Goal: Task Accomplishment & Management: Use online tool/utility

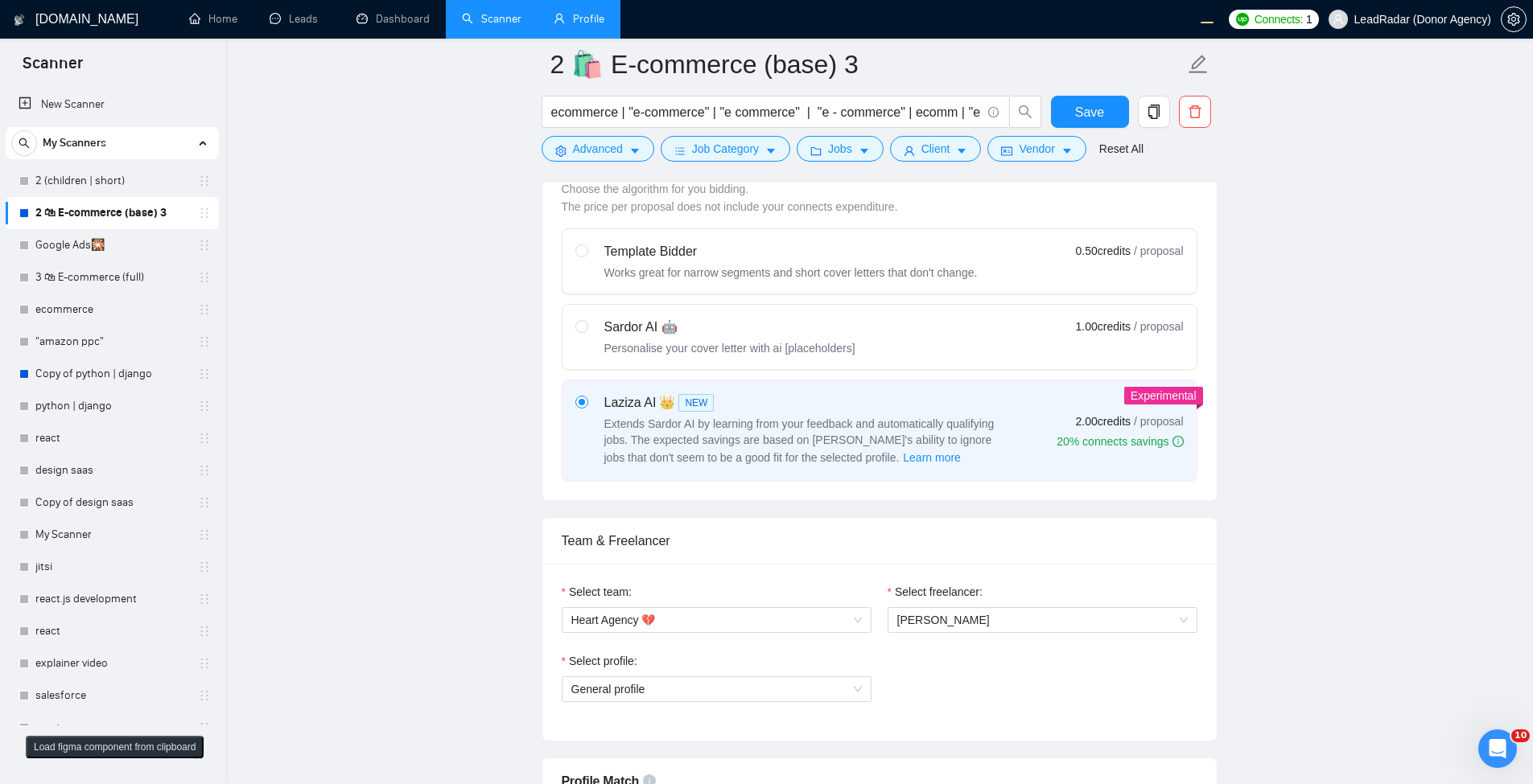
click at [559, 26] on link "Profile" at bounding box center [579, 19] width 51 height 14
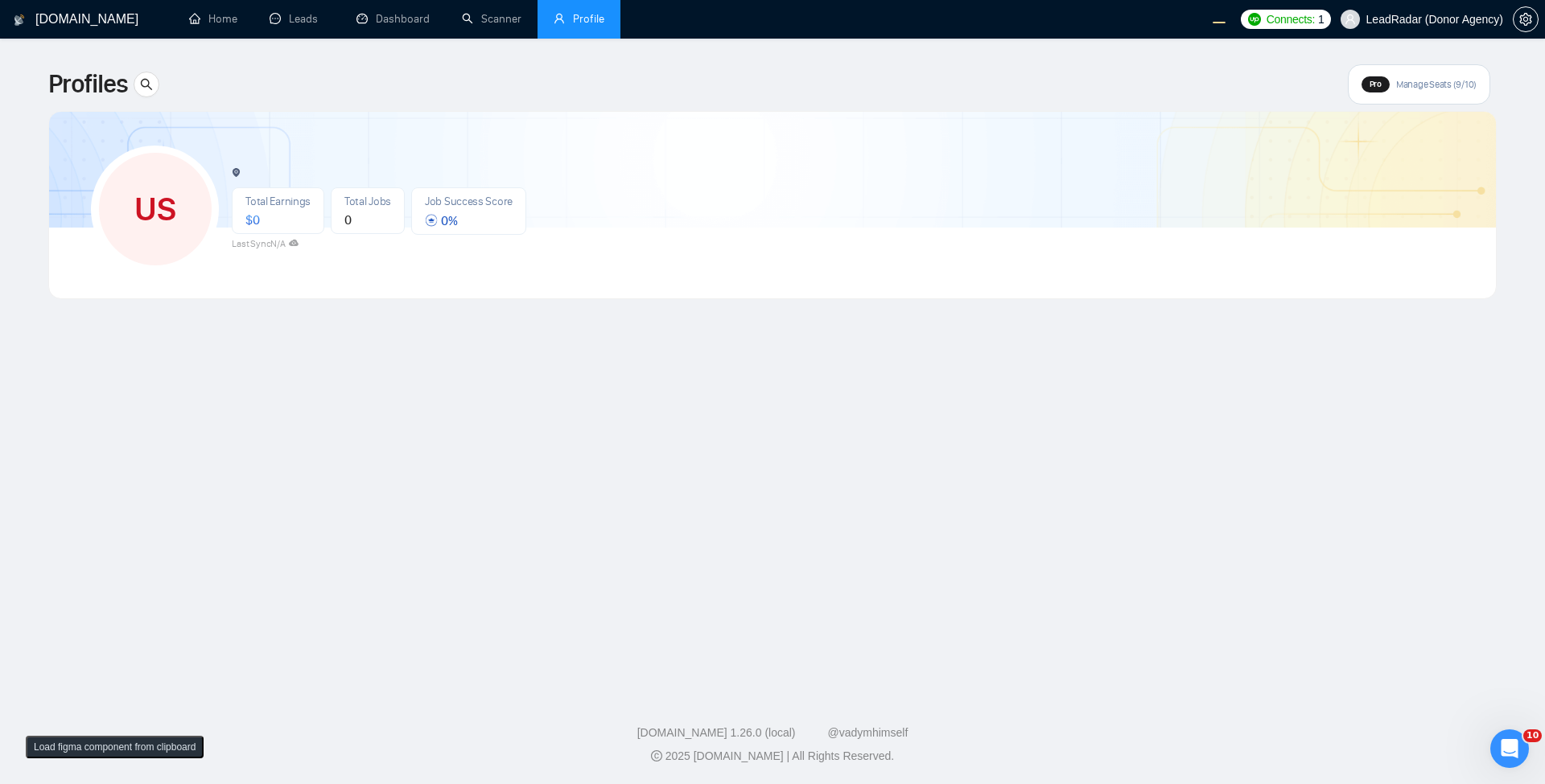
click at [754, 285] on div "US Total Earnings $ 0 Total Jobs 0 Job Success Score 0 % Last Sync N/A" at bounding box center [772, 205] width 1402 height 187
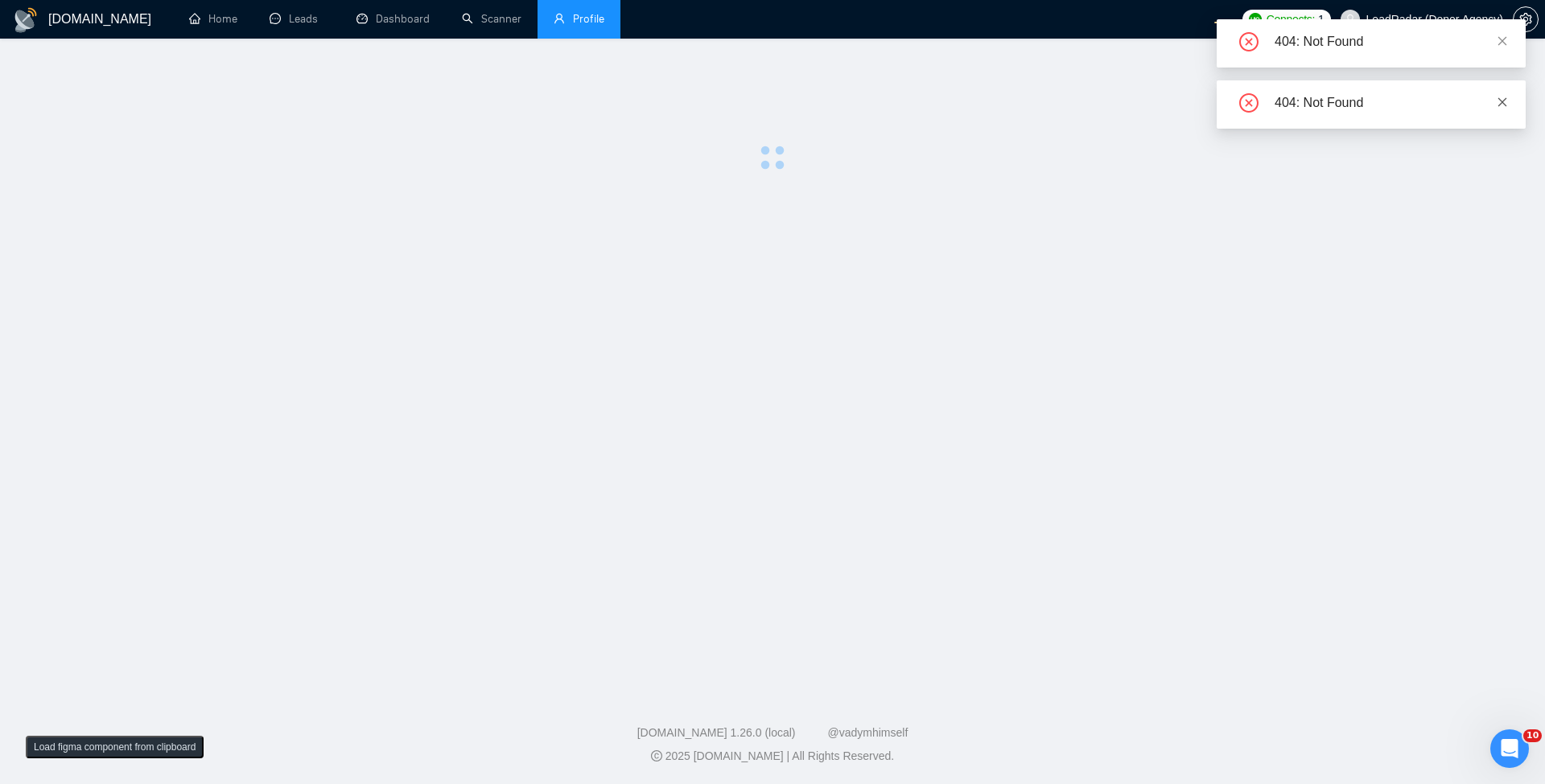
click at [1508, 102] on icon "close" at bounding box center [1503, 102] width 12 height 12
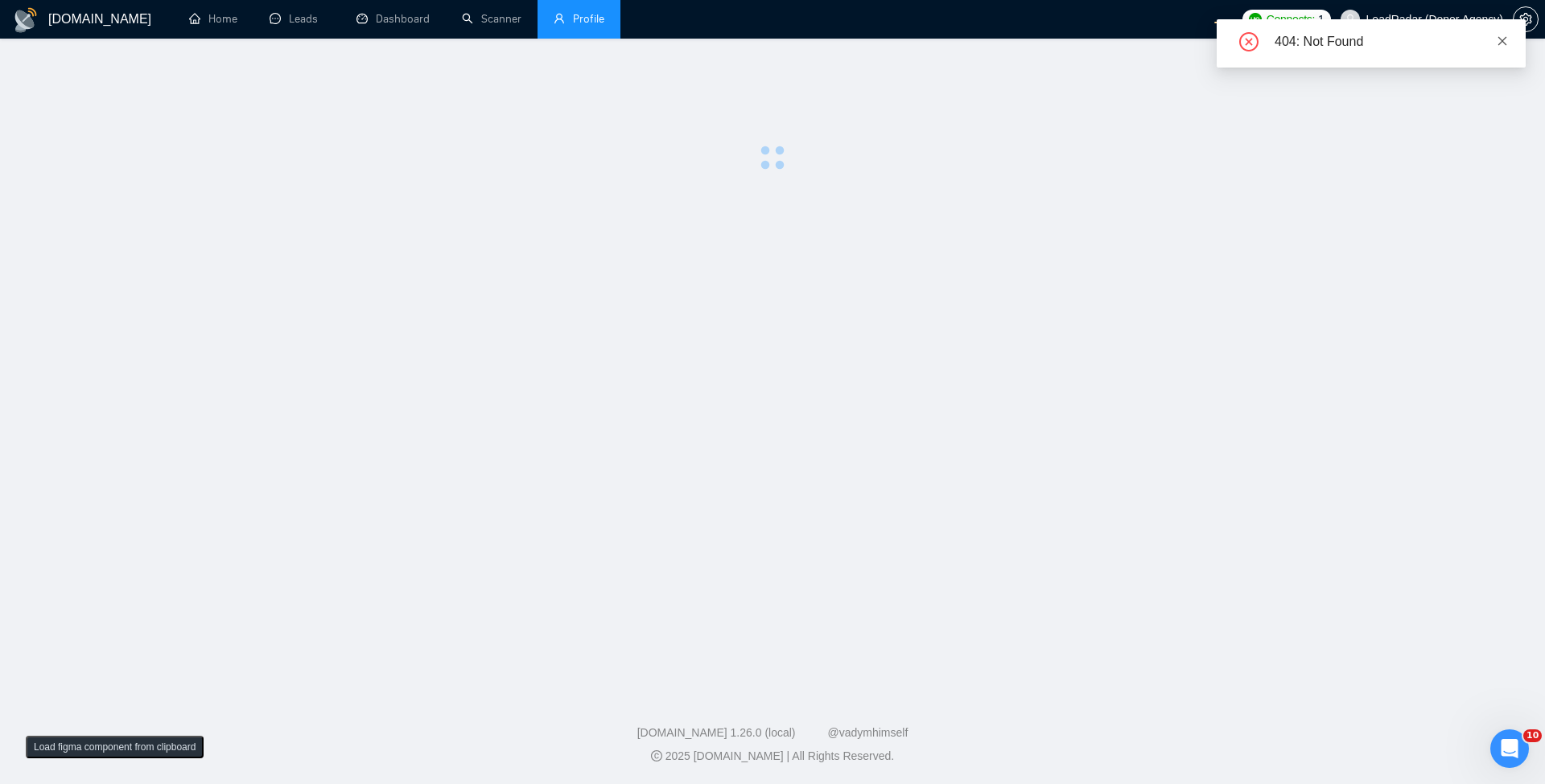
click at [1506, 39] on icon "close" at bounding box center [1503, 41] width 12 height 12
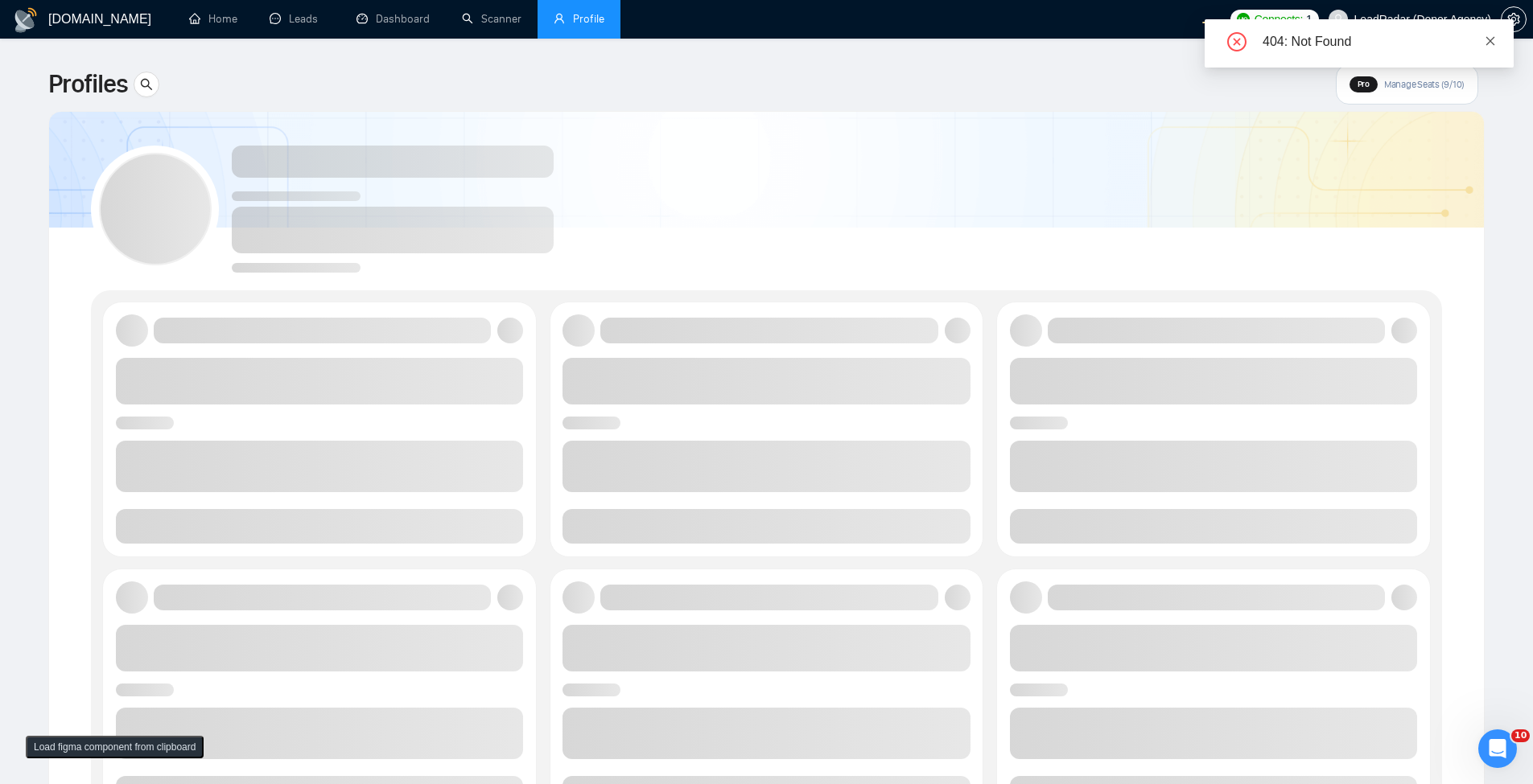
click at [1485, 38] on icon "close" at bounding box center [1490, 41] width 12 height 12
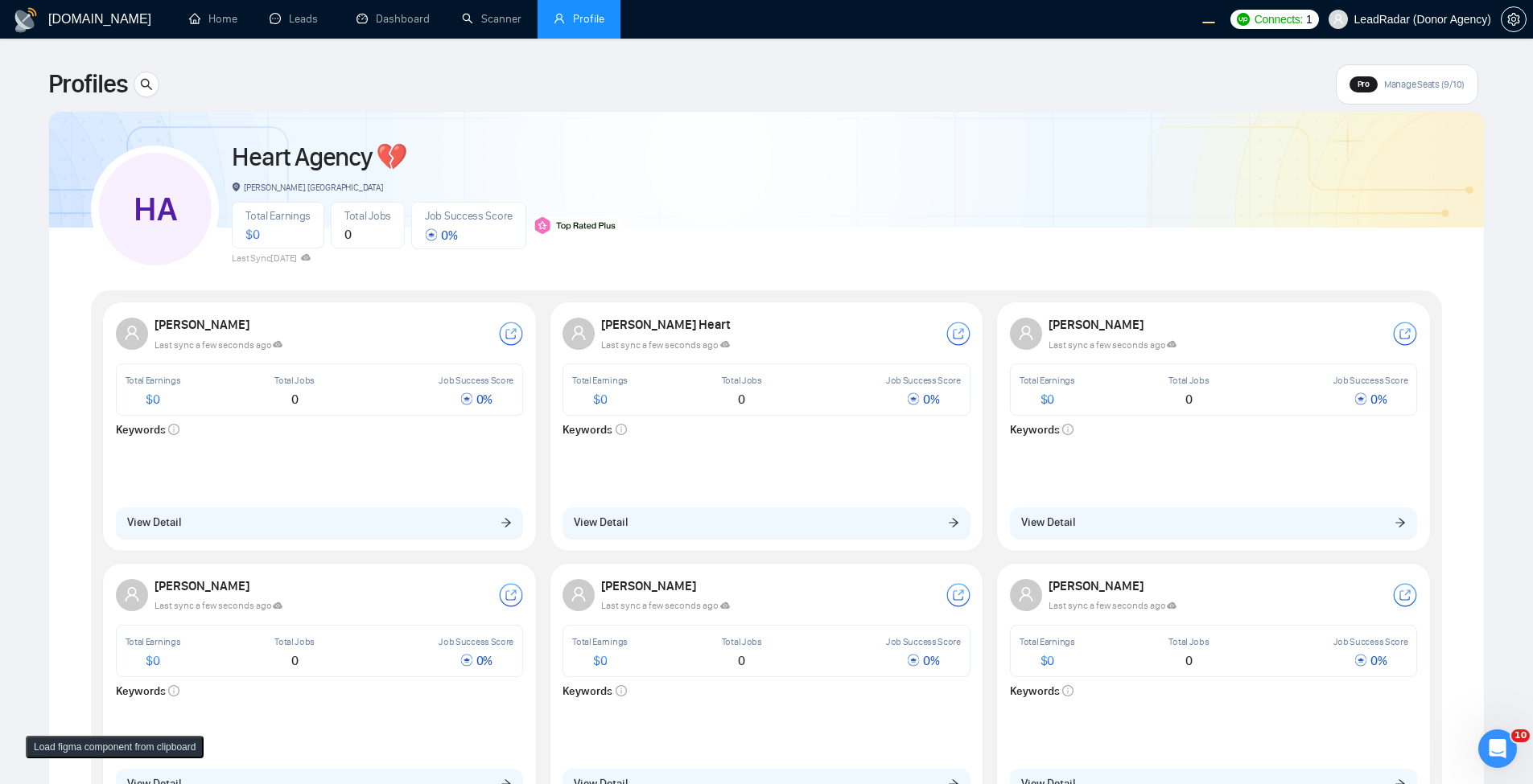
click at [434, 542] on div "Katerina Kotlyarova Last sync a few seconds ago Total Earnings $ 0 Total Jobs 0…" at bounding box center [319, 426] width 427 height 243
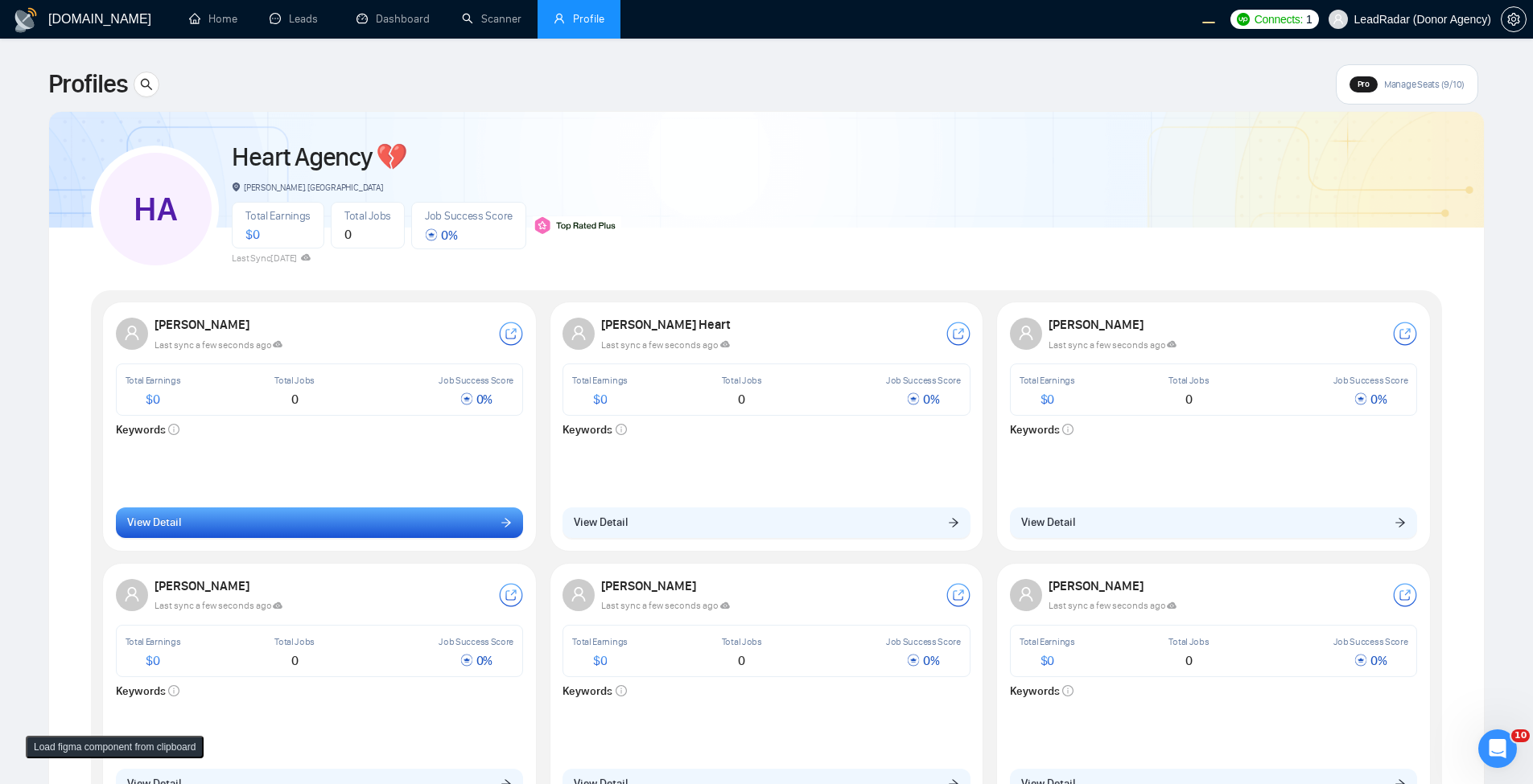
click at [444, 529] on button "View Detail" at bounding box center [320, 522] width 408 height 30
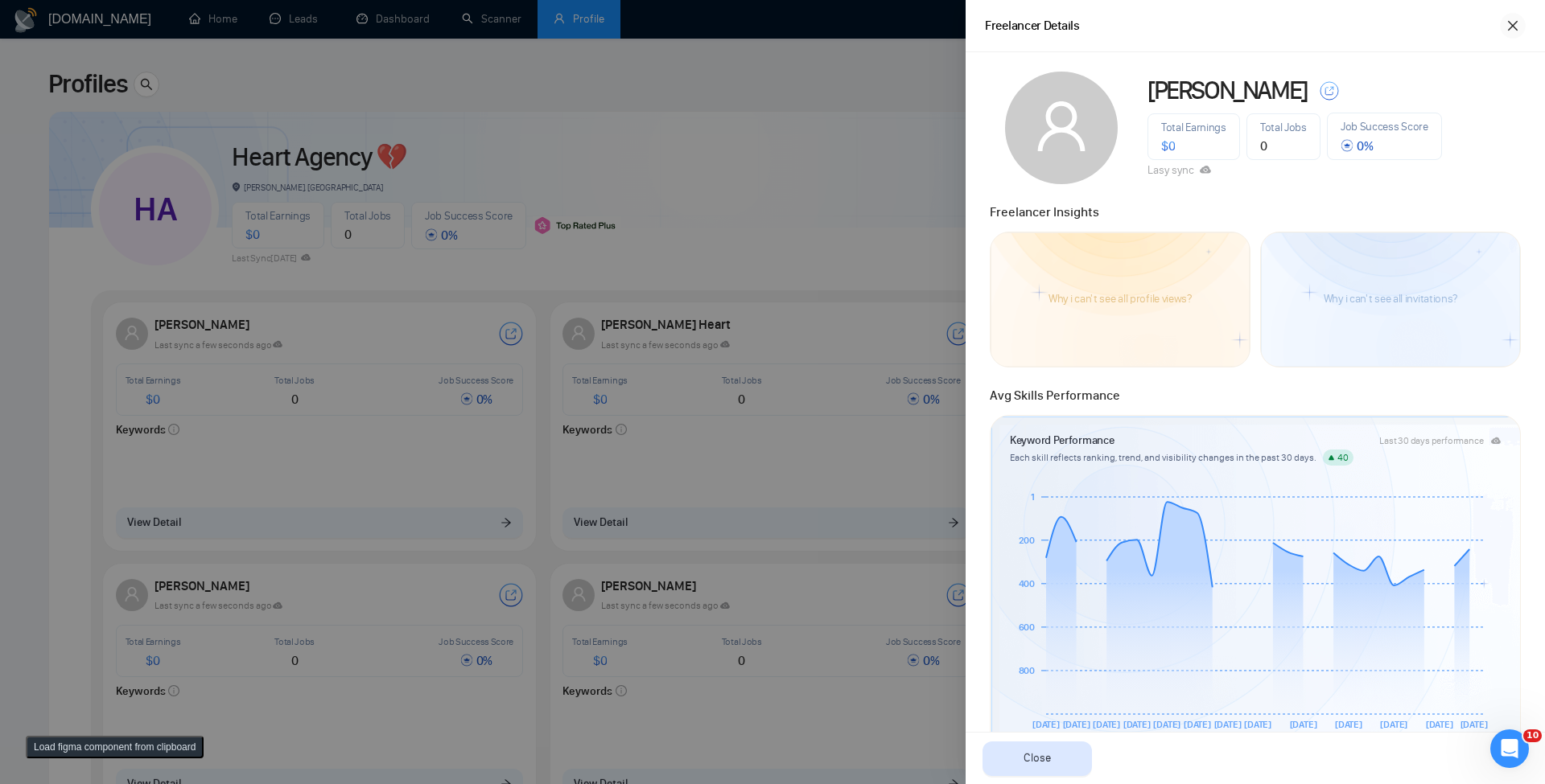
click at [1517, 21] on icon "close" at bounding box center [1513, 26] width 10 height 10
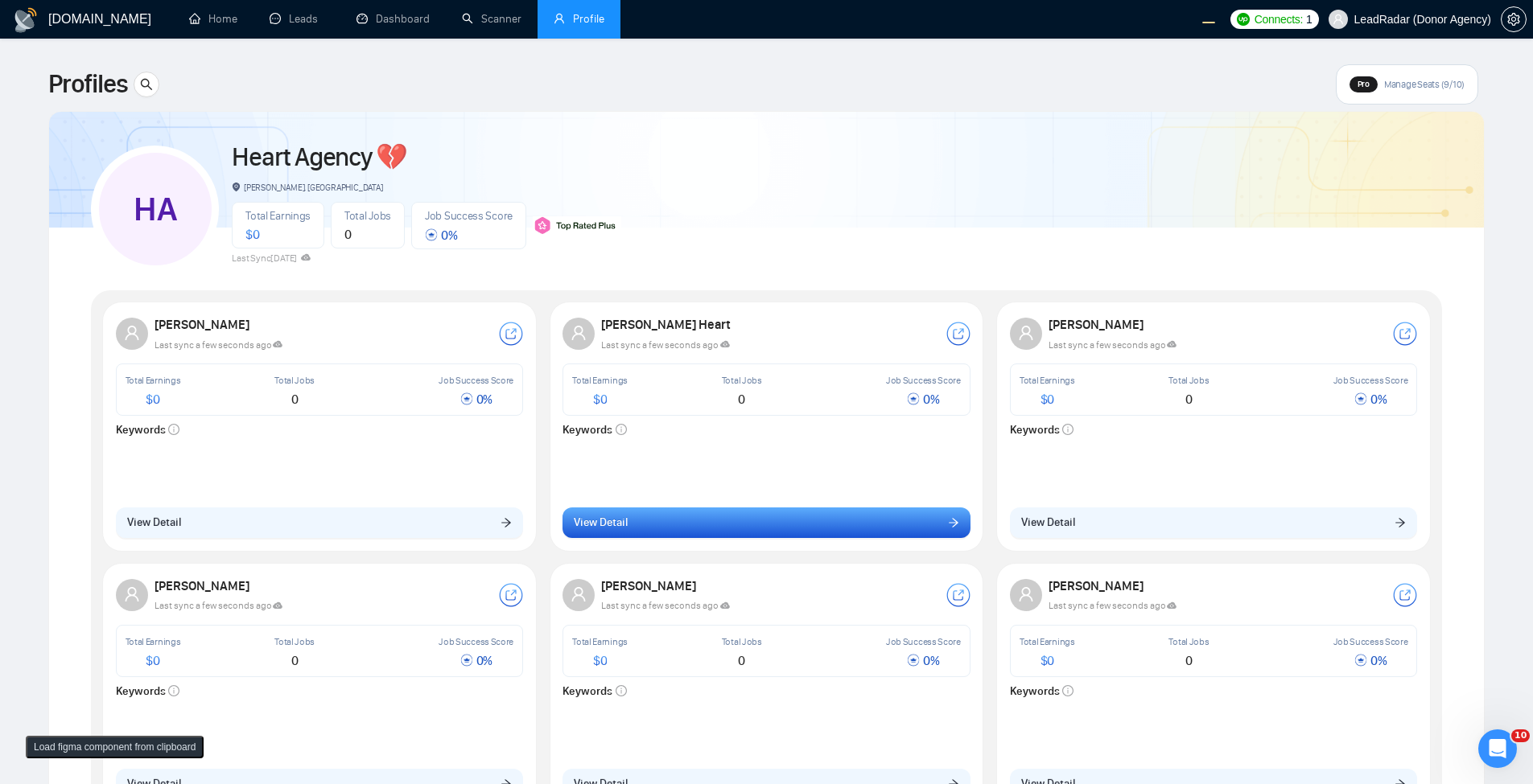
click at [681, 538] on button "View Detail" at bounding box center [767, 522] width 408 height 30
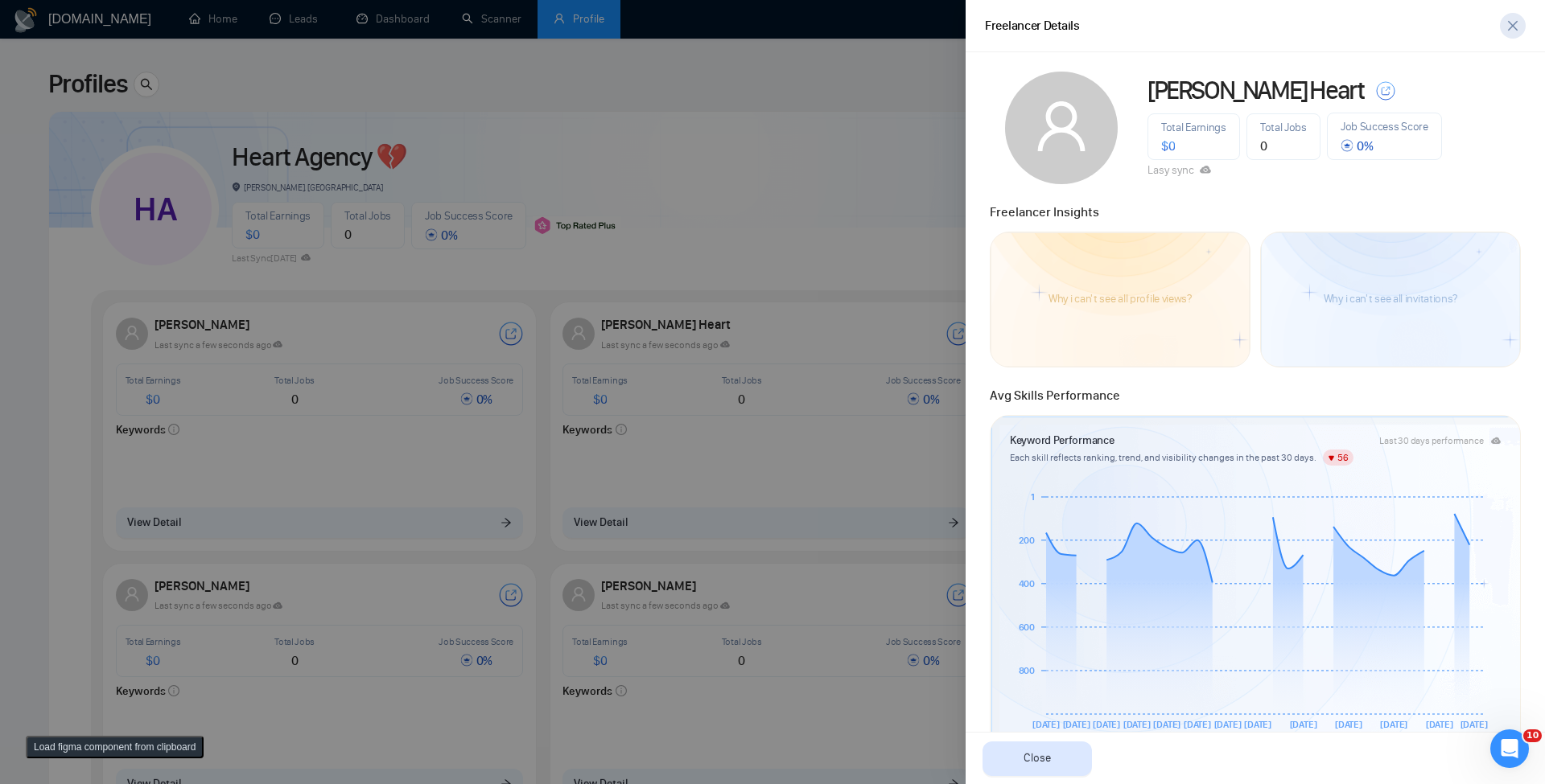
click at [1511, 21] on icon "close" at bounding box center [1514, 26] width 13 height 13
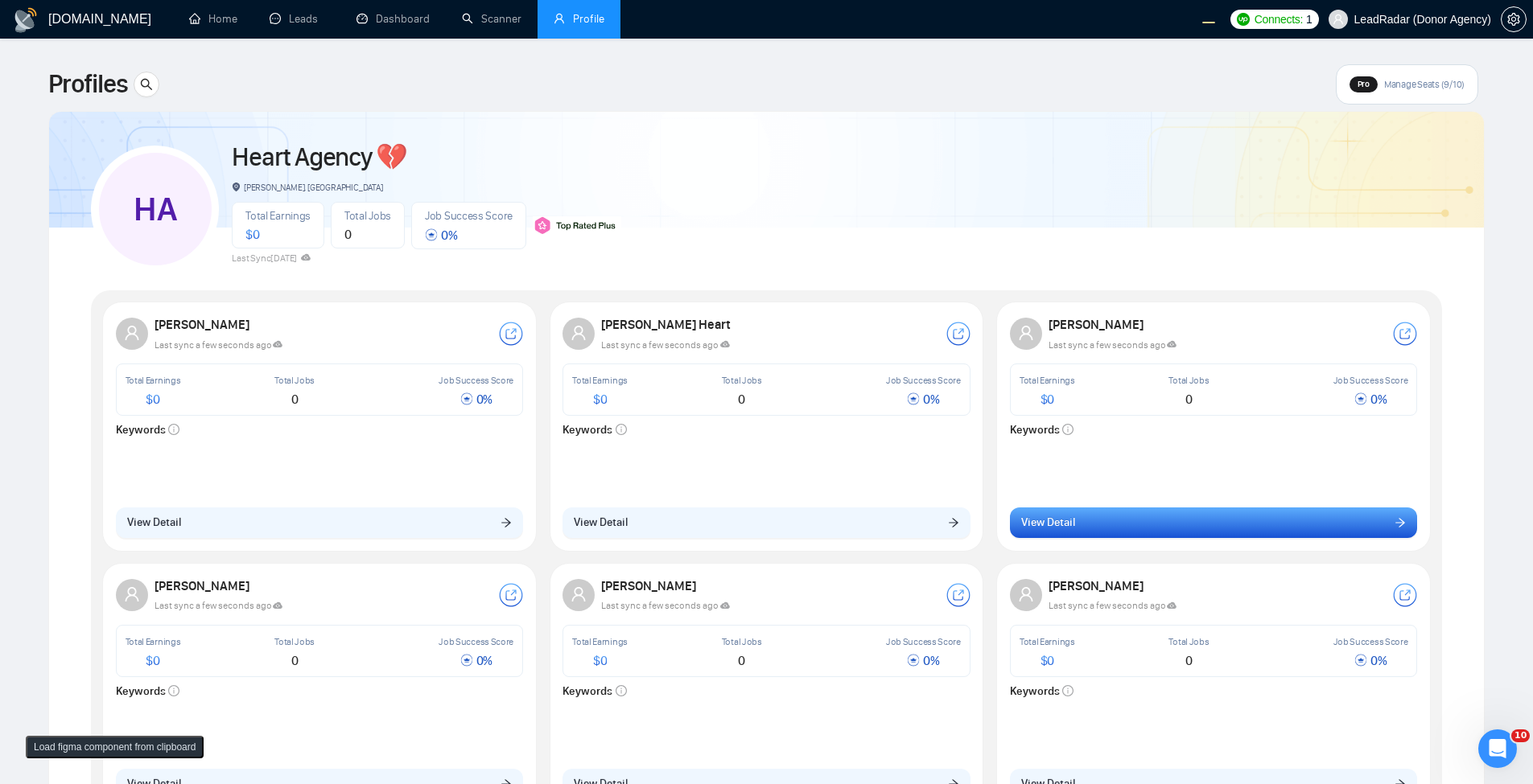
click at [1101, 536] on button "View Detail" at bounding box center [1214, 522] width 408 height 30
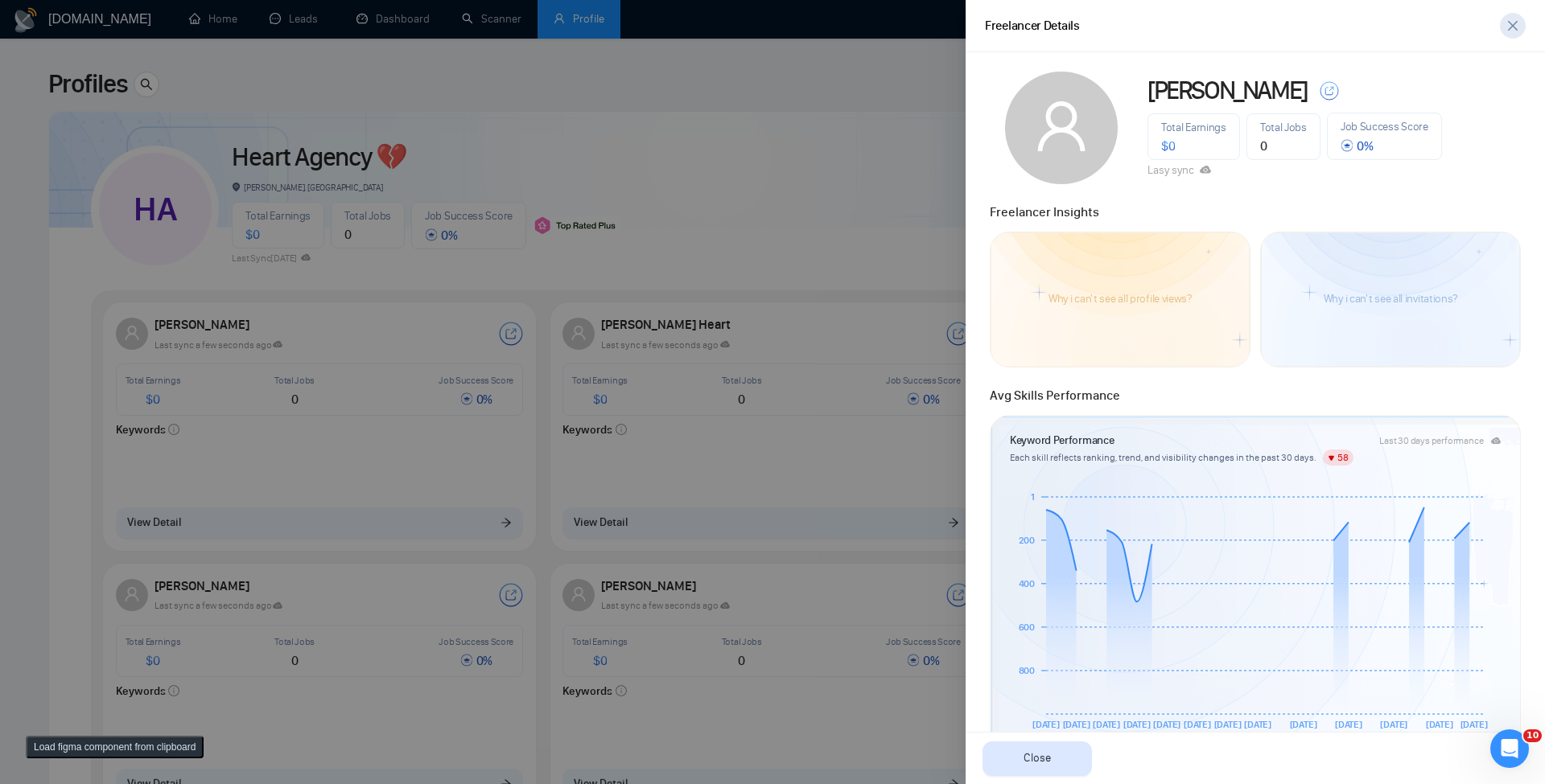
click at [1518, 29] on icon "close" at bounding box center [1514, 26] width 13 height 13
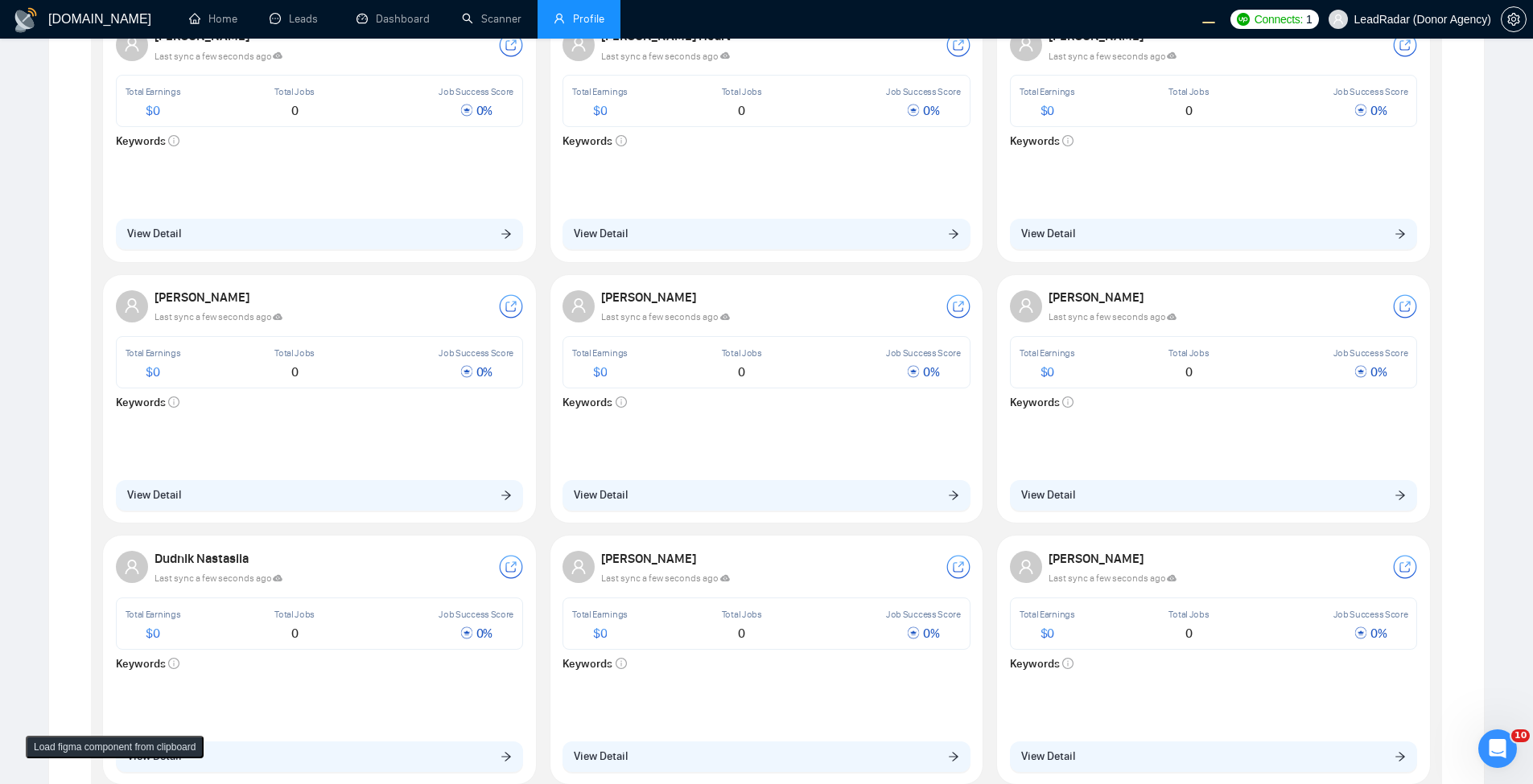
scroll to position [290, 0]
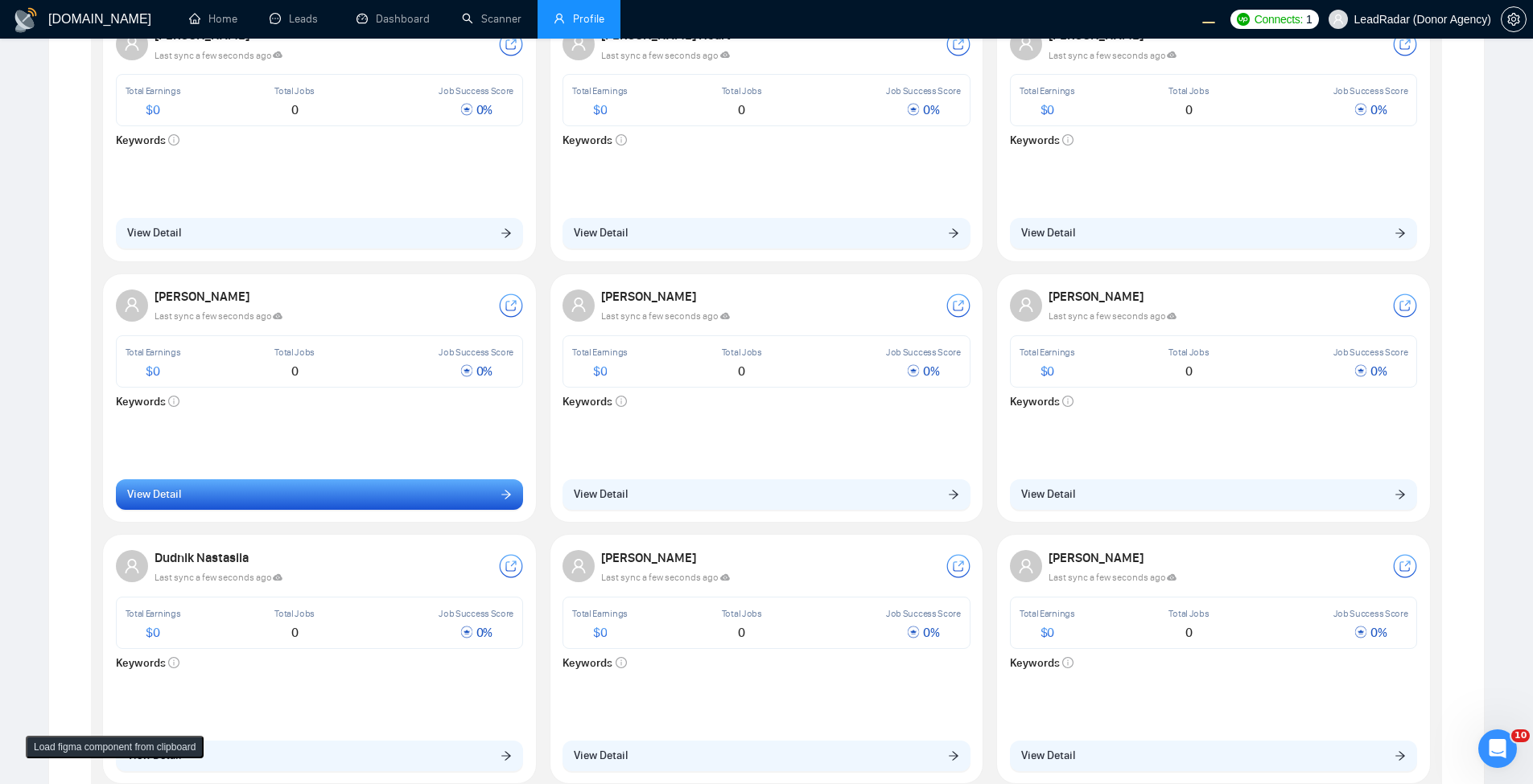
click at [443, 496] on button "View Detail" at bounding box center [320, 494] width 408 height 30
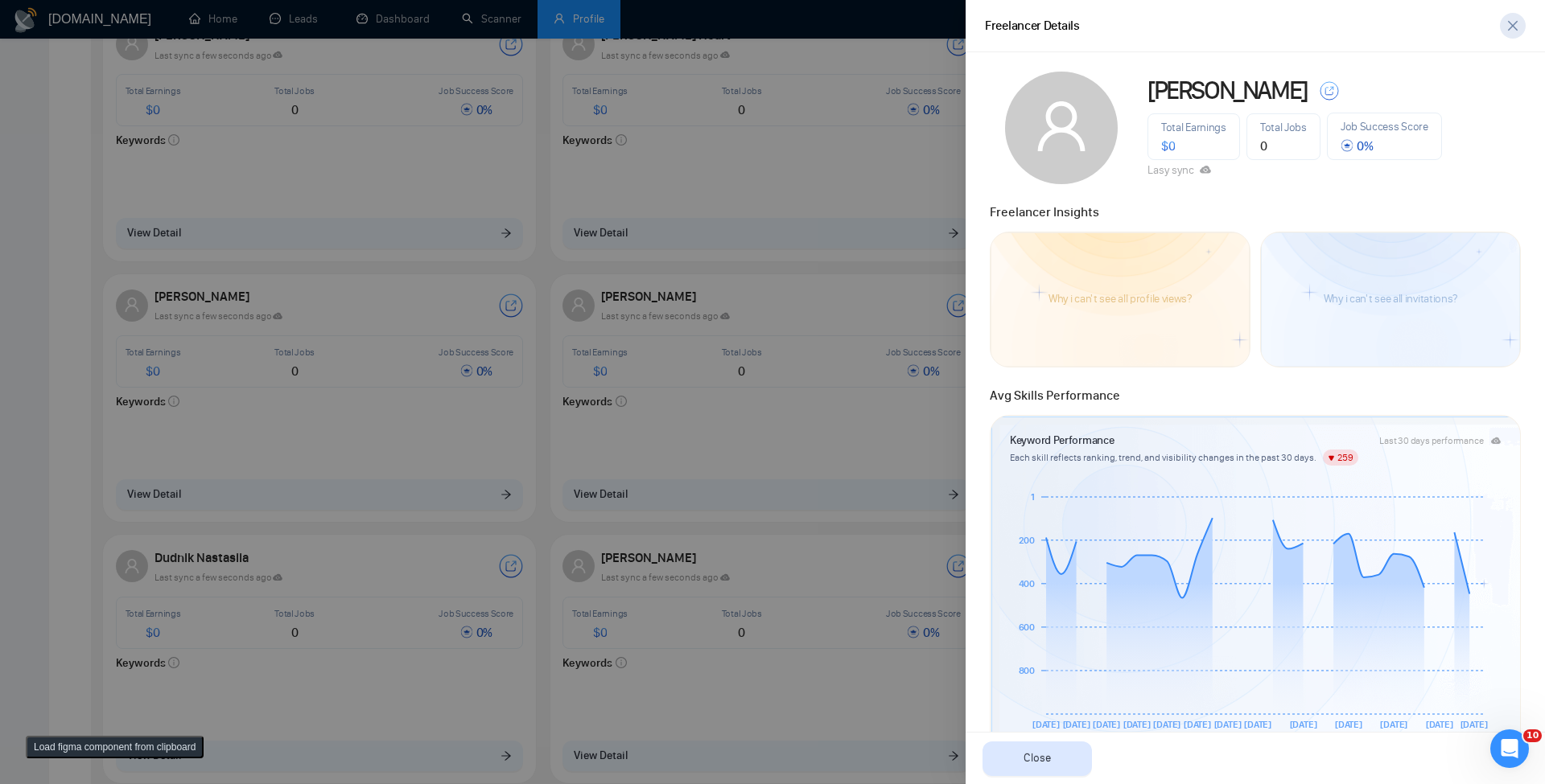
click at [1516, 24] on icon "close" at bounding box center [1514, 26] width 13 height 13
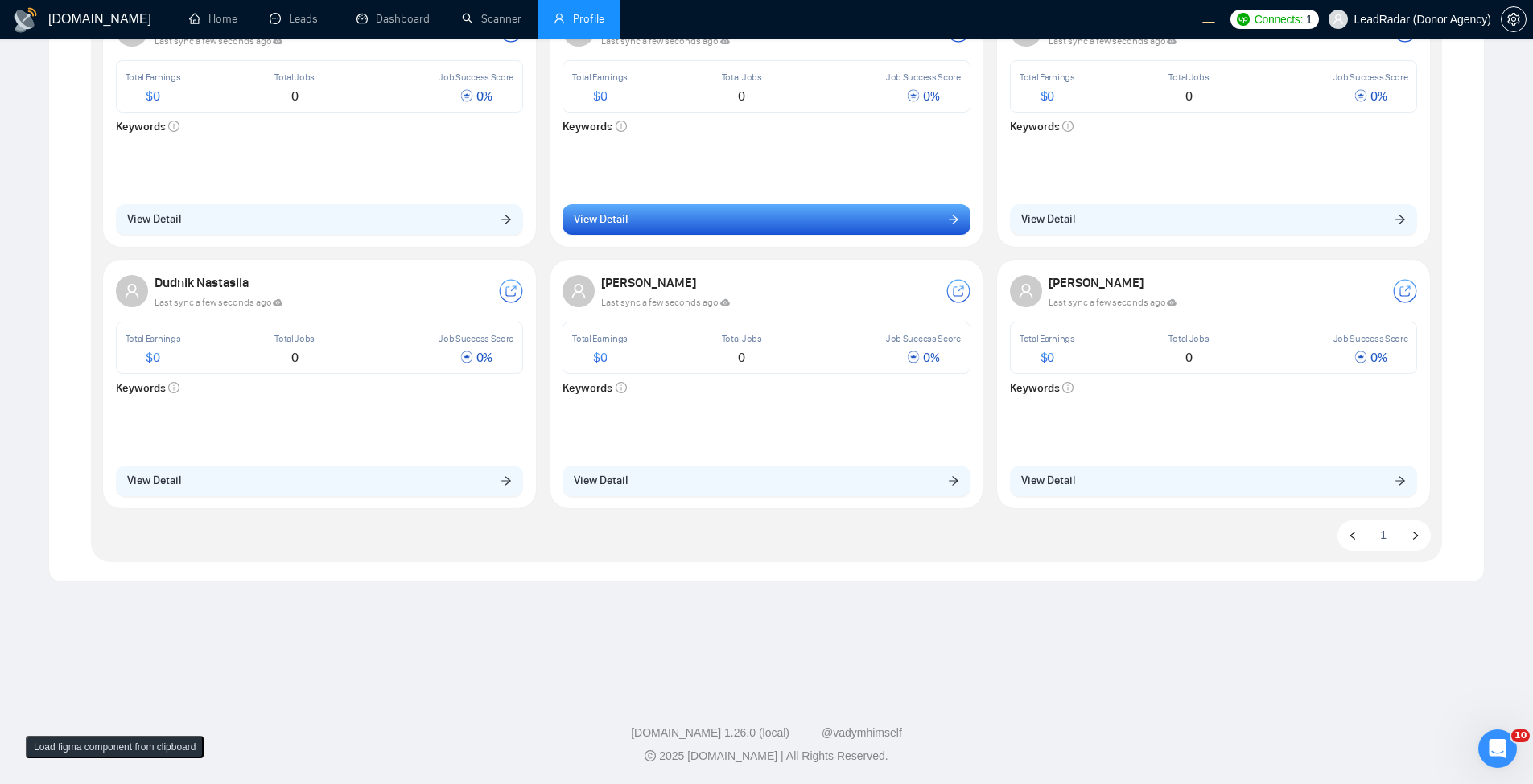
scroll to position [0, 0]
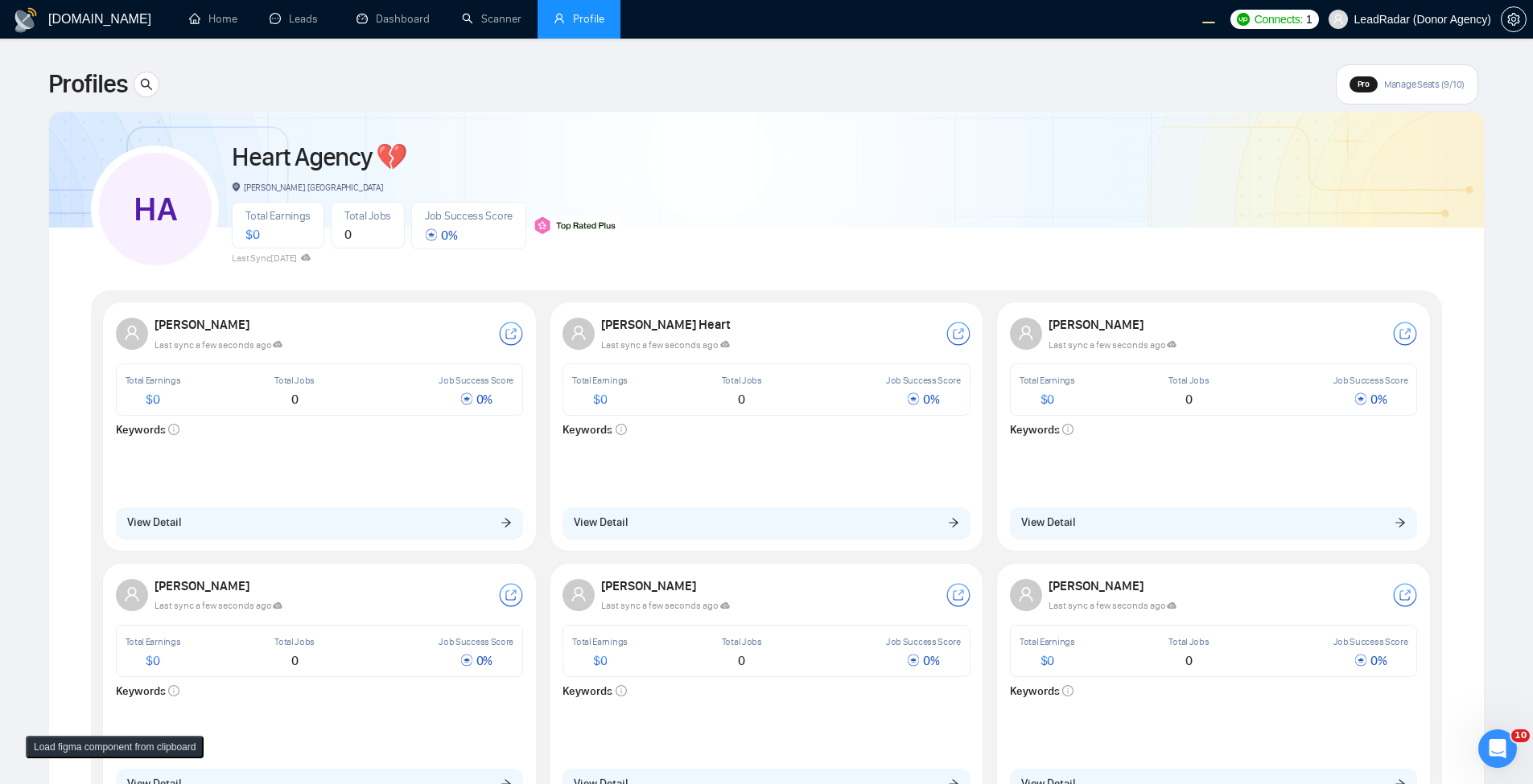
click at [693, 355] on div "Karri Heart Last sync a few seconds ago Total Earnings $ 0 Total Jobs 0 Job Suc…" at bounding box center [766, 426] width 427 height 243
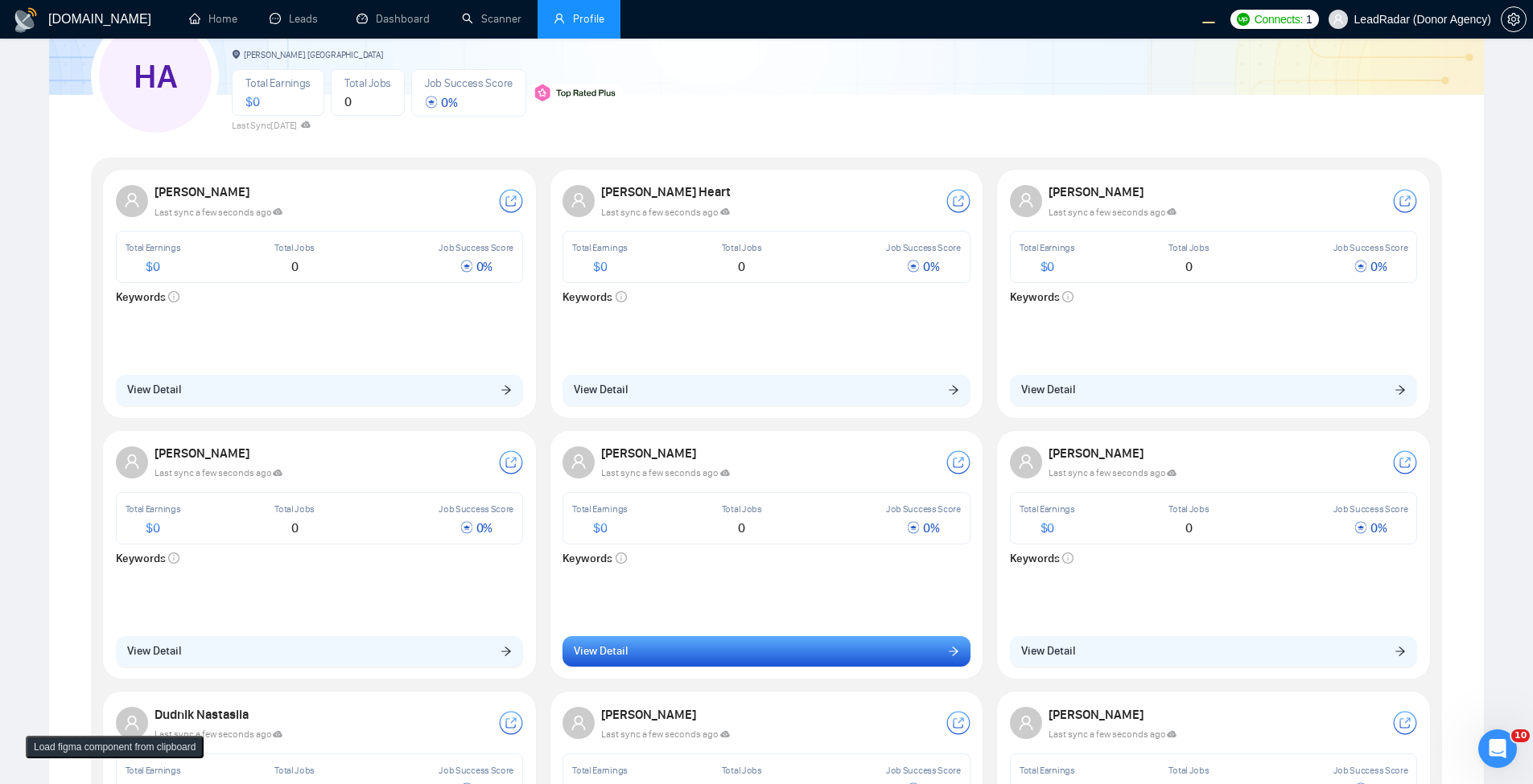
scroll to position [193, 0]
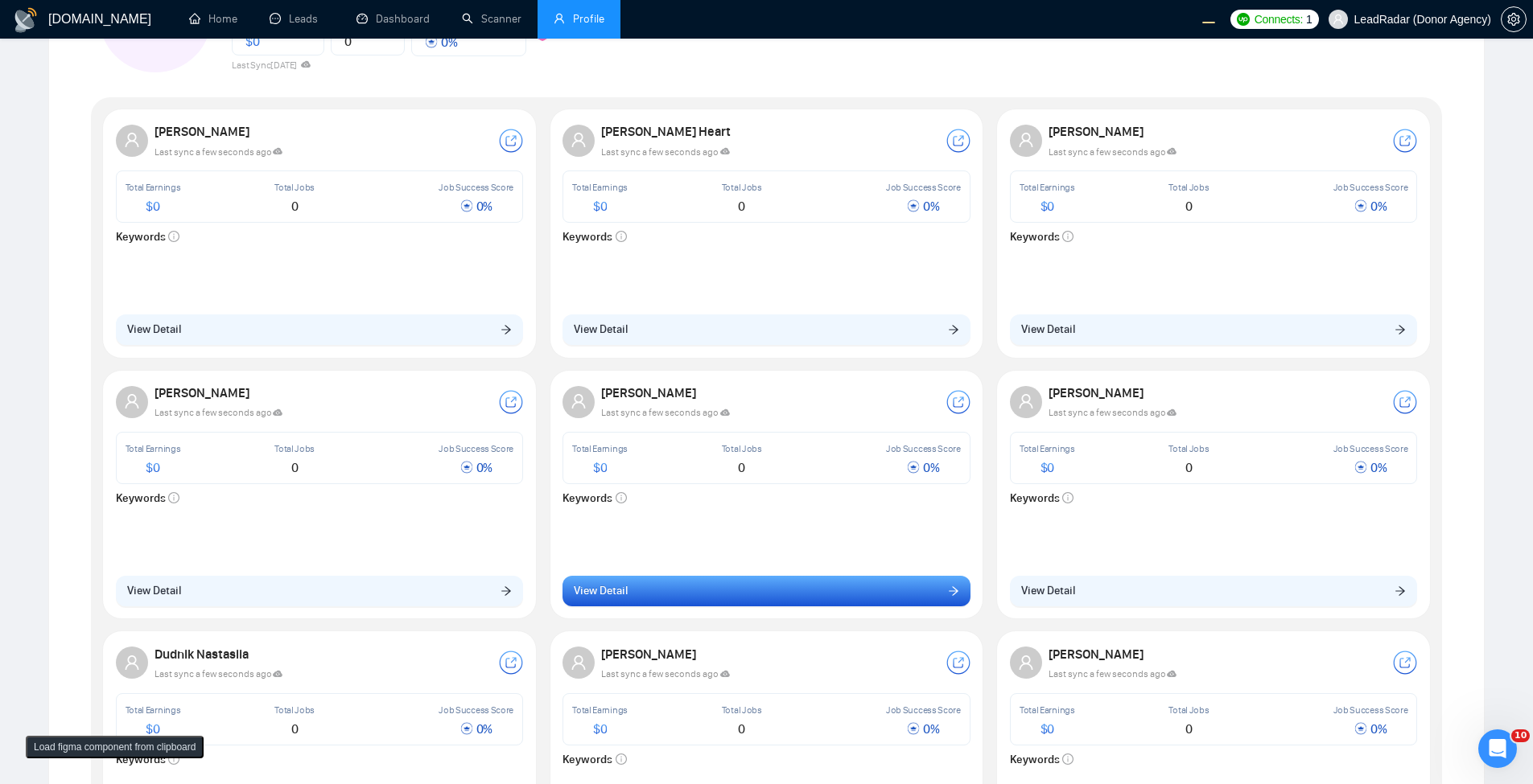
click at [682, 593] on button "View Detail" at bounding box center [767, 591] width 408 height 30
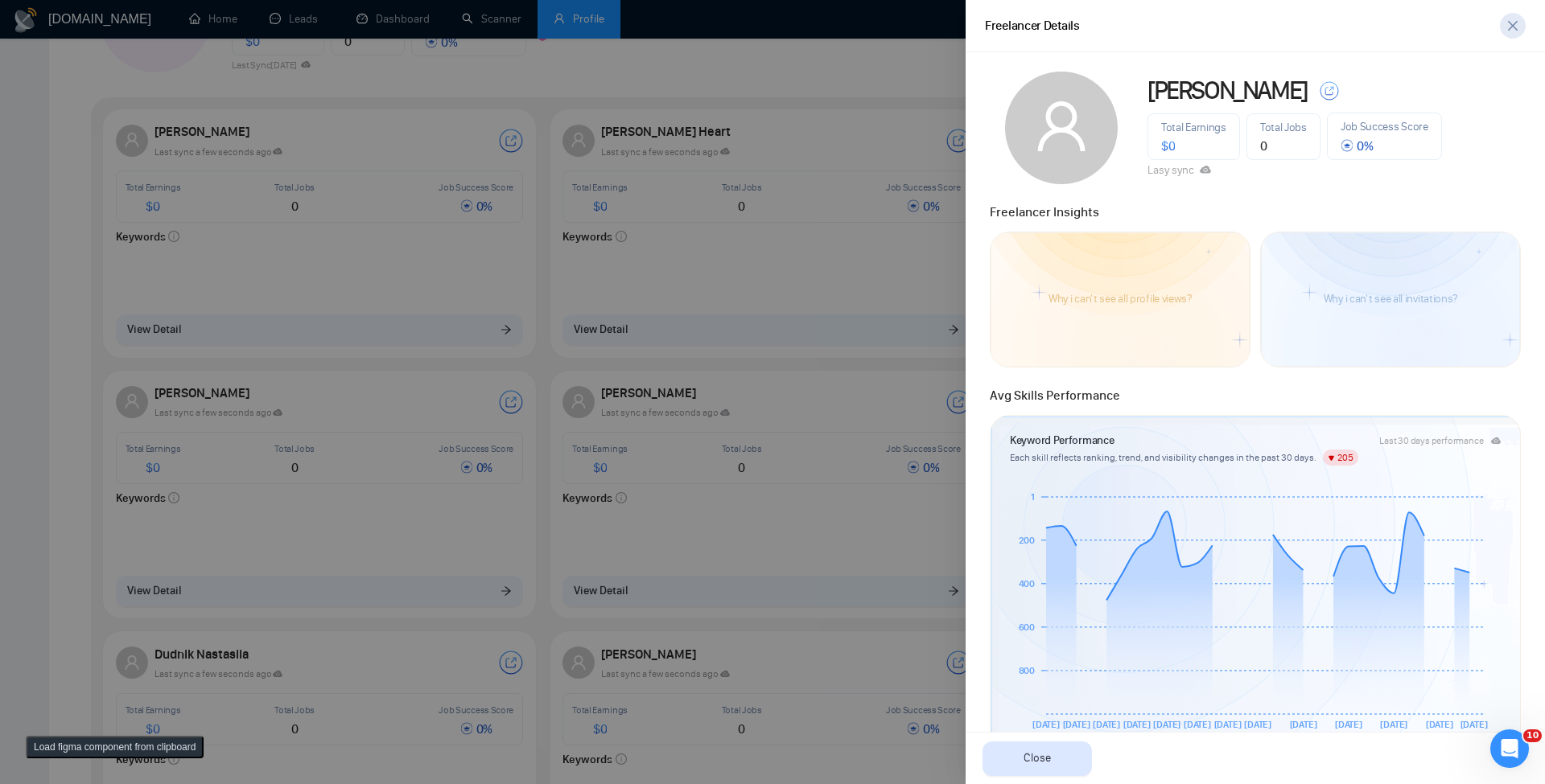
click at [1520, 18] on button "button" at bounding box center [1513, 26] width 26 height 26
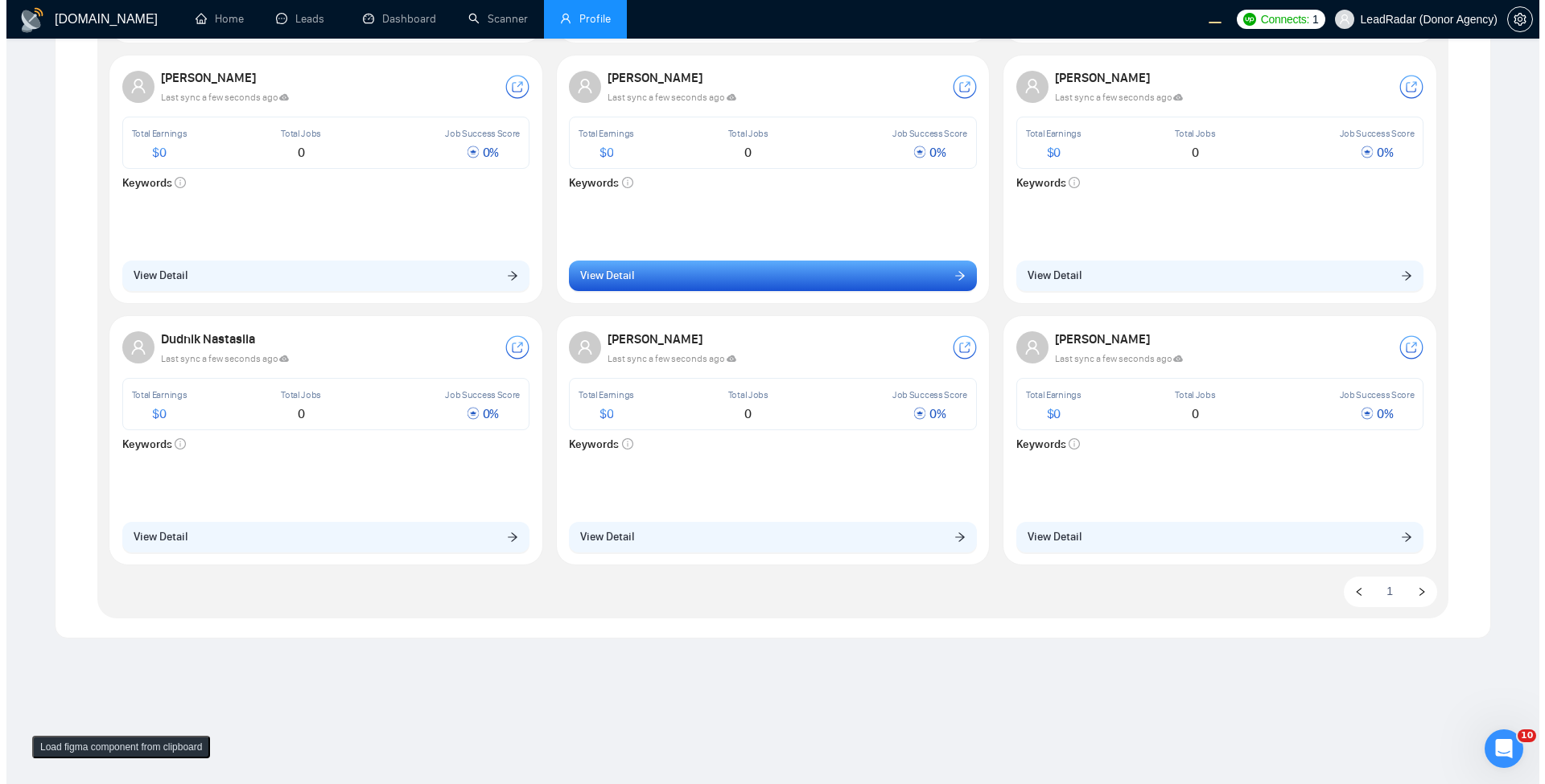
scroll to position [564, 0]
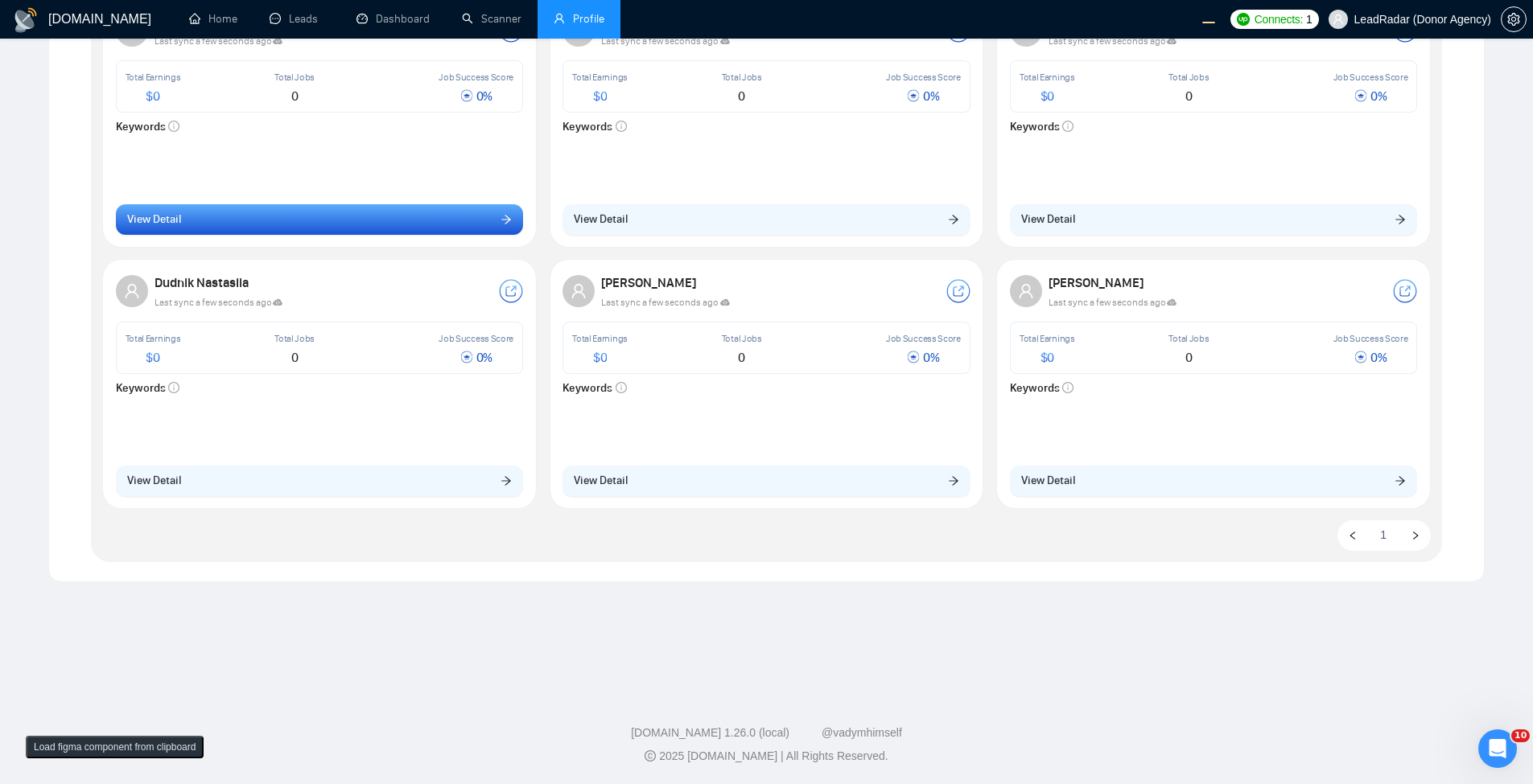
click at [415, 220] on button "View Detail" at bounding box center [320, 219] width 408 height 30
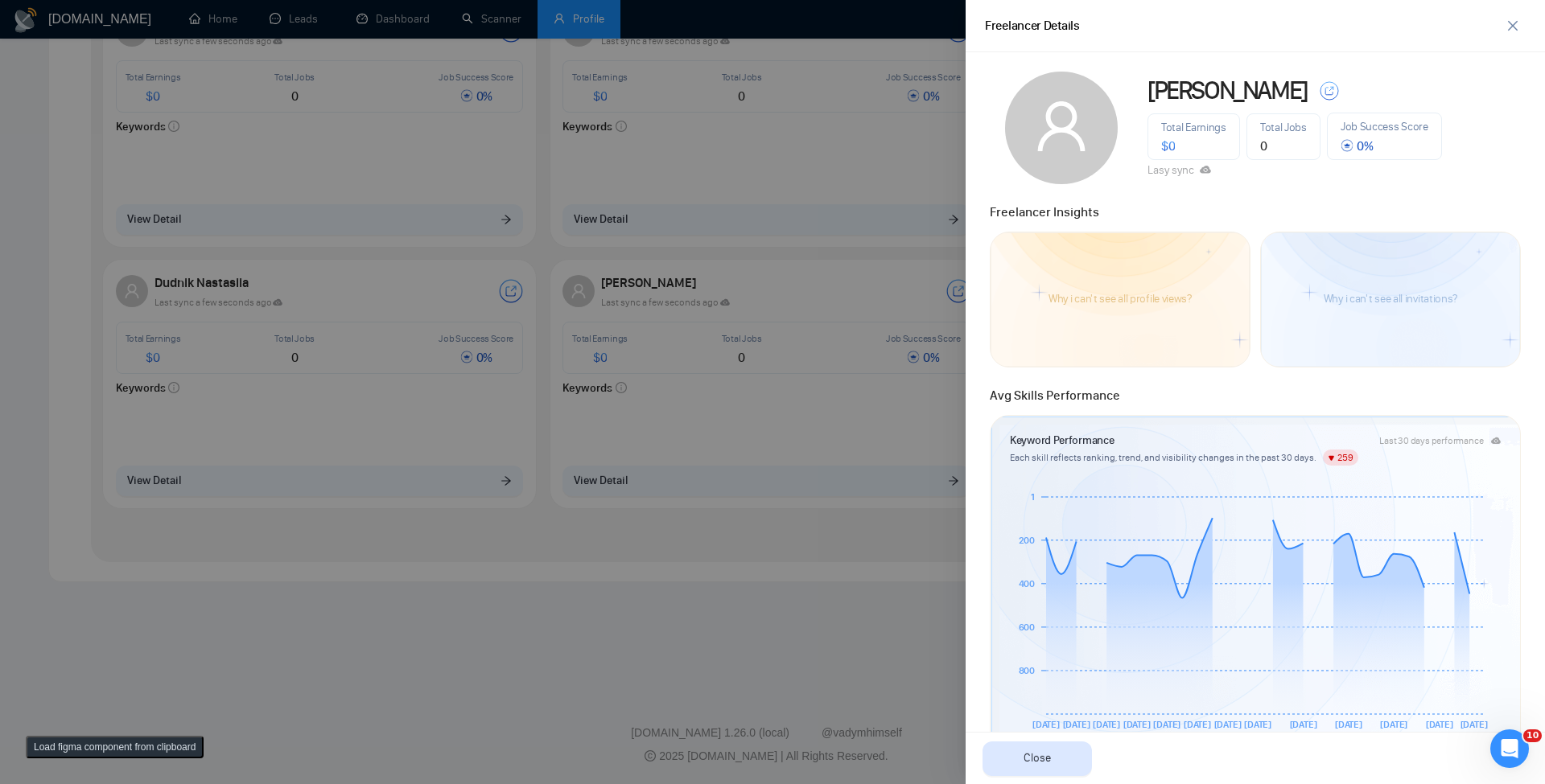
scroll to position [326, 0]
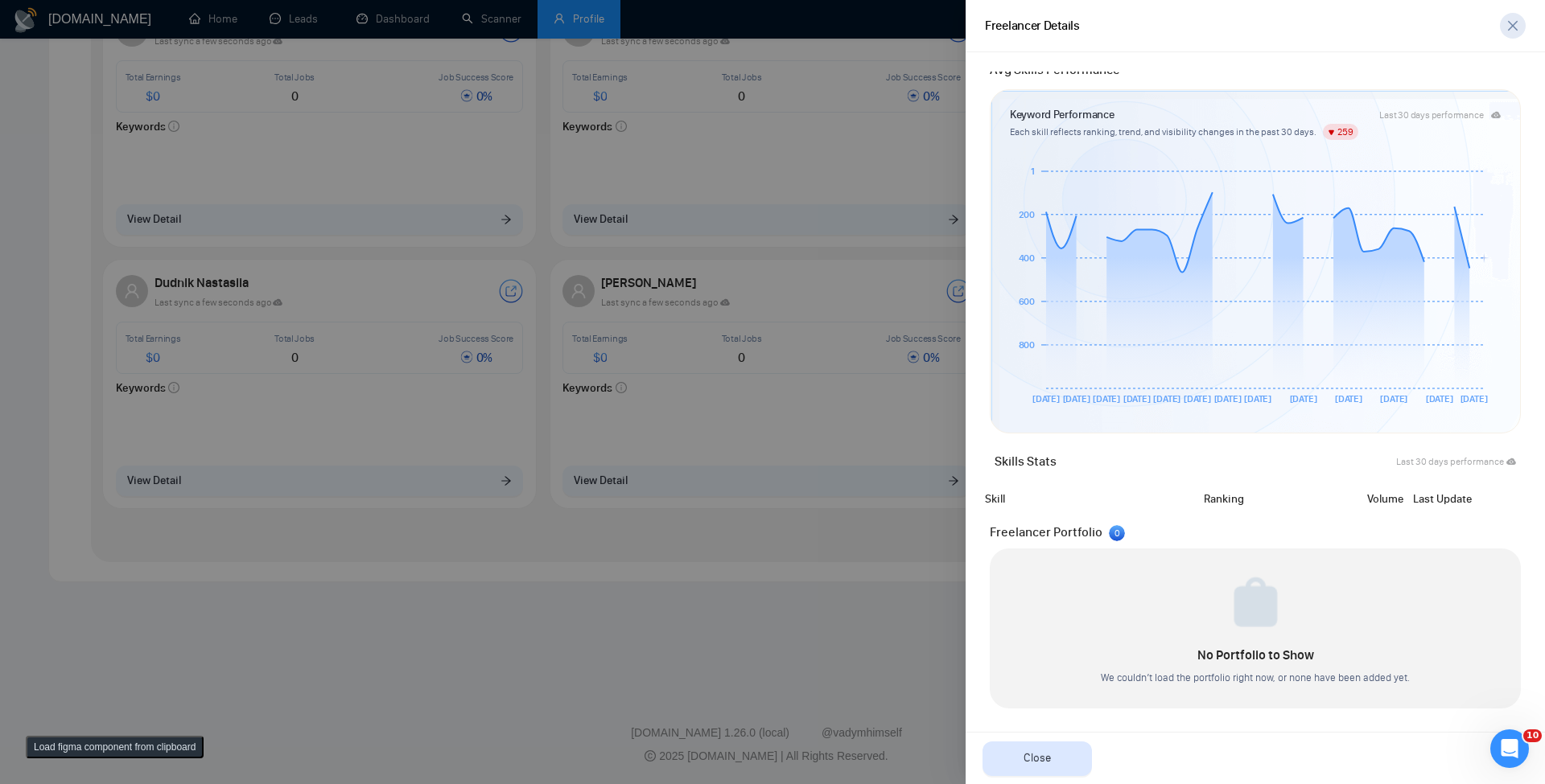
click at [1509, 25] on icon "close" at bounding box center [1514, 26] width 13 height 13
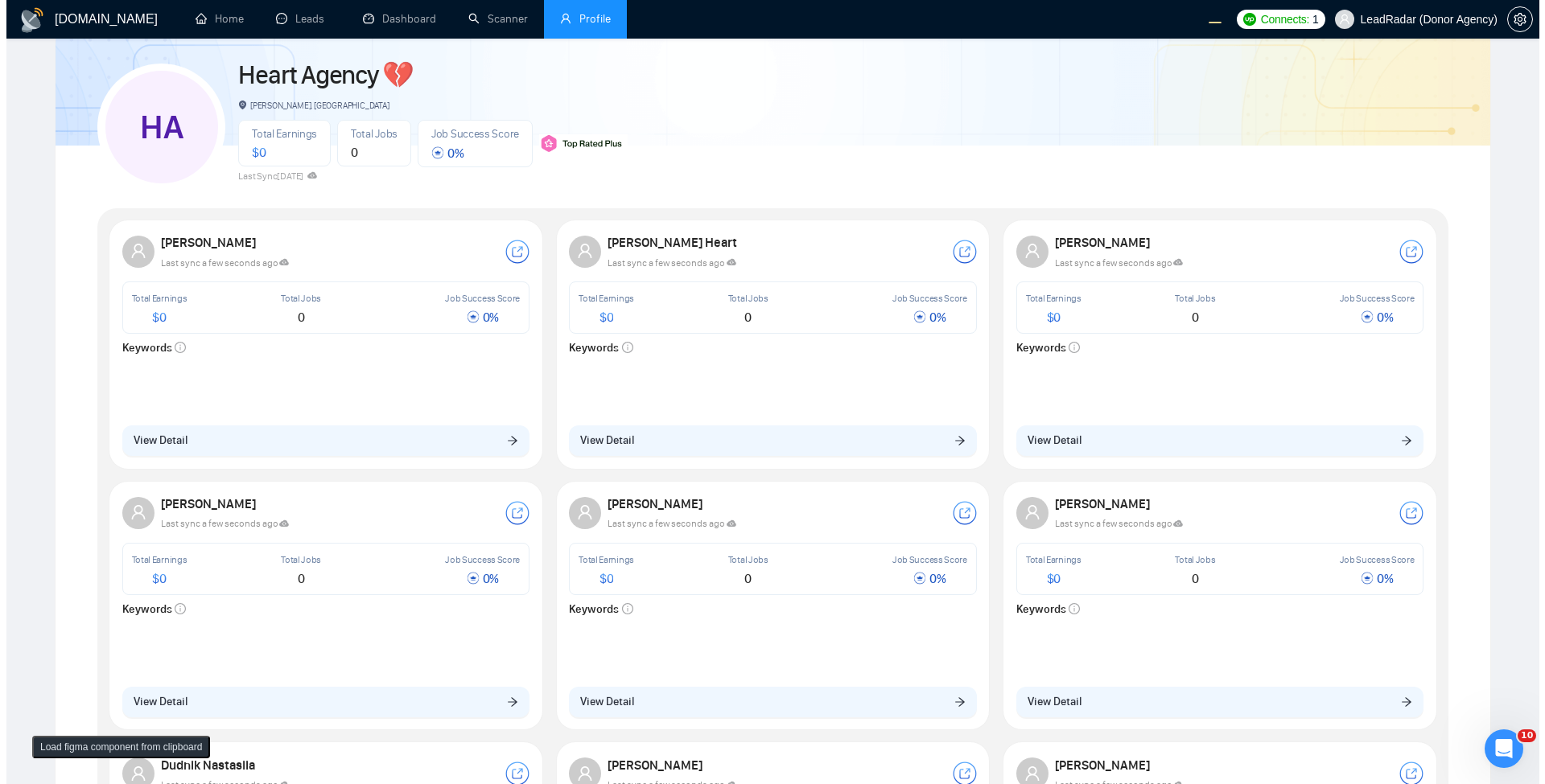
scroll to position [0, 0]
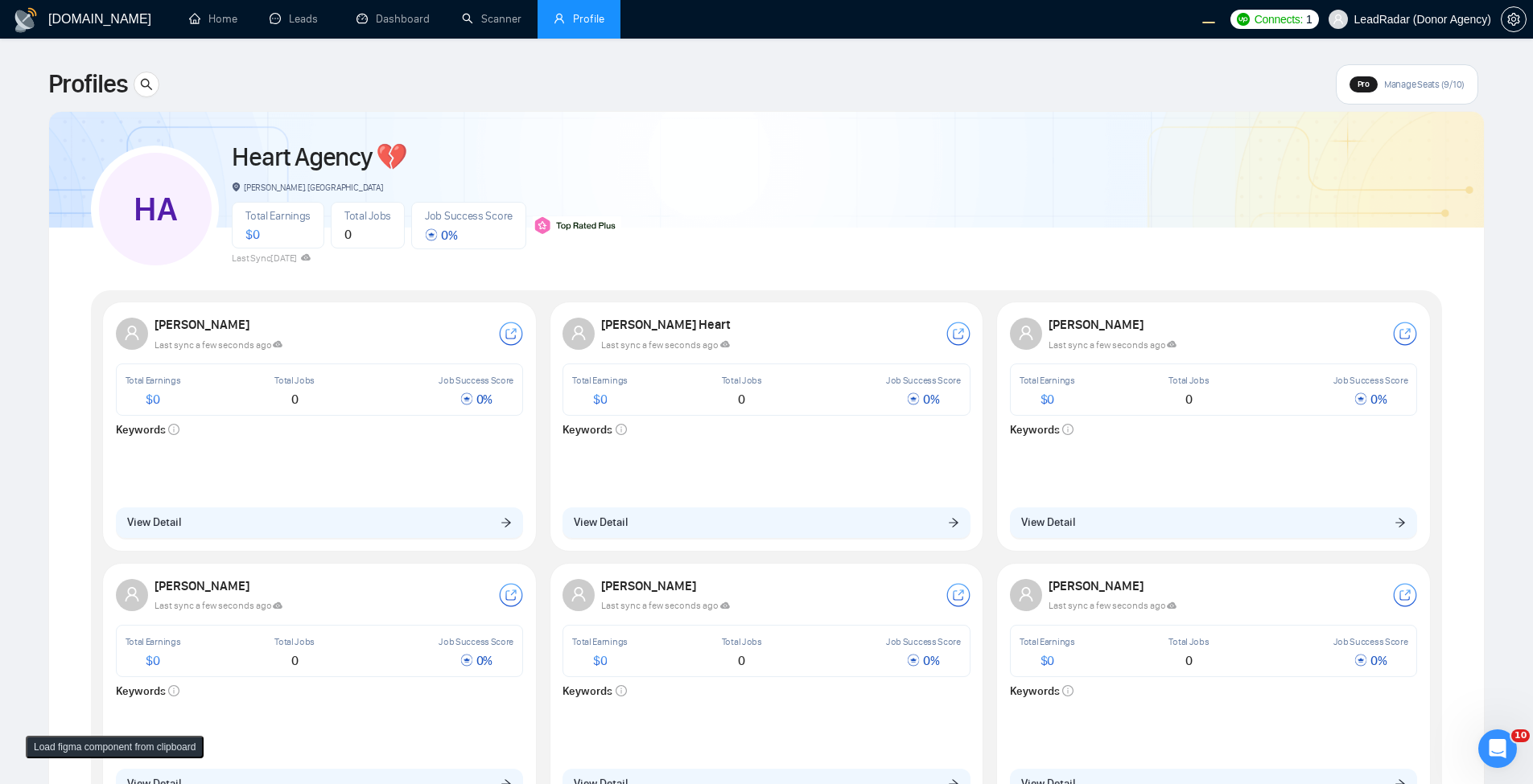
click at [316, 539] on div "Katerina Kotlyarova Last sync a few seconds ago Total Earnings $ 0 Total Jobs 0…" at bounding box center [319, 426] width 427 height 243
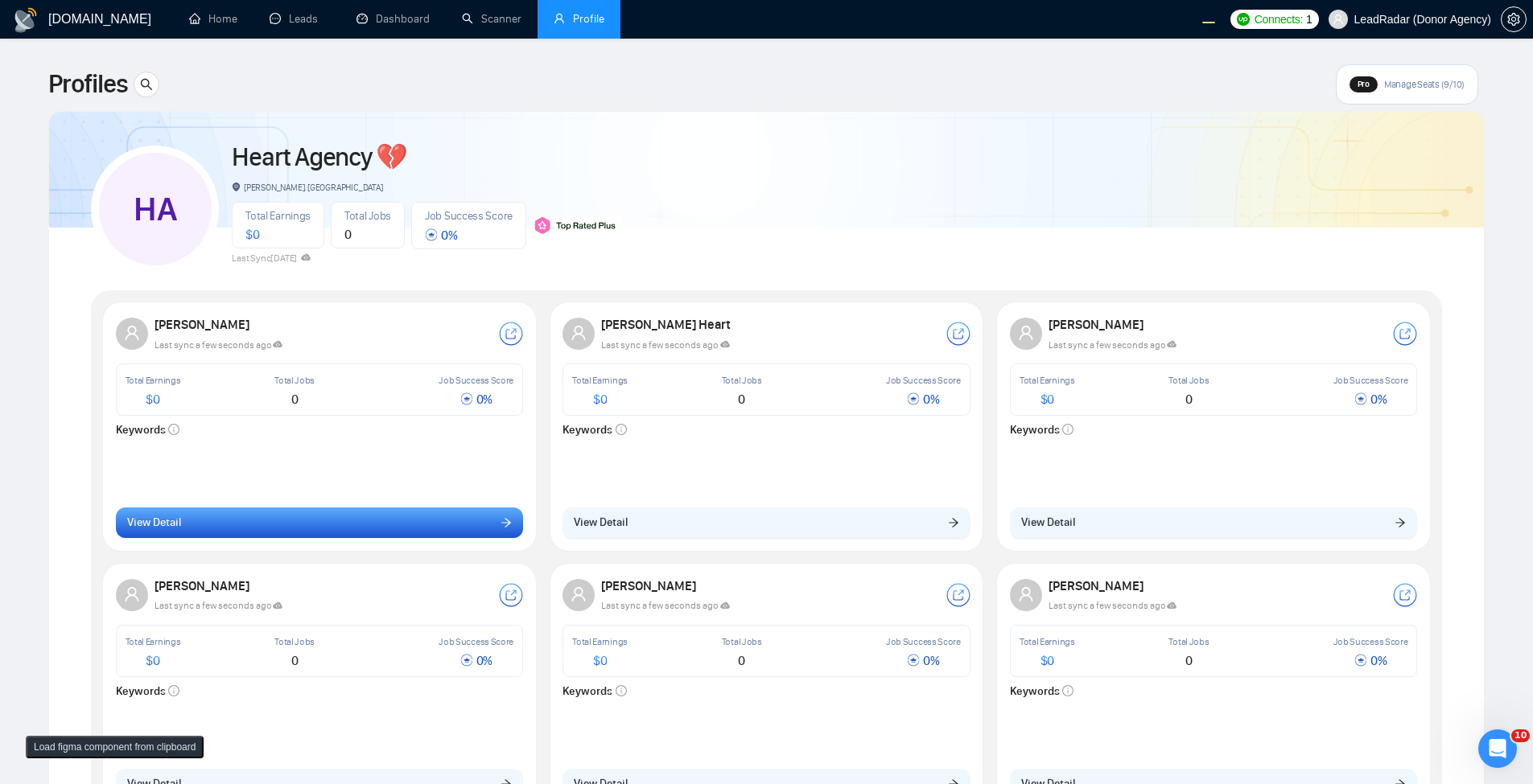
click at [315, 534] on button "View Detail" at bounding box center [320, 522] width 408 height 30
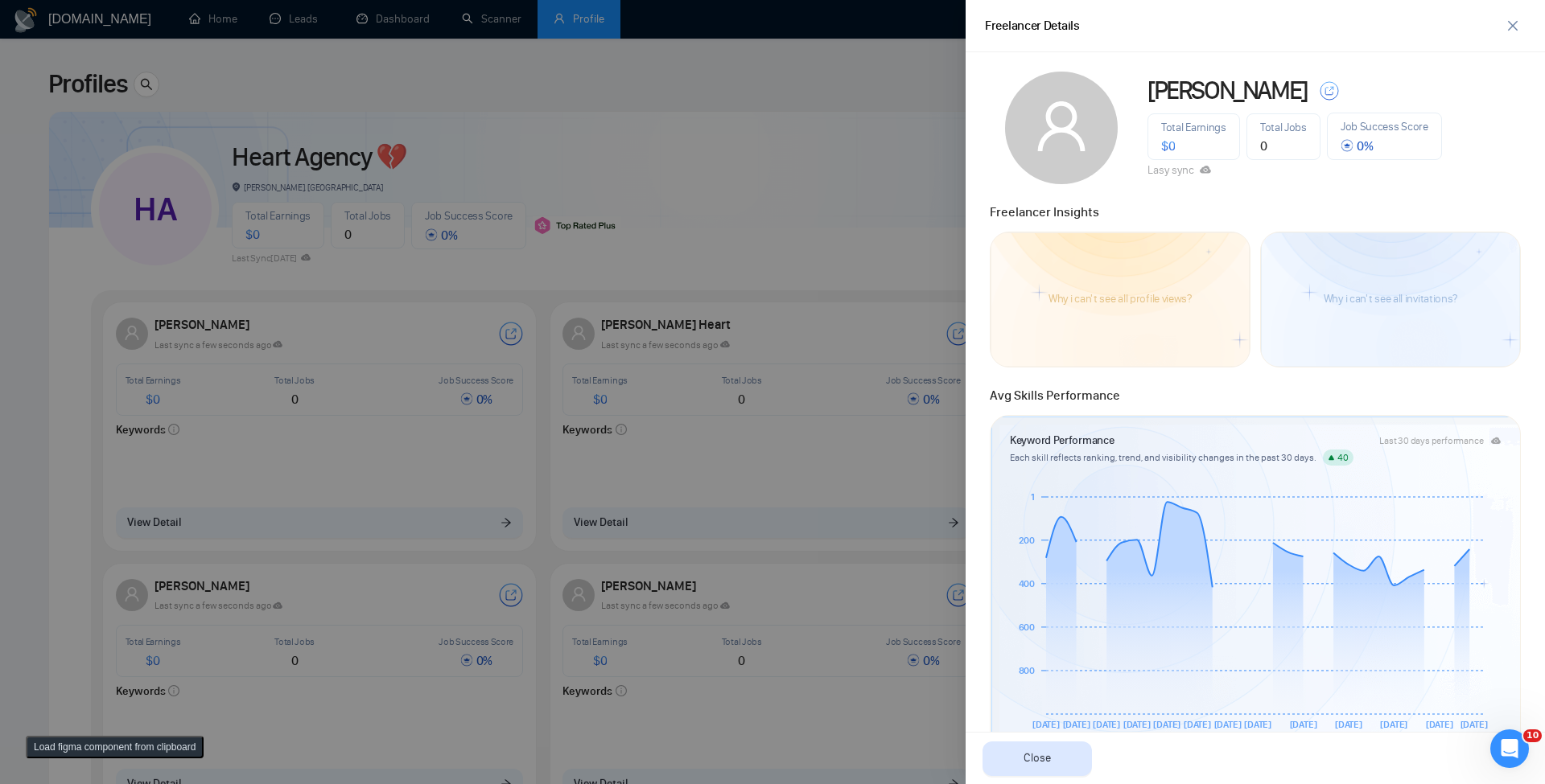
scroll to position [353, 0]
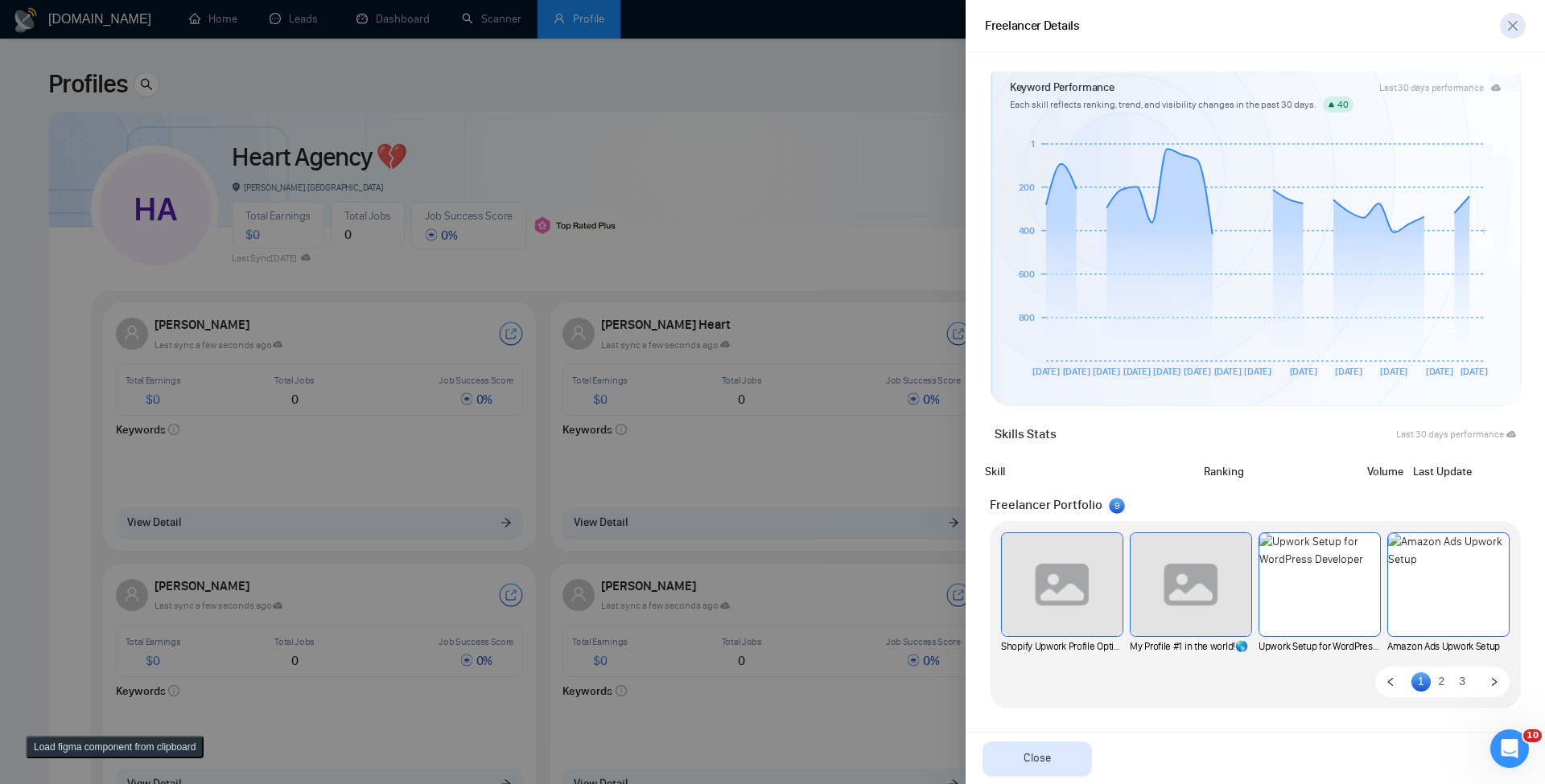
click at [1516, 21] on icon "close" at bounding box center [1514, 26] width 13 height 13
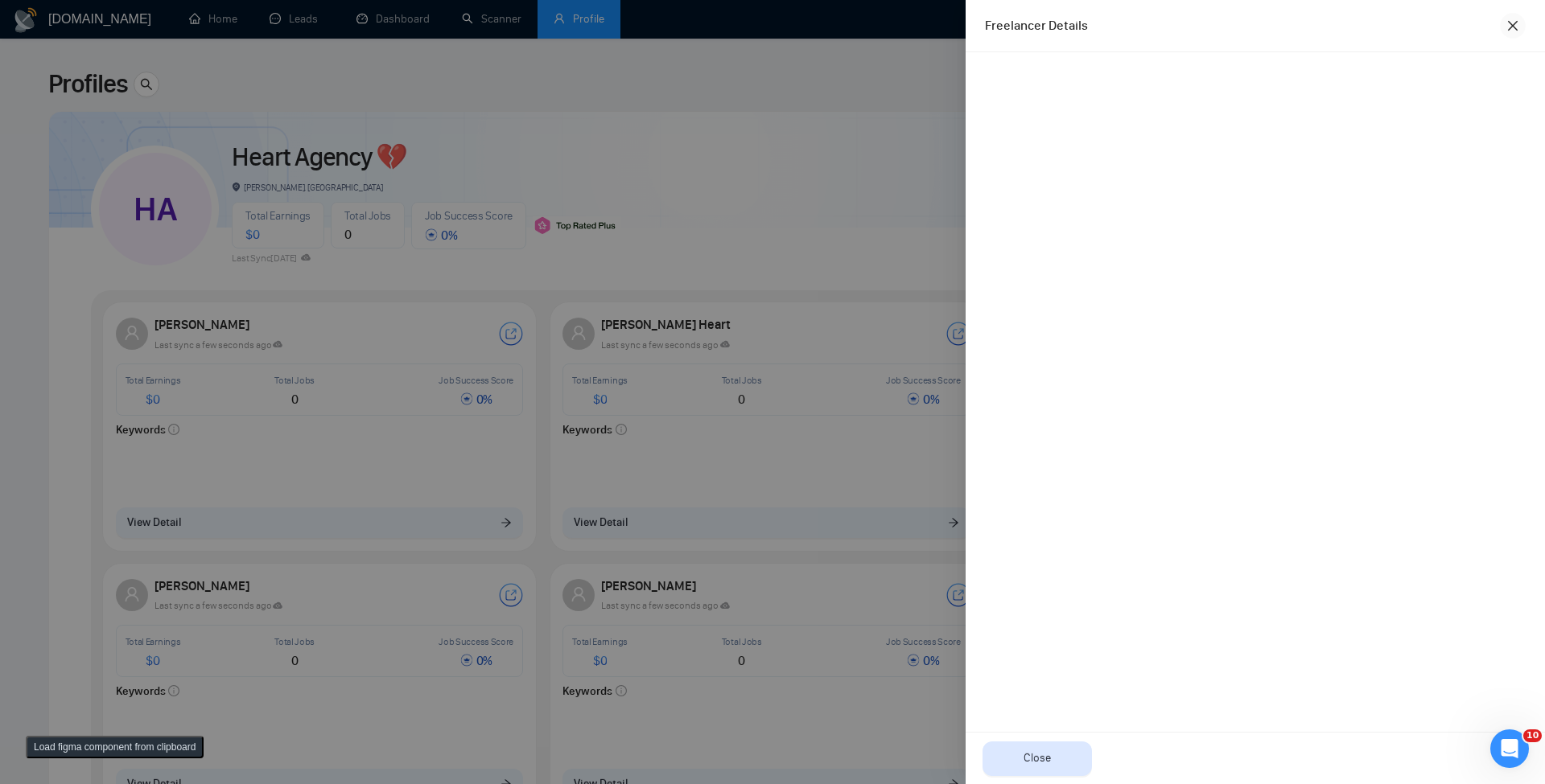
scroll to position [0, 0]
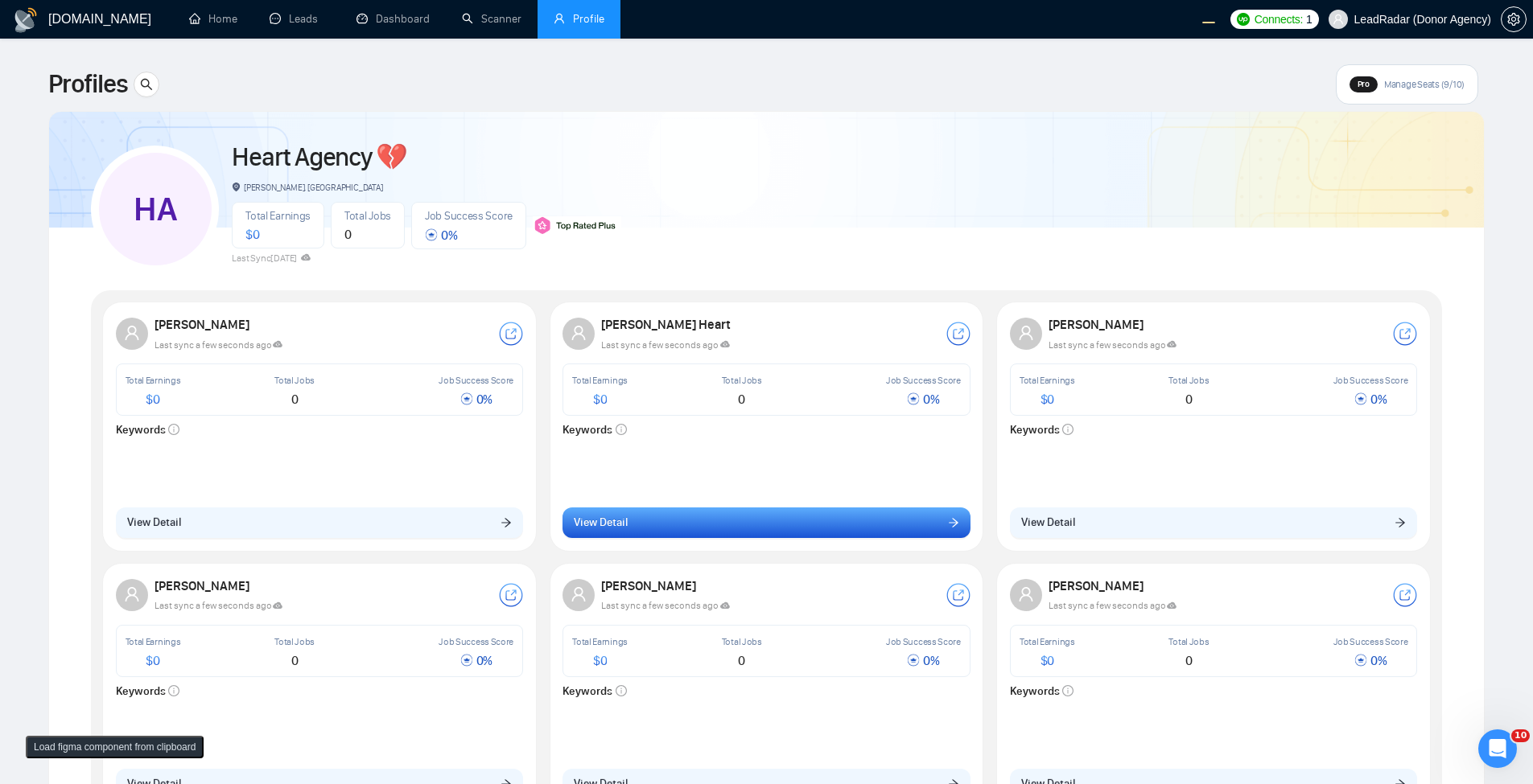
click at [696, 524] on button "View Detail" at bounding box center [767, 522] width 408 height 30
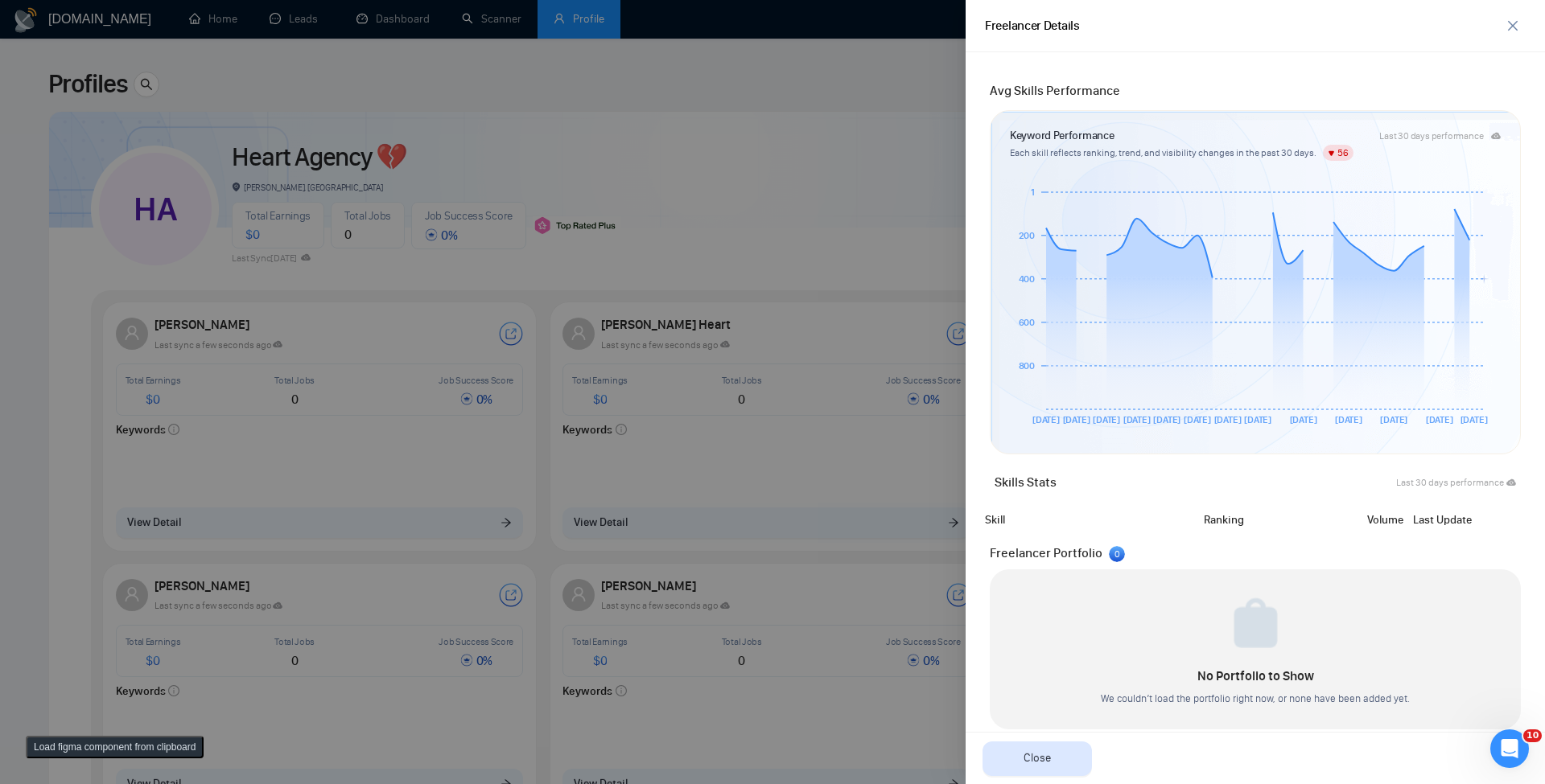
scroll to position [326, 0]
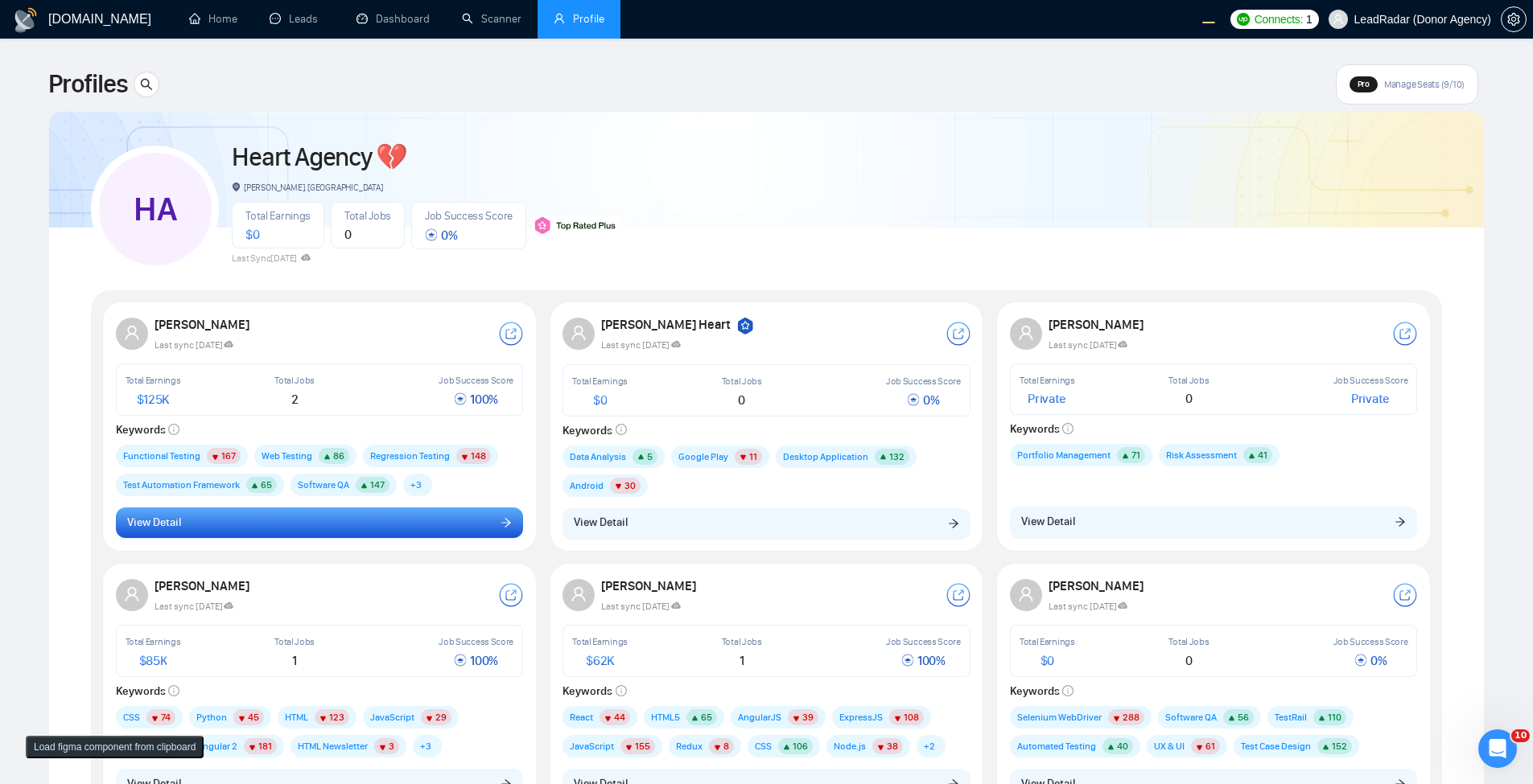
click at [444, 520] on button "View Detail" at bounding box center [320, 522] width 408 height 30
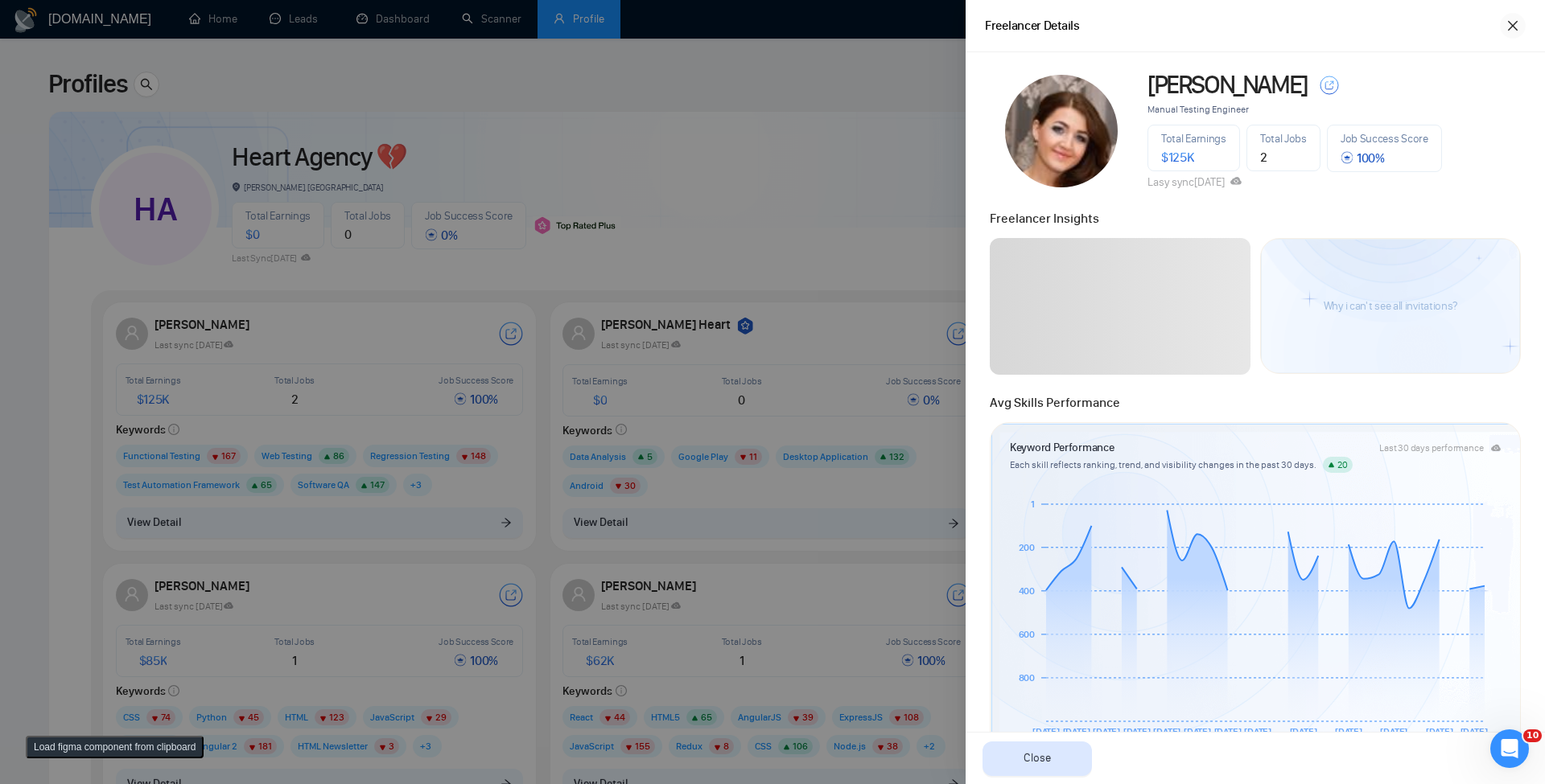
click at [1512, 27] on icon "close" at bounding box center [1513, 26] width 10 height 10
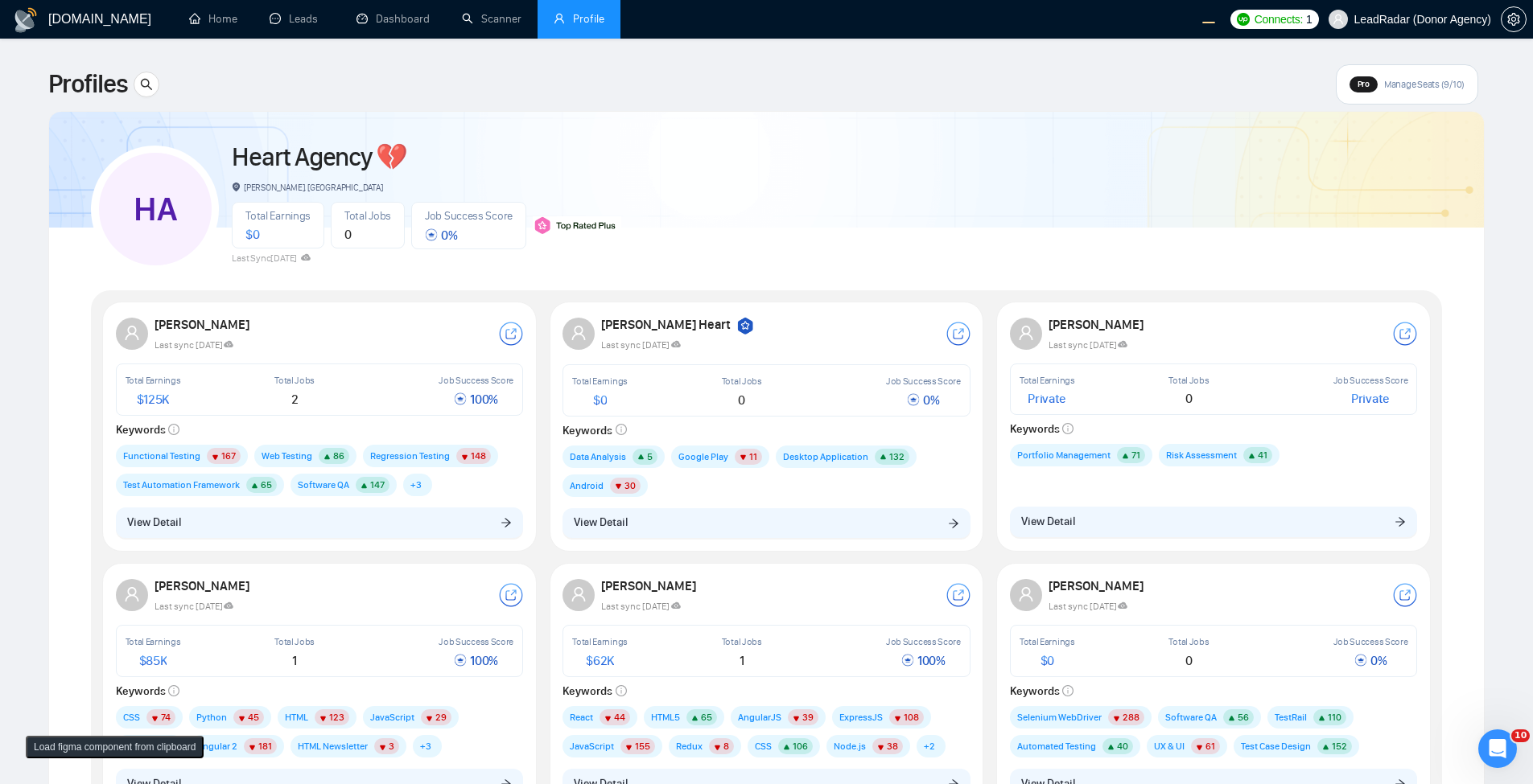
click at [358, 493] on span "Software QA 147" at bounding box center [343, 485] width 106 height 22
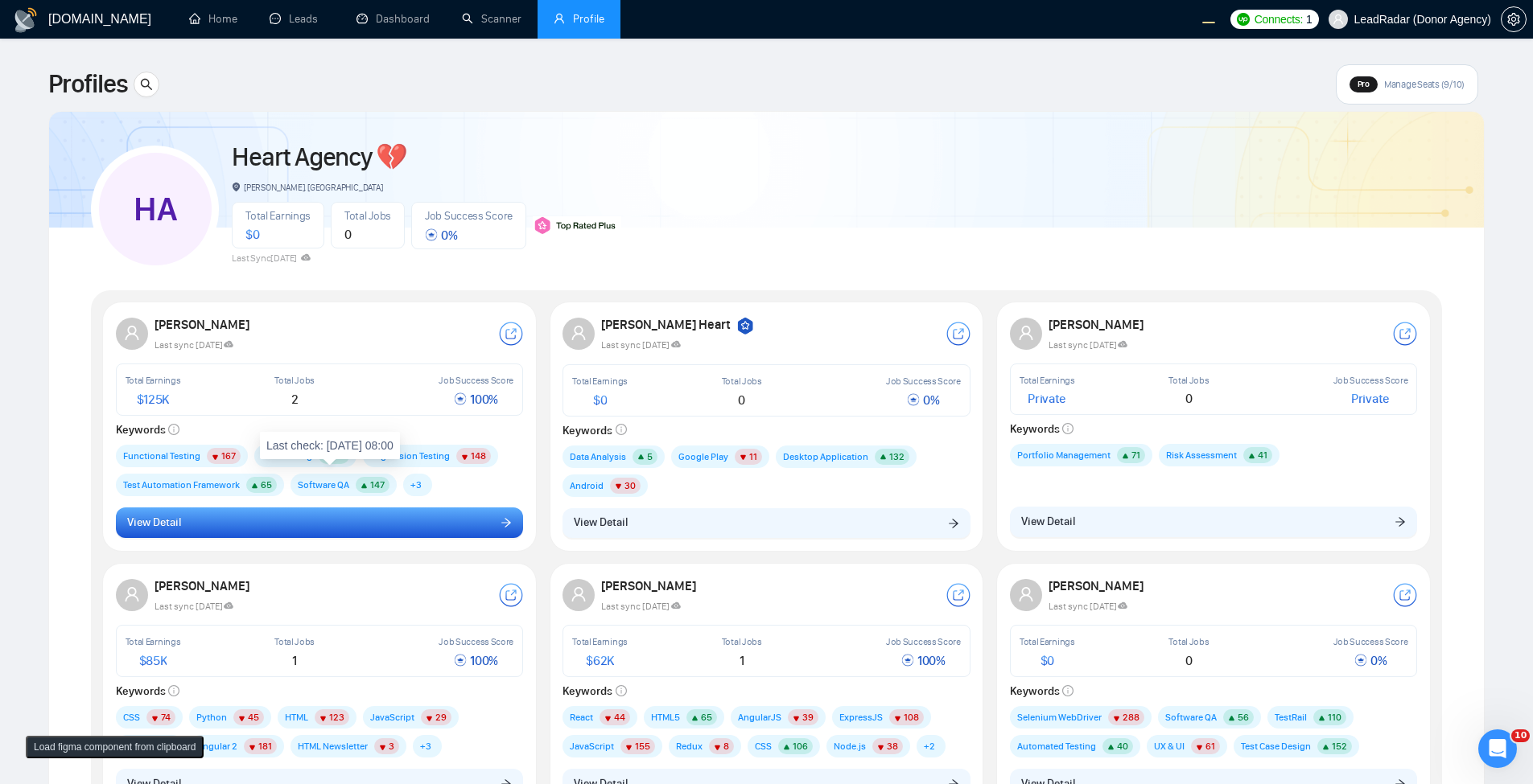
click at [355, 521] on button "View Detail" at bounding box center [320, 522] width 408 height 30
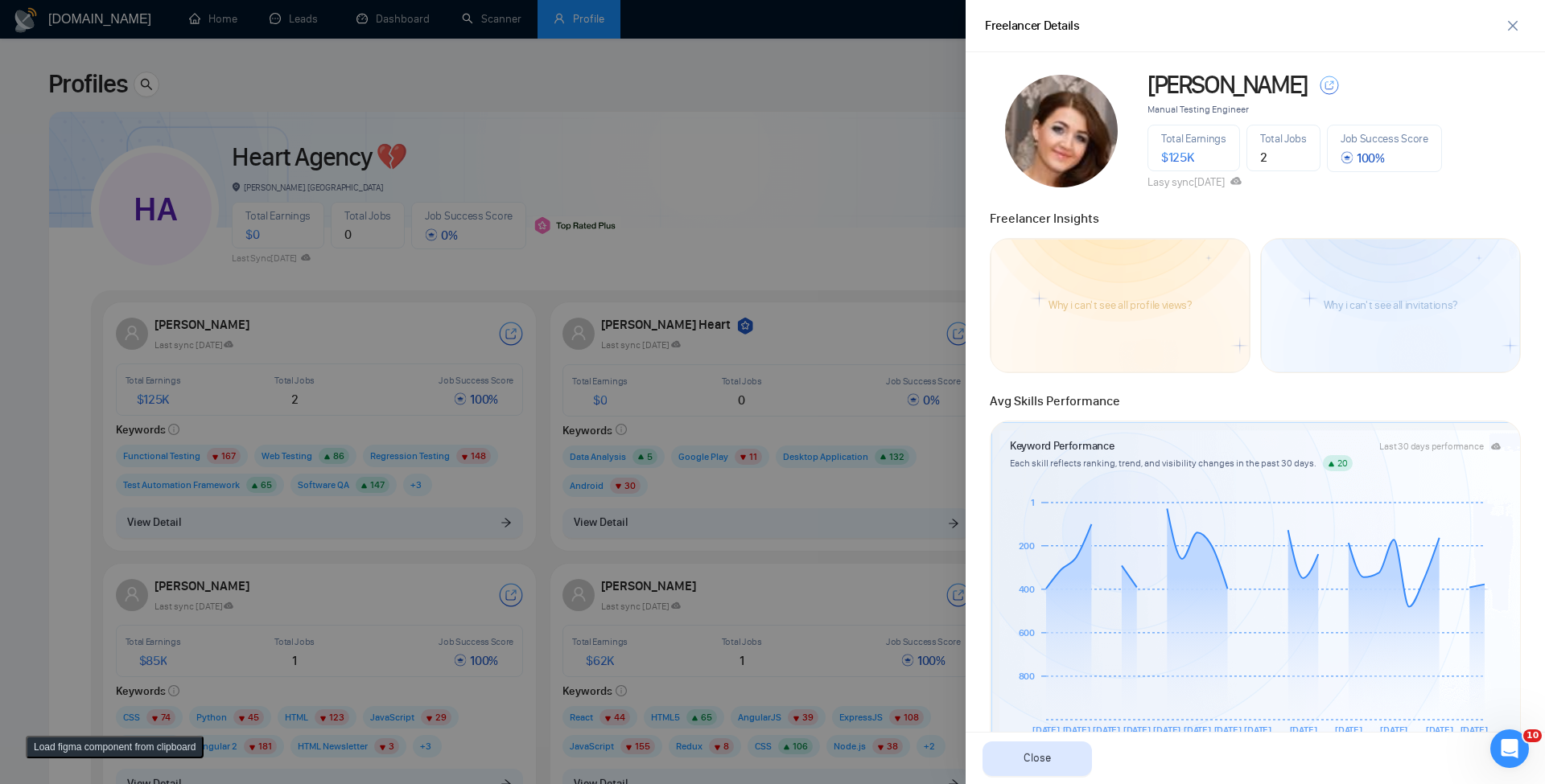
scroll to position [483, 0]
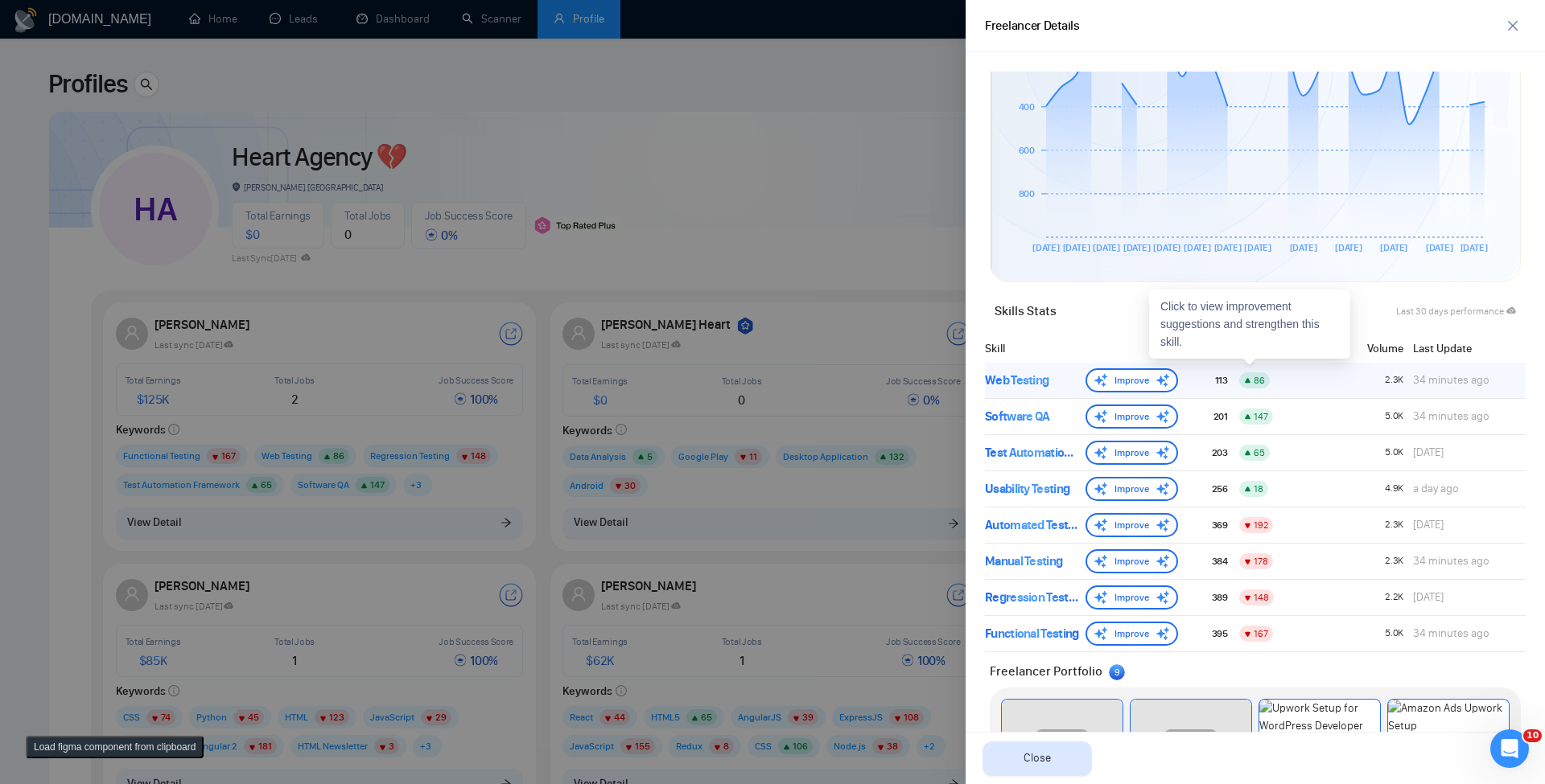
click at [1035, 384] on div "Web Testing" at bounding box center [1032, 380] width 94 height 19
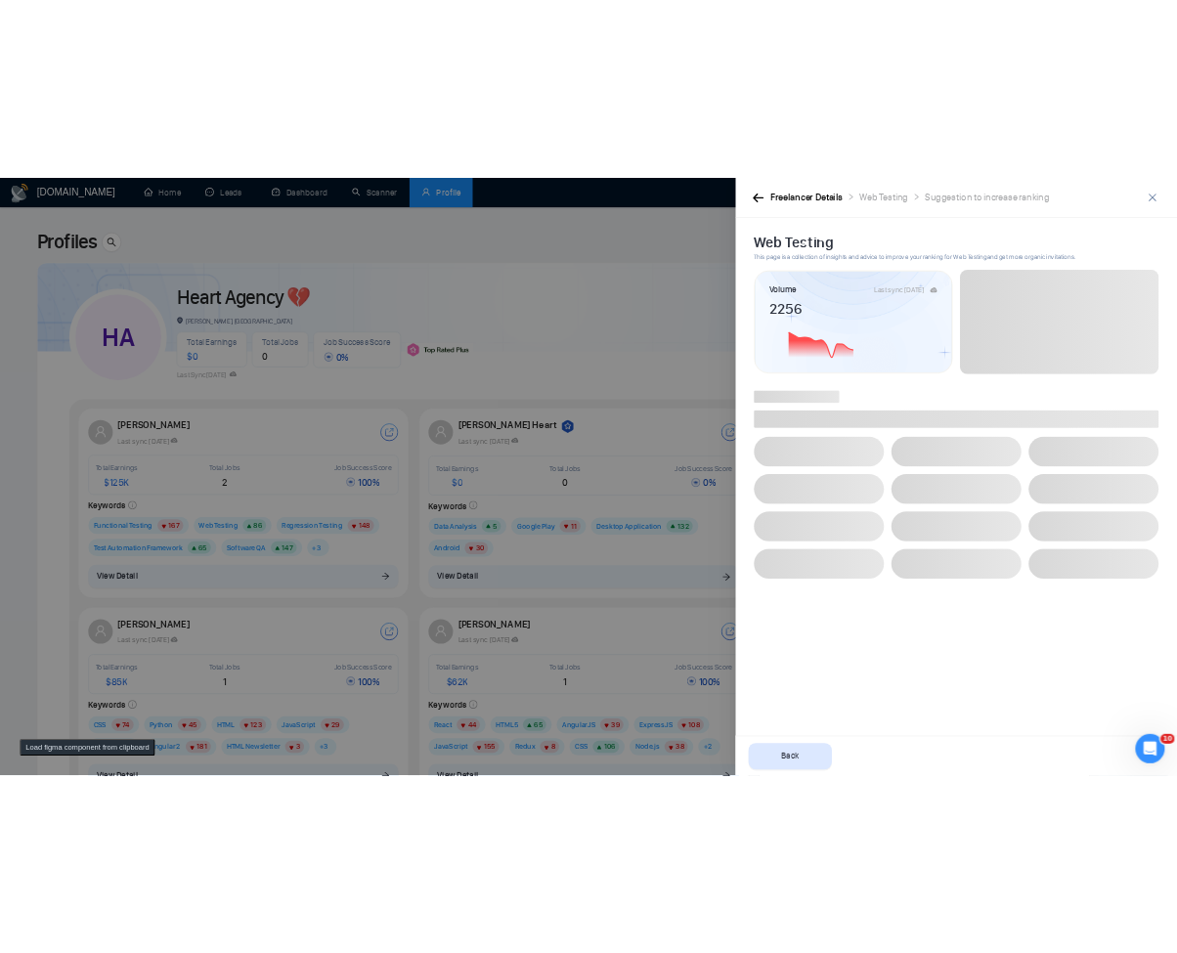
scroll to position [0, 0]
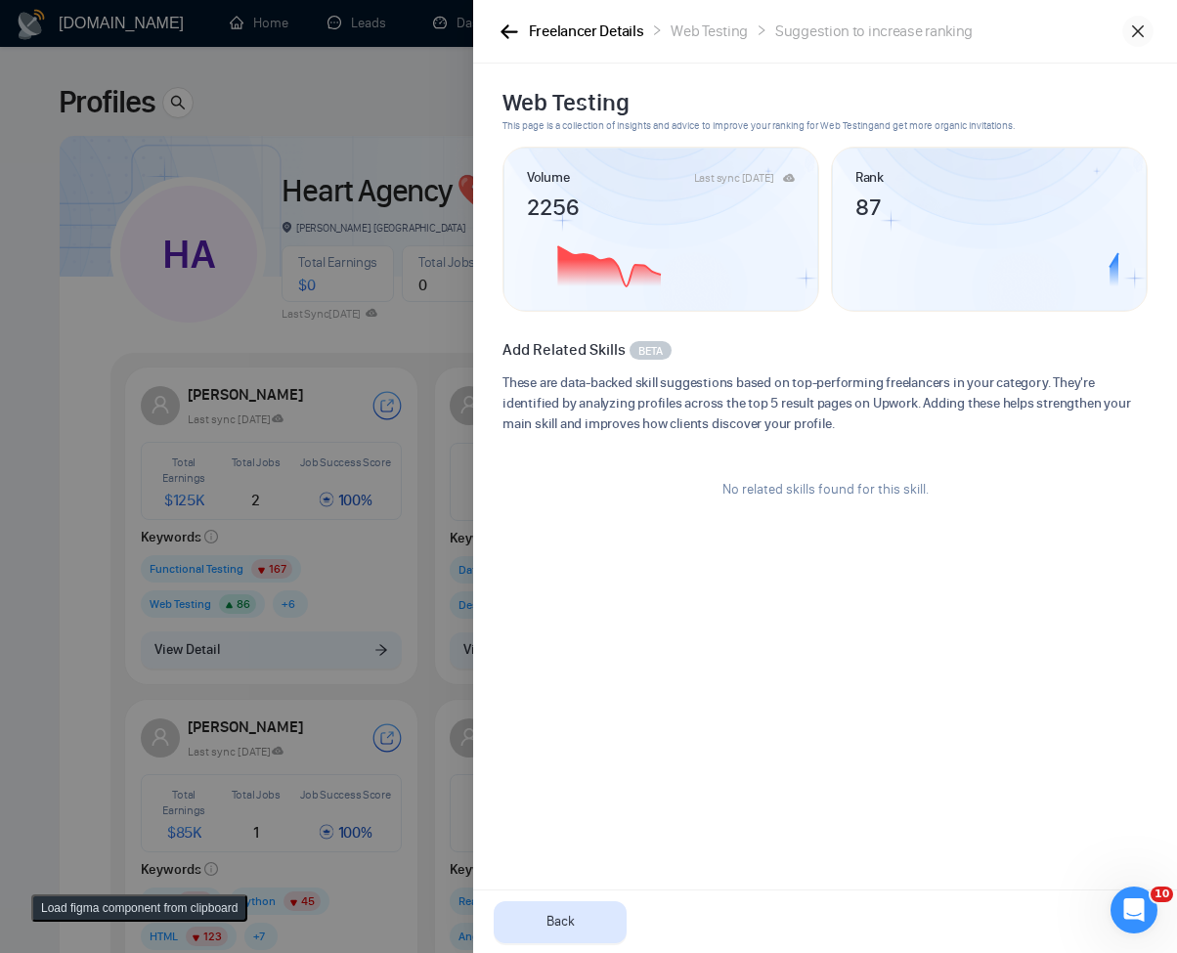
click at [1124, 29] on span "close" at bounding box center [1138, 31] width 29 height 16
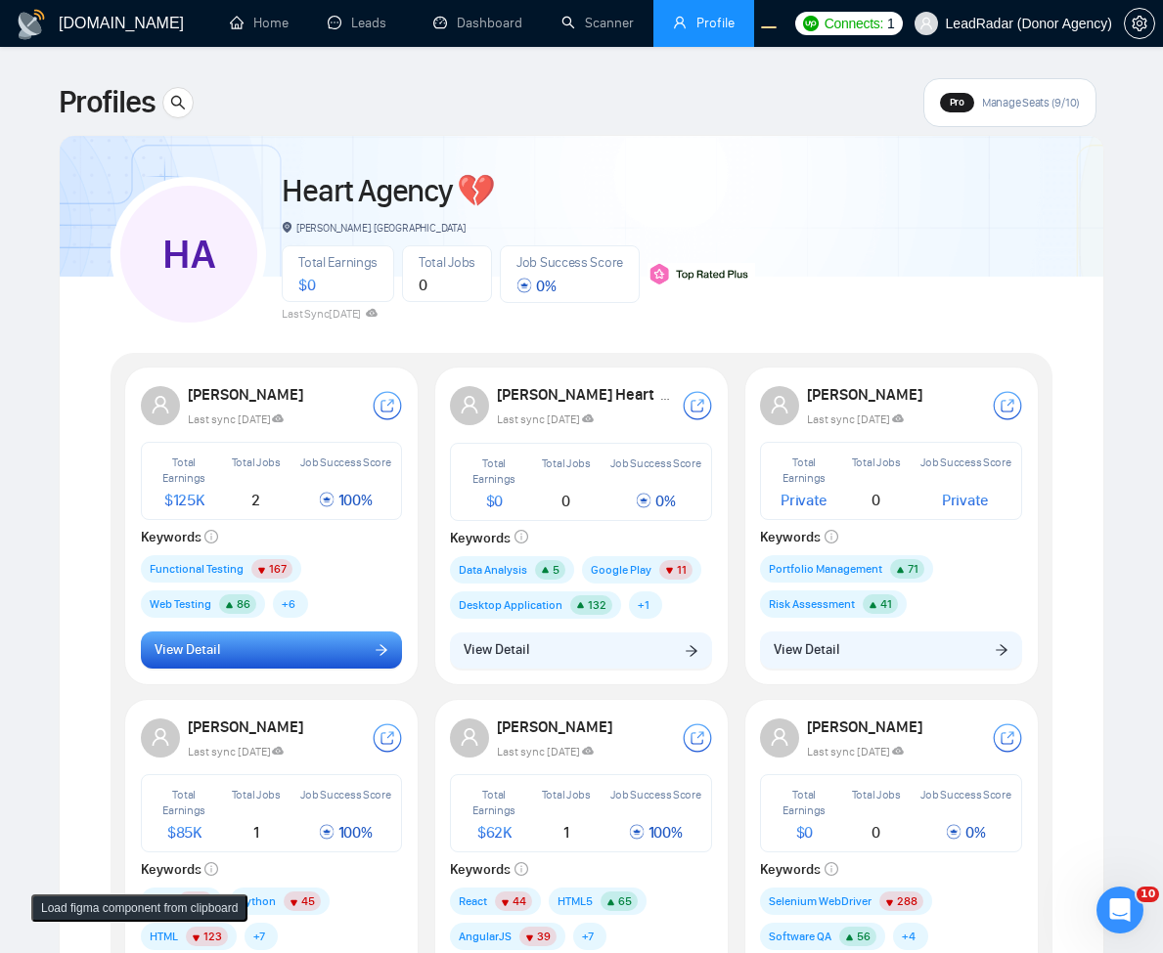
click at [385, 650] on icon "arrow-right" at bounding box center [382, 650] width 12 height 11
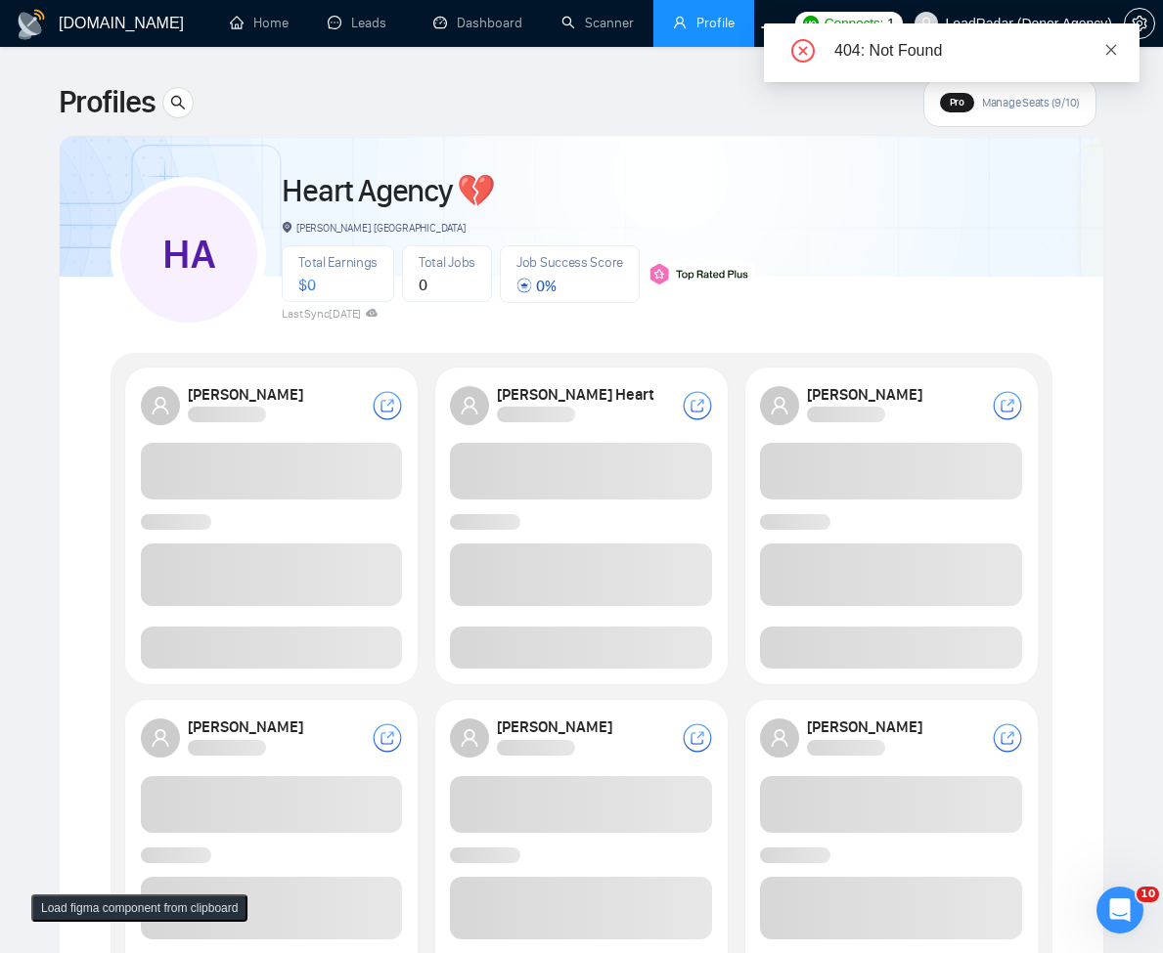
click at [1111, 49] on icon "close" at bounding box center [1111, 49] width 11 height 11
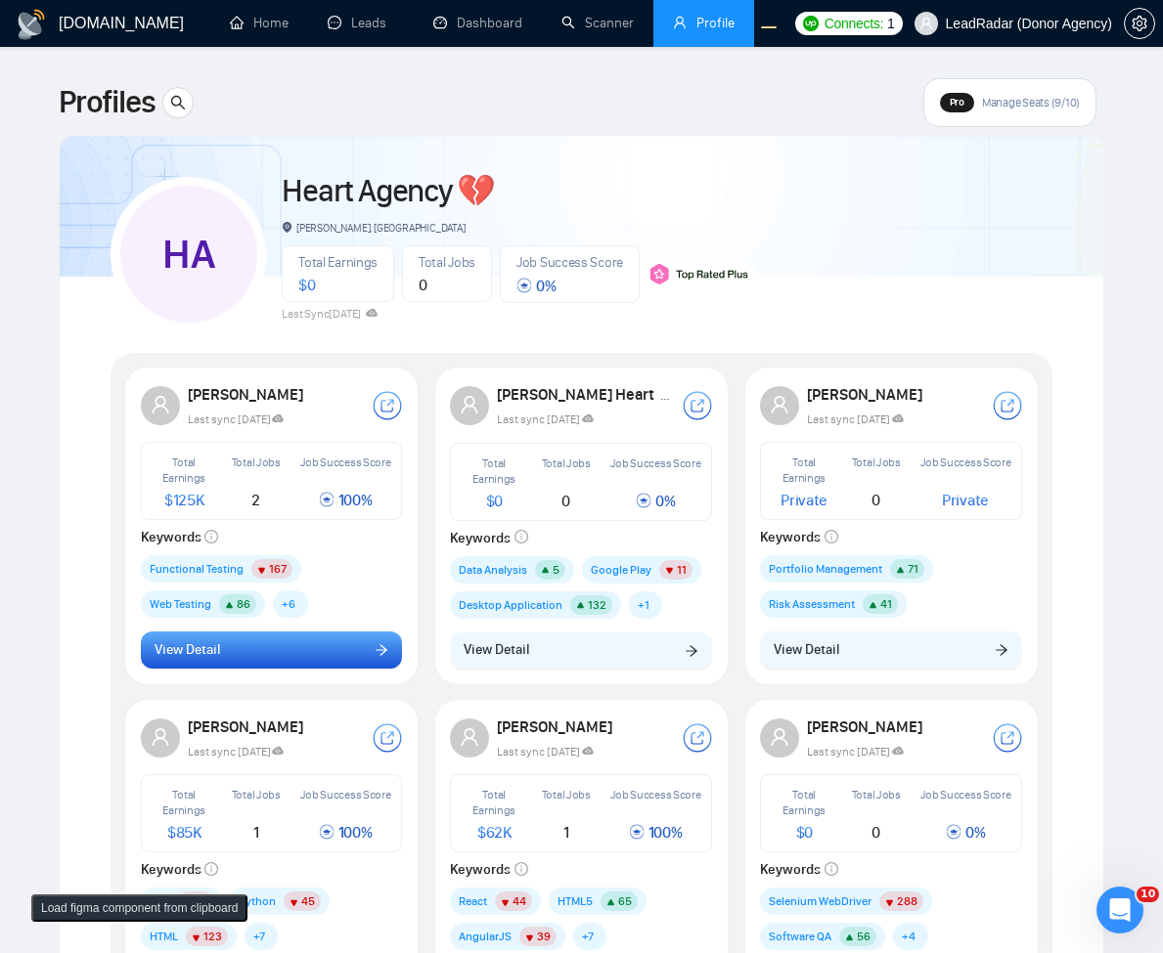
click at [360, 657] on button "View Detail" at bounding box center [272, 650] width 262 height 37
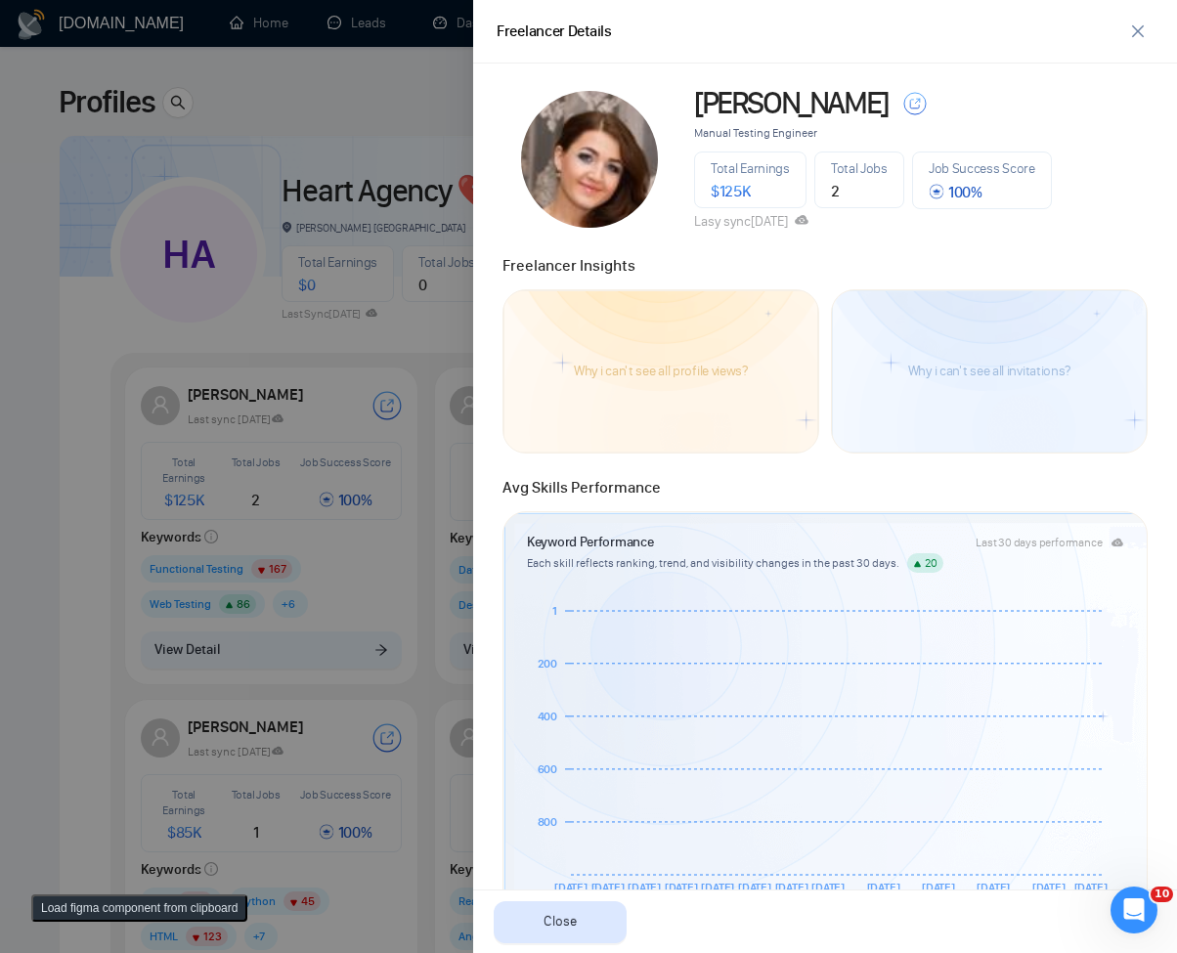
scroll to position [587, 0]
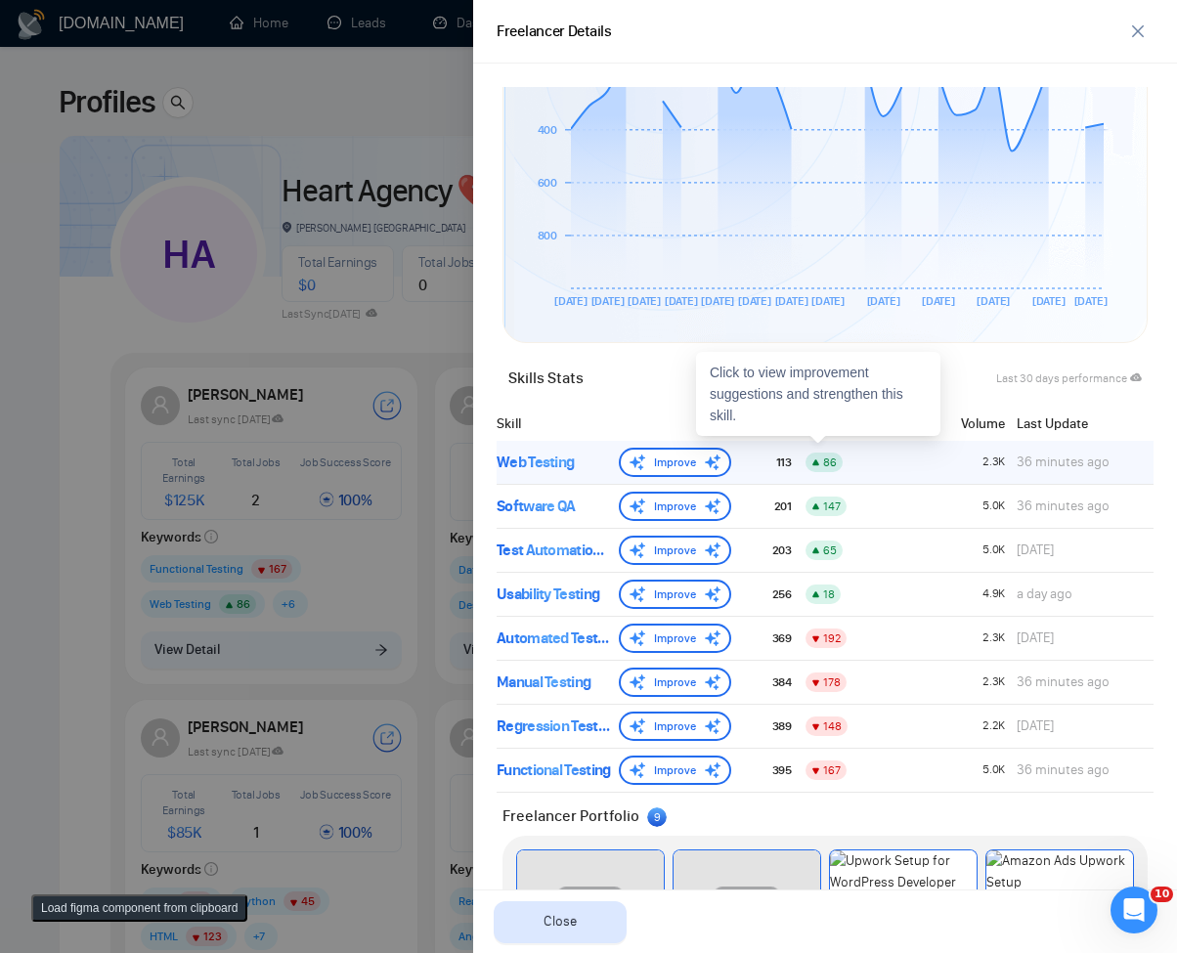
click at [565, 481] on div "Web Testing Improve 113 86 2.3K 36 minutes ago" at bounding box center [825, 463] width 657 height 44
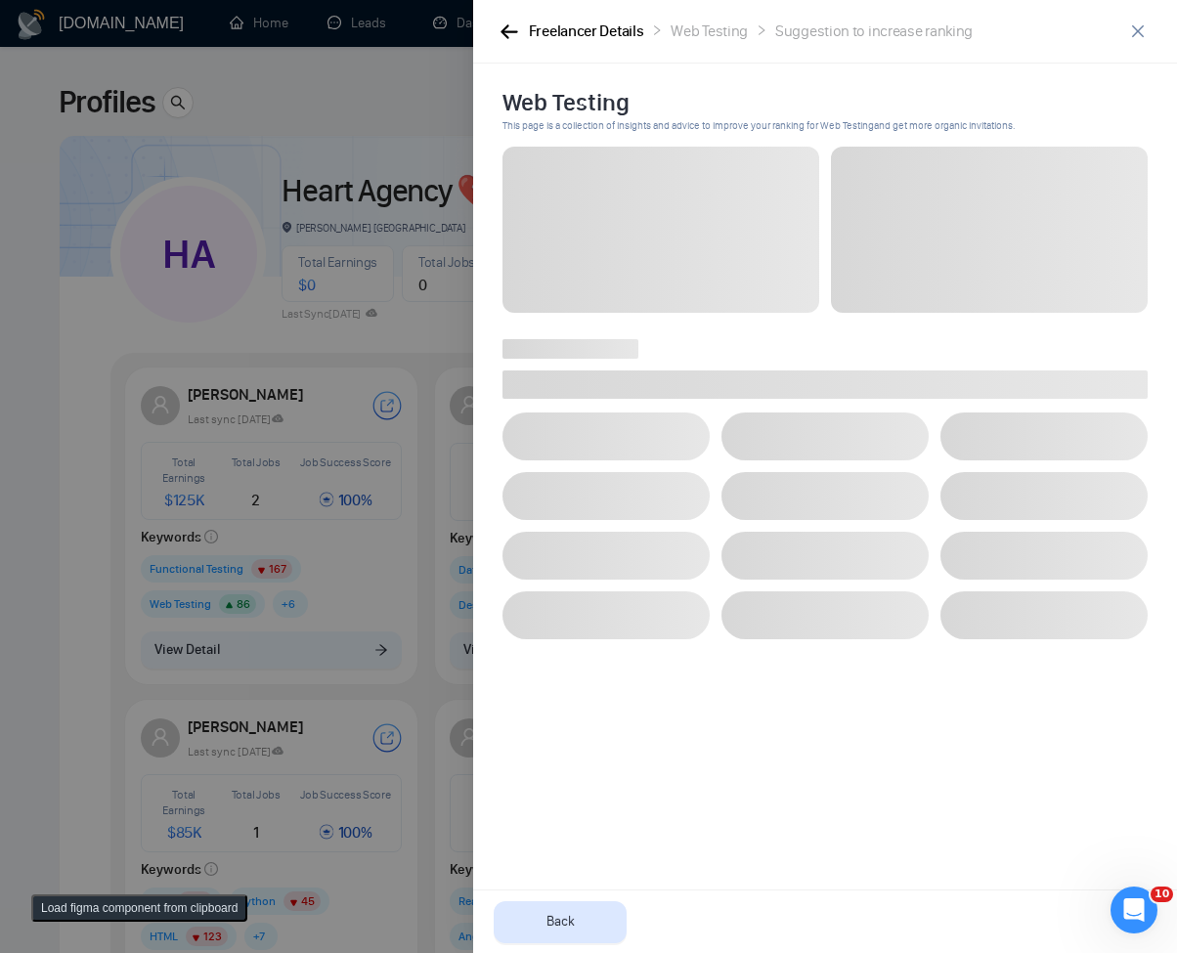
scroll to position [0, 0]
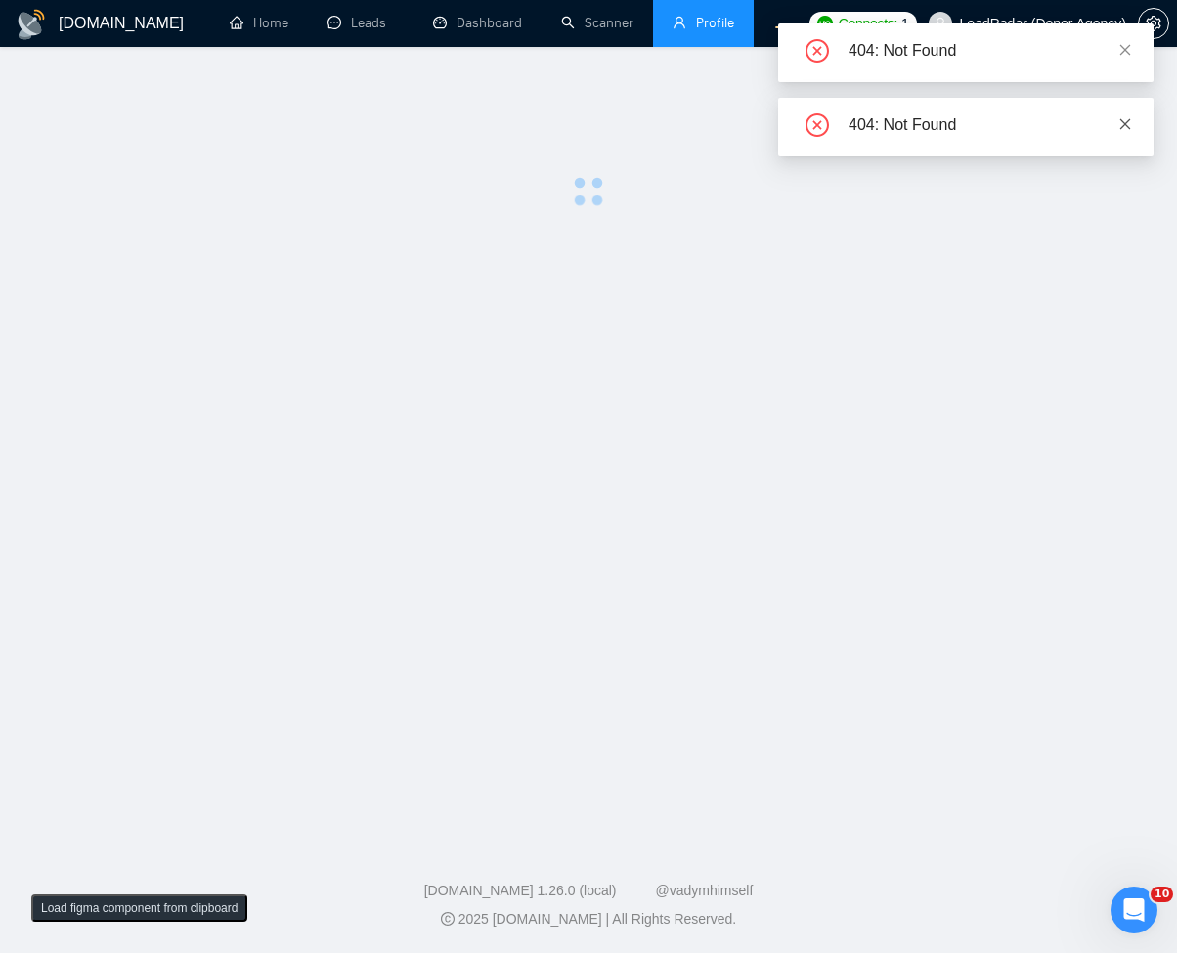
click at [1124, 120] on icon "close" at bounding box center [1126, 124] width 14 height 14
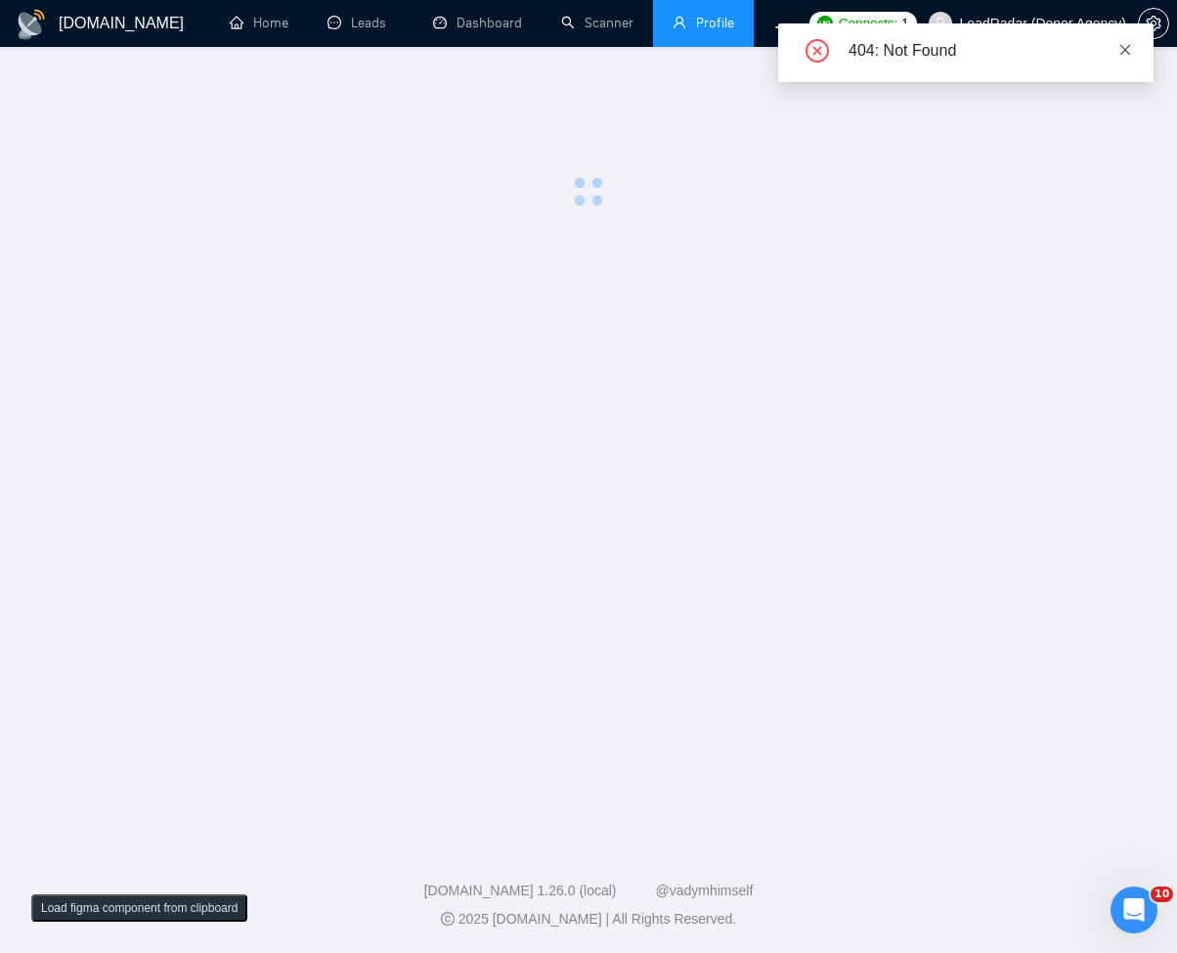
click at [1128, 51] on icon "close" at bounding box center [1126, 50] width 14 height 14
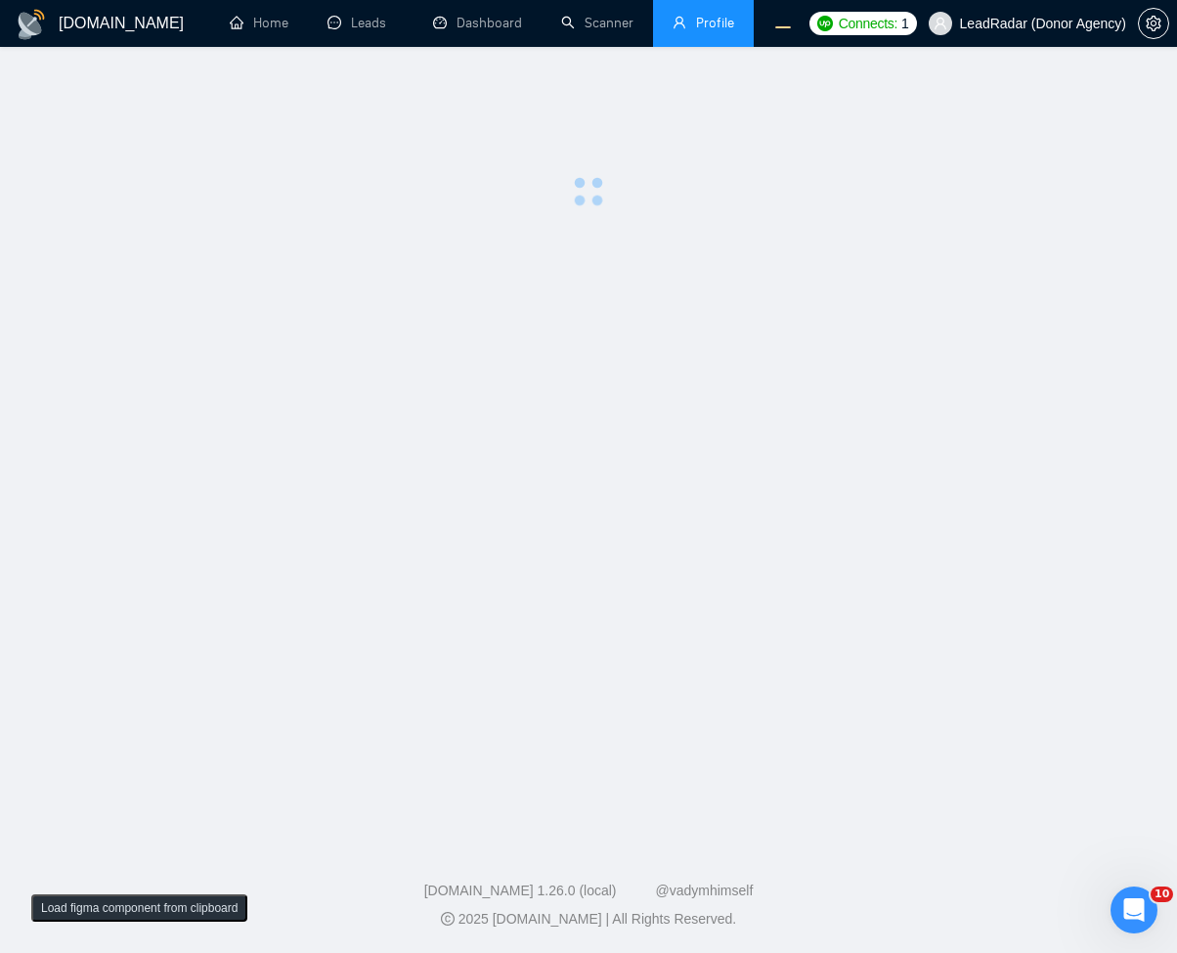
click at [569, 362] on main at bounding box center [588, 440] width 1115 height 725
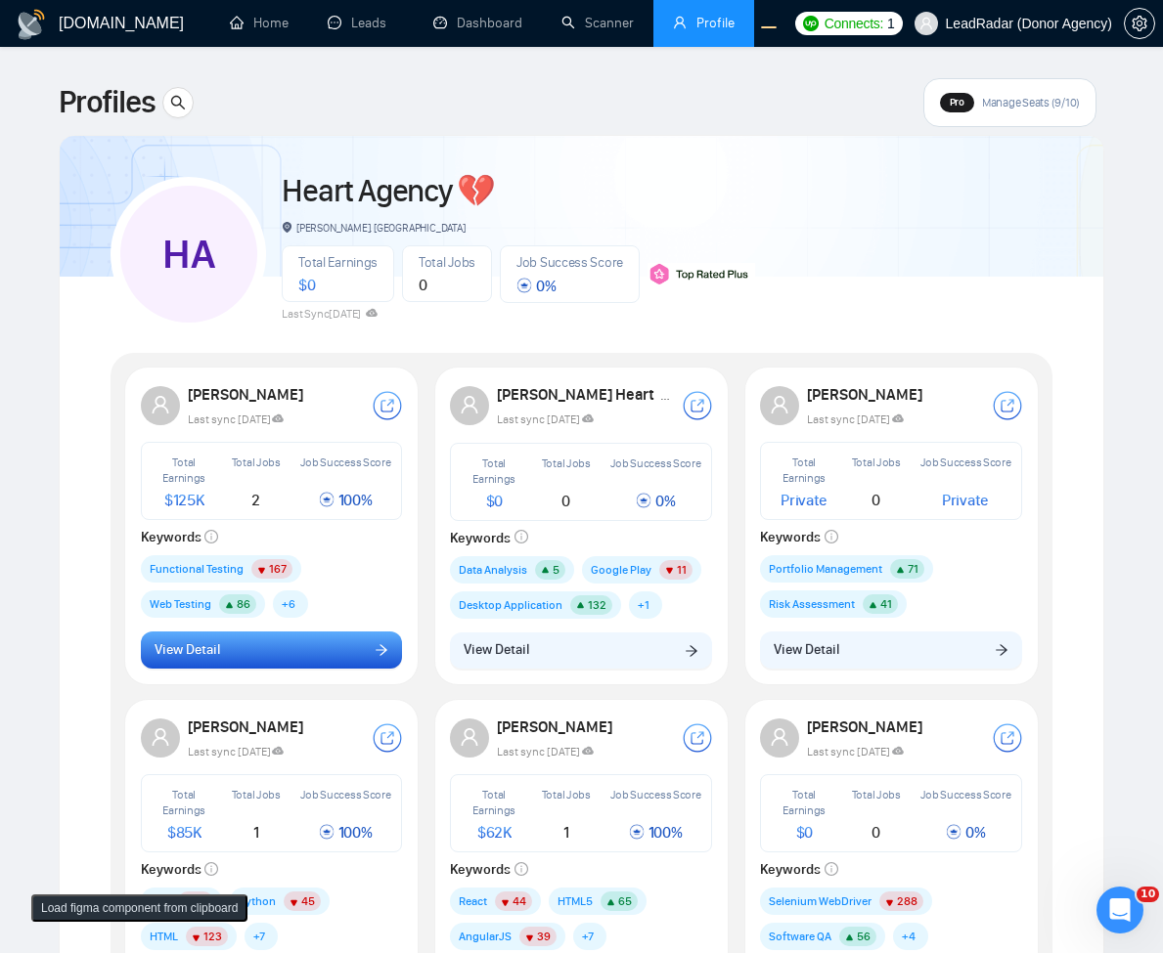
click at [374, 651] on button "View Detail" at bounding box center [272, 650] width 262 height 37
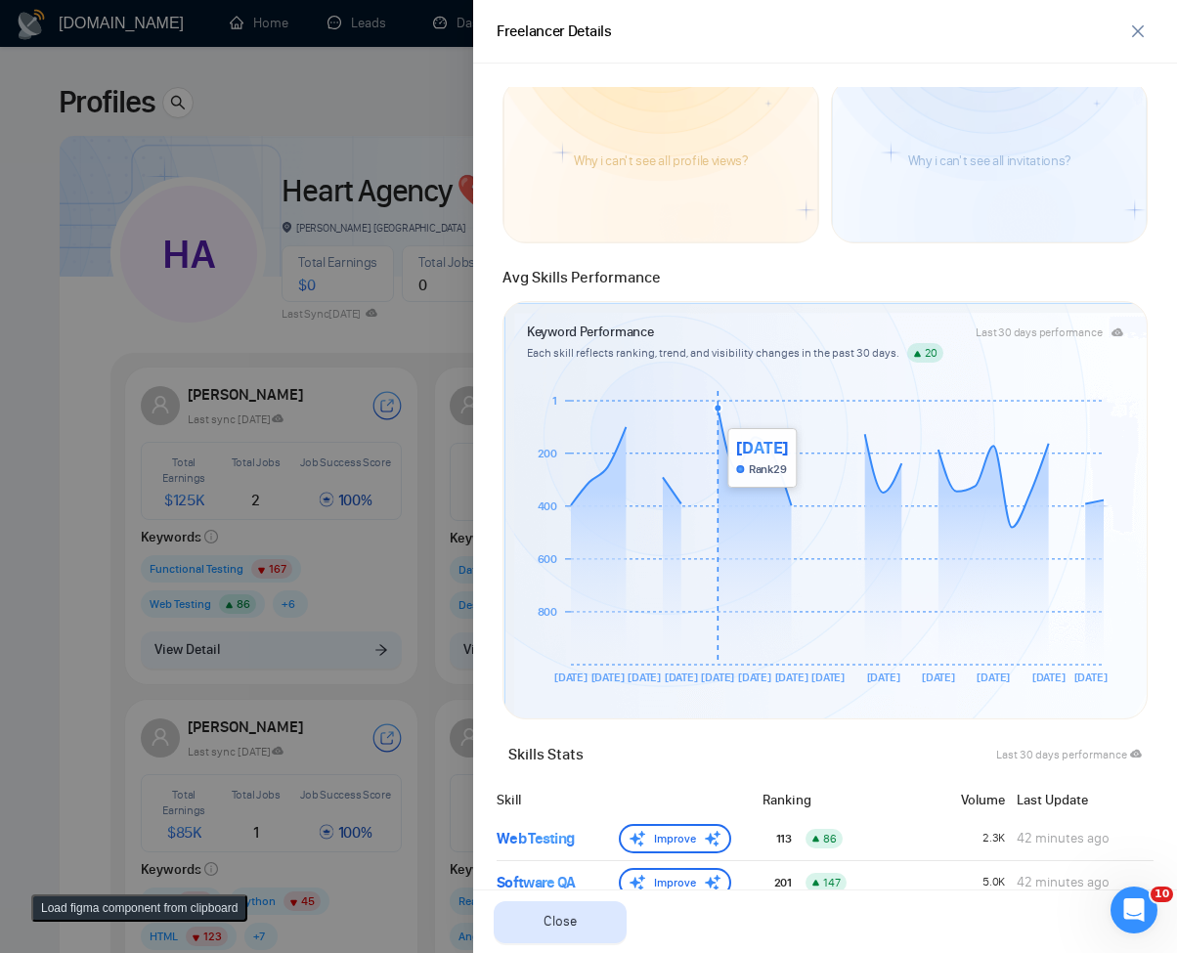
scroll to position [587, 0]
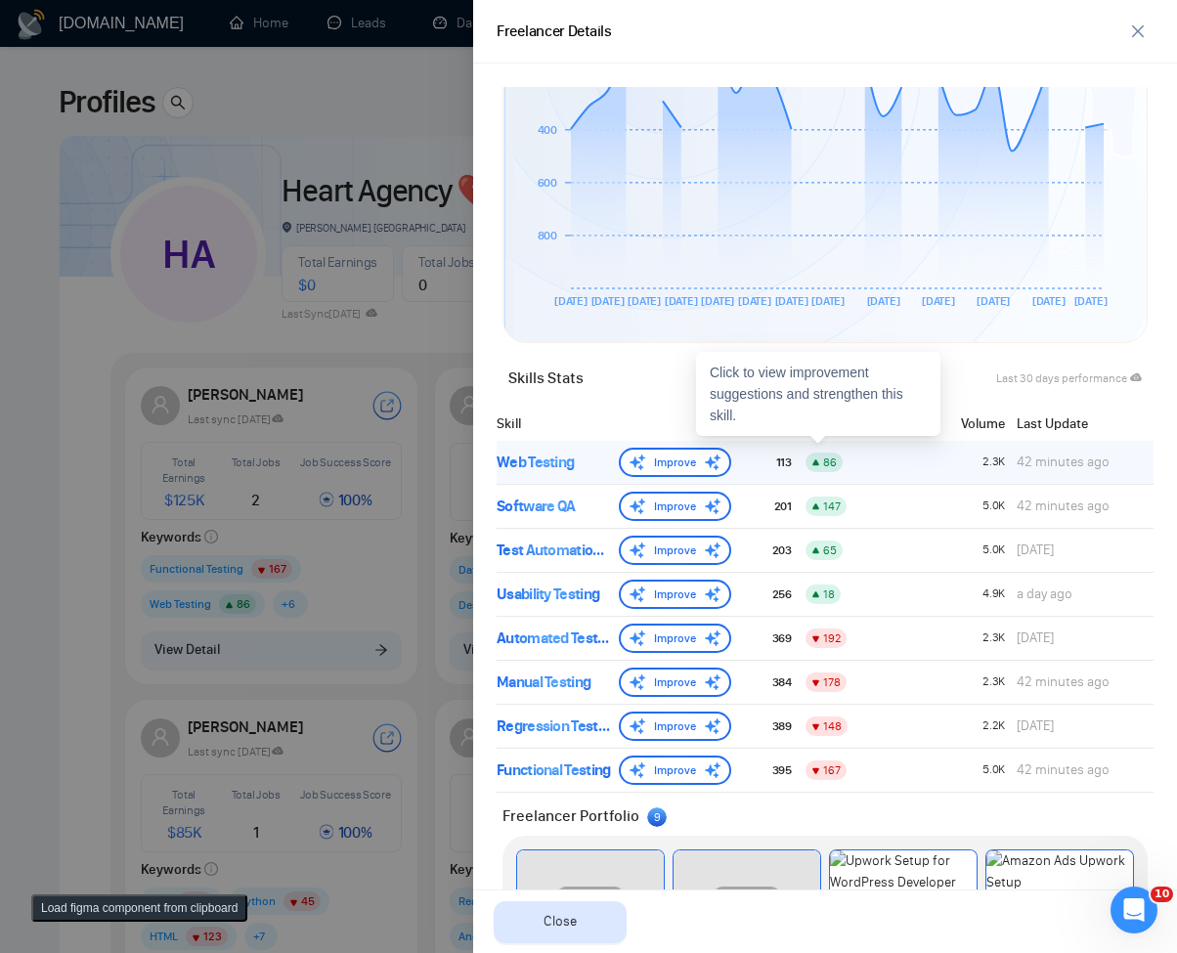
click at [575, 472] on div "Web Testing" at bounding box center [554, 462] width 114 height 23
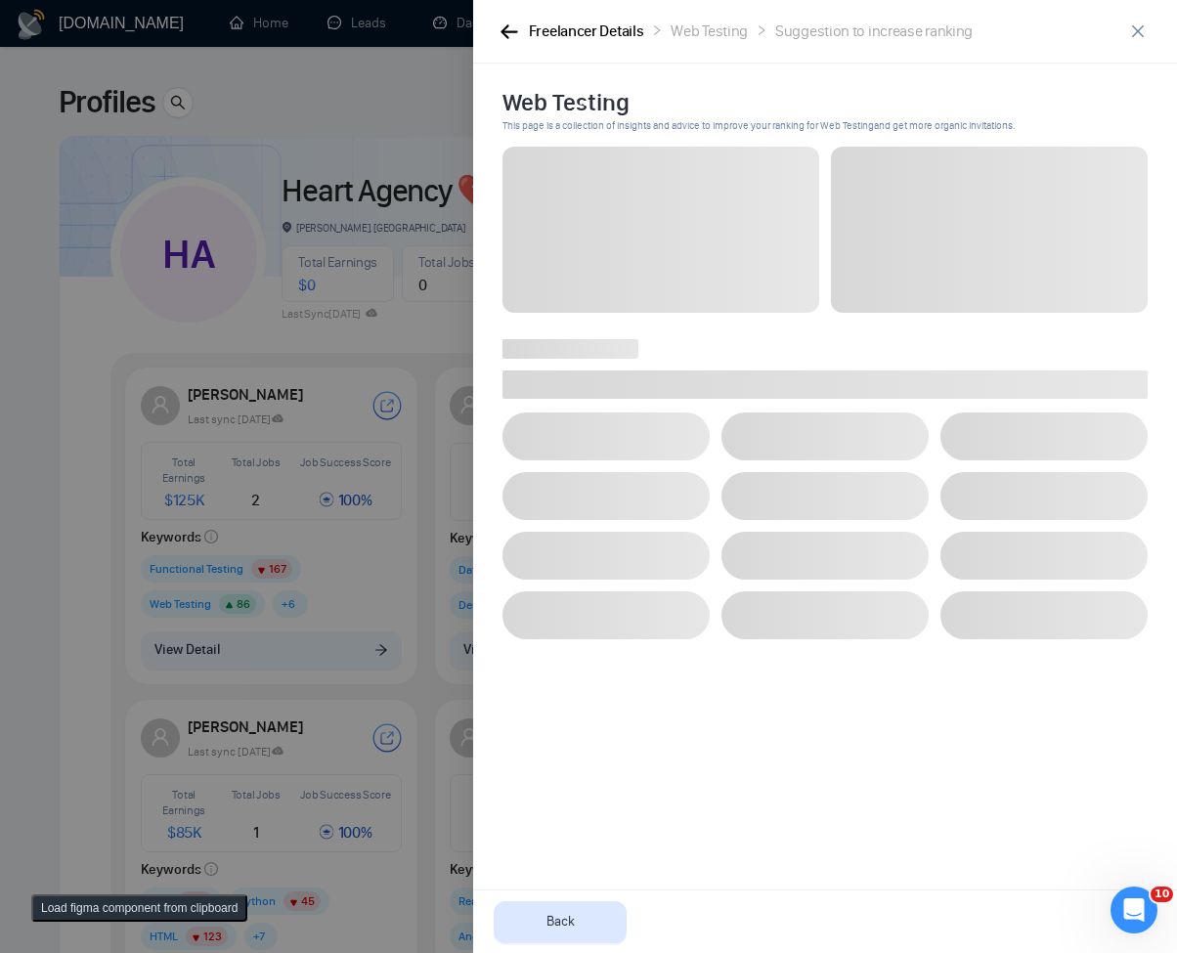
scroll to position [0, 0]
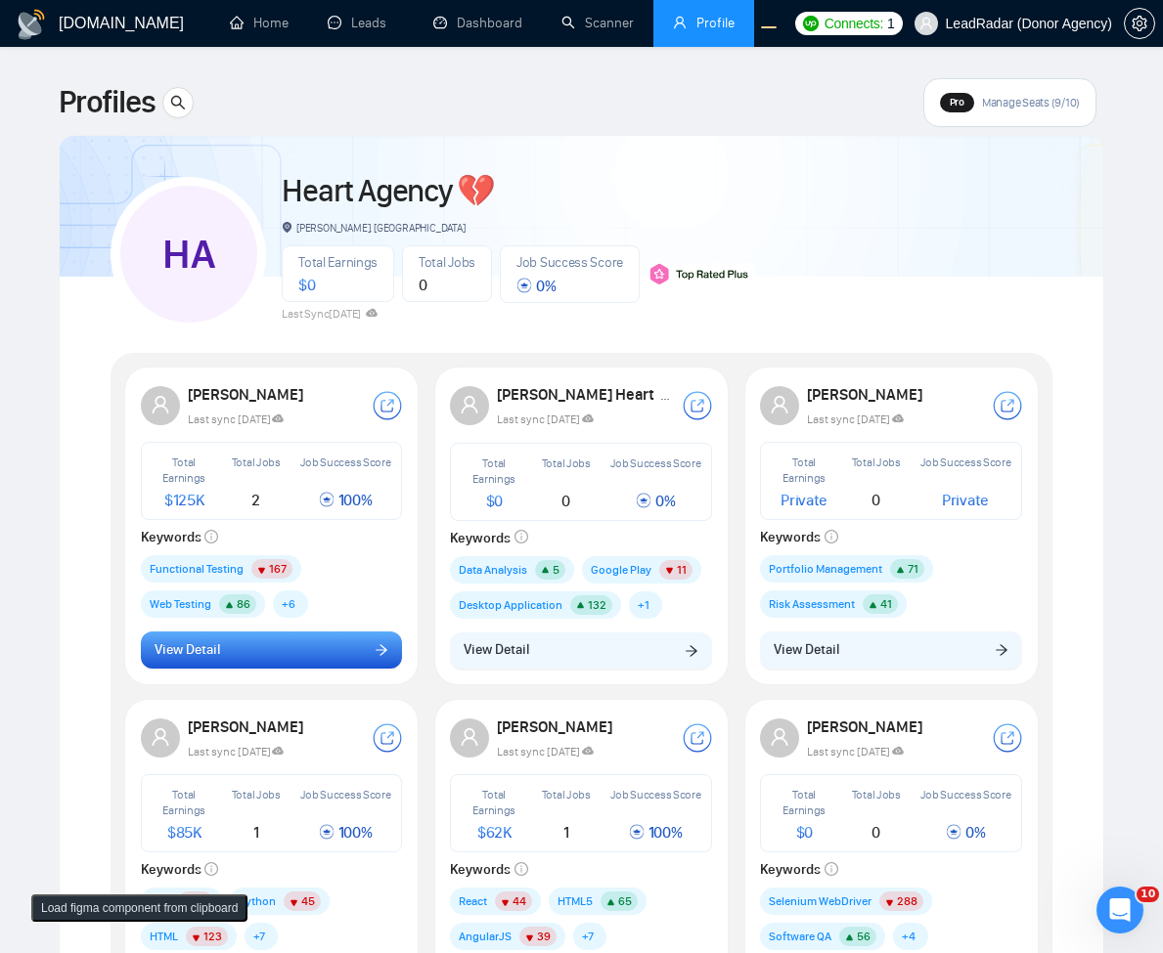
click at [334, 653] on button "View Detail" at bounding box center [272, 650] width 262 height 37
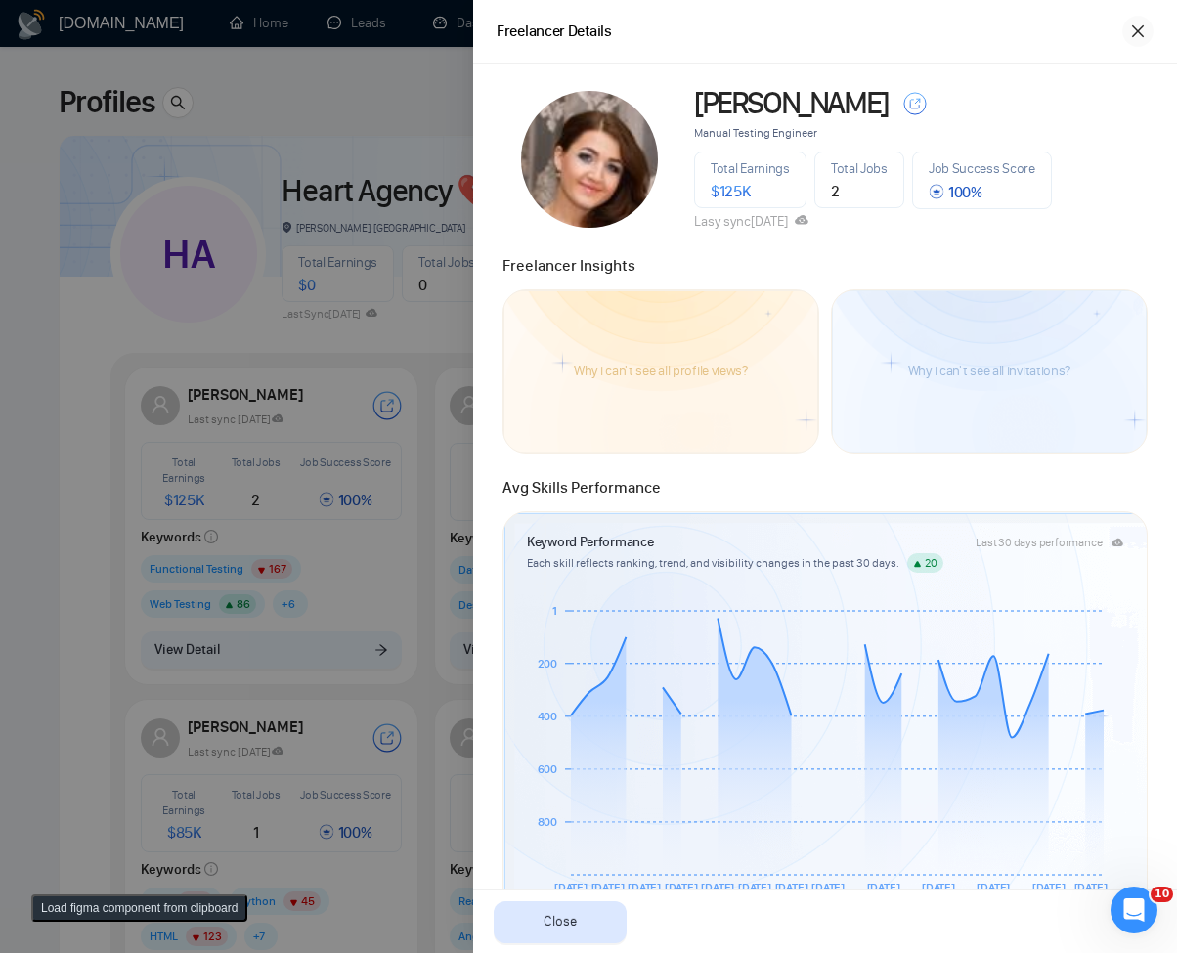
click at [1140, 24] on icon "close" at bounding box center [1138, 31] width 16 height 16
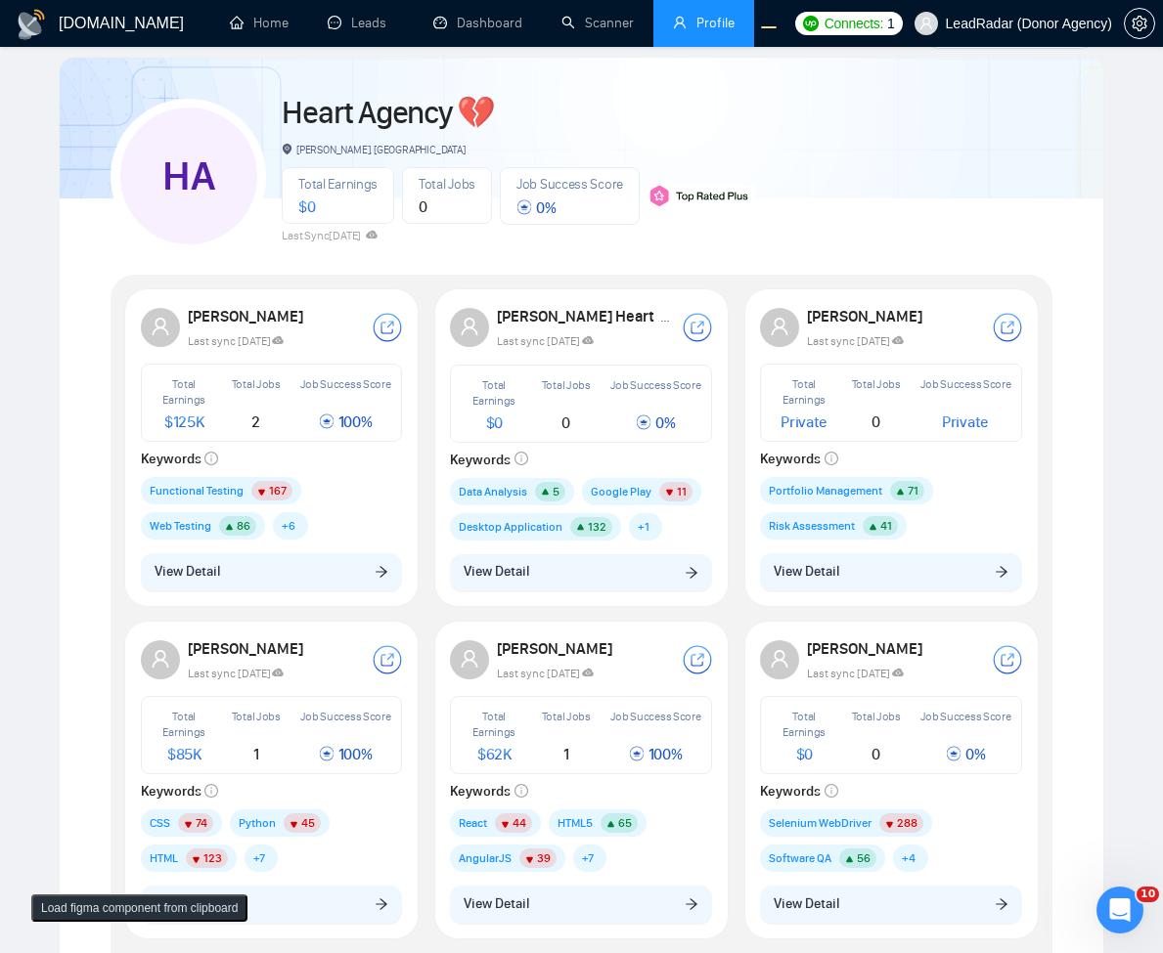
scroll to position [235, 0]
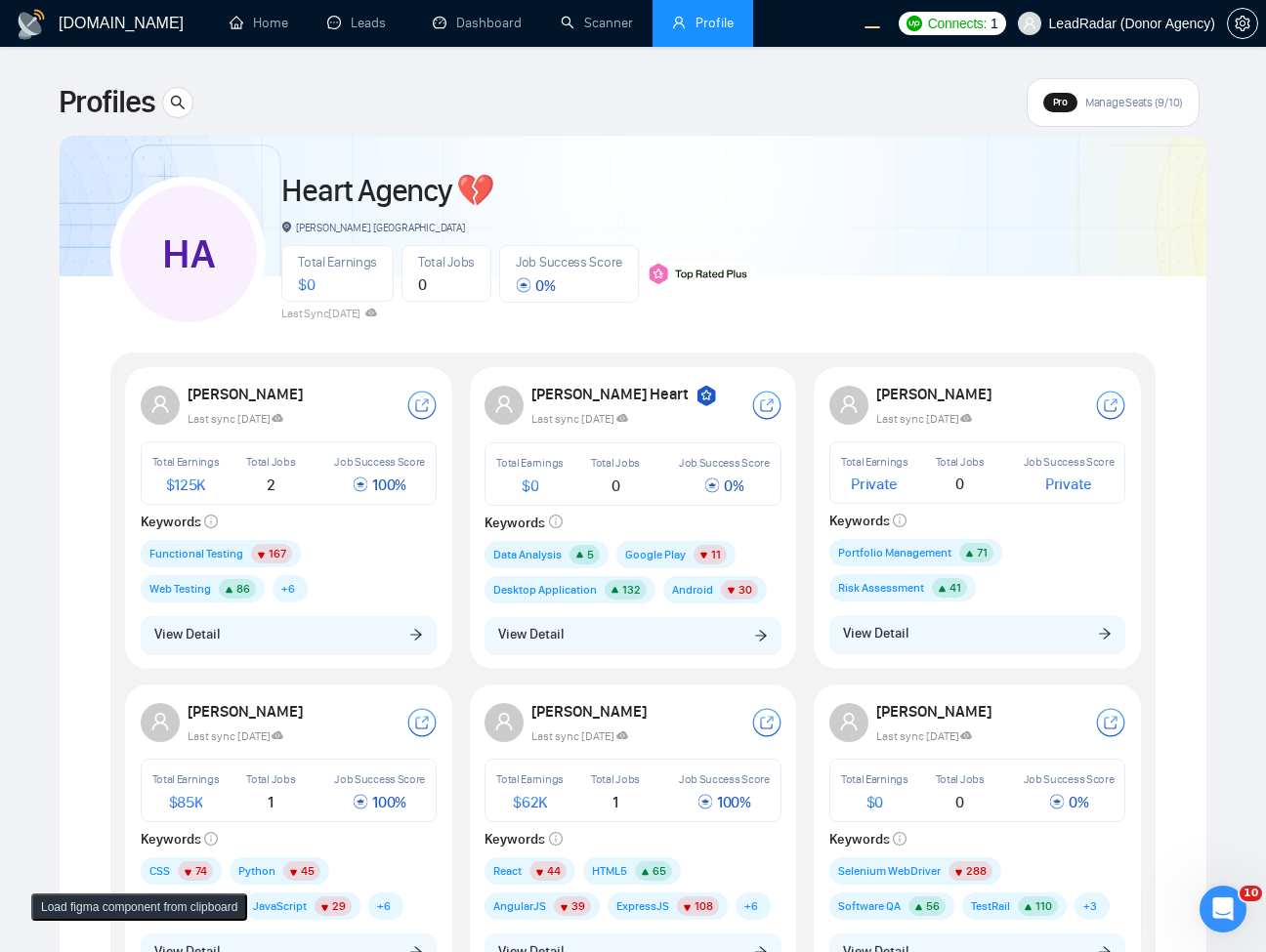
click at [1117, 324] on div "HA Heart Agency 💔 Boardman, United States Total Earnings $ 0 Total Jobs 0 Job S…" at bounding box center [633, 245] width 1045 height 173
click at [982, 296] on div "HA Heart Agency 💔 Boardman, United States Total Earnings $ 0 Total Jobs 0 Job S…" at bounding box center [633, 245] width 1045 height 173
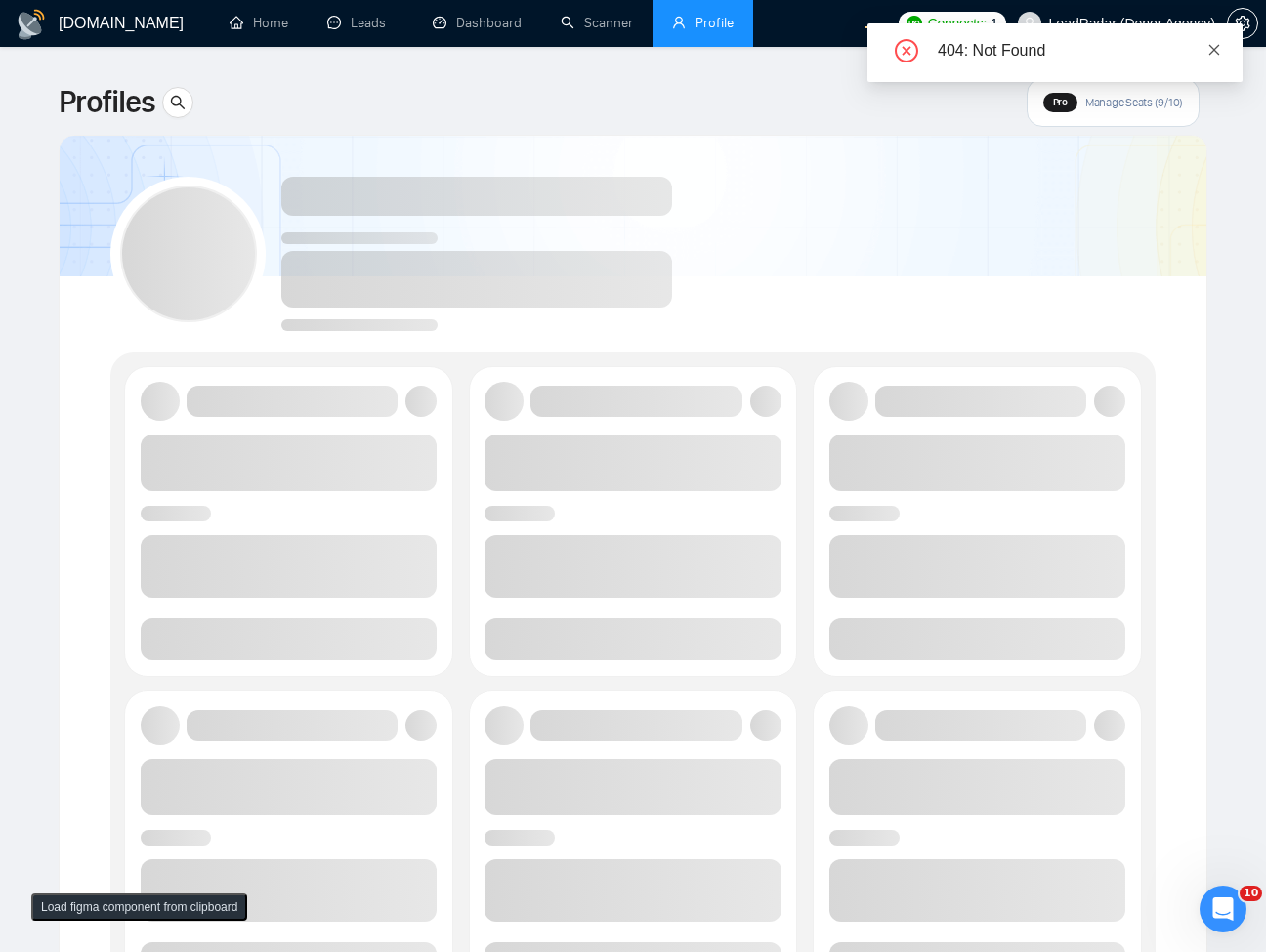
click at [1209, 53] on icon "close" at bounding box center [1215, 50] width 14 height 14
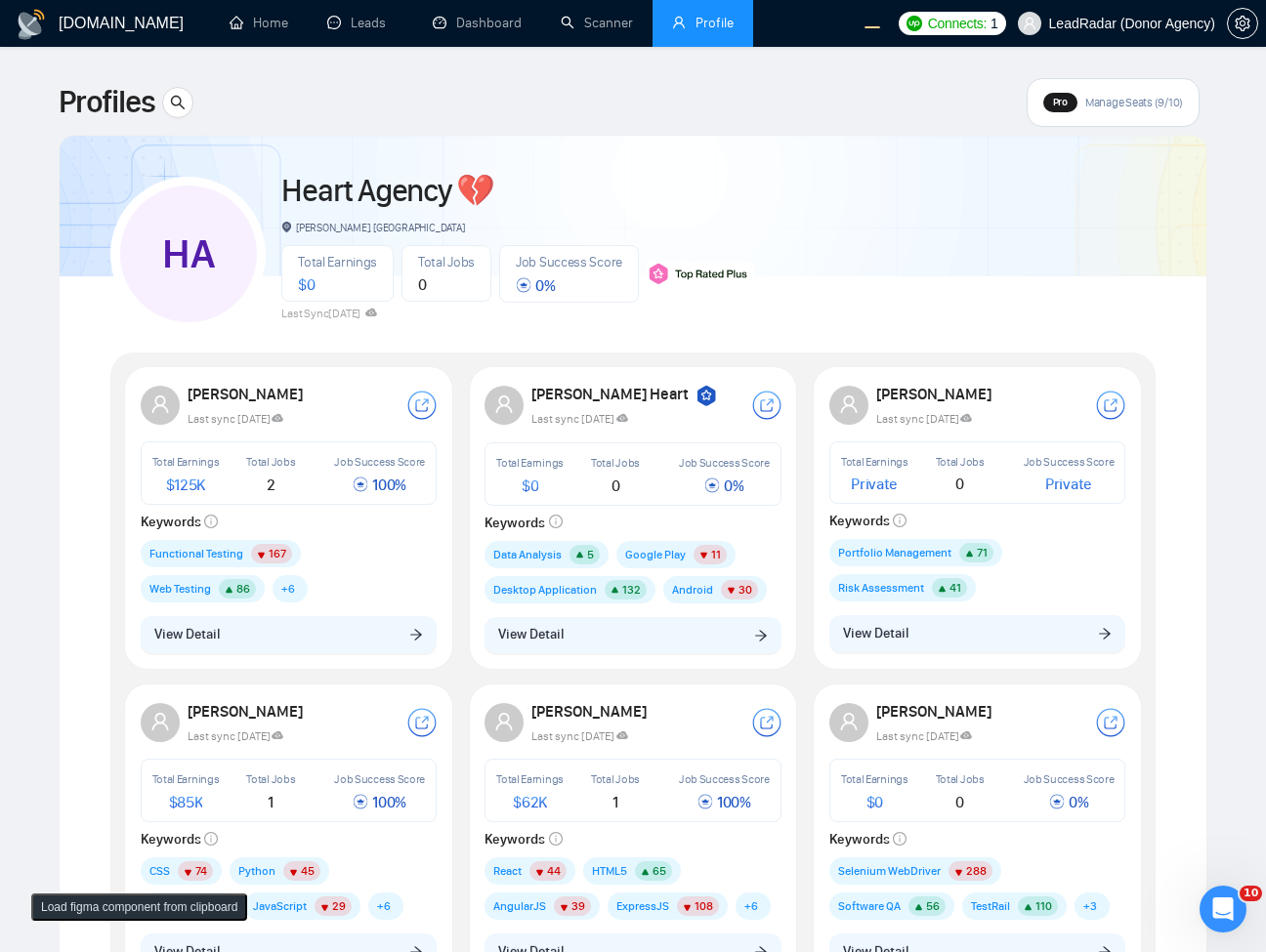
click at [986, 528] on div "Total Earnings Private Total Jobs 0 Job Success Score Private Keywords Portfoli…" at bounding box center [977, 521] width 297 height 160
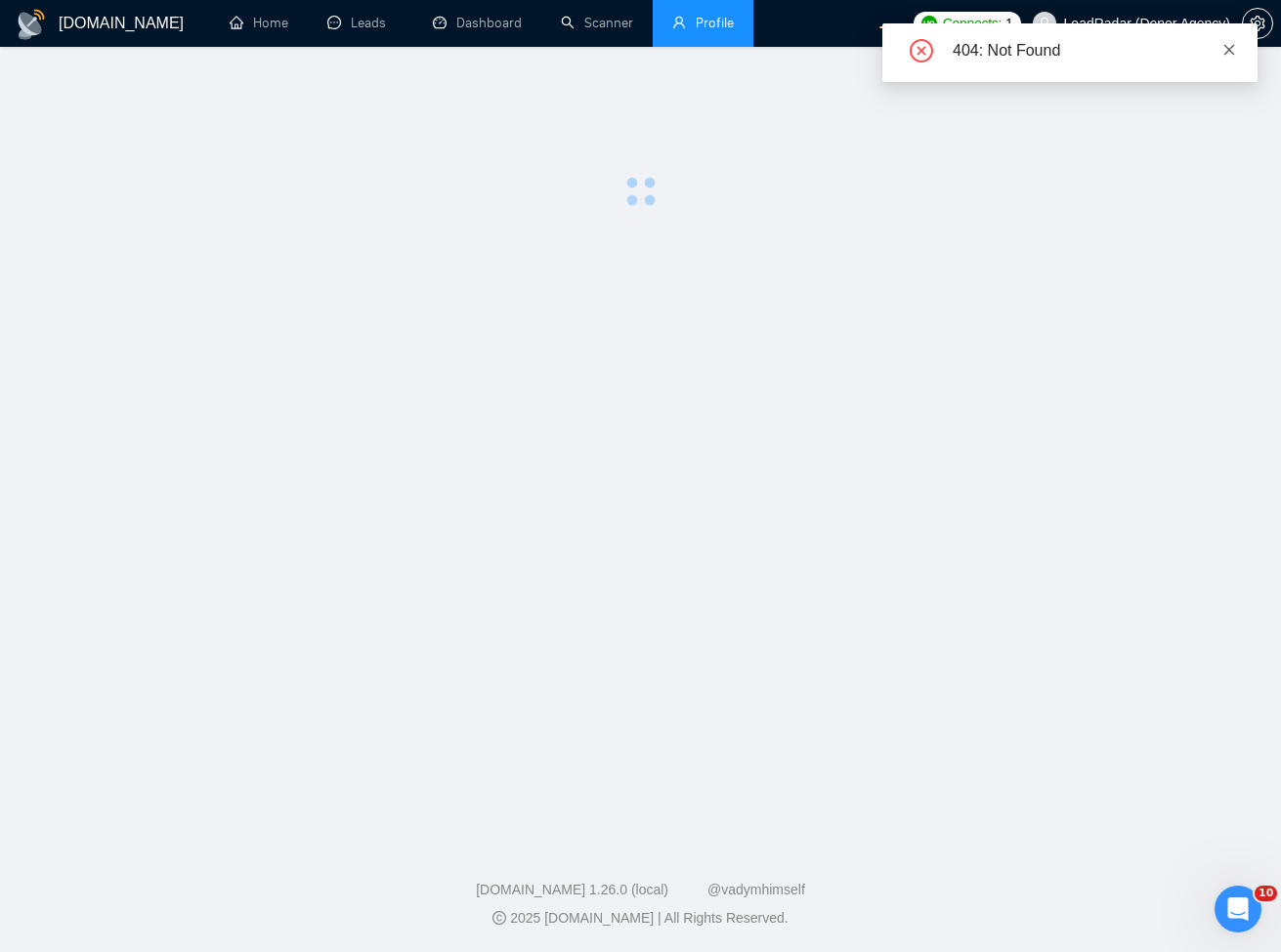
click at [1231, 46] on icon "close" at bounding box center [1229, 50] width 14 height 14
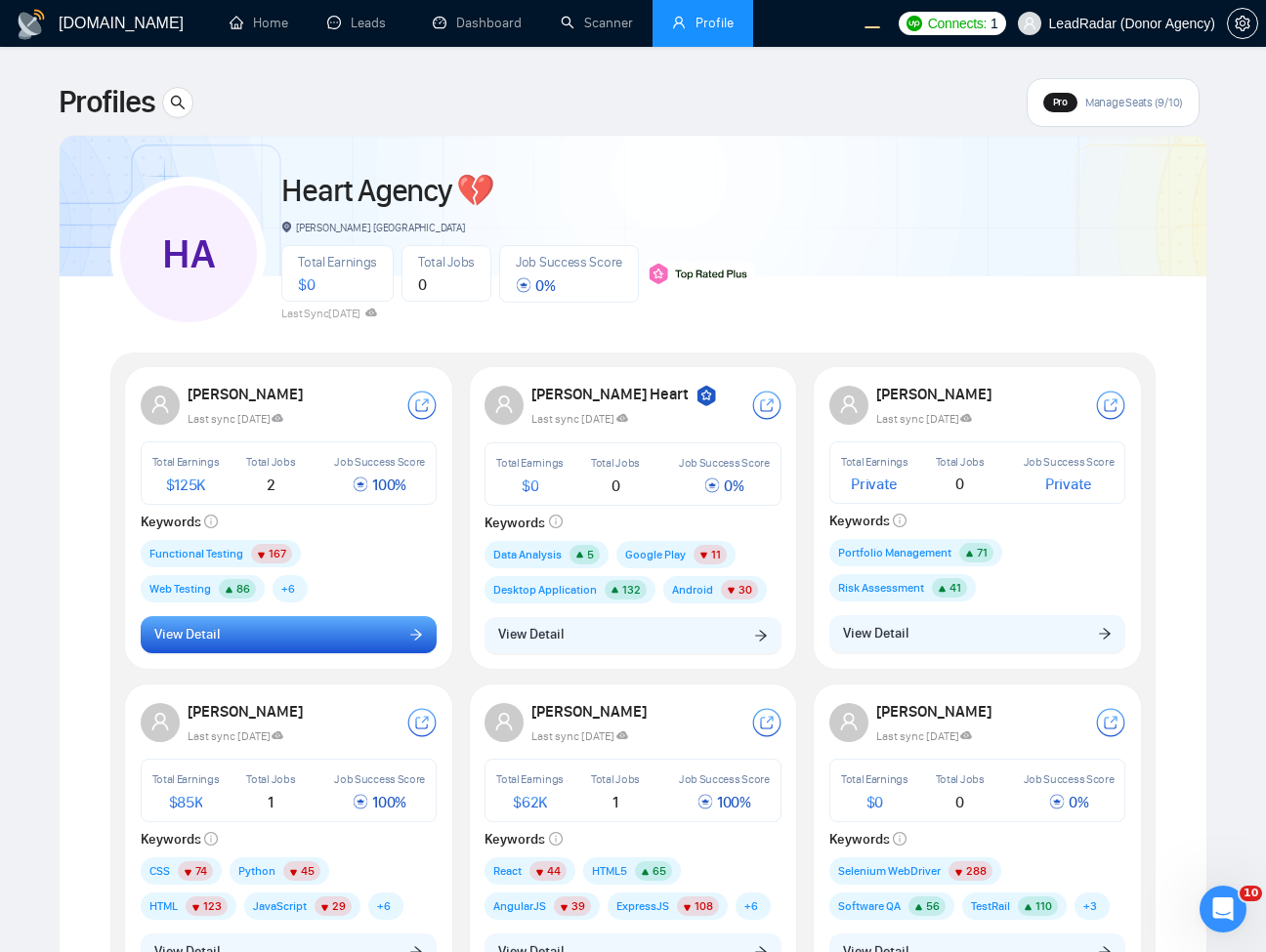
click at [335, 631] on button "View Detail" at bounding box center [289, 634] width 297 height 37
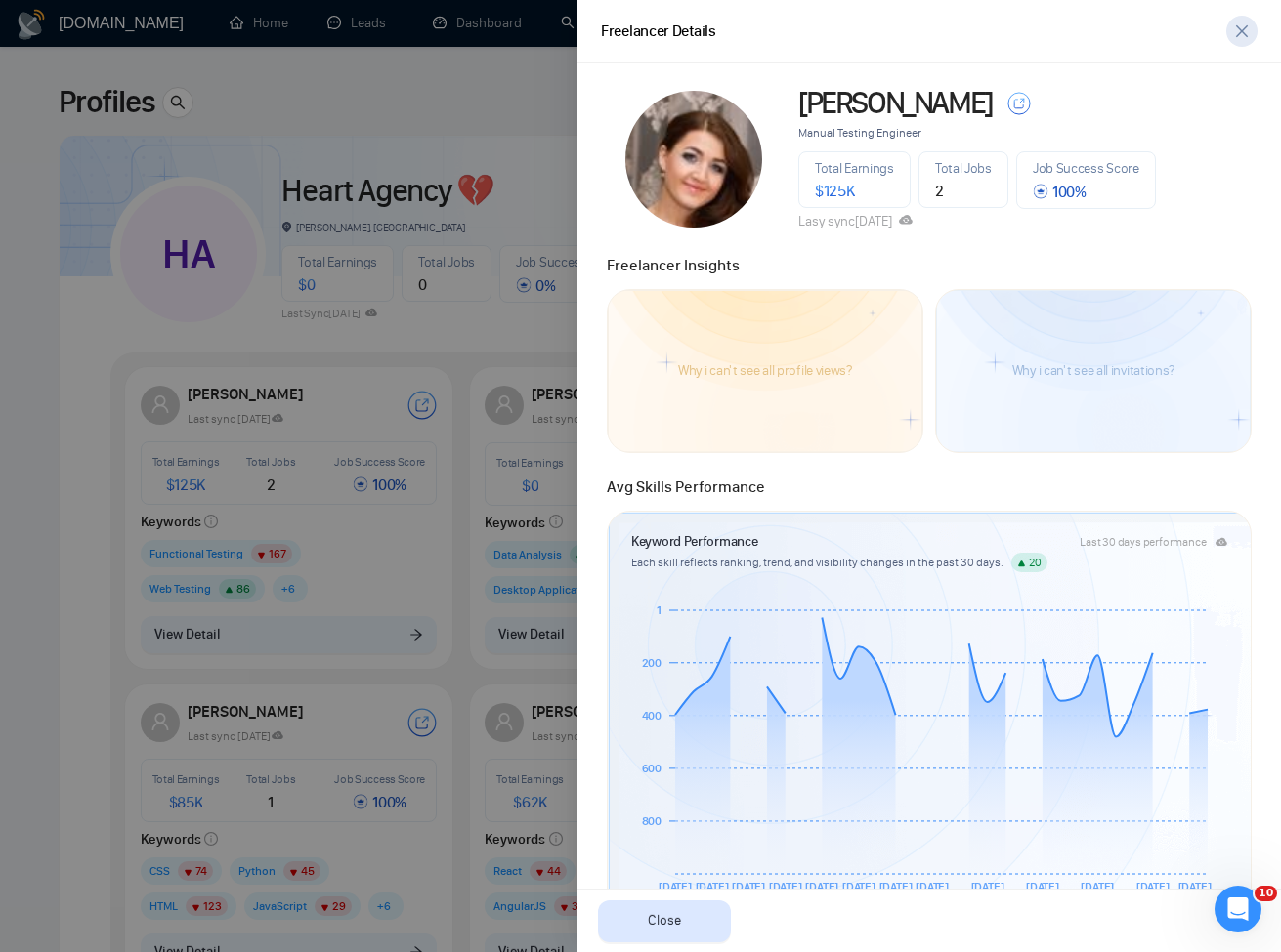
click at [1240, 29] on icon "close" at bounding box center [1242, 31] width 12 height 12
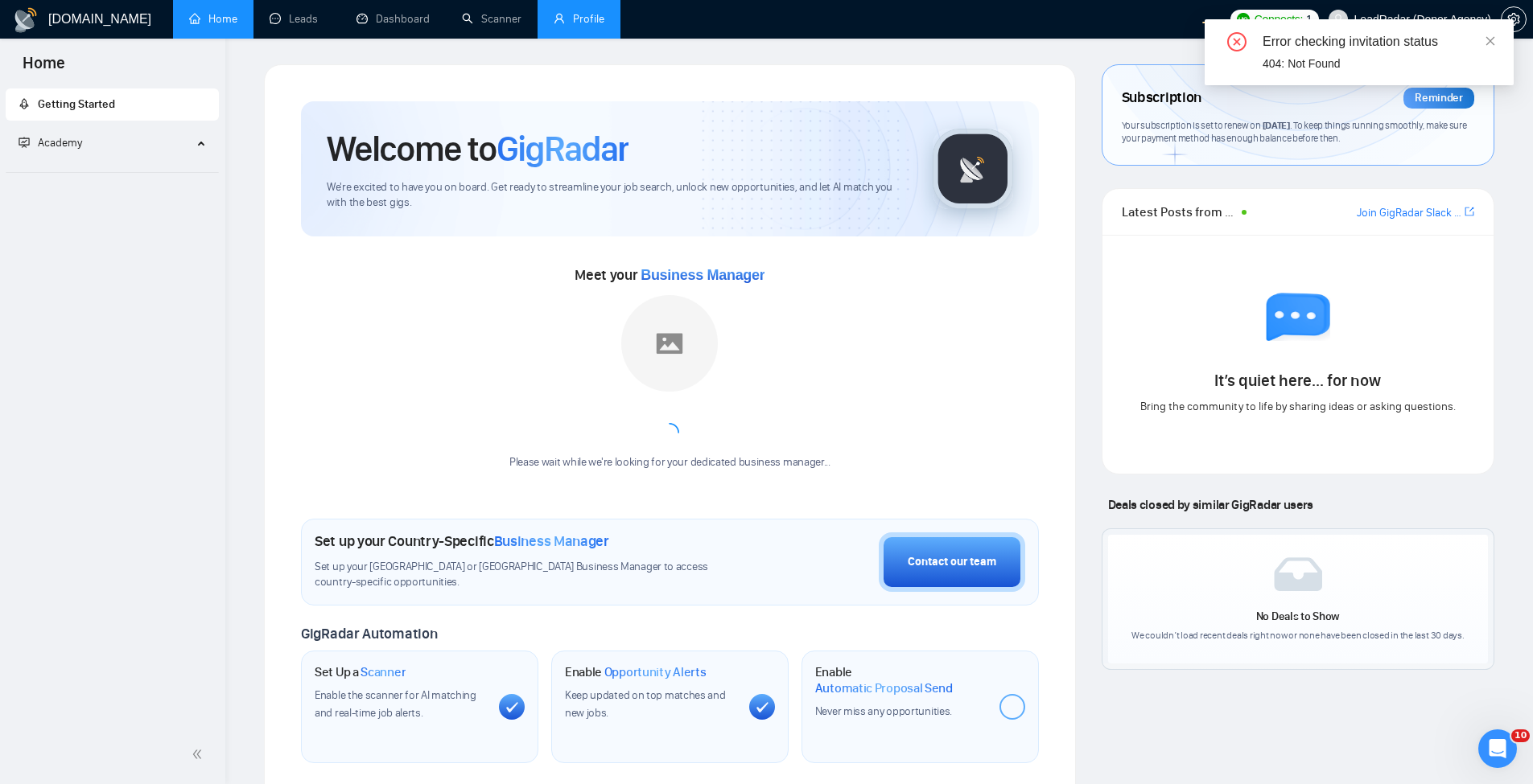
click at [604, 26] on link "Profile" at bounding box center [579, 19] width 51 height 14
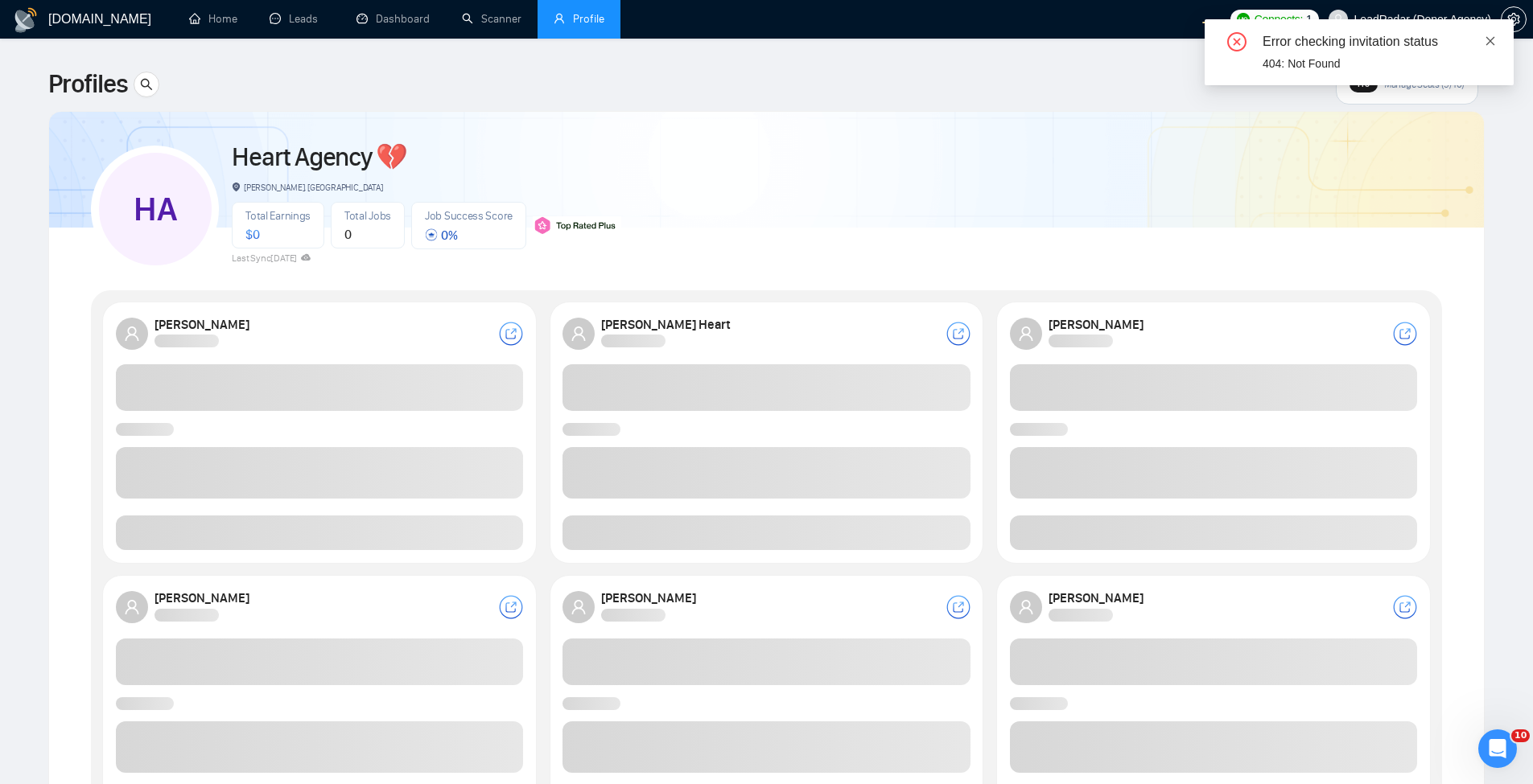
click at [1489, 39] on icon "close" at bounding box center [1490, 41] width 12 height 12
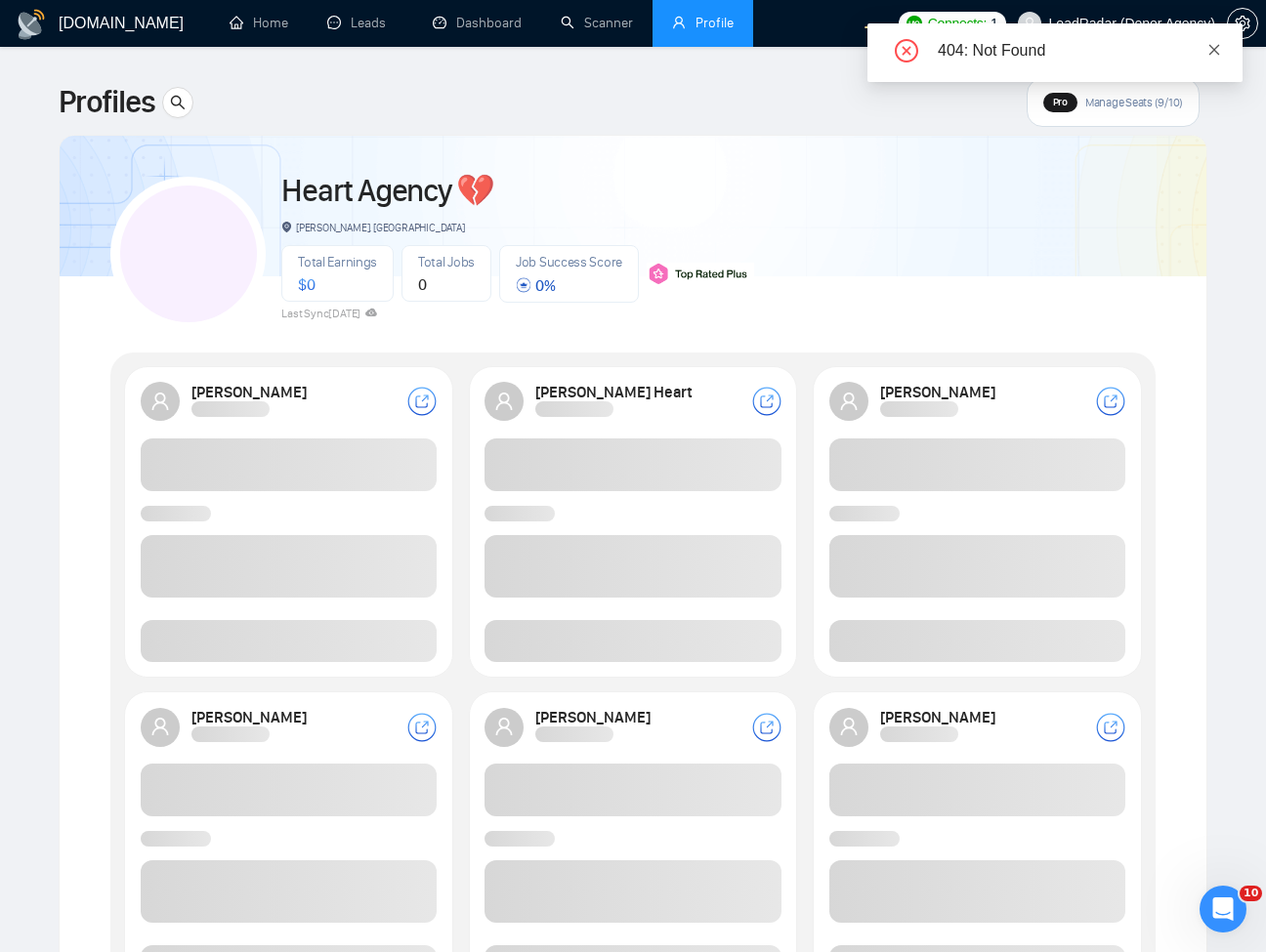
click at [1213, 49] on icon "close" at bounding box center [1215, 50] width 14 height 14
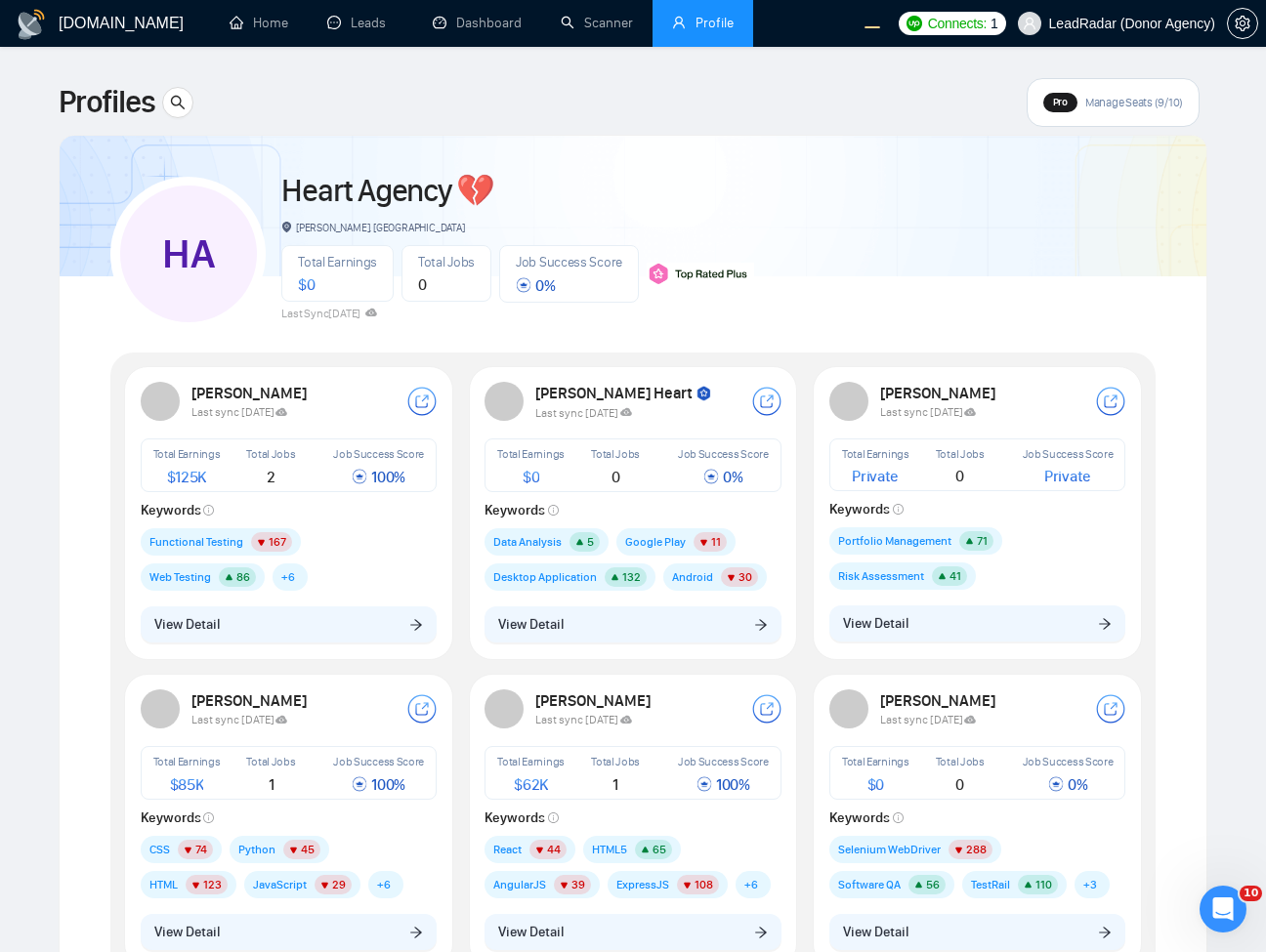
click at [935, 207] on div "HA Heart Agency 💔 Boardman, United States Total Earnings $ 0 Total Jobs 0 Job S…" at bounding box center [633, 245] width 1045 height 173
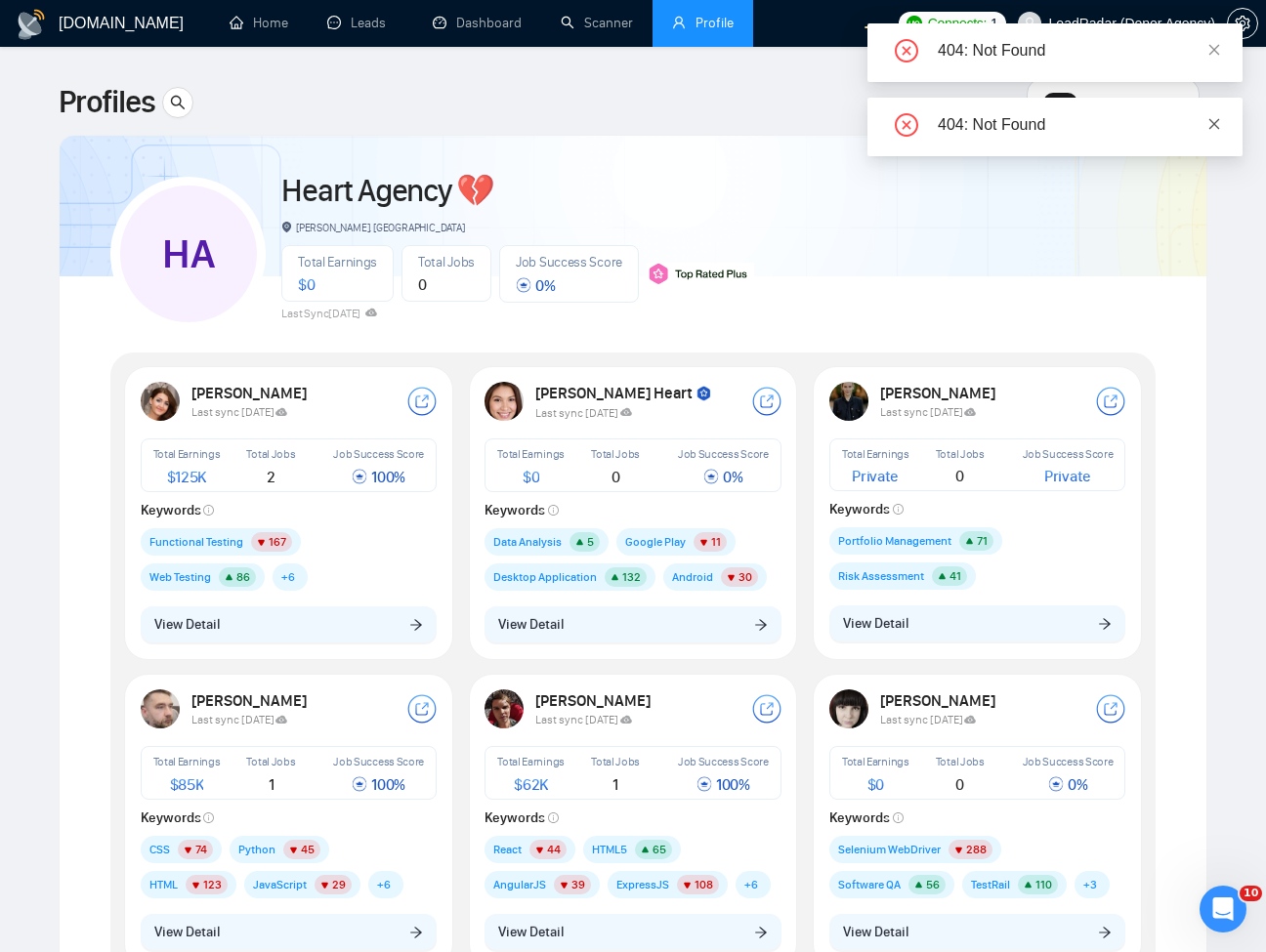
click at [1217, 127] on icon "close" at bounding box center [1215, 123] width 11 height 11
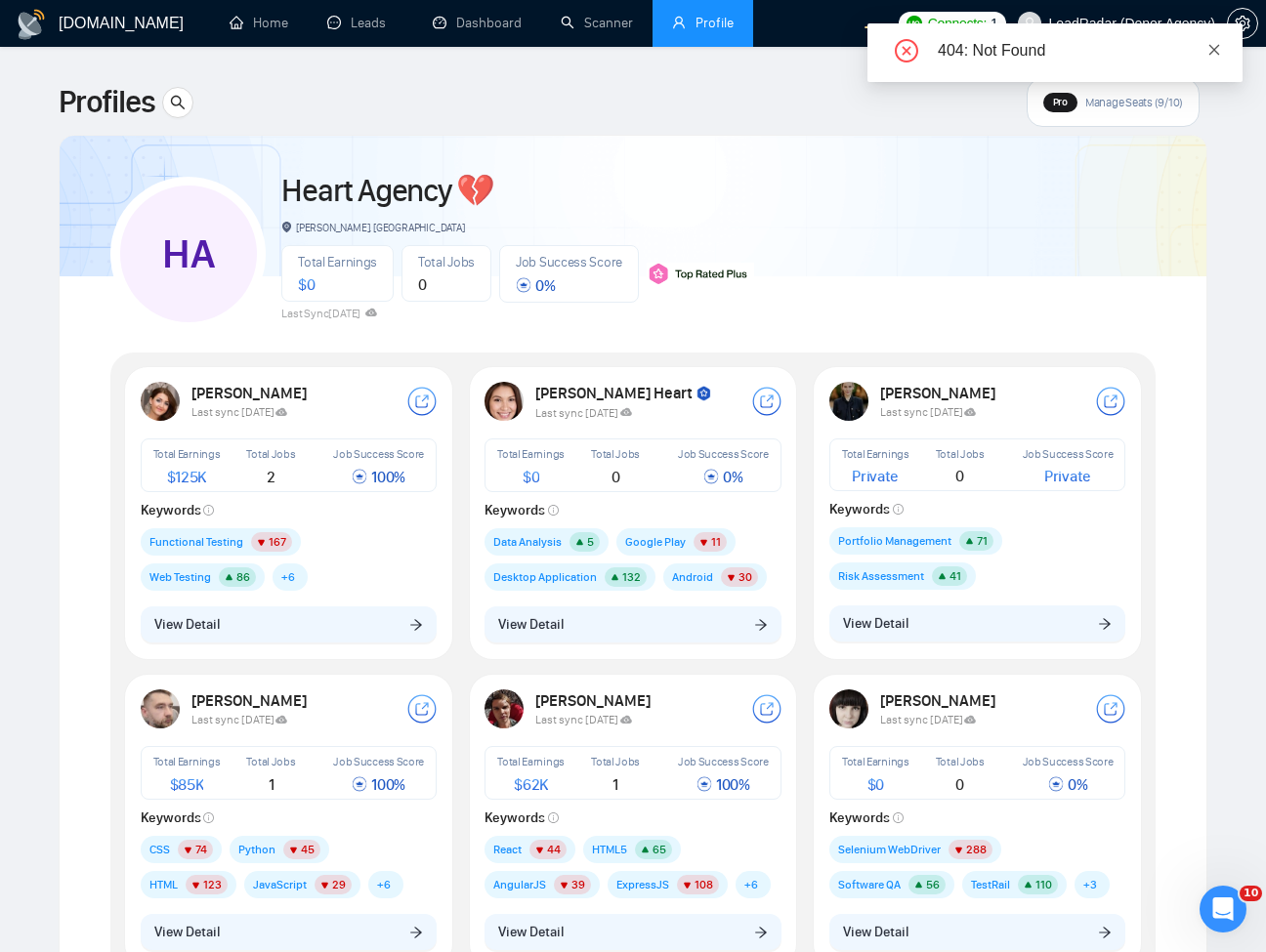
click at [1212, 54] on icon "close" at bounding box center [1215, 50] width 14 height 14
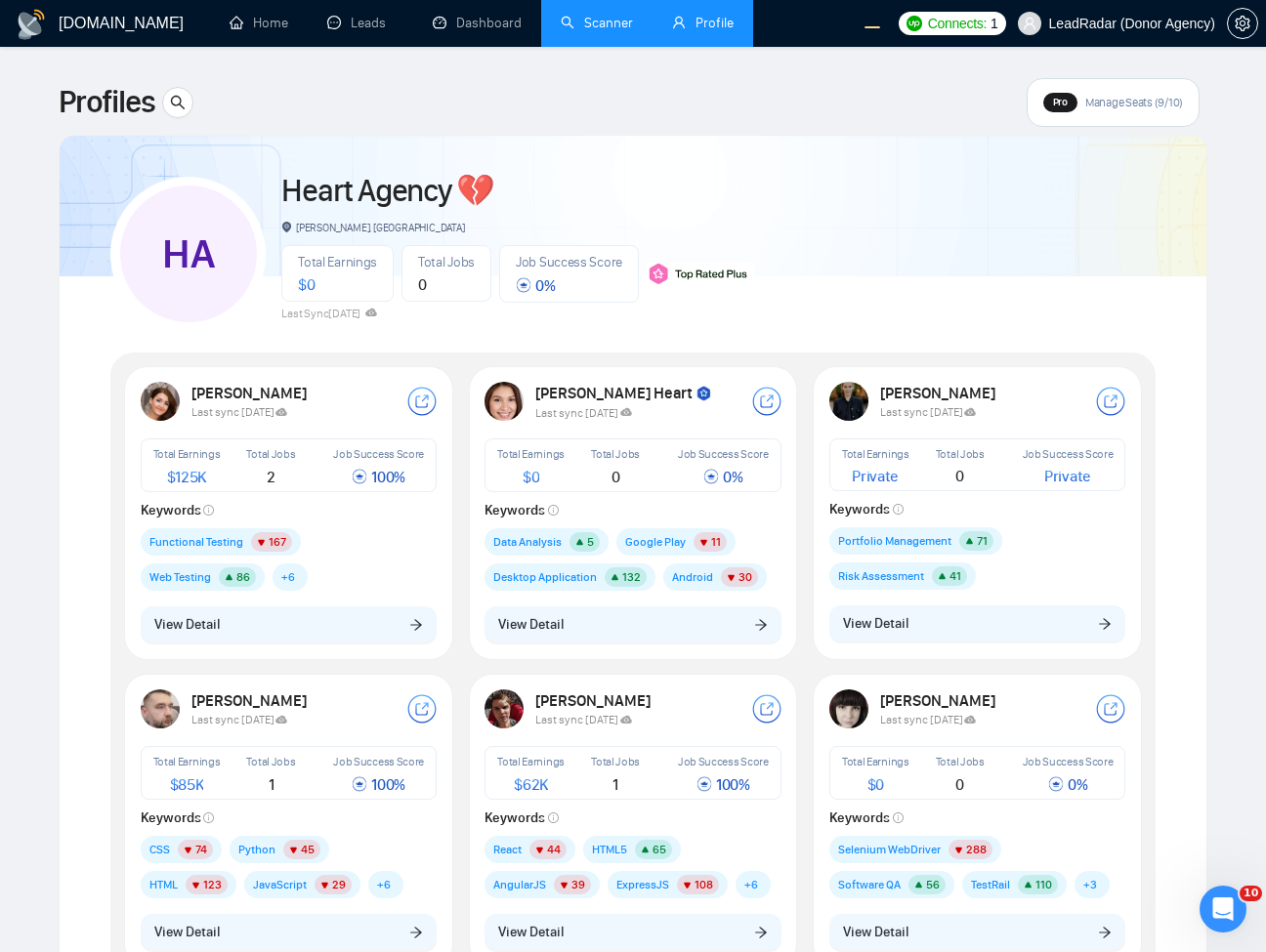
click at [606, 22] on link "Scanner" at bounding box center [597, 23] width 72 height 17
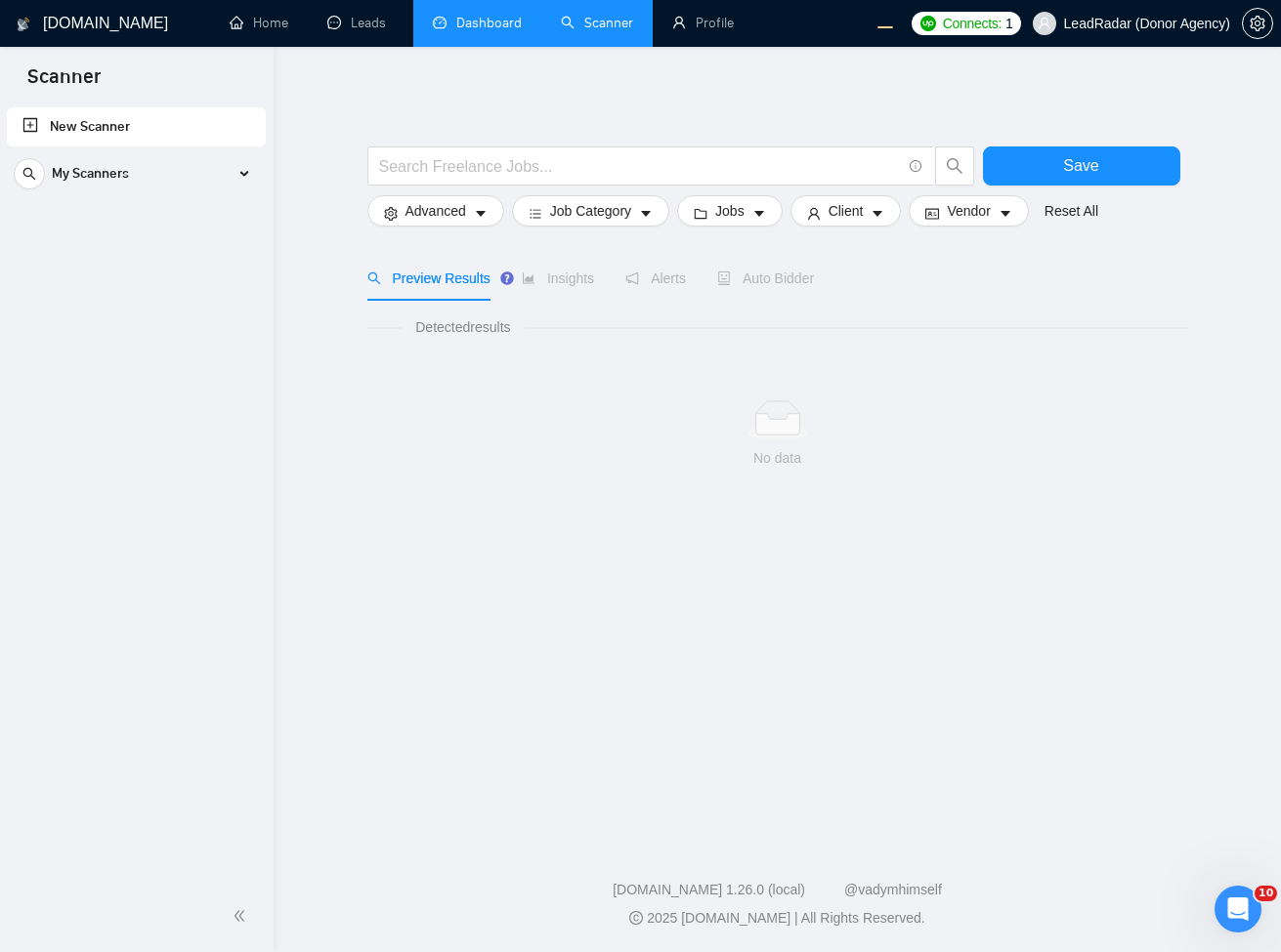
click at [458, 17] on link "Dashboard" at bounding box center [477, 23] width 89 height 17
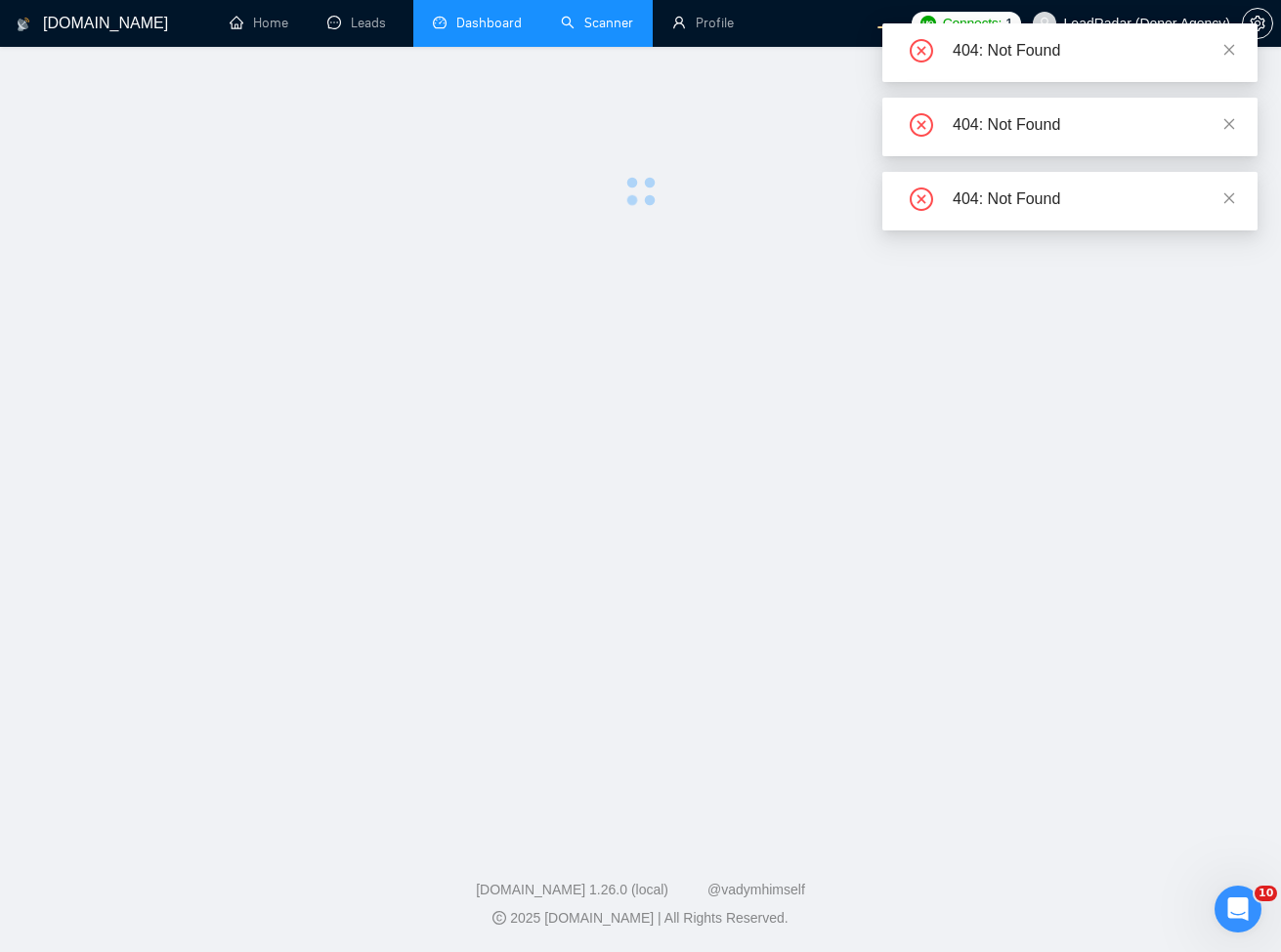
click at [585, 17] on link "Scanner" at bounding box center [597, 23] width 72 height 17
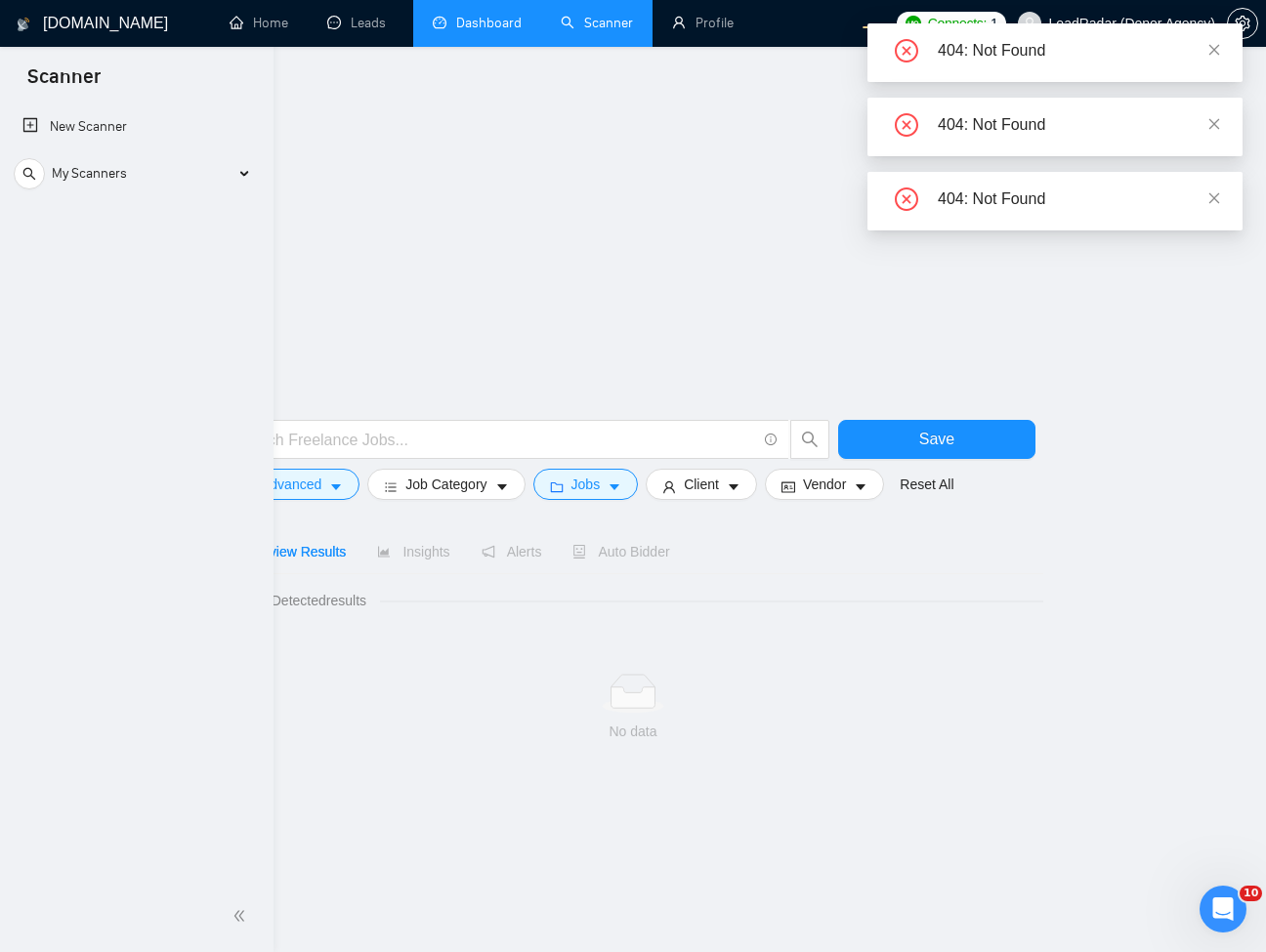
click at [606, 31] on link "Scanner" at bounding box center [597, 23] width 72 height 17
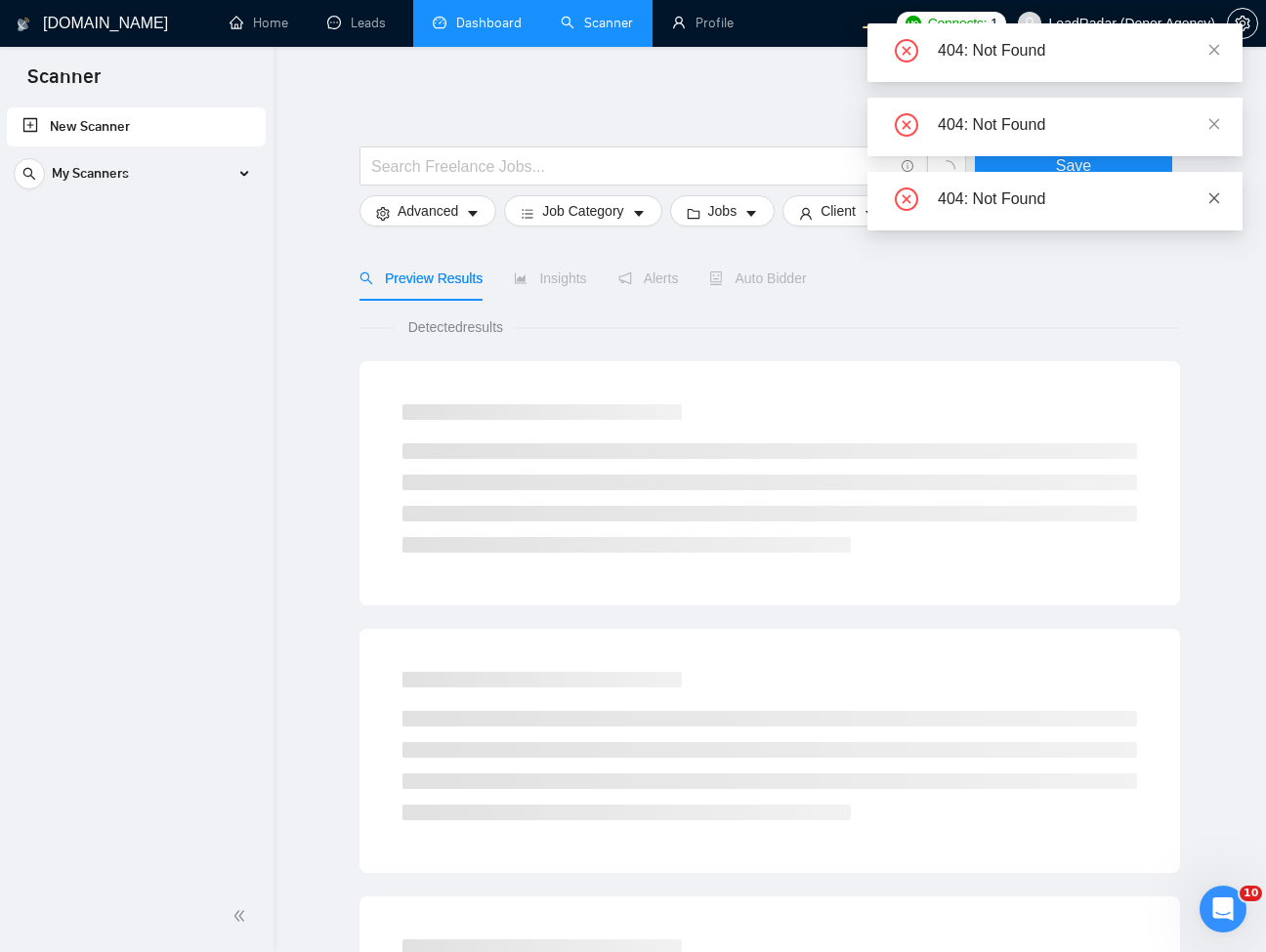
click at [1209, 195] on div "404: Not Found" at bounding box center [1079, 199] width 282 height 23
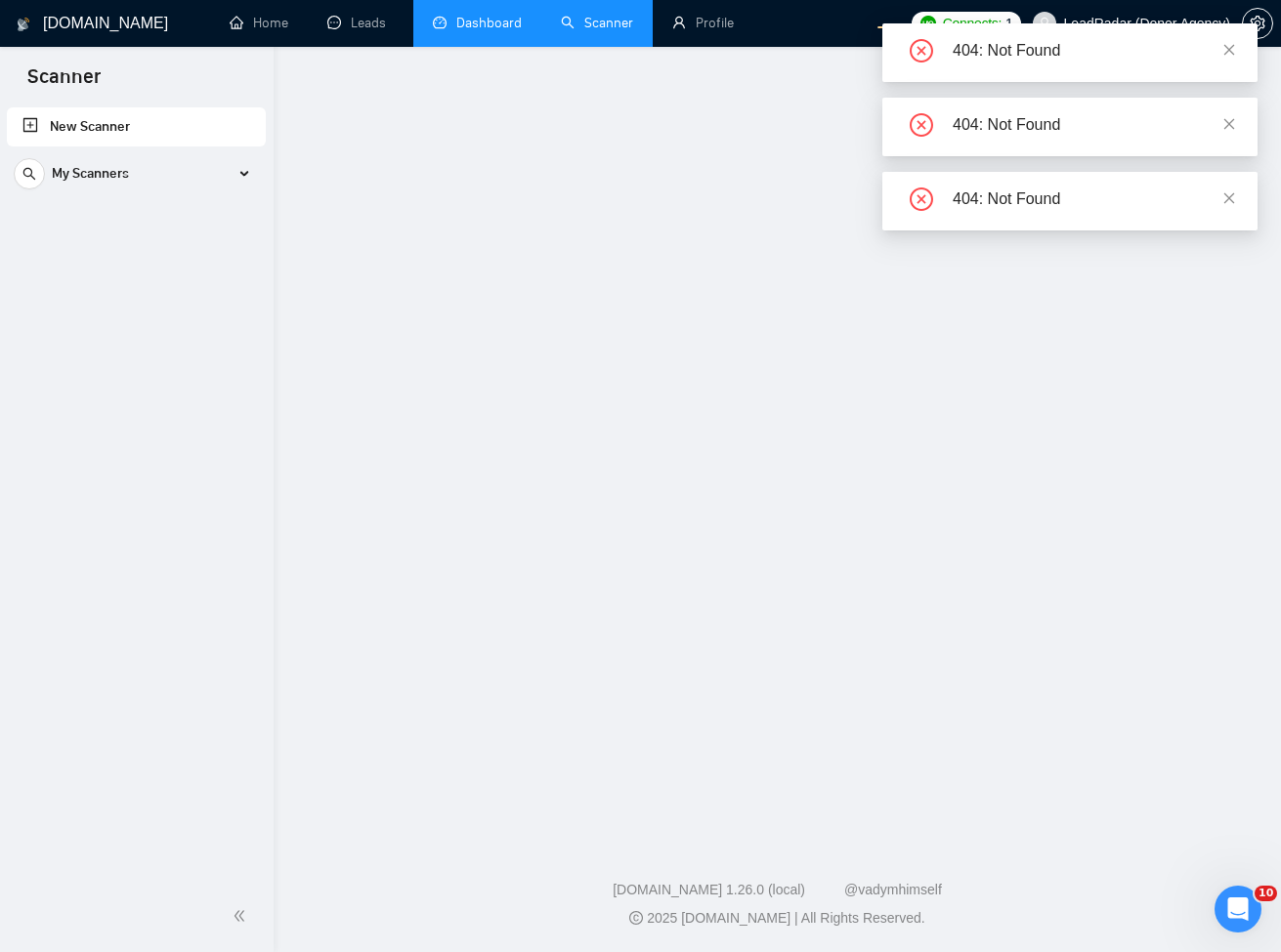
drag, startPoint x: 1220, startPoint y: 130, endPoint x: 1229, endPoint y: 119, distance: 14.2
click at [1220, 188] on div "404: Not Found" at bounding box center [1093, 199] width 282 height 23
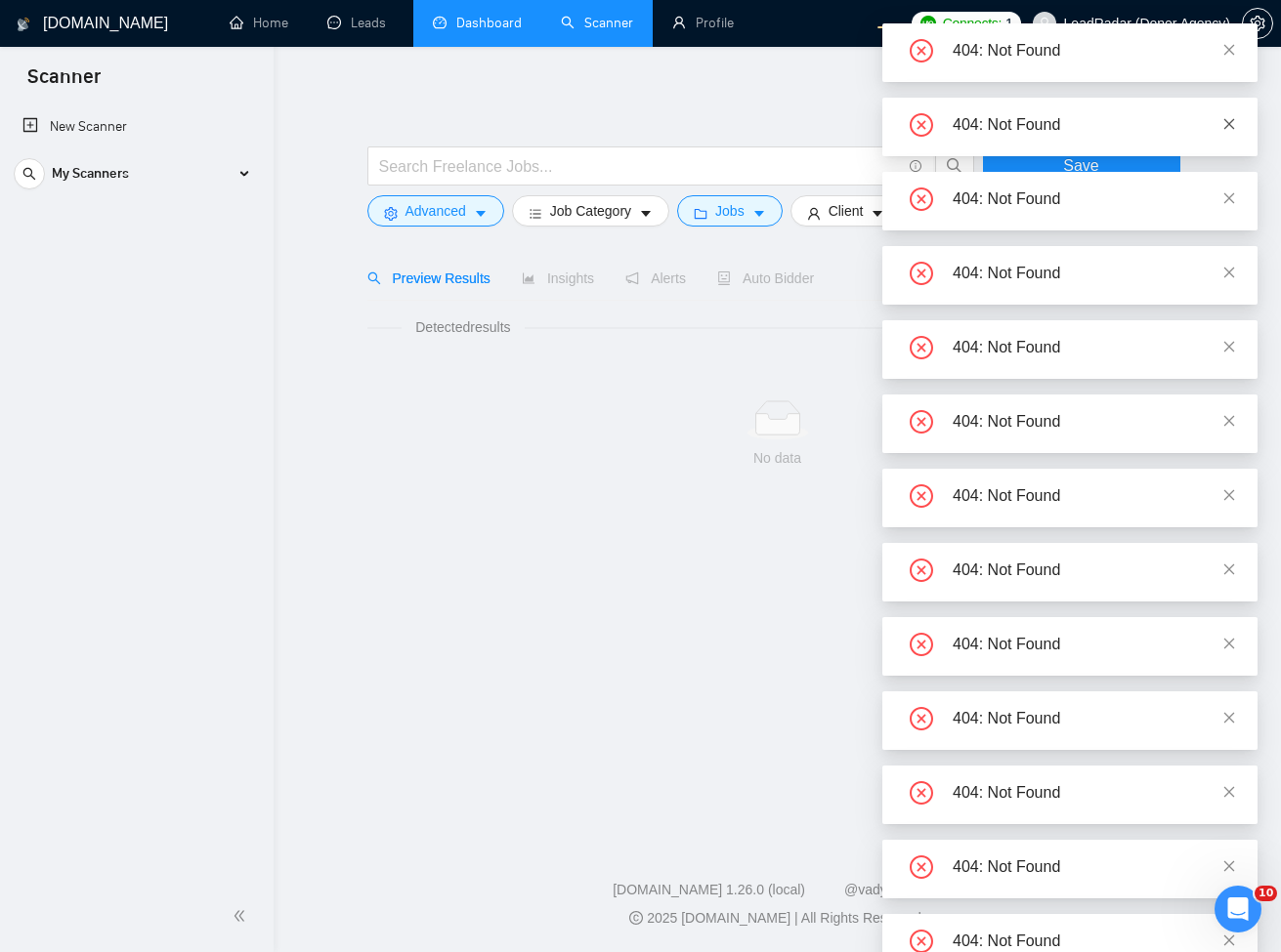
click at [1229, 119] on icon "close" at bounding box center [1229, 124] width 14 height 14
click at [1231, 60] on div "404: Not Found" at bounding box center [1069, 52] width 375 height 59
click at [1231, 48] on div "404: Not Found" at bounding box center [1069, 52] width 375 height 59
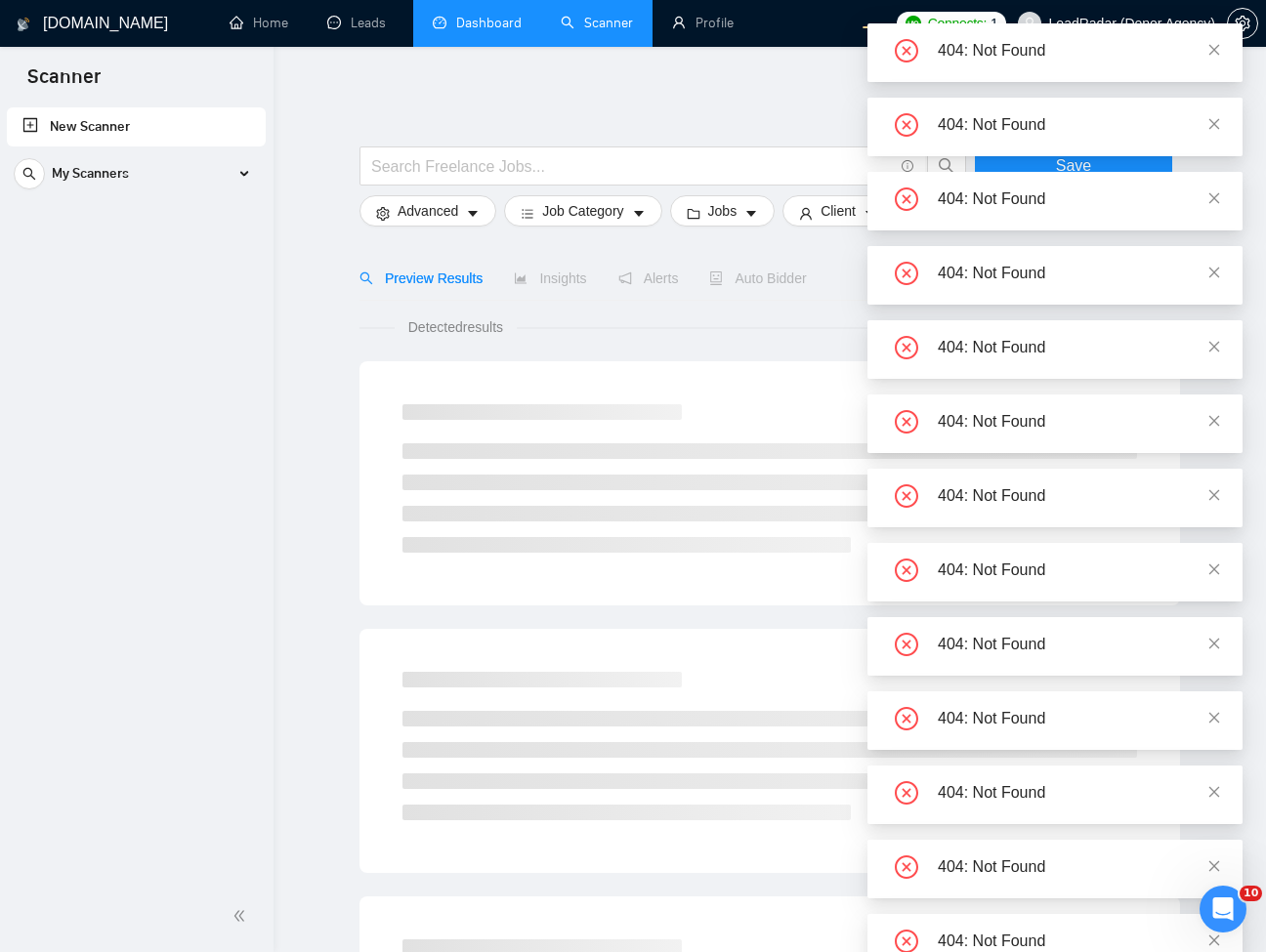
click at [1231, 48] on div "404: Not Found" at bounding box center [1054, 52] width 375 height 59
click at [1221, 51] on icon "close" at bounding box center [1215, 50] width 14 height 14
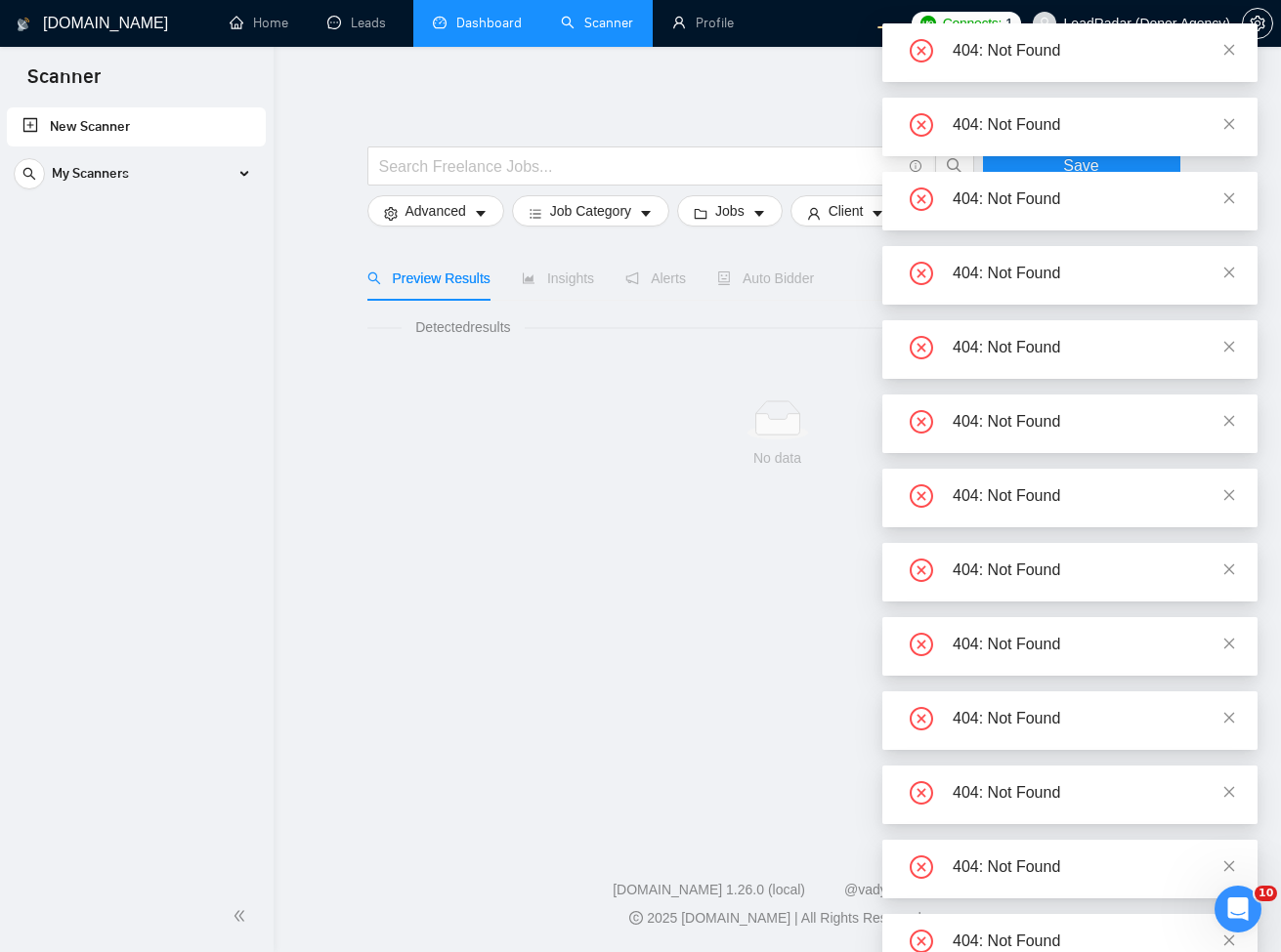
click at [1206, 47] on div "404: Not Found" at bounding box center [1093, 34] width 282 height 23
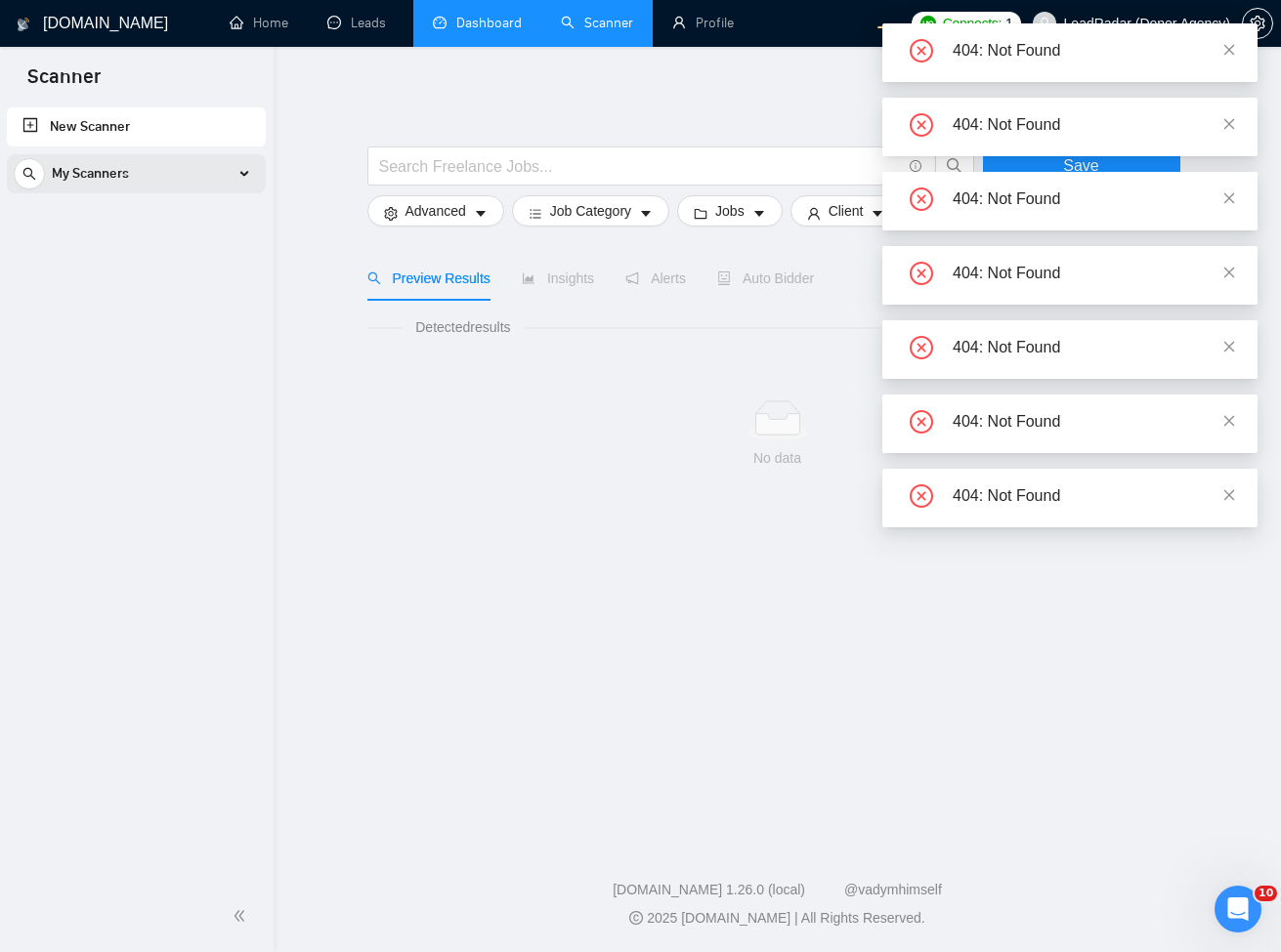
click at [189, 192] on div "My Scanners" at bounding box center [136, 174] width 245 height 39
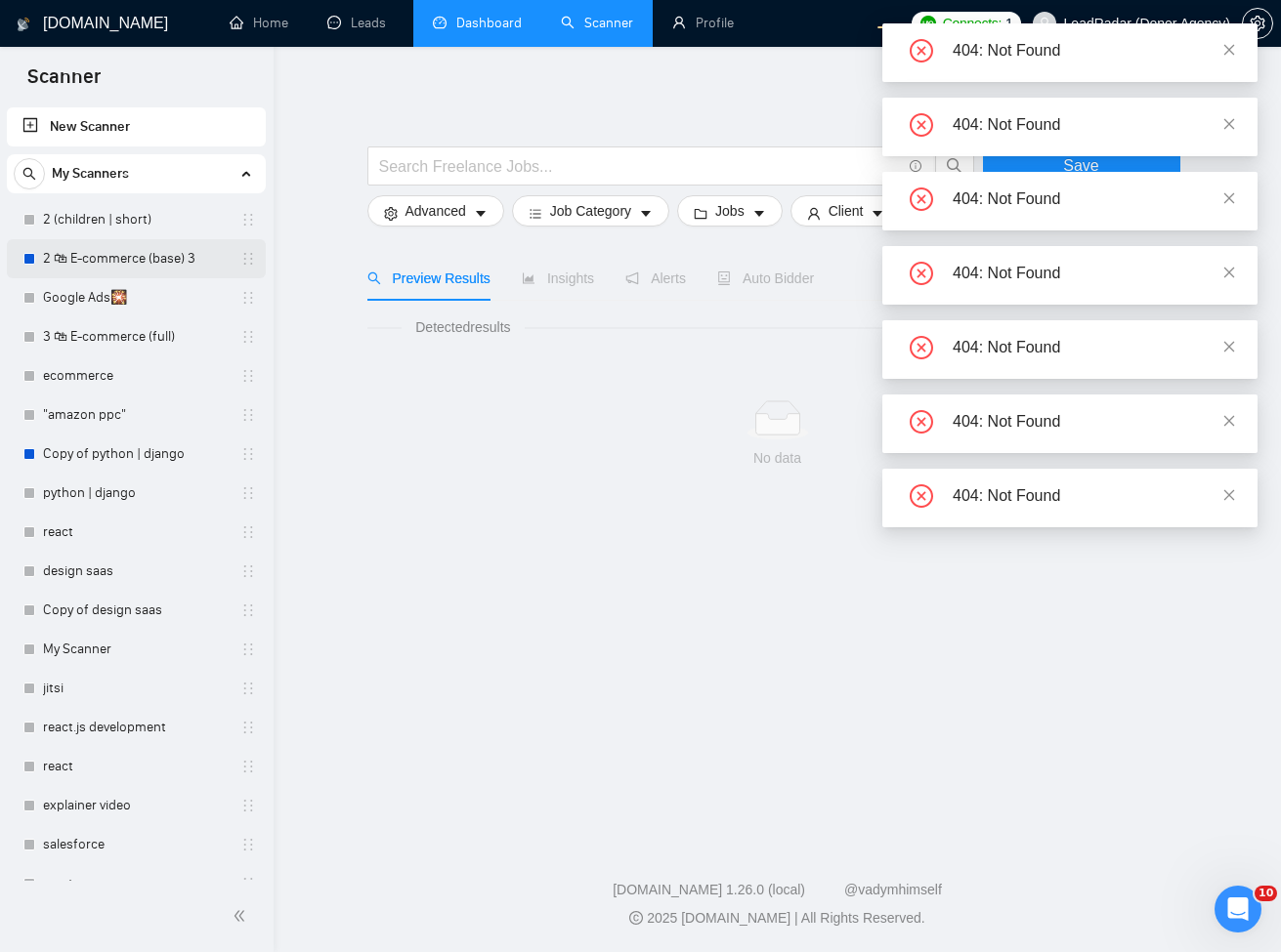
click at [119, 267] on link "2 🛍 E-commerce (base) 3" at bounding box center [136, 259] width 186 height 39
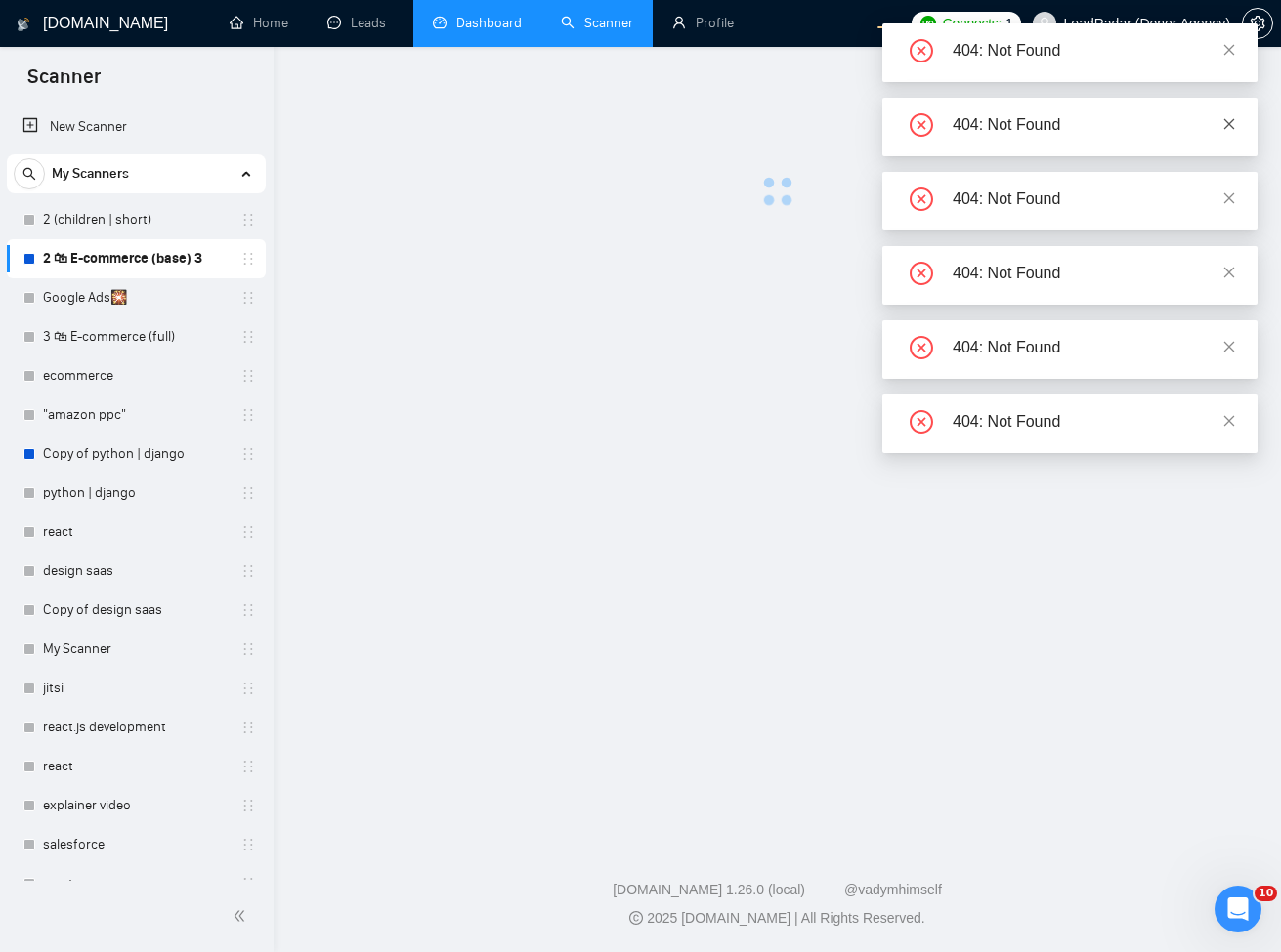
click at [1231, 111] on div "404: Not Found" at bounding box center [1069, 127] width 375 height 59
click at [1231, 118] on icon "close" at bounding box center [1229, 124] width 14 height 14
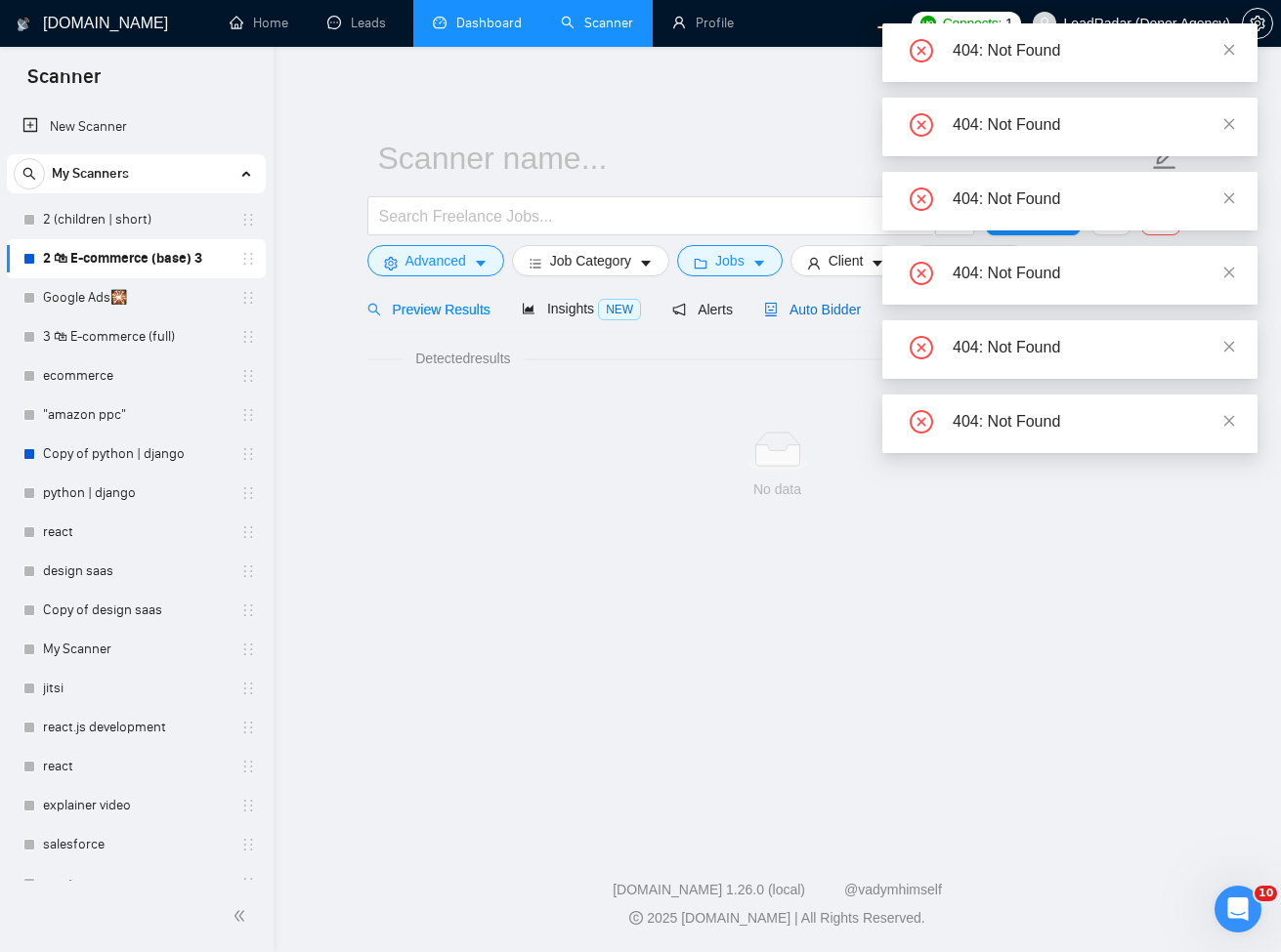
click at [818, 314] on span "Auto Bidder" at bounding box center [812, 310] width 97 height 16
click at [816, 310] on span "Auto Bidder" at bounding box center [812, 310] width 97 height 16
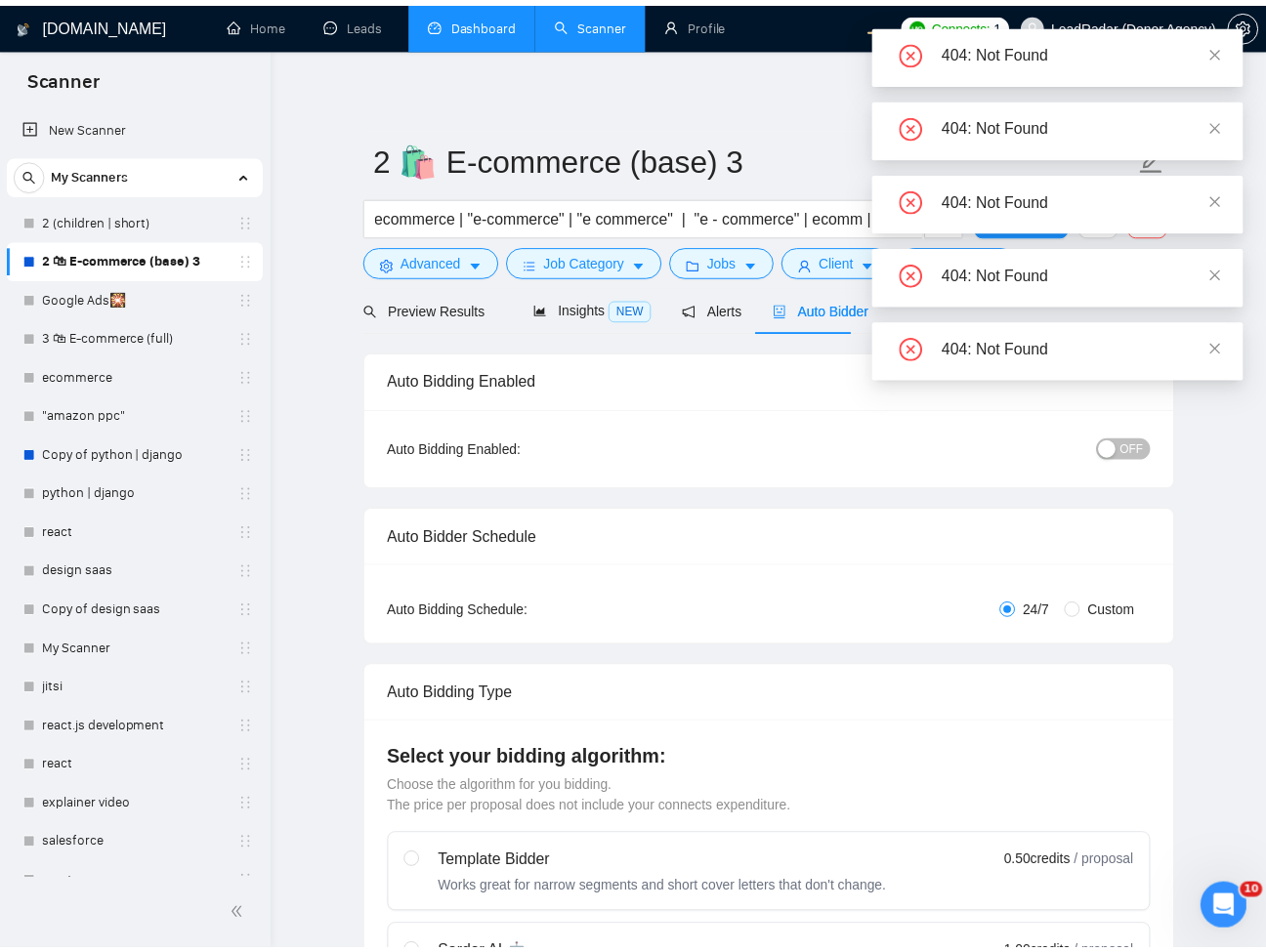
scroll to position [2696, 0]
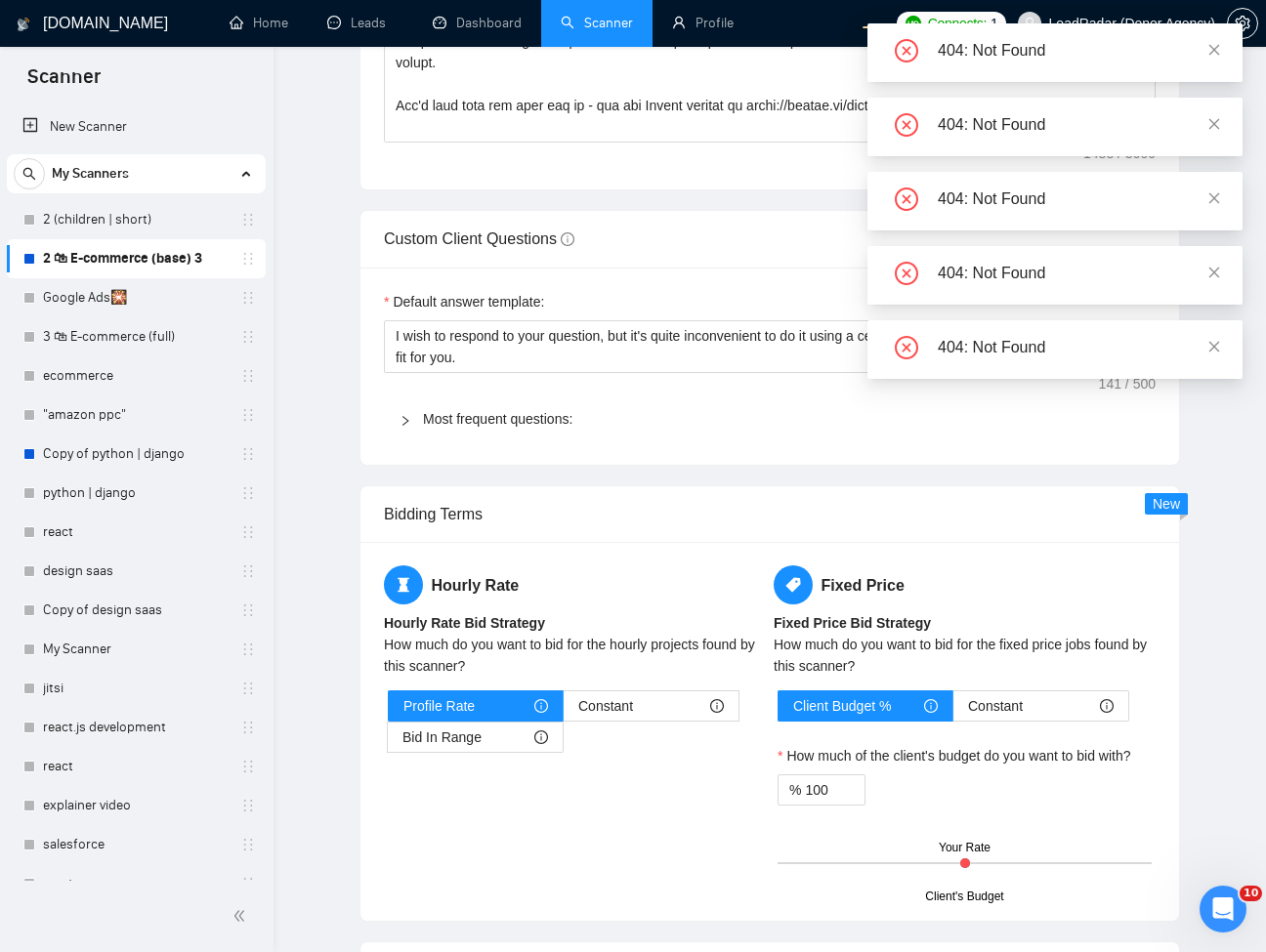
click at [466, 28] on link "Dashboard" at bounding box center [477, 23] width 89 height 17
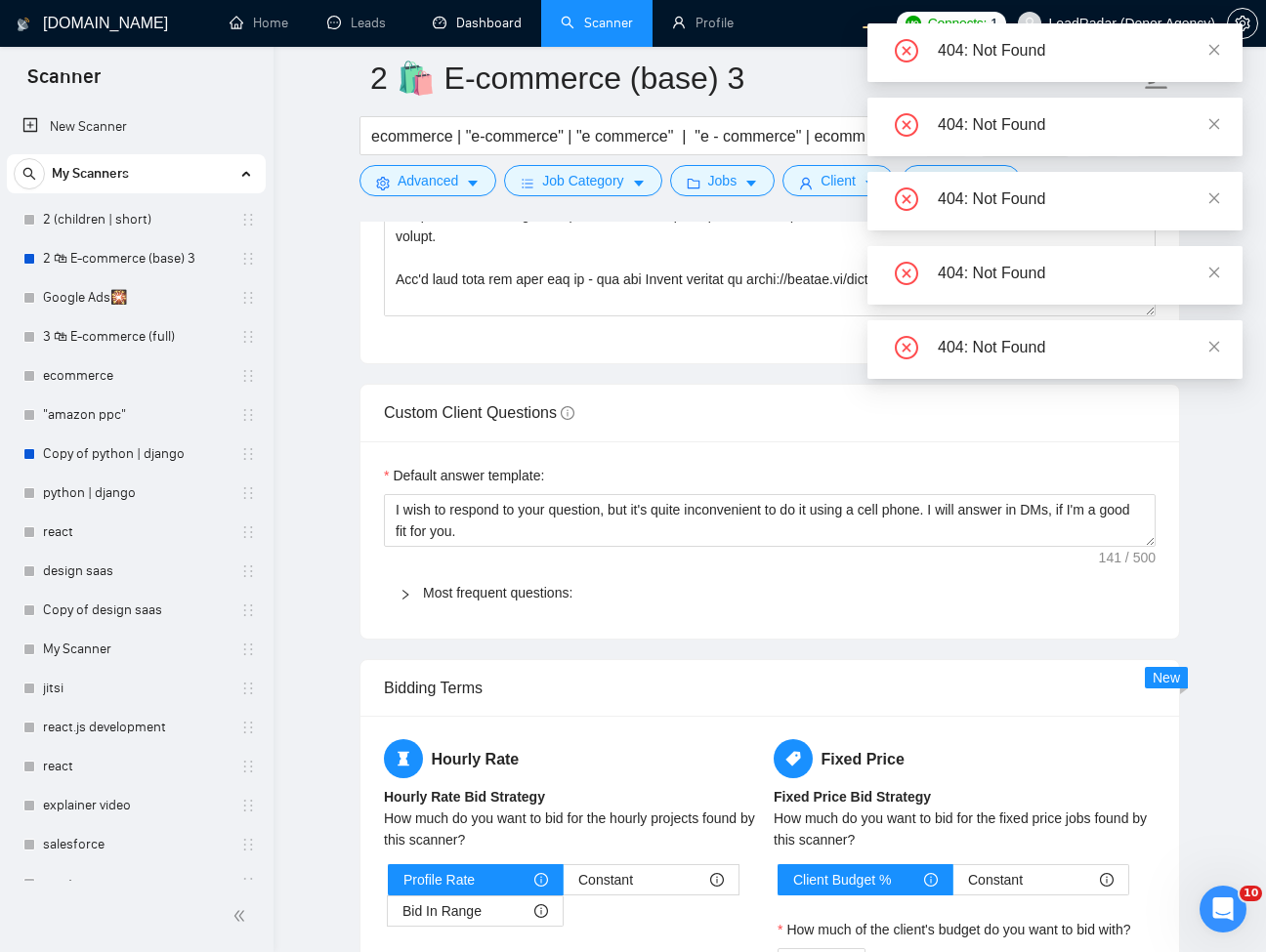
radio input "false"
radio input "true"
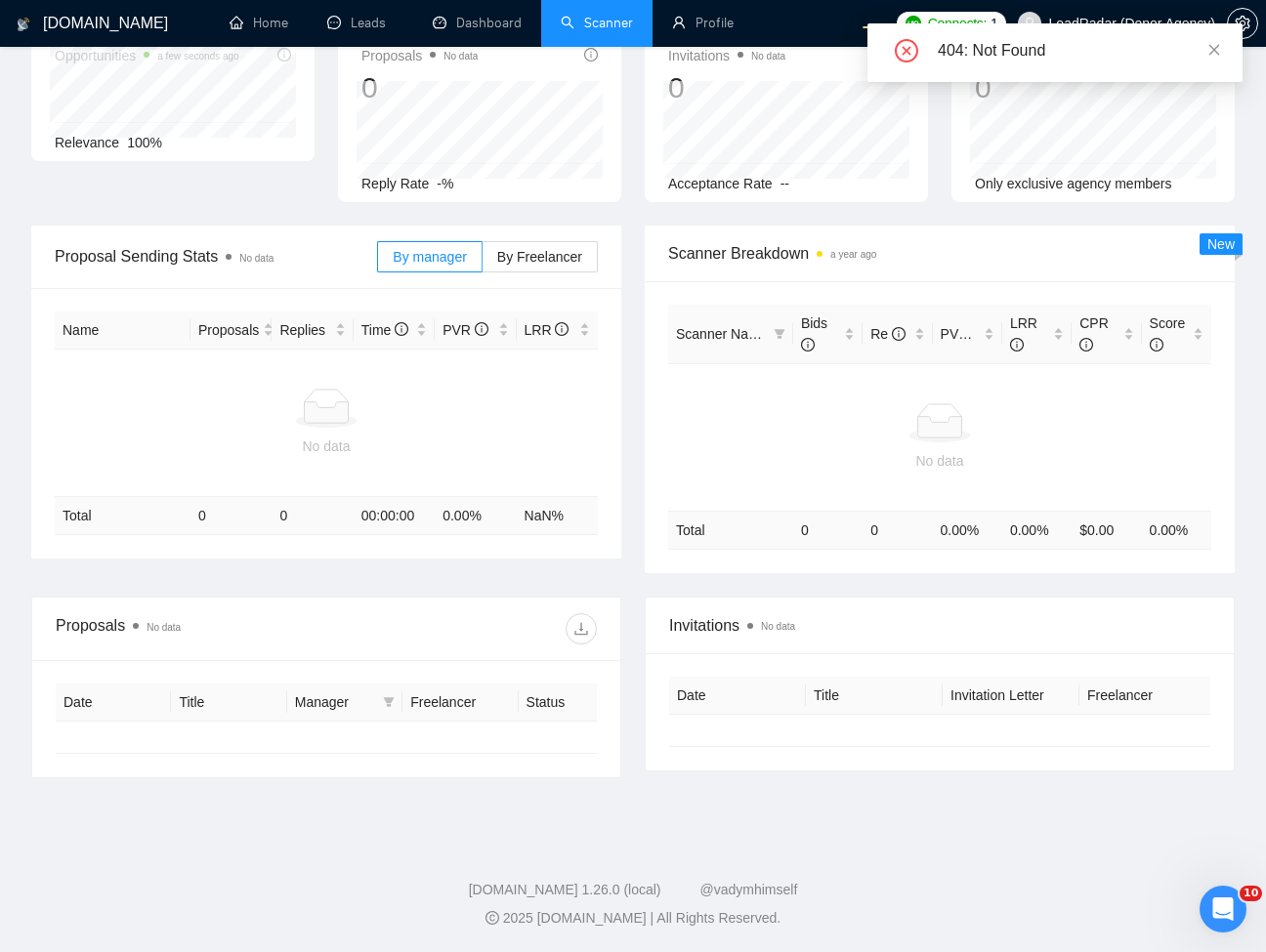
type input "[DATE]"
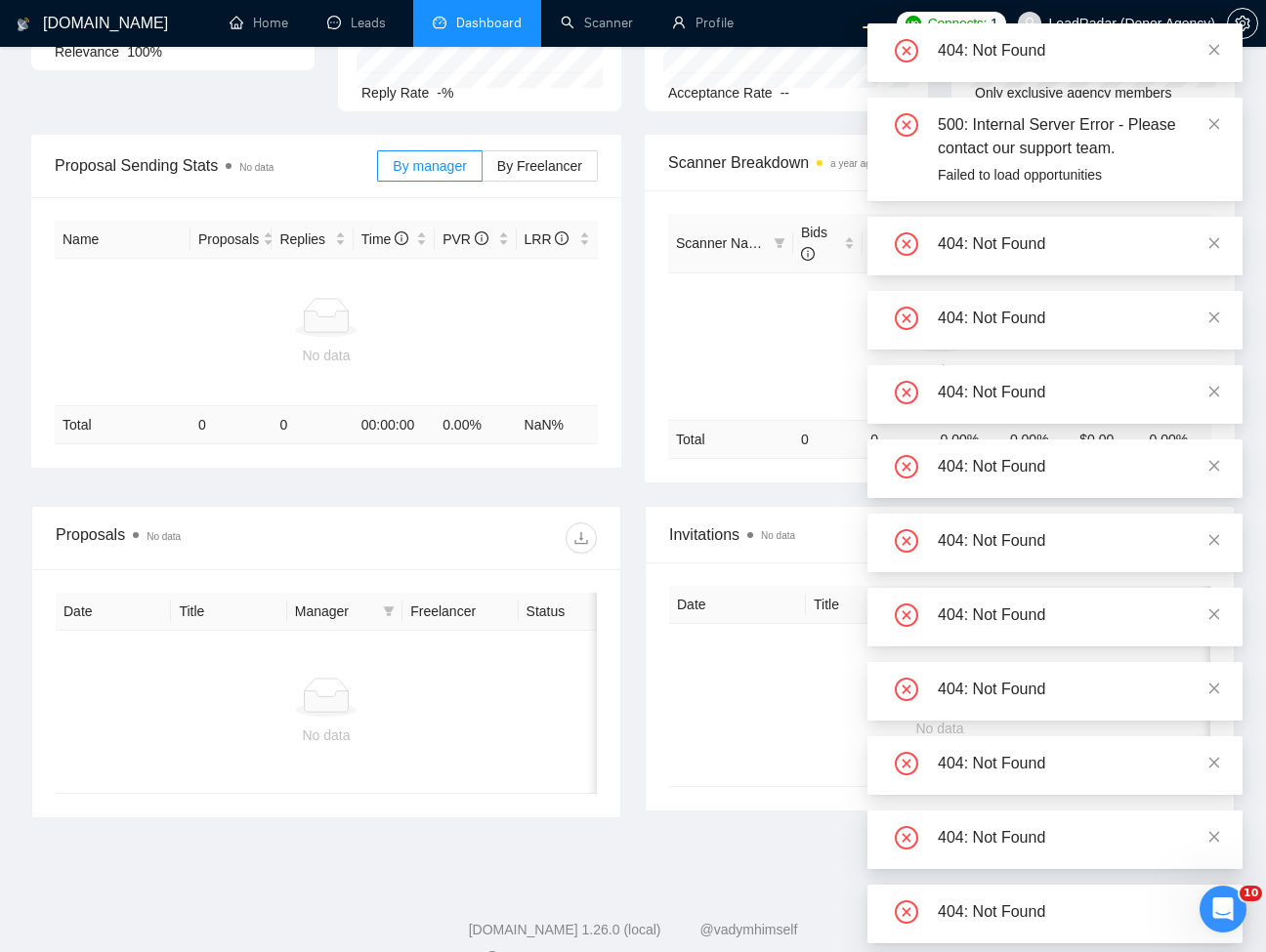
scroll to position [264, 0]
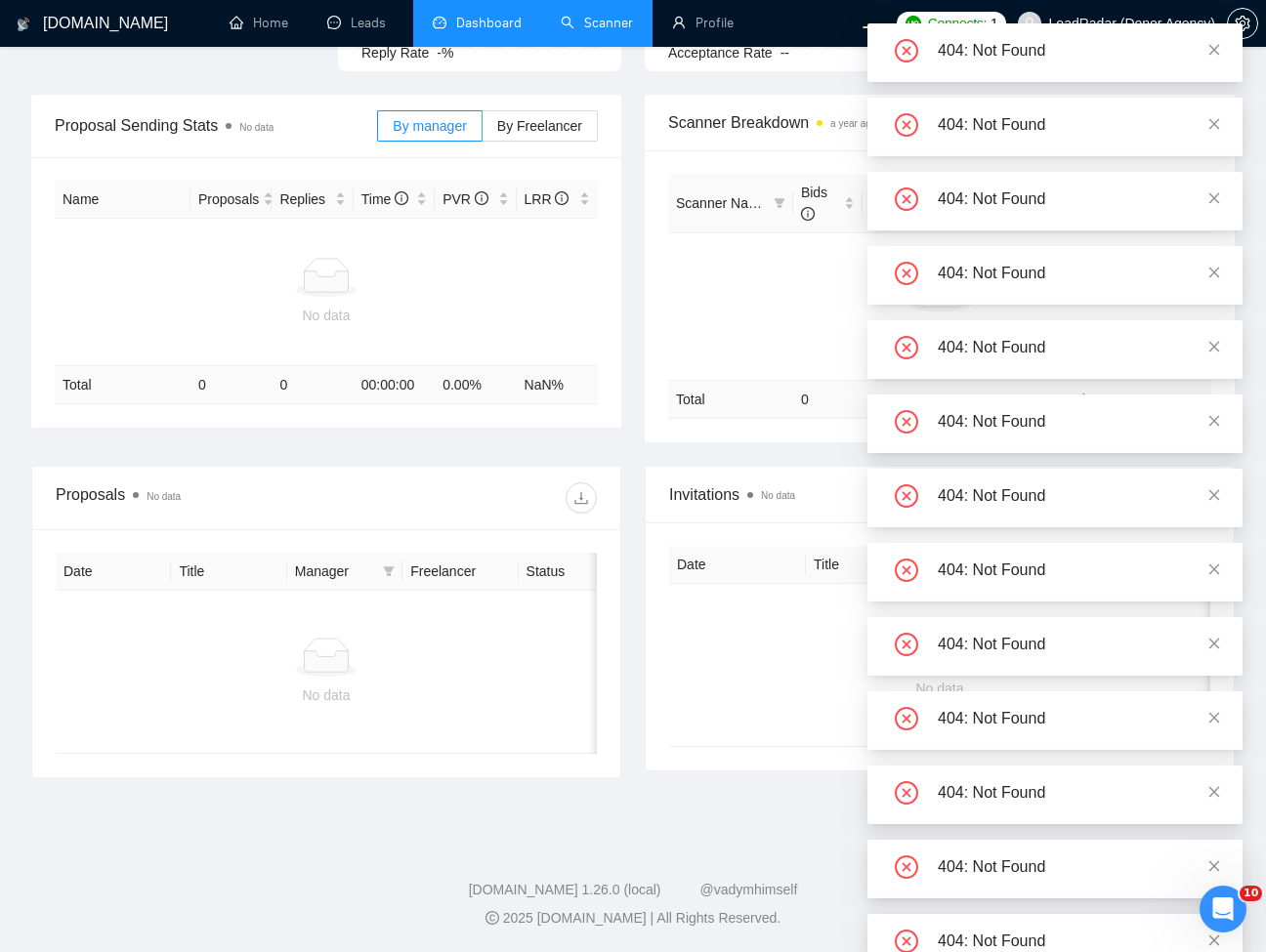
click at [612, 16] on link "Scanner" at bounding box center [597, 23] width 72 height 17
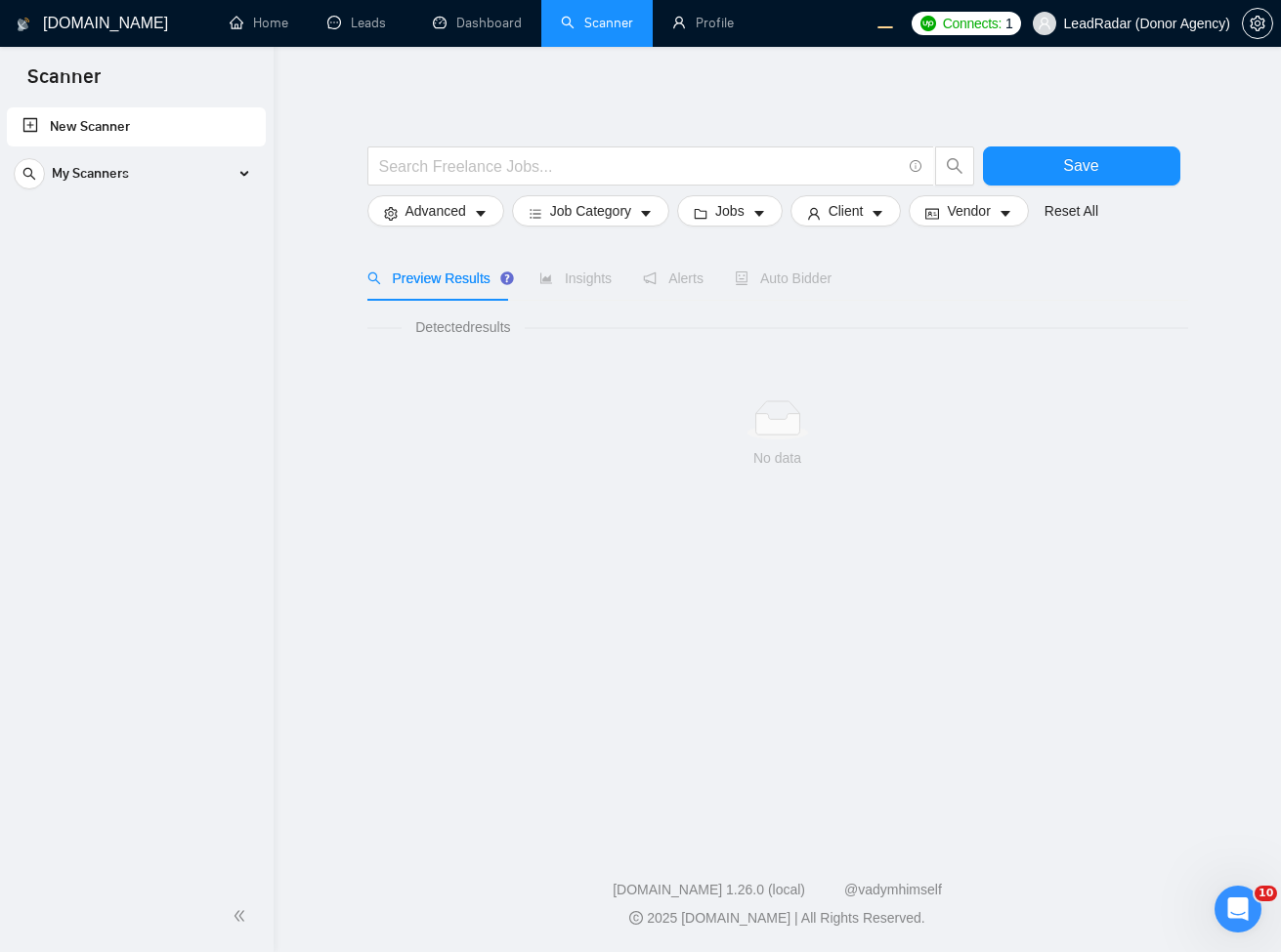
click at [1122, 302] on div "Detected results No data" at bounding box center [777, 408] width 820 height 215
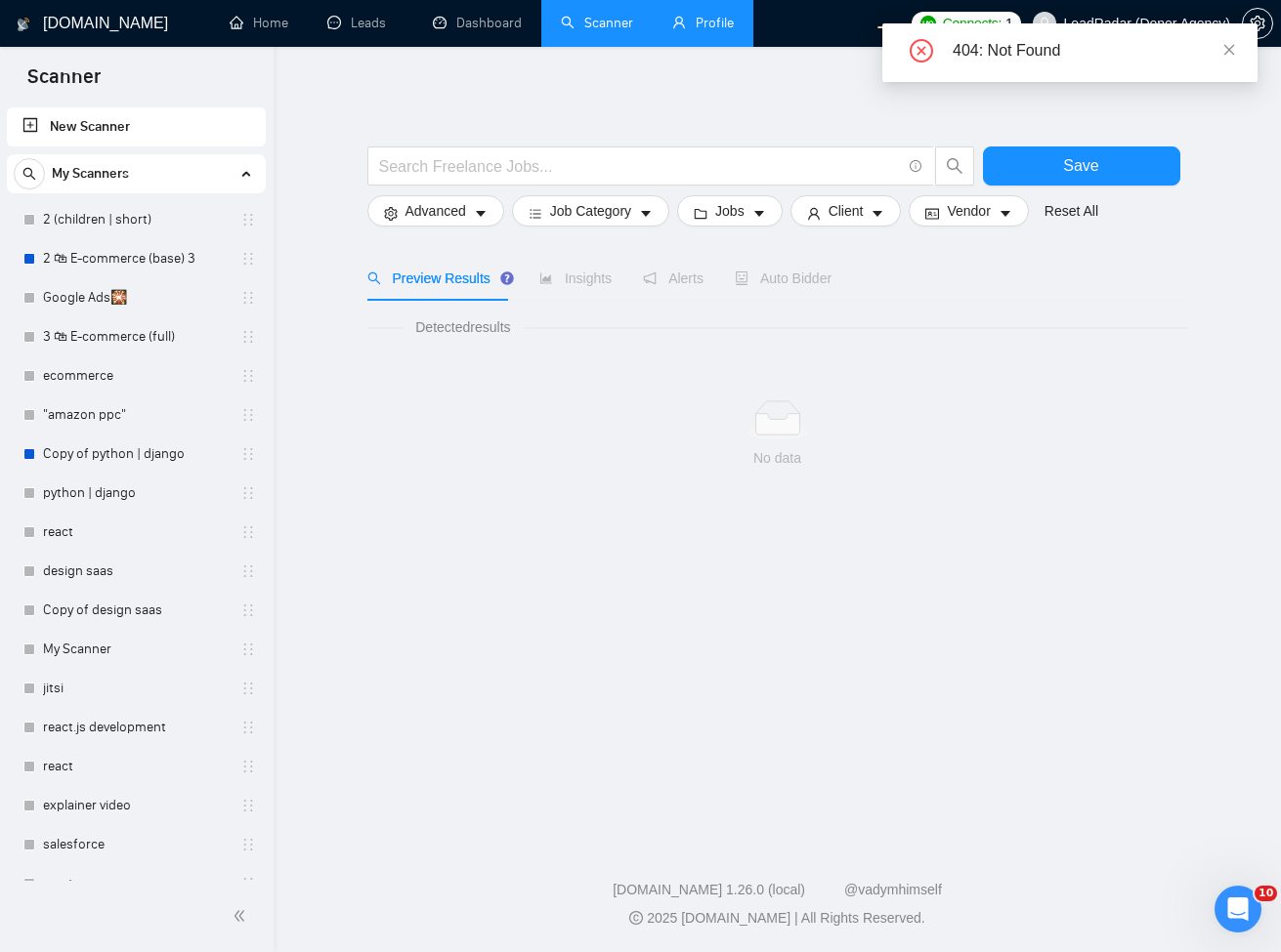
click at [692, 25] on link "Profile" at bounding box center [703, 23] width 62 height 17
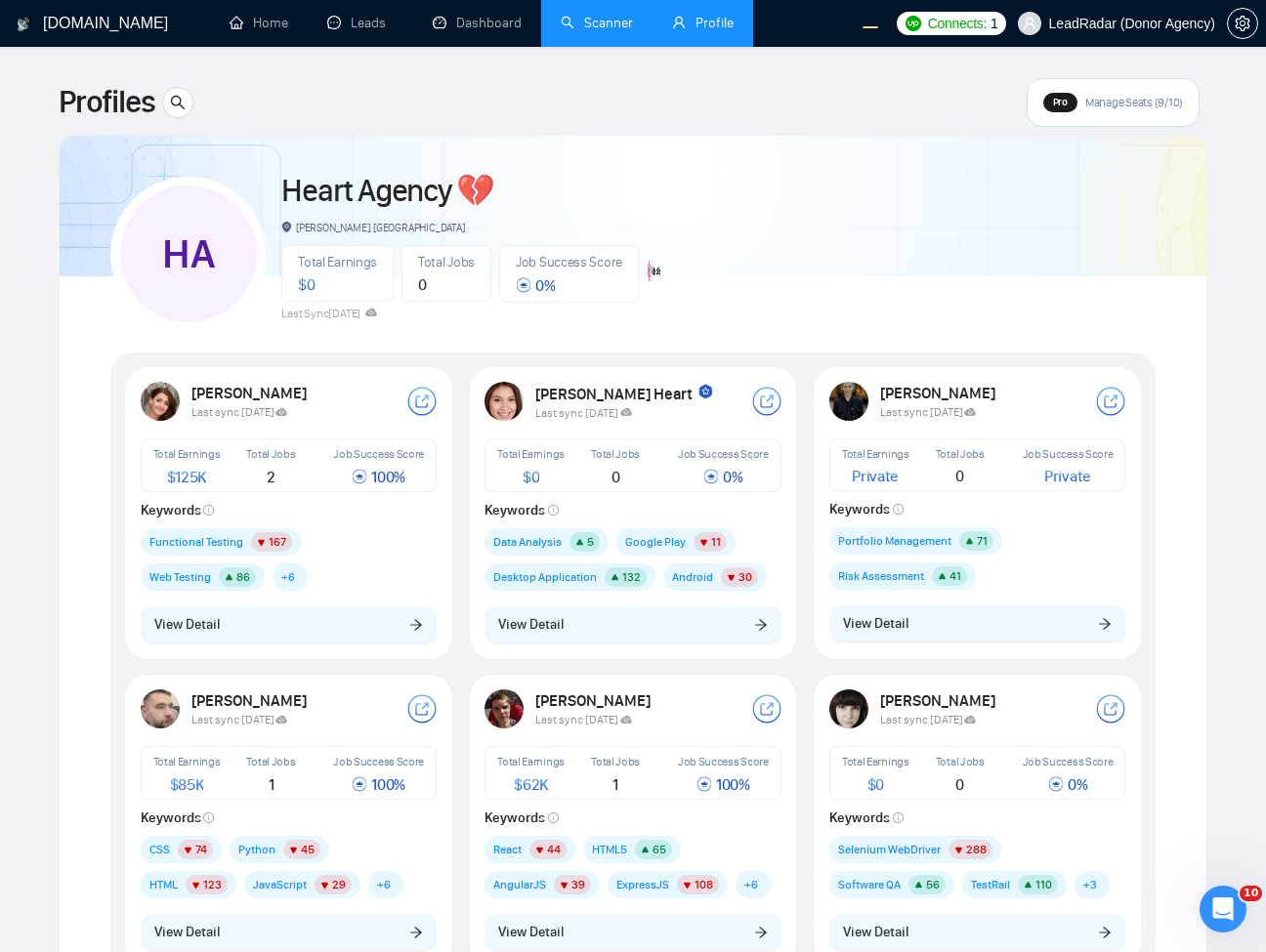
click at [611, 31] on link "Scanner" at bounding box center [597, 23] width 72 height 17
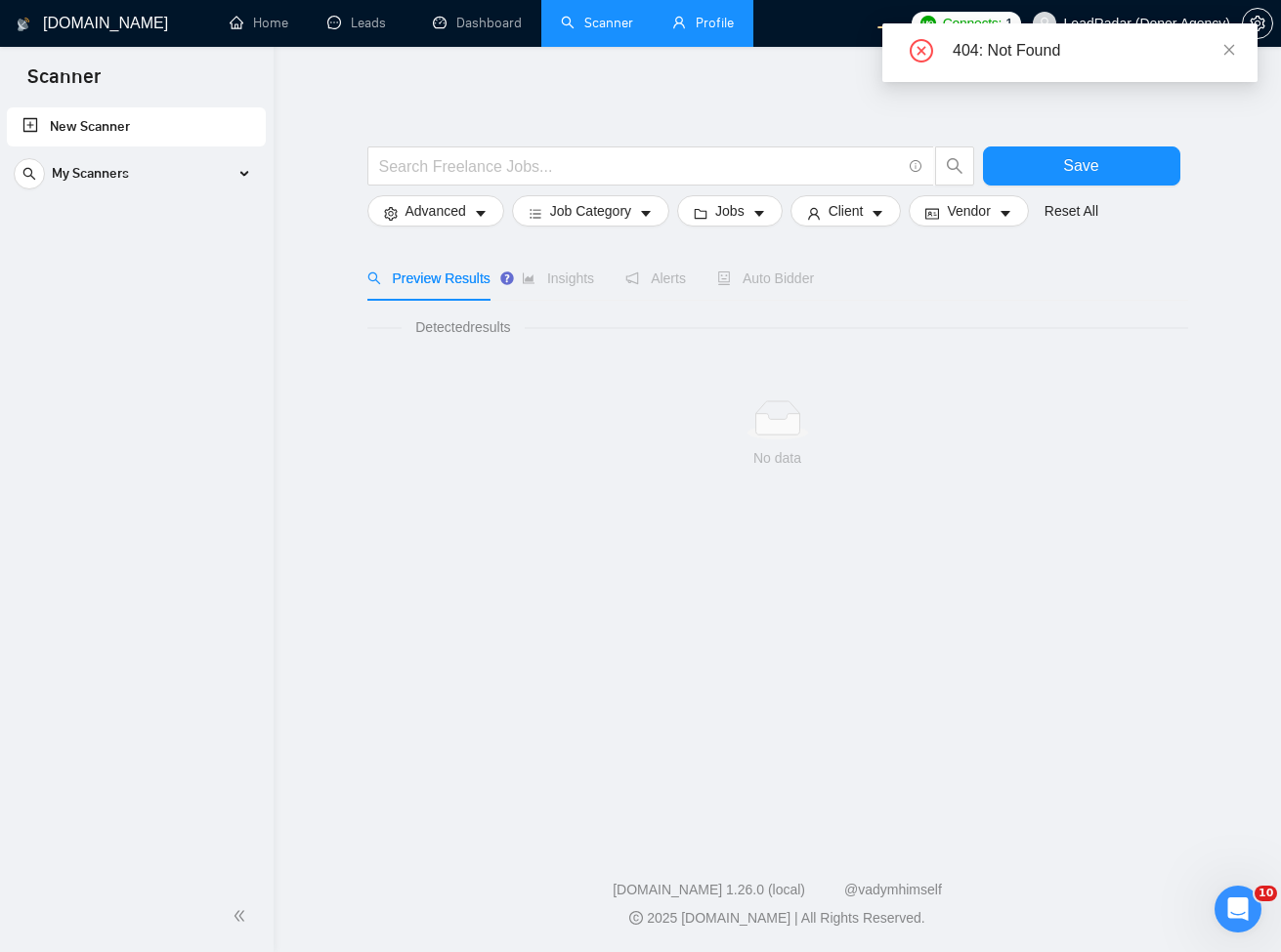
click at [691, 27] on link "Profile" at bounding box center [703, 23] width 62 height 17
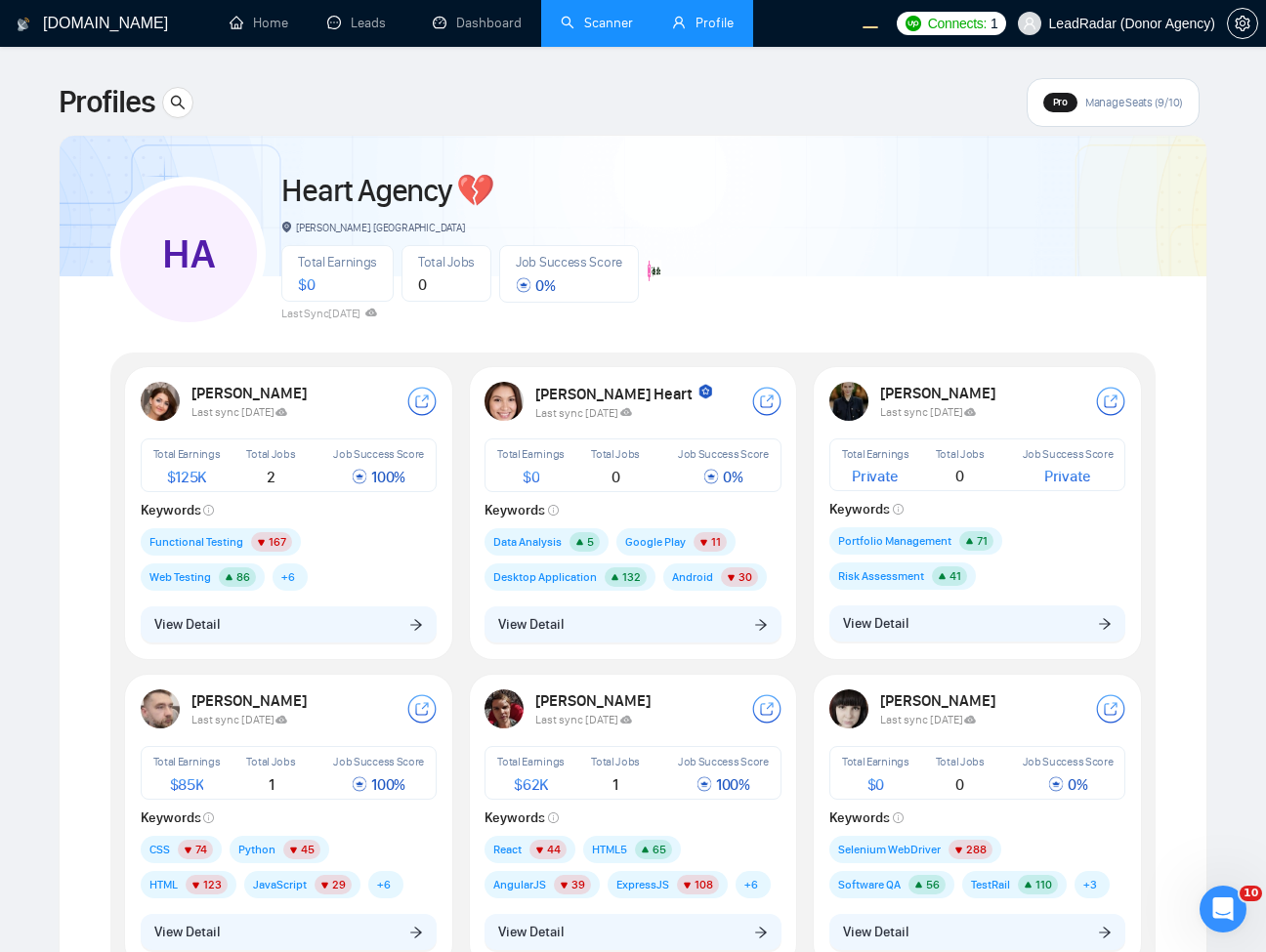
click at [629, 17] on link "Scanner" at bounding box center [597, 23] width 72 height 17
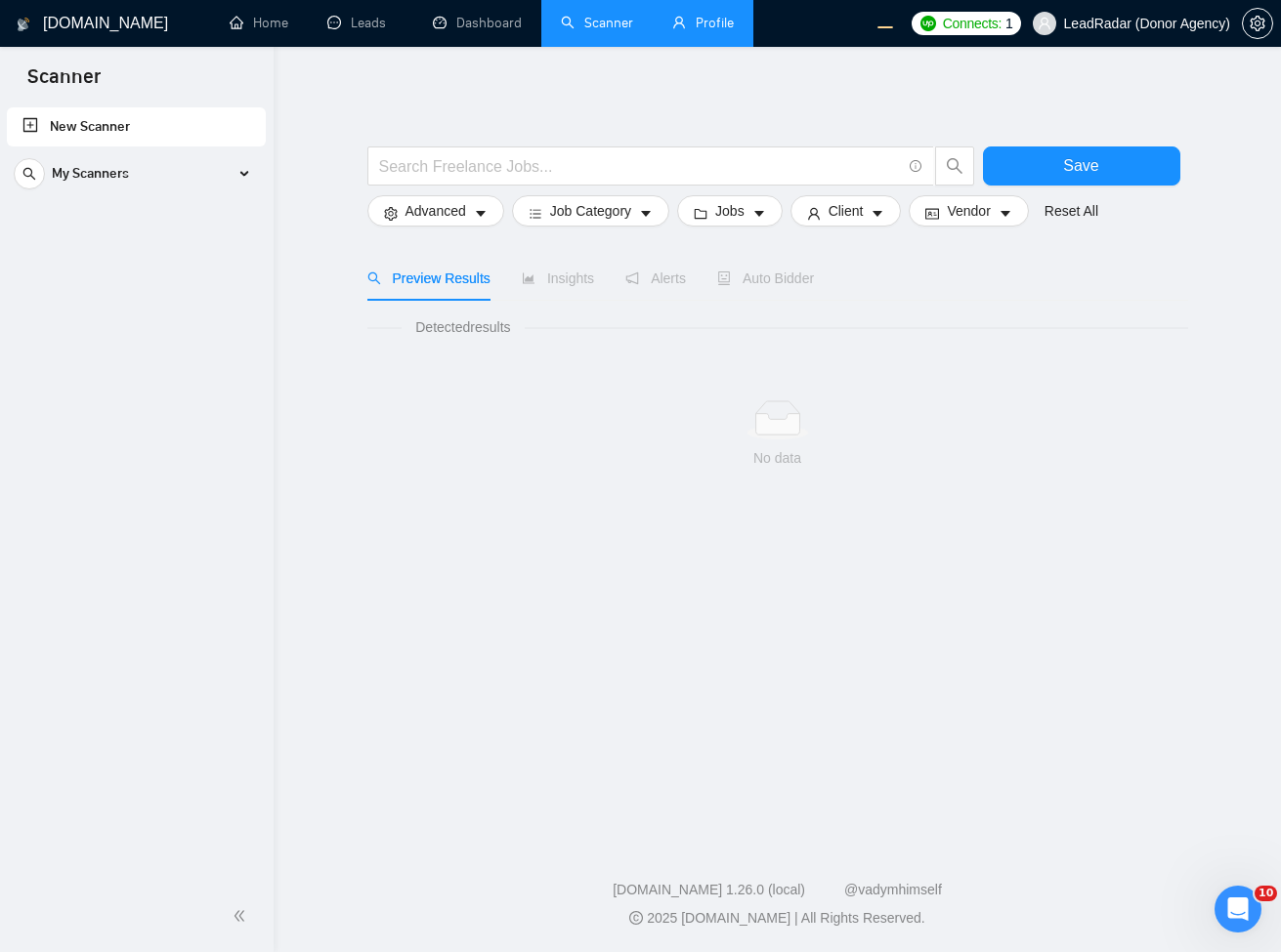
click at [700, 15] on link "Profile" at bounding box center [703, 23] width 62 height 17
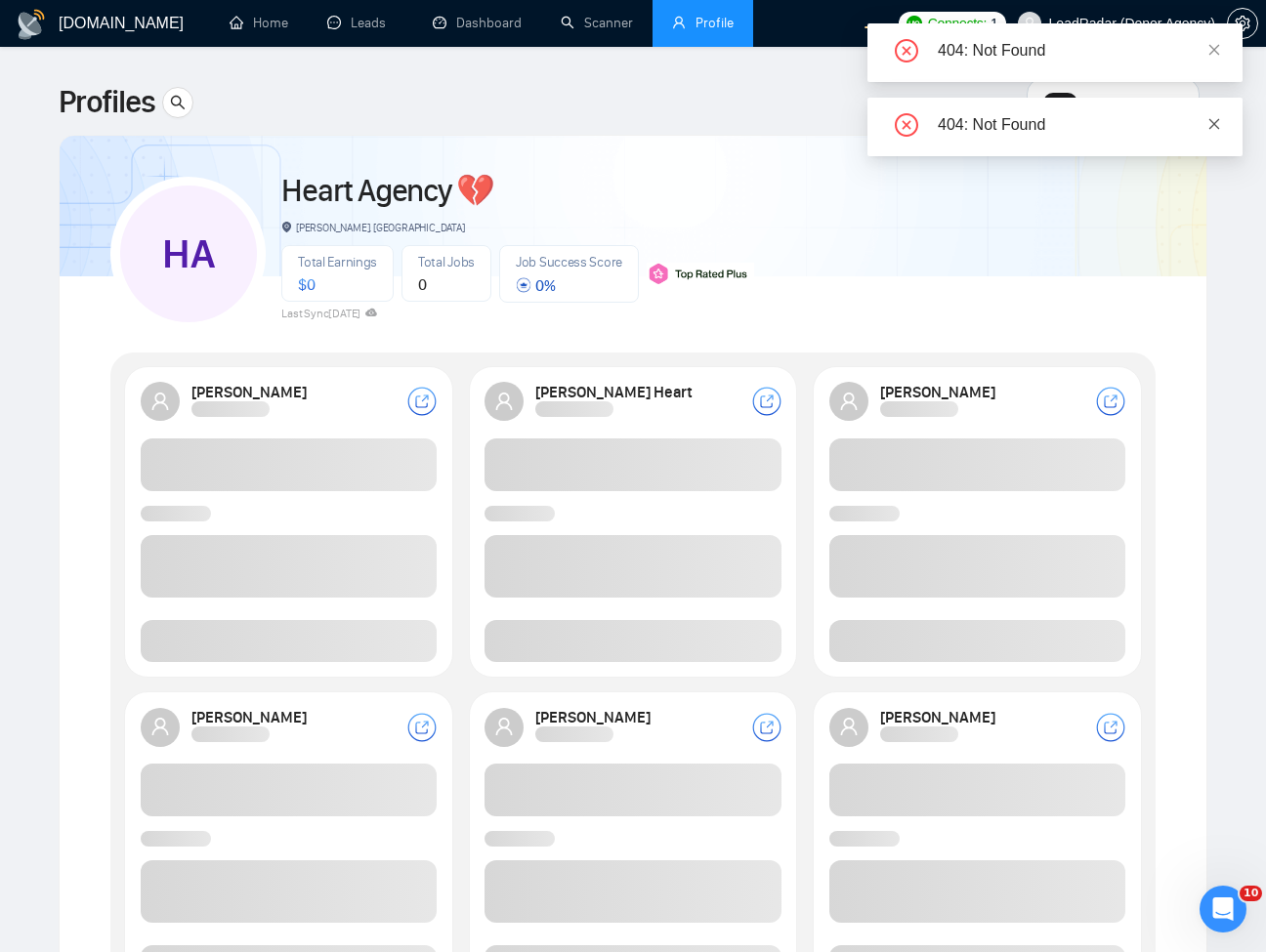
click at [1215, 129] on icon "close" at bounding box center [1215, 124] width 14 height 14
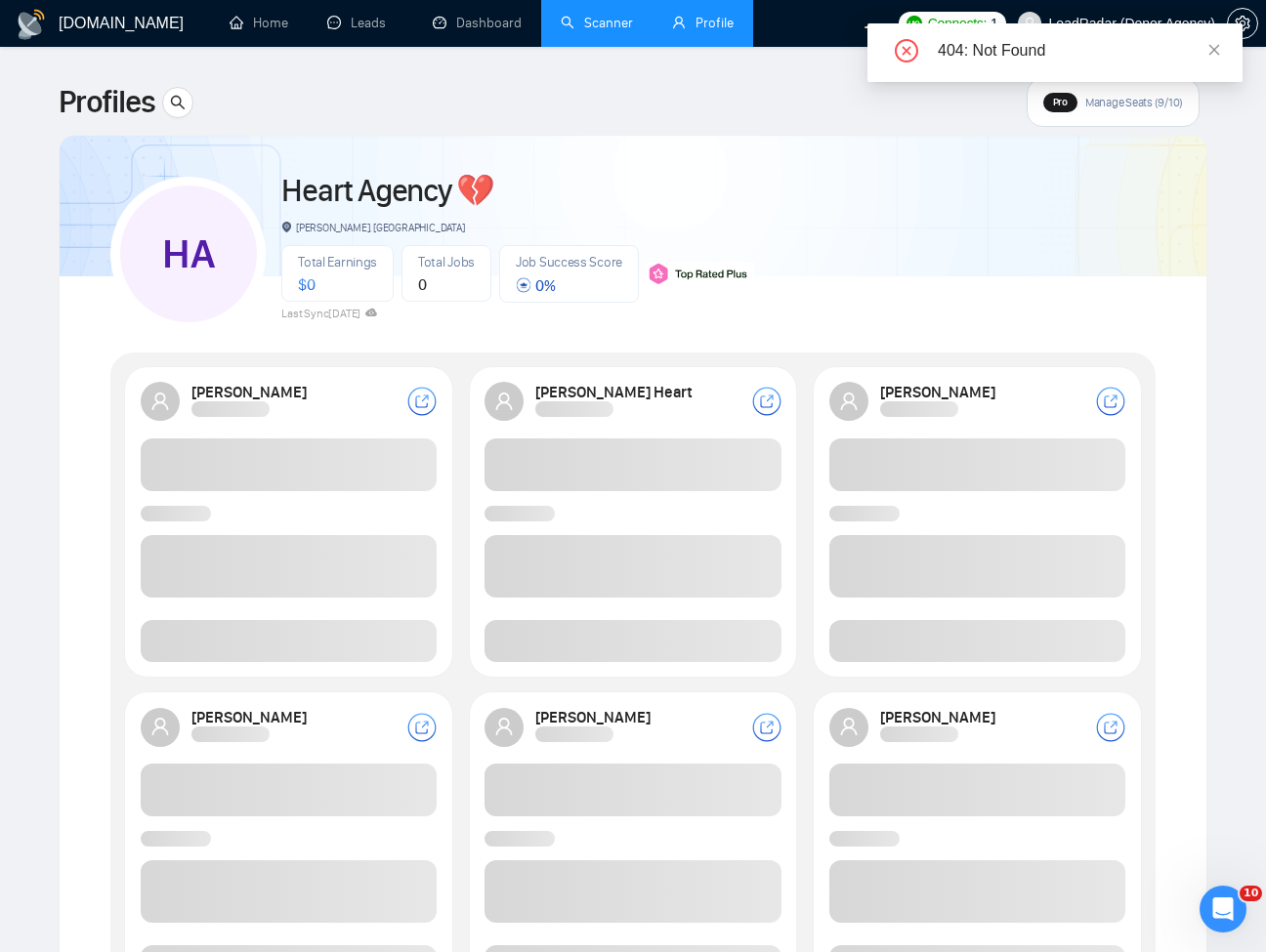
click at [600, 24] on link "Scanner" at bounding box center [597, 23] width 72 height 17
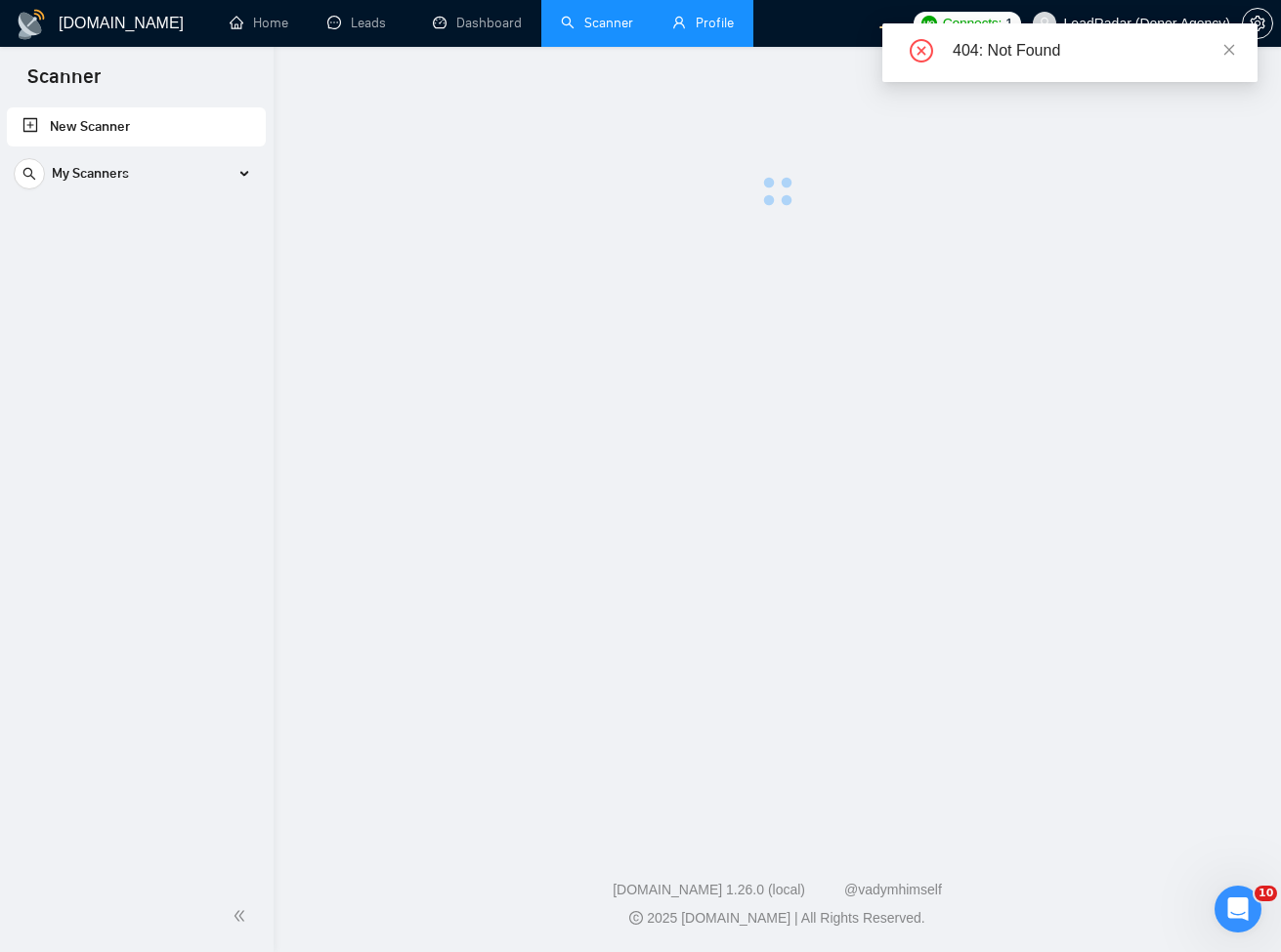
click at [706, 31] on link "Profile" at bounding box center [703, 23] width 62 height 17
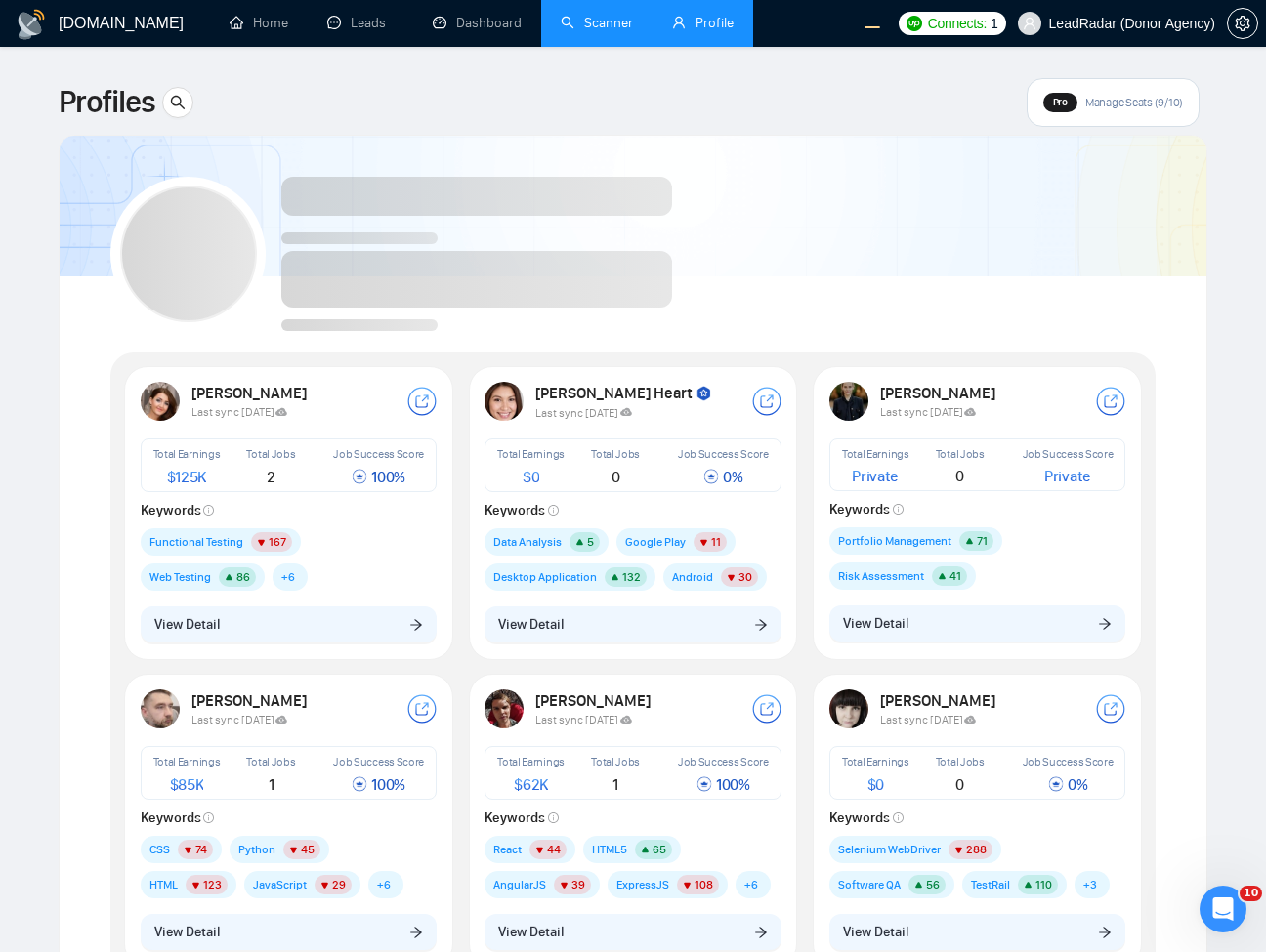
click at [677, 26] on icon "user" at bounding box center [679, 23] width 14 height 14
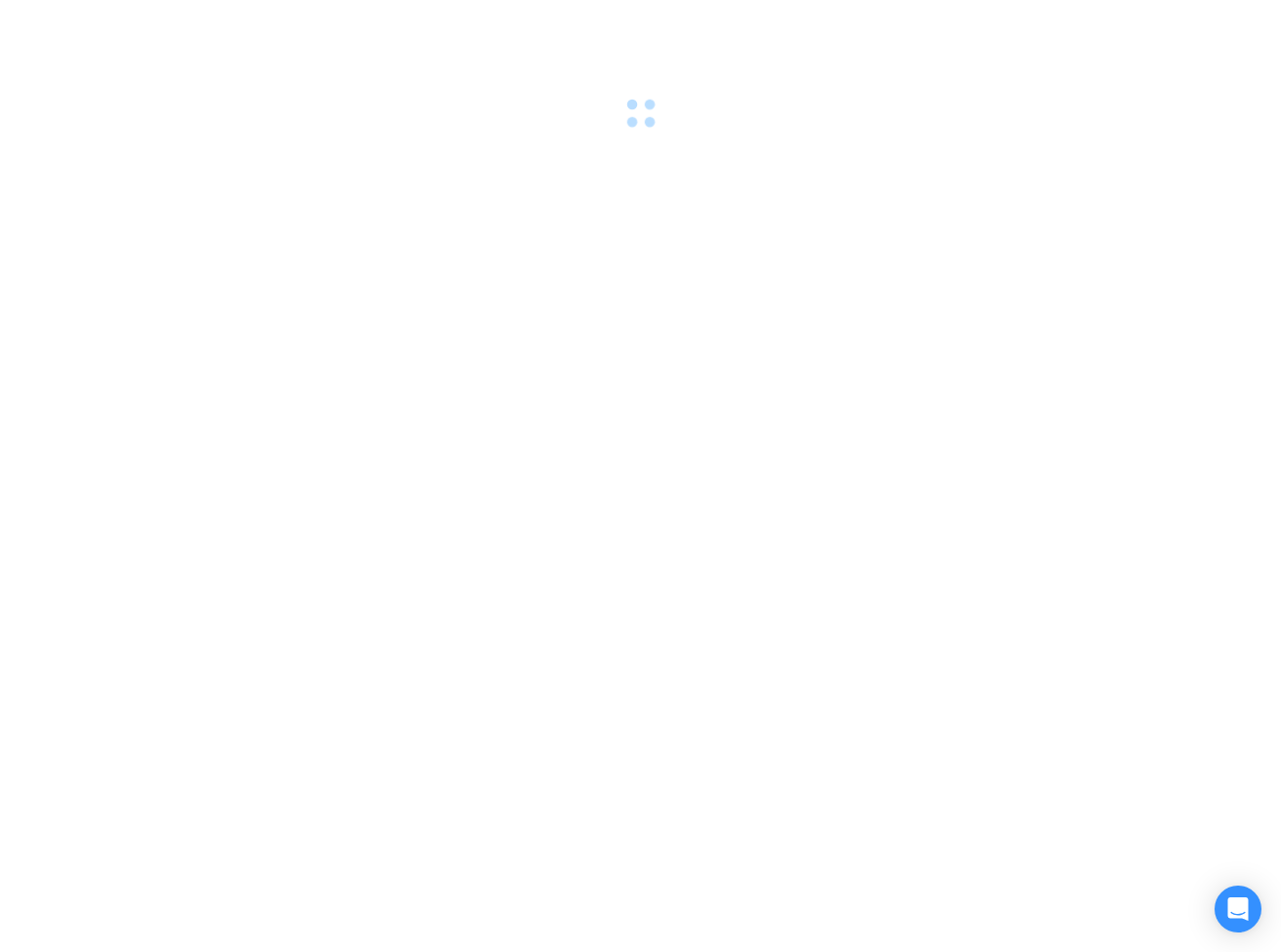
click at [1148, 407] on div at bounding box center [640, 476] width 1281 height 952
click at [971, 554] on div at bounding box center [640, 476] width 1281 height 952
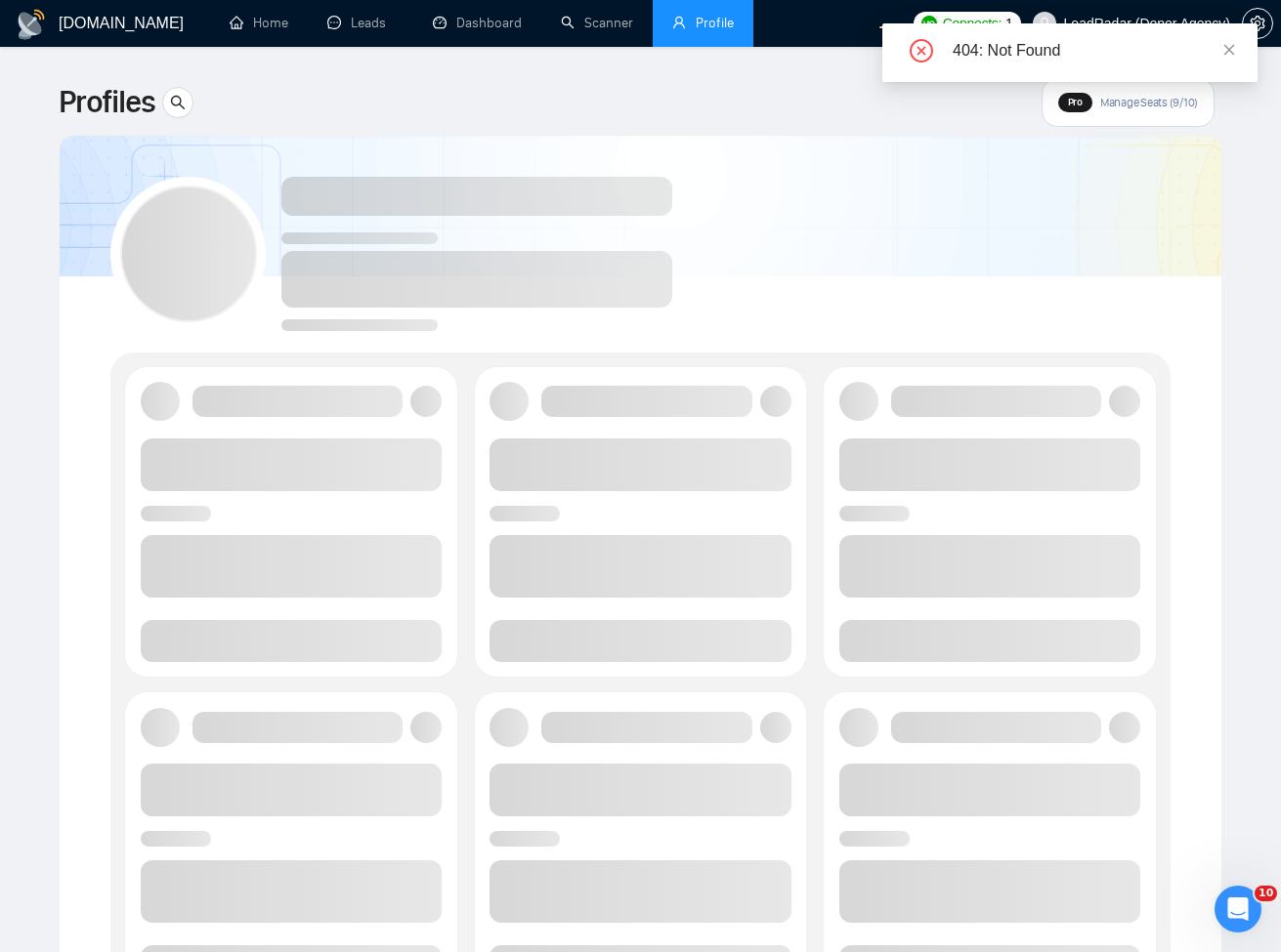
click at [1233, 50] on div "404: Not Found" at bounding box center [1069, 52] width 375 height 59
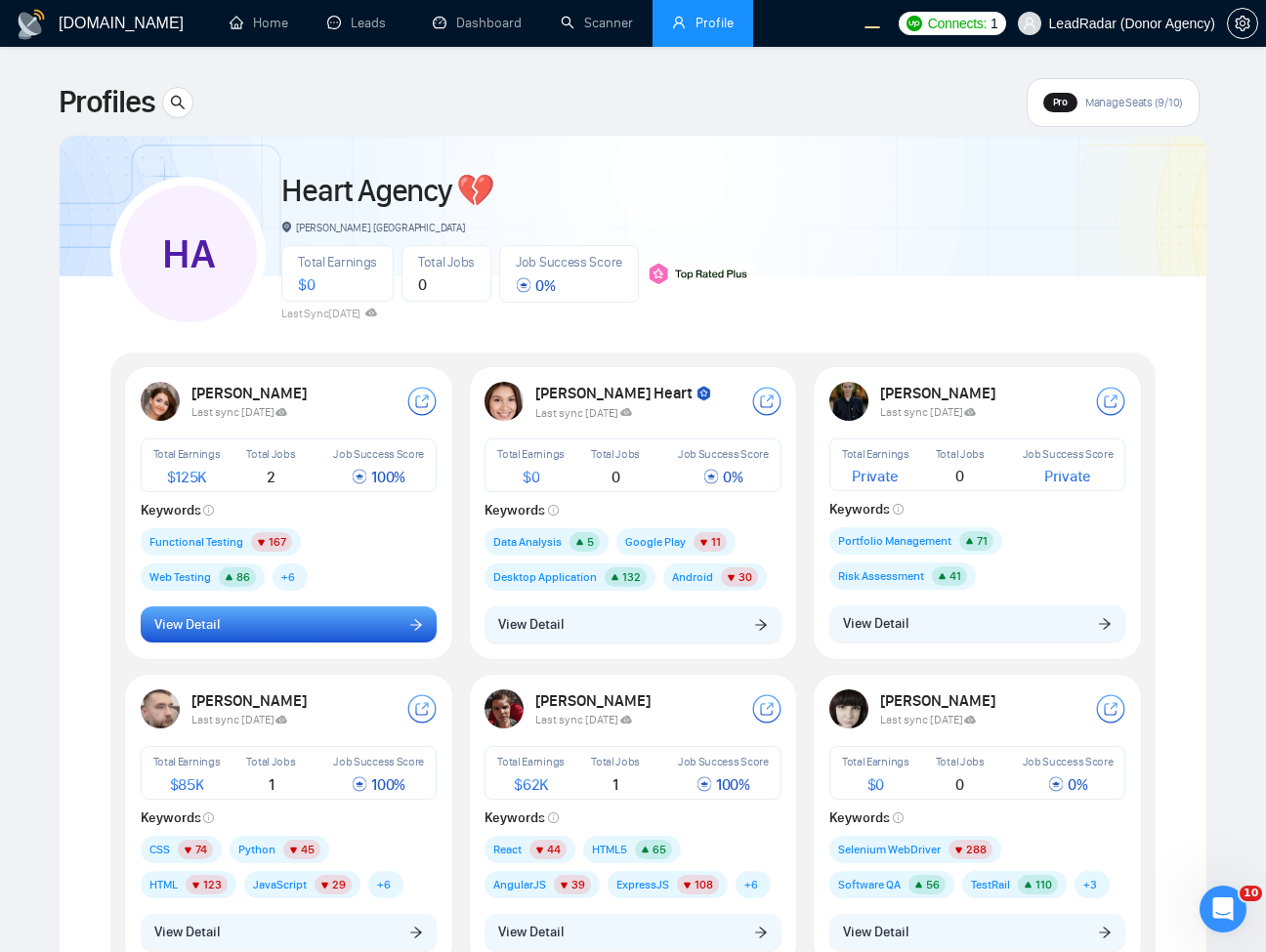
click at [359, 627] on button "View Detail" at bounding box center [289, 624] width 297 height 37
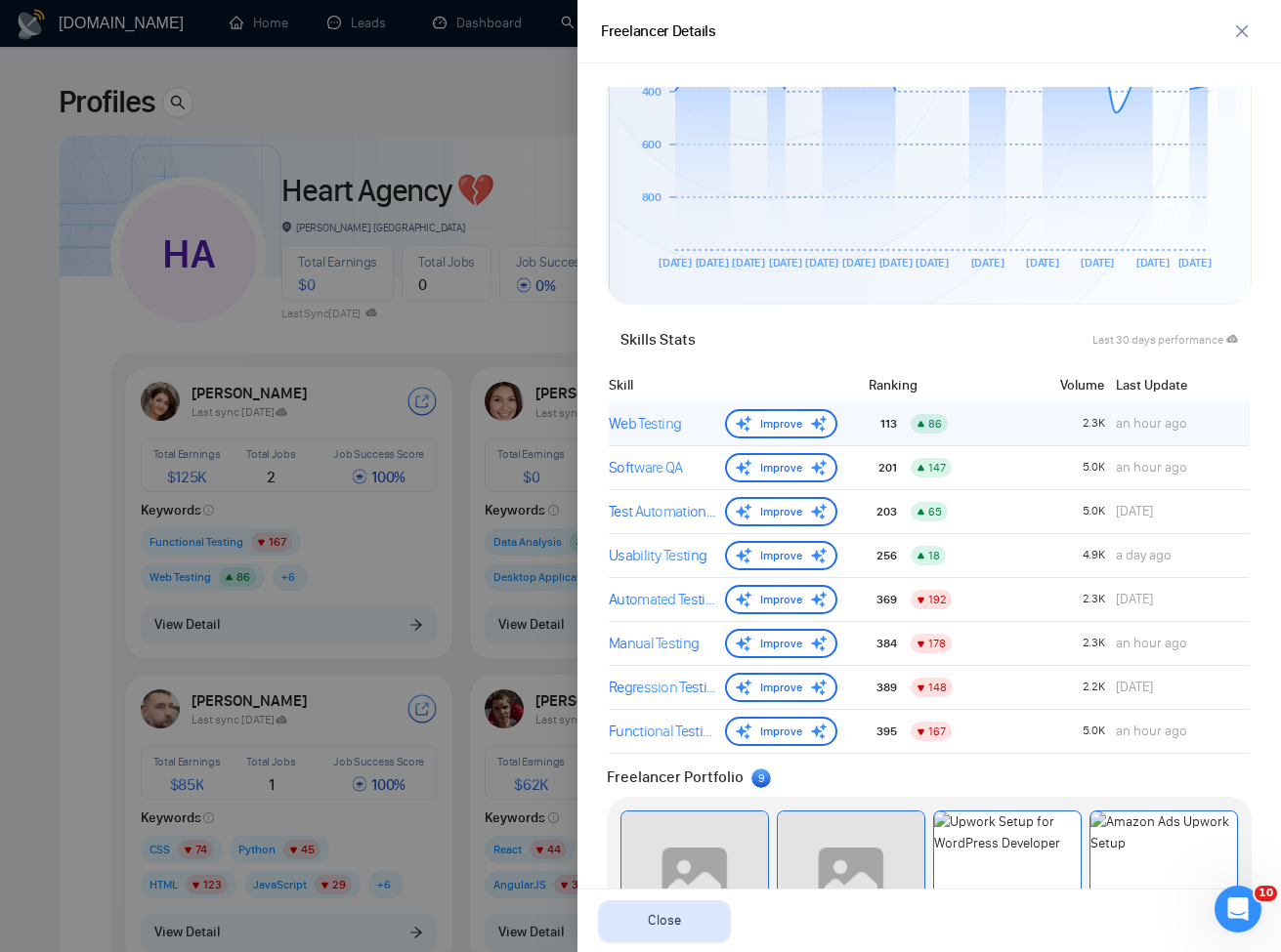
scroll to position [637, 0]
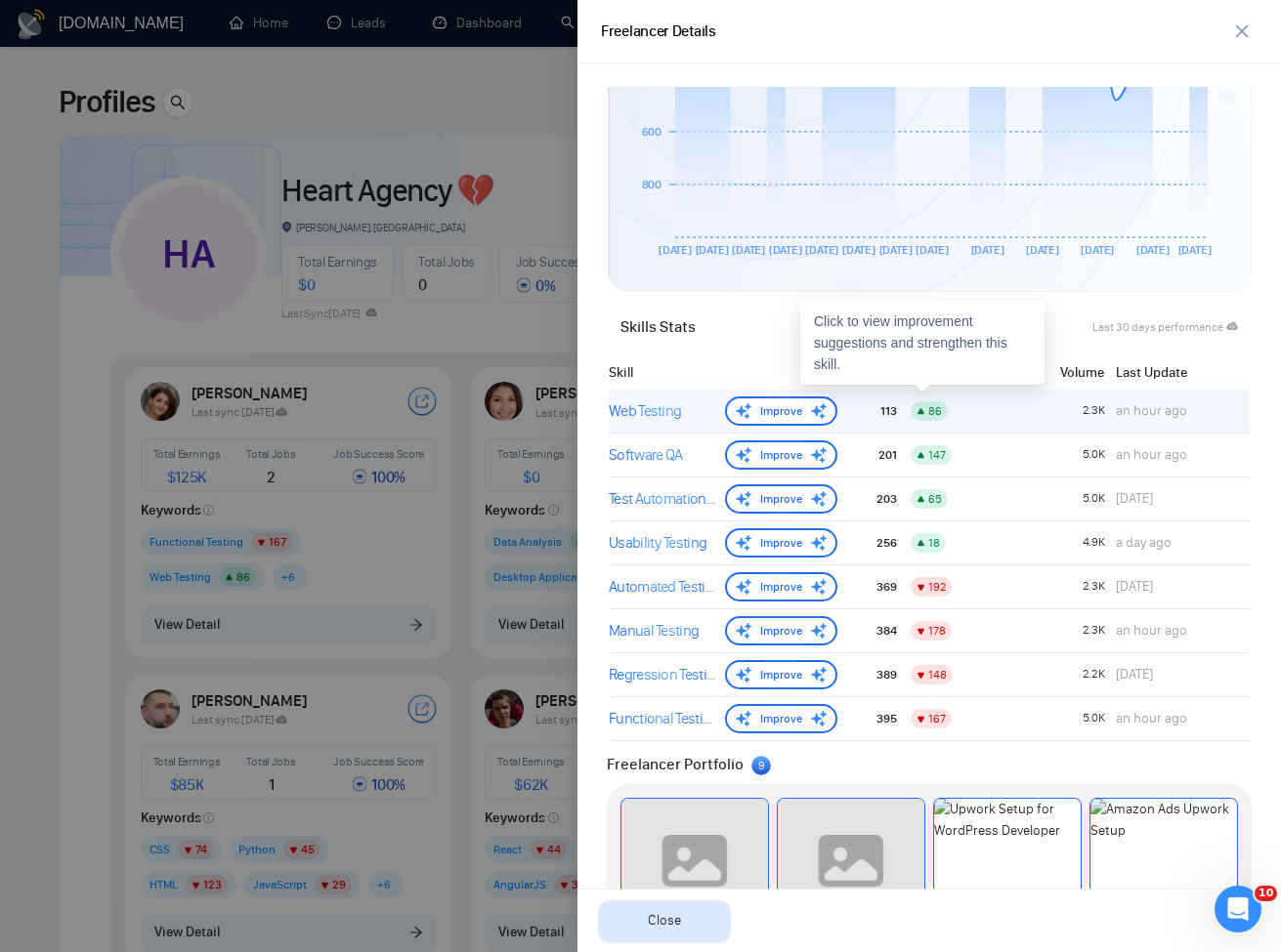
click at [662, 412] on div "Web Testing" at bounding box center [662, 411] width 109 height 23
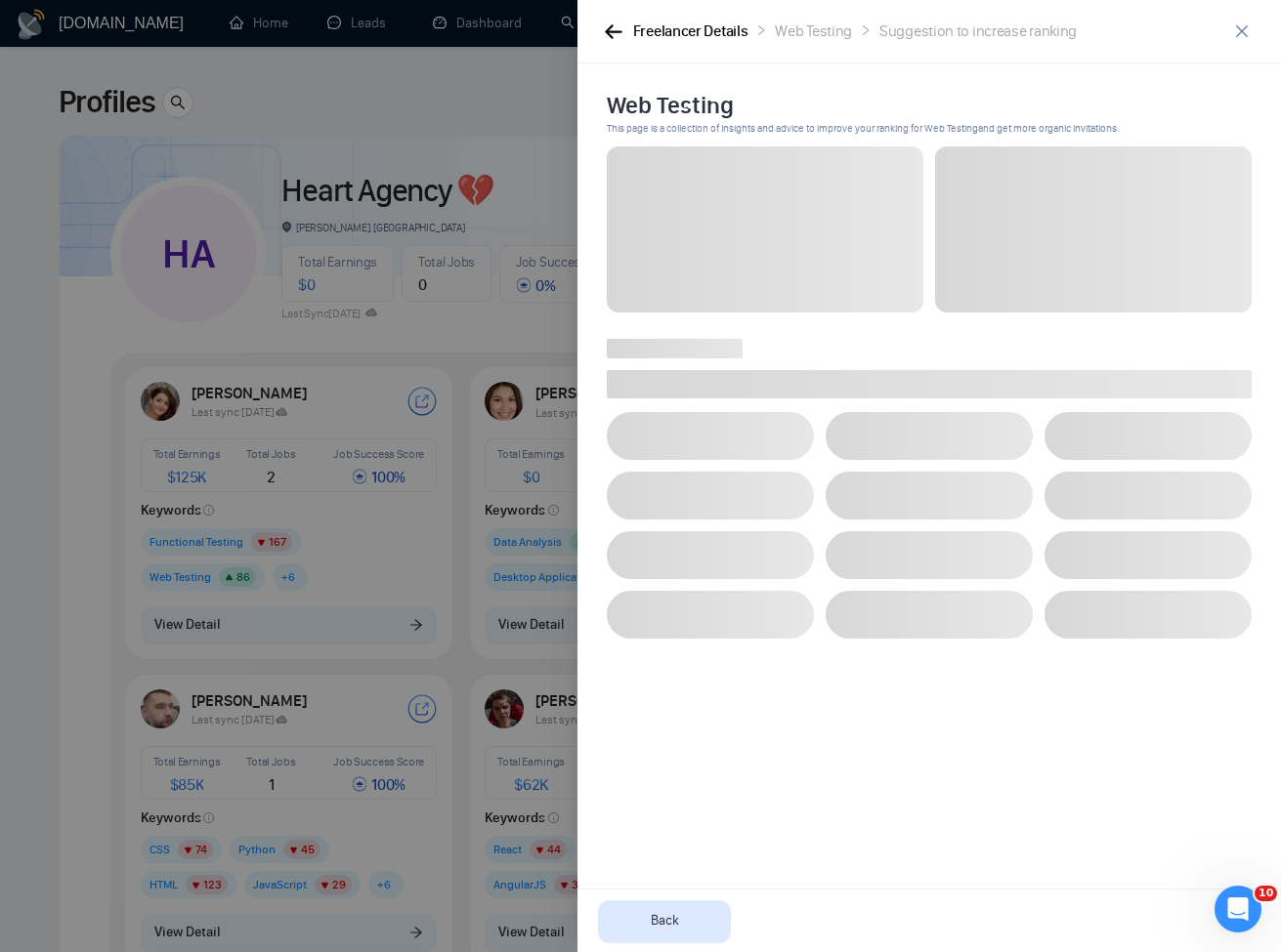
scroll to position [0, 0]
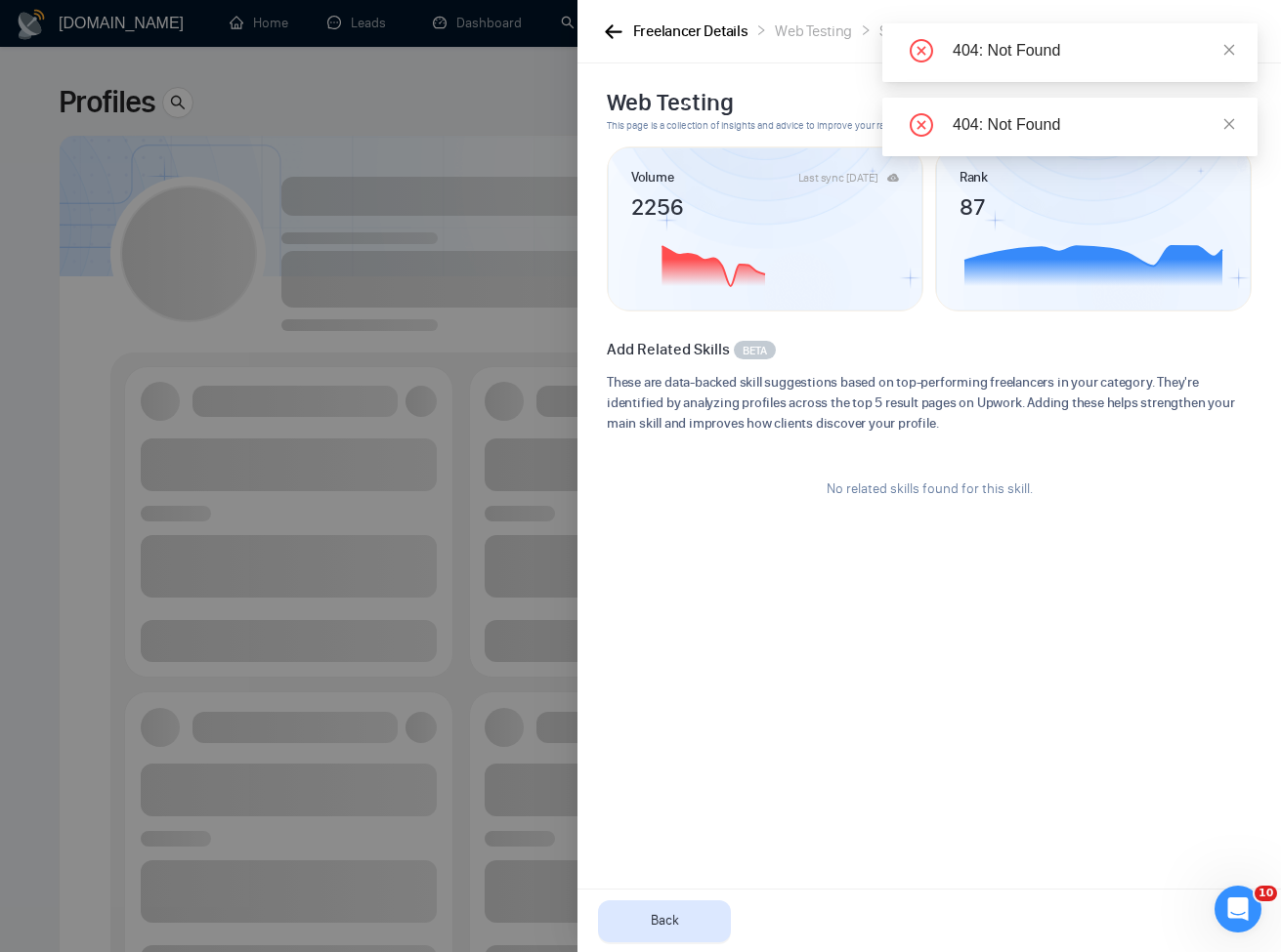
click at [1237, 36] on div "404: Not Found" at bounding box center [1069, 52] width 375 height 59
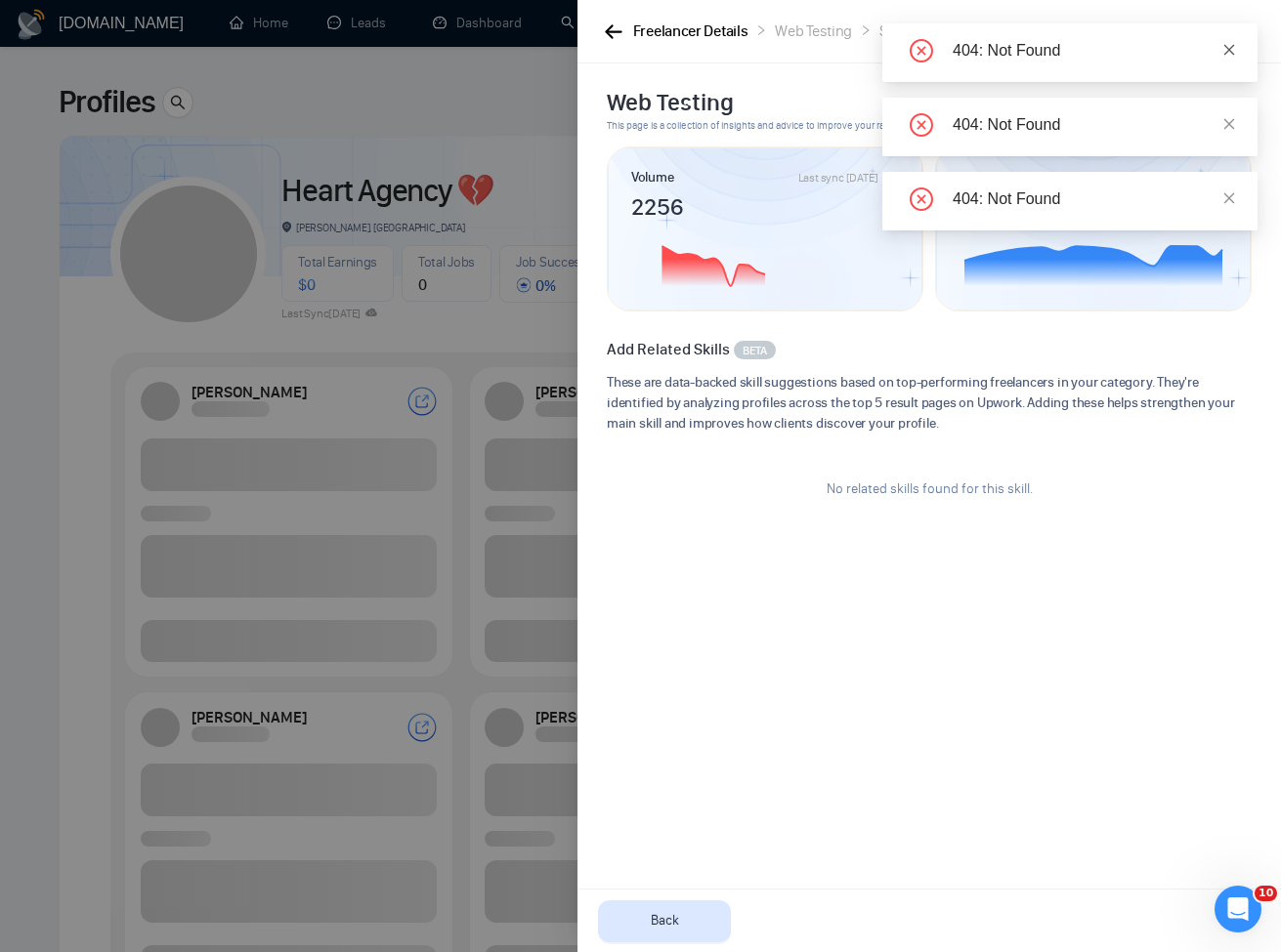
click at [1234, 43] on icon "close" at bounding box center [1229, 50] width 14 height 14
click at [1229, 46] on icon "close" at bounding box center [1229, 50] width 14 height 14
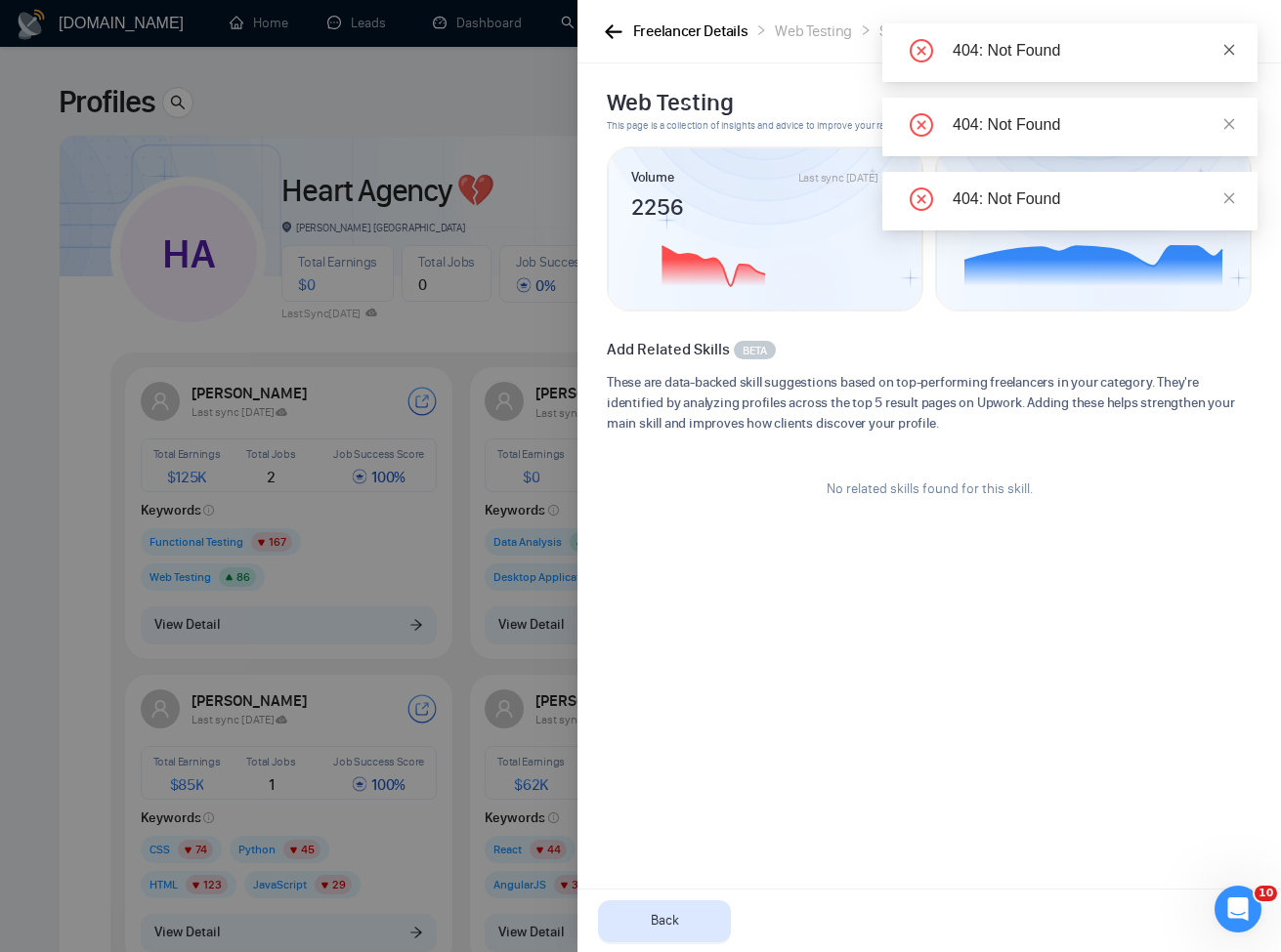
click at [1232, 55] on icon "close" at bounding box center [1229, 50] width 14 height 14
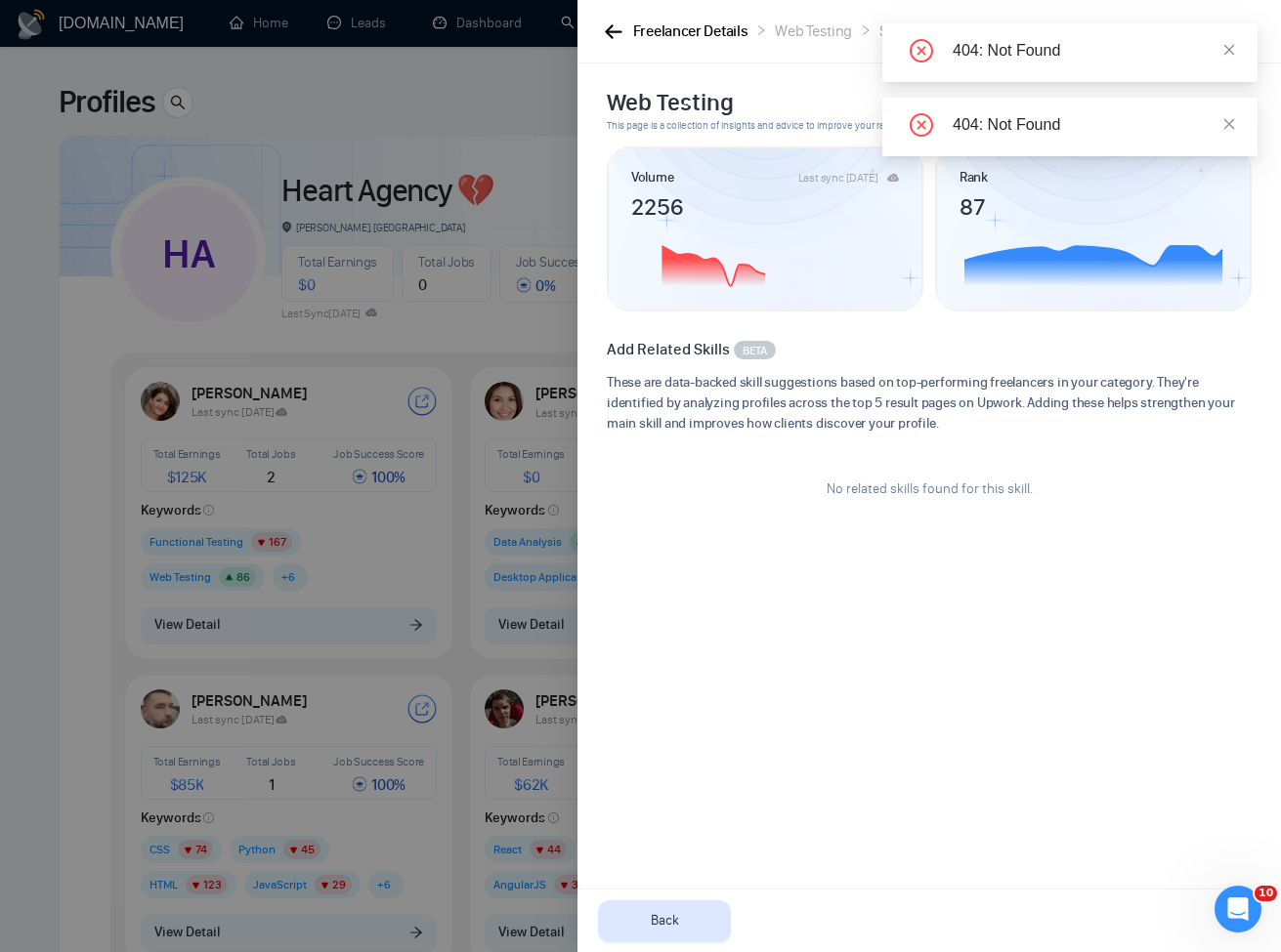
click at [1233, 54] on icon "close" at bounding box center [1229, 49] width 11 height 11
click at [1233, 52] on icon "close" at bounding box center [1229, 50] width 14 height 14
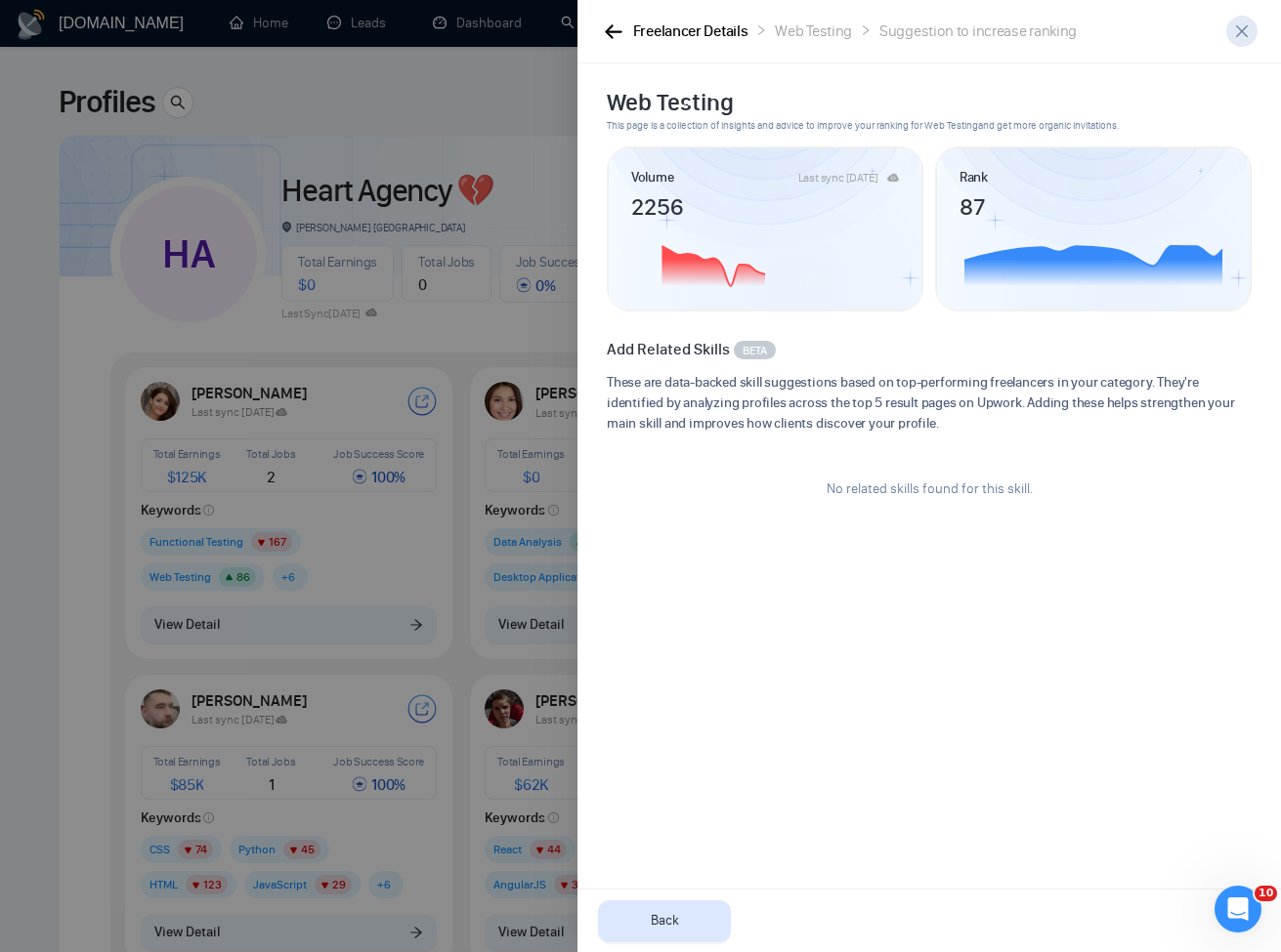
click at [1239, 36] on icon "close" at bounding box center [1242, 31] width 16 height 16
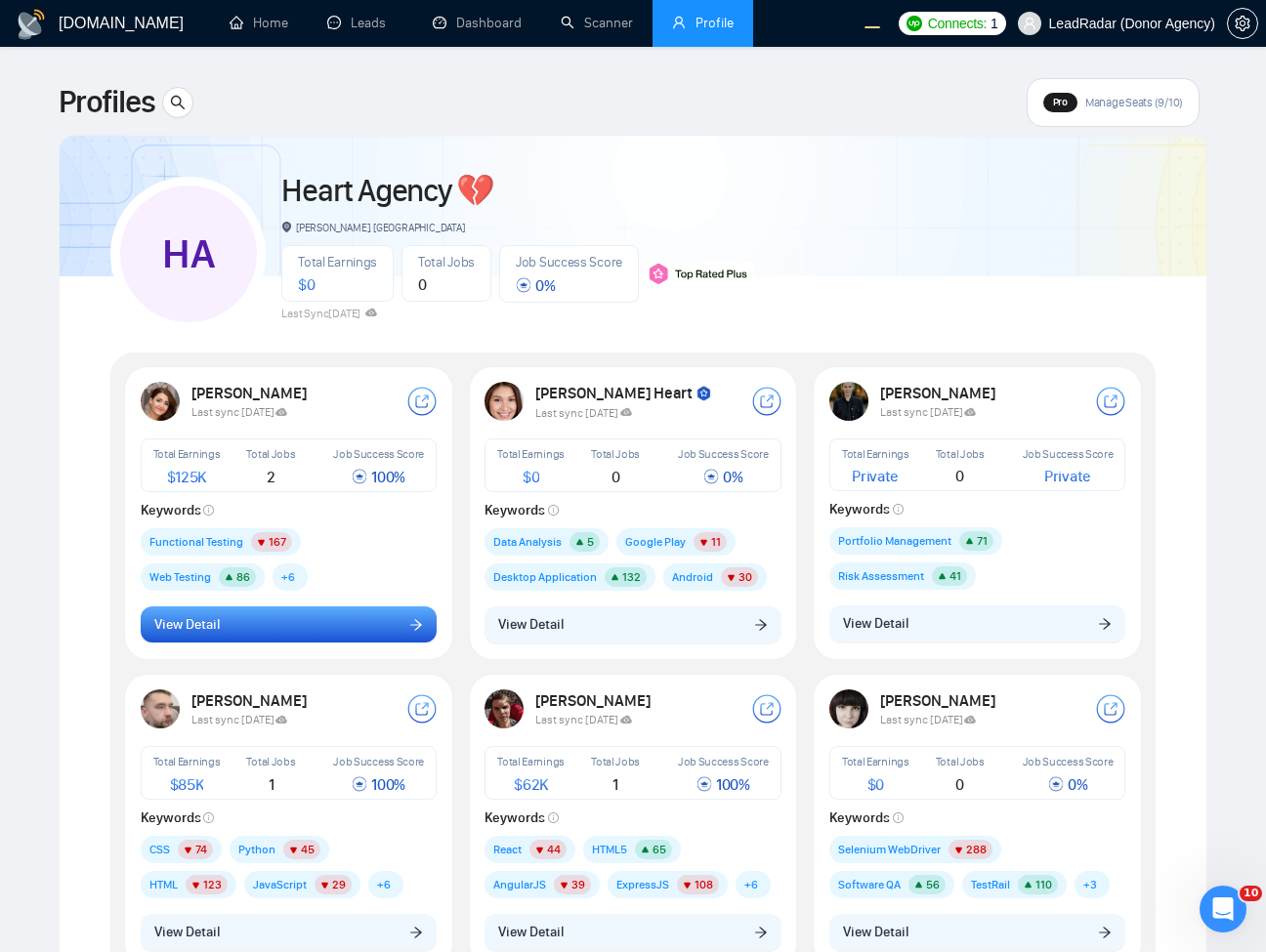
click at [412, 639] on button "View Detail" at bounding box center [289, 624] width 297 height 37
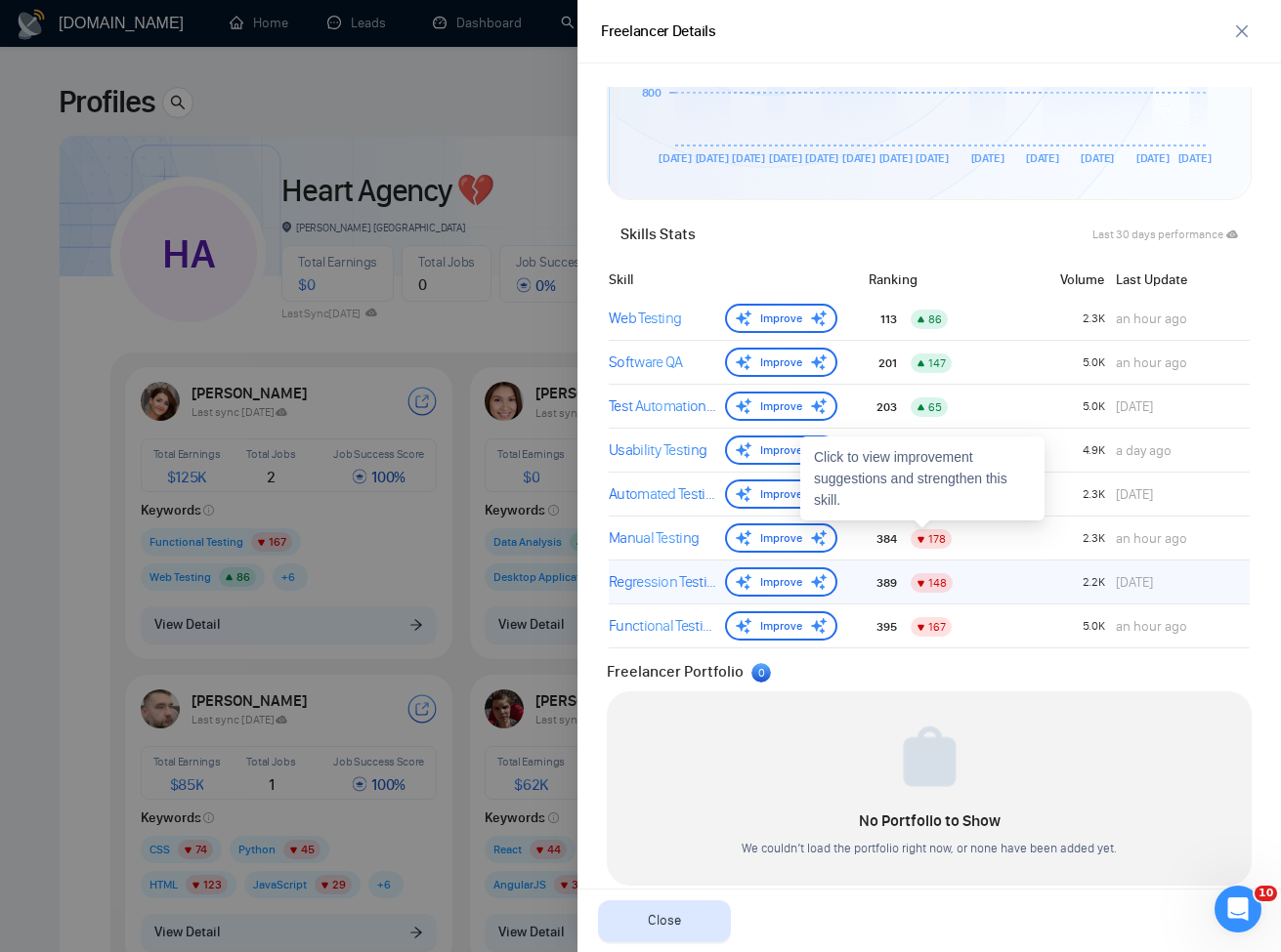
scroll to position [756, 0]
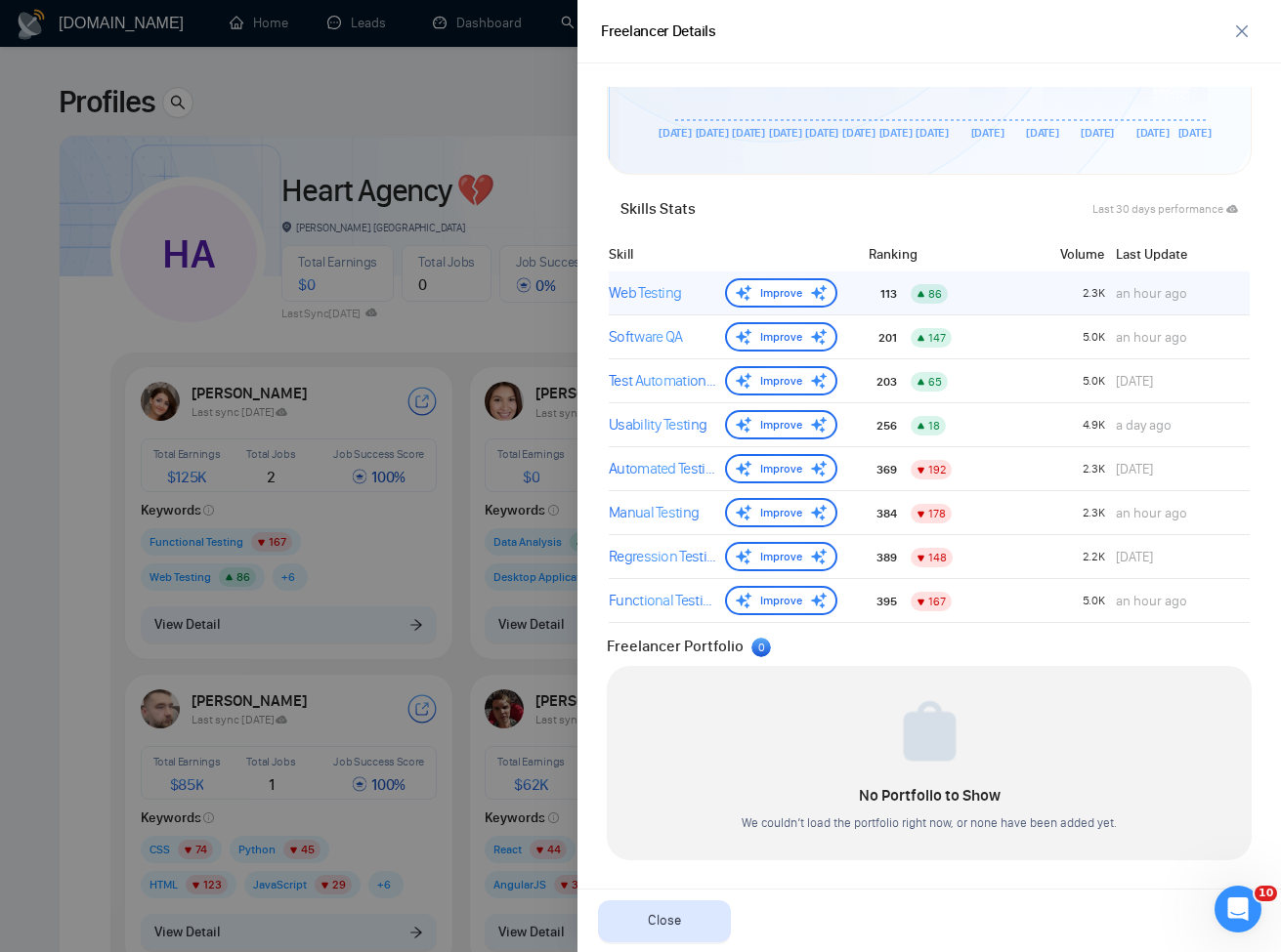
click at [668, 296] on div "Web Testing" at bounding box center [662, 293] width 109 height 23
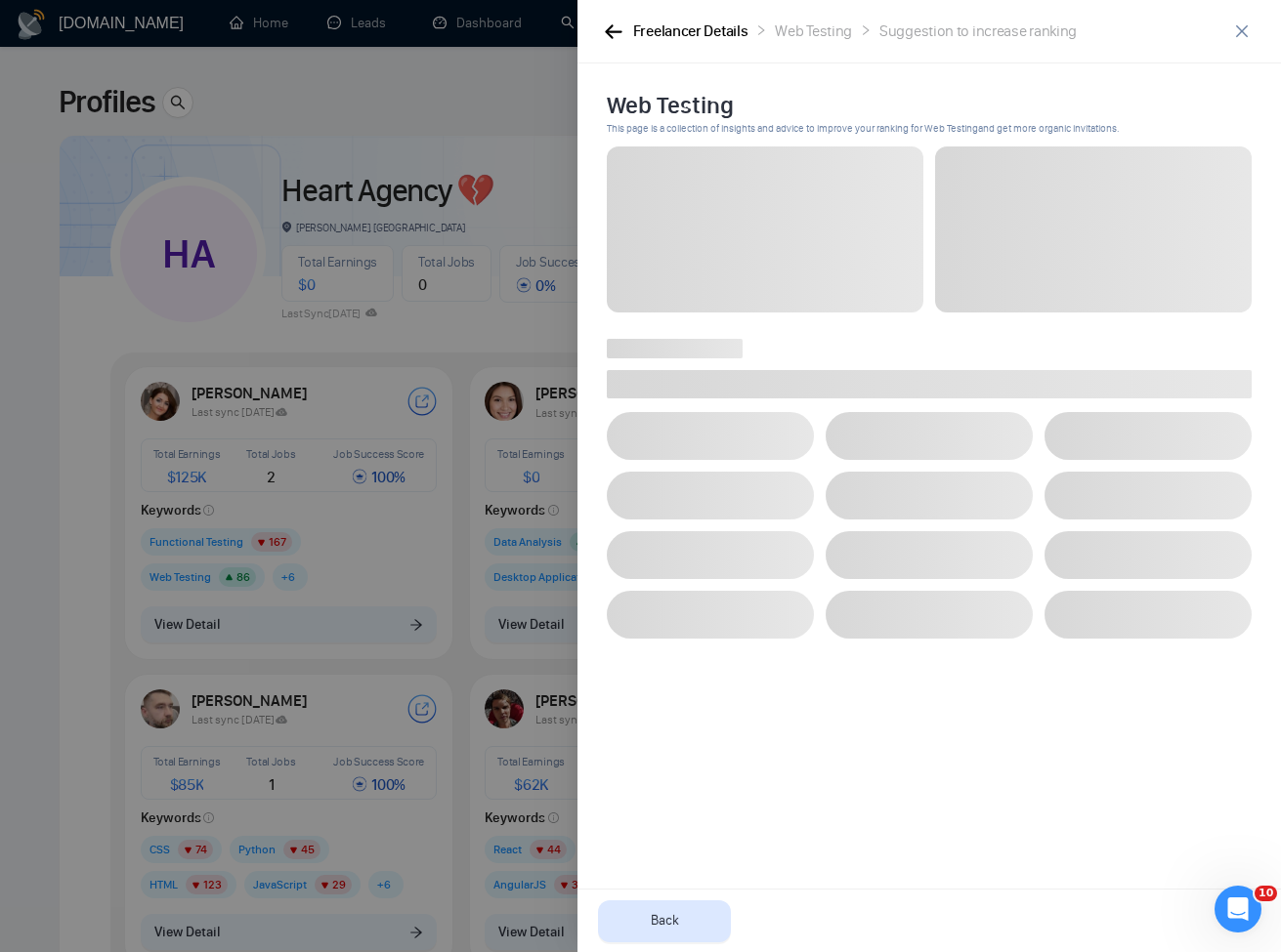
scroll to position [0, 0]
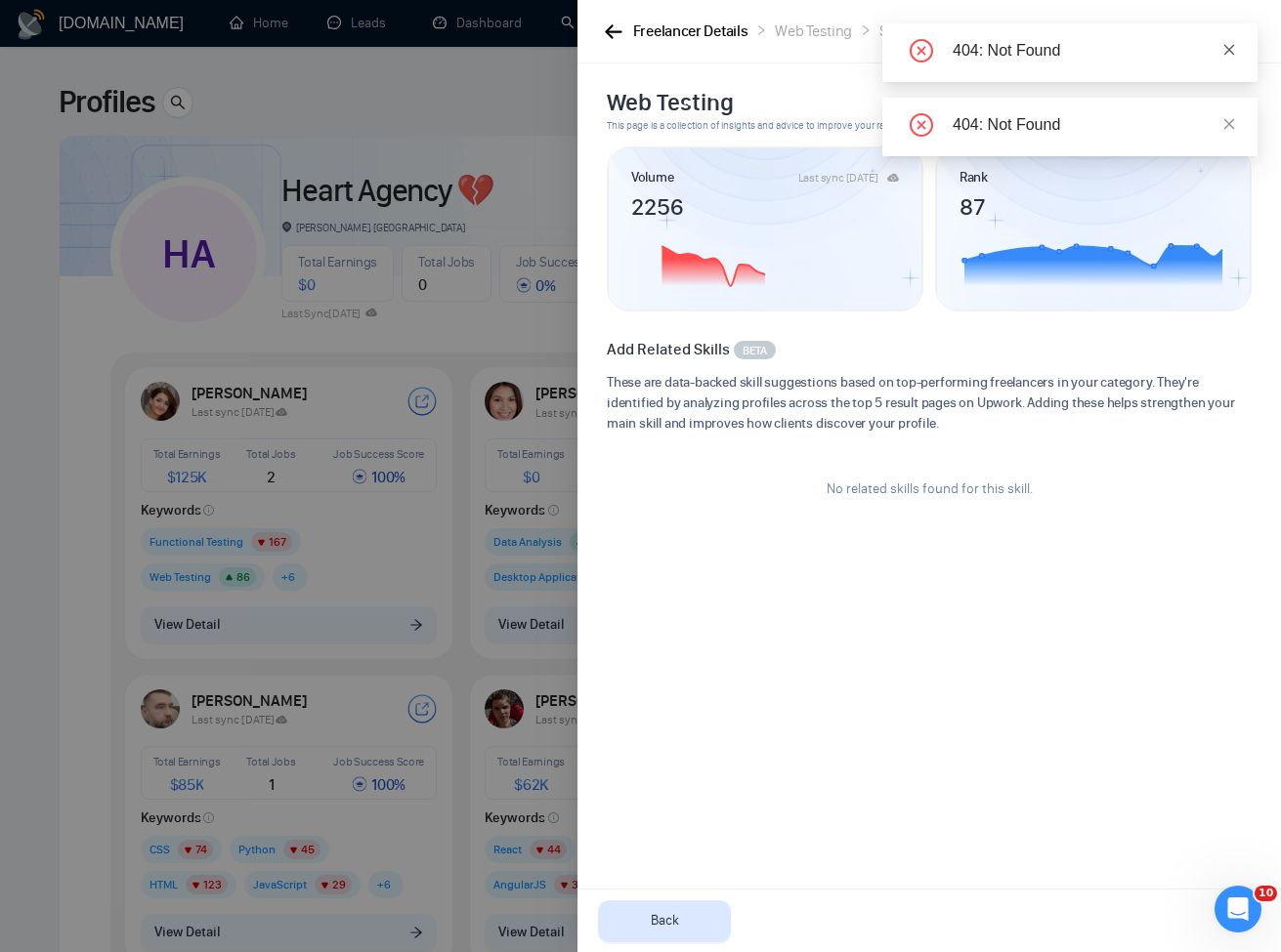
click at [1228, 45] on icon "close" at bounding box center [1229, 50] width 14 height 14
click at [1222, 36] on div "404: Not Found" at bounding box center [1069, 52] width 375 height 59
click at [1223, 53] on icon "close" at bounding box center [1229, 50] width 14 height 14
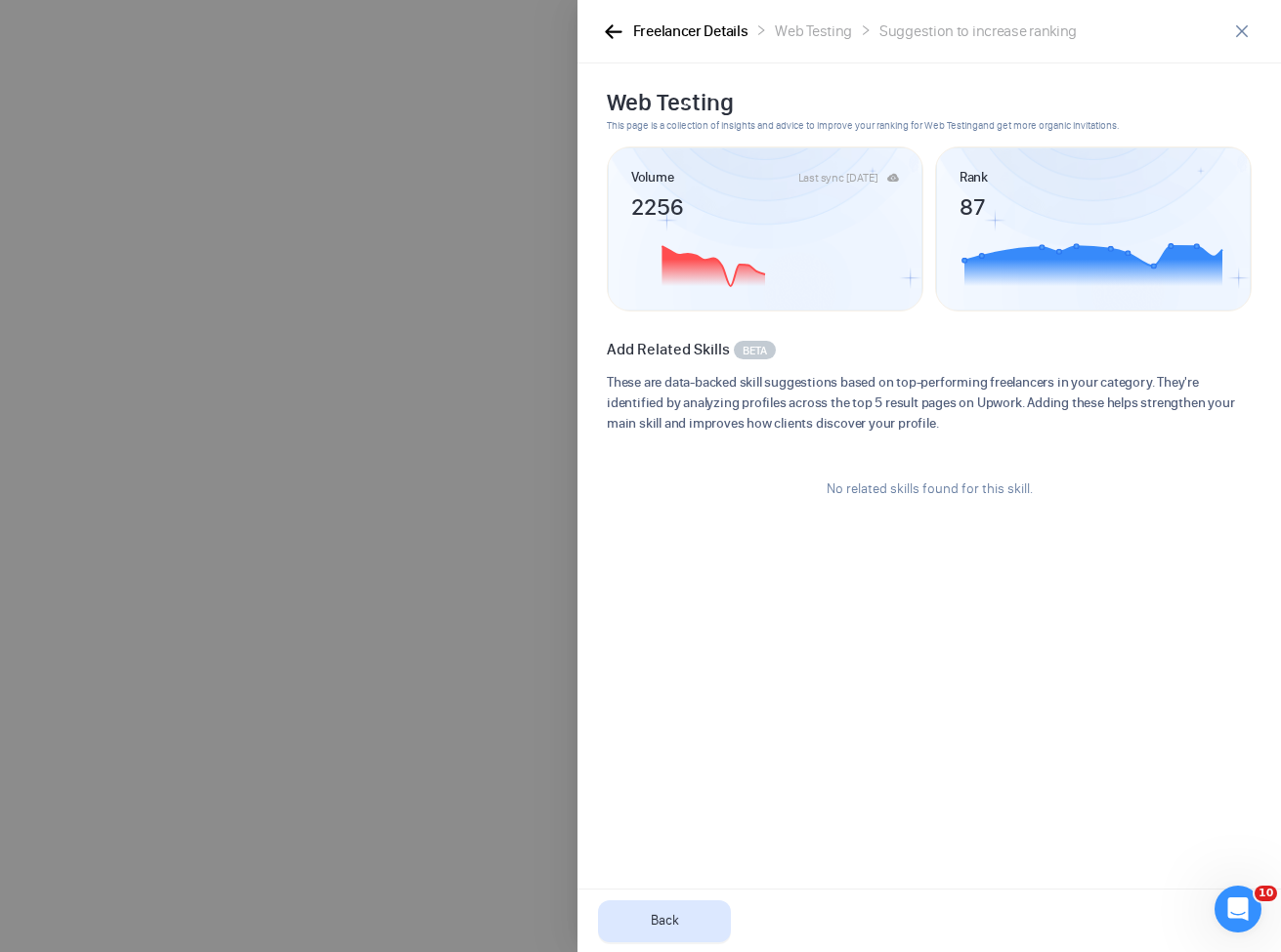
click at [1224, 48] on body "10 404: Not Found Freelancer Details Back 800 Freelancer Details Web Testing Su…" at bounding box center [633, 476] width 1266 height 952
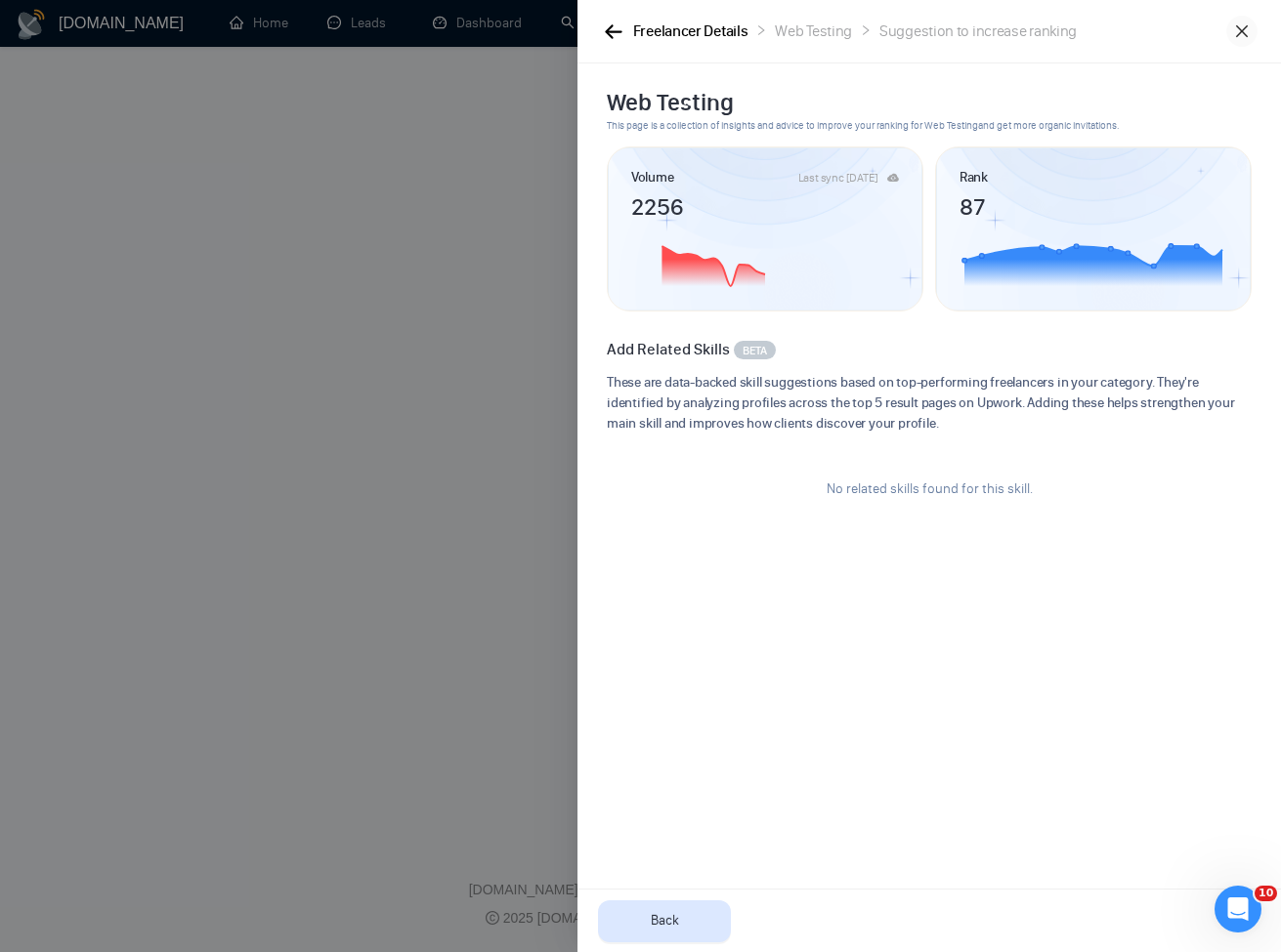
click at [1241, 31] on icon "close" at bounding box center [1242, 31] width 12 height 12
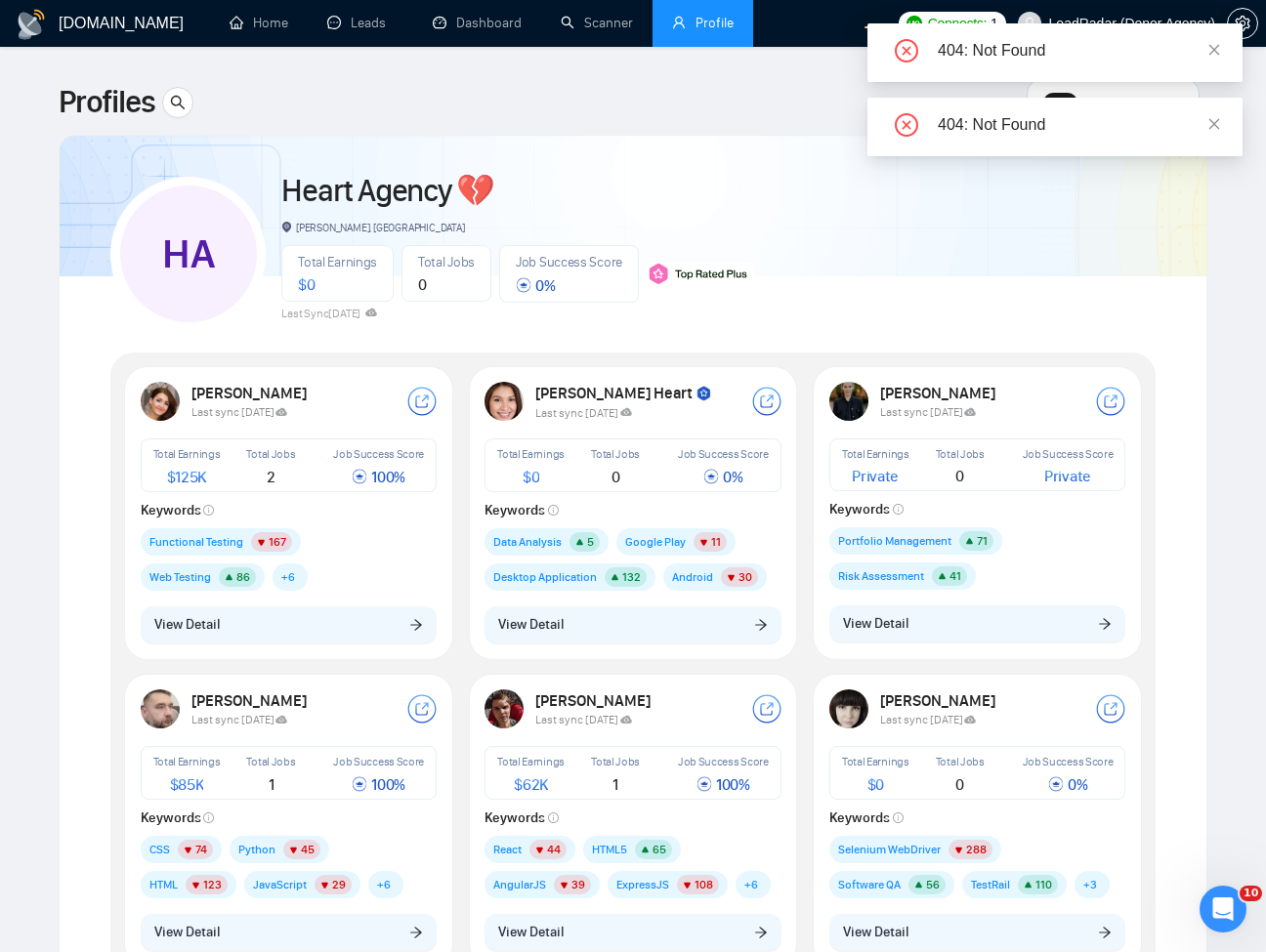
click at [400, 657] on div "Katerina Kotlyarova Last sync 10 days ago Total Earnings $ 125K Total Jobs 2 Jo…" at bounding box center [289, 513] width 330 height 294
click at [407, 616] on button "View Detail" at bounding box center [289, 624] width 297 height 37
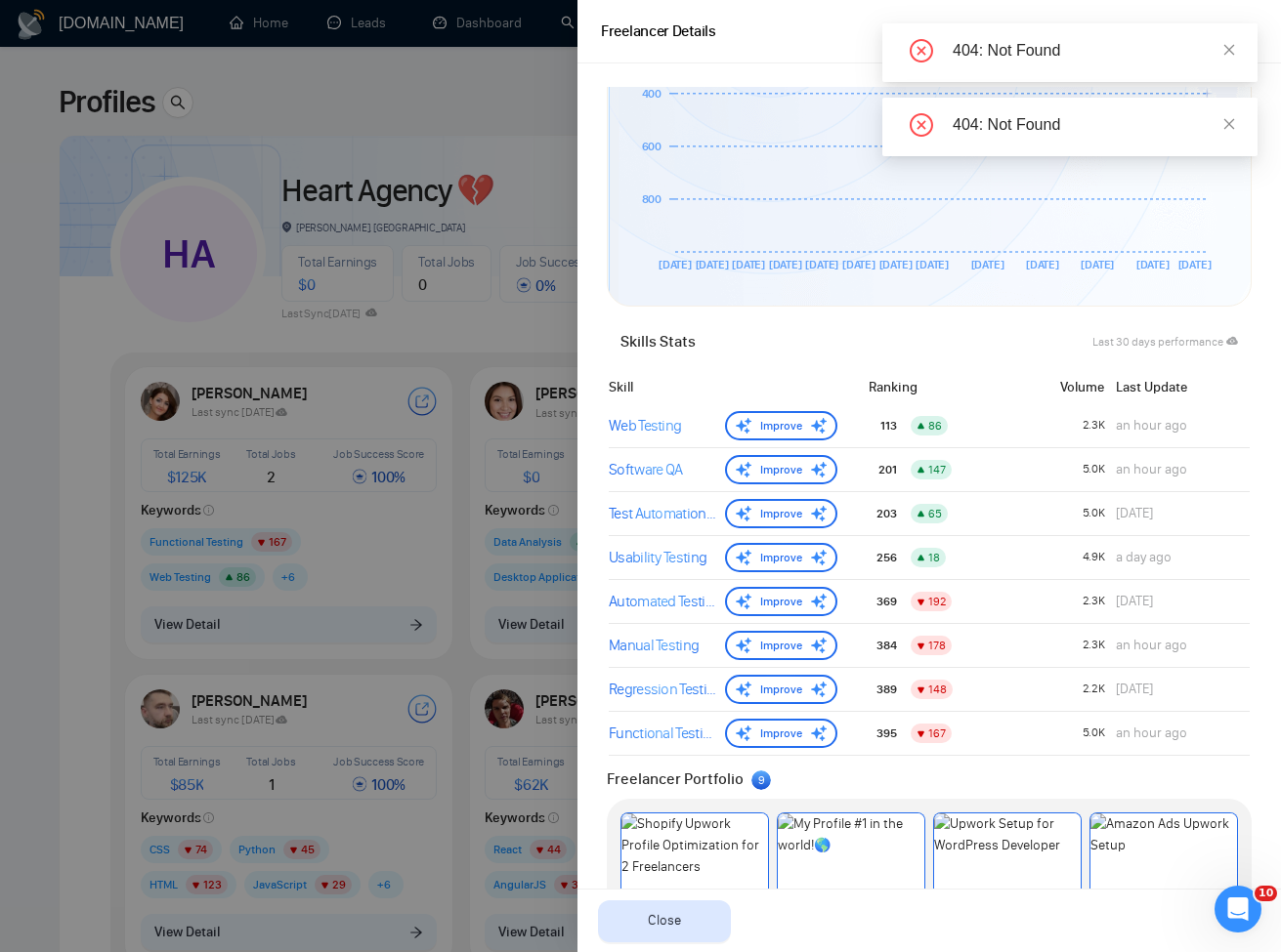
scroll to position [703, 0]
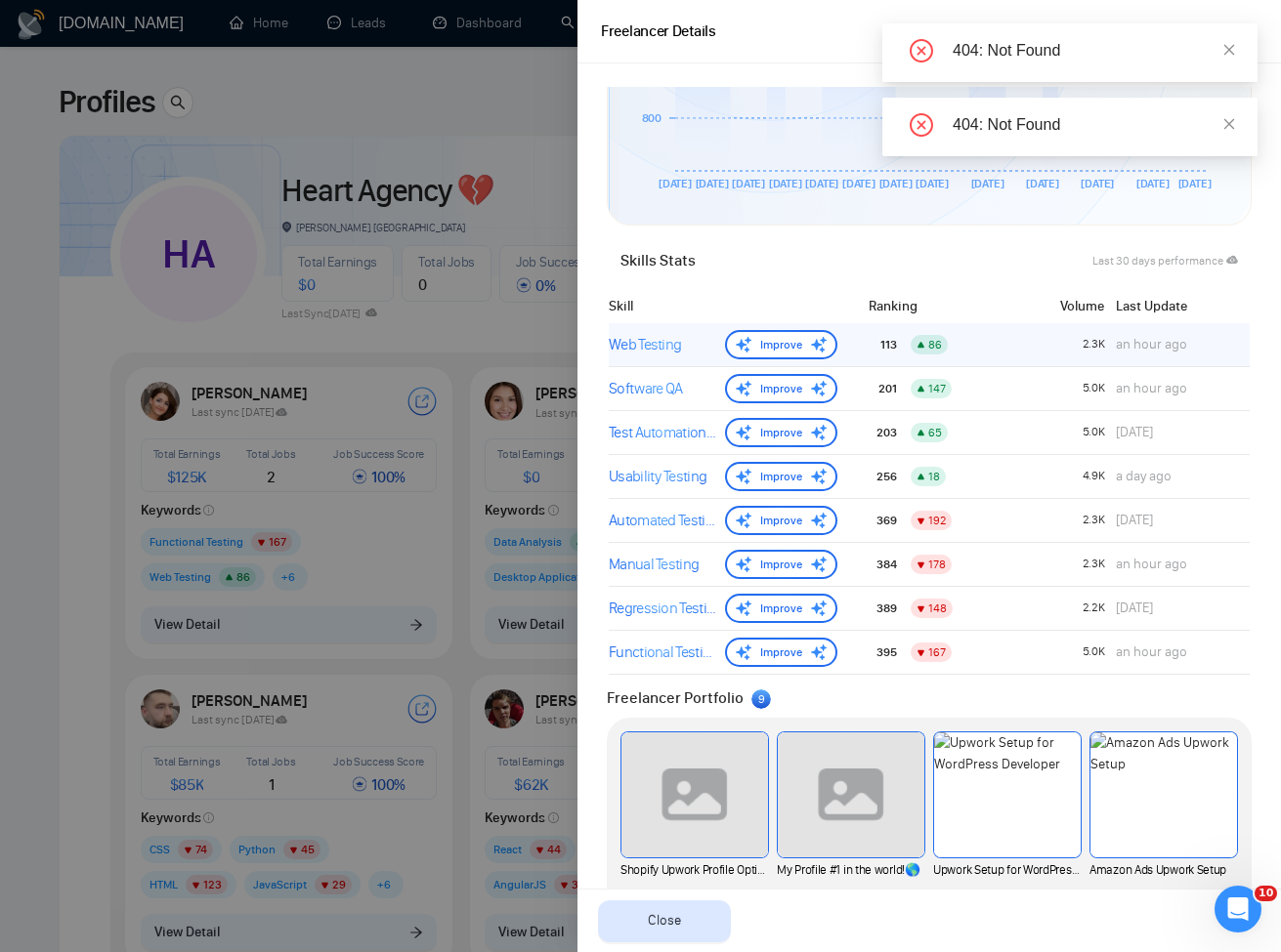
click at [656, 339] on div "Web Testing" at bounding box center [662, 344] width 109 height 23
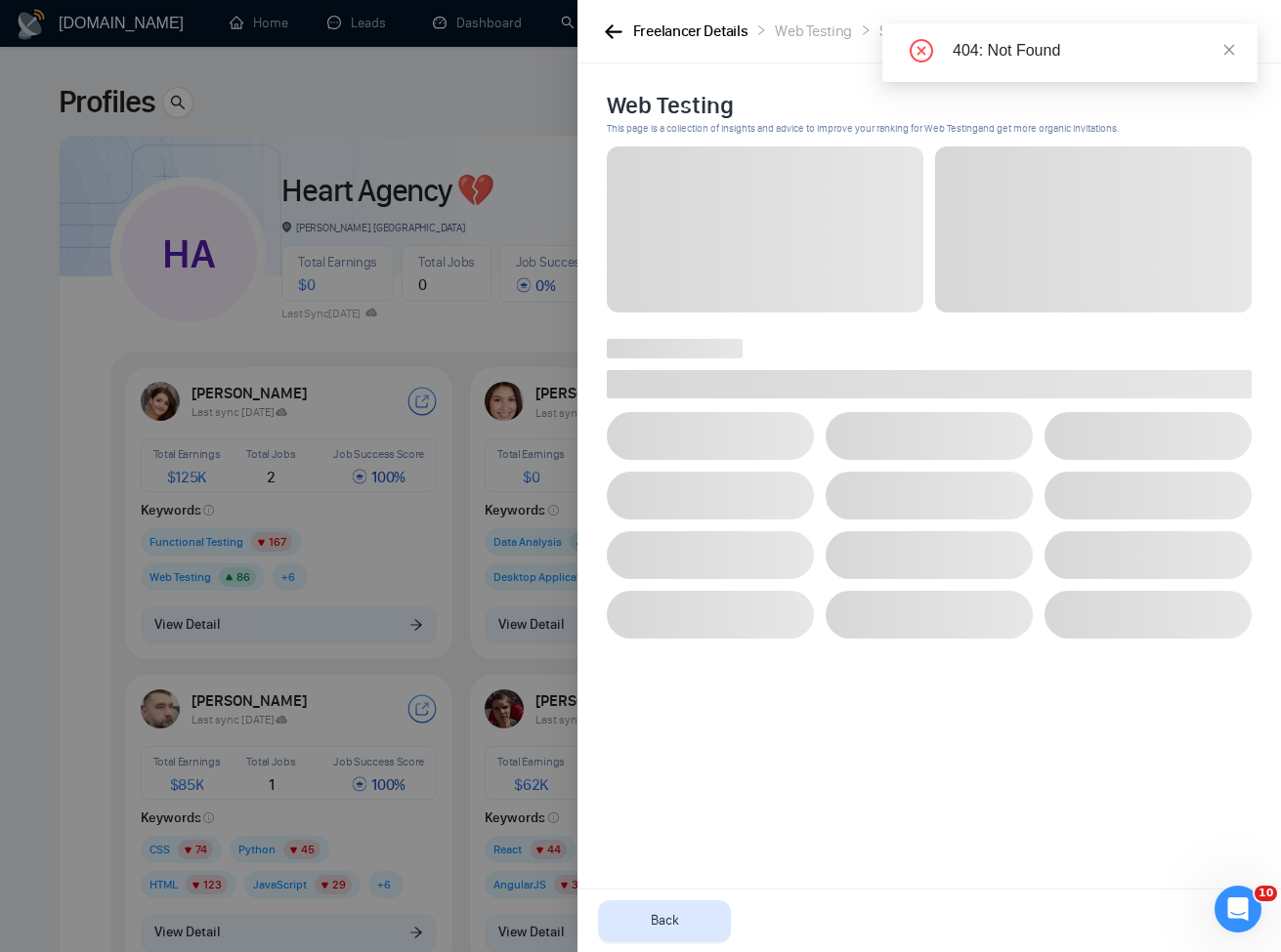
scroll to position [0, 0]
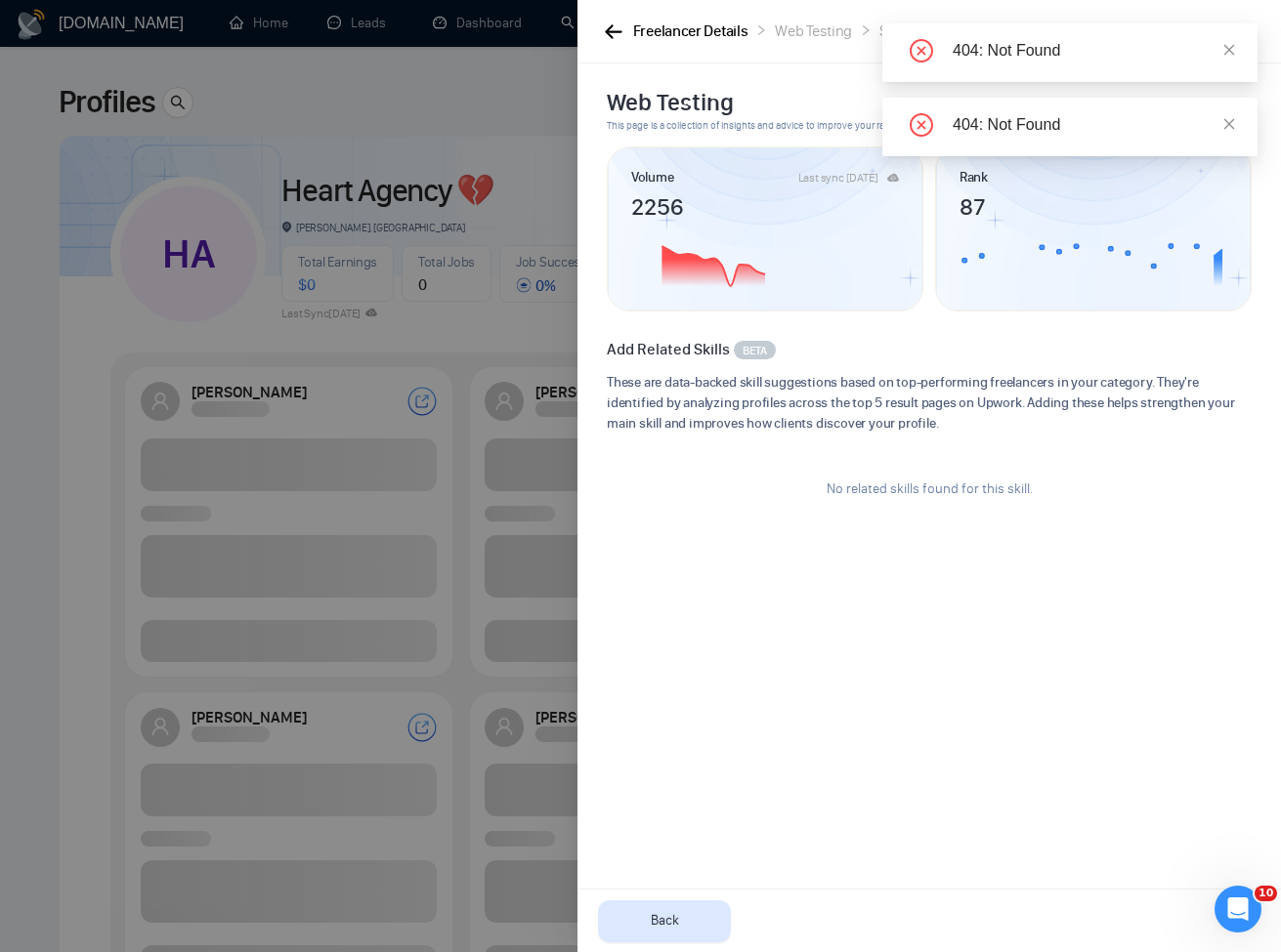
click at [1234, 47] on icon "close" at bounding box center [1229, 50] width 14 height 14
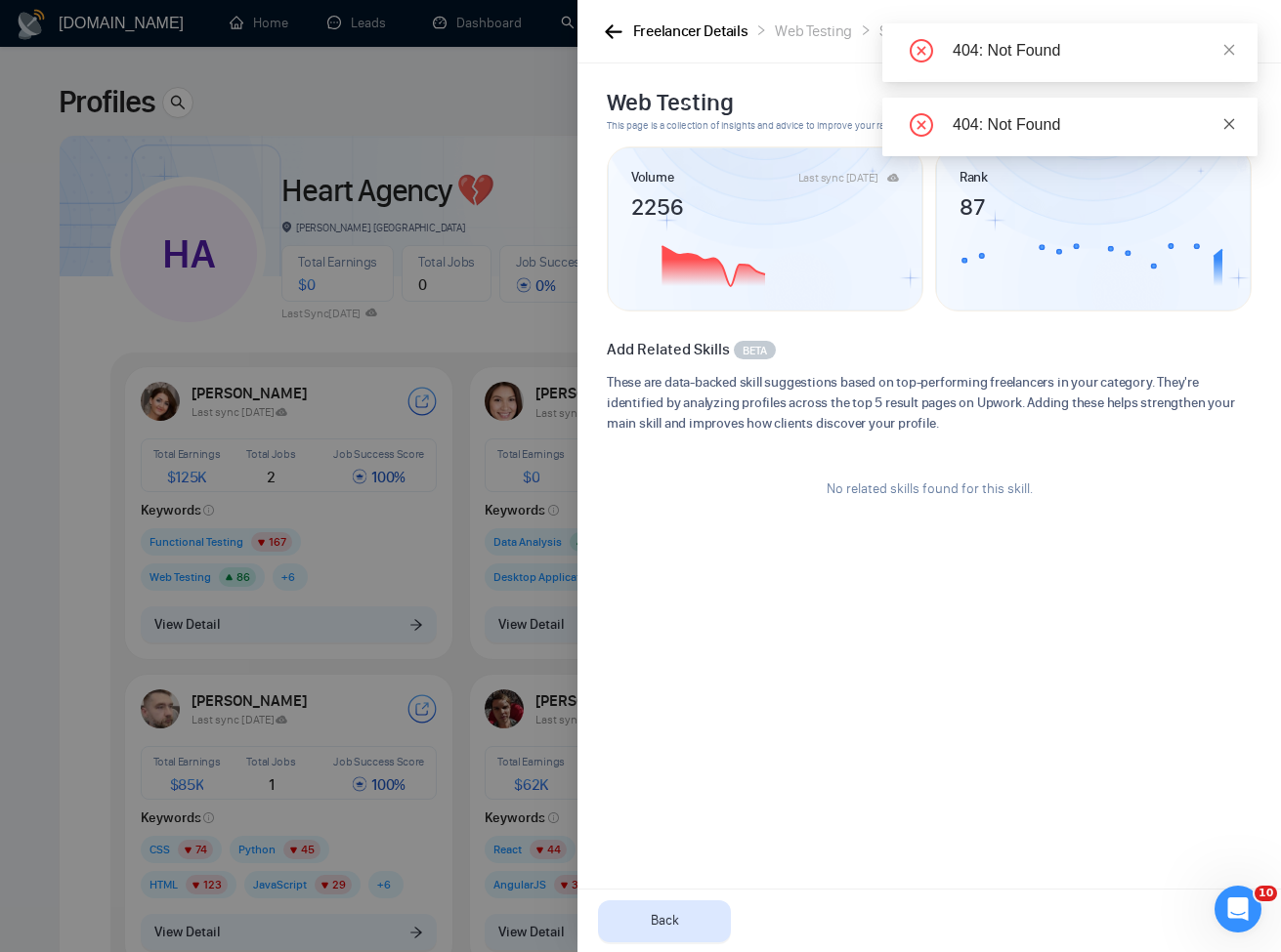
click at [1226, 117] on icon "close" at bounding box center [1229, 124] width 14 height 14
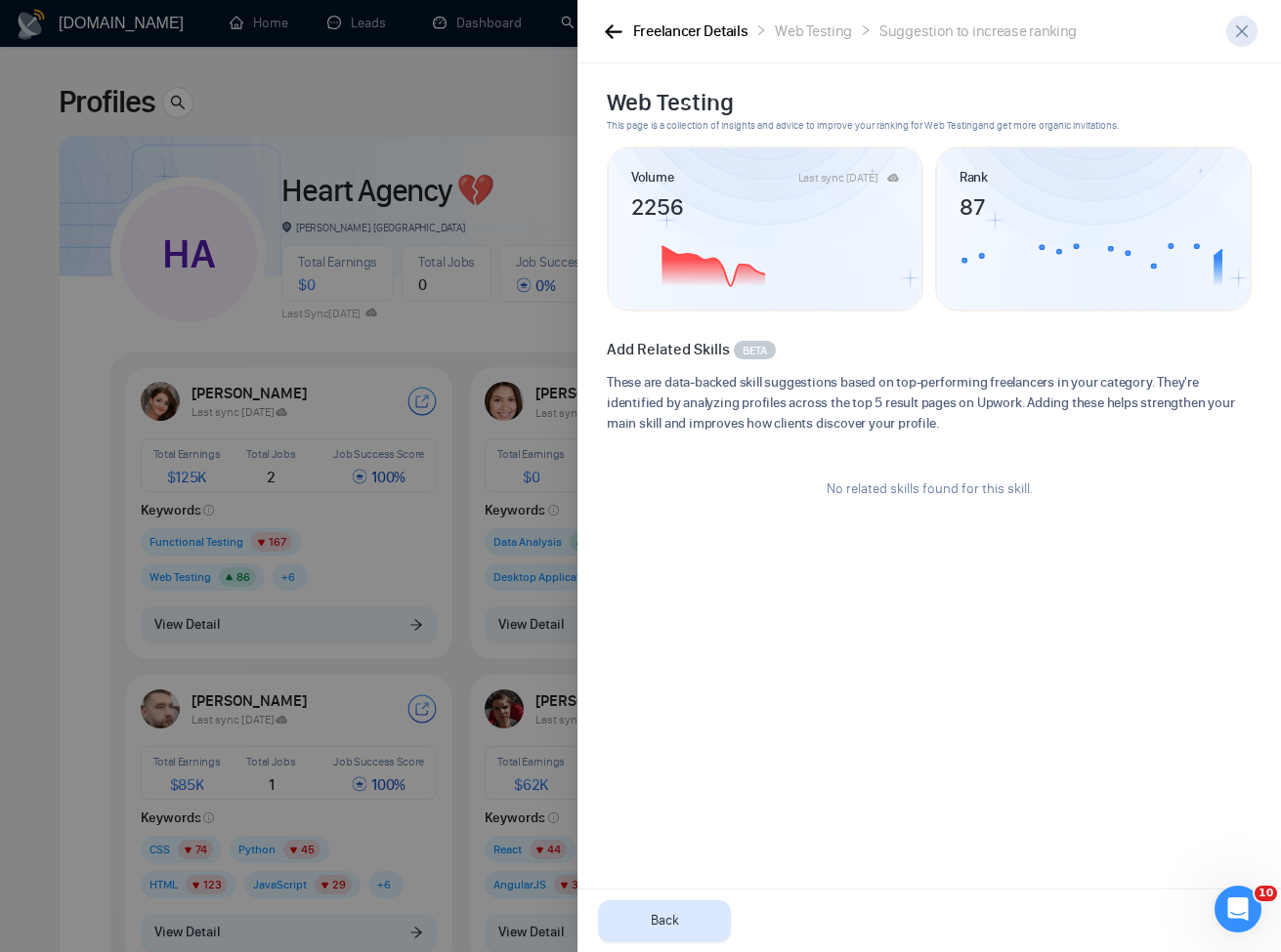
click at [1244, 36] on icon "close" at bounding box center [1242, 31] width 16 height 16
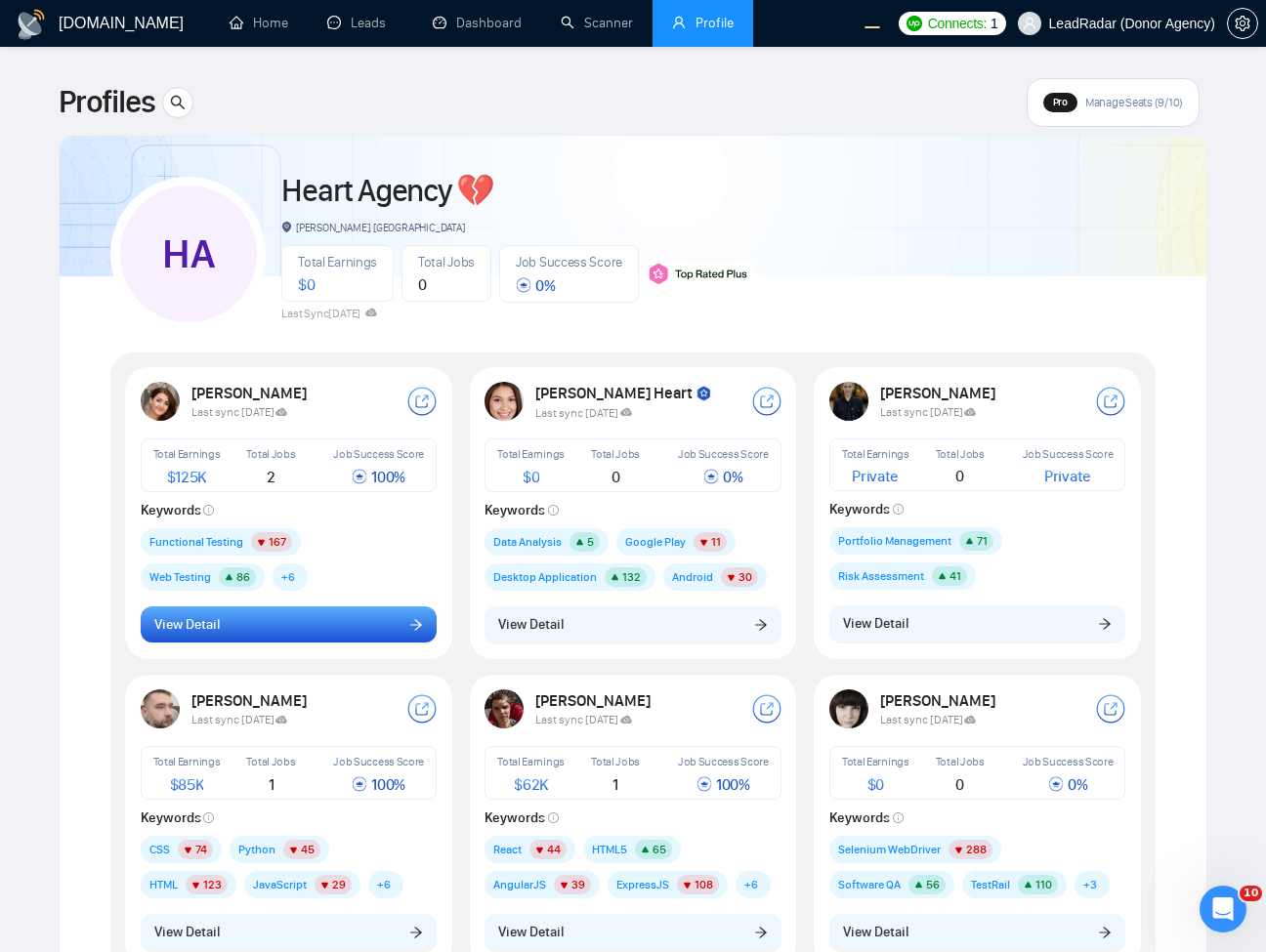
click at [424, 633] on button "View Detail" at bounding box center [289, 624] width 297 height 37
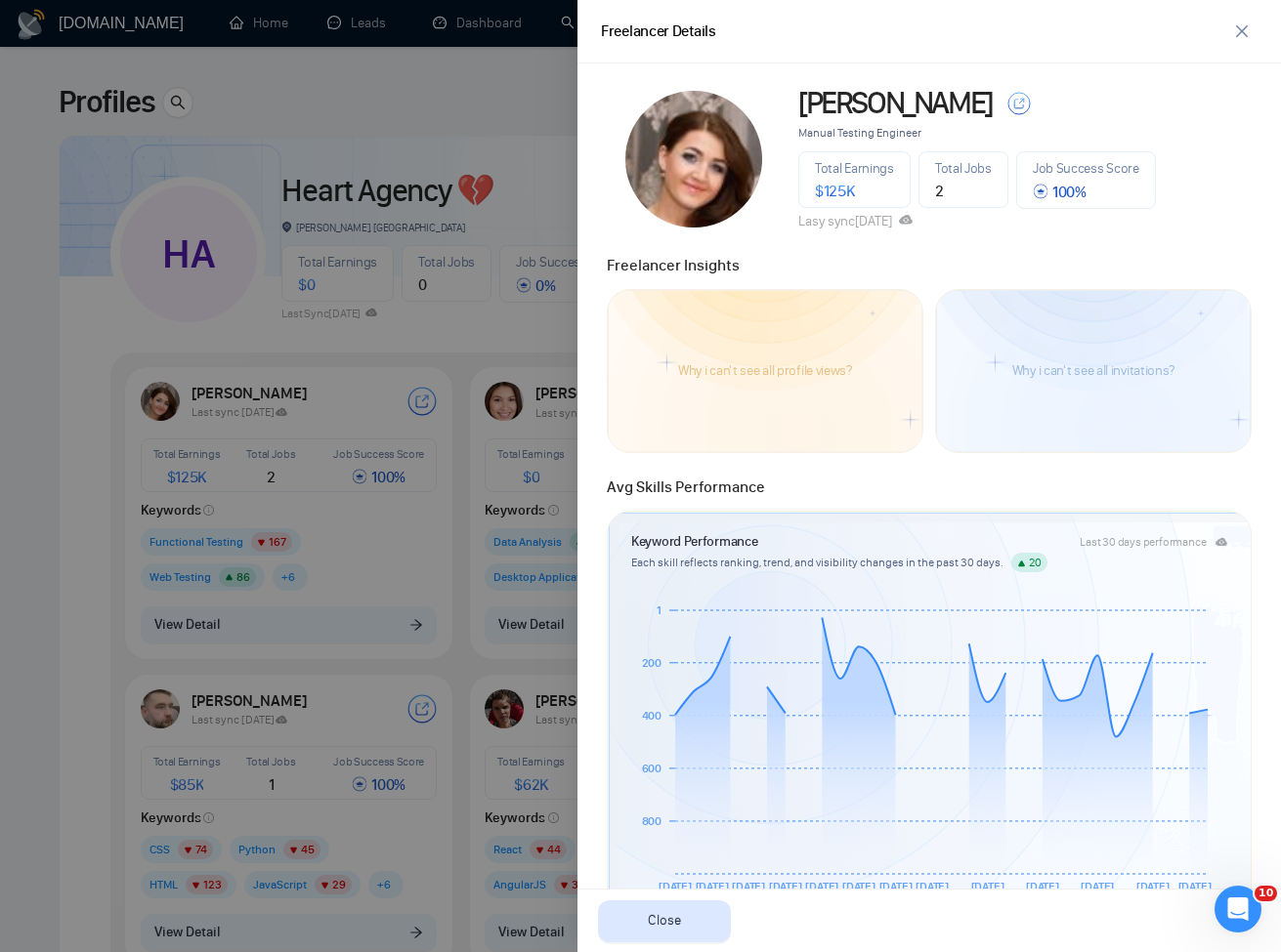
scroll to position [788, 0]
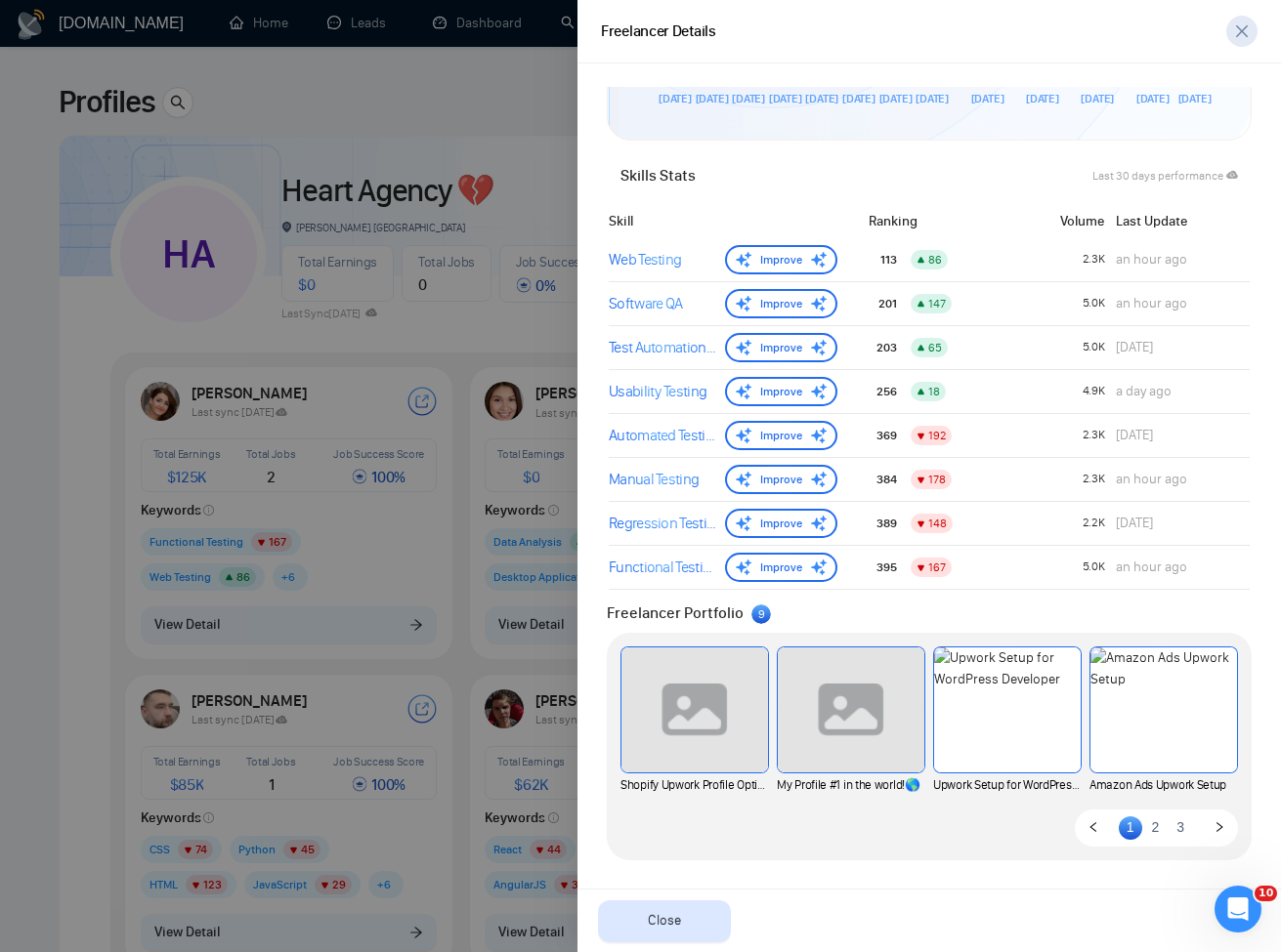
click at [1232, 43] on button "button" at bounding box center [1241, 31] width 31 height 31
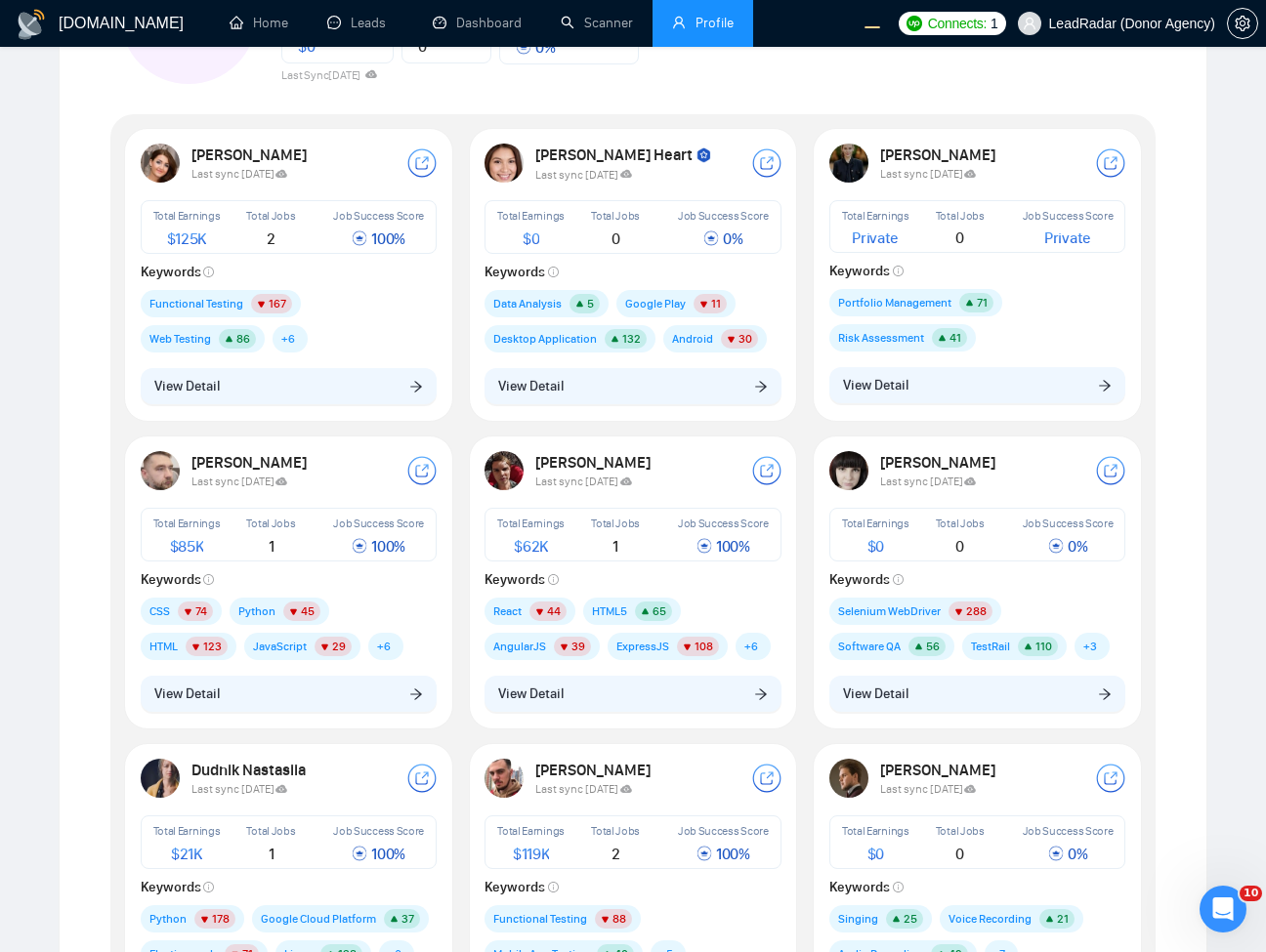
scroll to position [235, 0]
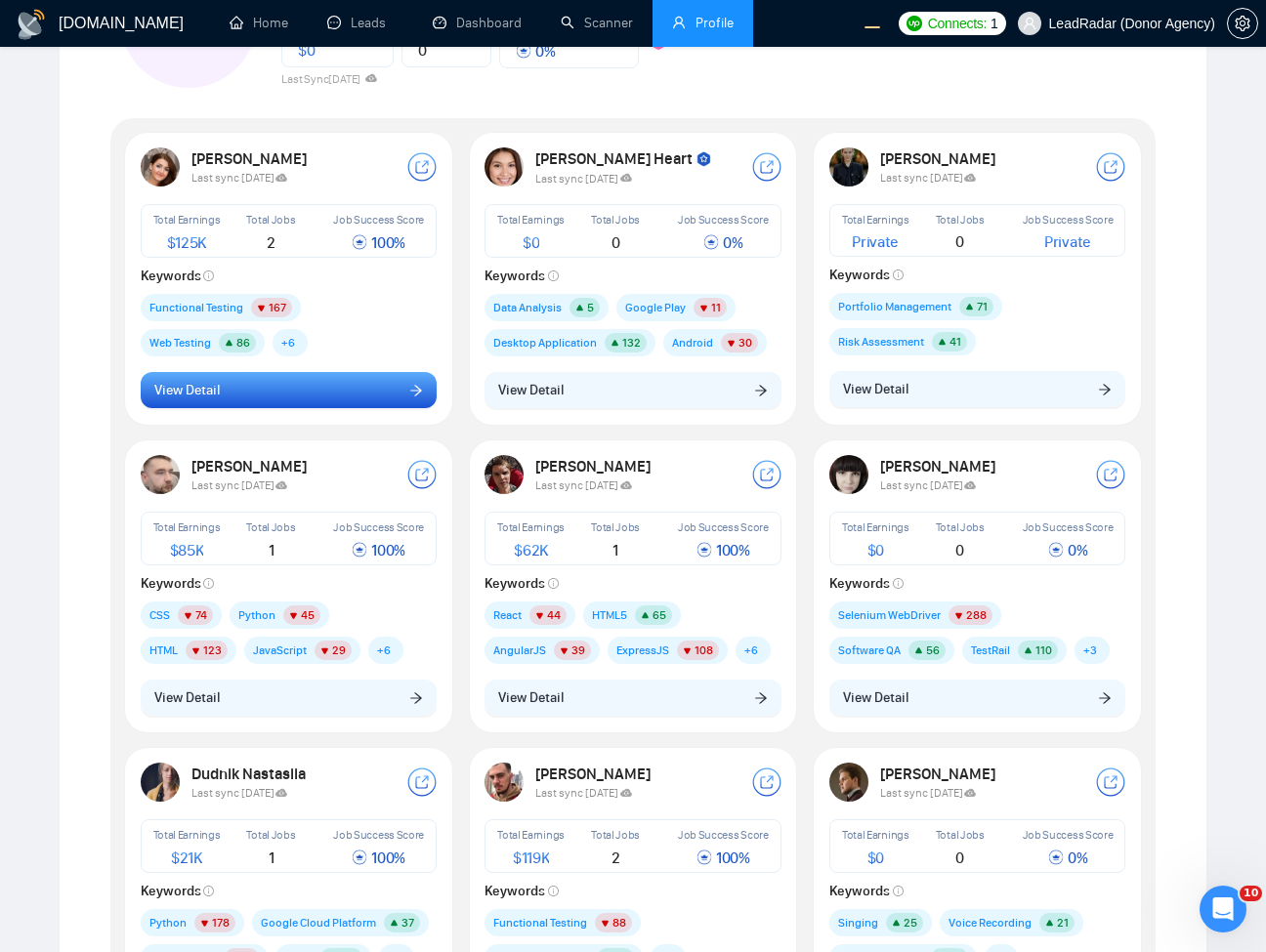
click at [402, 386] on button "View Detail" at bounding box center [289, 391] width 297 height 37
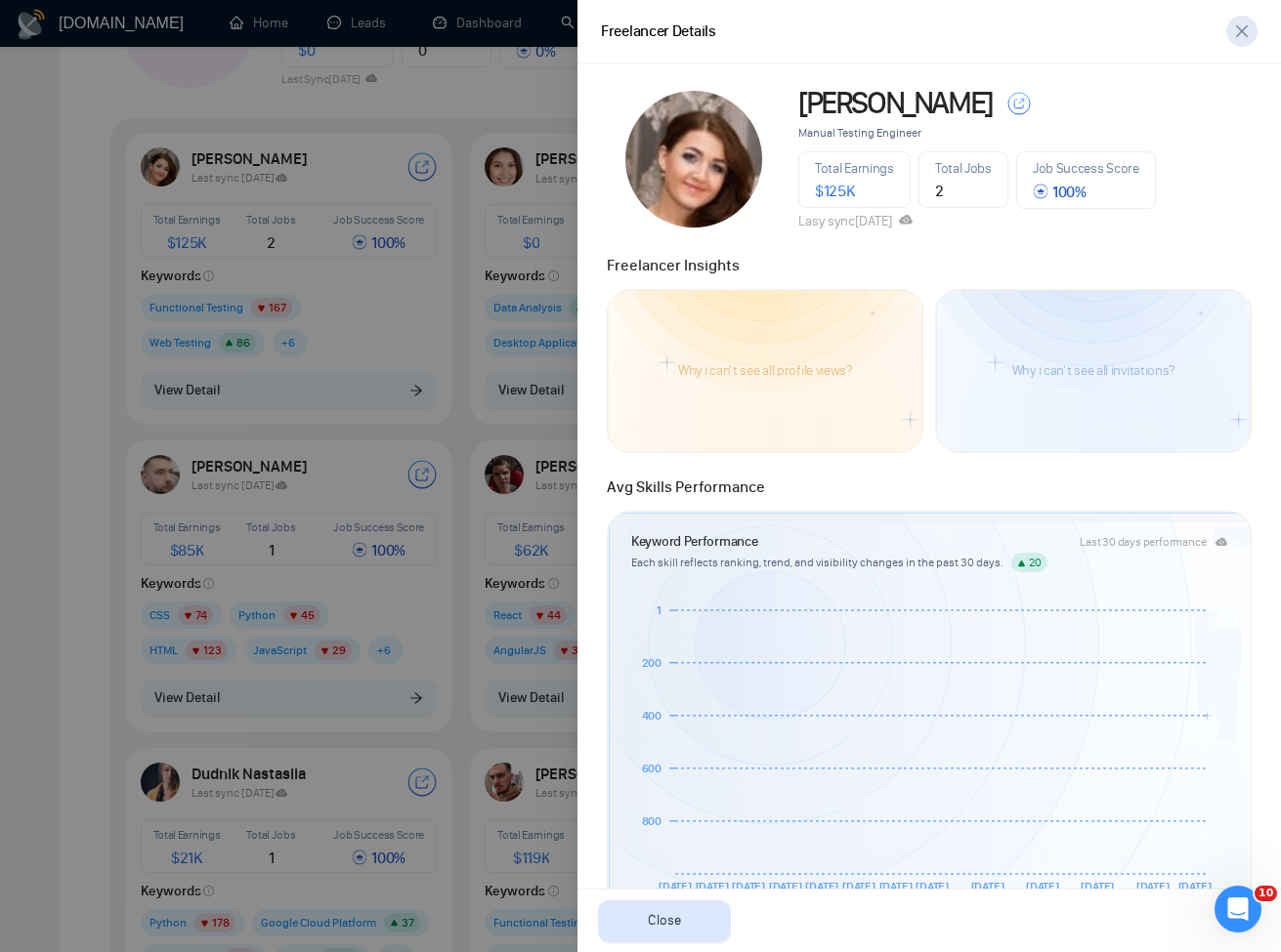
click at [1247, 36] on icon "close" at bounding box center [1242, 31] width 12 height 12
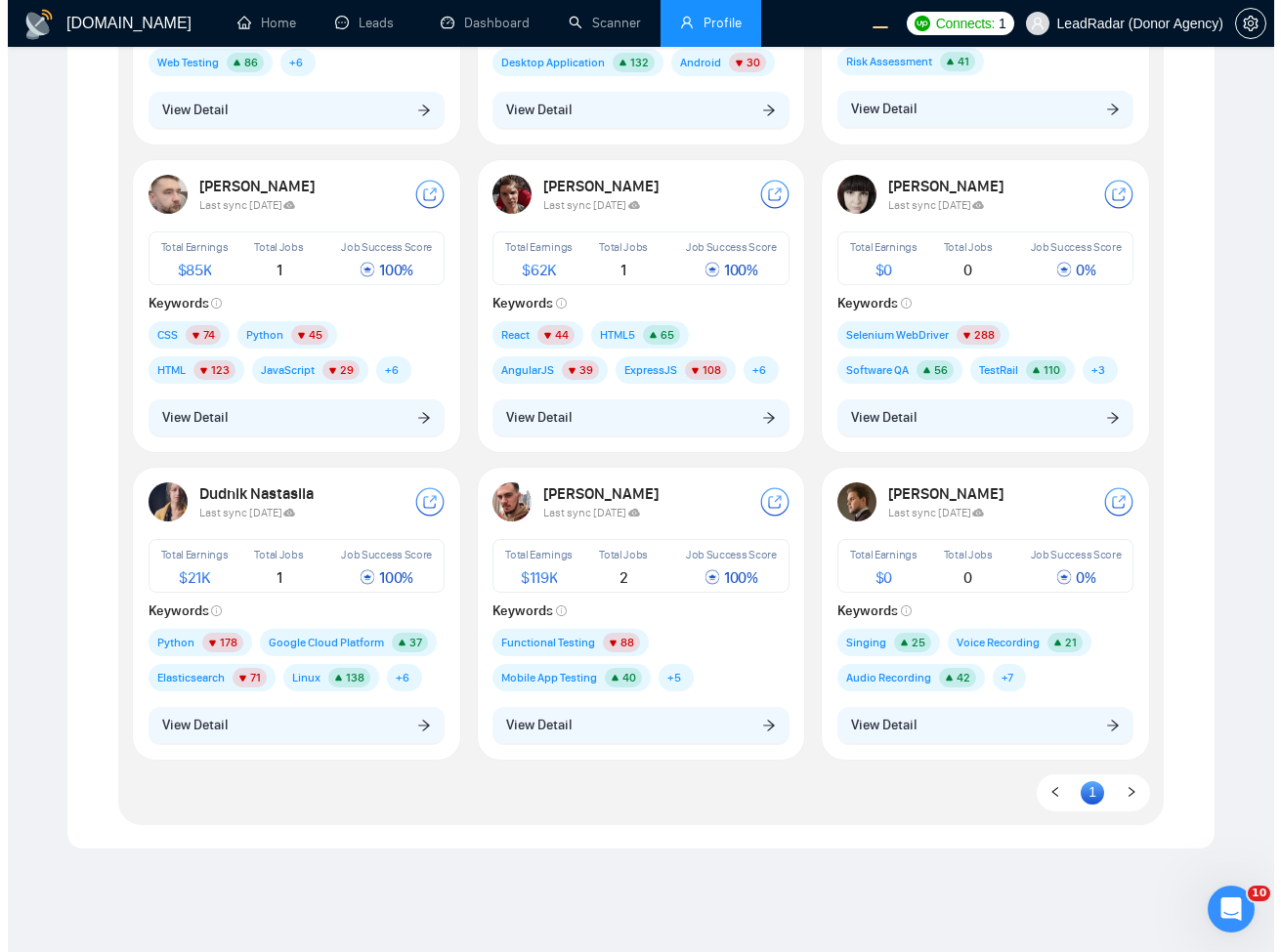
scroll to position [71, 0]
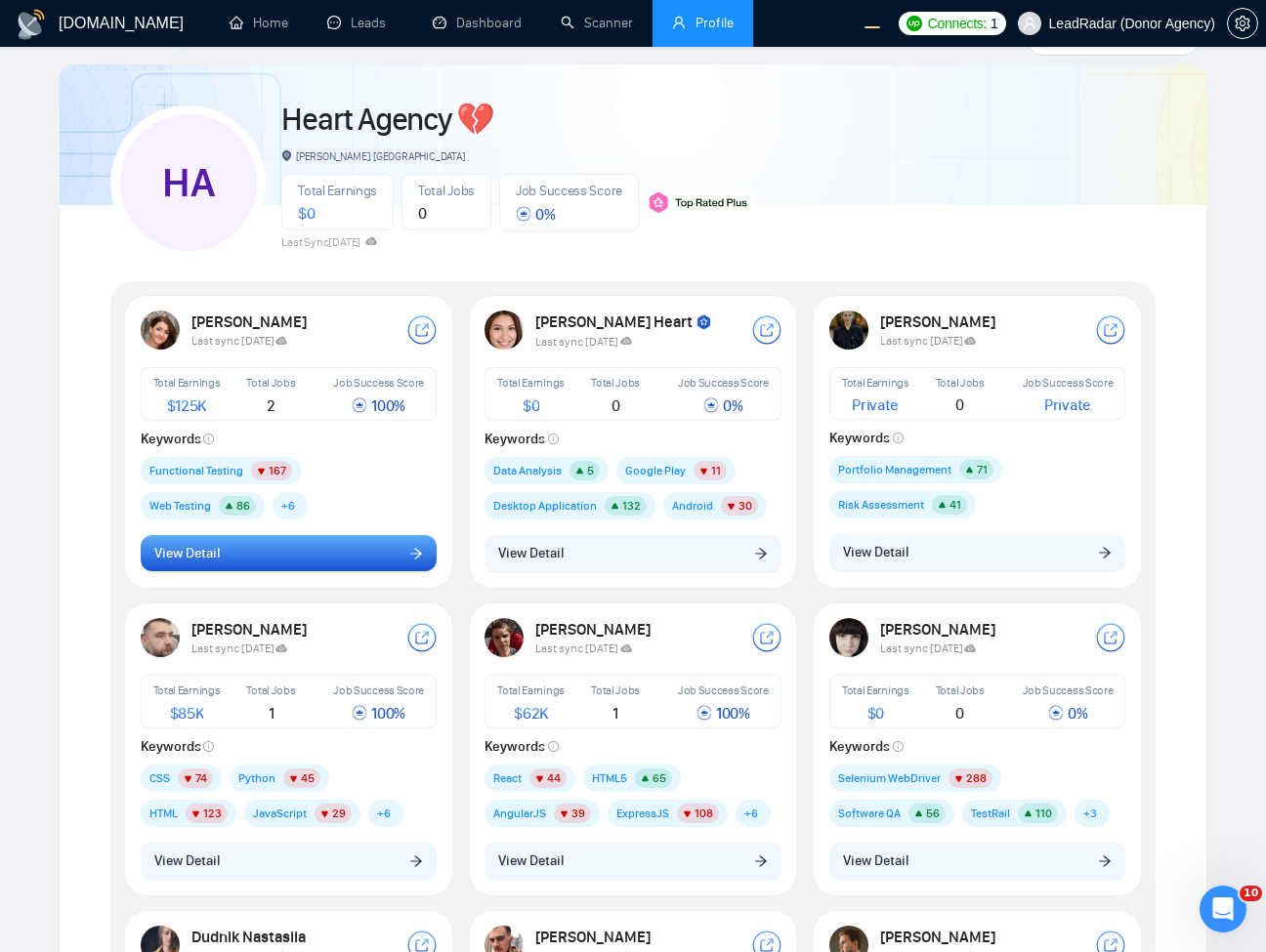
click at [330, 570] on button "View Detail" at bounding box center [289, 553] width 297 height 37
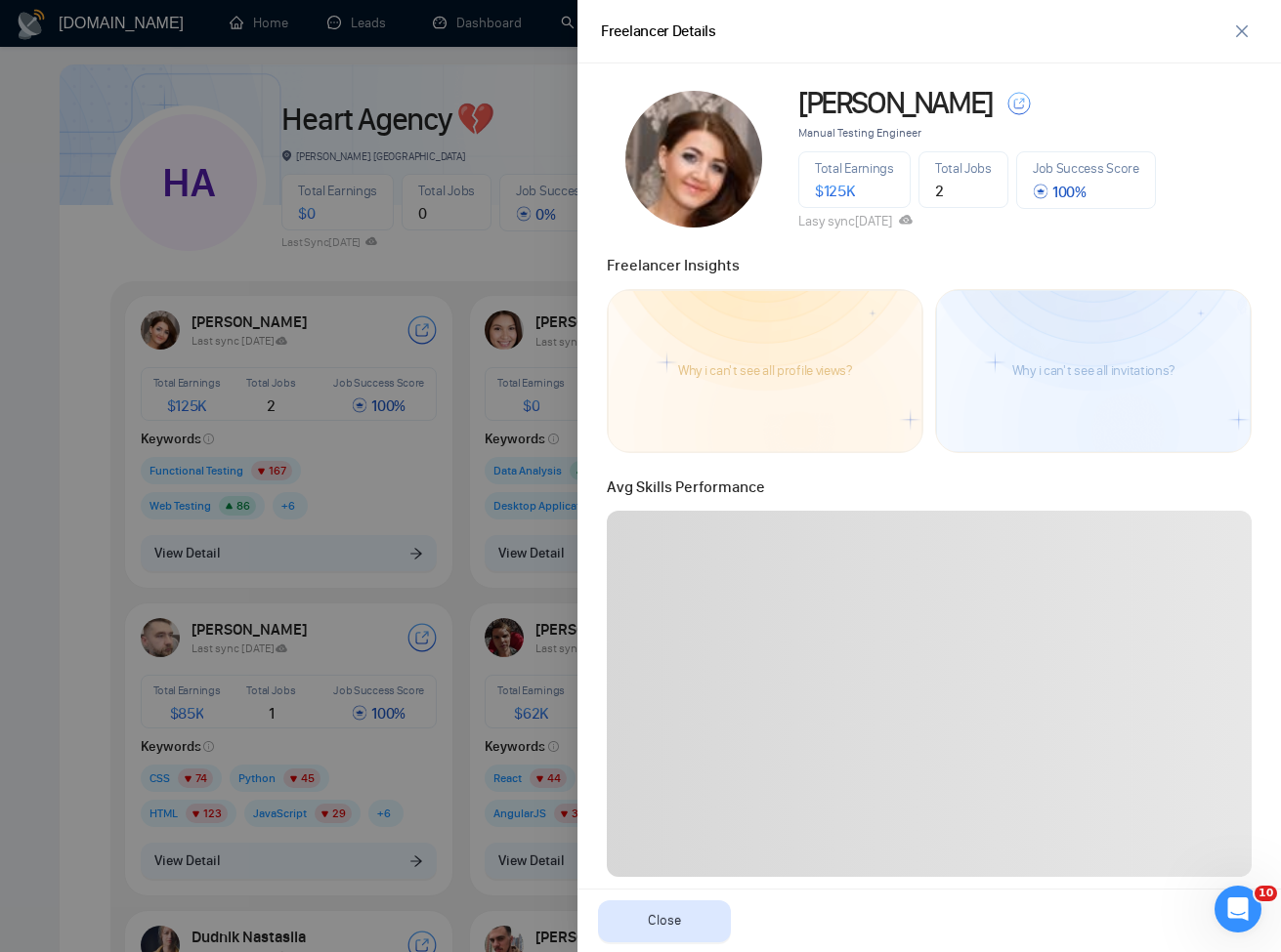
scroll to position [736, 0]
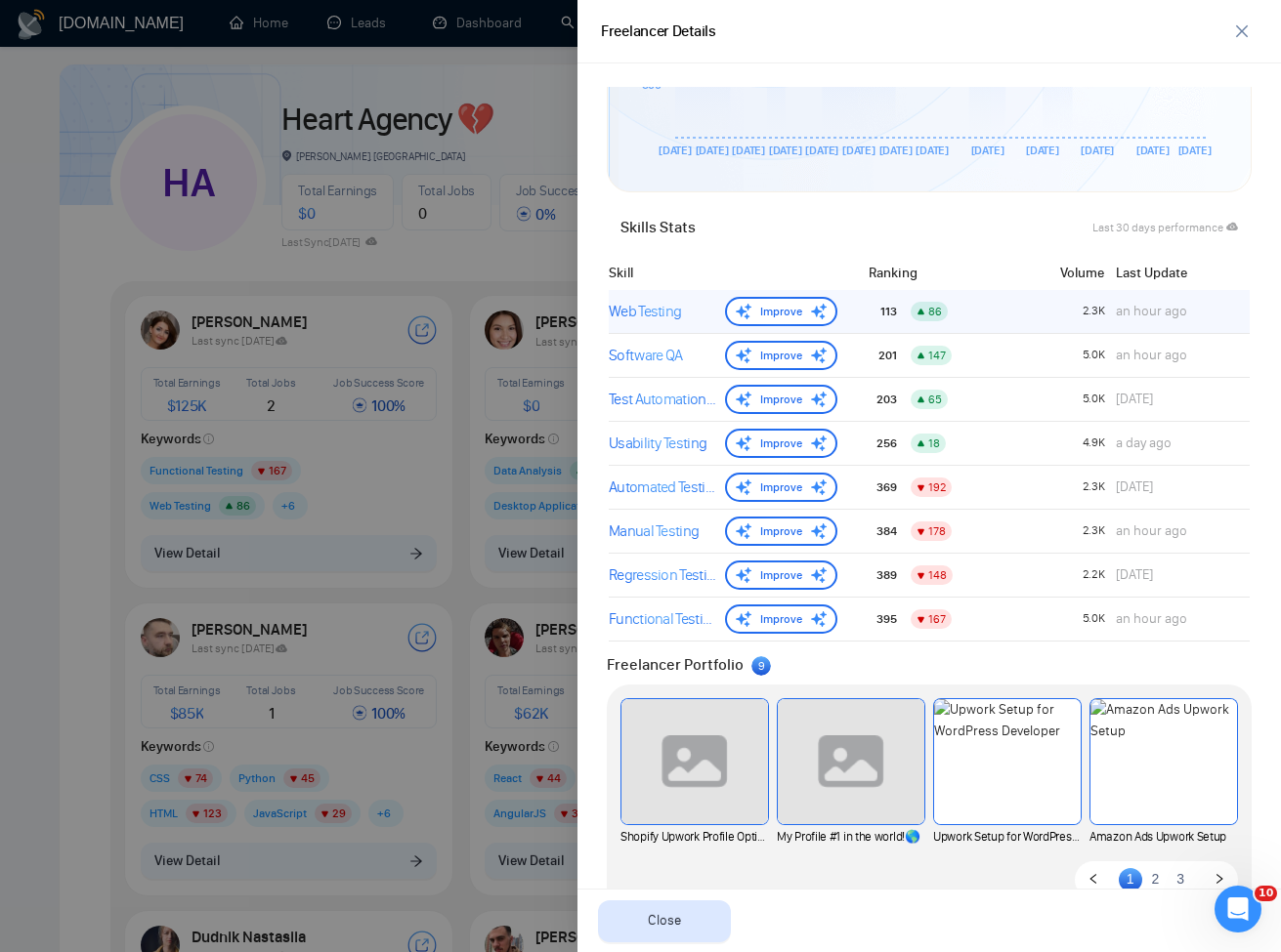
click at [665, 318] on div "Web Testing" at bounding box center [662, 311] width 109 height 23
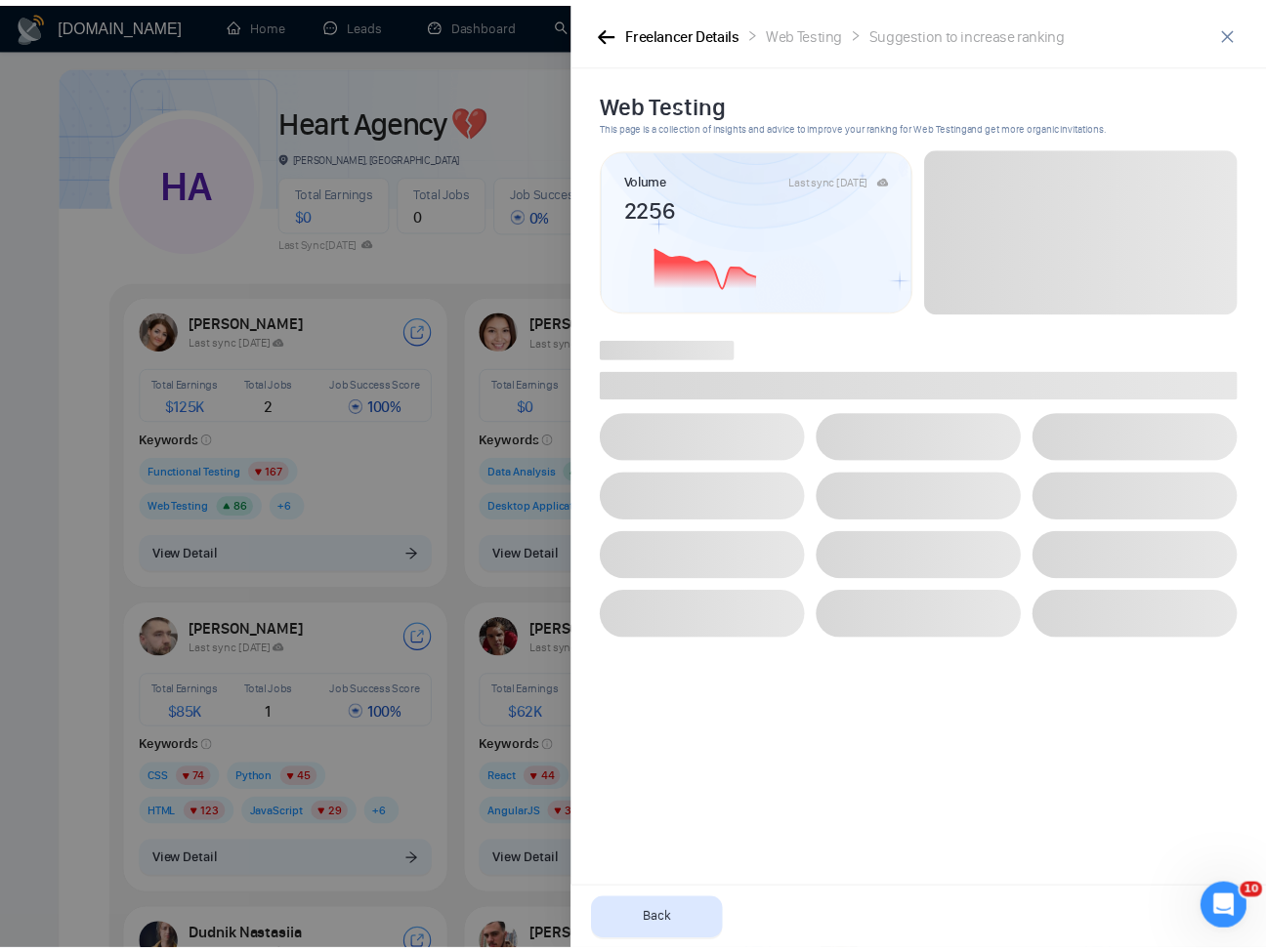
scroll to position [0, 0]
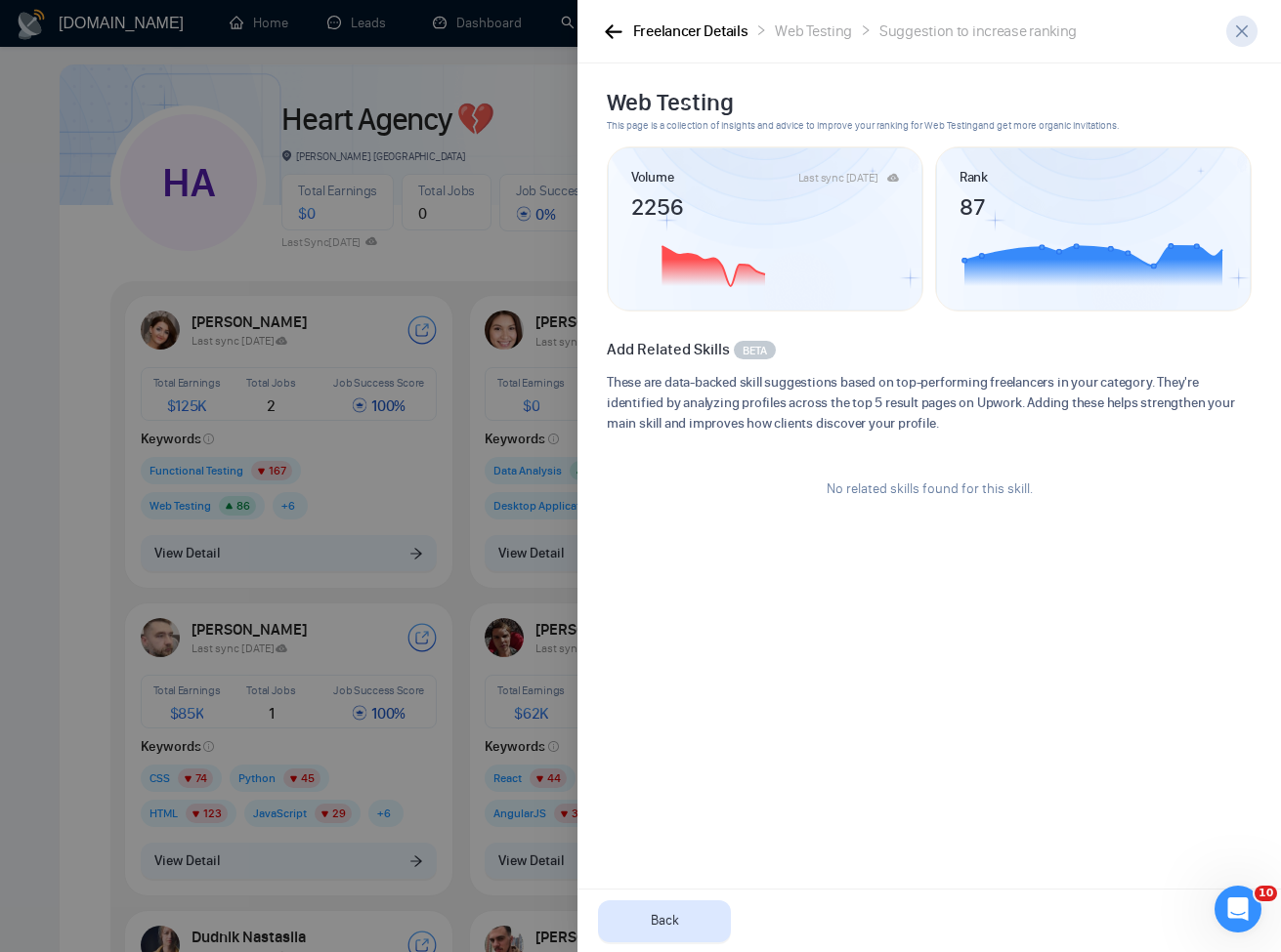
click at [1226, 28] on button "button" at bounding box center [1241, 31] width 31 height 31
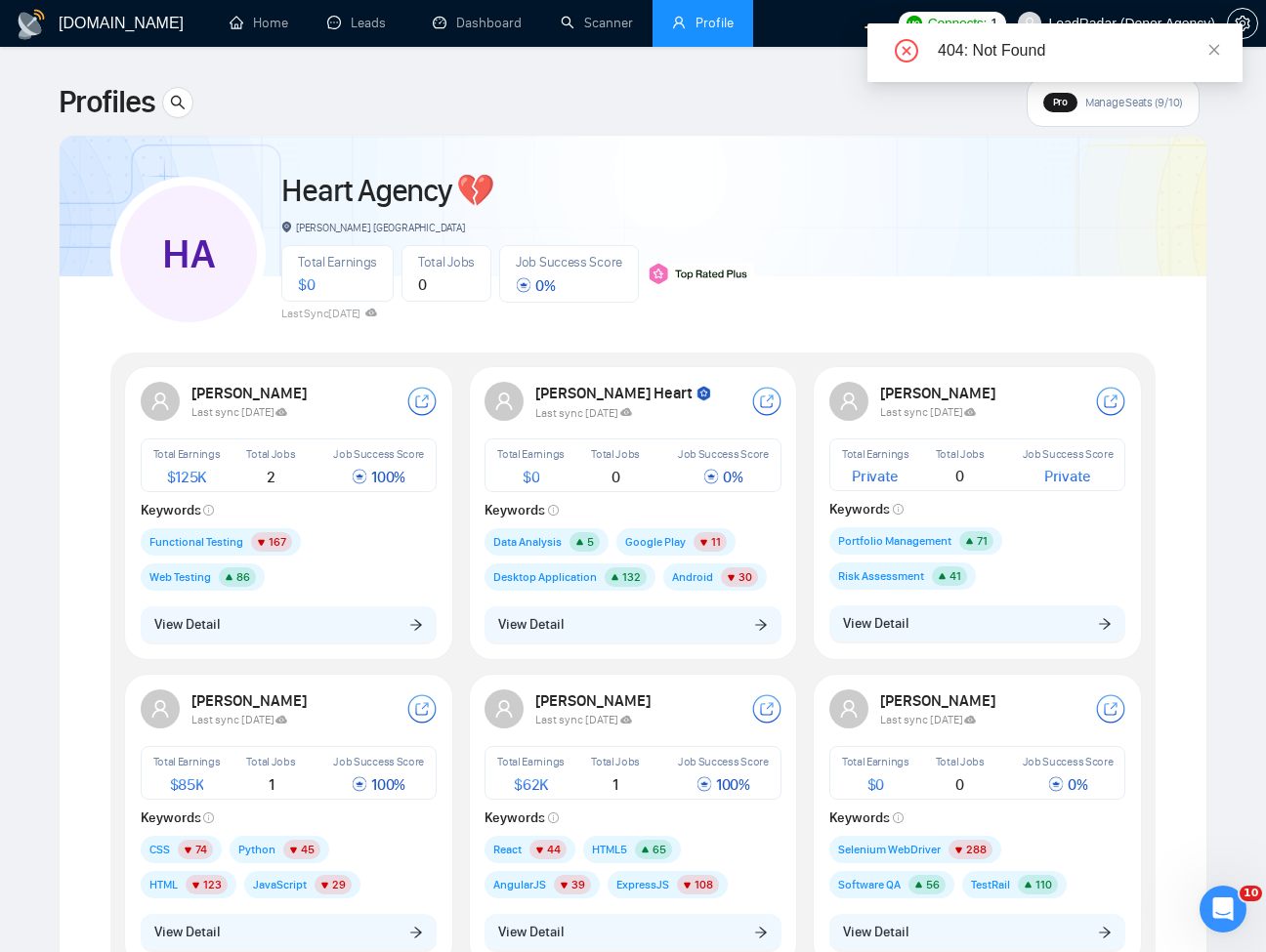
click at [343, 648] on div "Katerina Kotlyarova Last sync 10 days ago Total Earnings $ 125K Total Jobs 2 Jo…" at bounding box center [289, 512] width 321 height 285
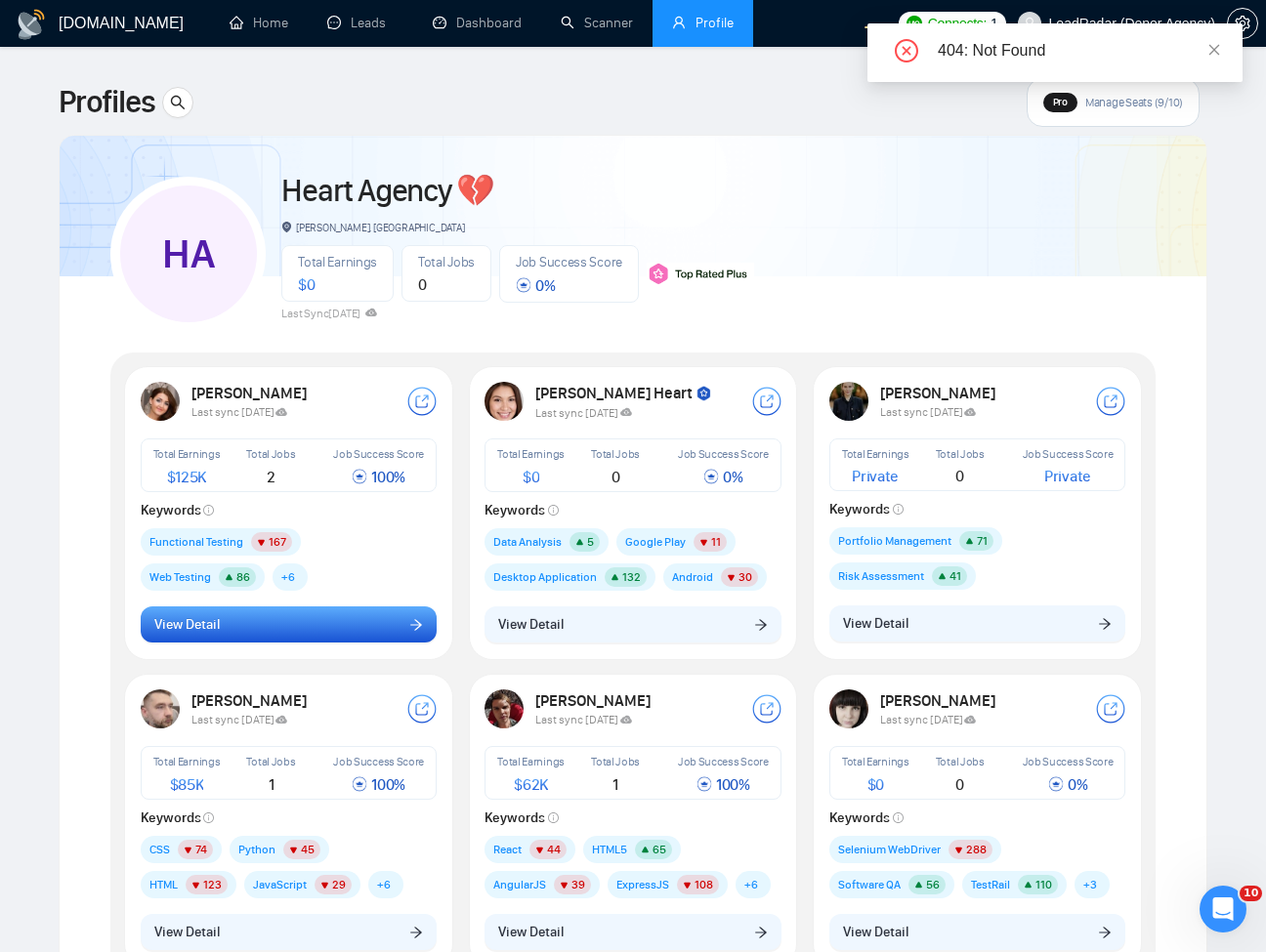
click at [353, 628] on button "View Detail" at bounding box center [289, 624] width 297 height 37
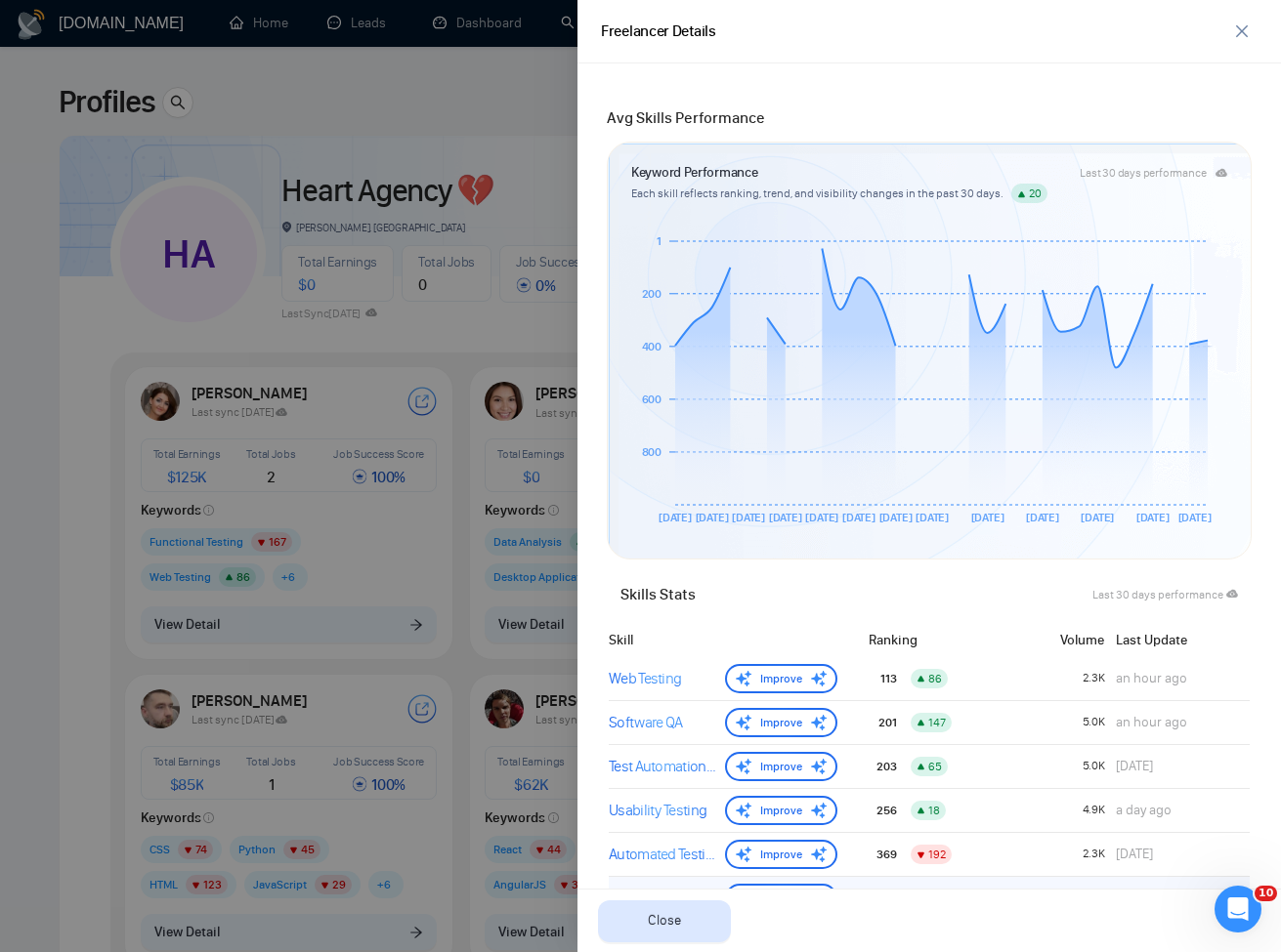
scroll to position [703, 0]
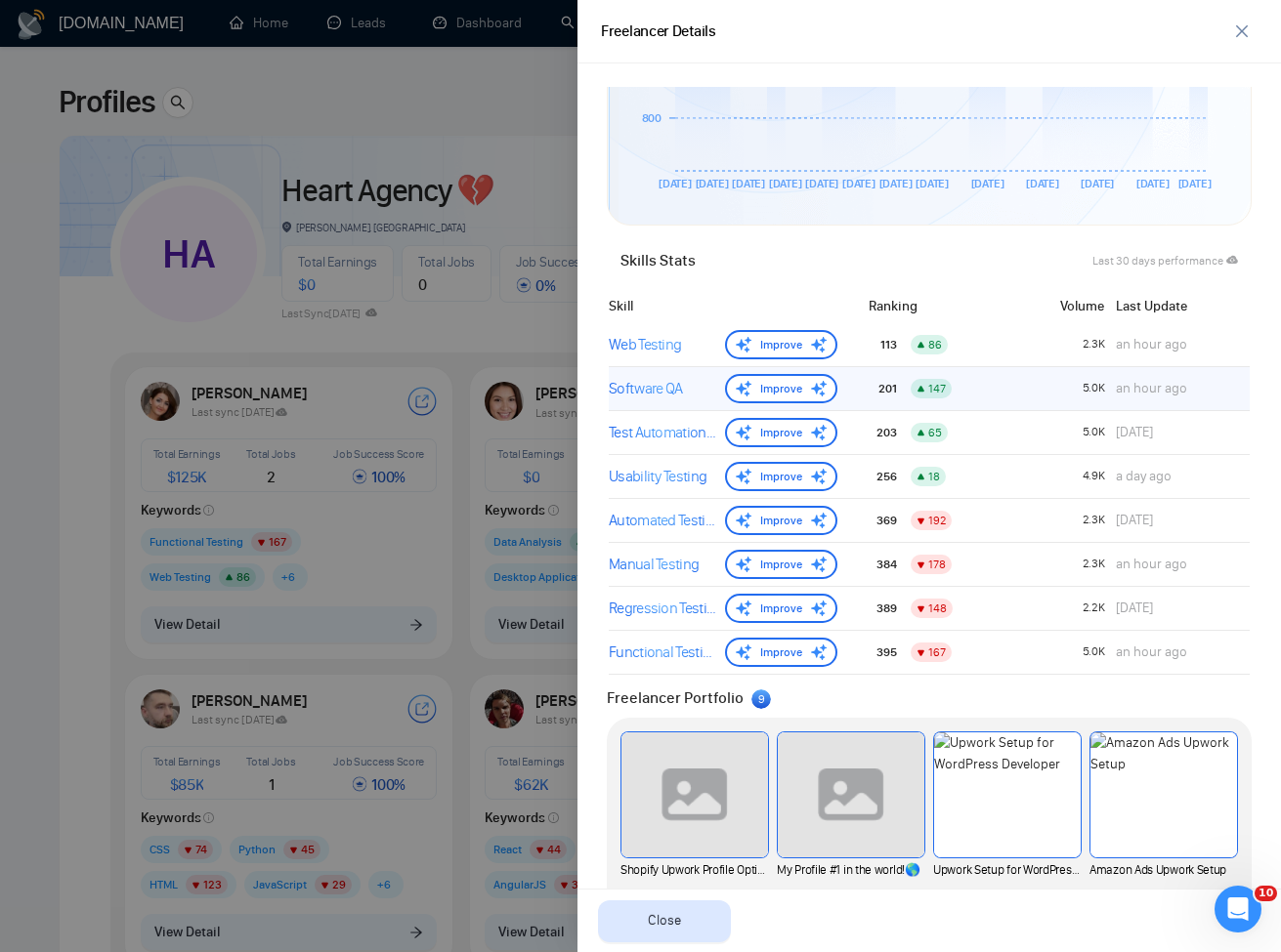
click at [681, 340] on div "Web Testing" at bounding box center [662, 344] width 109 height 23
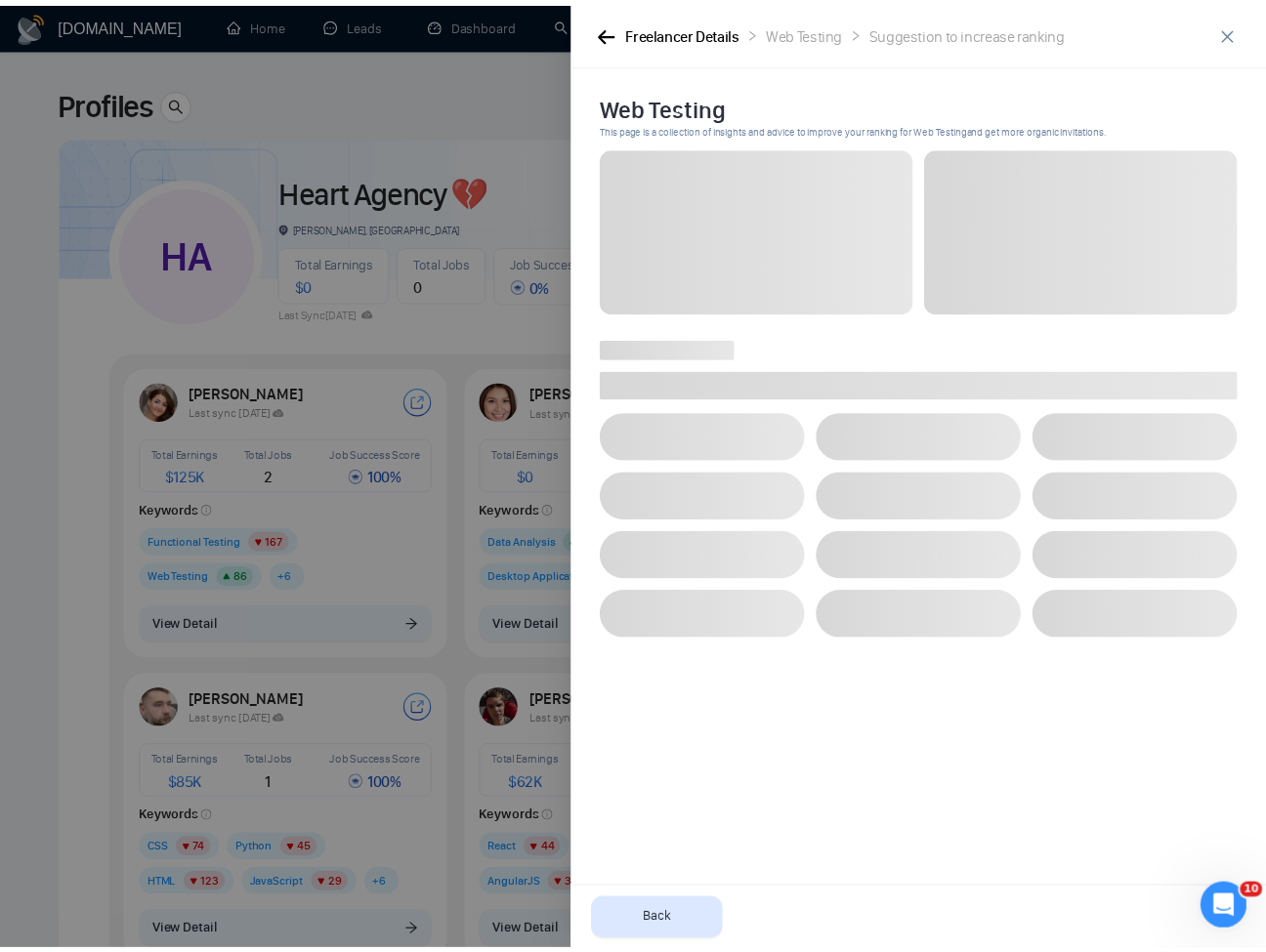
scroll to position [0, 0]
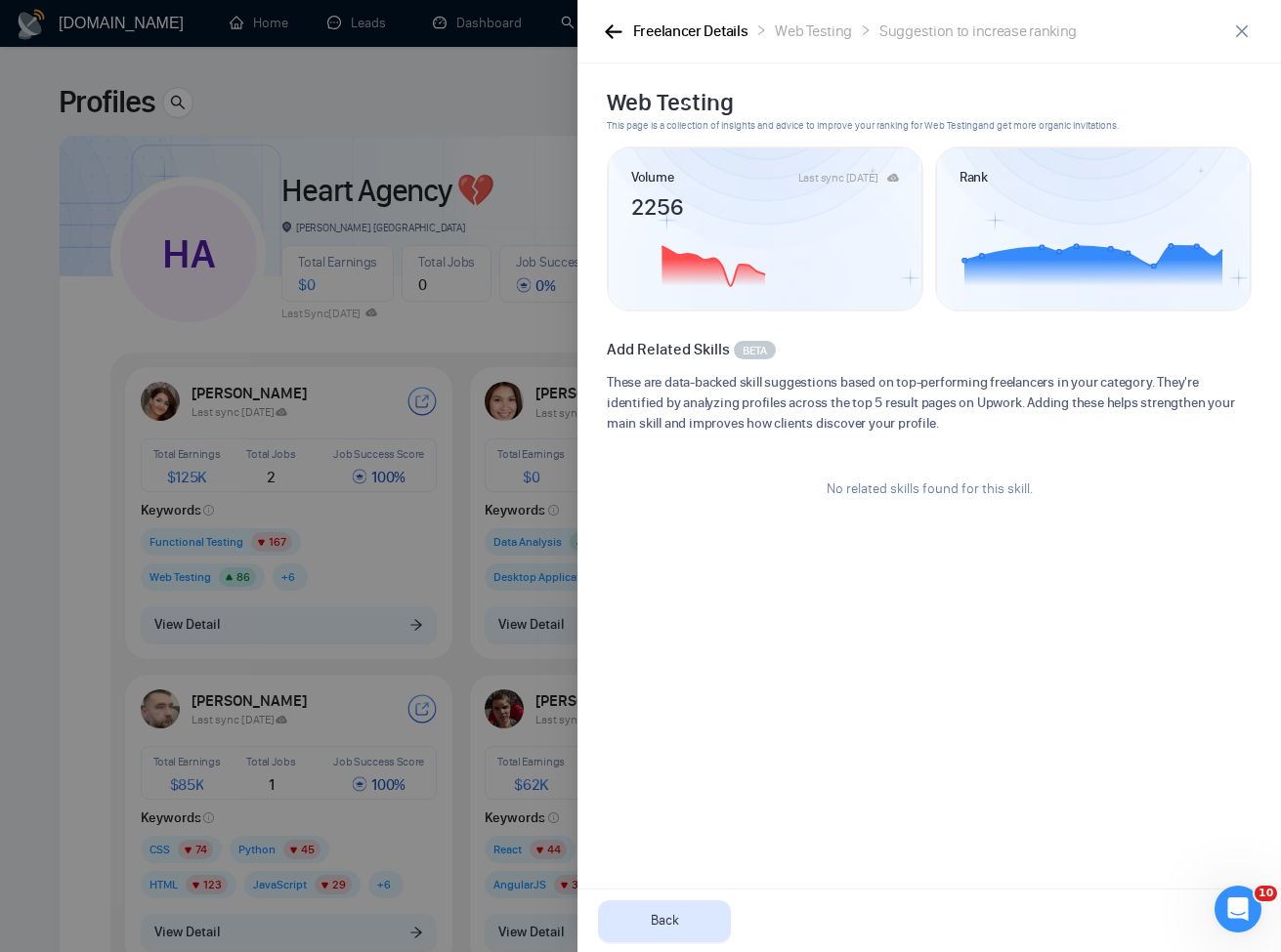
click at [713, 899] on div "Back" at bounding box center [929, 921] width 703 height 64
click at [695, 916] on button "Back" at bounding box center [663, 922] width 133 height 42
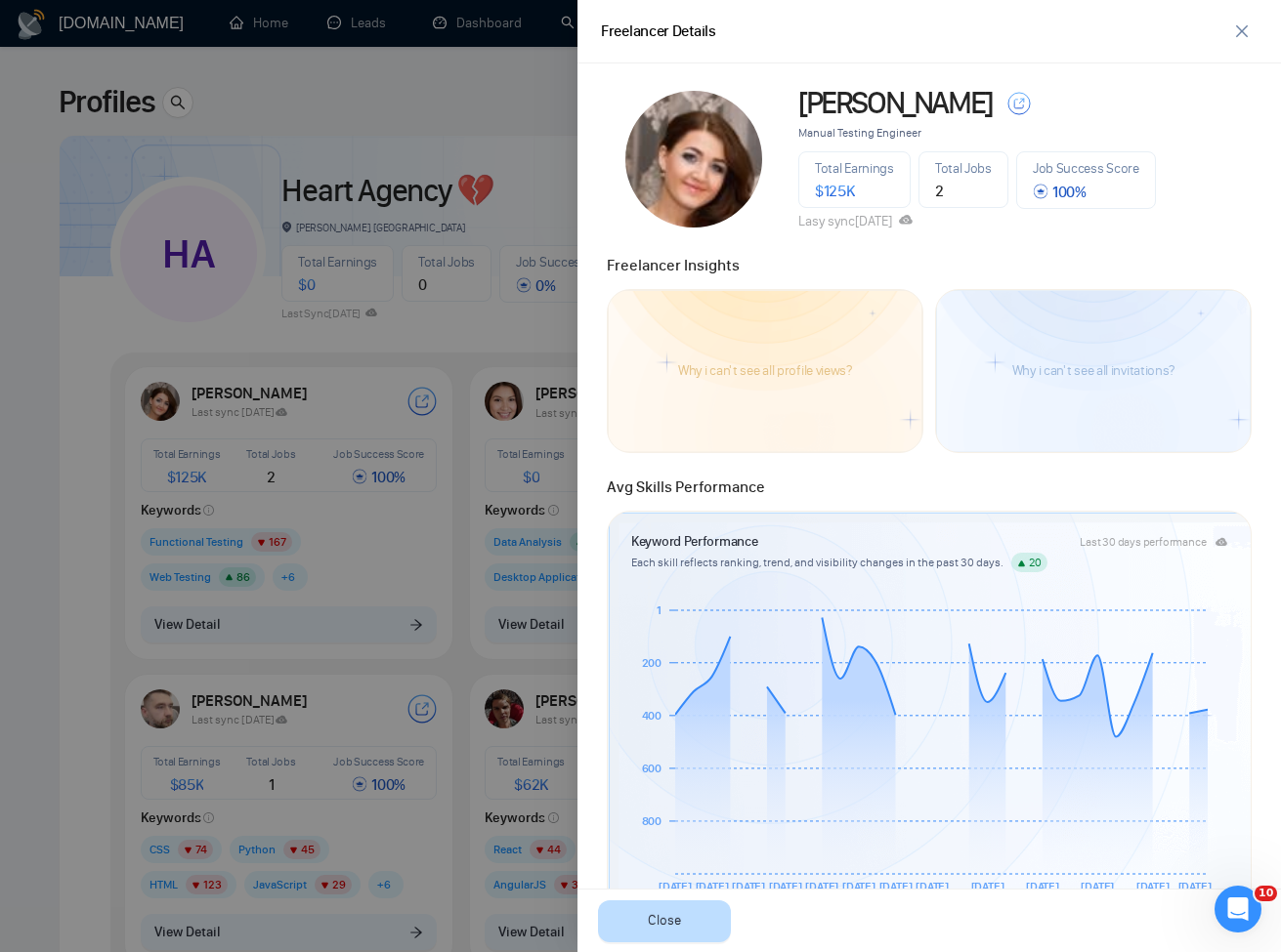
click at [606, 931] on button "Close" at bounding box center [663, 922] width 133 height 42
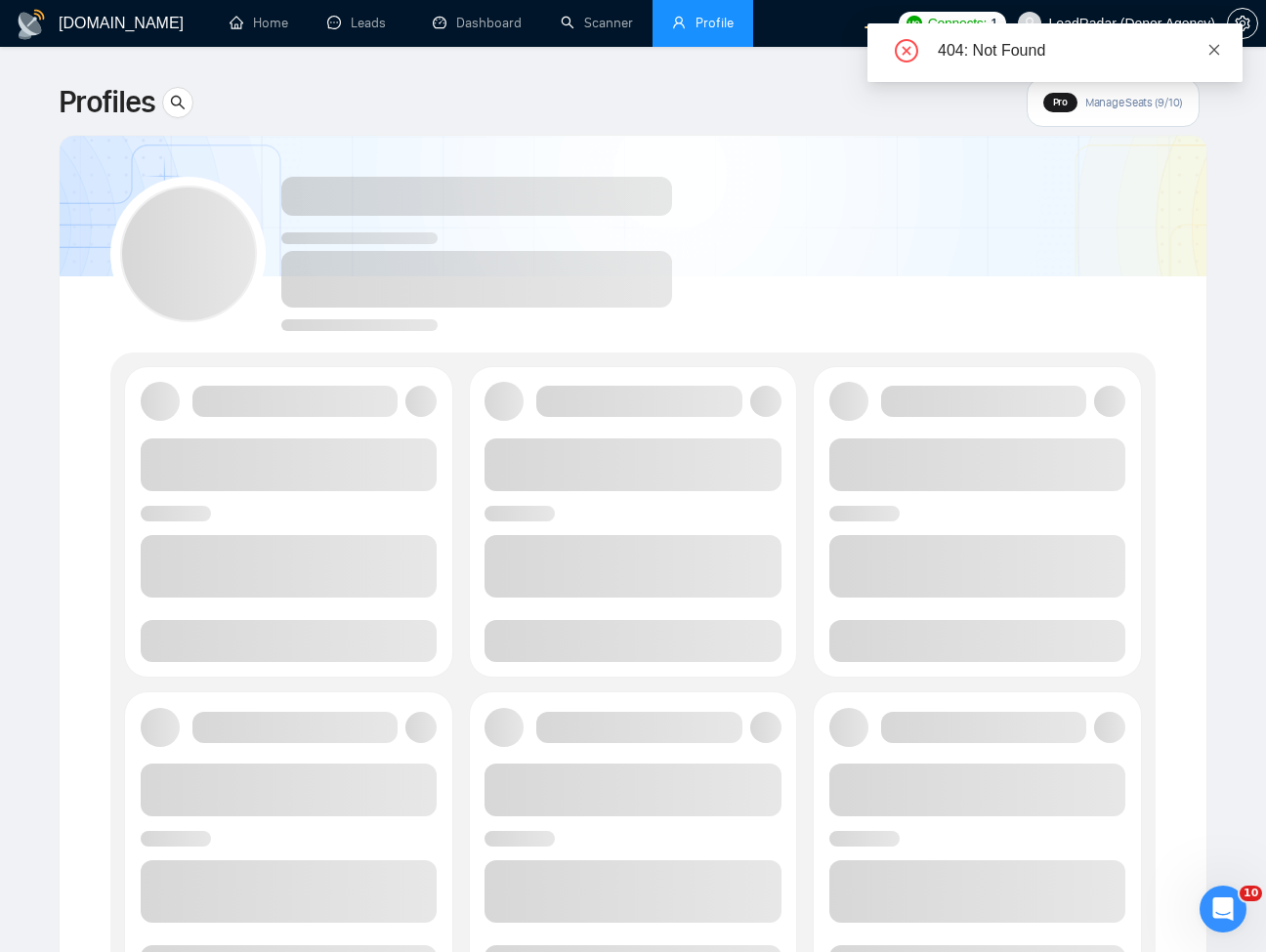
click at [1216, 45] on icon "close" at bounding box center [1215, 50] width 14 height 14
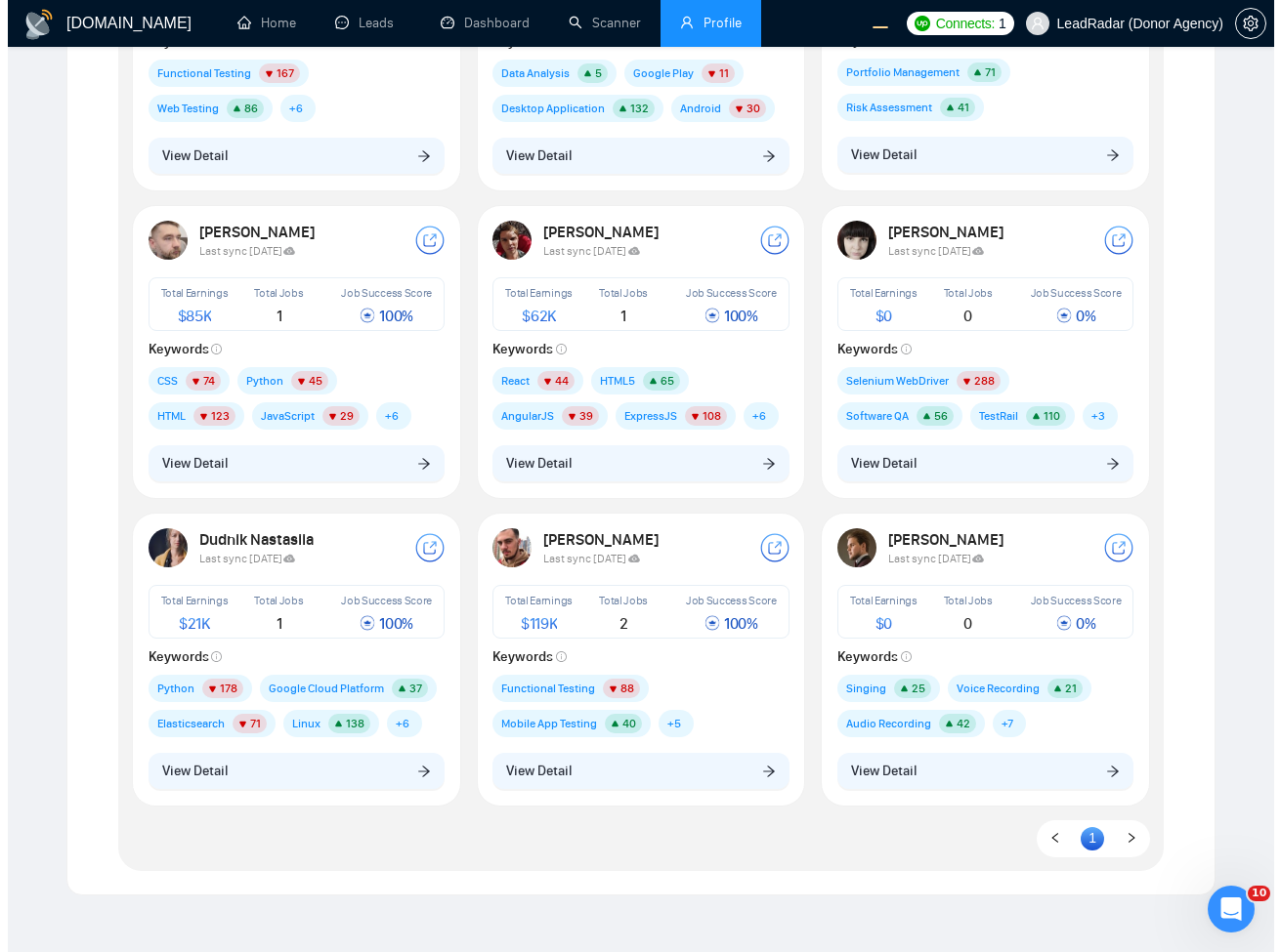
scroll to position [117, 0]
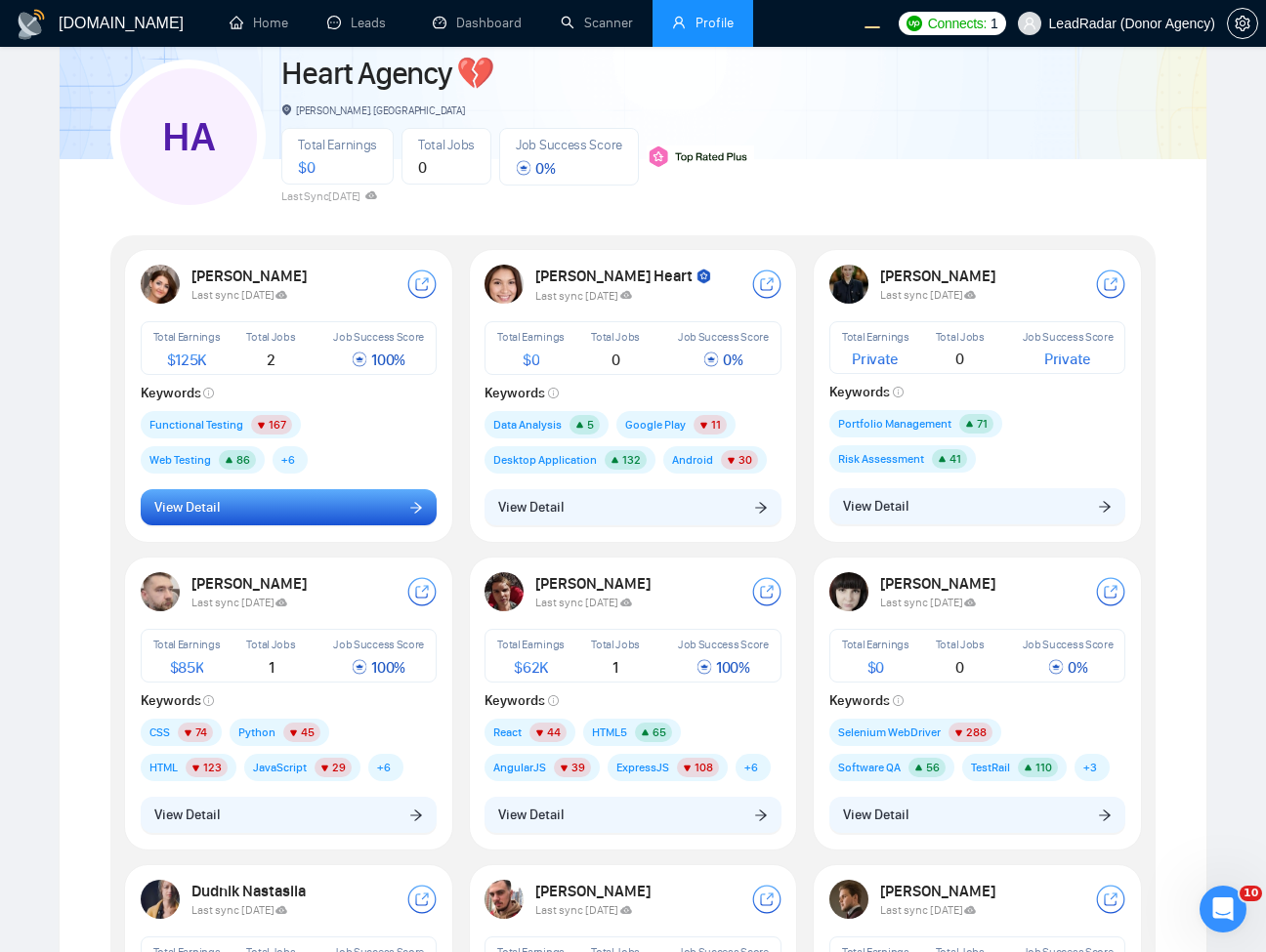
click at [280, 518] on button "View Detail" at bounding box center [289, 507] width 297 height 37
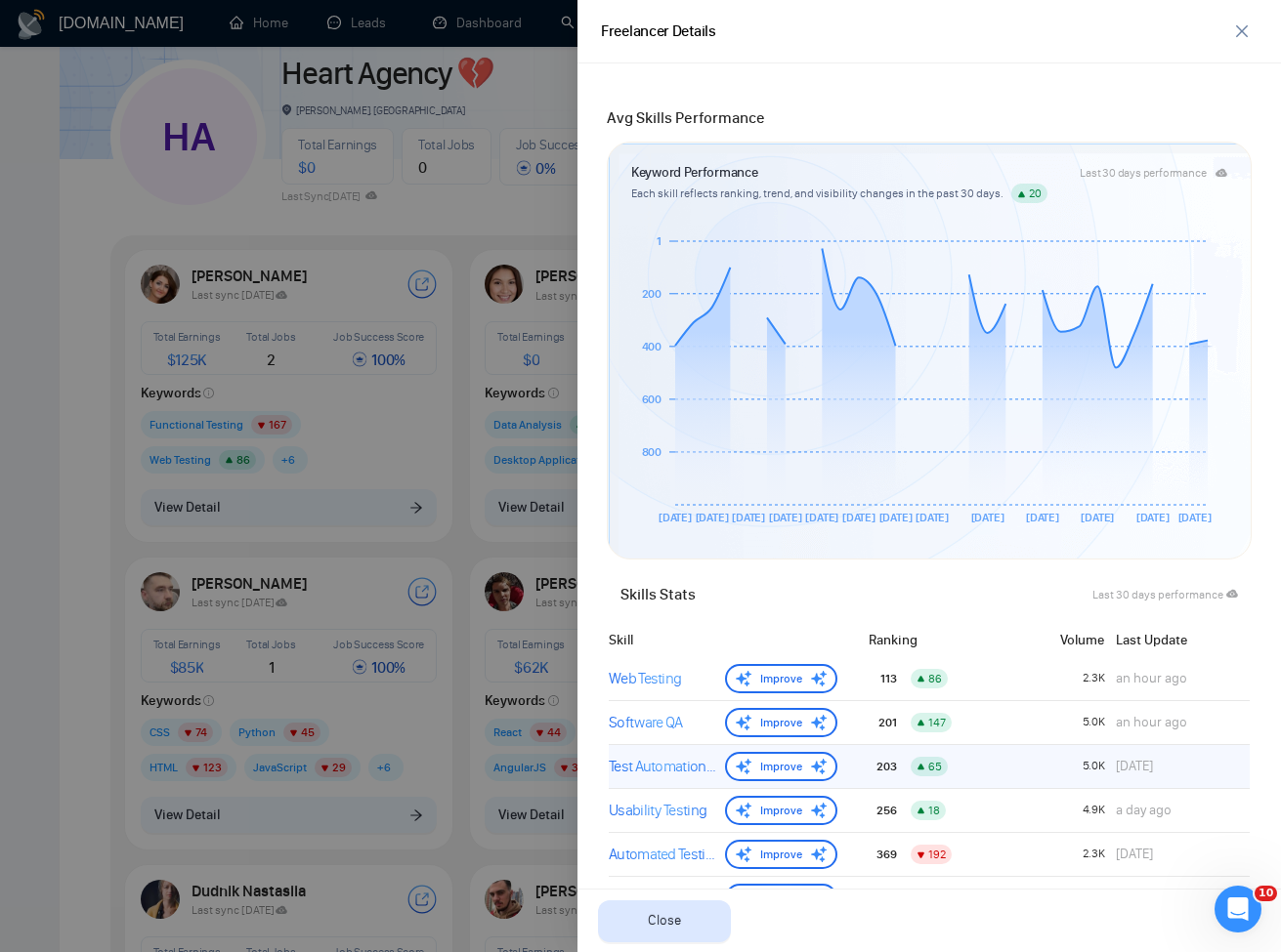
scroll to position [637, 0]
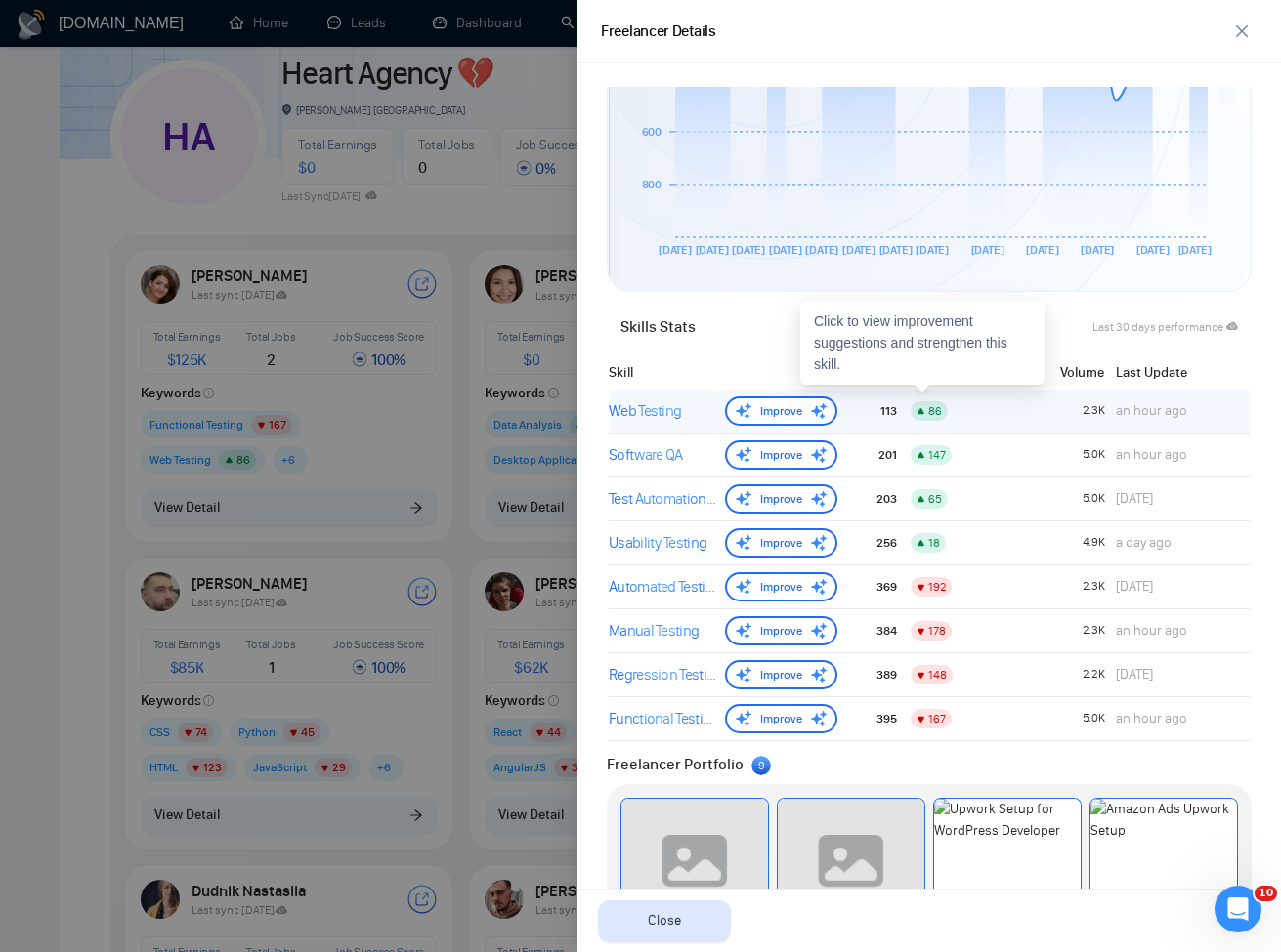
click at [692, 419] on div "Web Testing" at bounding box center [662, 411] width 109 height 23
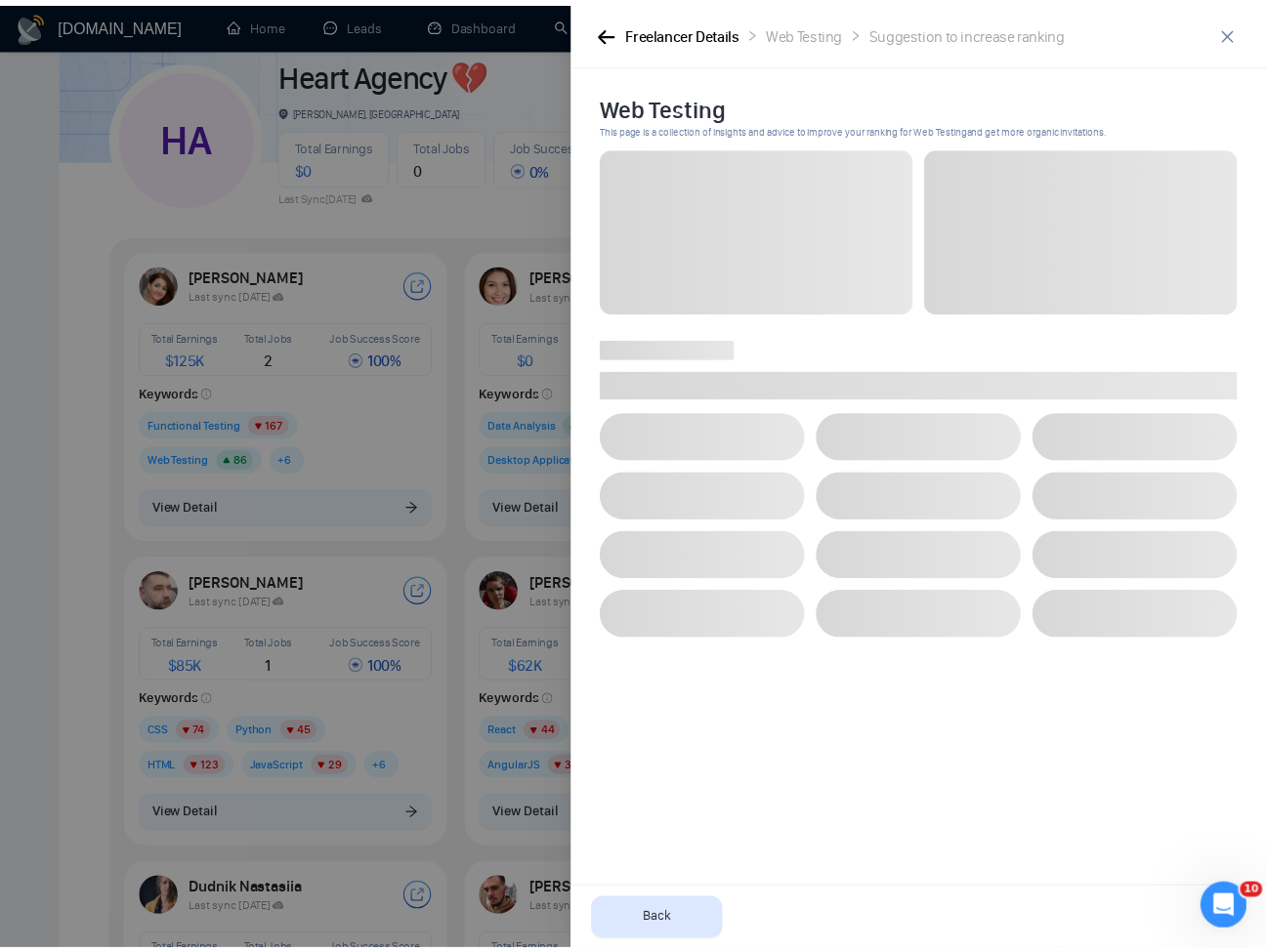
scroll to position [0, 0]
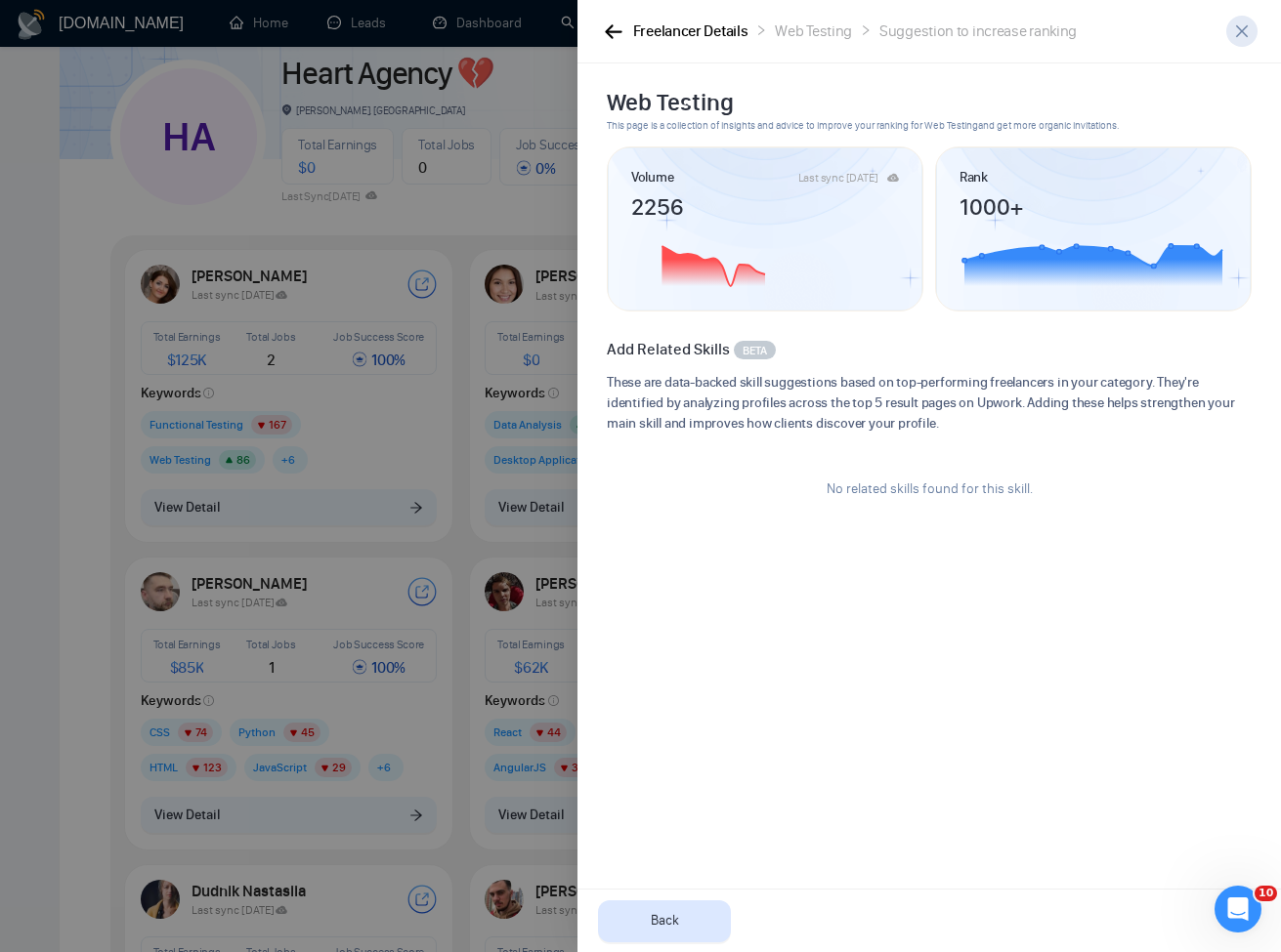
click at [1230, 29] on span "close" at bounding box center [1241, 31] width 29 height 16
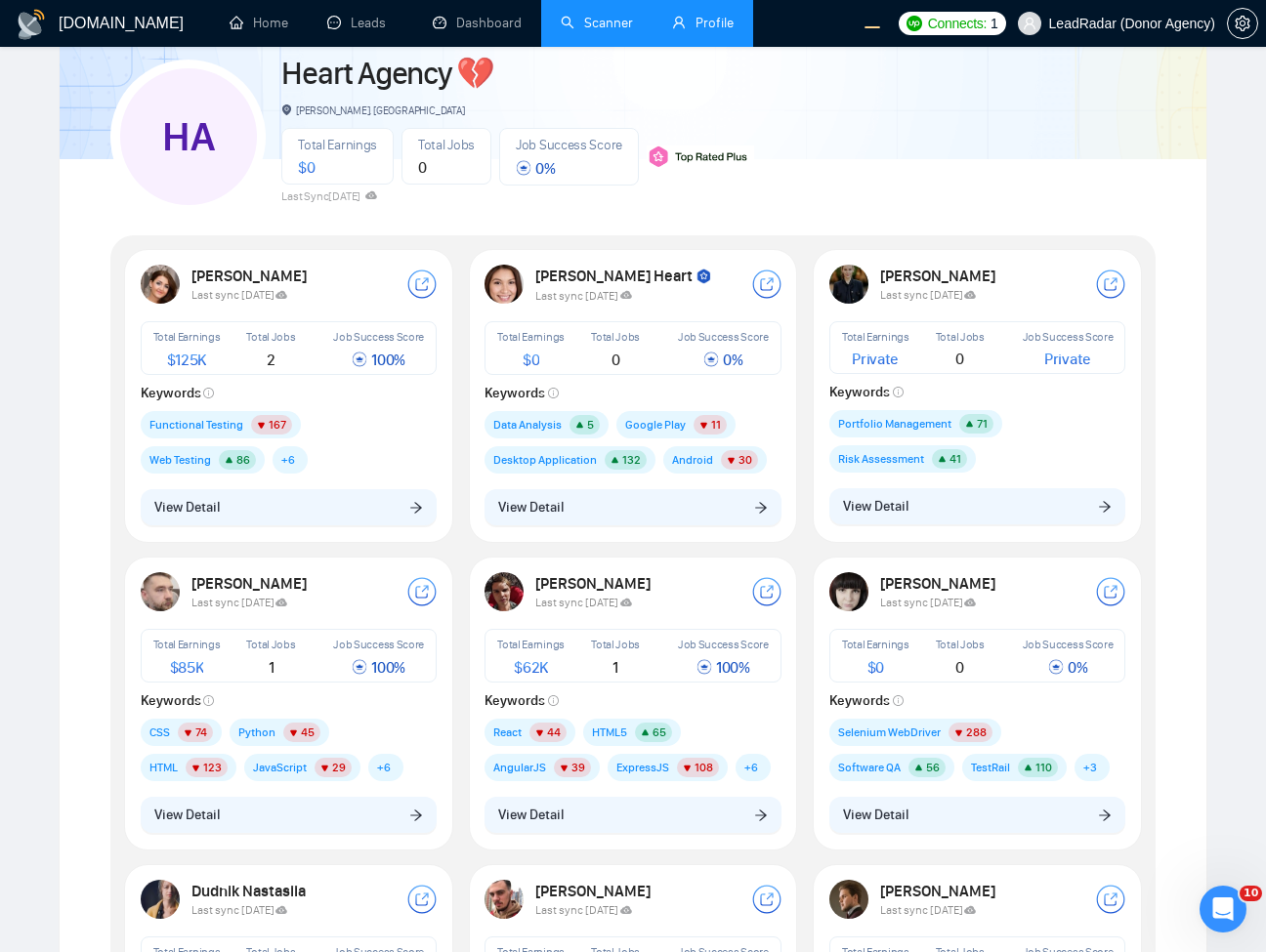
click at [586, 19] on link "Scanner" at bounding box center [597, 23] width 72 height 17
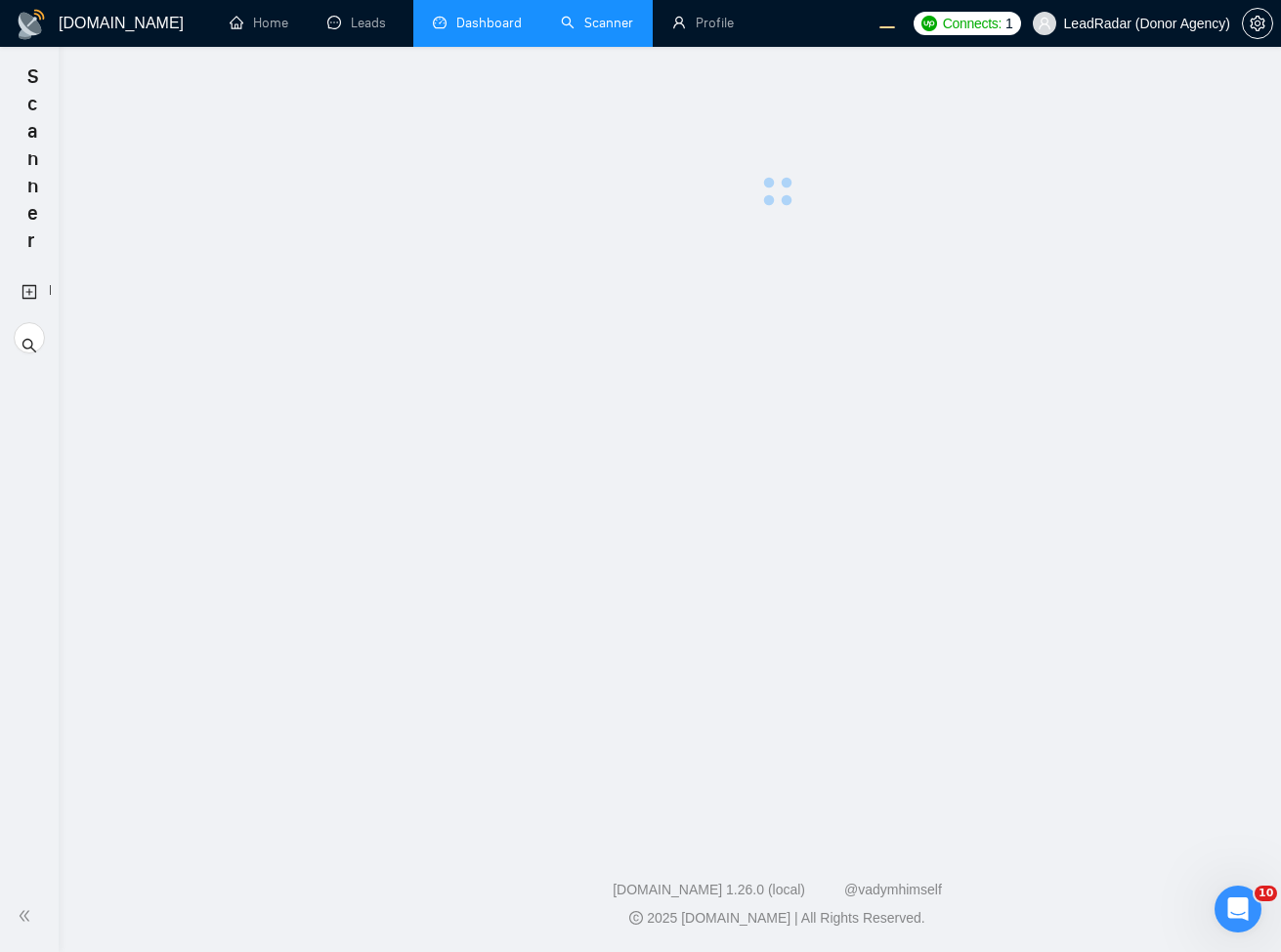
click at [481, 31] on link "Dashboard" at bounding box center [477, 23] width 89 height 17
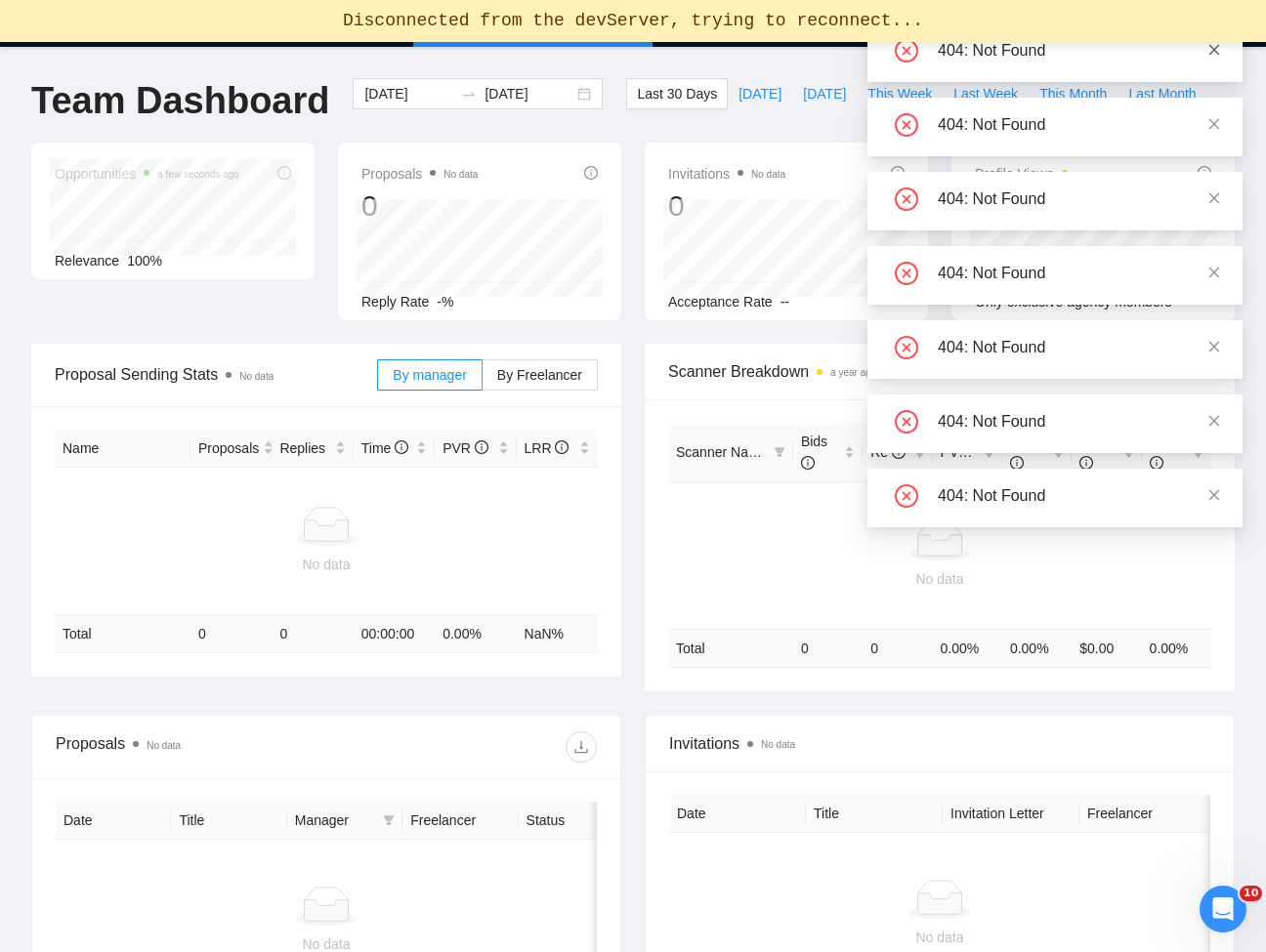
click at [1219, 52] on icon "close" at bounding box center [1215, 50] width 14 height 14
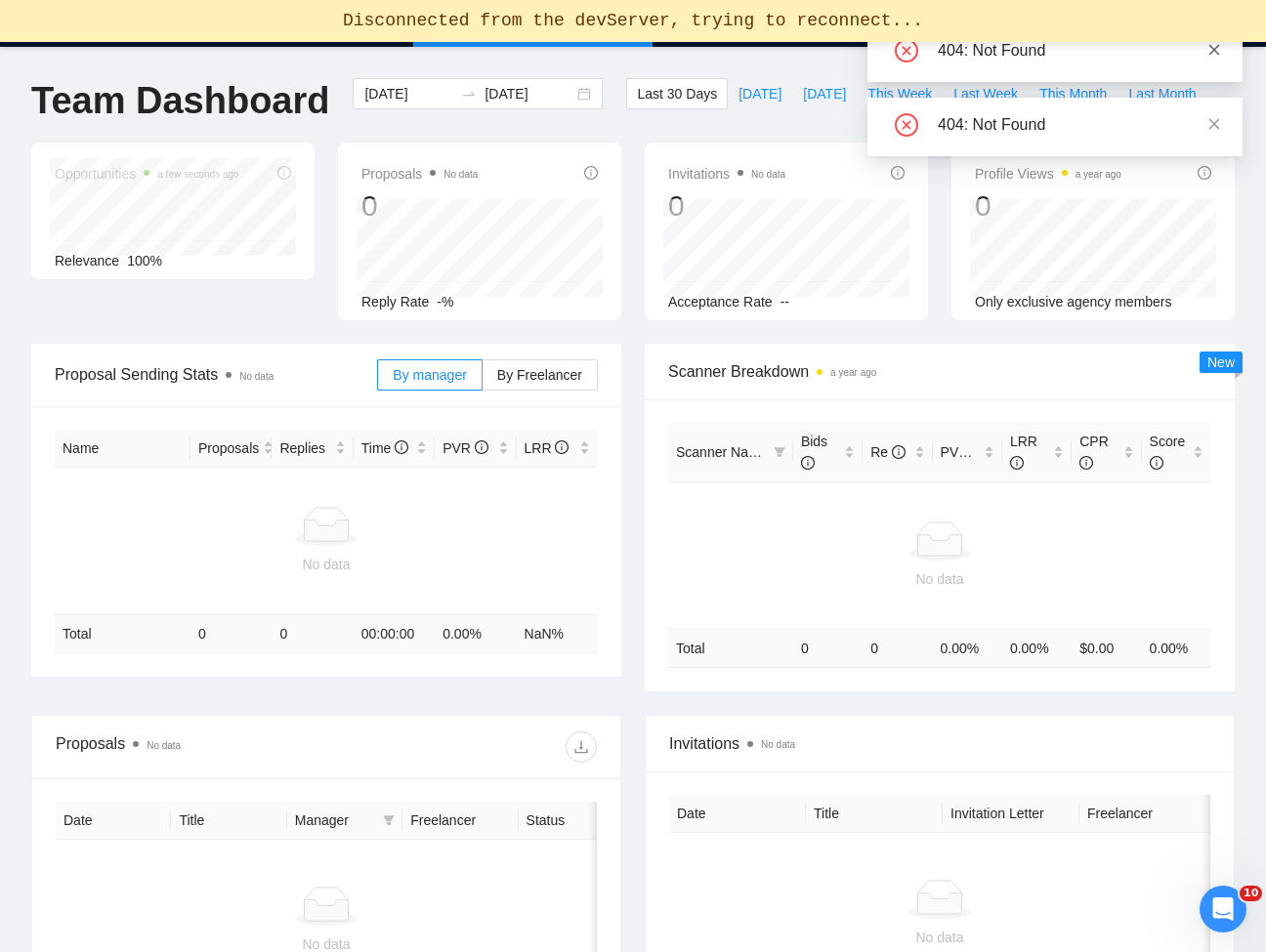
click at [1213, 59] on link at bounding box center [1215, 50] width 14 height 22
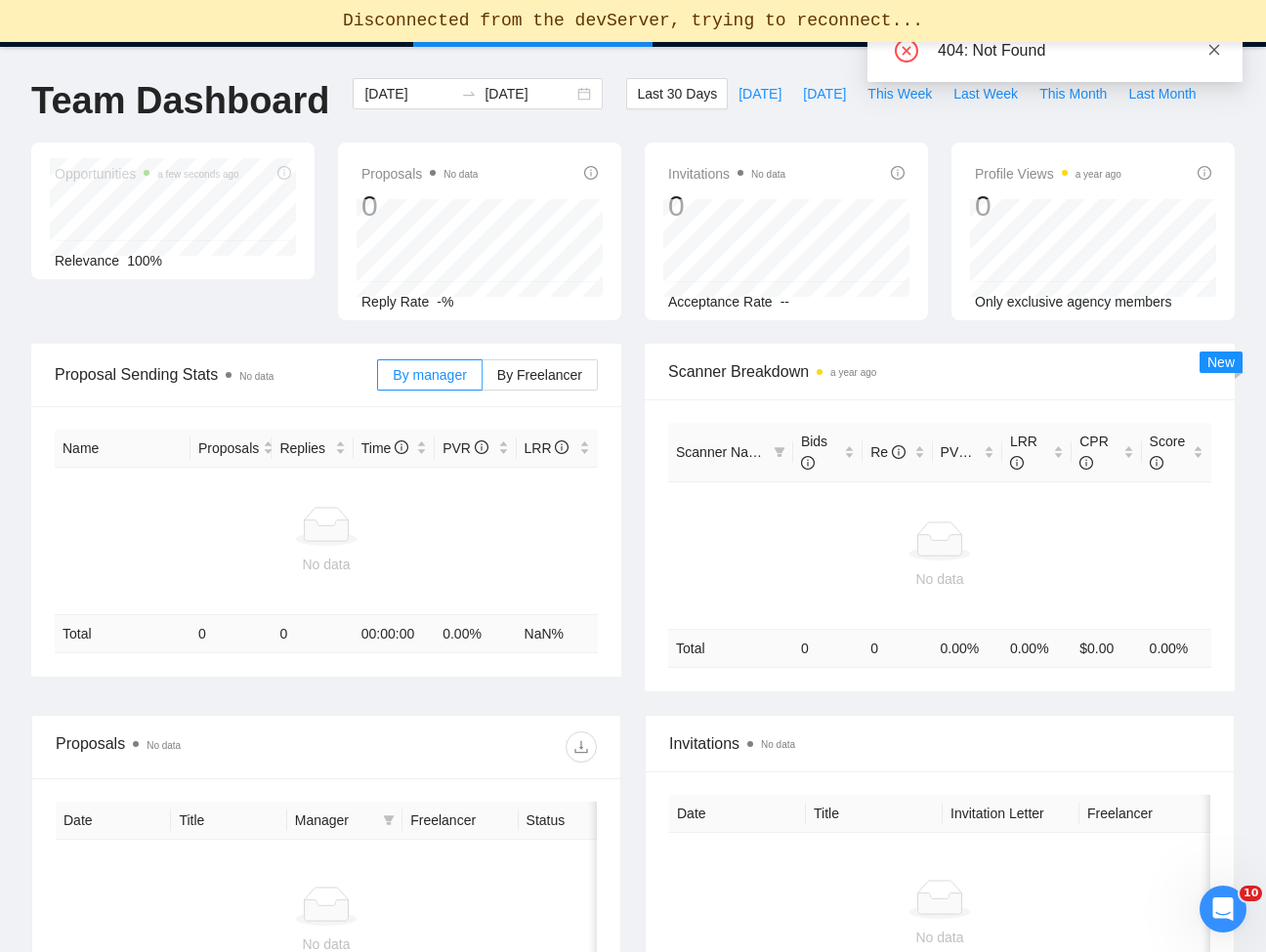
click at [1214, 55] on icon "close" at bounding box center [1215, 50] width 14 height 14
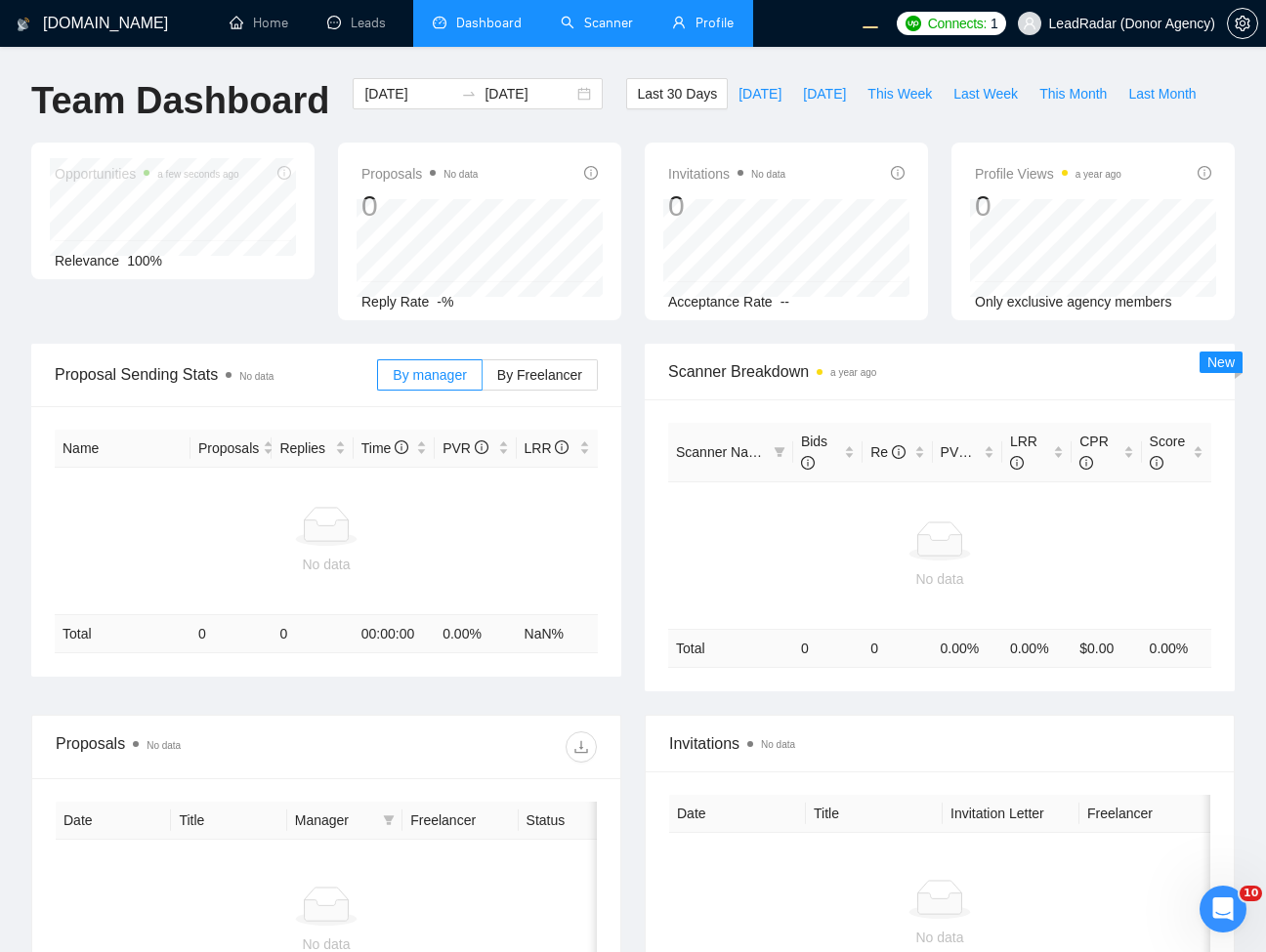
click at [672, 21] on link "Profile" at bounding box center [703, 23] width 62 height 17
click at [587, 24] on link "Scanner" at bounding box center [597, 23] width 72 height 17
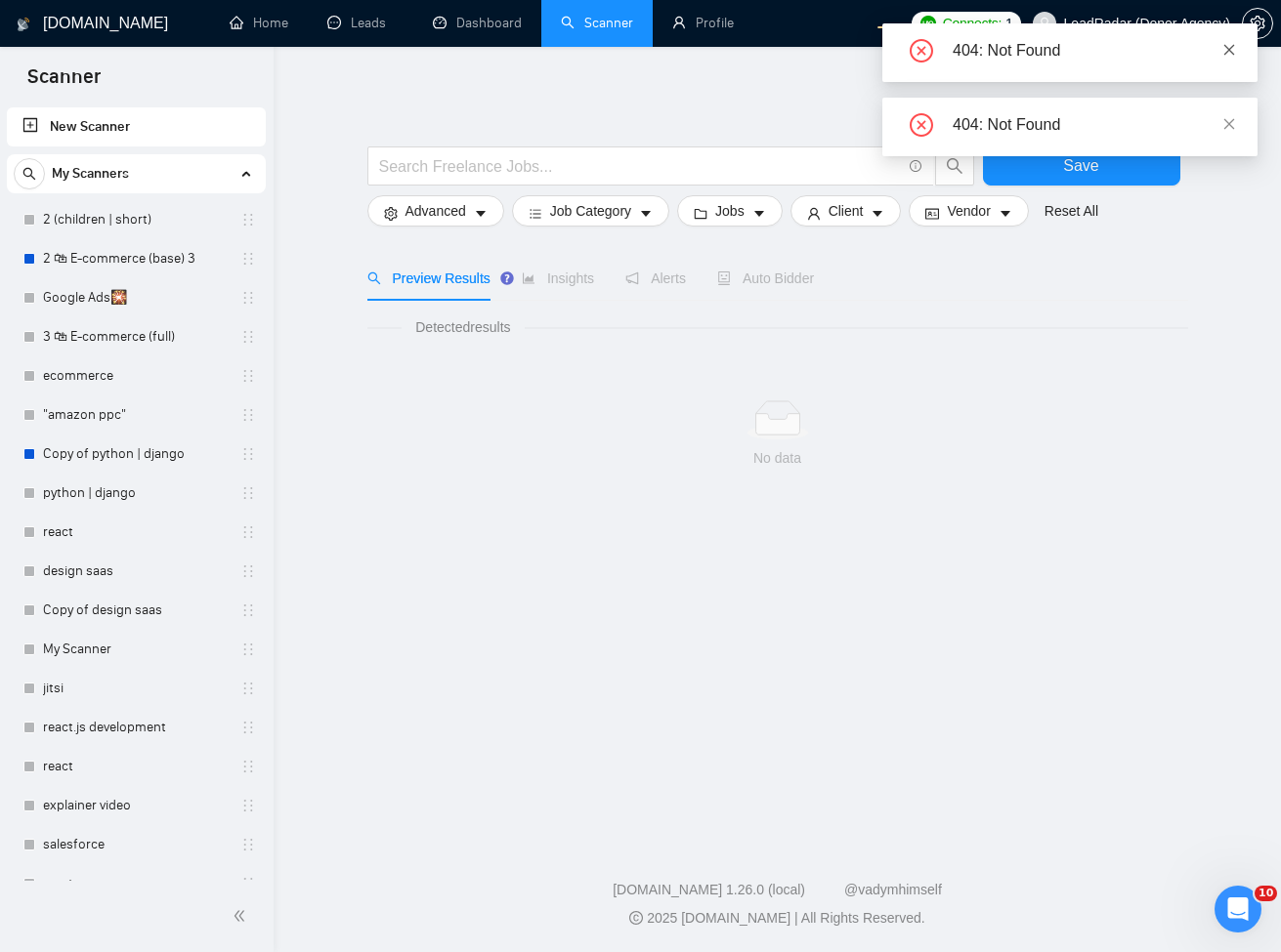
click at [1232, 52] on icon "close" at bounding box center [1229, 49] width 11 height 11
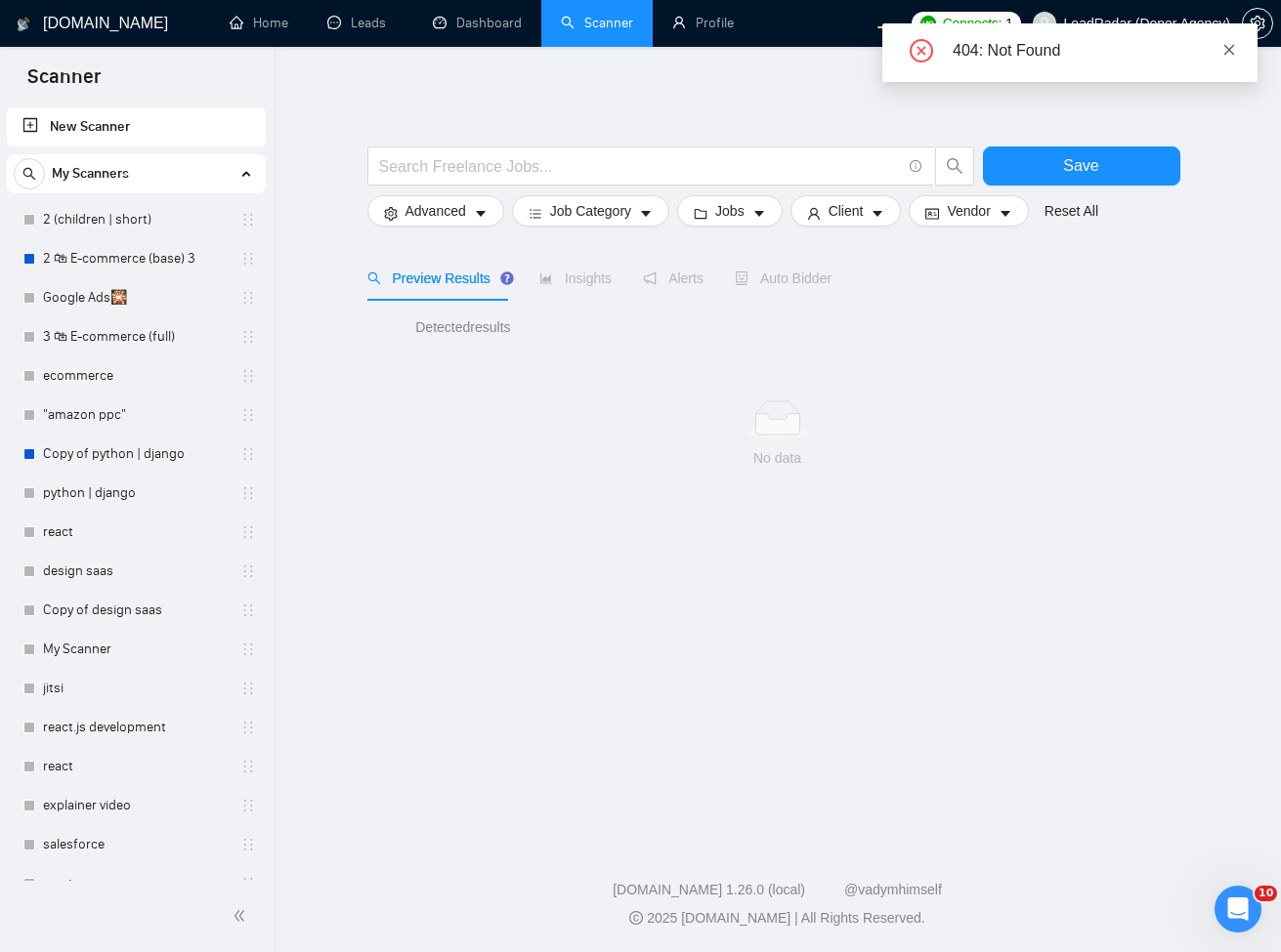
click at [1231, 54] on icon "close" at bounding box center [1229, 50] width 14 height 14
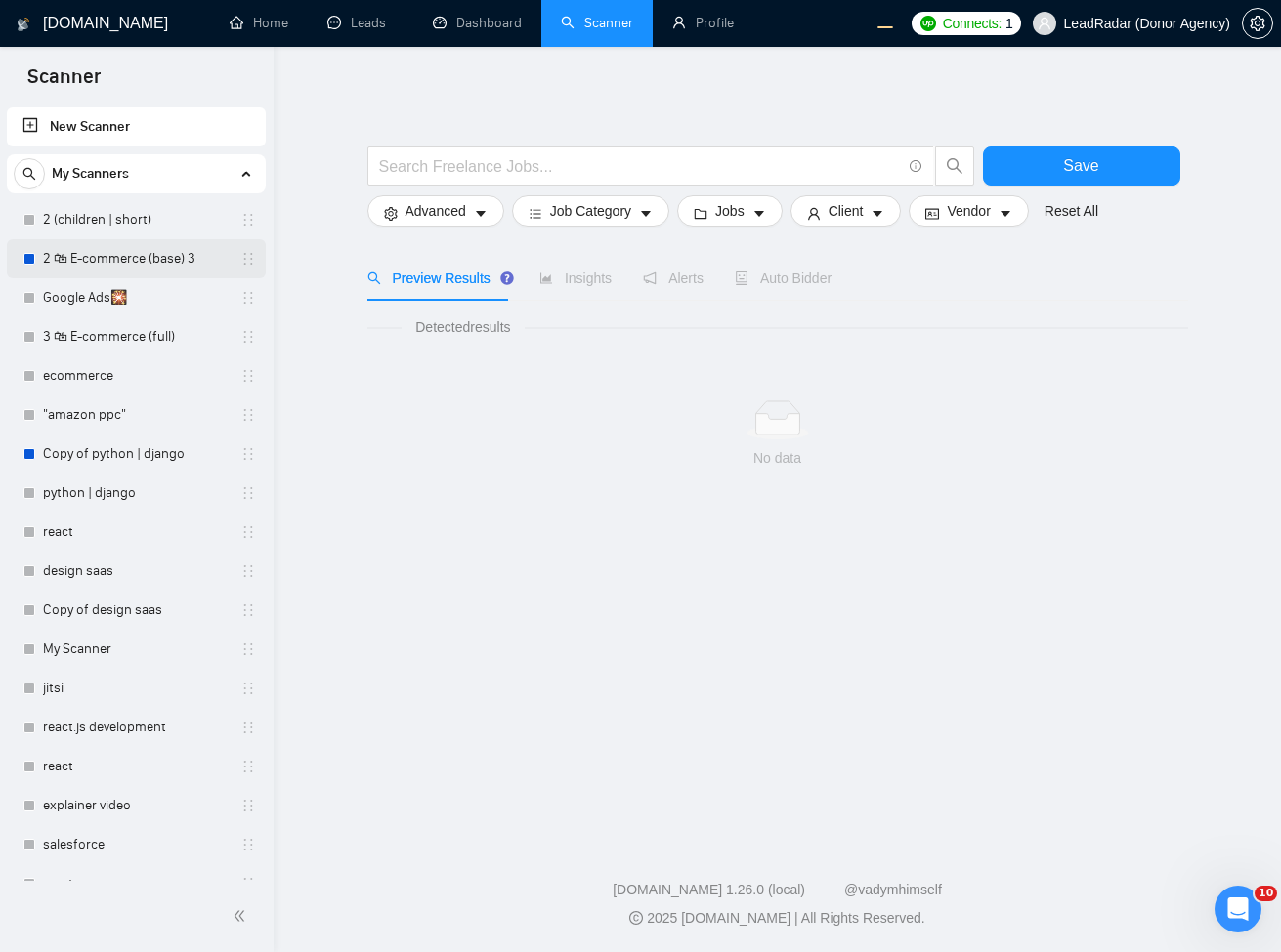
click at [143, 258] on link "2 🛍 E-commerce (base) 3" at bounding box center [136, 259] width 186 height 39
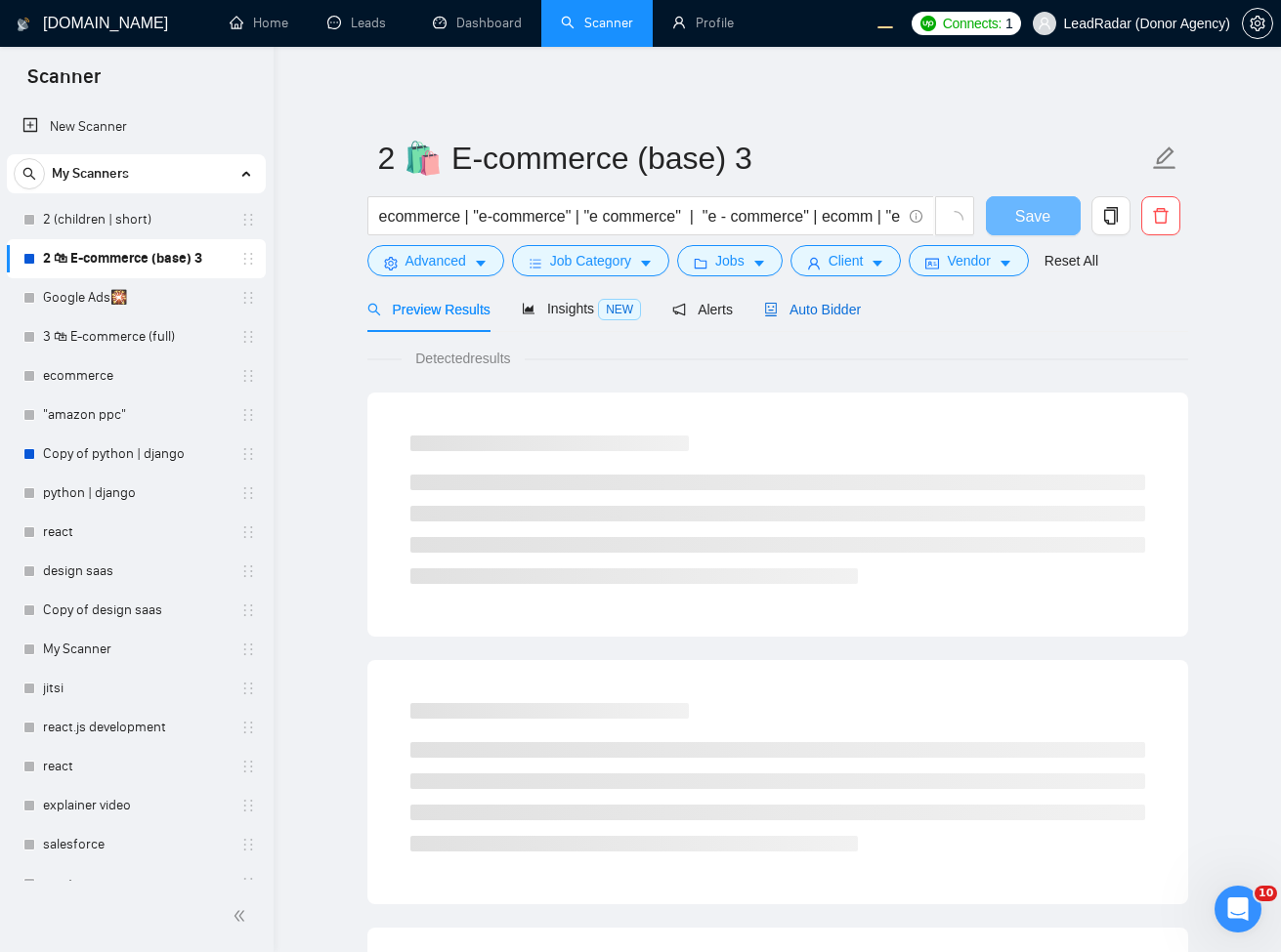
click at [812, 317] on span "Auto Bidder" at bounding box center [812, 310] width 97 height 16
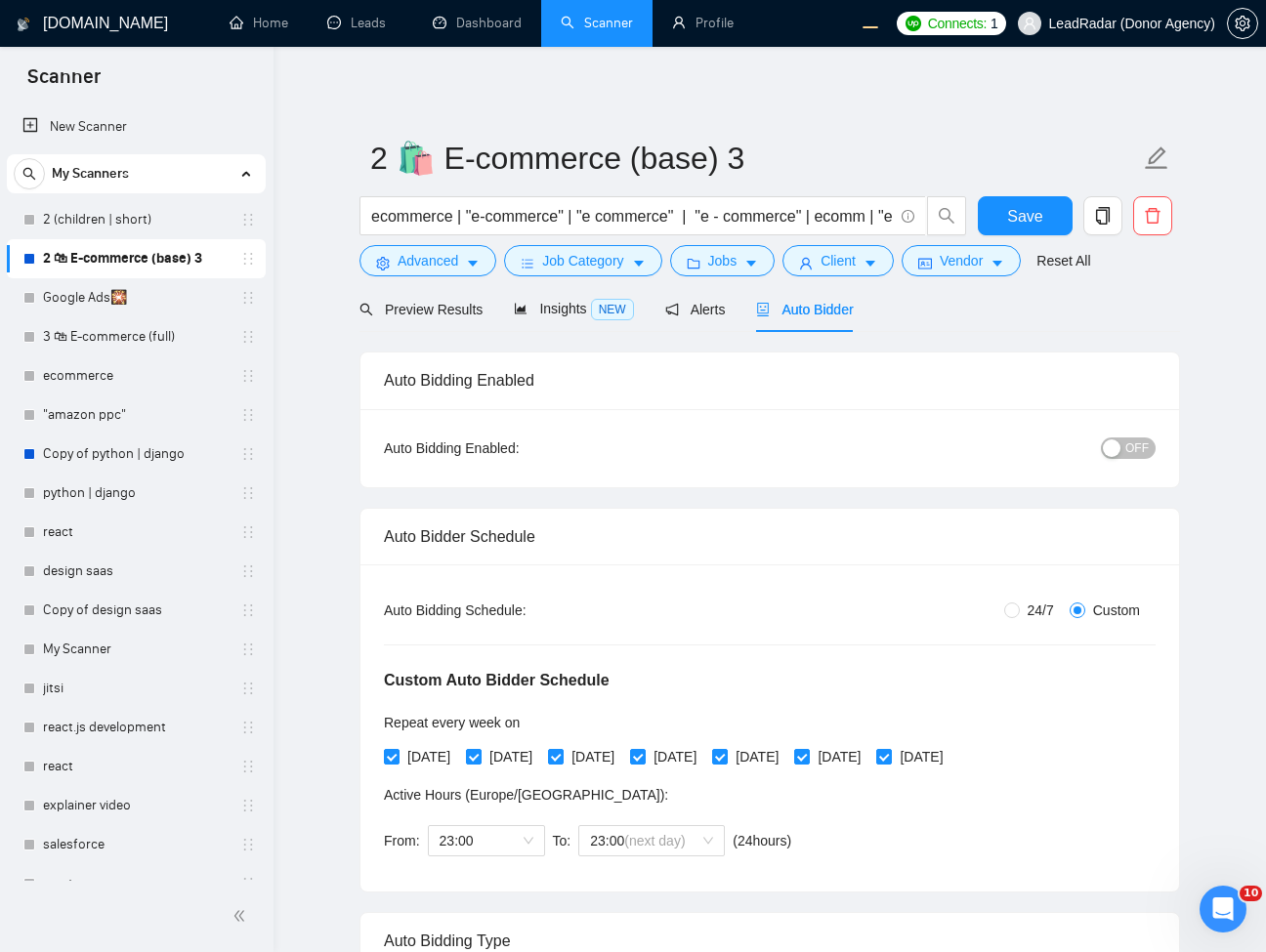
radio input "false"
radio input "true"
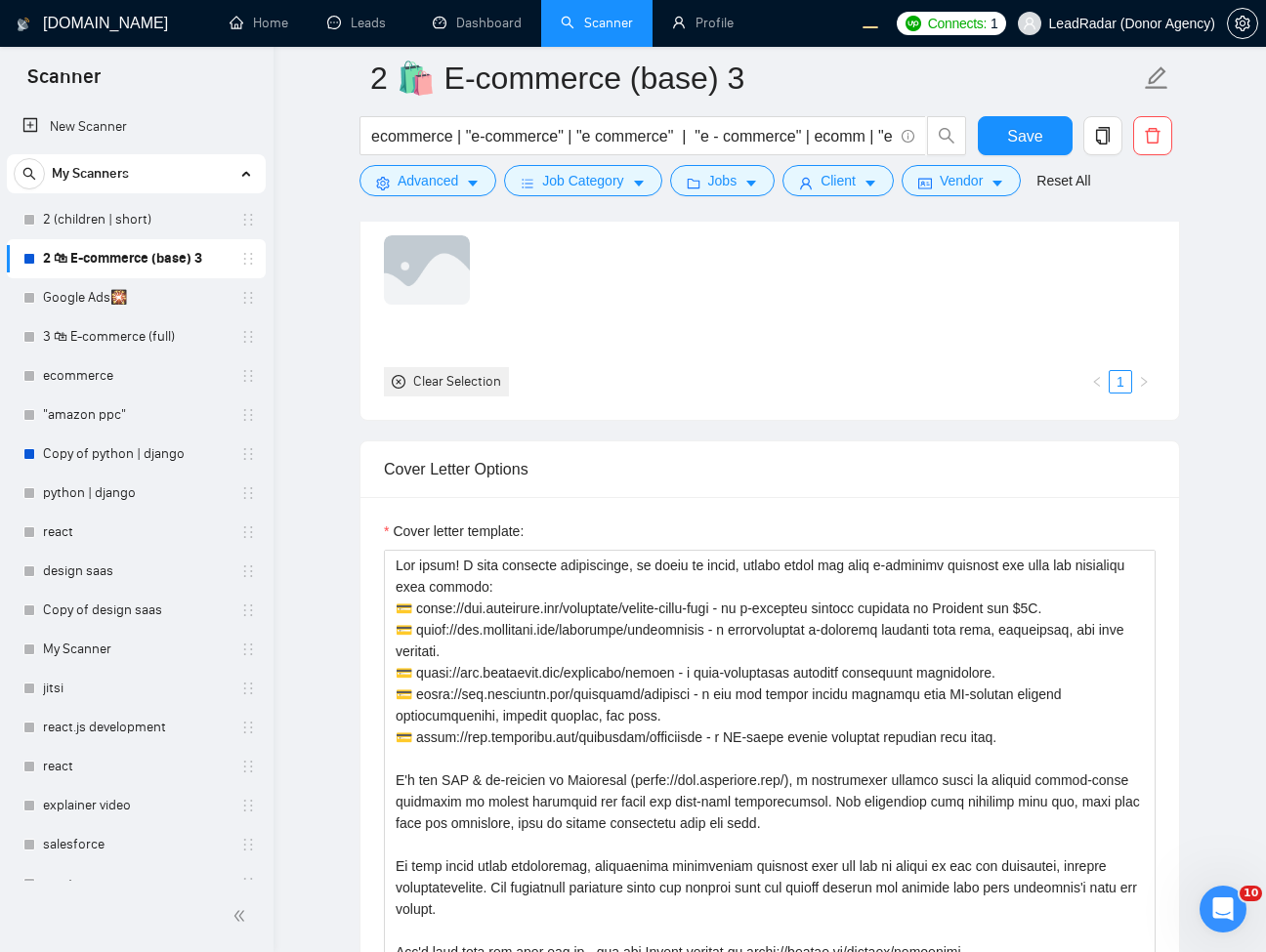
scroll to position [1641, 0]
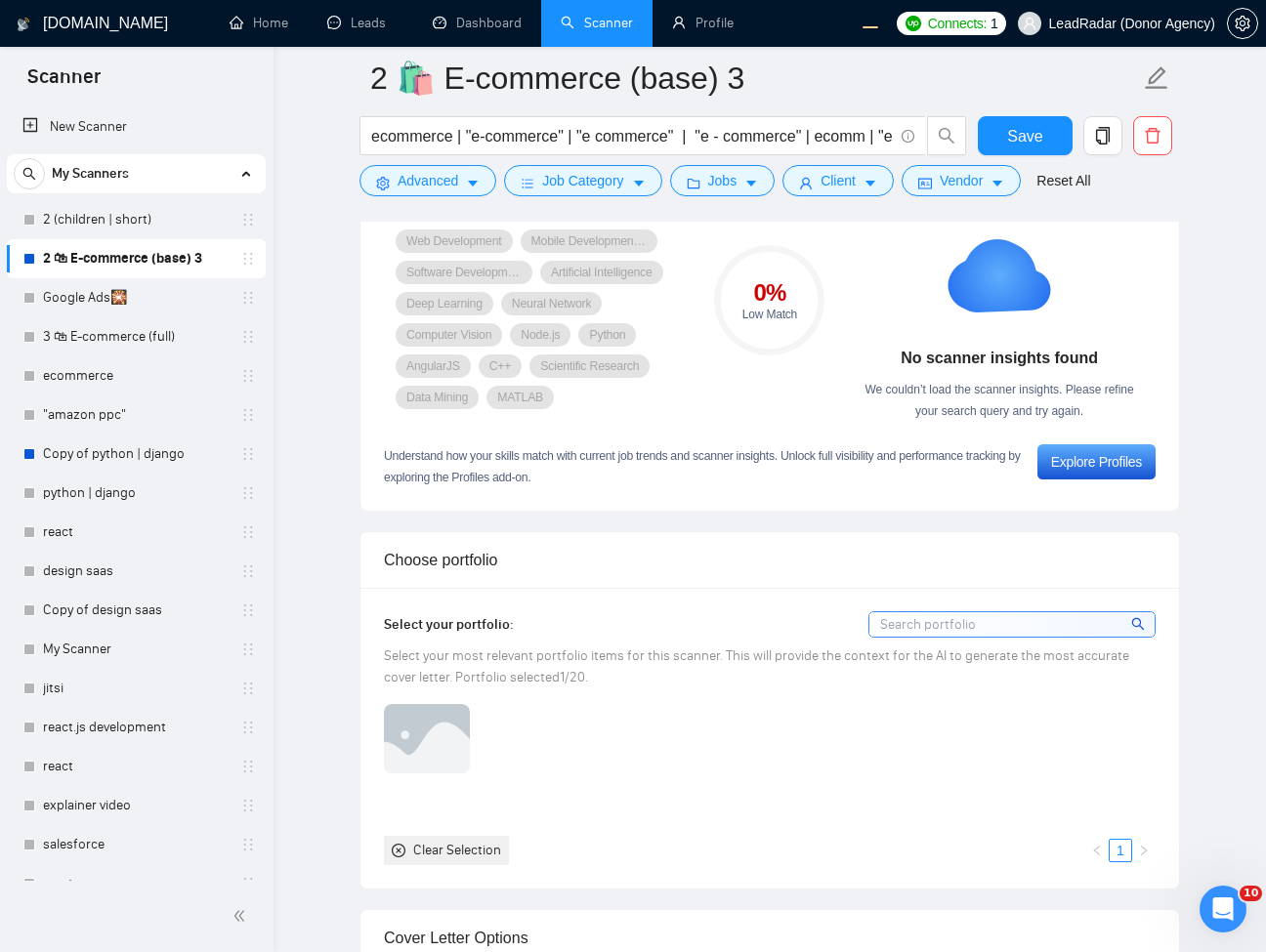
click at [1051, 458] on div "Explore Profiles" at bounding box center [1096, 463] width 91 height 22
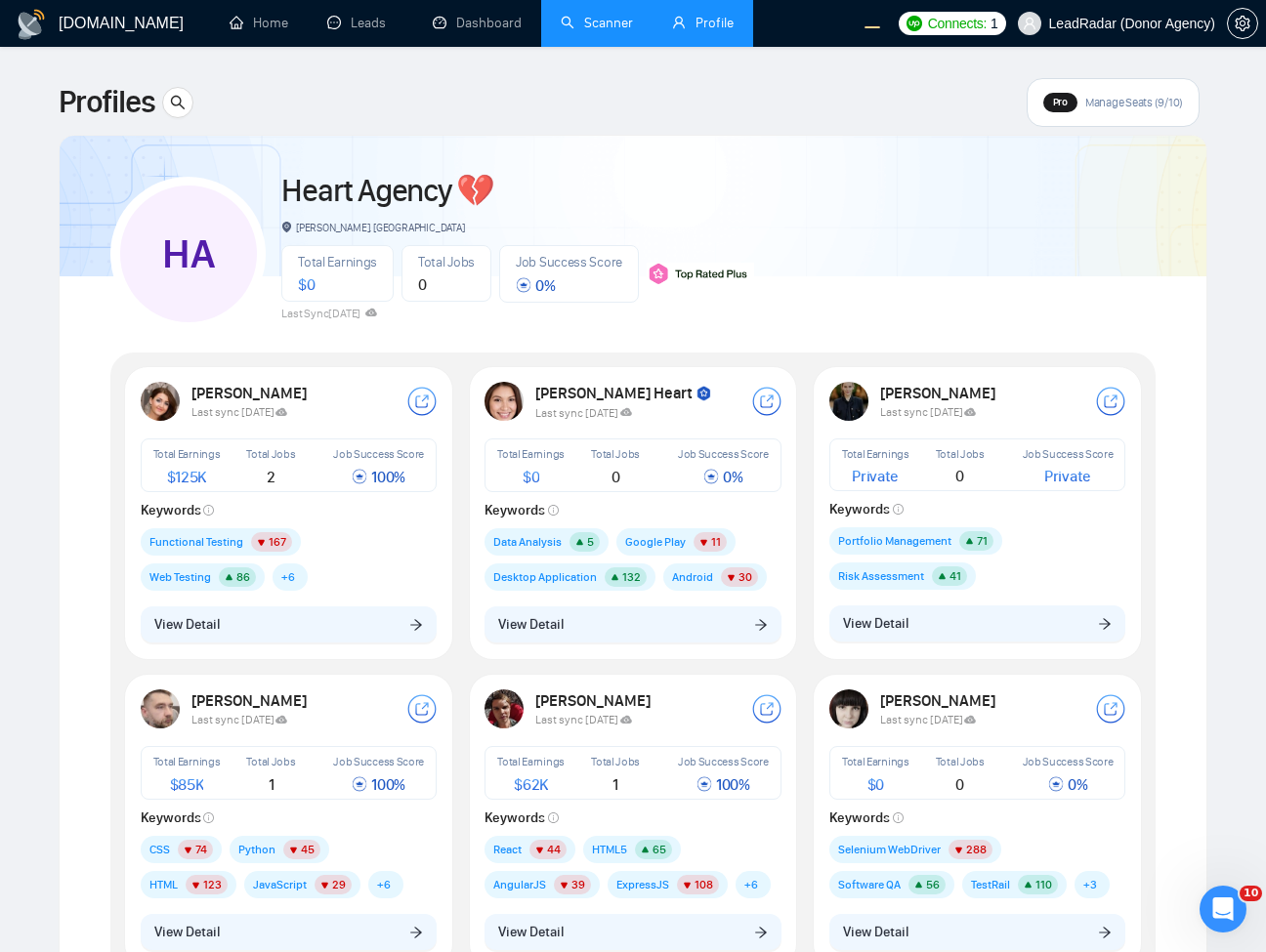
click at [633, 26] on link "Scanner" at bounding box center [597, 23] width 72 height 17
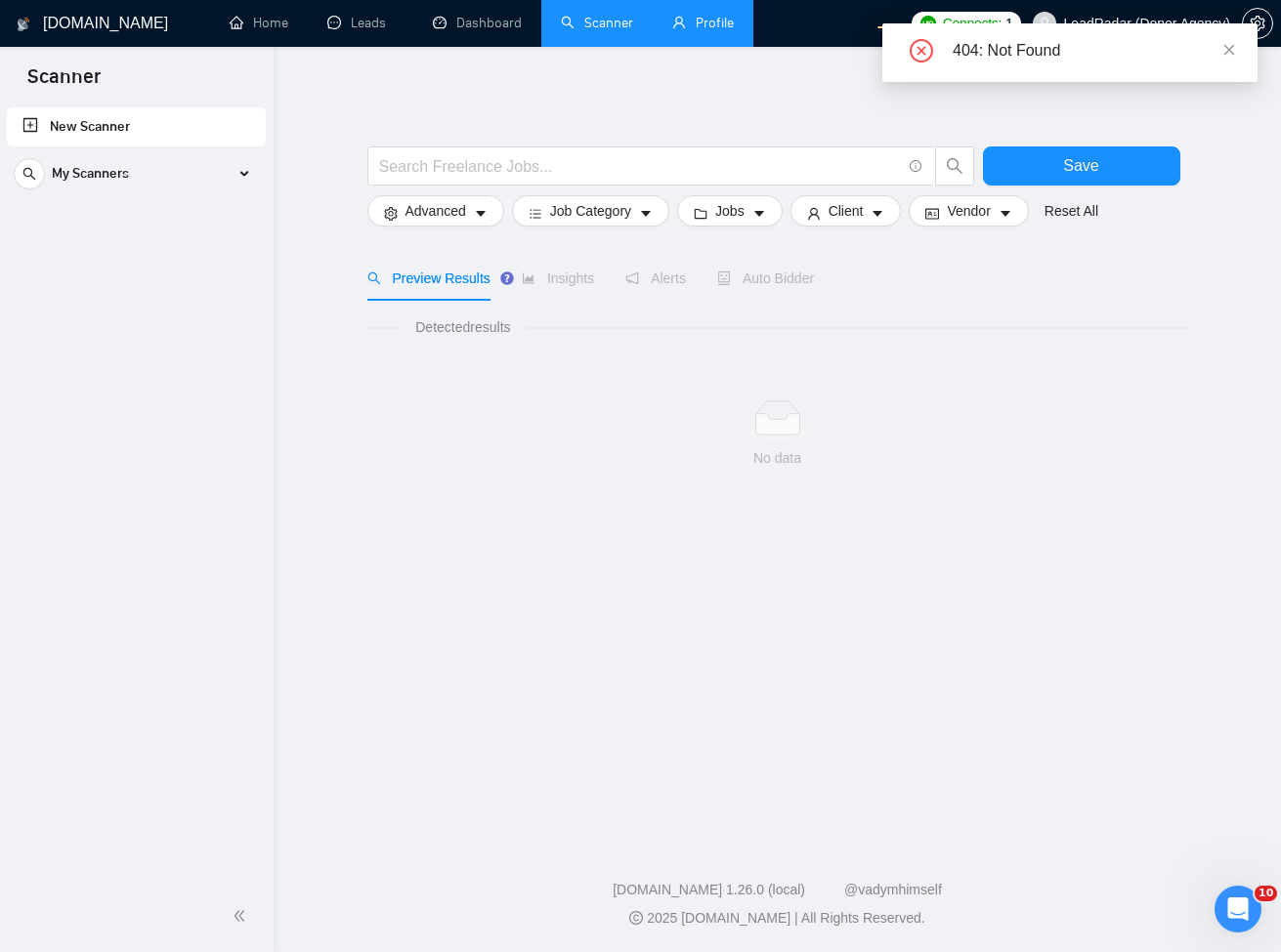
click at [707, 31] on link "Profile" at bounding box center [703, 23] width 62 height 17
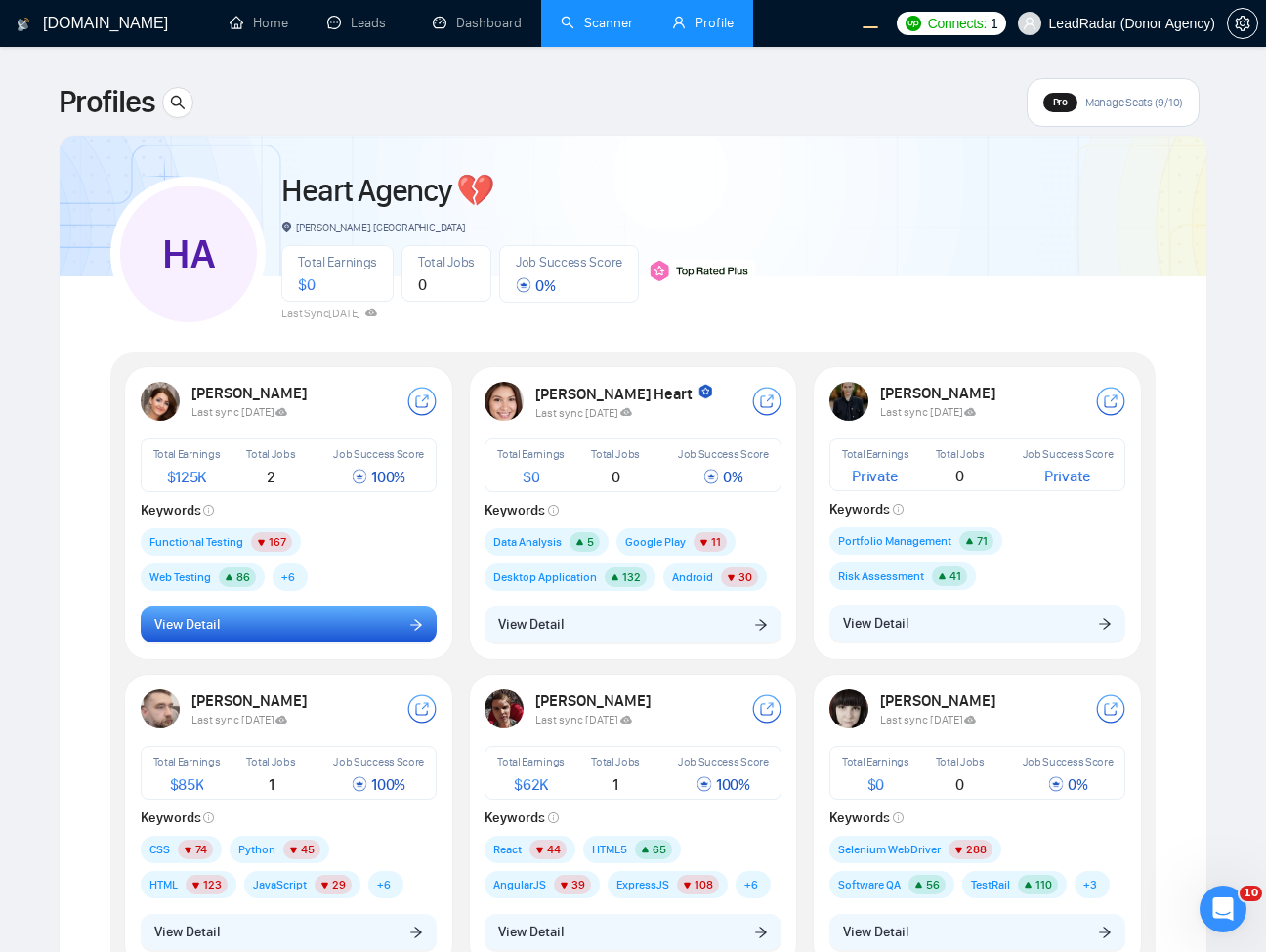
click at [311, 627] on button "View Detail" at bounding box center [289, 624] width 297 height 37
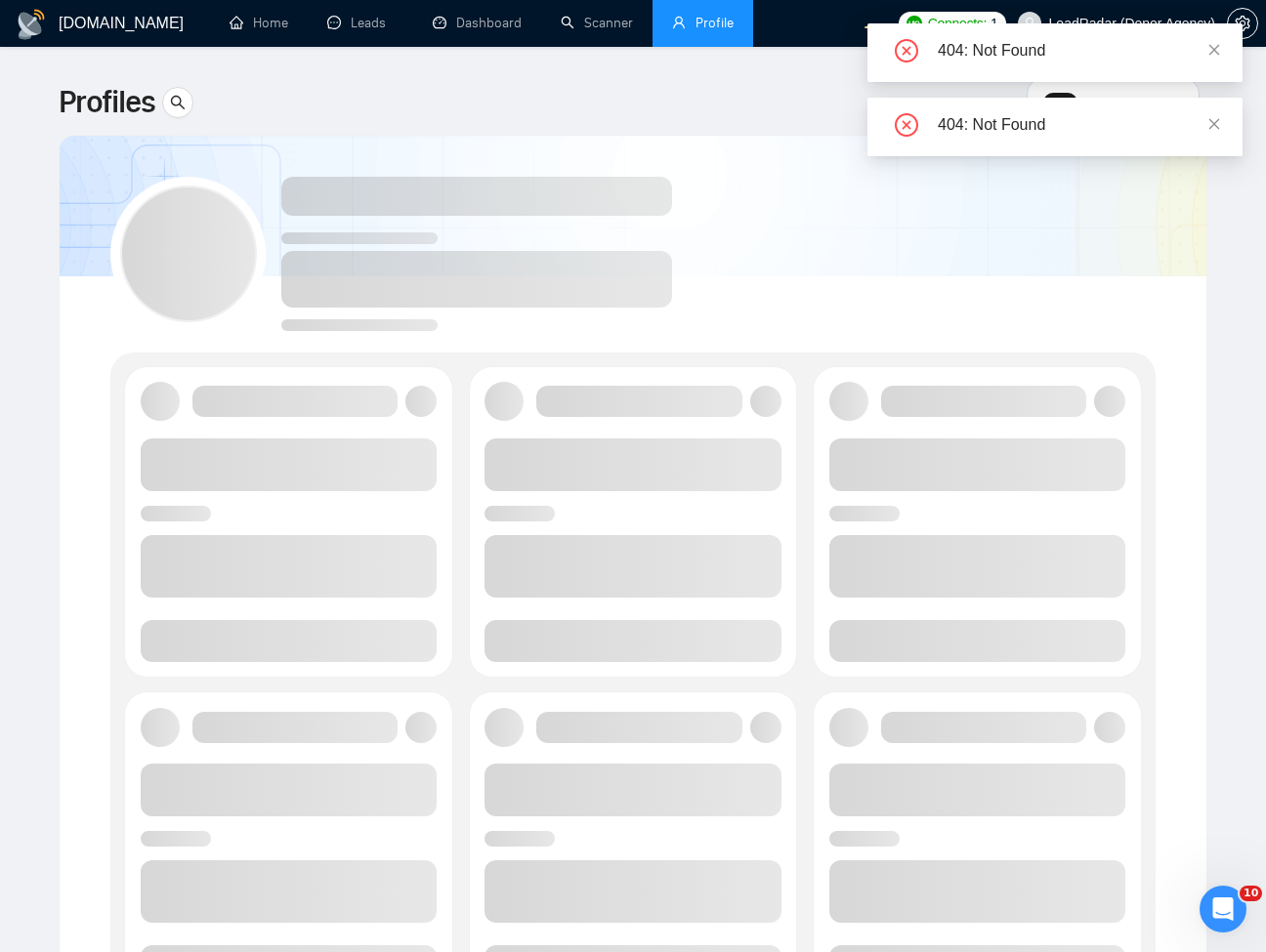
click at [1205, 127] on div "404: Not Found" at bounding box center [1079, 124] width 282 height 23
click at [1210, 125] on icon "close" at bounding box center [1215, 124] width 14 height 14
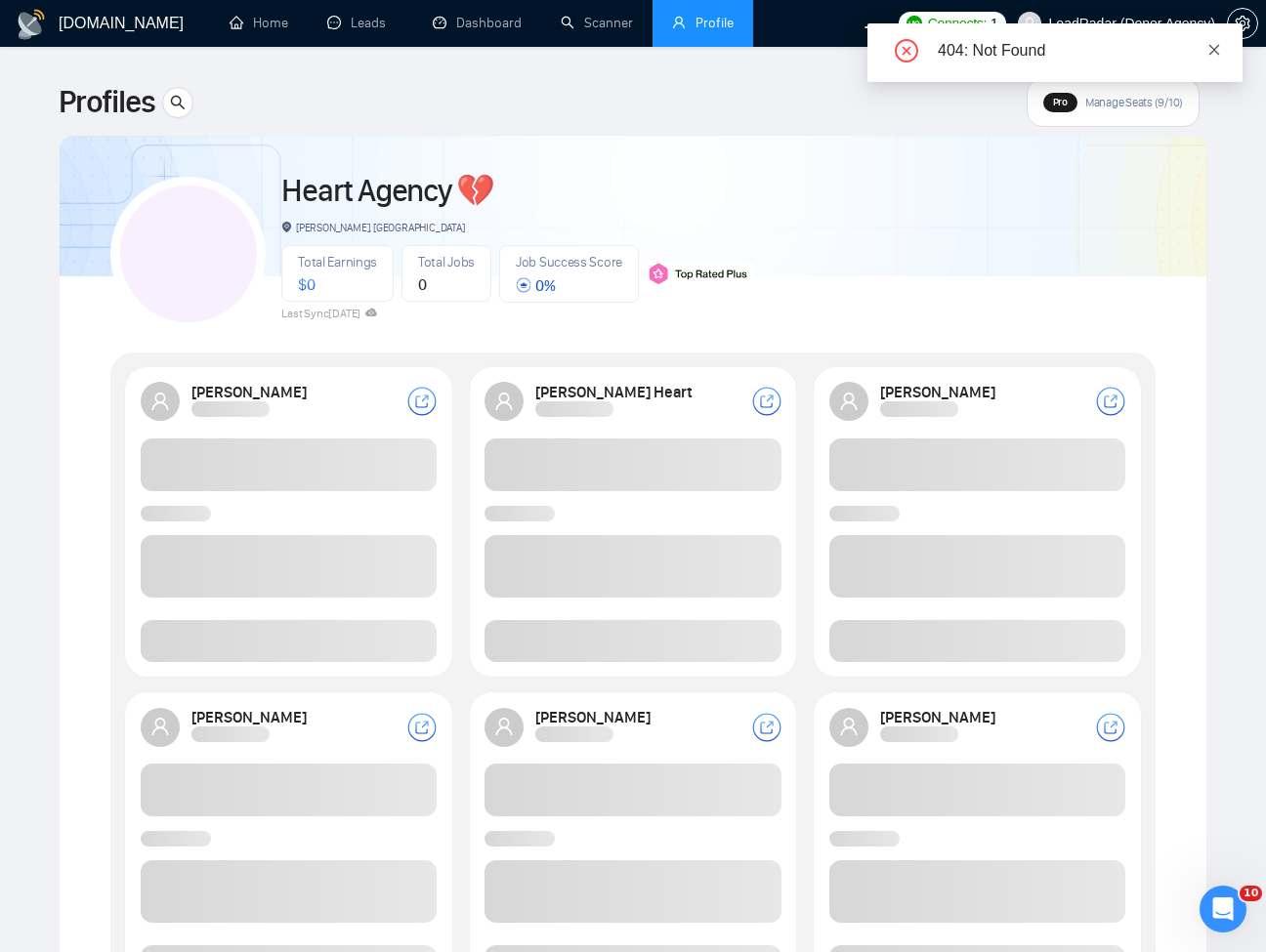
click at [1215, 50] on icon "close" at bounding box center [1215, 49] width 11 height 11
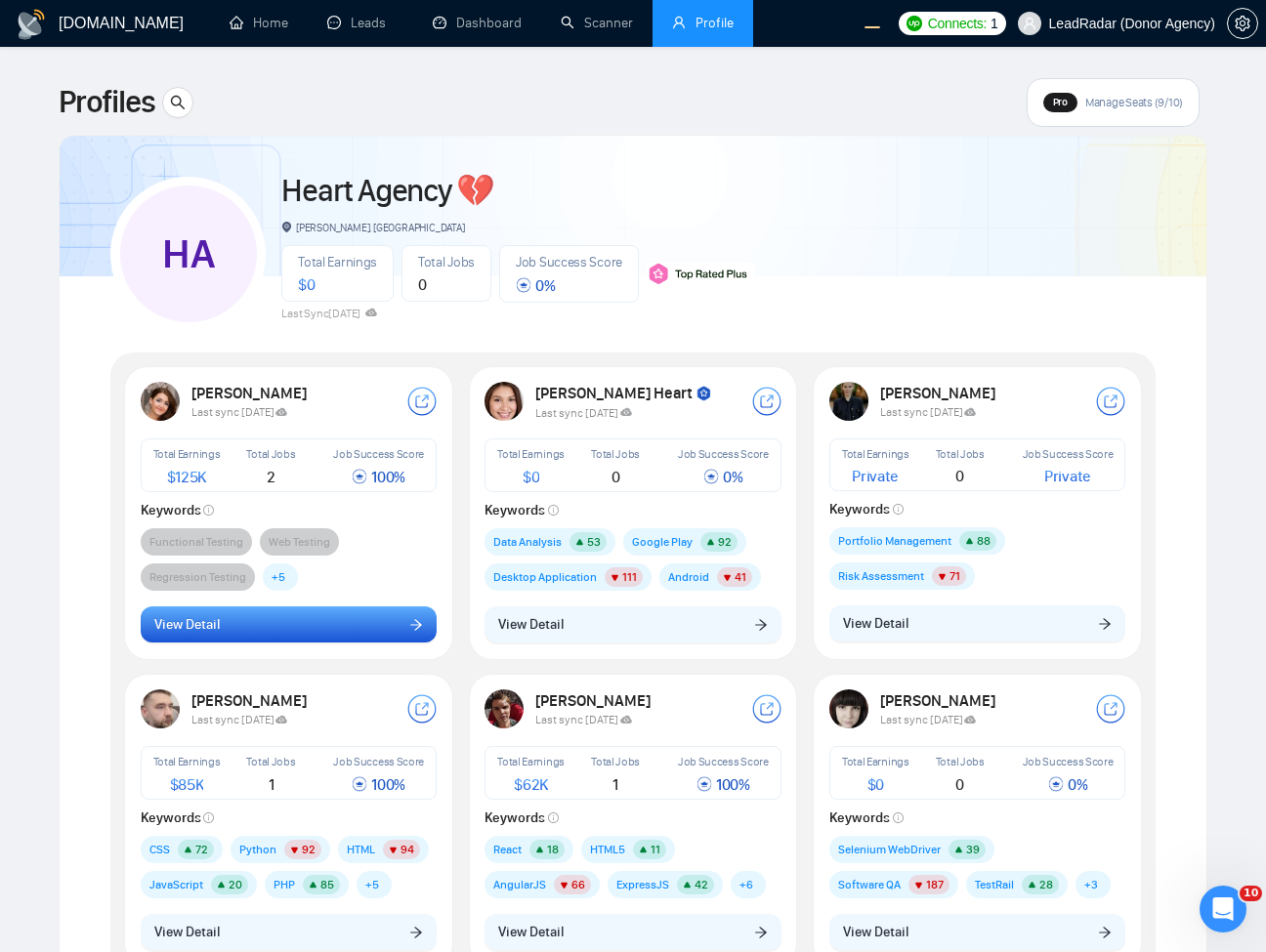
click at [377, 628] on button "View Detail" at bounding box center [289, 624] width 297 height 37
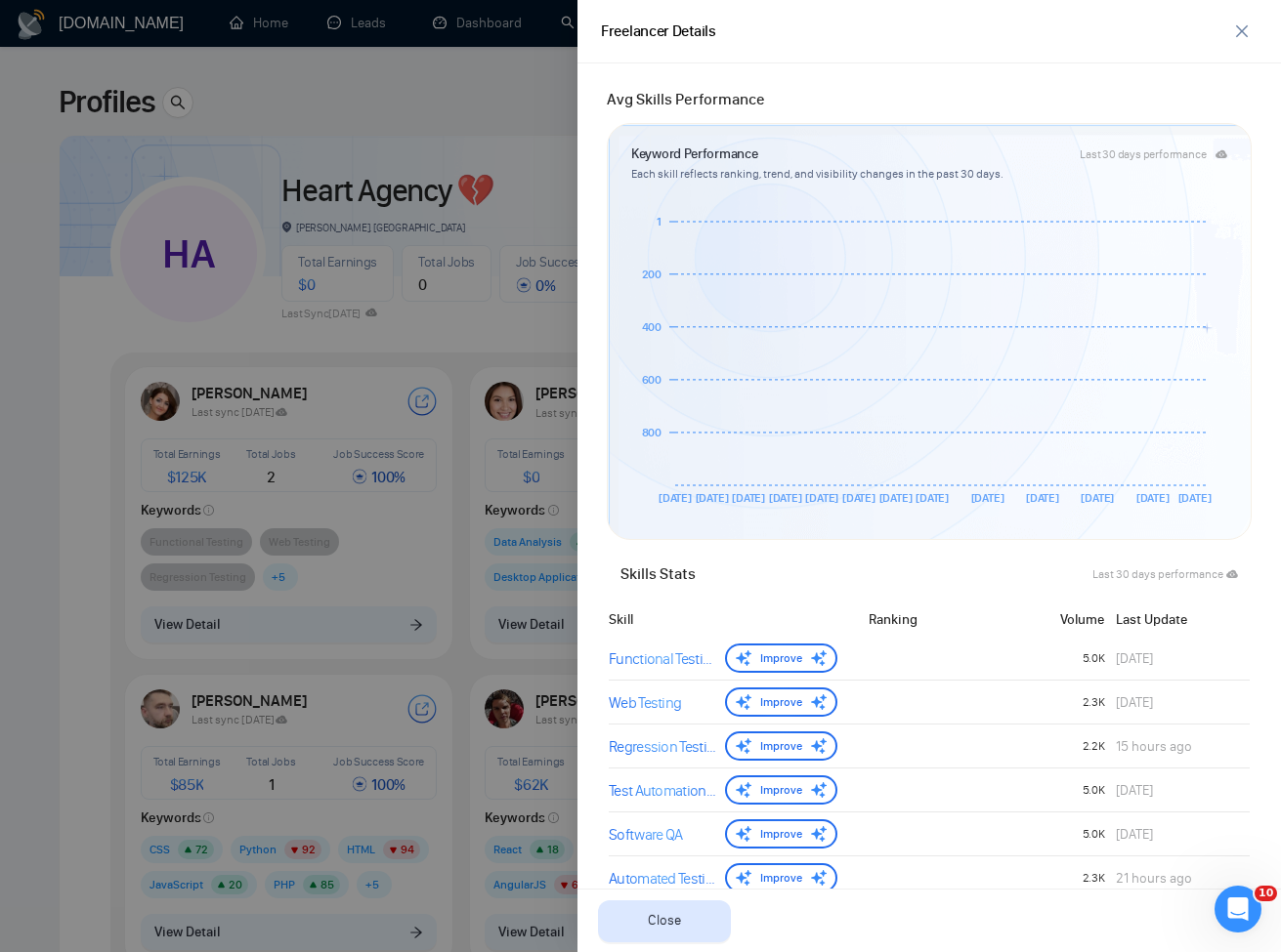
scroll to position [586, 0]
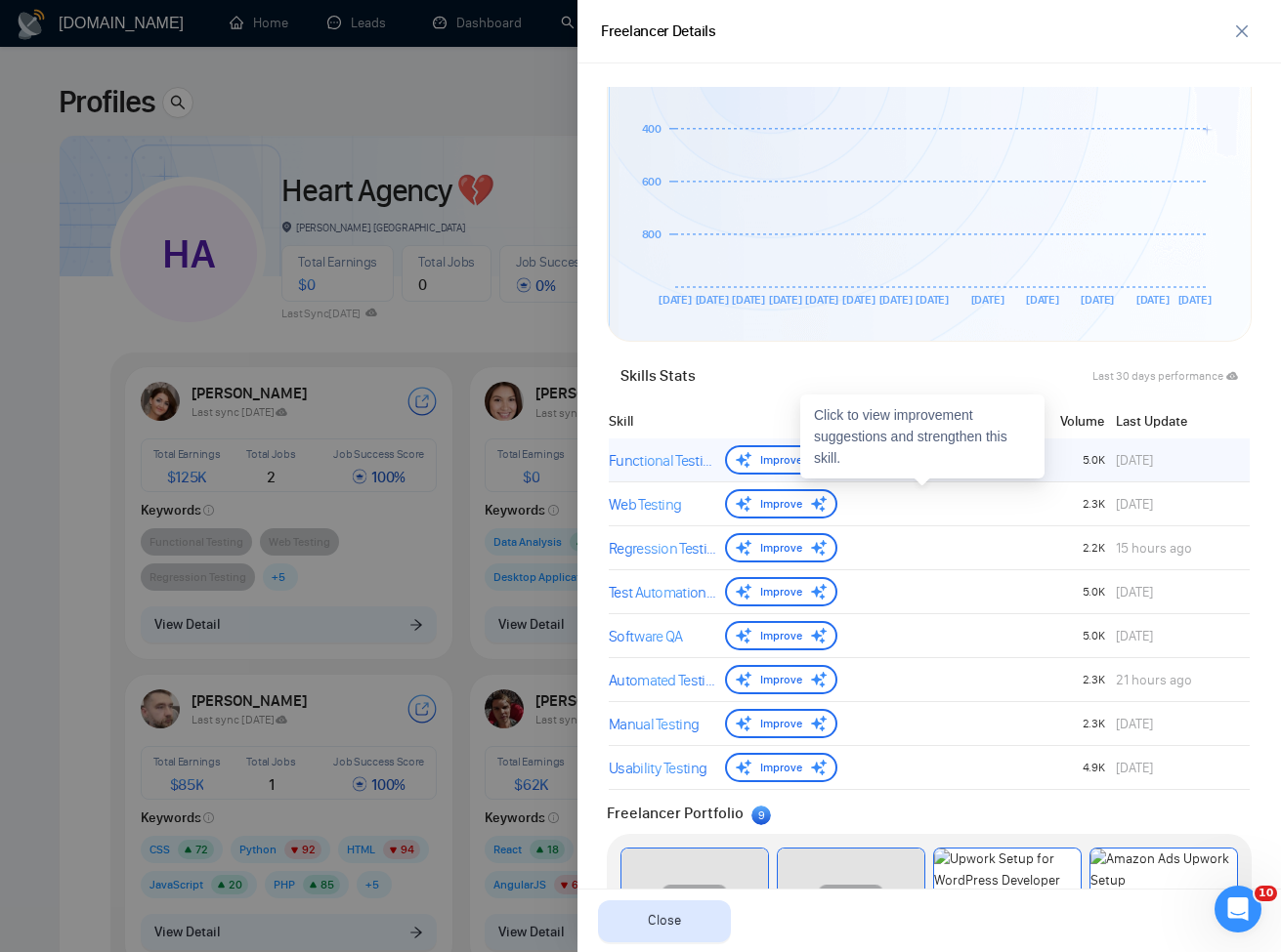
click at [682, 470] on div "Functional Testing" at bounding box center [662, 461] width 109 height 23
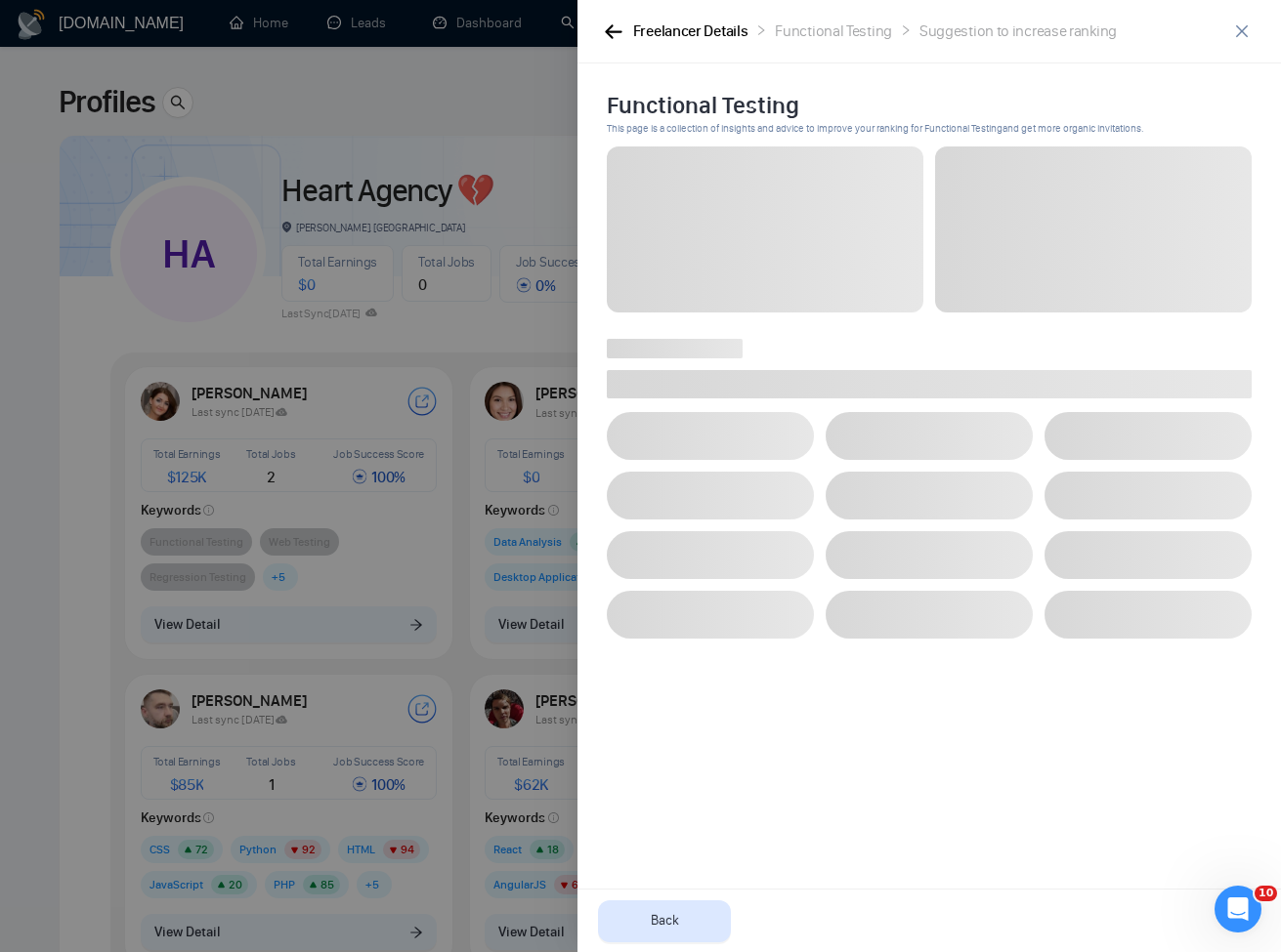
scroll to position [0, 0]
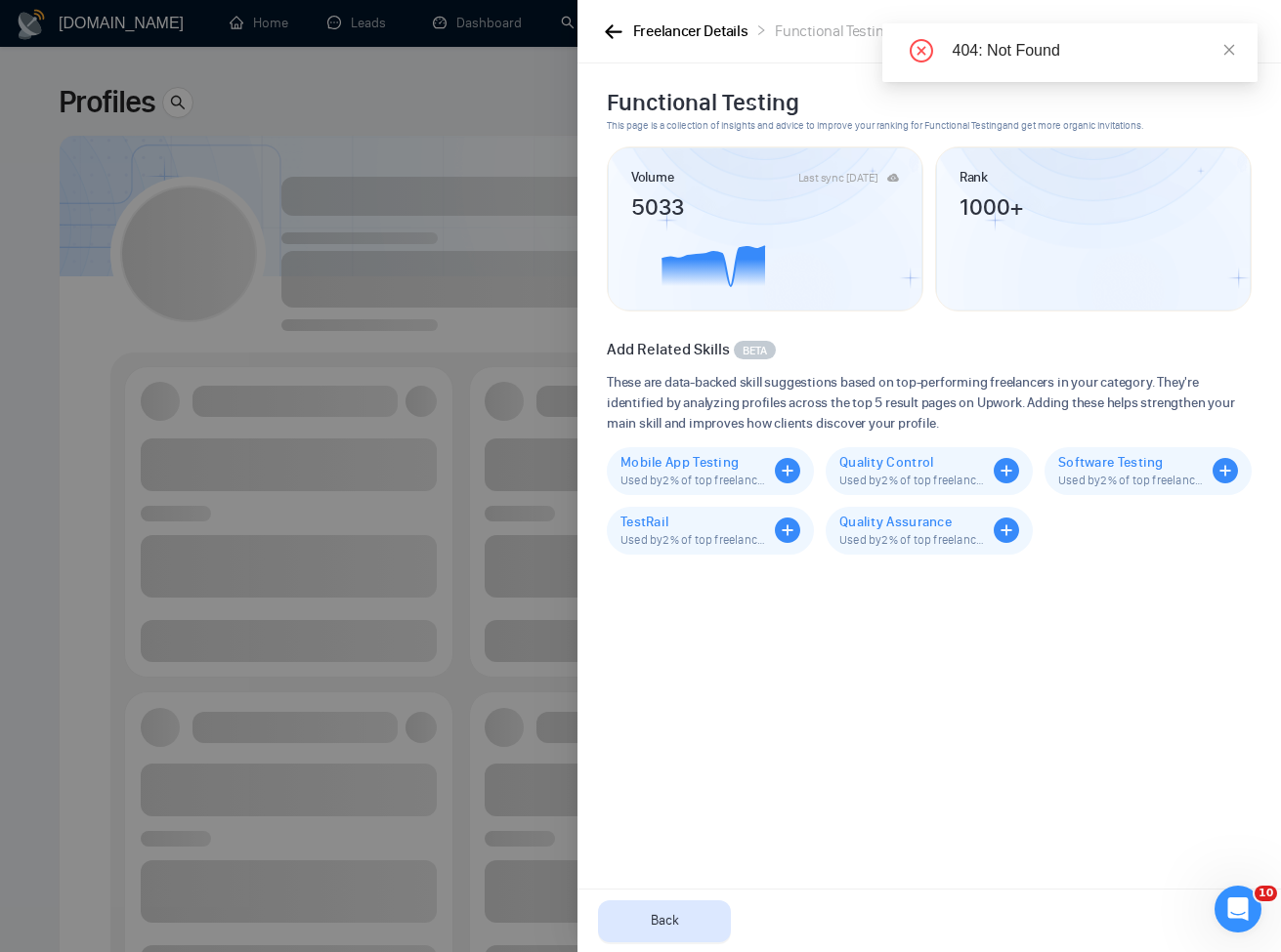
click at [1233, 54] on icon "close" at bounding box center [1229, 49] width 11 height 11
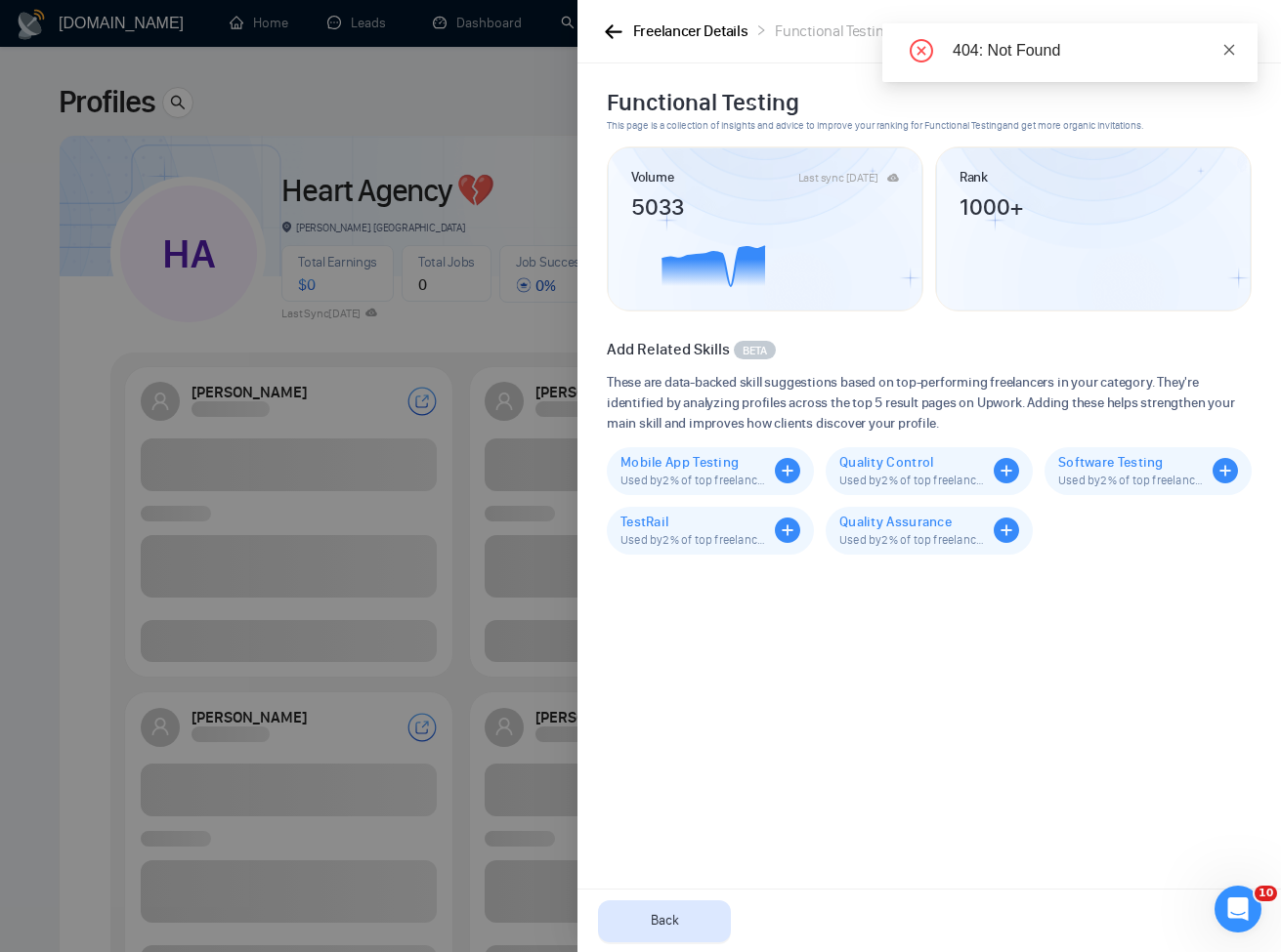
click at [1229, 41] on link at bounding box center [1229, 50] width 14 height 22
click at [1249, 26] on icon "close" at bounding box center [1242, 31] width 16 height 16
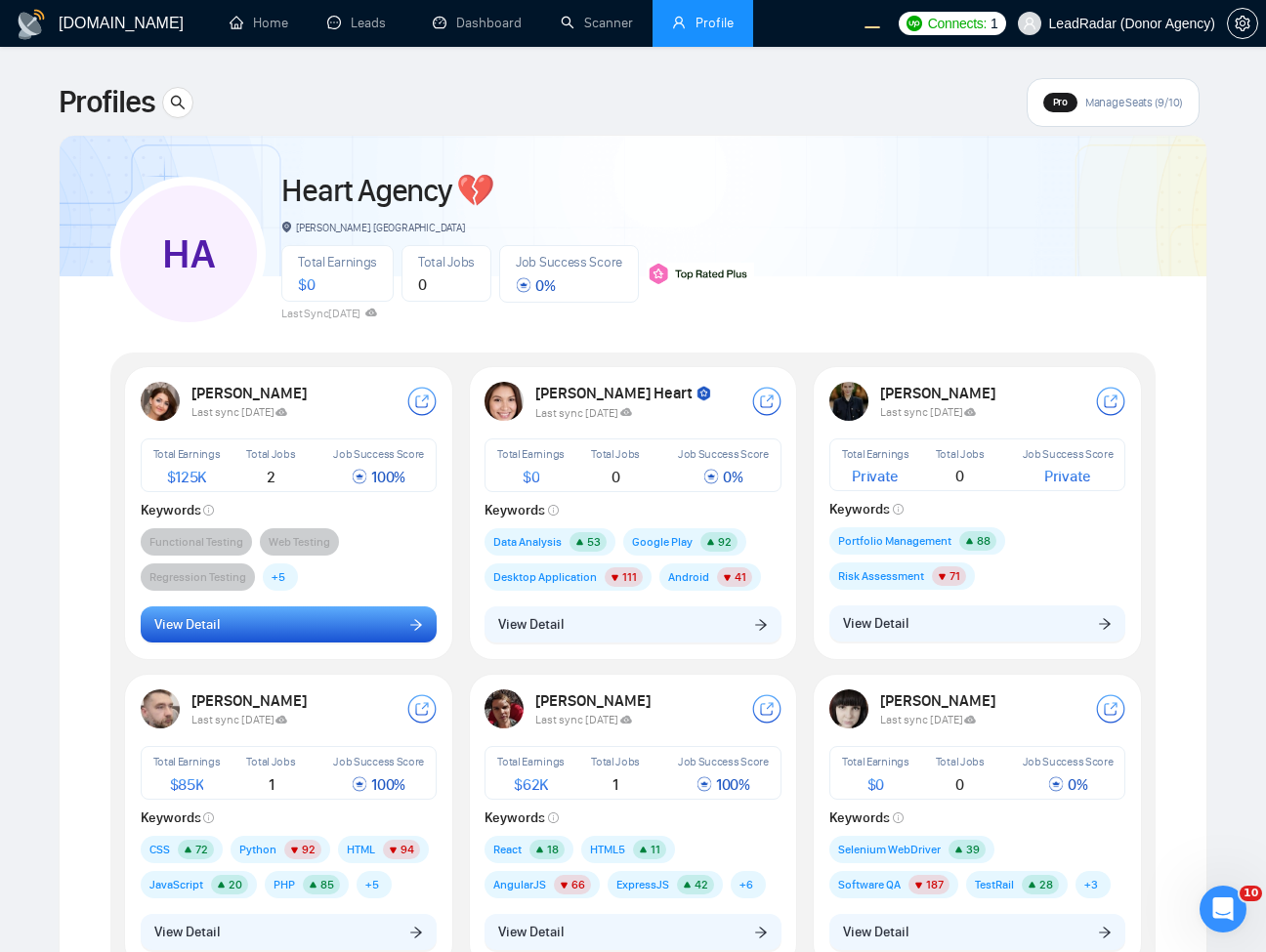
click at [370, 606] on button "View Detail" at bounding box center [289, 624] width 297 height 37
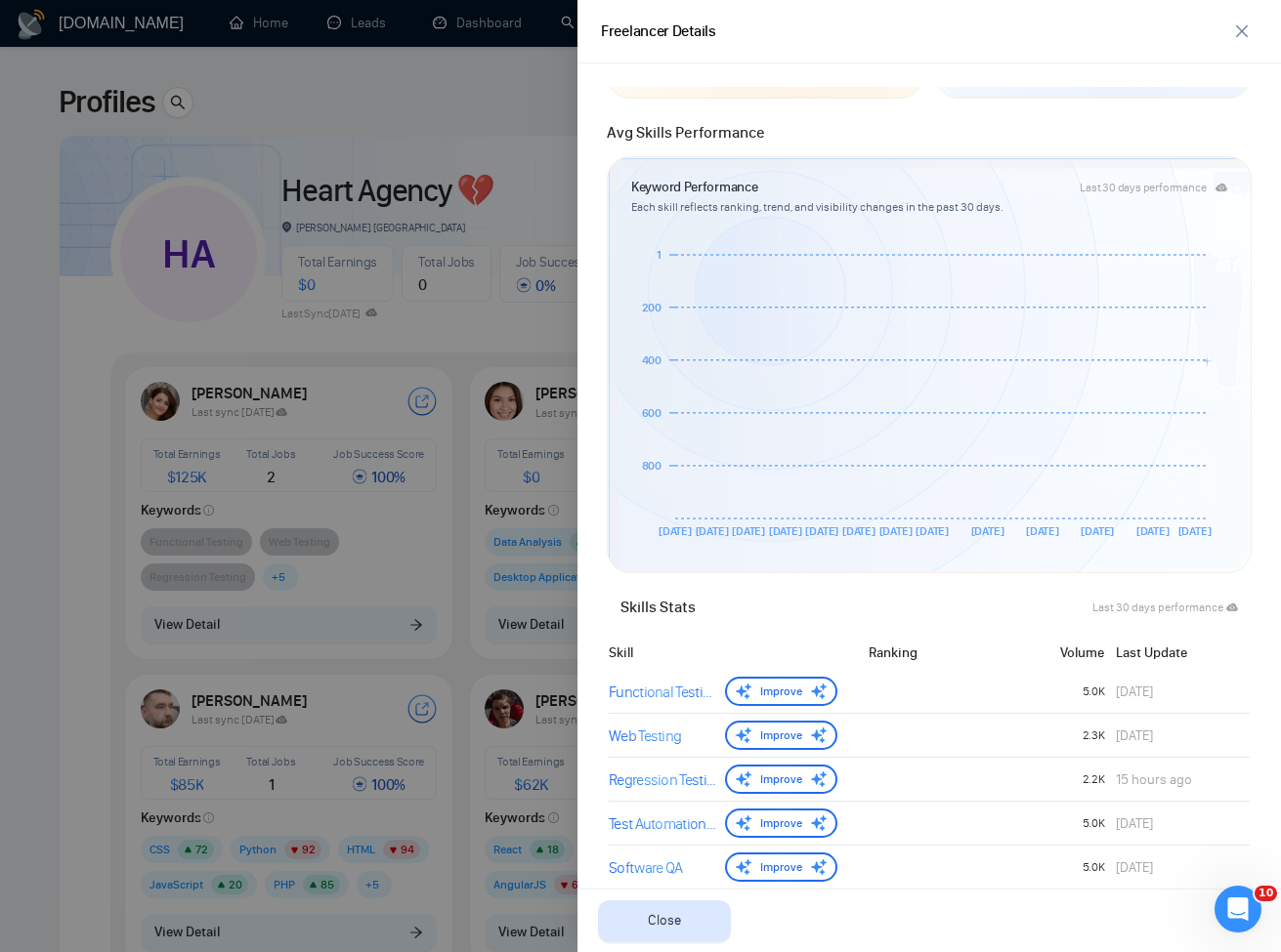
scroll to position [787, 0]
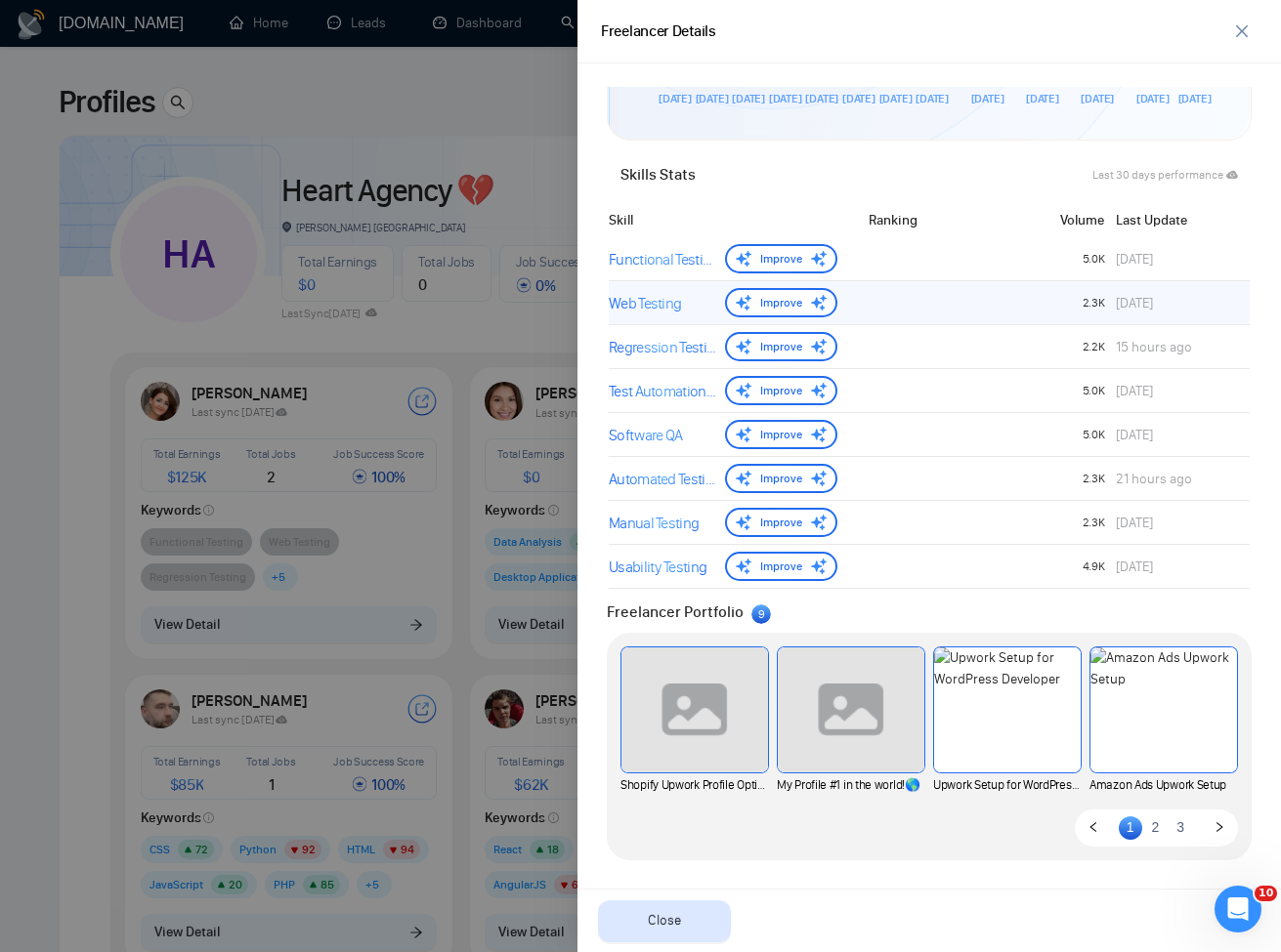
click at [647, 281] on div "Functional Testing Improve 5.0K [DATE]" at bounding box center [928, 260] width 640 height 44
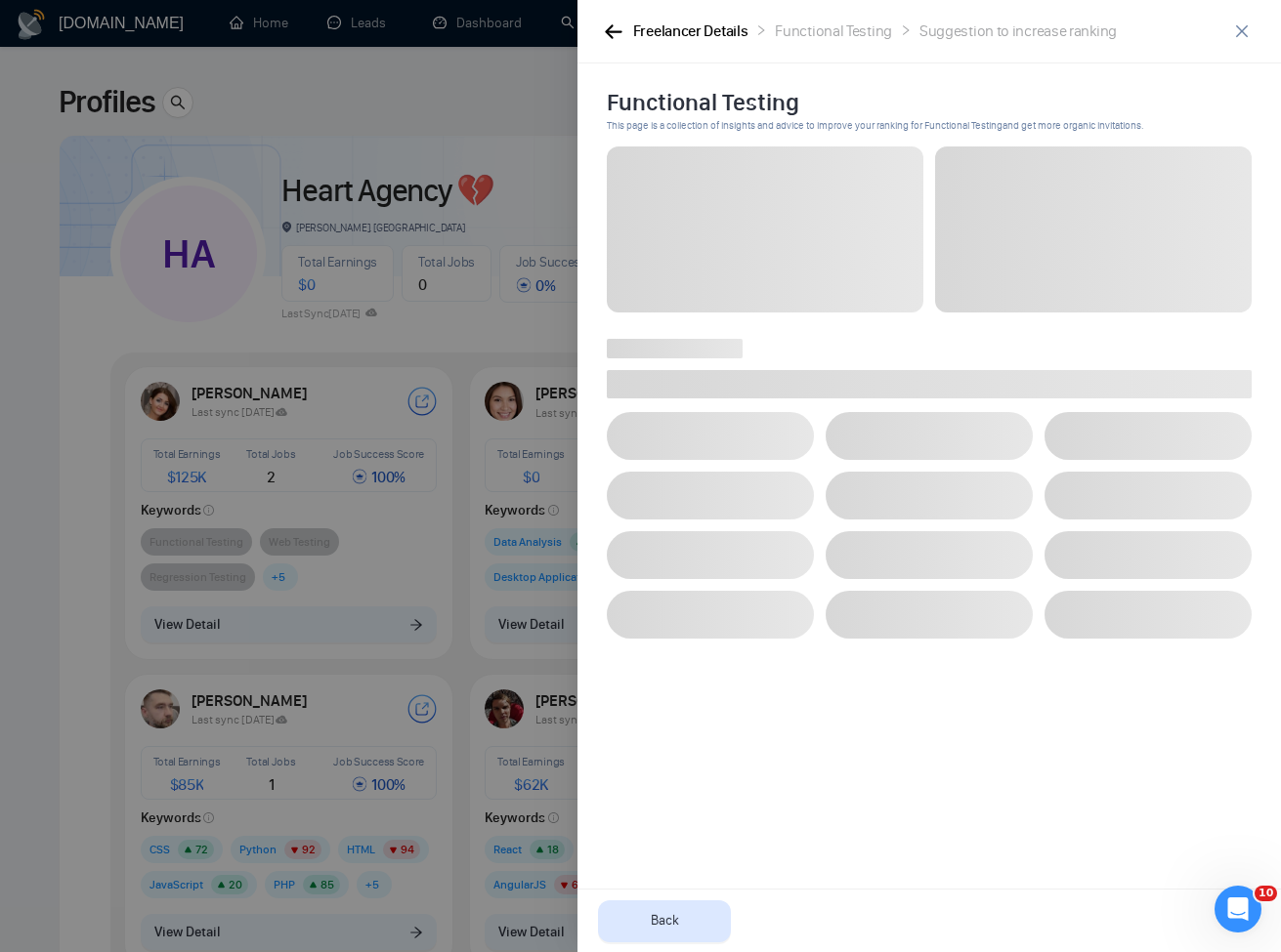
scroll to position [0, 0]
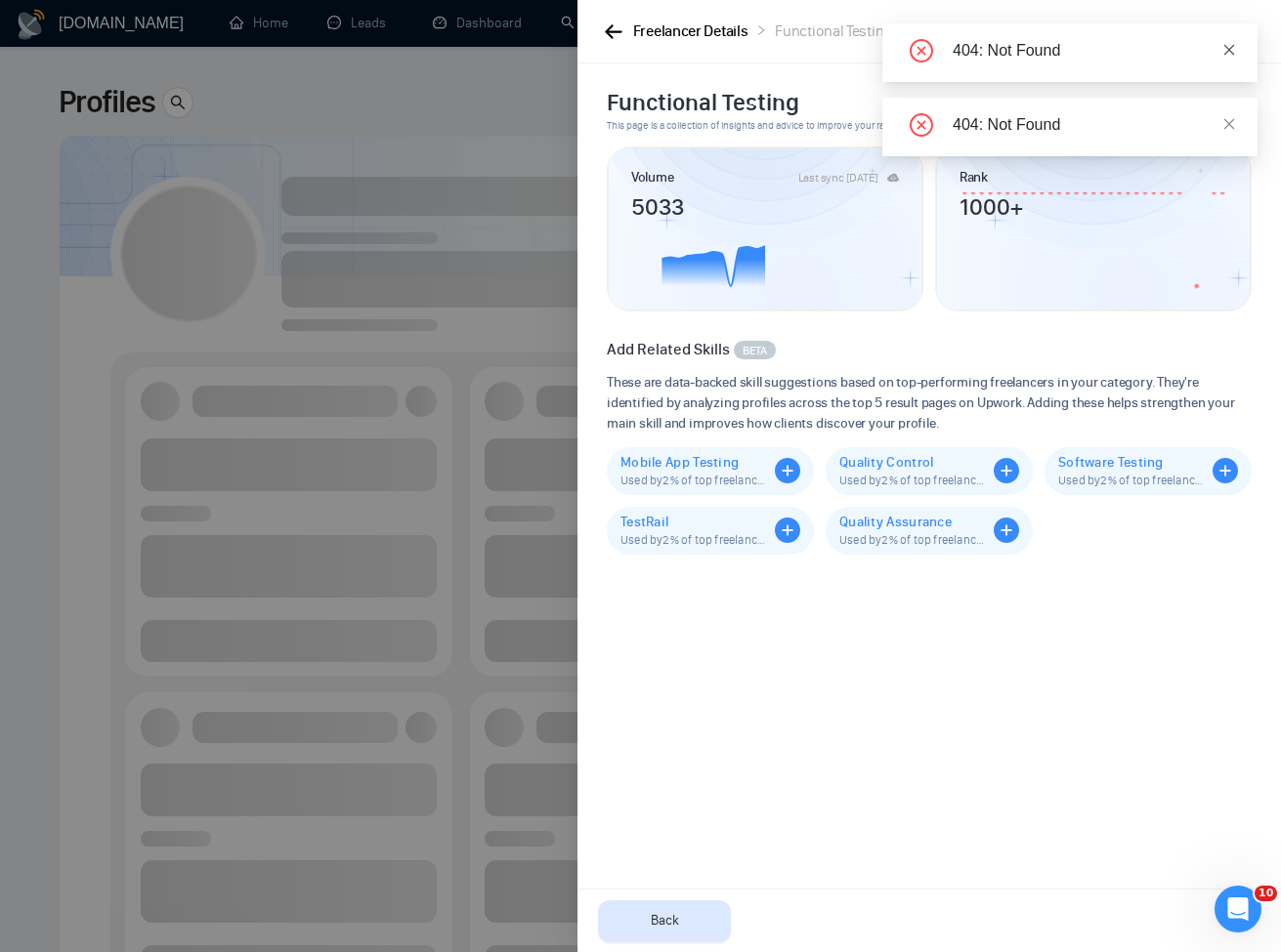
click at [1235, 47] on icon "close" at bounding box center [1229, 50] width 14 height 14
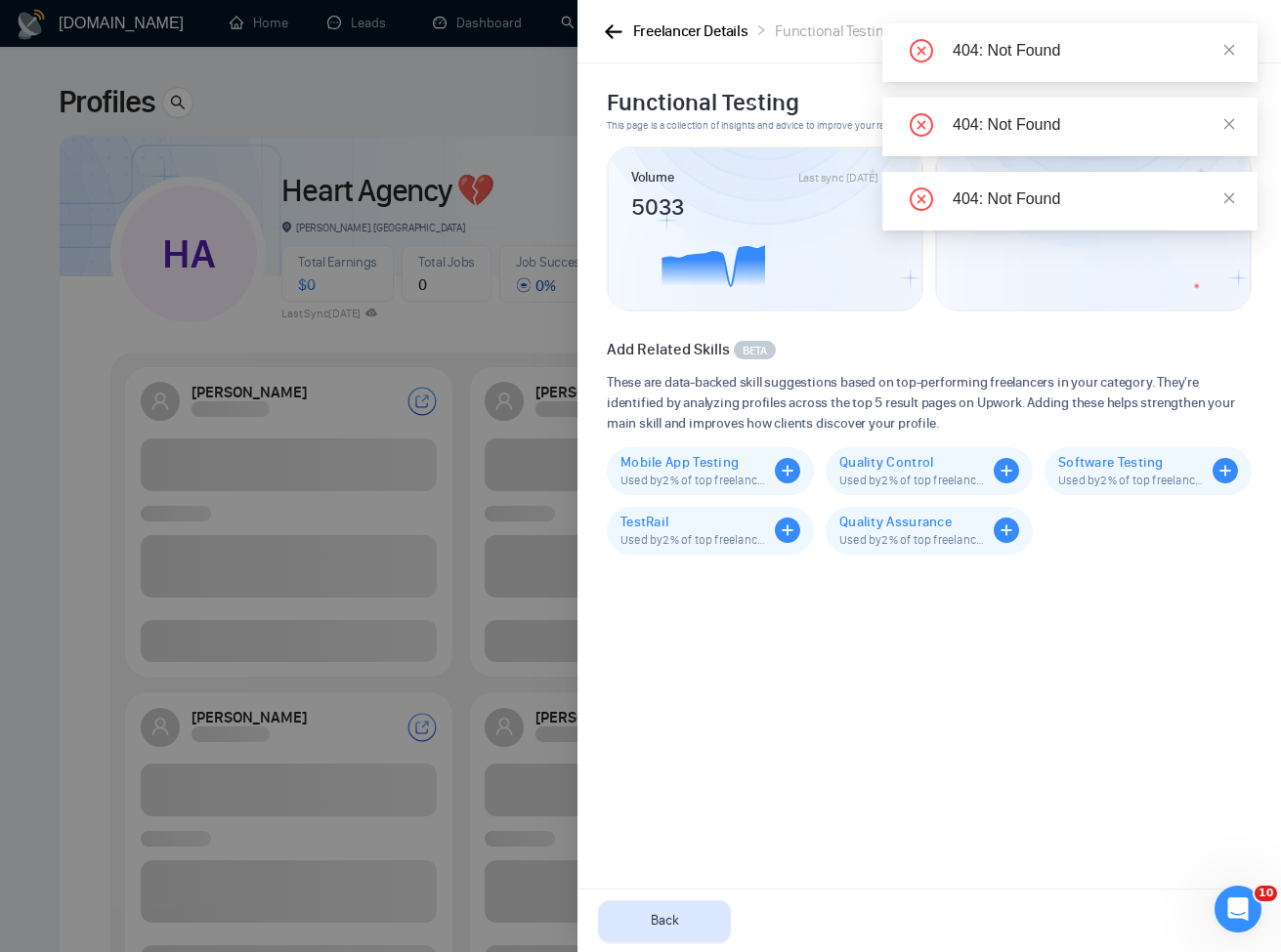
click at [1237, 59] on div "404: Not Found" at bounding box center [1069, 52] width 375 height 59
click at [1236, 48] on div "404: Not Found" at bounding box center [1069, 52] width 375 height 59
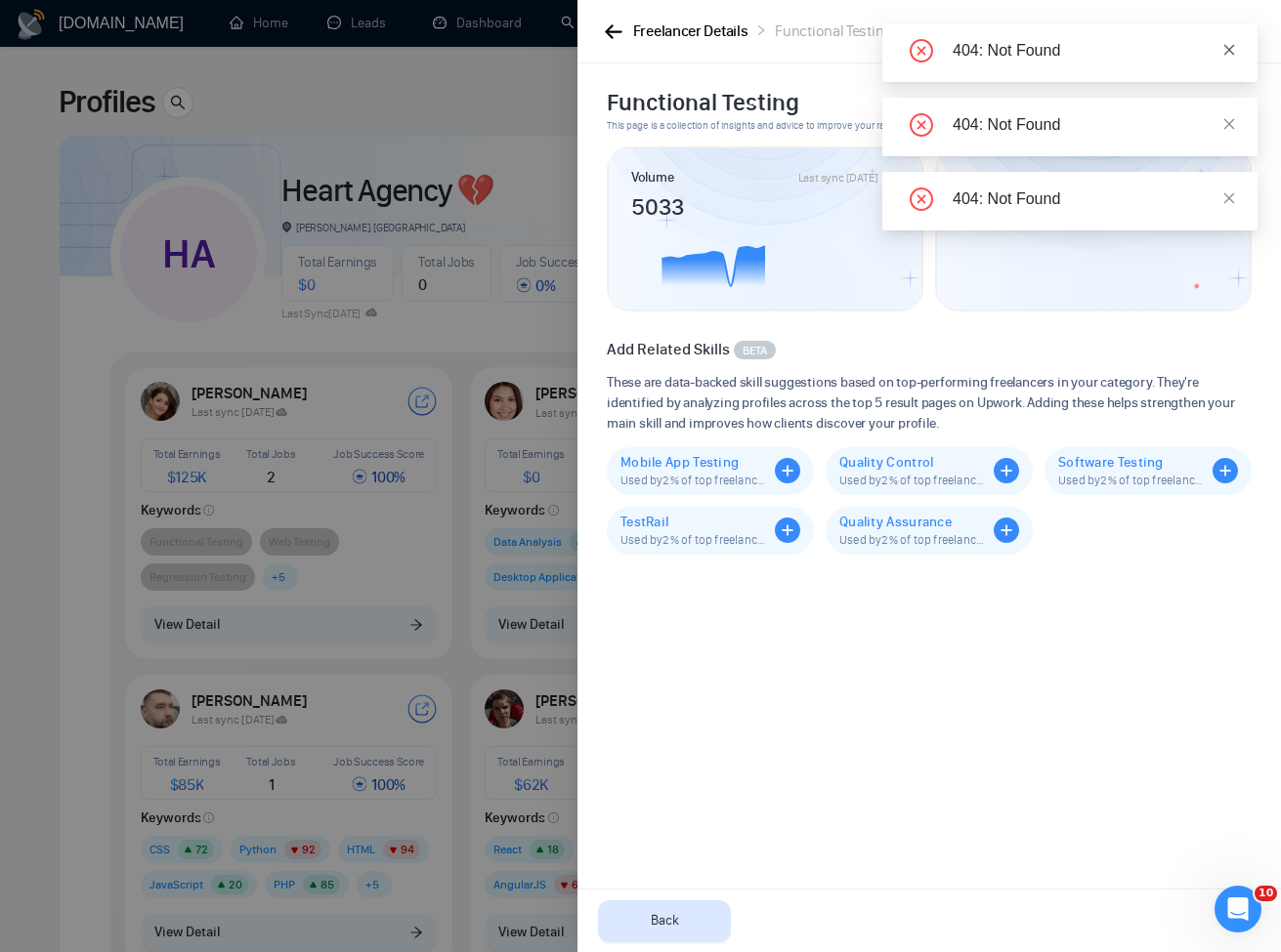
click at [1232, 47] on icon "close" at bounding box center [1229, 49] width 11 height 11
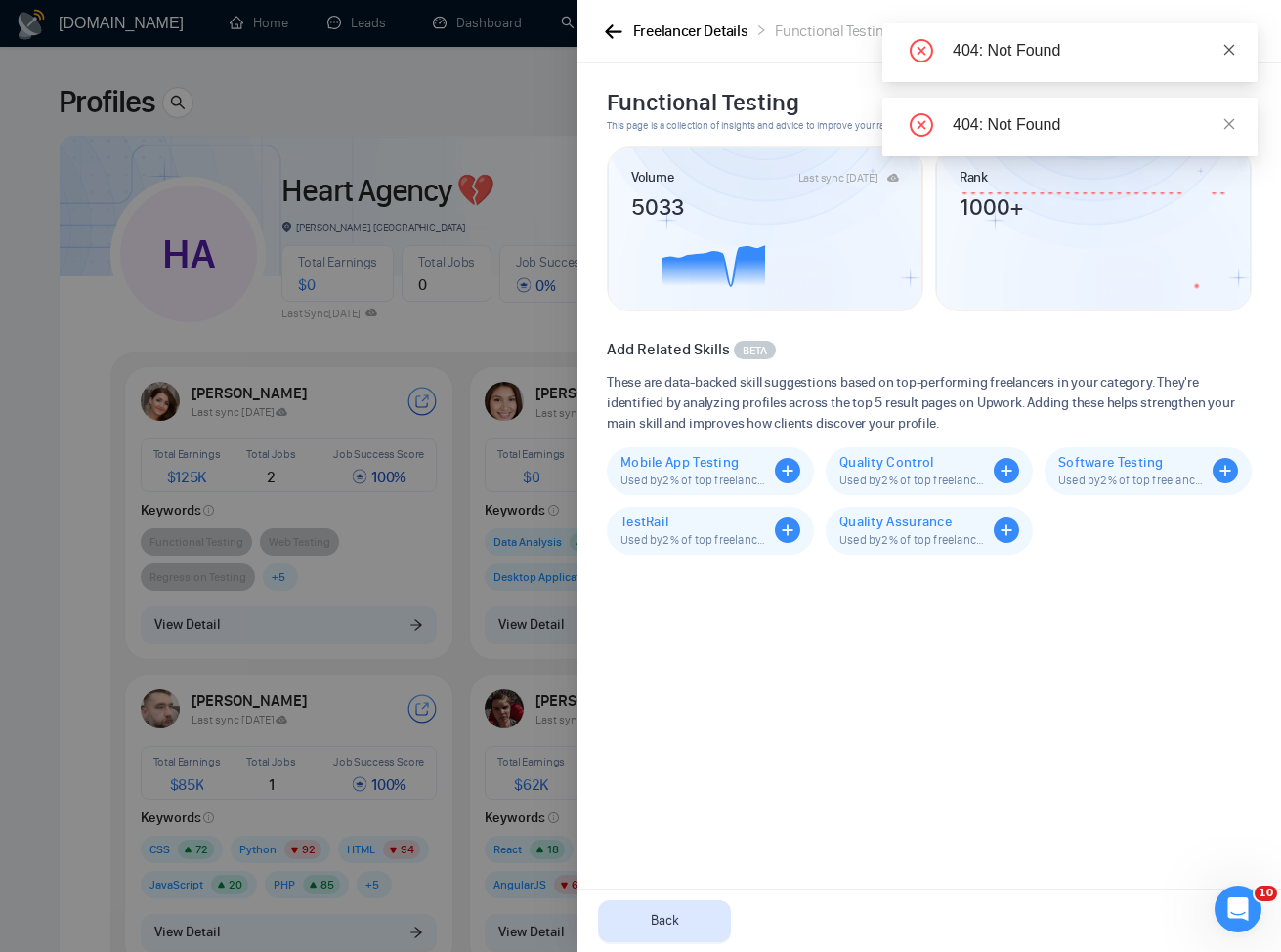
click at [1229, 55] on icon "close" at bounding box center [1229, 50] width 14 height 14
click at [1233, 45] on icon "close" at bounding box center [1229, 49] width 11 height 11
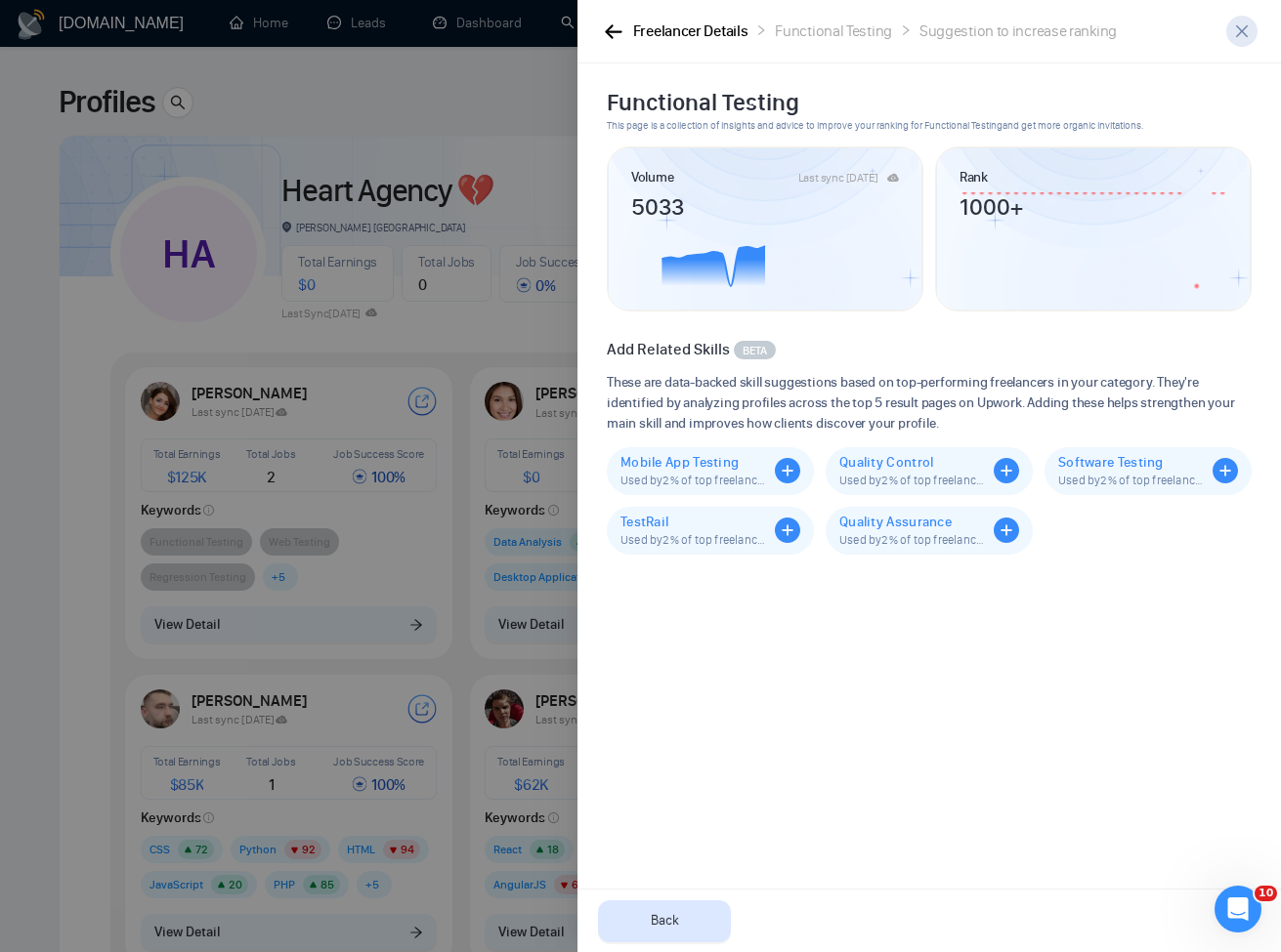
click at [1242, 38] on icon "close" at bounding box center [1242, 31] width 16 height 16
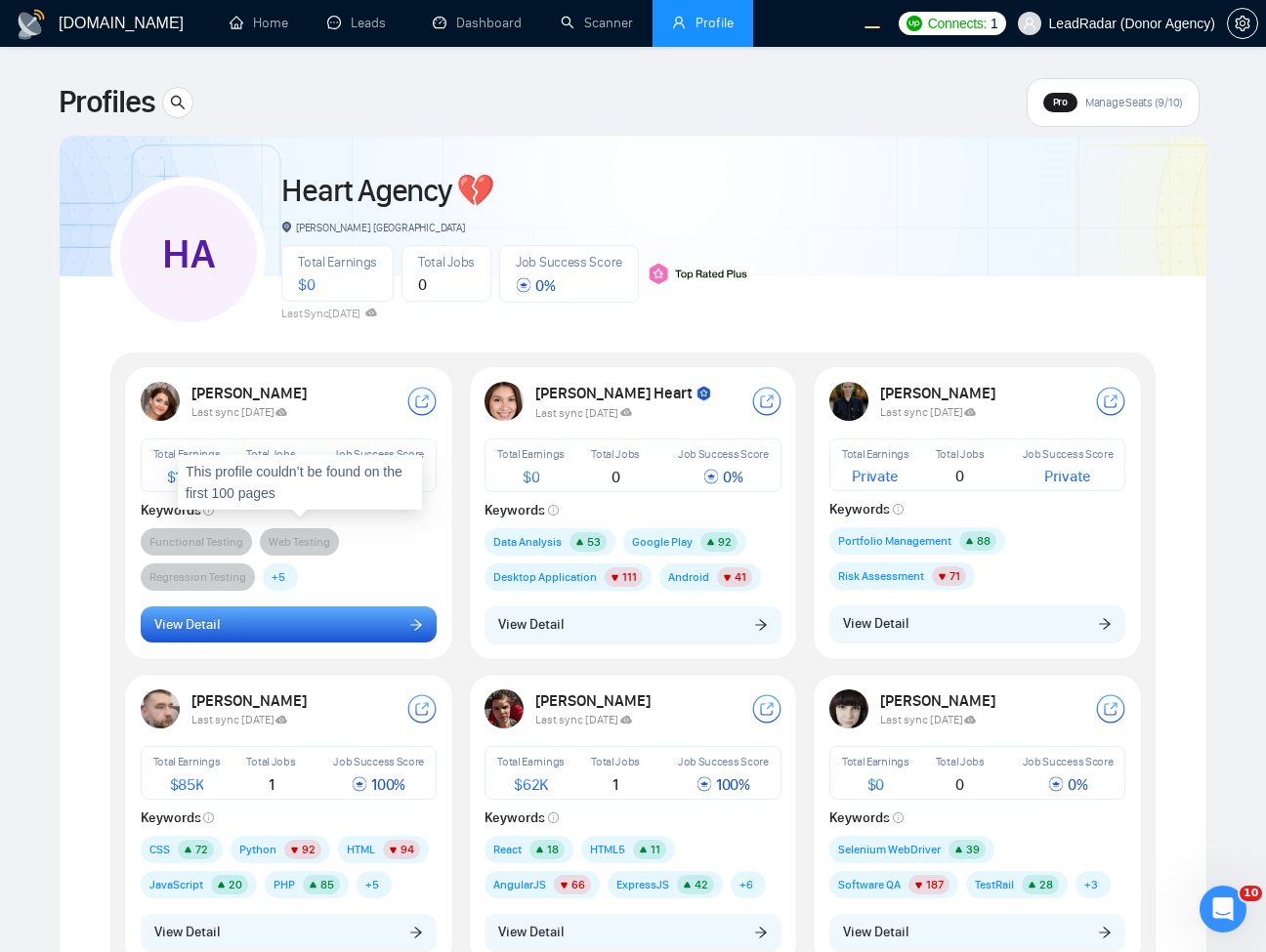
click at [336, 608] on button "View Detail" at bounding box center [289, 624] width 297 height 37
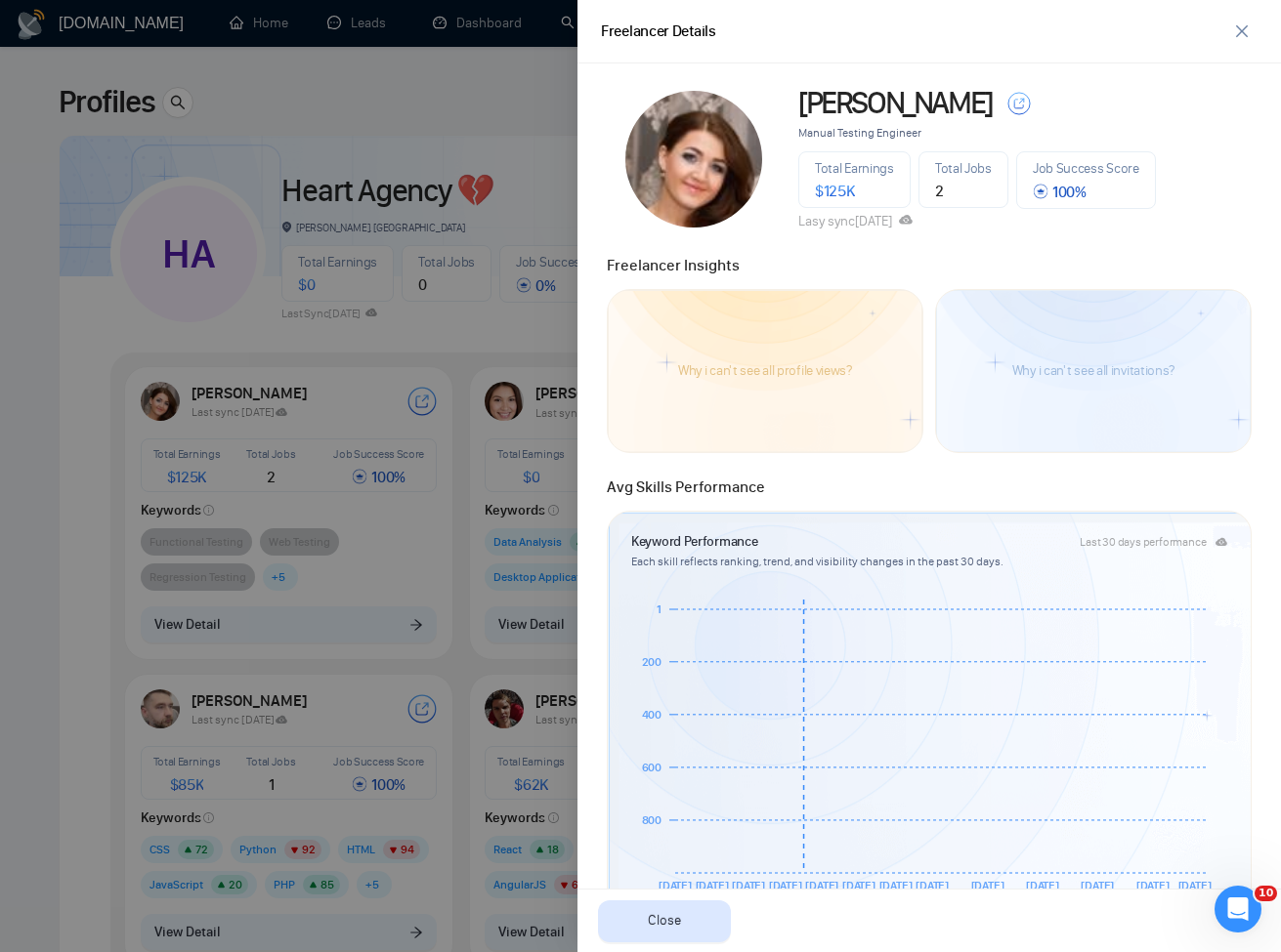
scroll to position [703, 0]
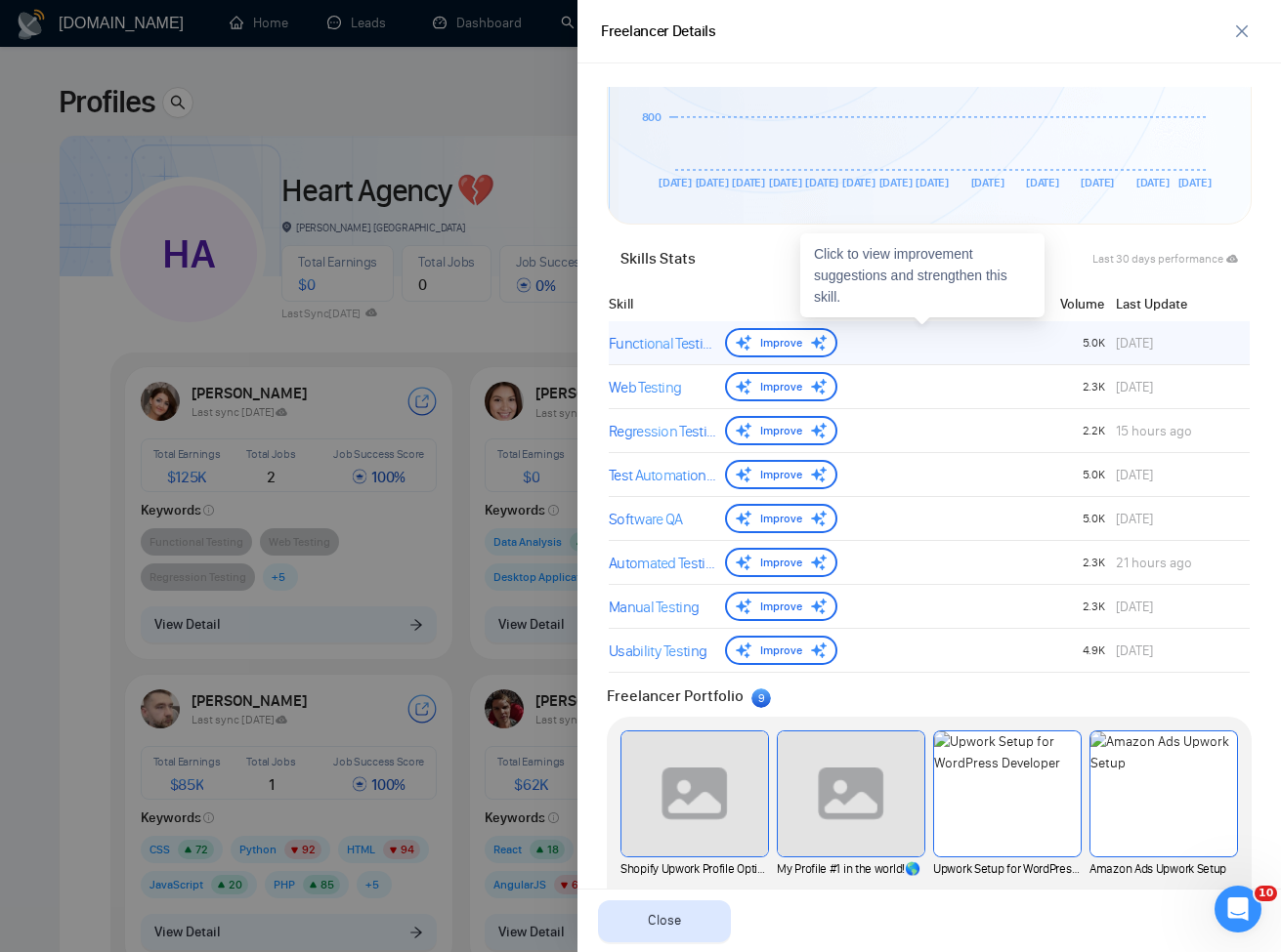
click at [649, 350] on div "Functional Testing" at bounding box center [662, 343] width 109 height 23
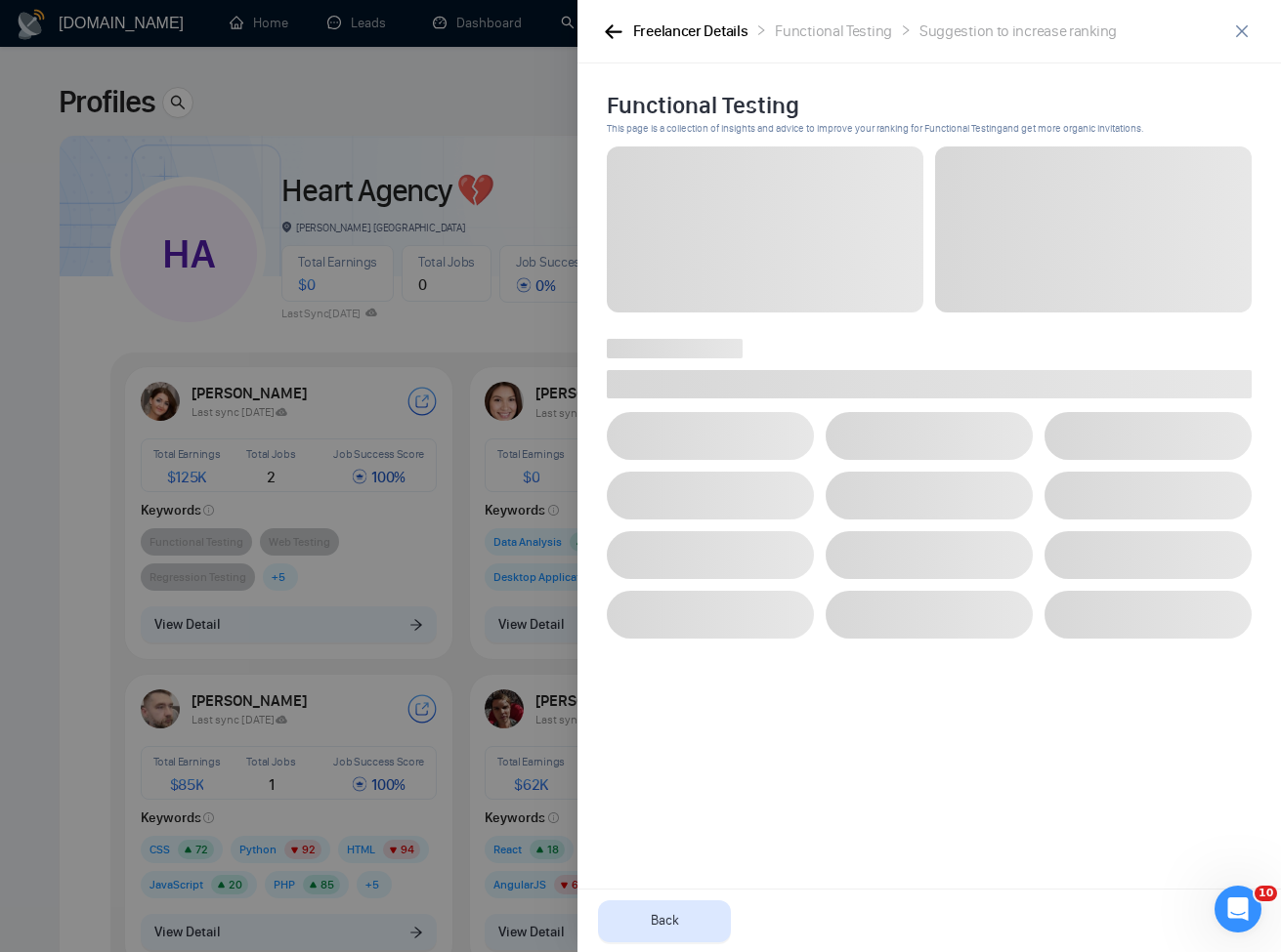
scroll to position [0, 0]
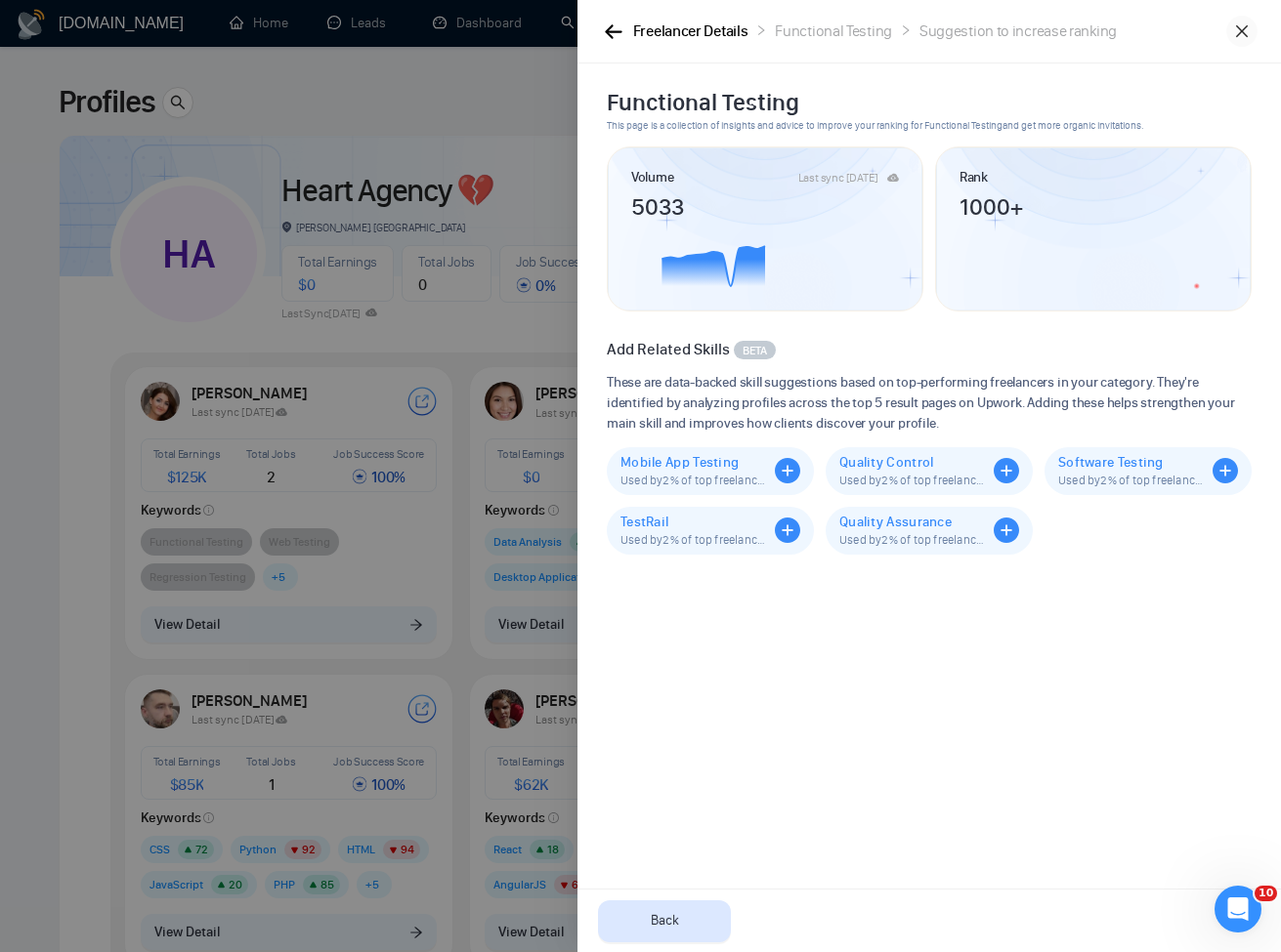
click at [1243, 35] on icon "close" at bounding box center [1242, 31] width 16 height 16
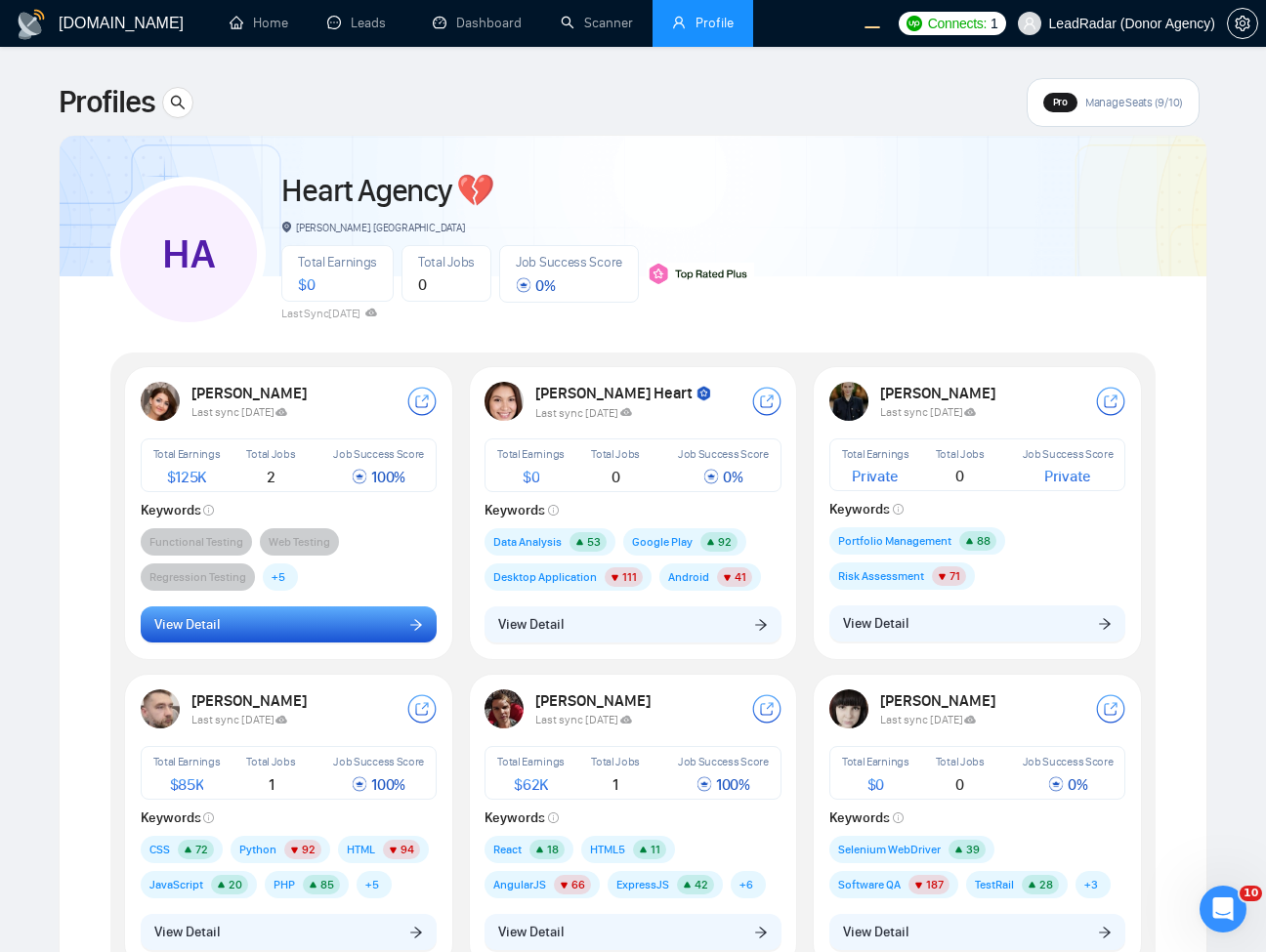
click at [325, 627] on button "View Detail" at bounding box center [289, 624] width 297 height 37
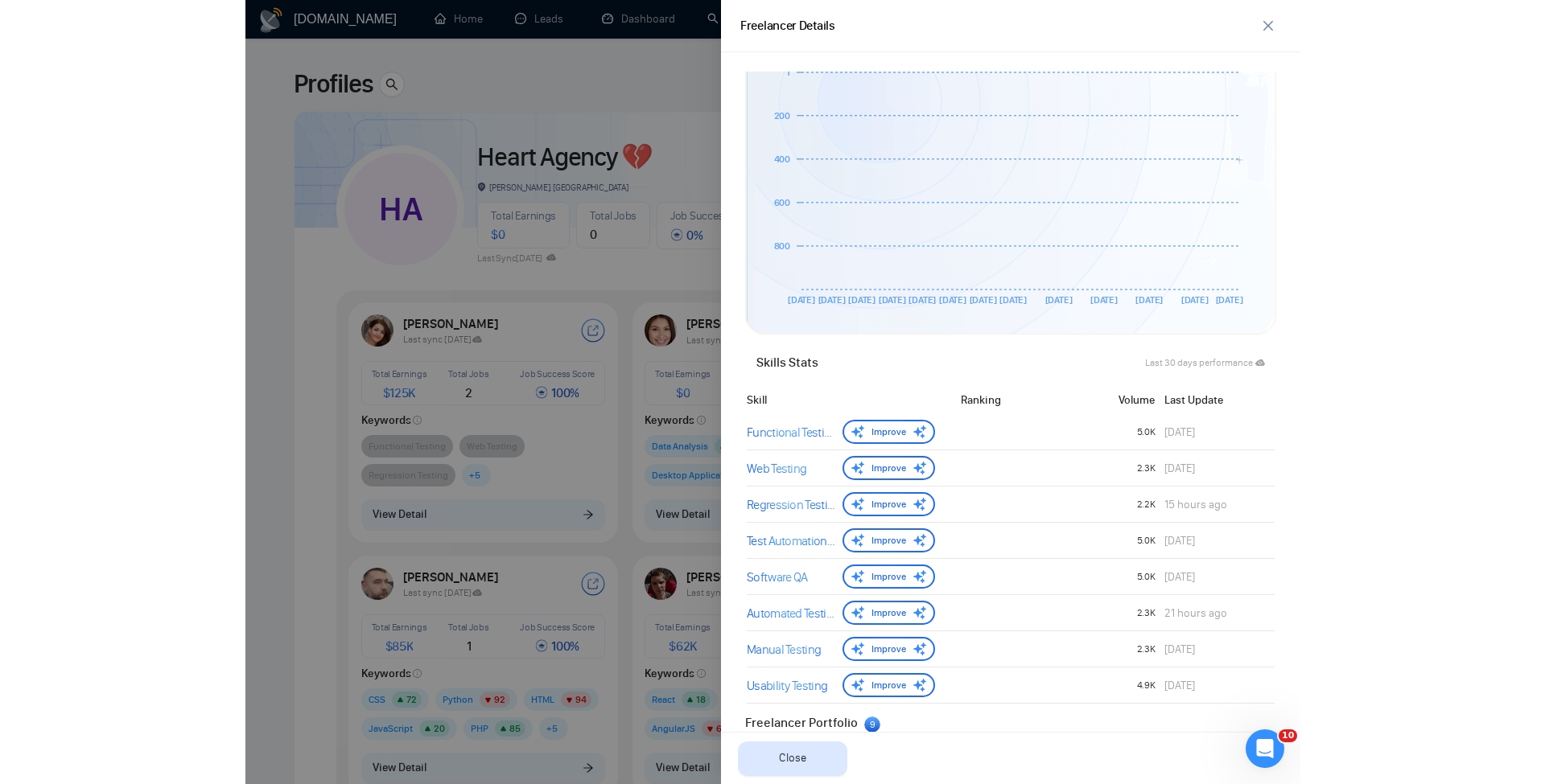
scroll to position [579, 0]
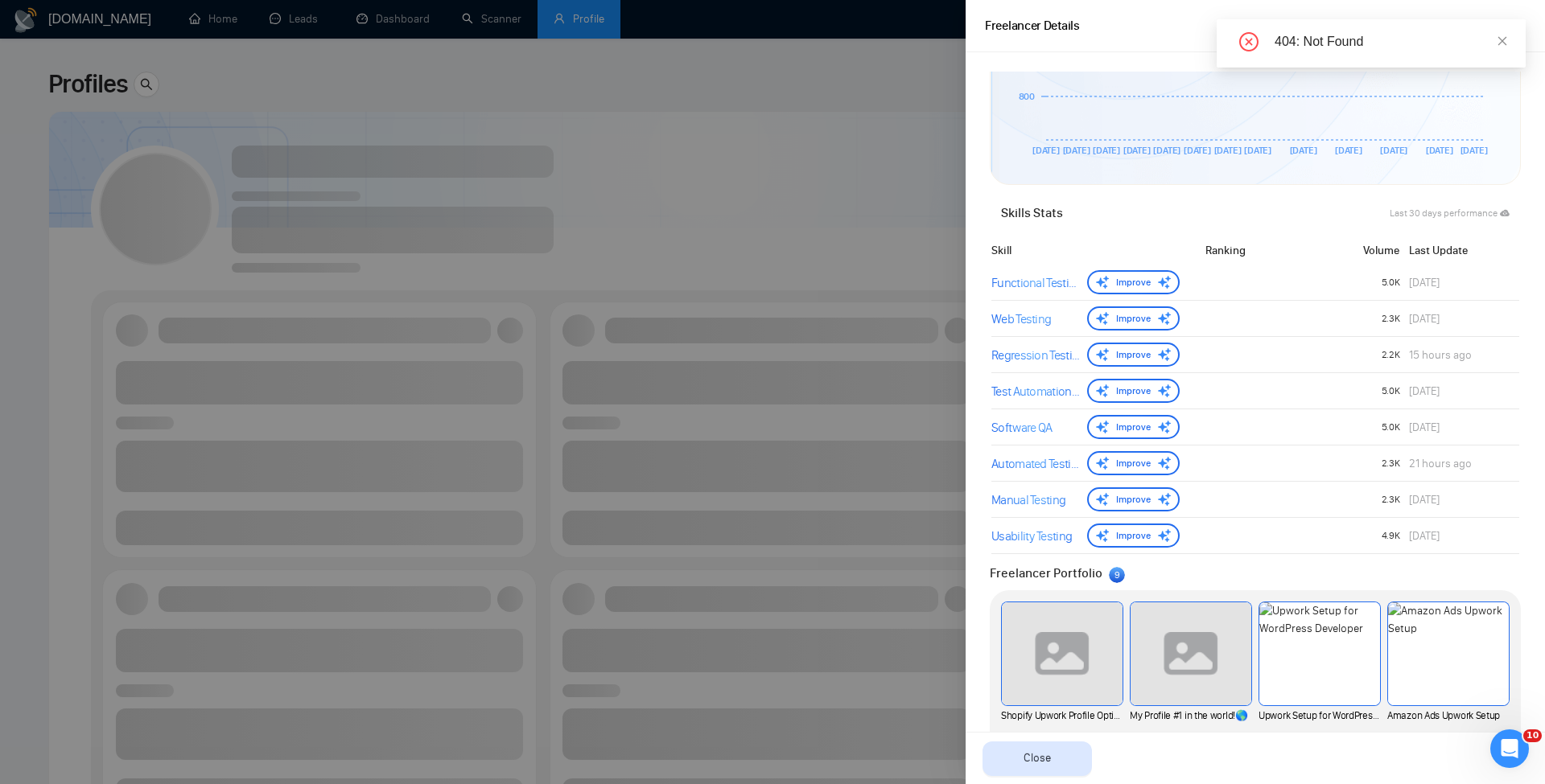
drag, startPoint x: 1518, startPoint y: 30, endPoint x: 1473, endPoint y: 58, distance: 53.0
click at [1054, 30] on div "404: Not Found" at bounding box center [1371, 43] width 309 height 49
click at [1054, 58] on div "404: Not Found" at bounding box center [1371, 43] width 309 height 49
click at [1054, 44] on div "404: Not Found" at bounding box center [1391, 41] width 232 height 19
click at [1054, 39] on icon "close" at bounding box center [1503, 41] width 12 height 12
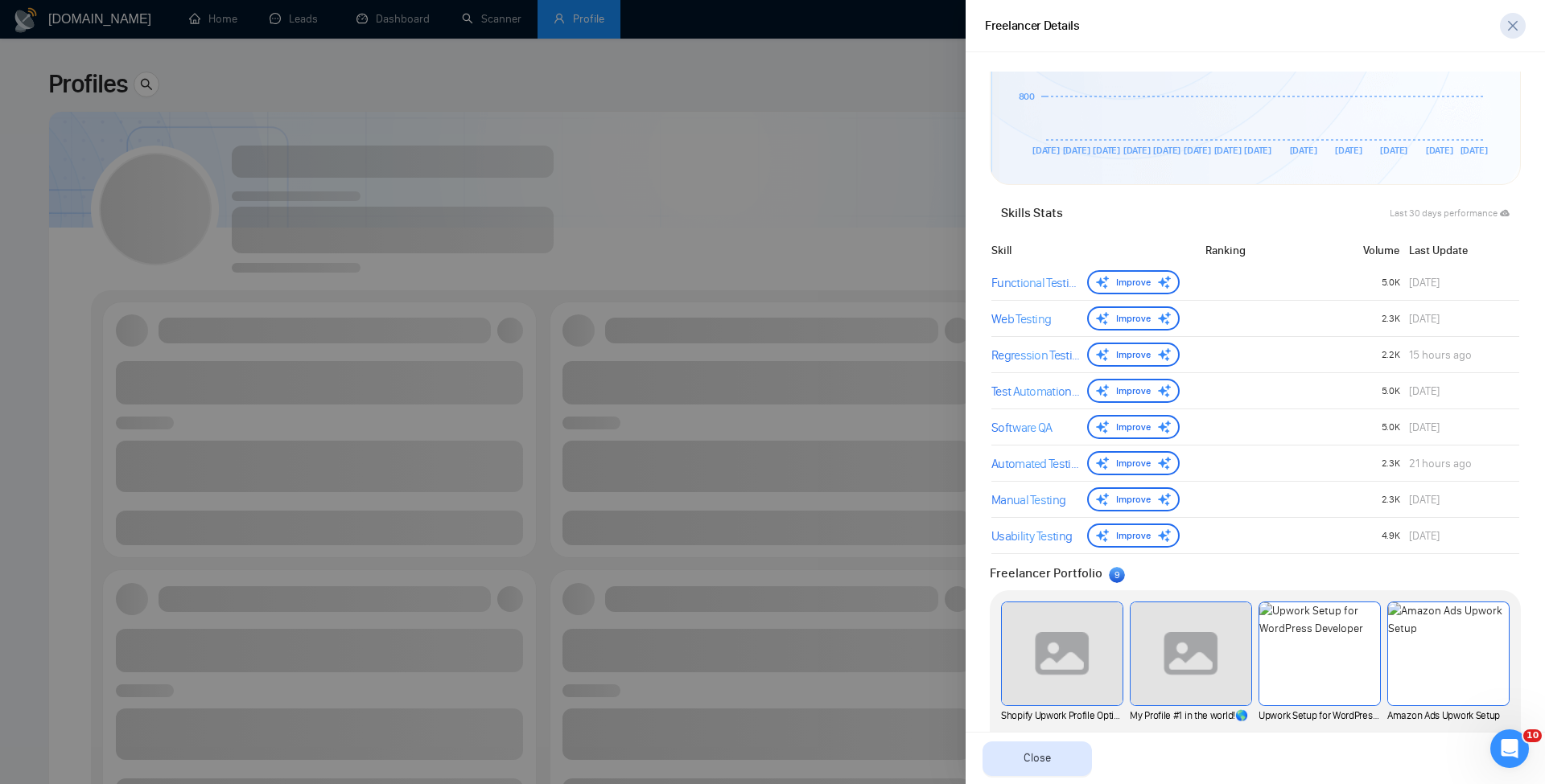
click at [1054, 30] on icon "close" at bounding box center [1514, 26] width 13 height 13
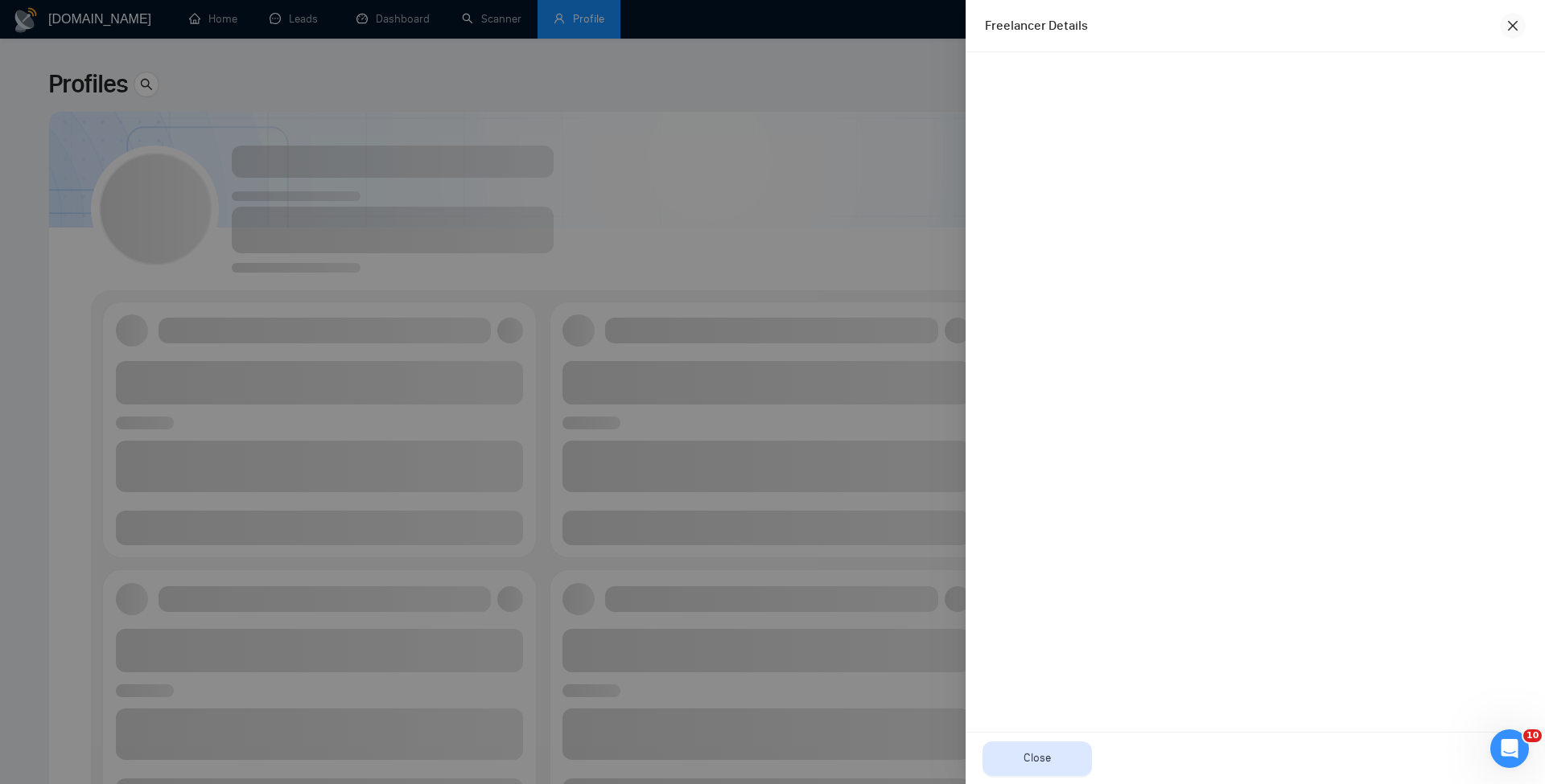
scroll to position [0, 0]
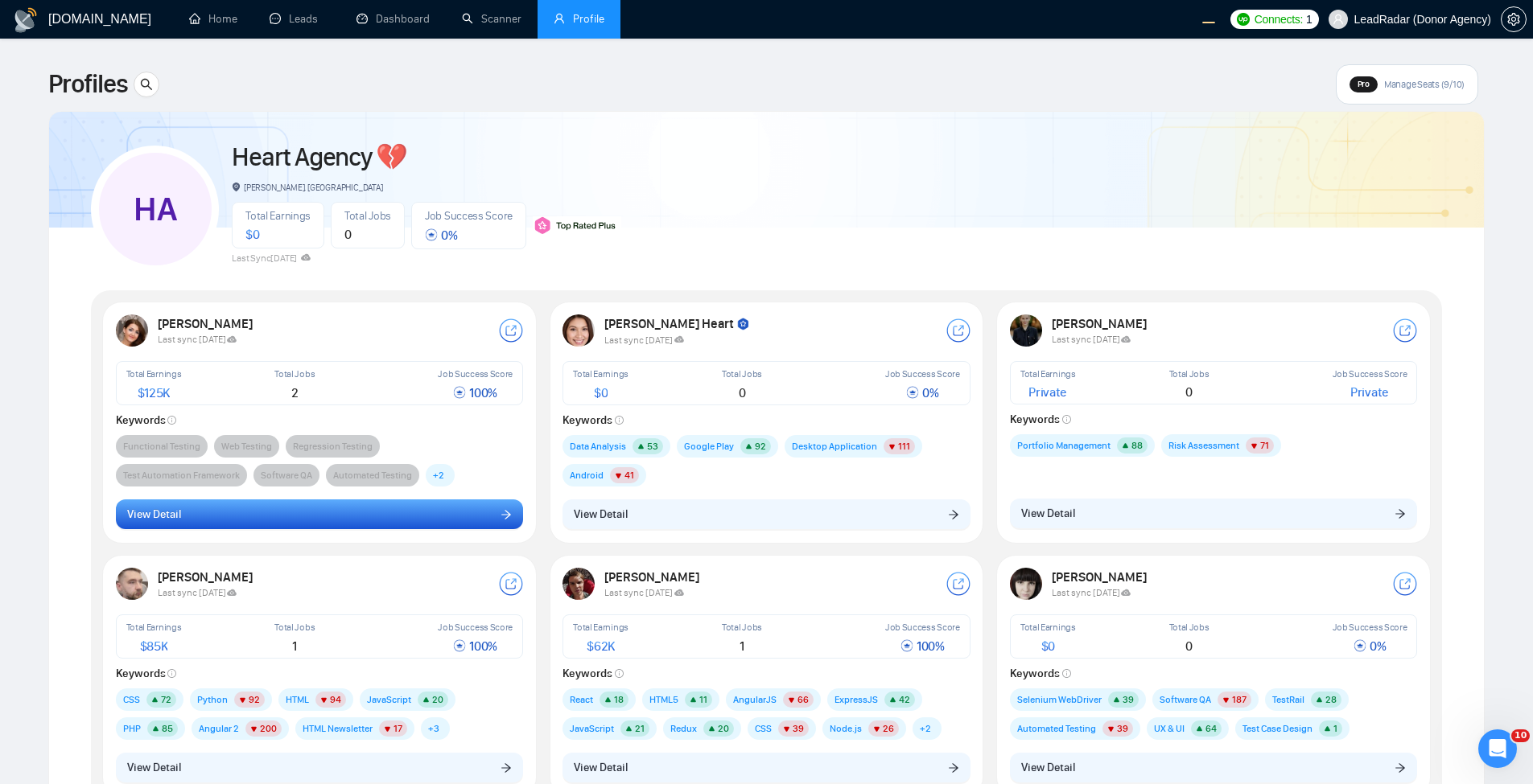
click at [397, 505] on button "View Detail" at bounding box center [320, 514] width 408 height 30
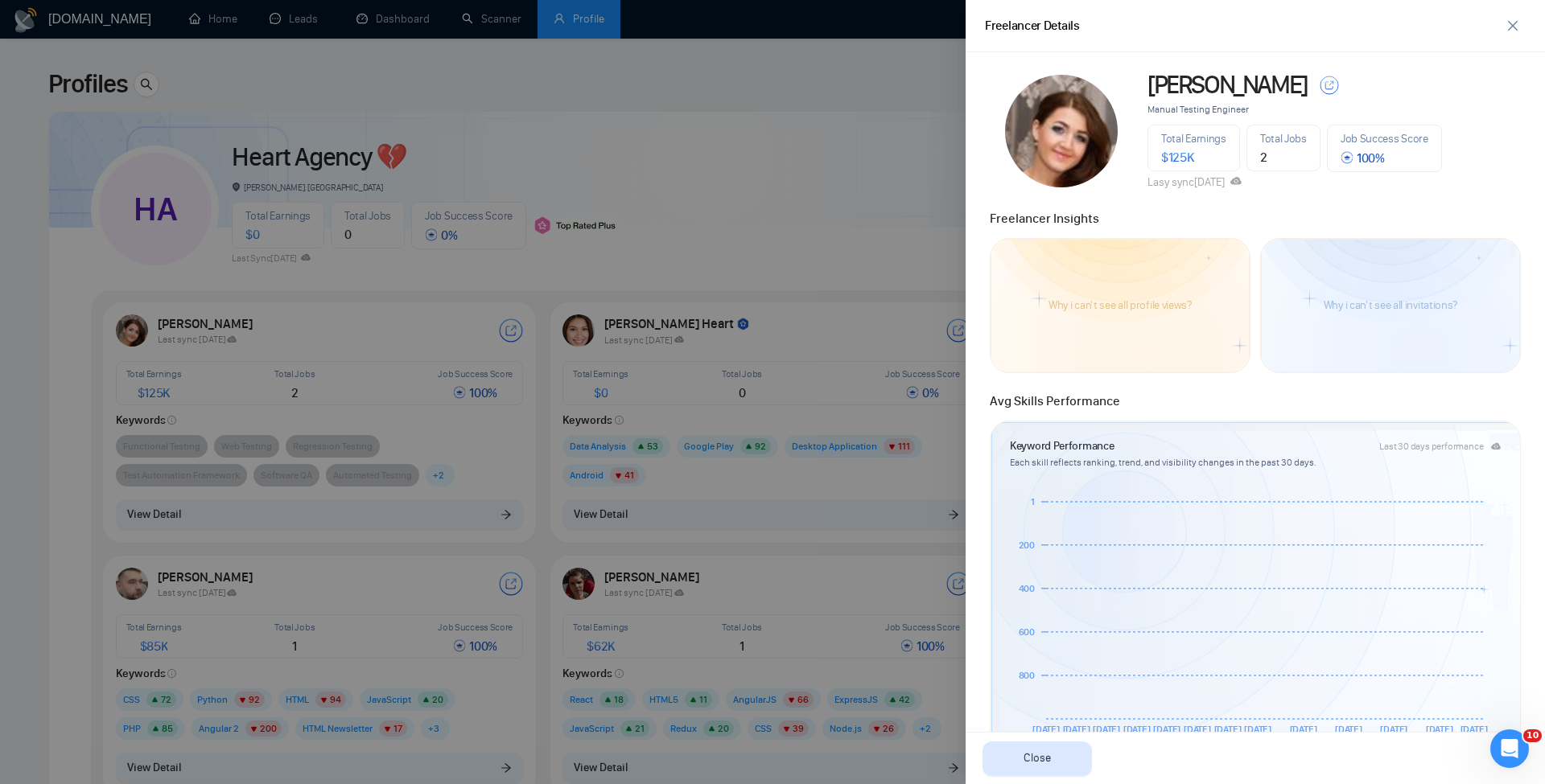
scroll to position [648, 0]
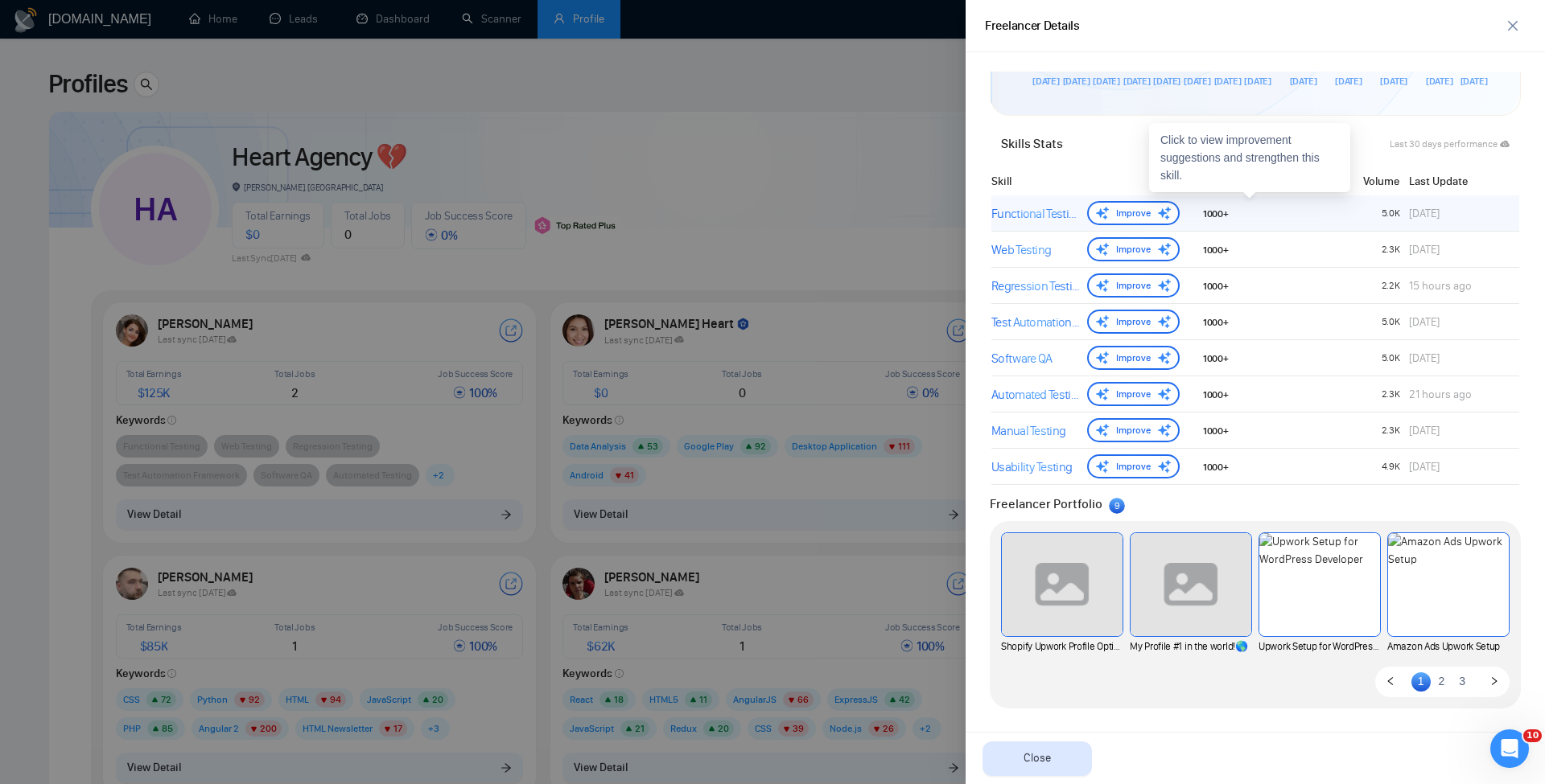
click at [1038, 199] on div "Functional Testing Improve 1000+ 5.0K 6 days ago" at bounding box center [1255, 214] width 528 height 36
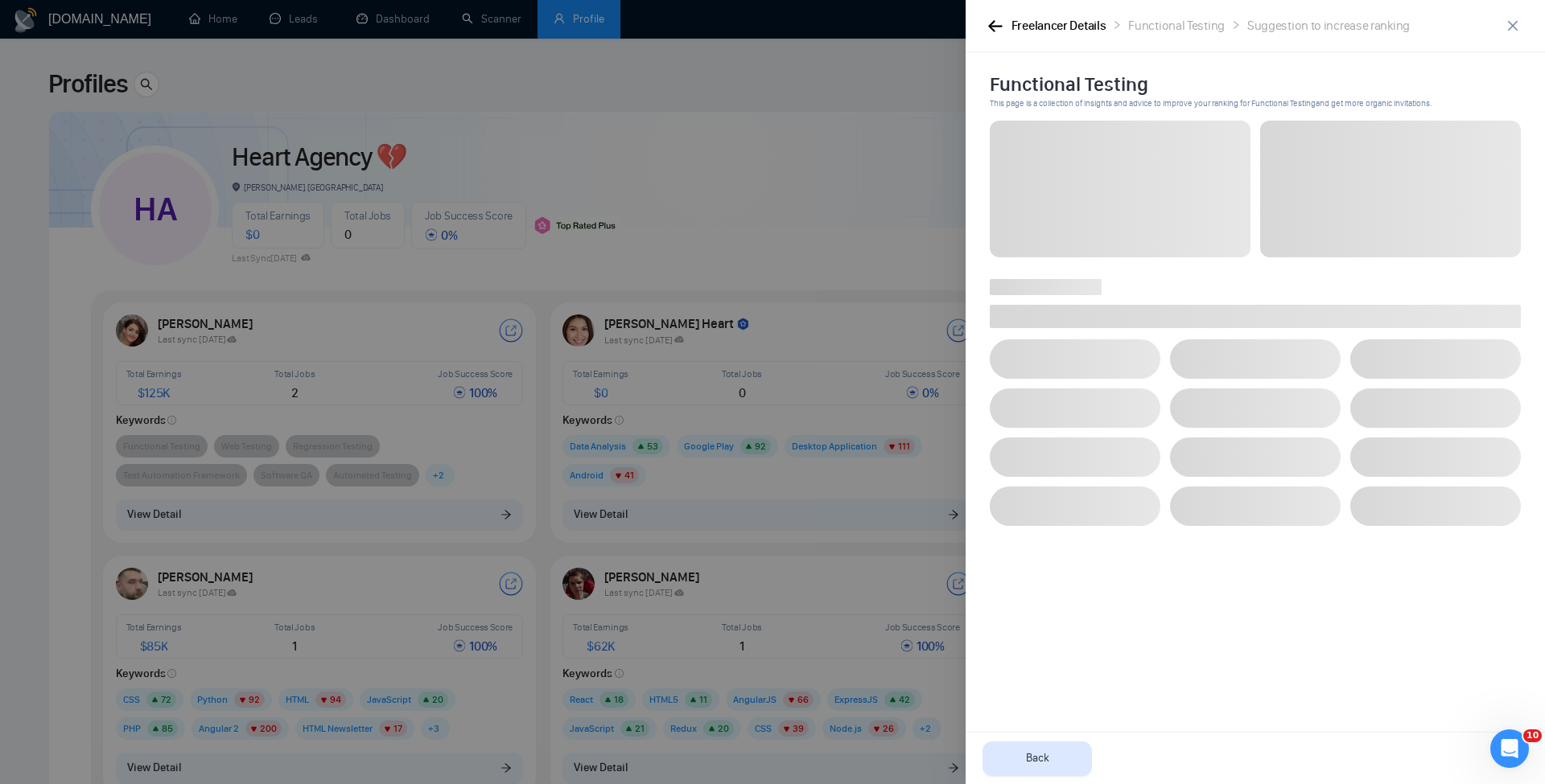
scroll to position [0, 0]
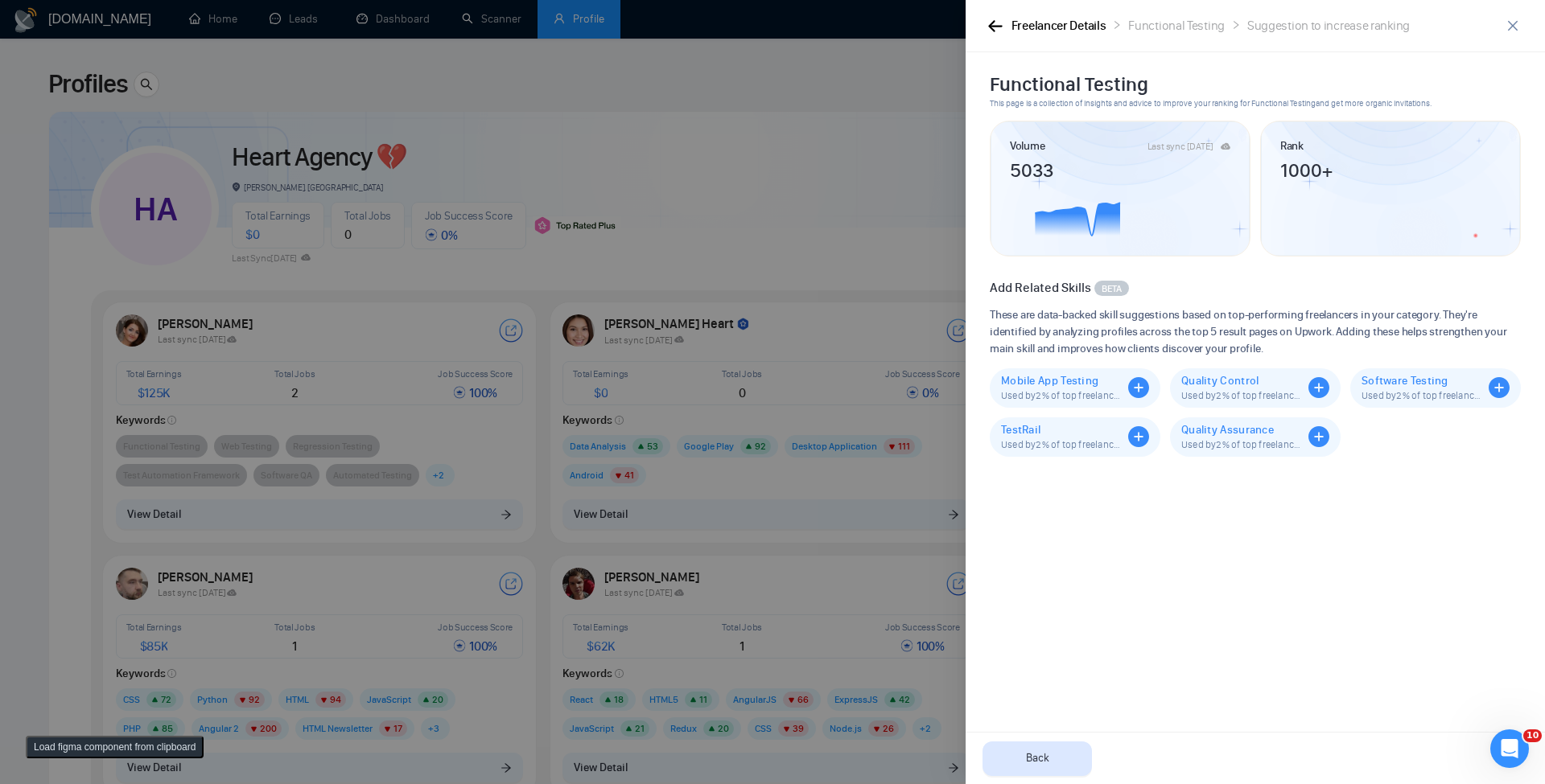
click at [1054, 33] on div "Freelancer Details" at bounding box center [1059, 26] width 95 height 20
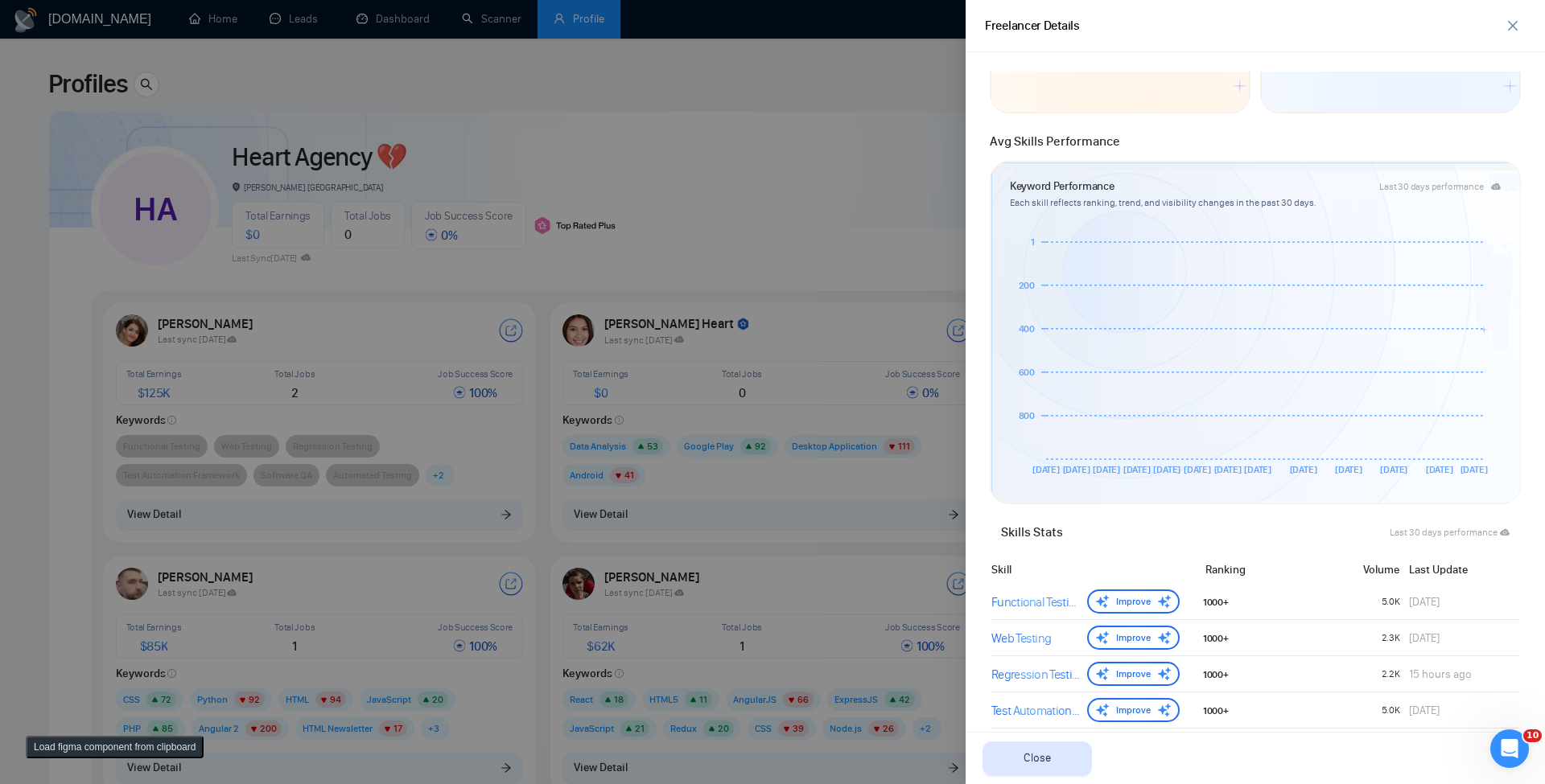
scroll to position [386, 0]
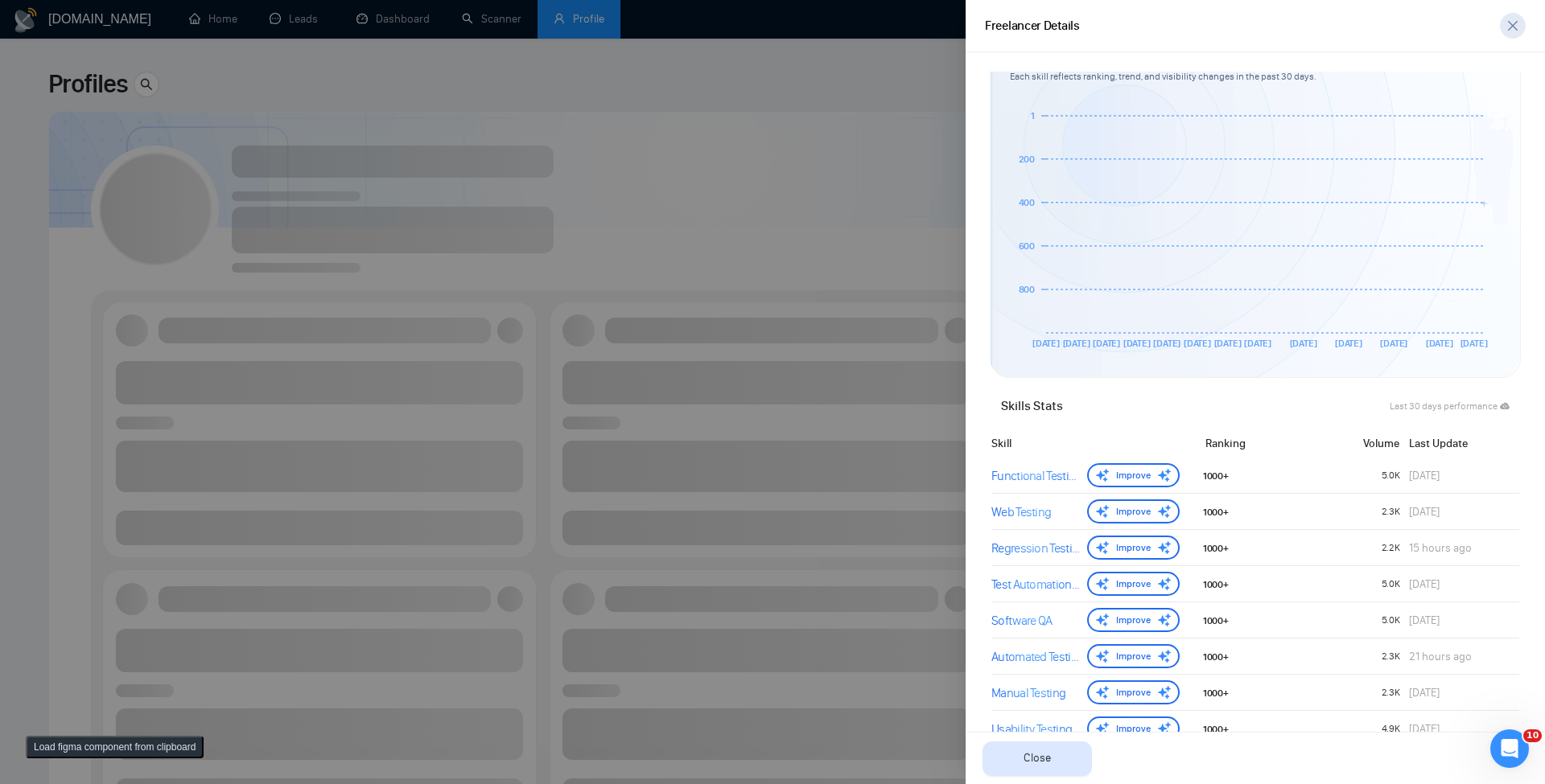
click at [1054, 30] on icon "close" at bounding box center [1514, 26] width 13 height 13
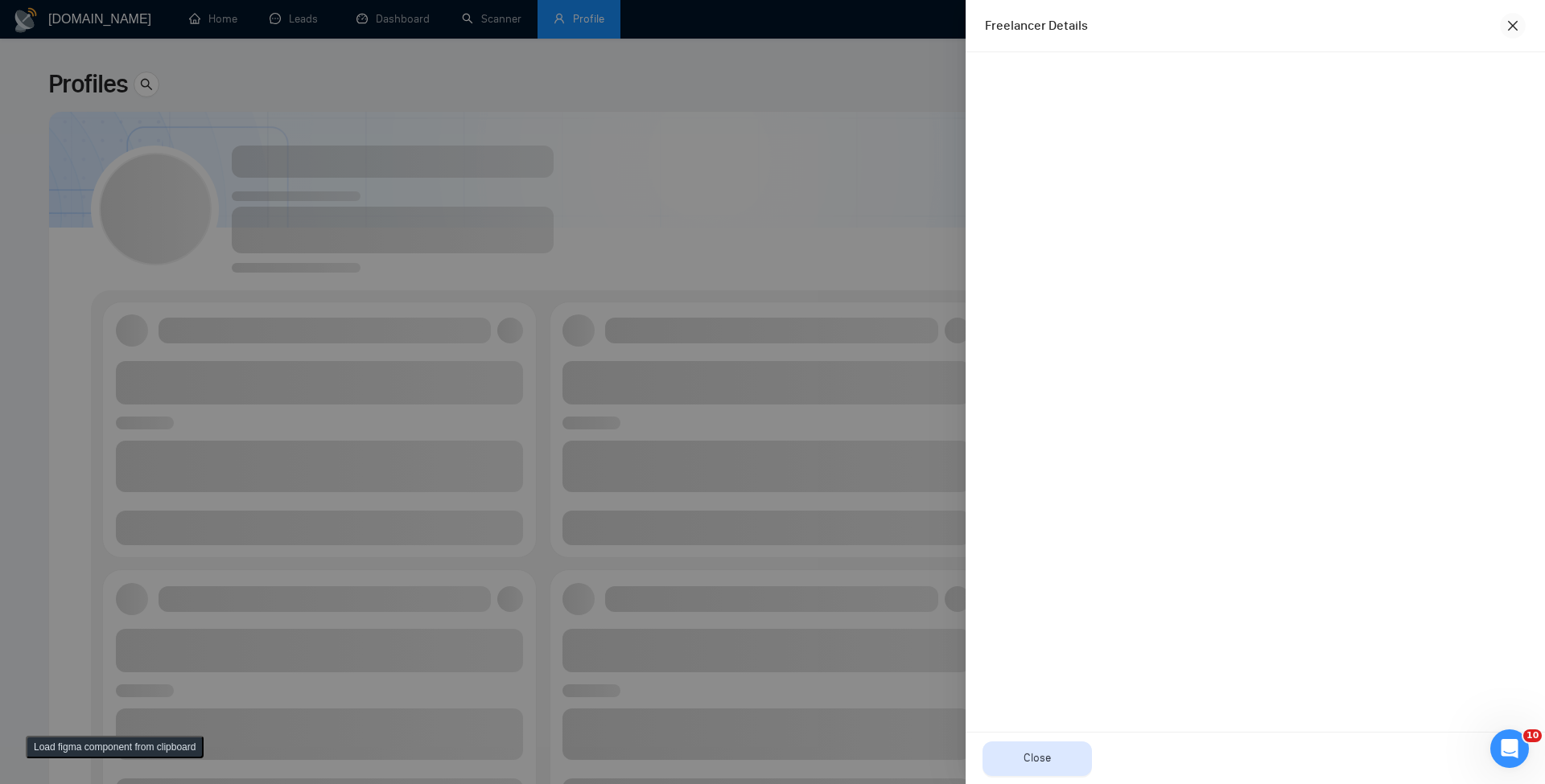
scroll to position [0, 0]
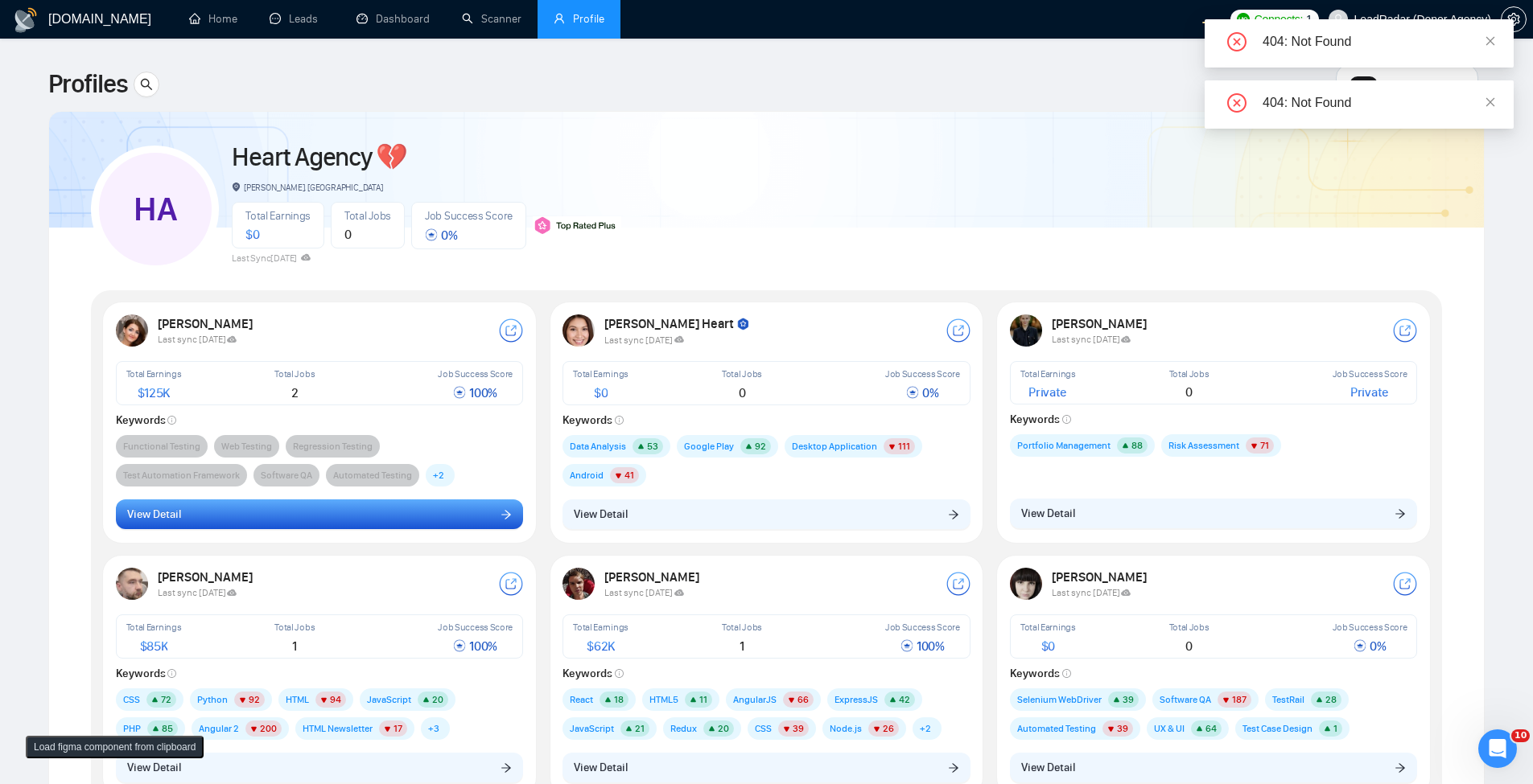
click at [460, 510] on button "View Detail" at bounding box center [320, 514] width 408 height 30
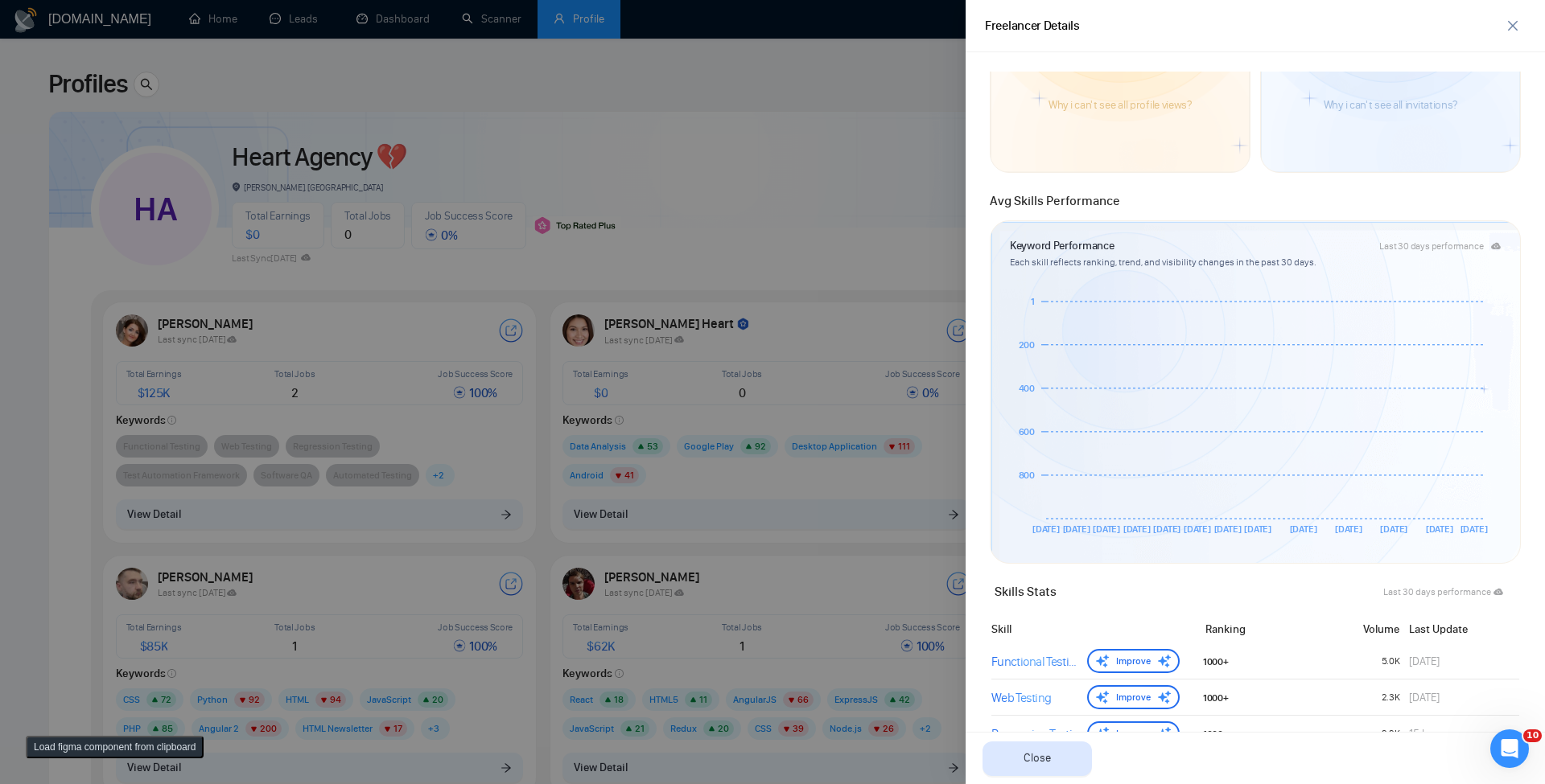
scroll to position [483, 0]
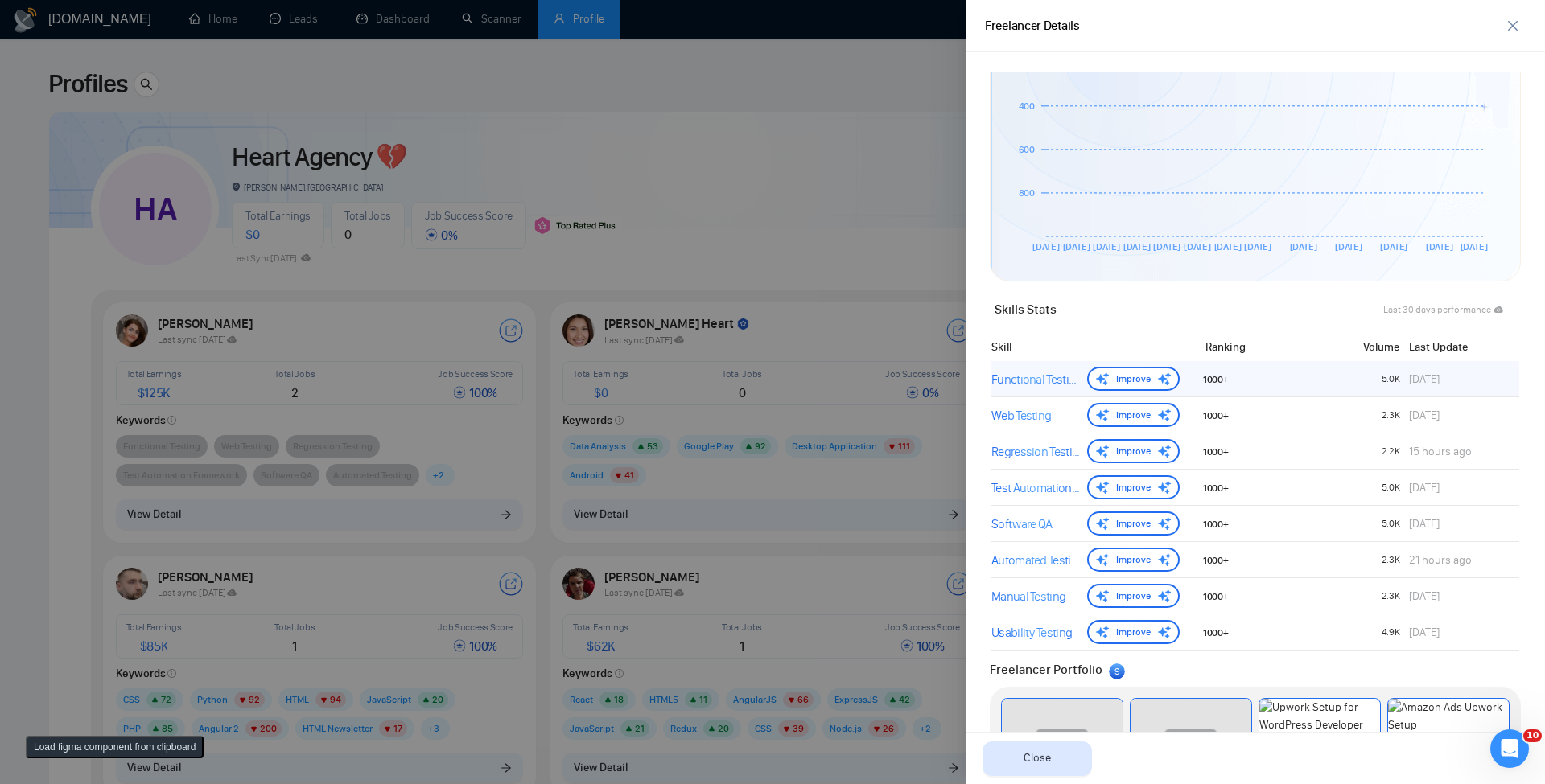
click at [1028, 382] on div "Functional Testing" at bounding box center [1036, 379] width 90 height 19
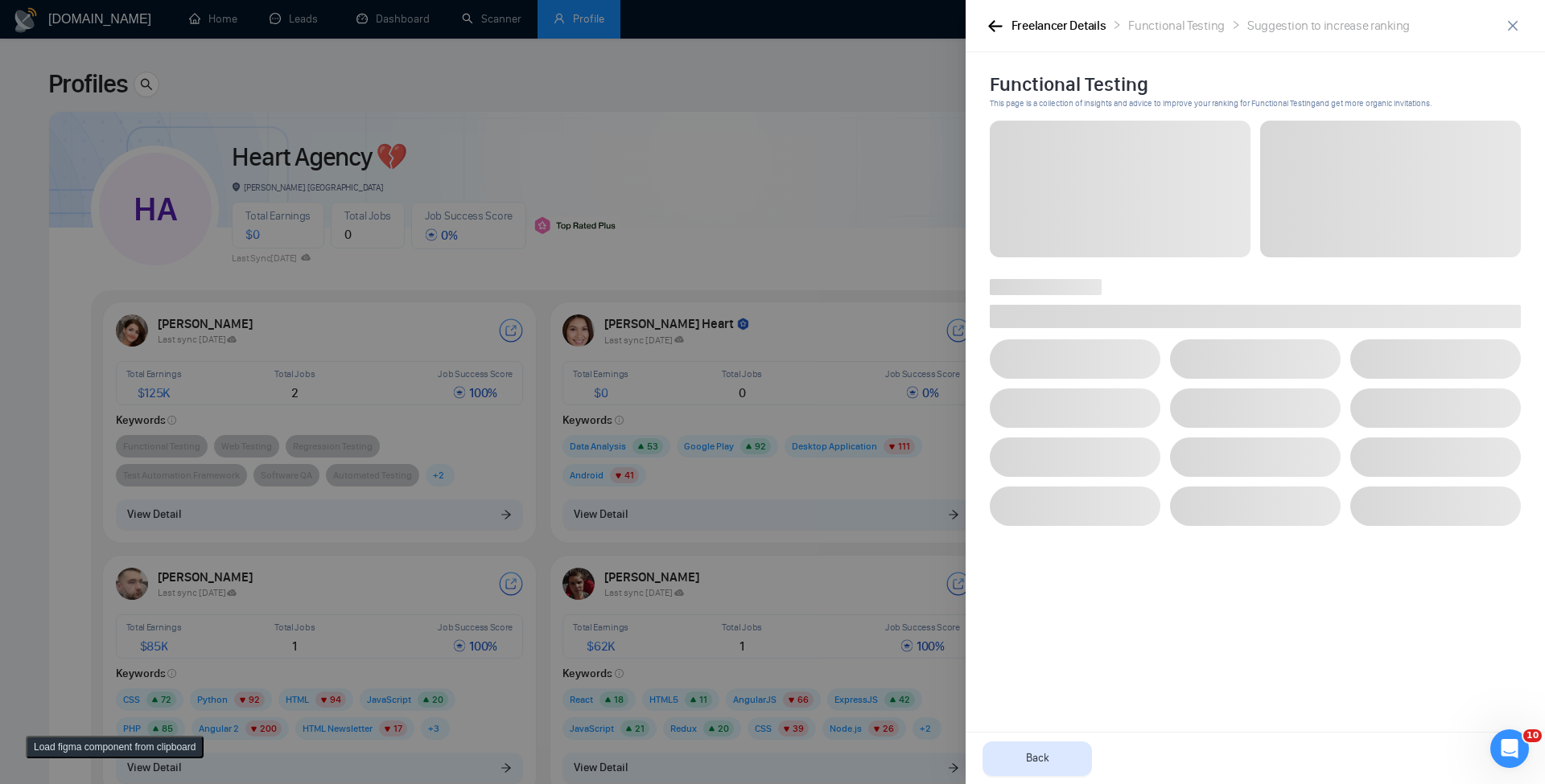
scroll to position [0, 0]
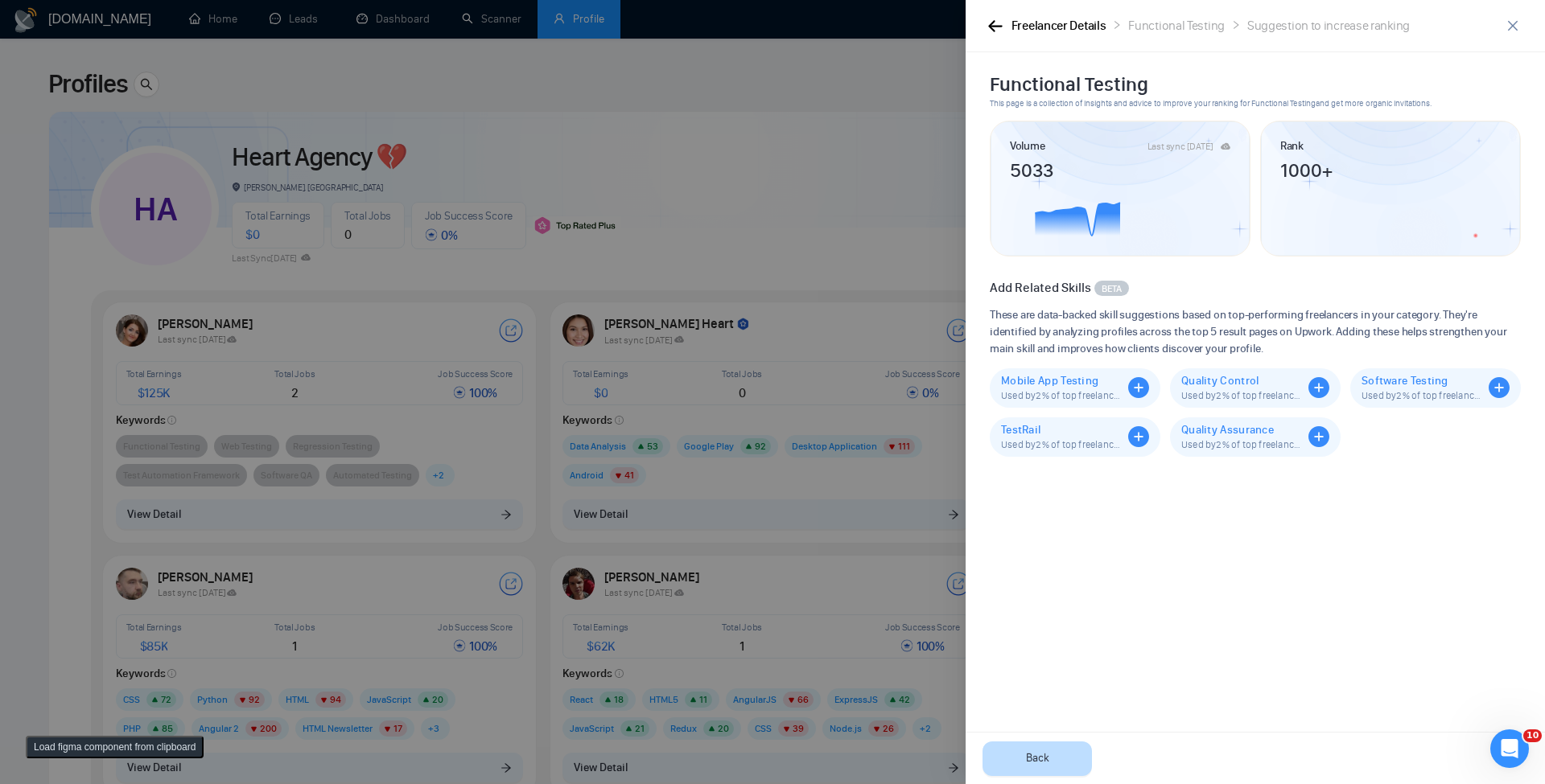
click at [1023, 756] on button "Back" at bounding box center [1037, 759] width 109 height 35
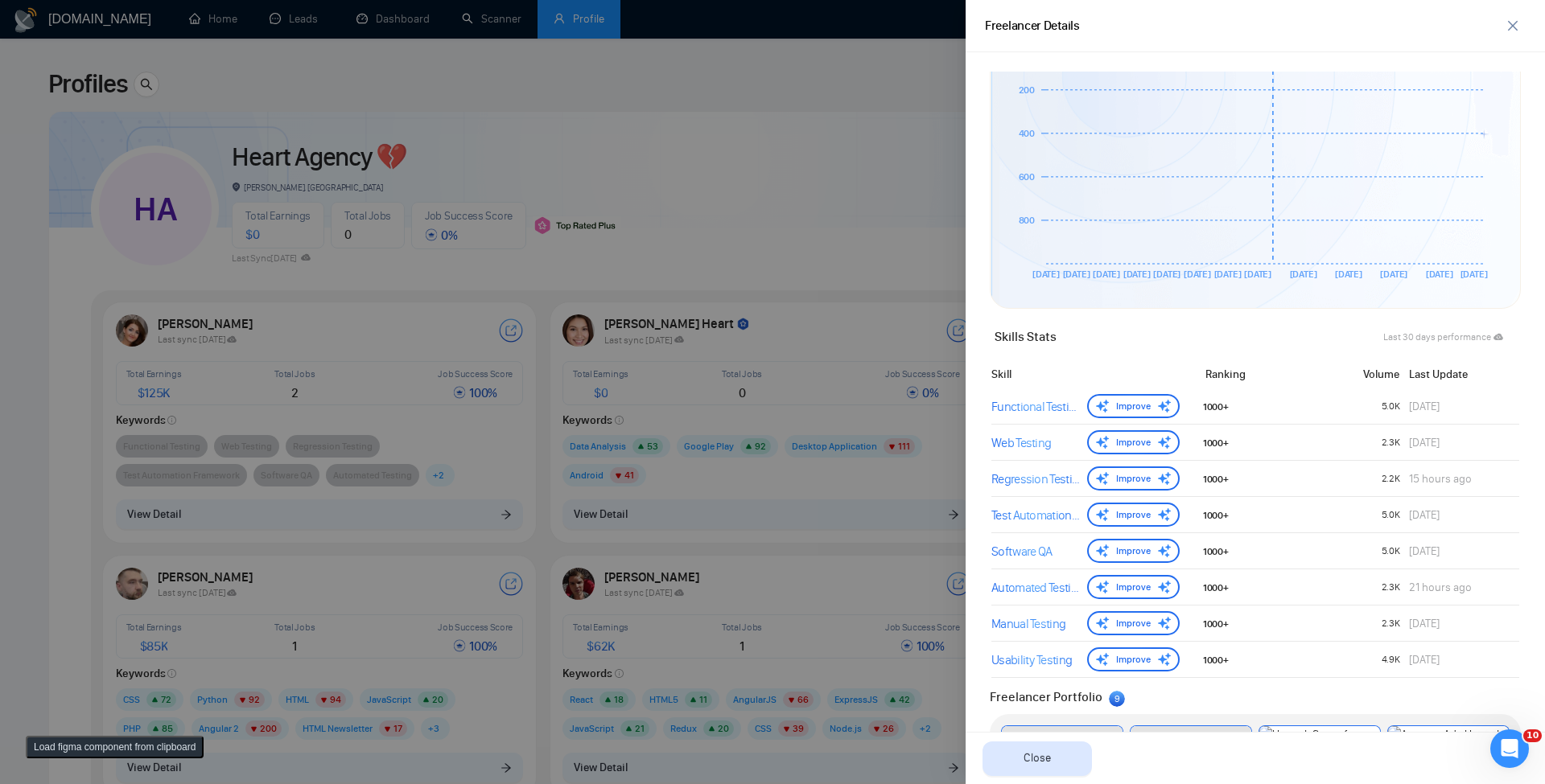
scroll to position [165, 0]
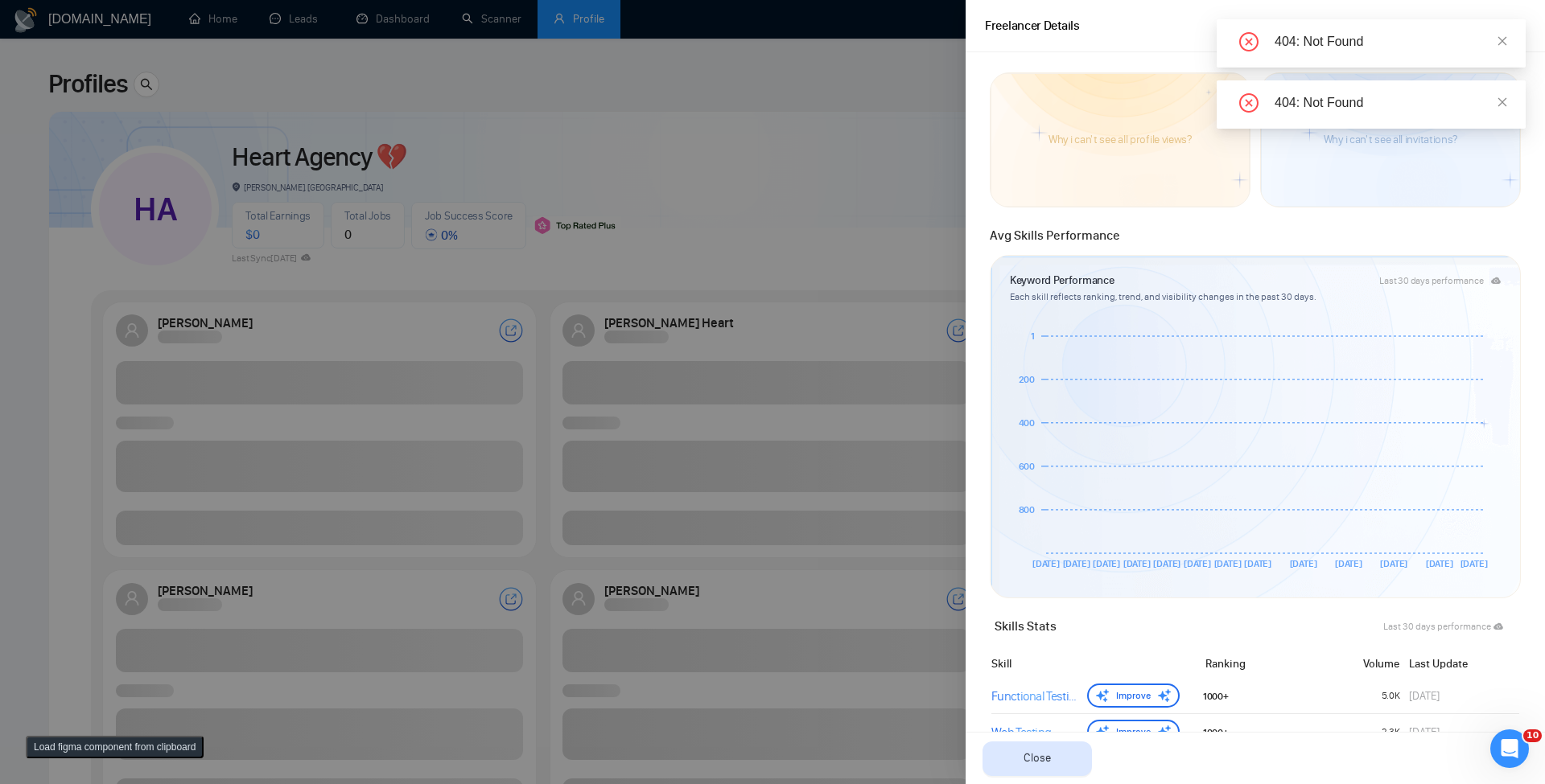
click at [1054, 21] on div "404: Not Found" at bounding box center [1371, 43] width 309 height 49
drag, startPoint x: 1508, startPoint y: 33, endPoint x: 1503, endPoint y: 41, distance: 9.4
click at [1054, 35] on div "404: Not Found" at bounding box center [1371, 43] width 309 height 49
click at [1054, 44] on icon "close" at bounding box center [1503, 40] width 9 height 9
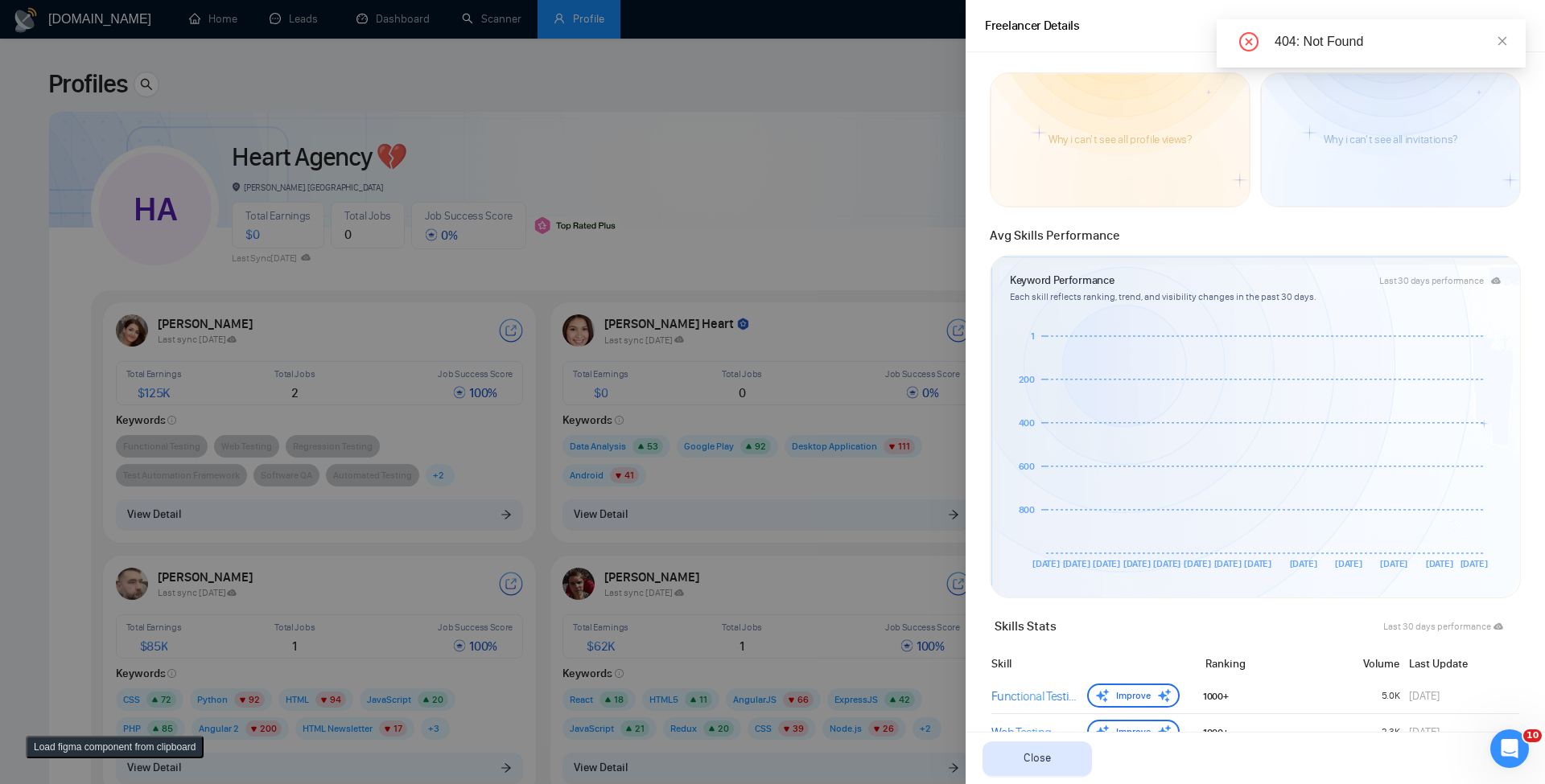
click at [1054, 41] on icon "close" at bounding box center [1503, 40] width 9 height 9
click at [1054, 35] on icon "close" at bounding box center [1503, 41] width 12 height 12
click at [1054, 33] on button "button" at bounding box center [1513, 26] width 26 height 26
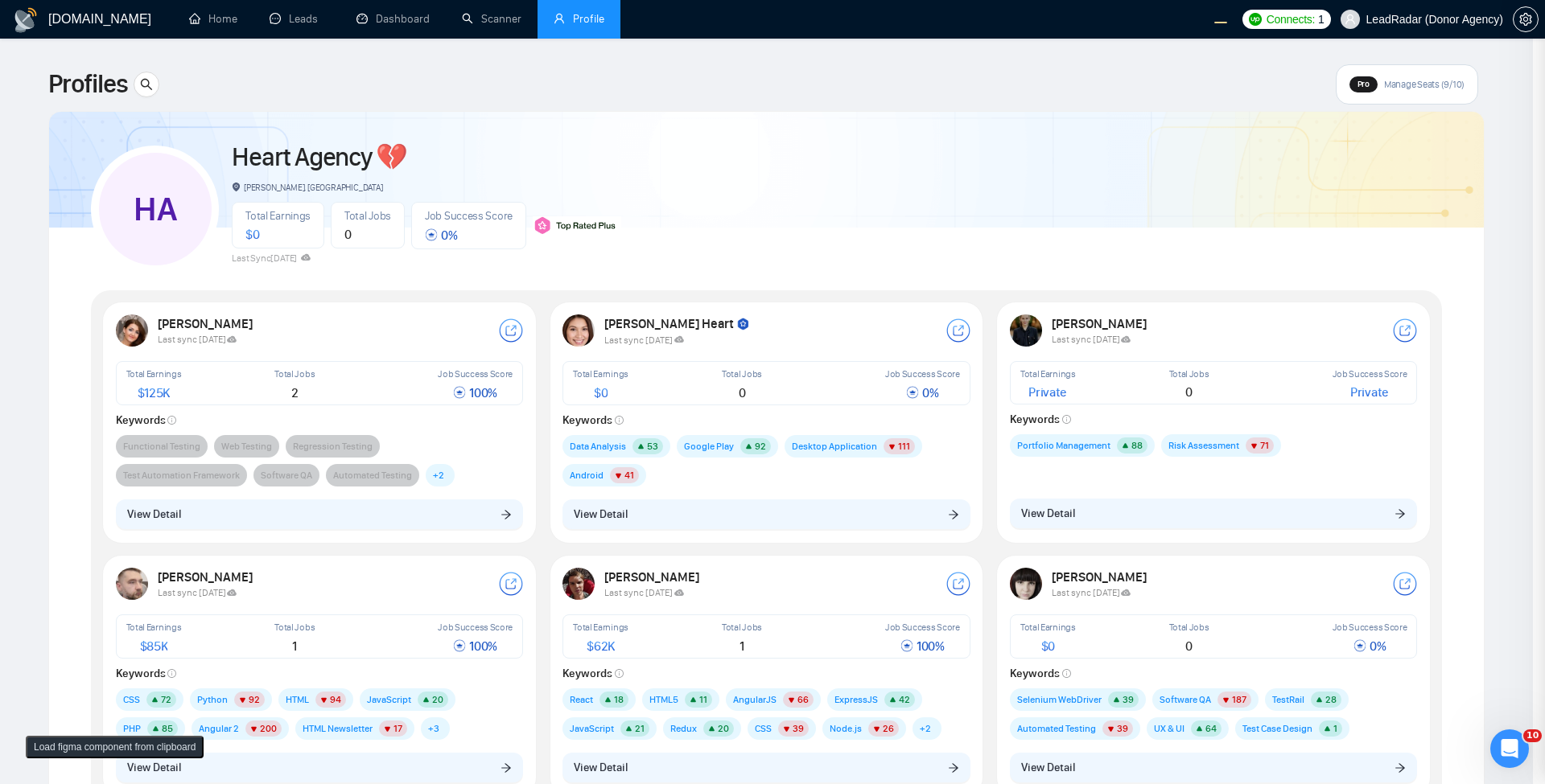
scroll to position [0, 0]
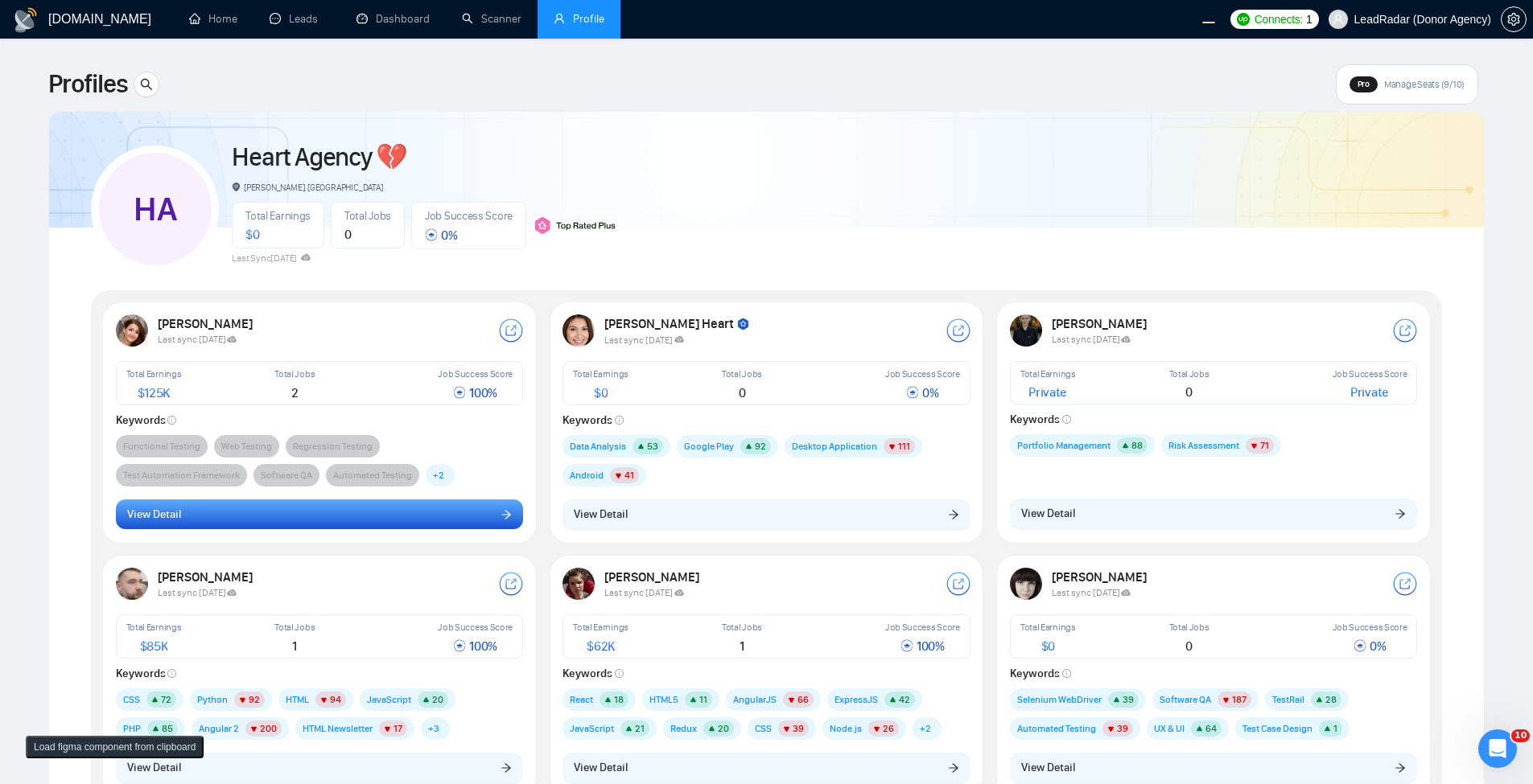
click at [472, 519] on button "View Detail" at bounding box center [320, 514] width 408 height 30
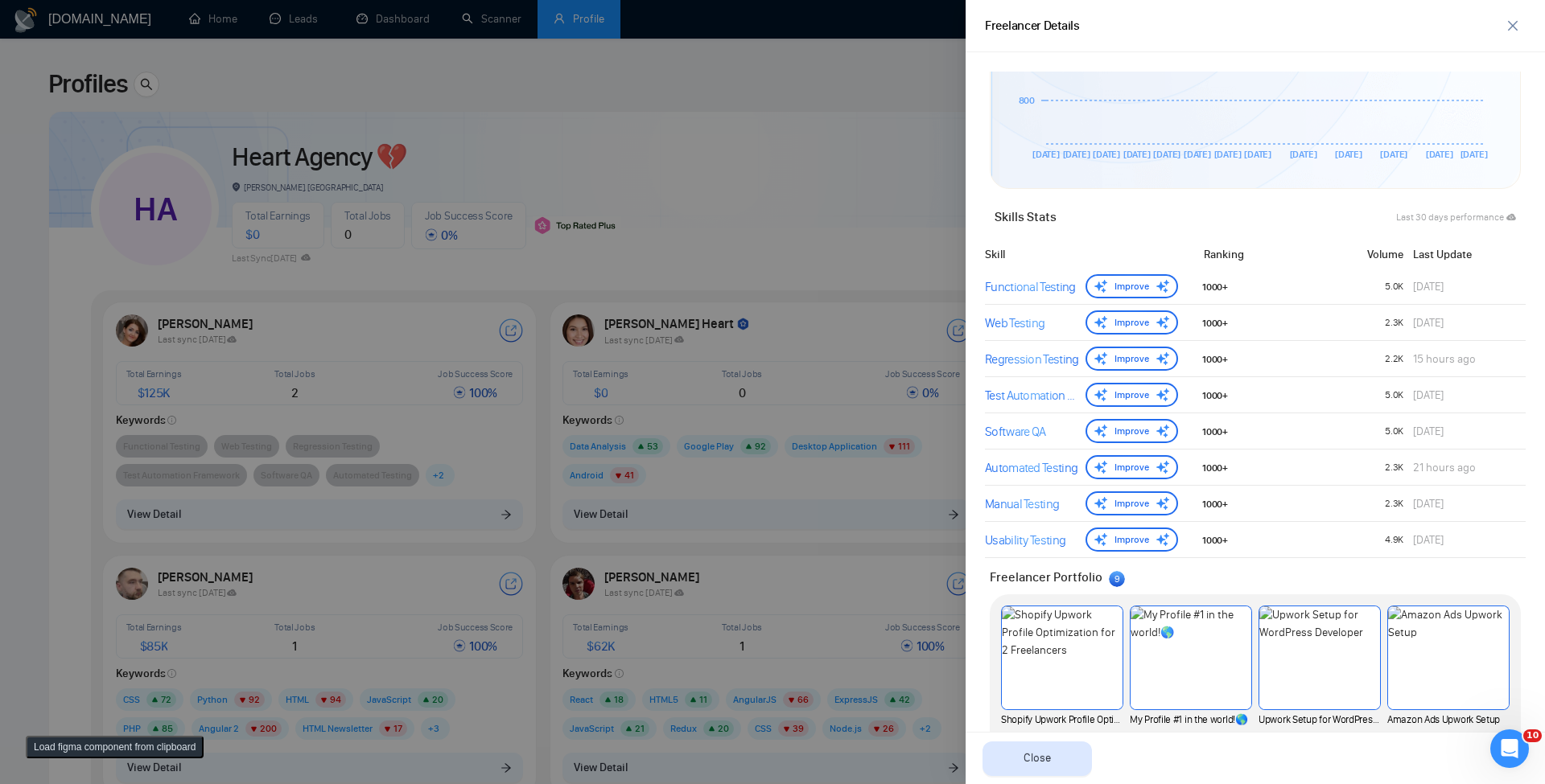
scroll to position [579, 0]
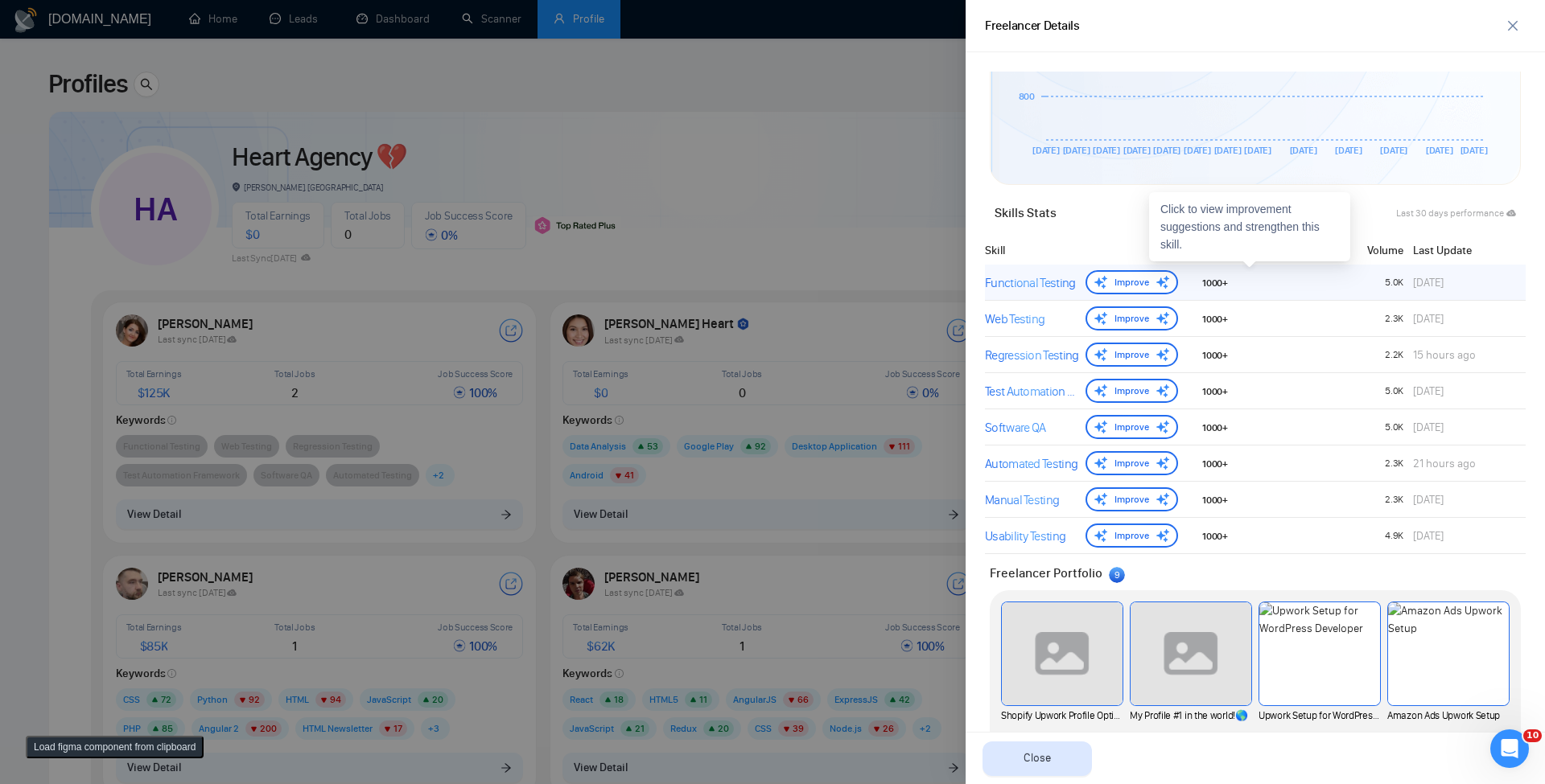
click at [1023, 274] on div "Functional Testing" at bounding box center [1032, 282] width 94 height 19
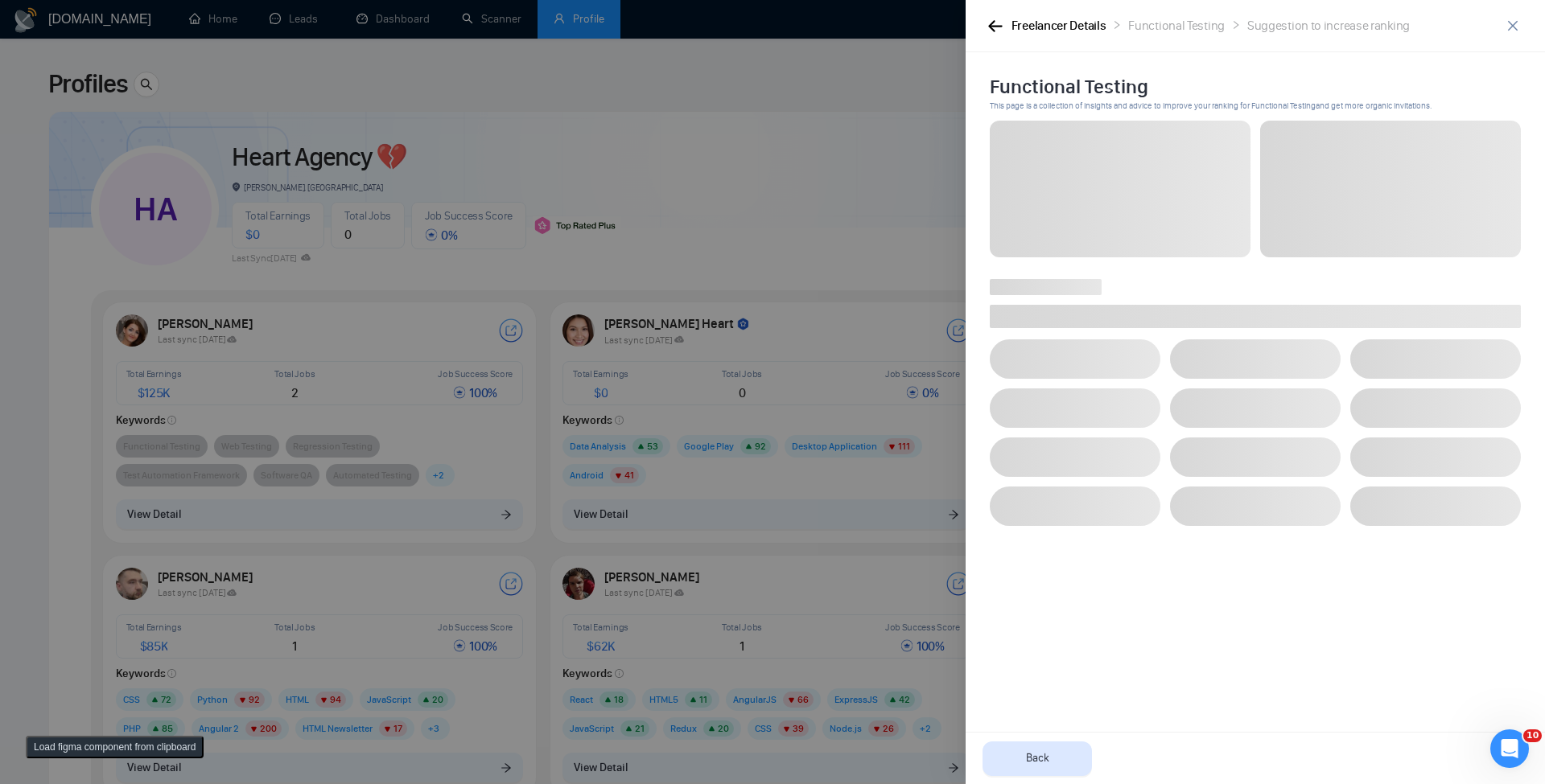
scroll to position [0, 0]
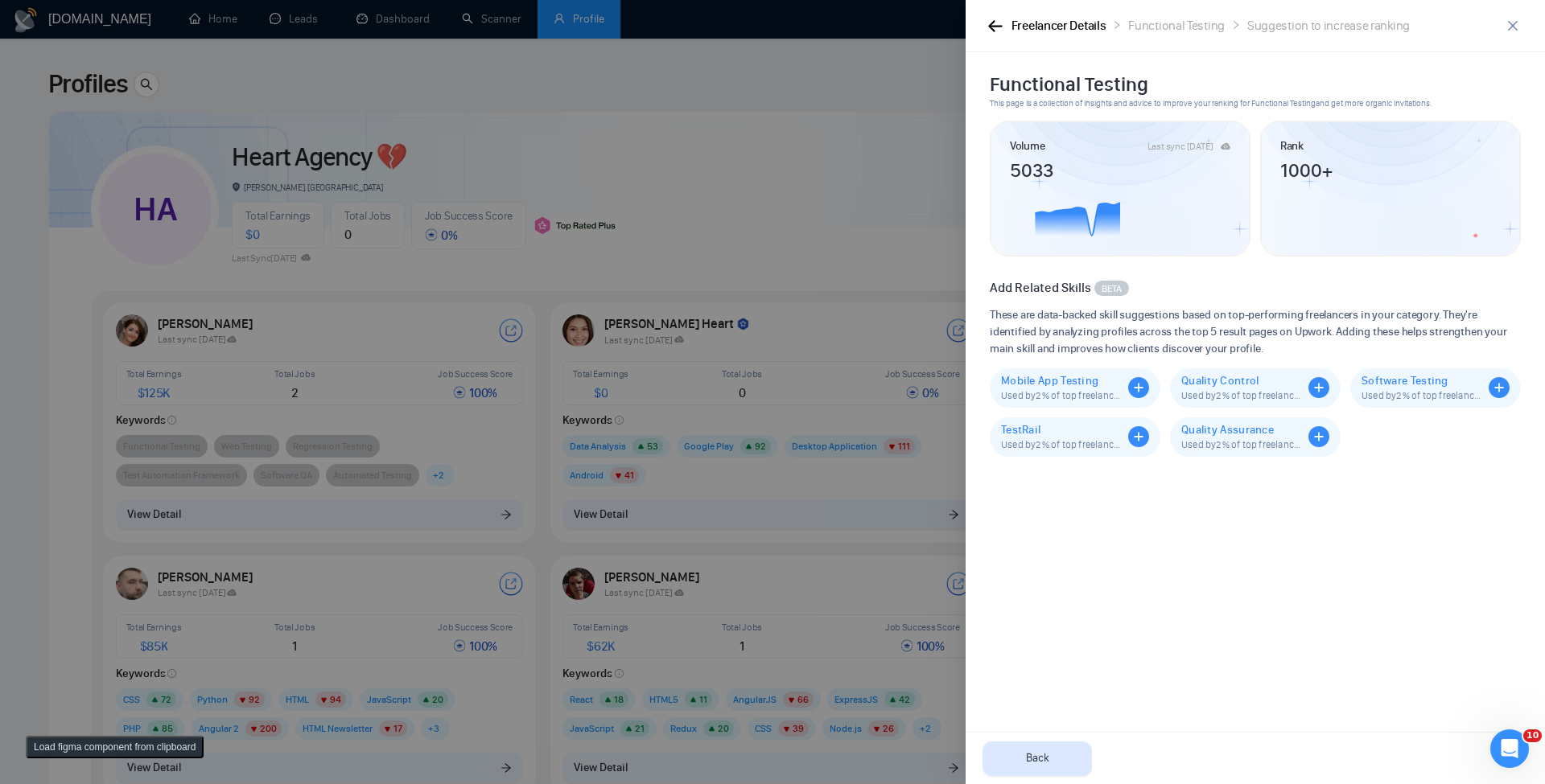
click at [1054, 31] on div "Freelancer Details" at bounding box center [1059, 26] width 95 height 20
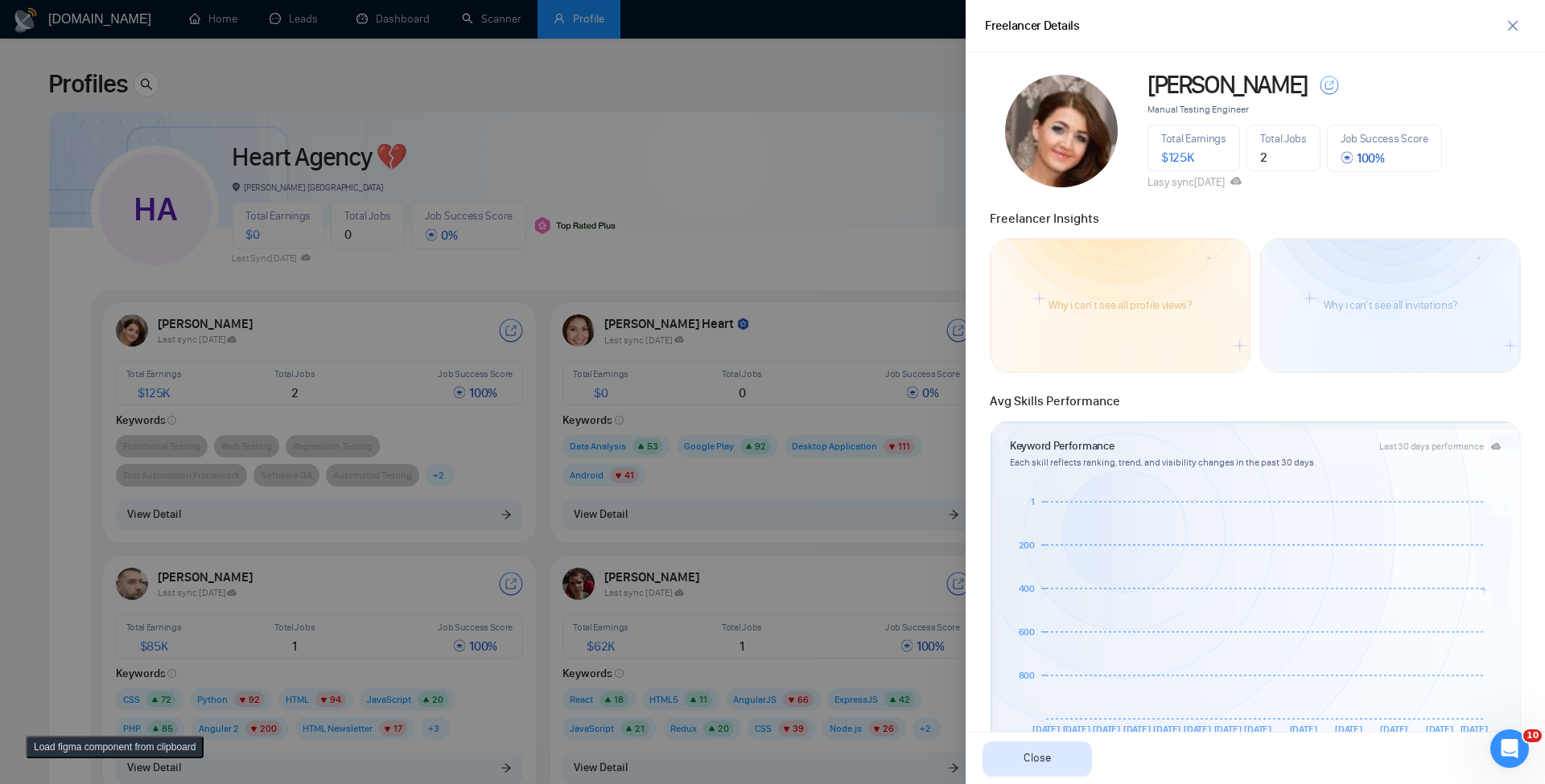
click at [818, 260] on div at bounding box center [772, 392] width 1545 height 784
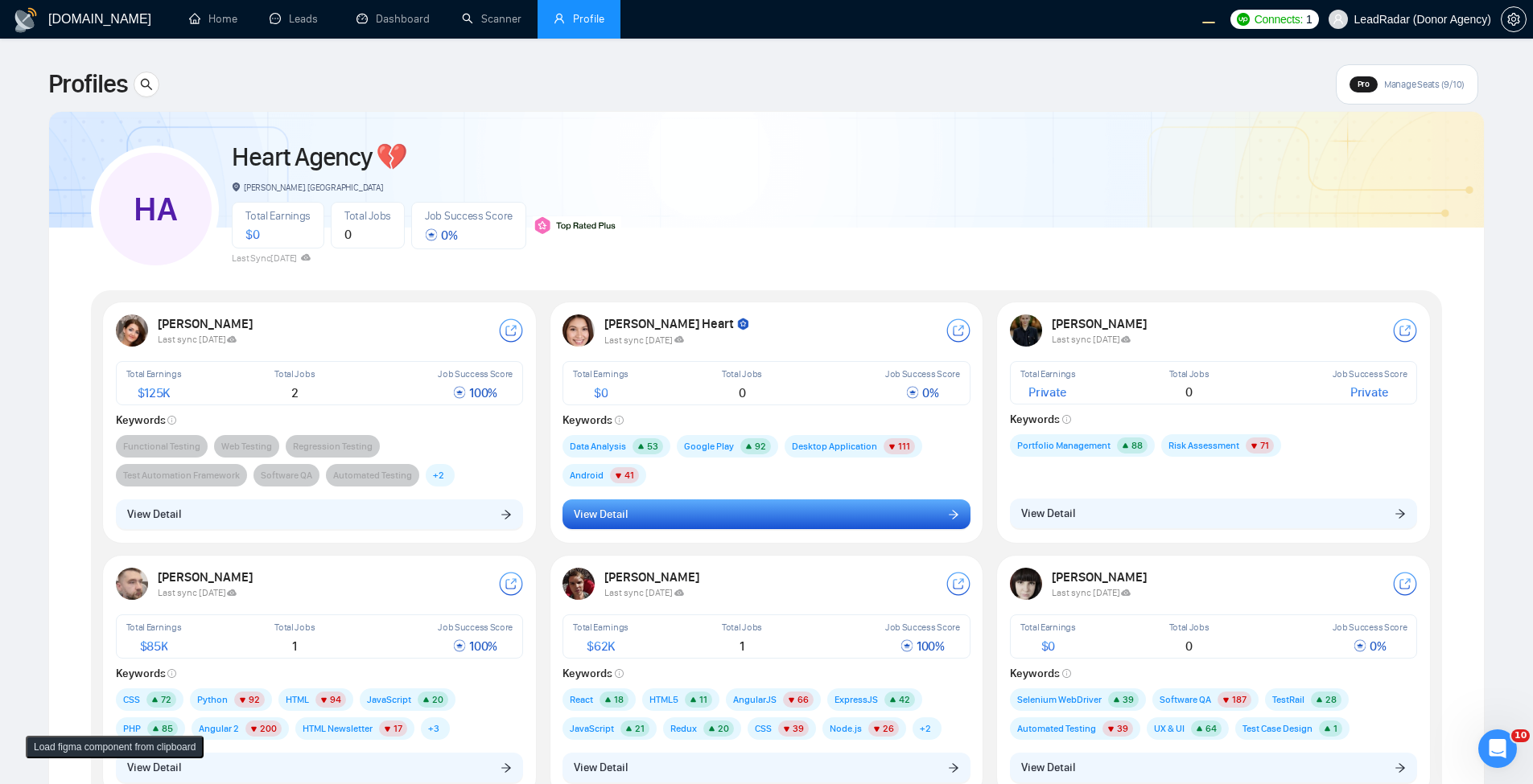
click at [764, 527] on button "View Detail" at bounding box center [767, 514] width 408 height 30
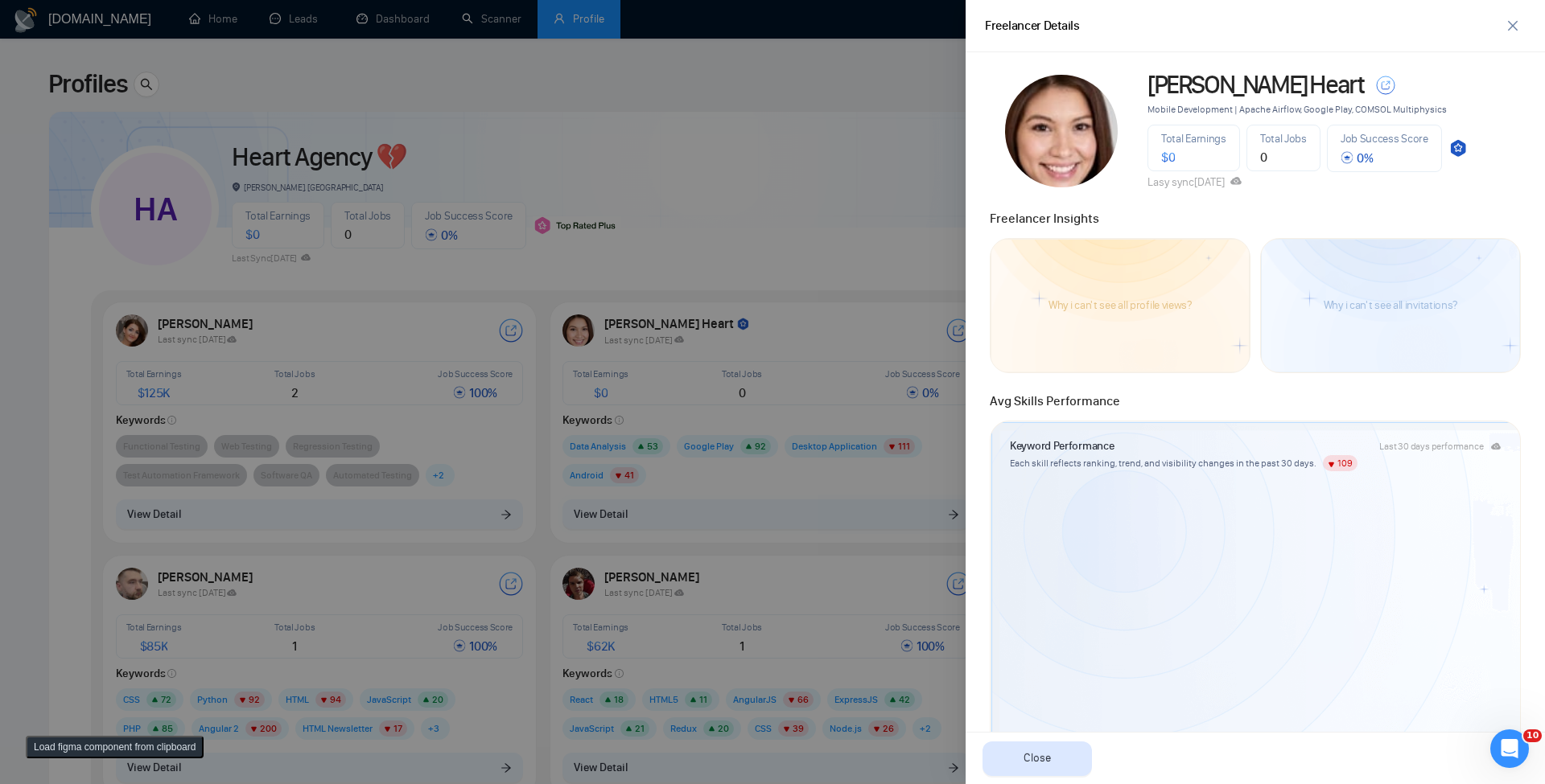
scroll to position [383, 0]
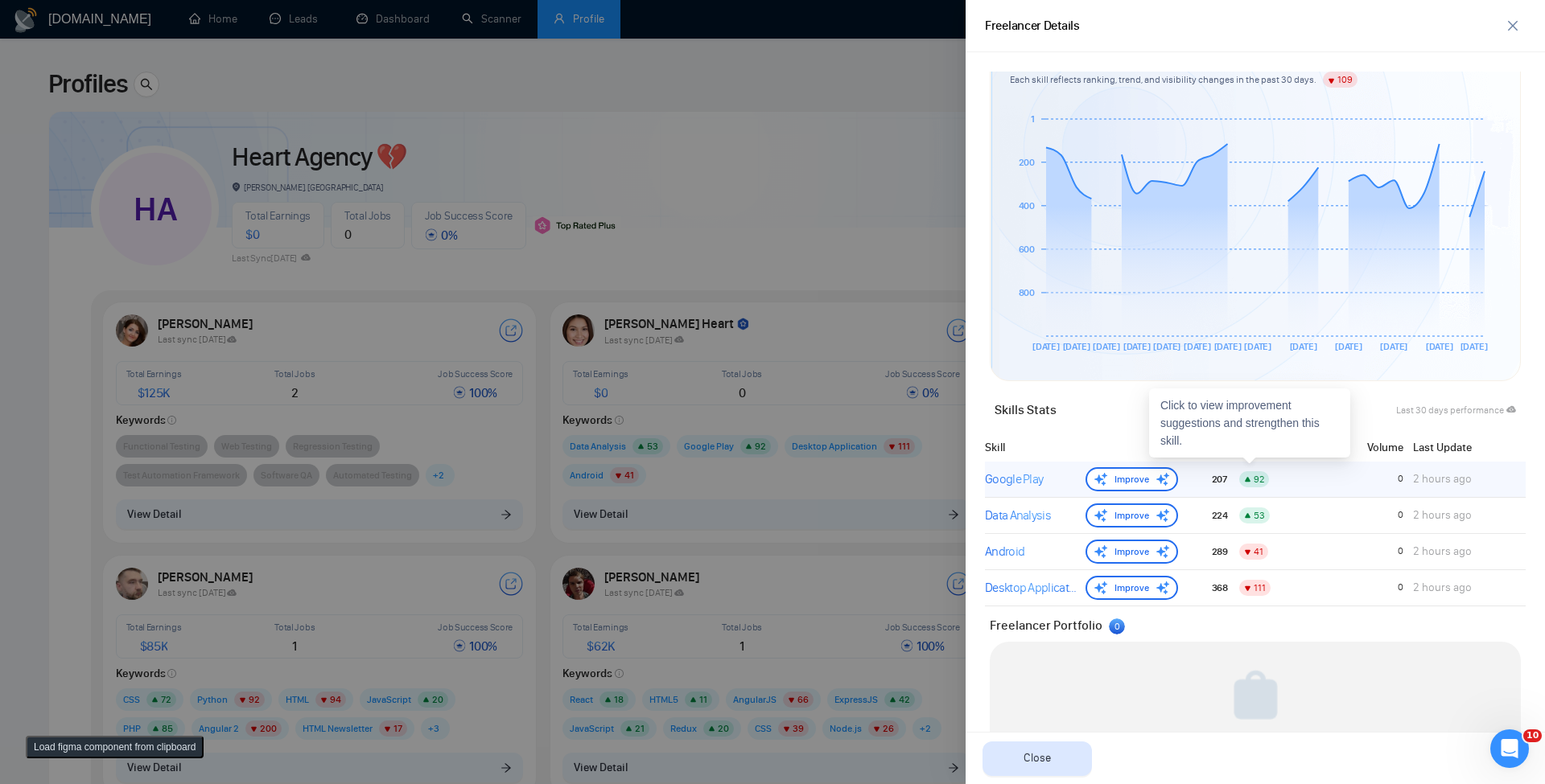
click at [1019, 476] on div "Google Play" at bounding box center [1032, 479] width 94 height 19
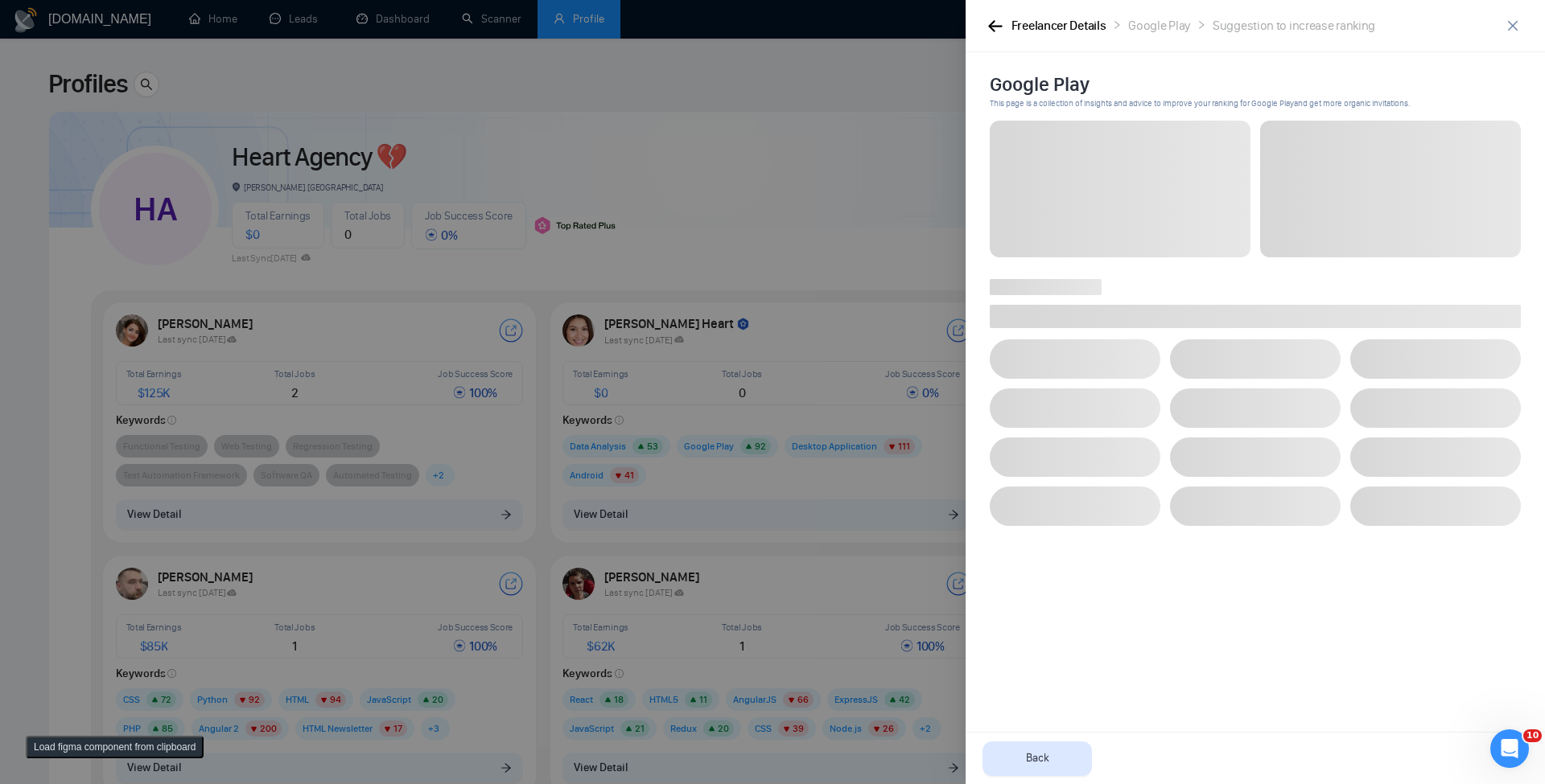
scroll to position [0, 0]
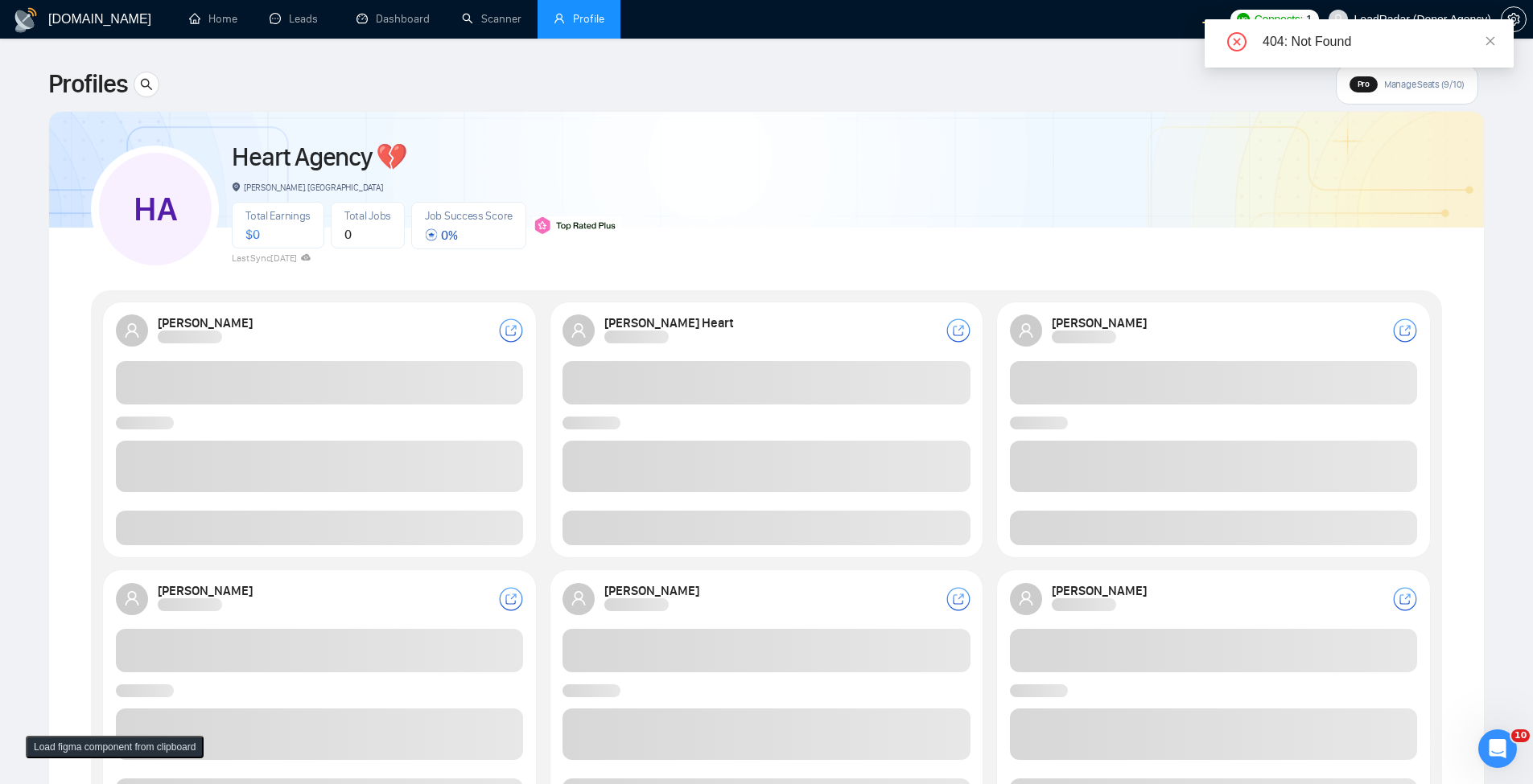
click at [425, 517] on span at bounding box center [320, 528] width 408 height 35
click at [419, 528] on span at bounding box center [320, 528] width 408 height 35
click at [1477, 32] on div "404: Not Found" at bounding box center [1378, 41] width 232 height 19
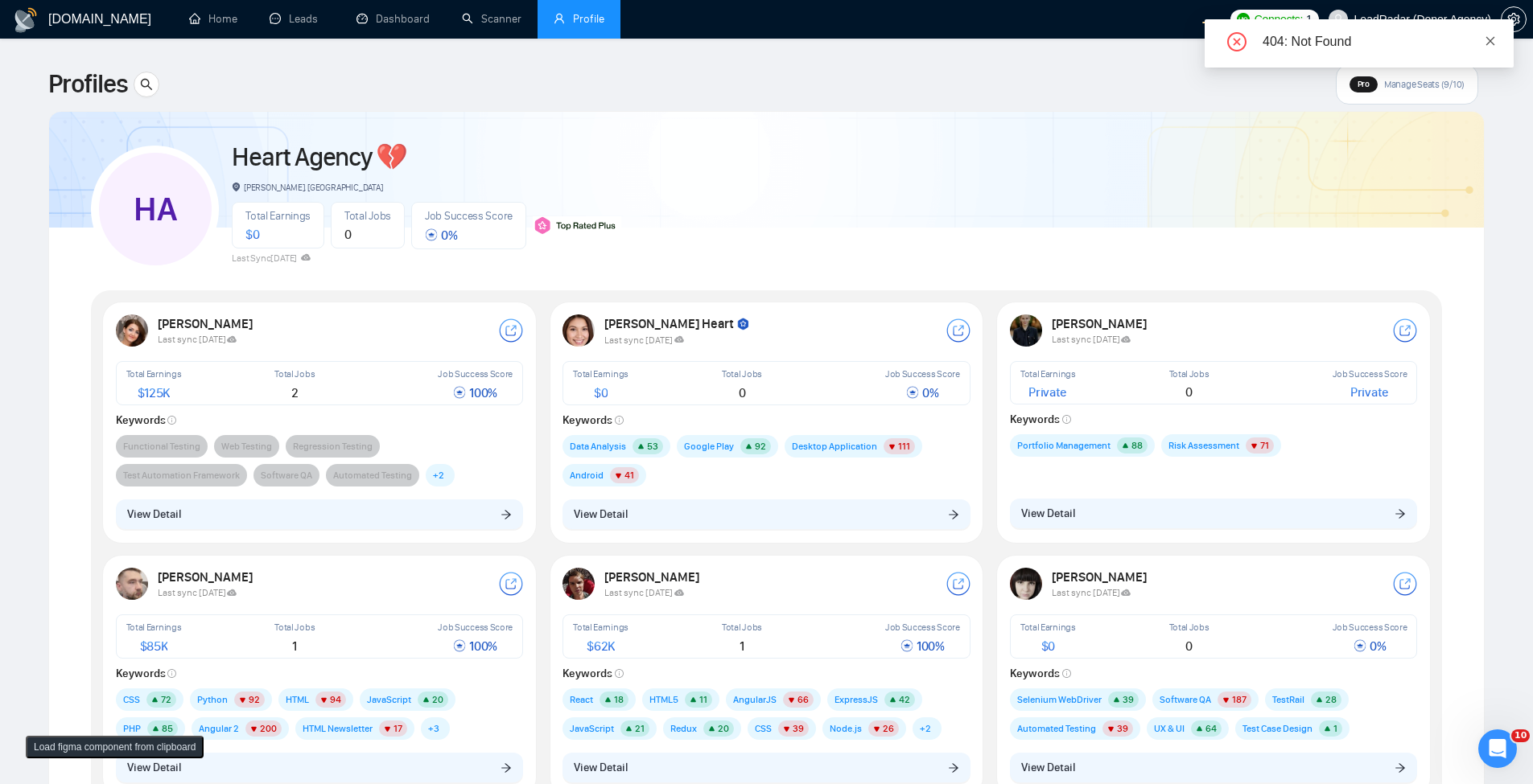
click at [1494, 43] on icon "close" at bounding box center [1490, 41] width 12 height 12
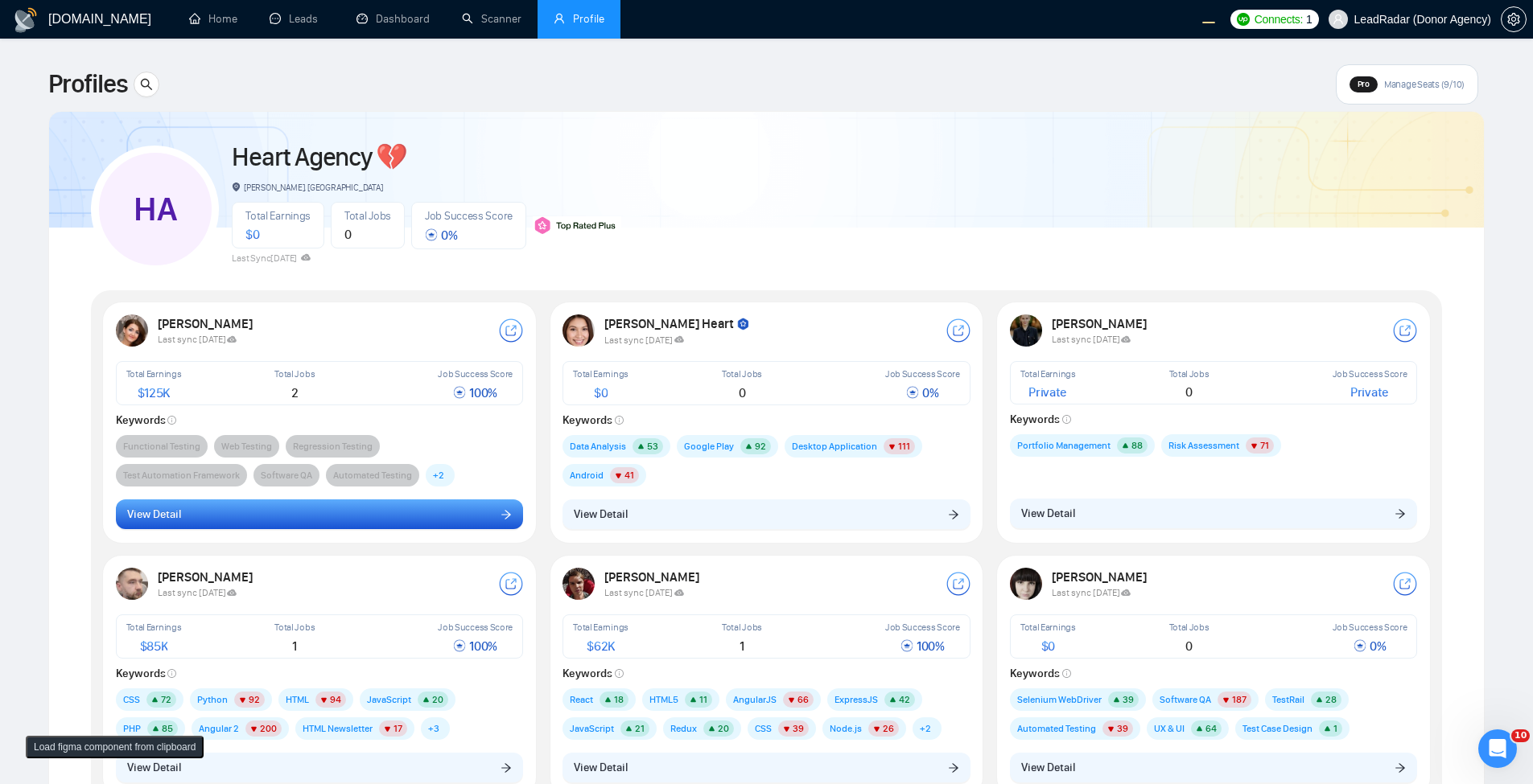
click at [453, 514] on button "View Detail" at bounding box center [320, 514] width 408 height 30
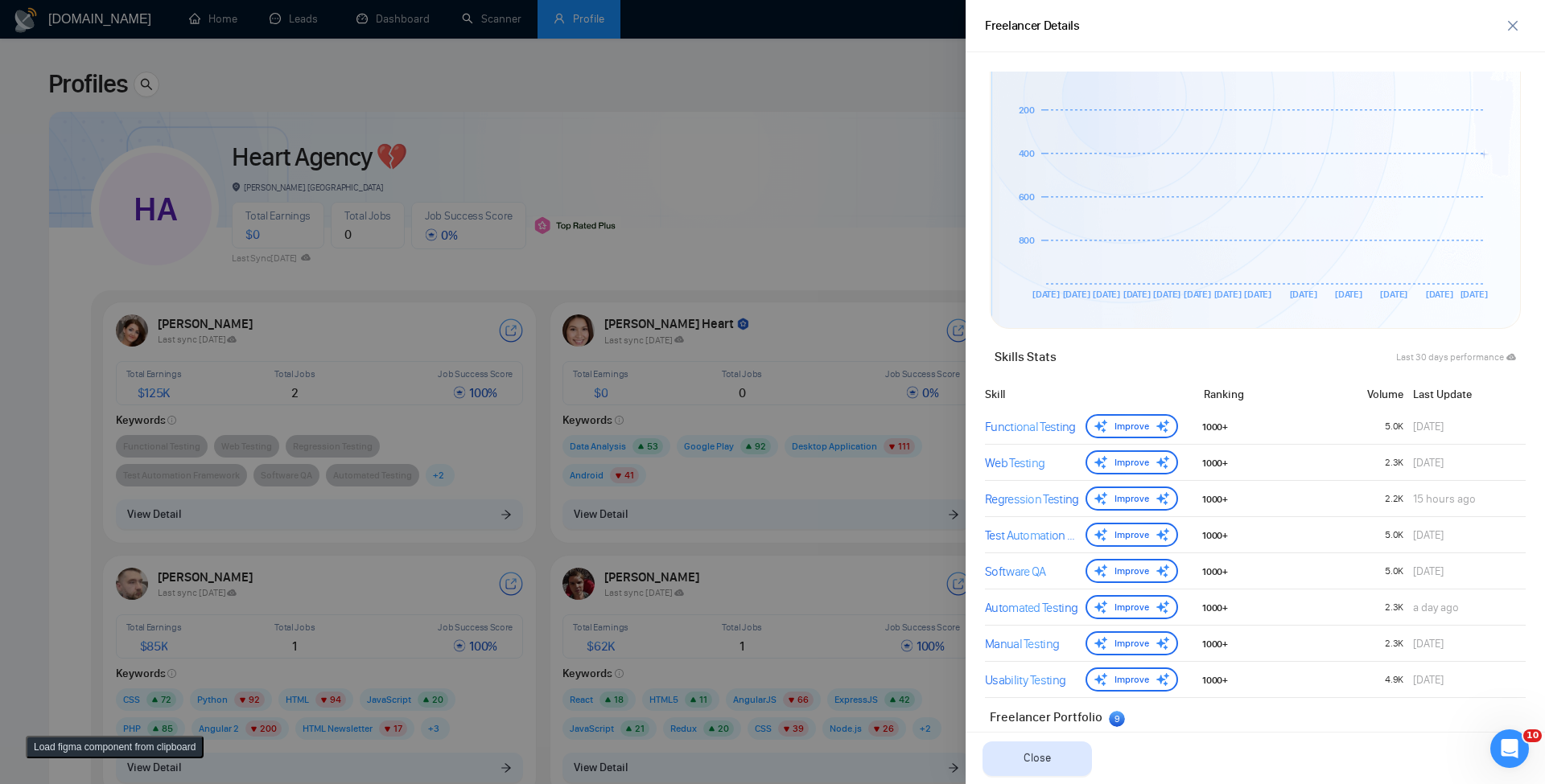
scroll to position [579, 0]
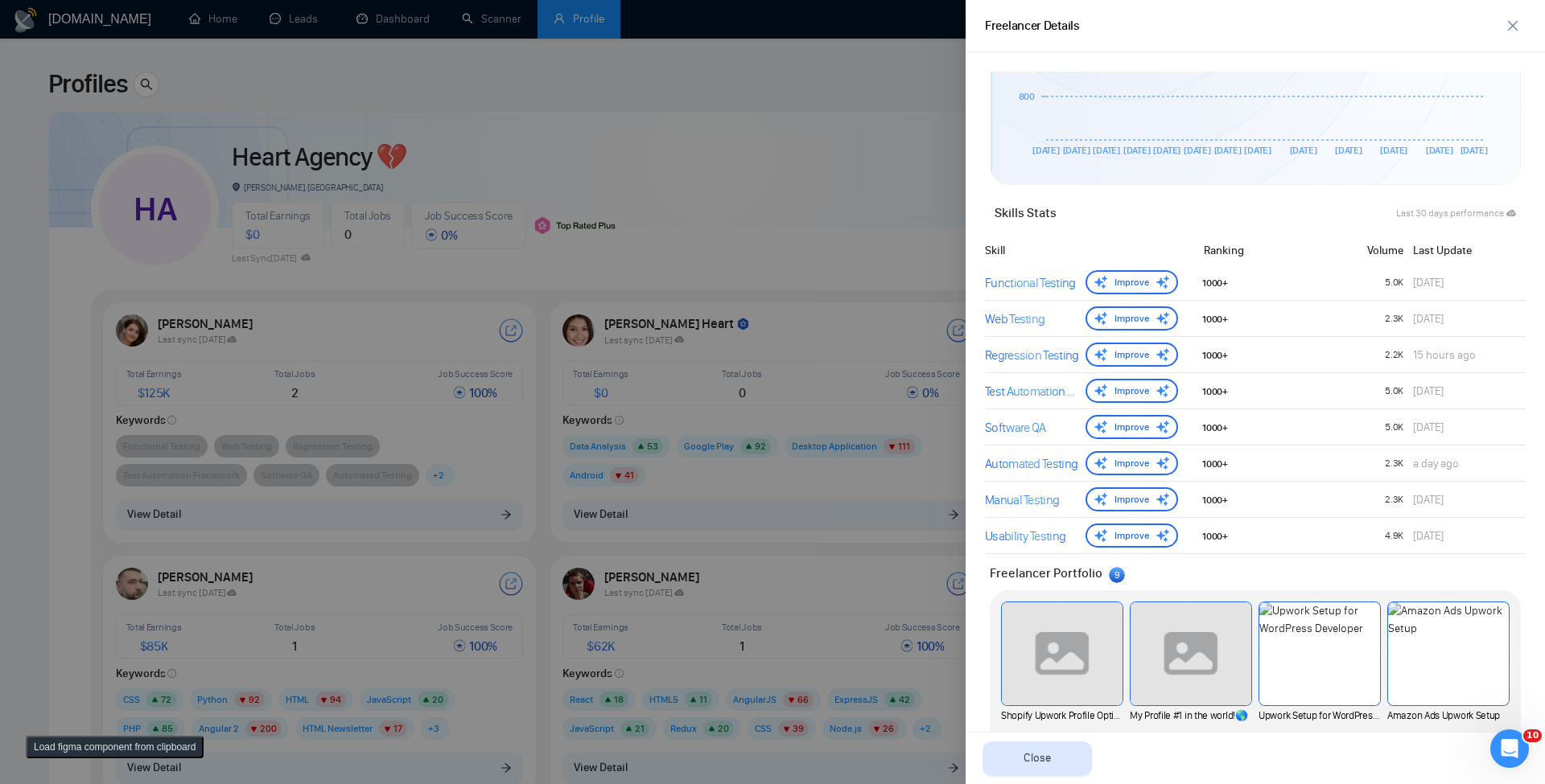
click at [1511, 12] on div "Freelancer Details" at bounding box center [1255, 26] width 579 height 53
click at [1510, 18] on button "button" at bounding box center [1513, 26] width 26 height 26
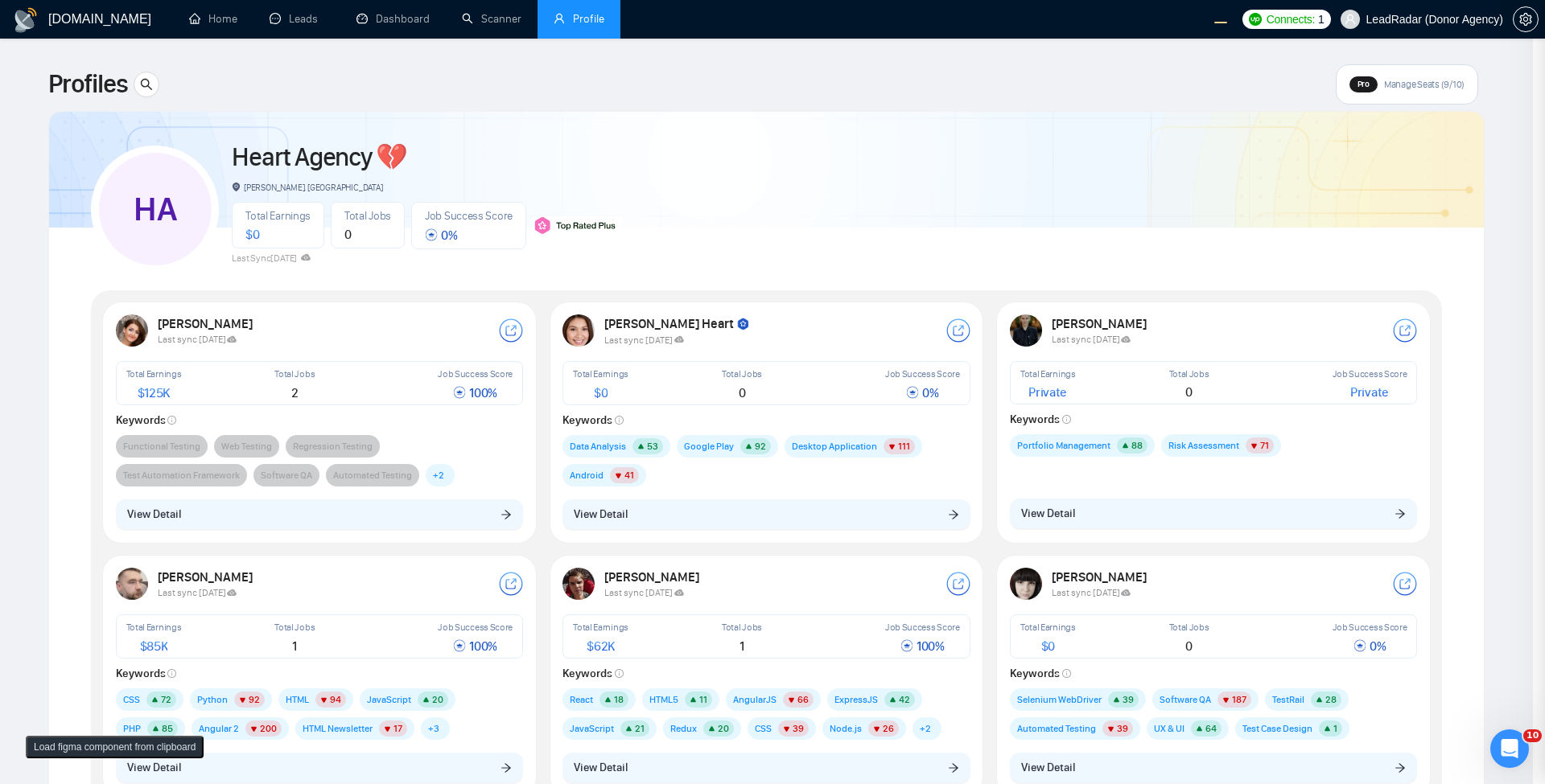
scroll to position [0, 0]
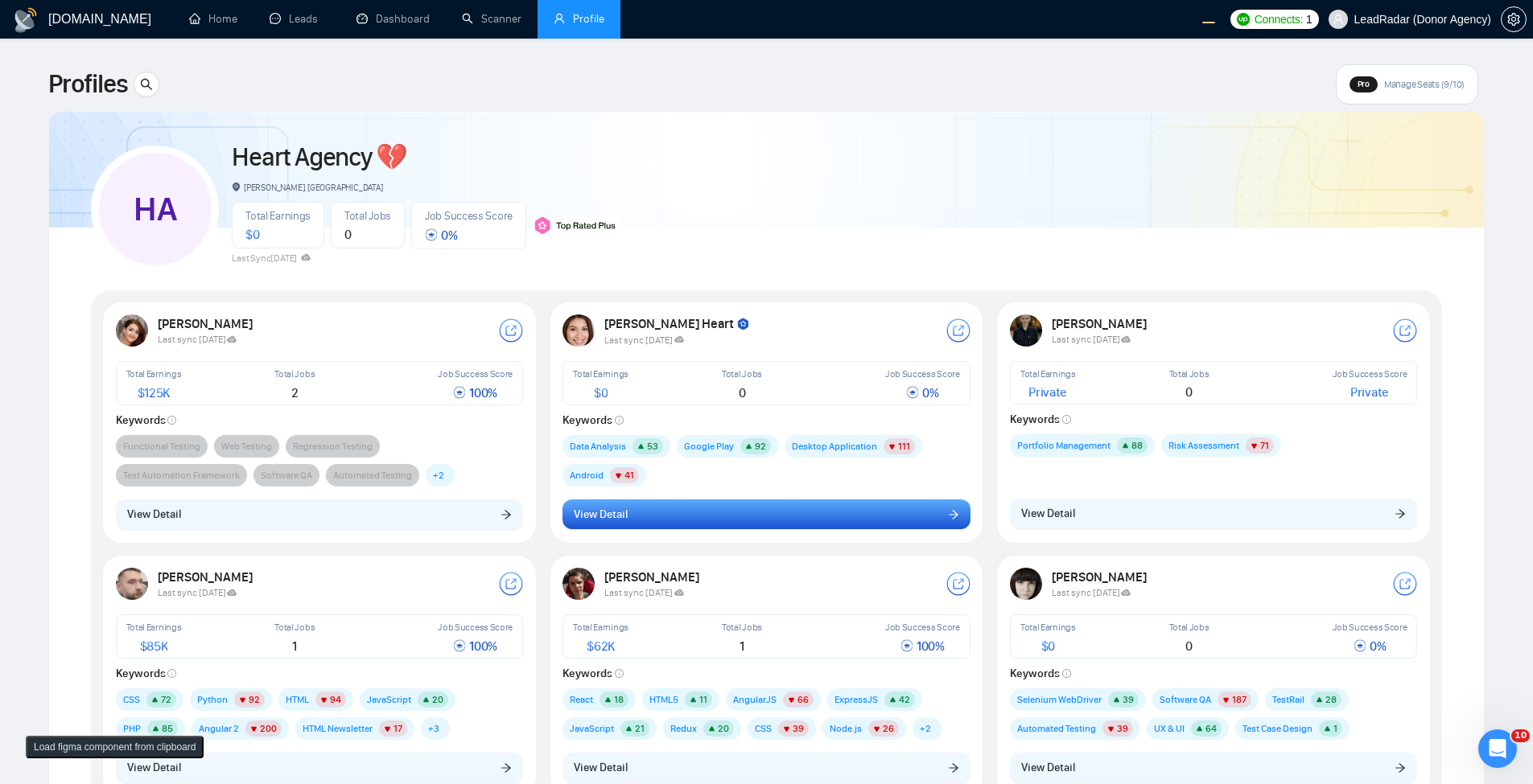
click at [671, 519] on button "View Detail" at bounding box center [767, 514] width 408 height 30
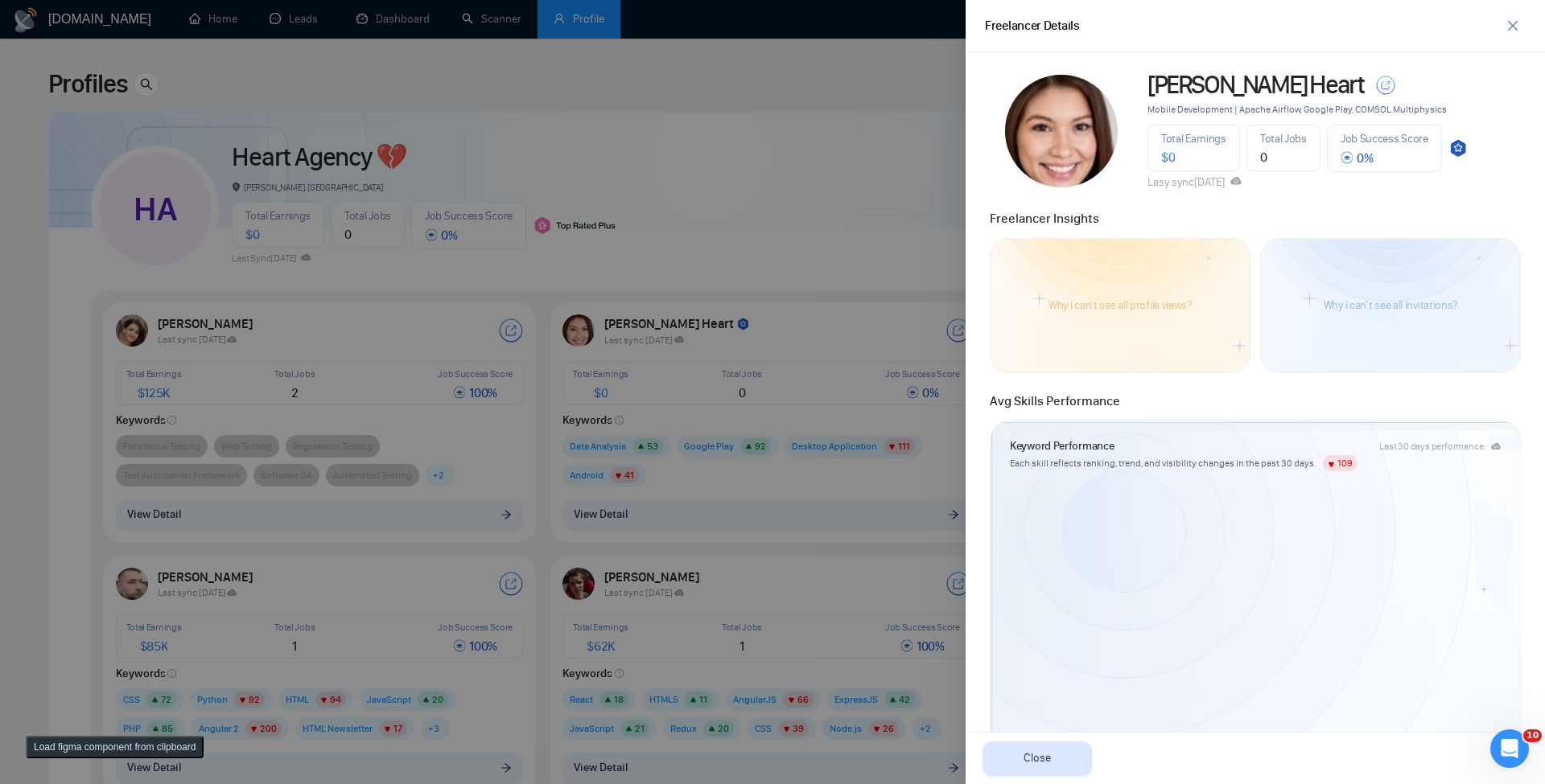
scroll to position [476, 0]
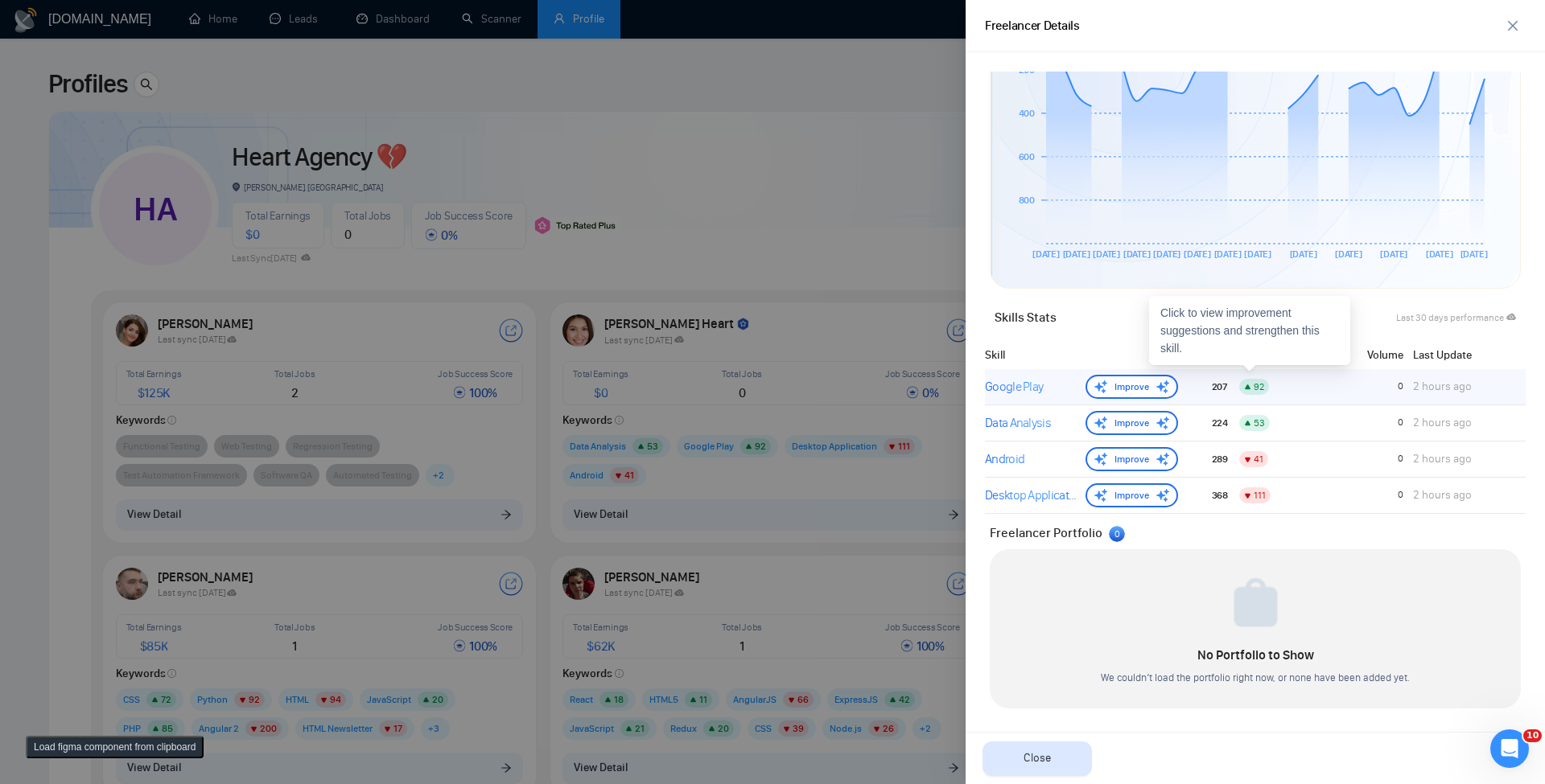
click at [1004, 394] on div "Google Play" at bounding box center [1032, 387] width 94 height 19
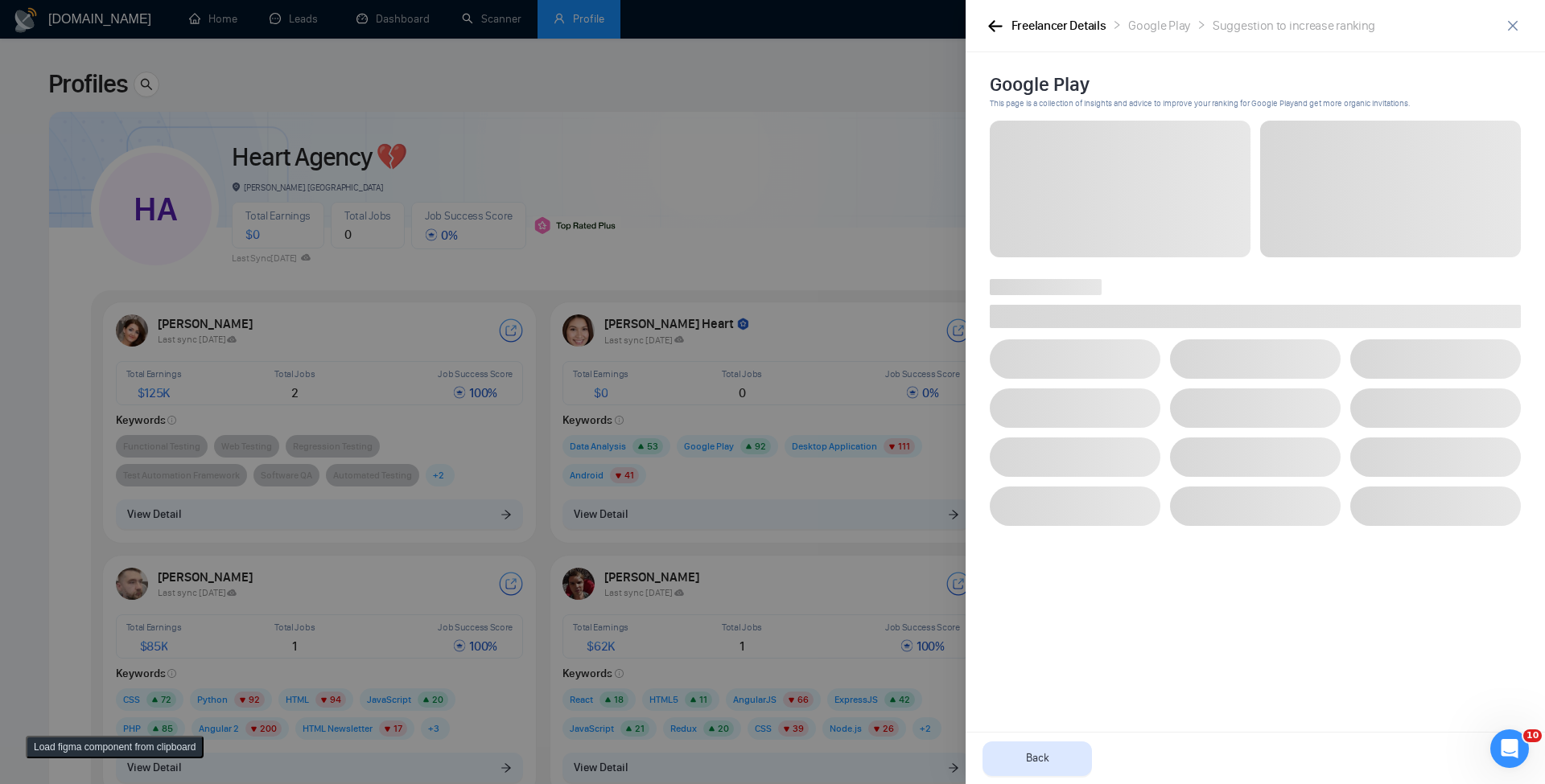
scroll to position [0, 0]
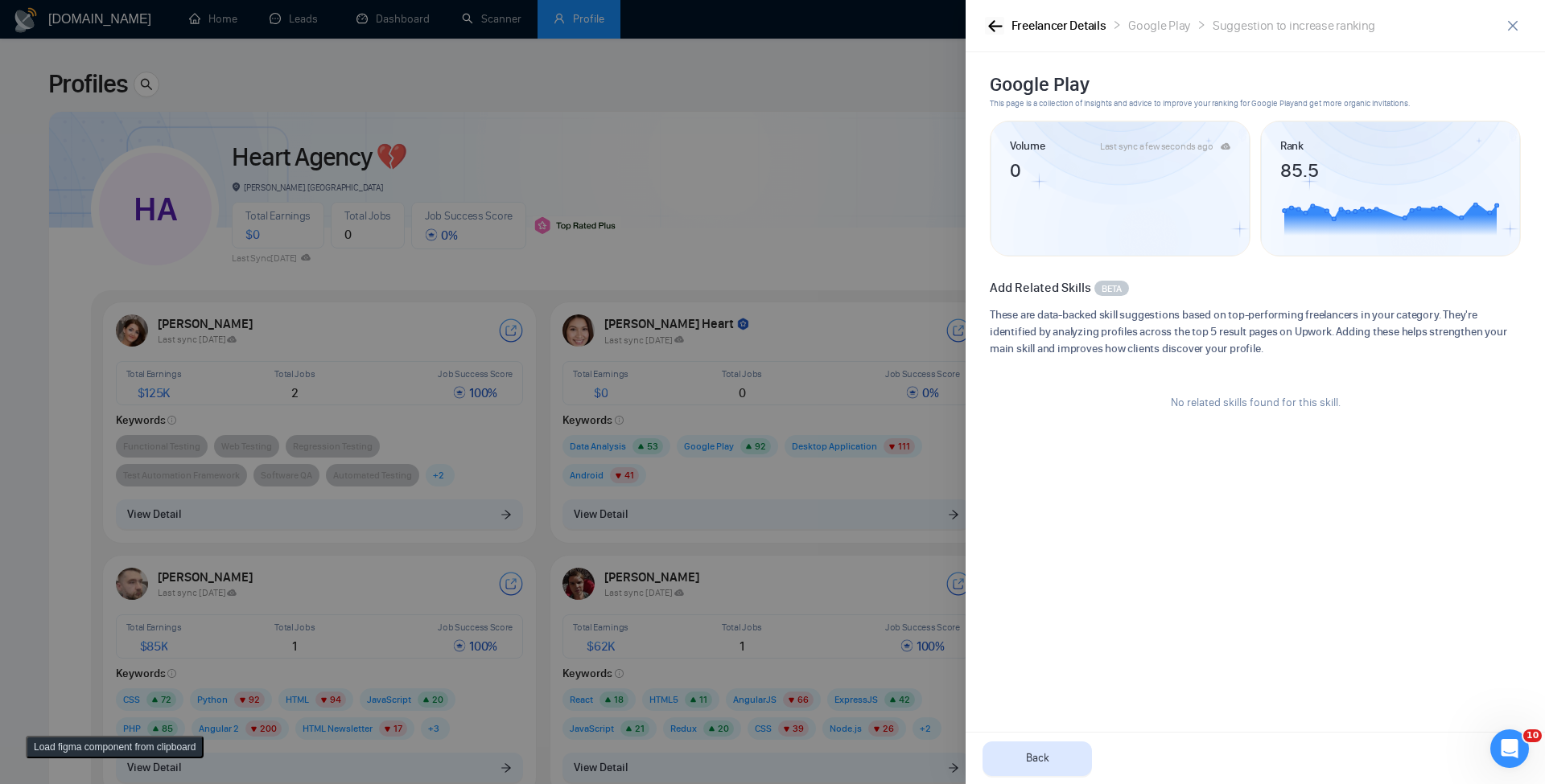
click at [1002, 21] on icon "button" at bounding box center [996, 26] width 15 height 12
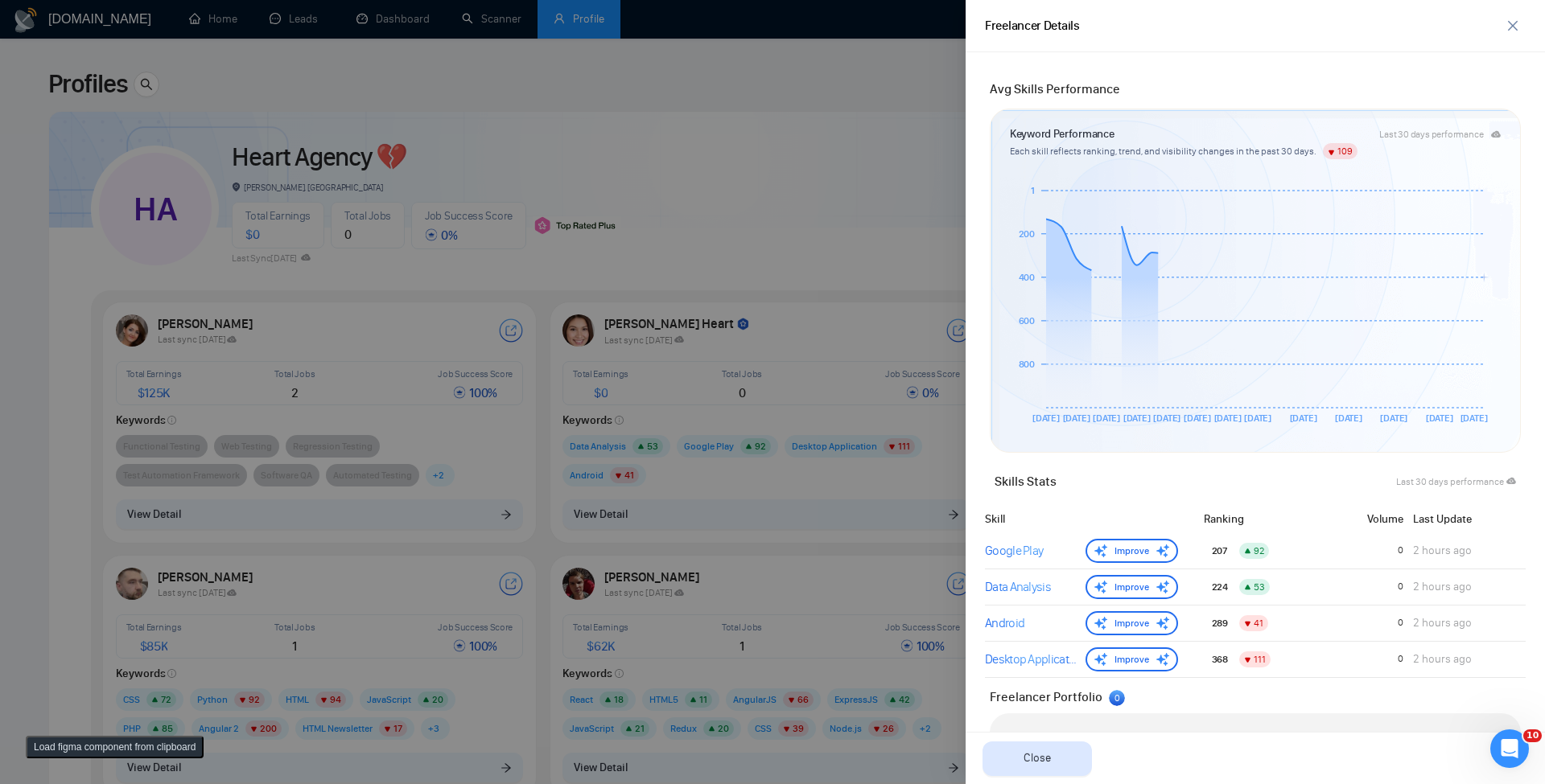
scroll to position [476, 0]
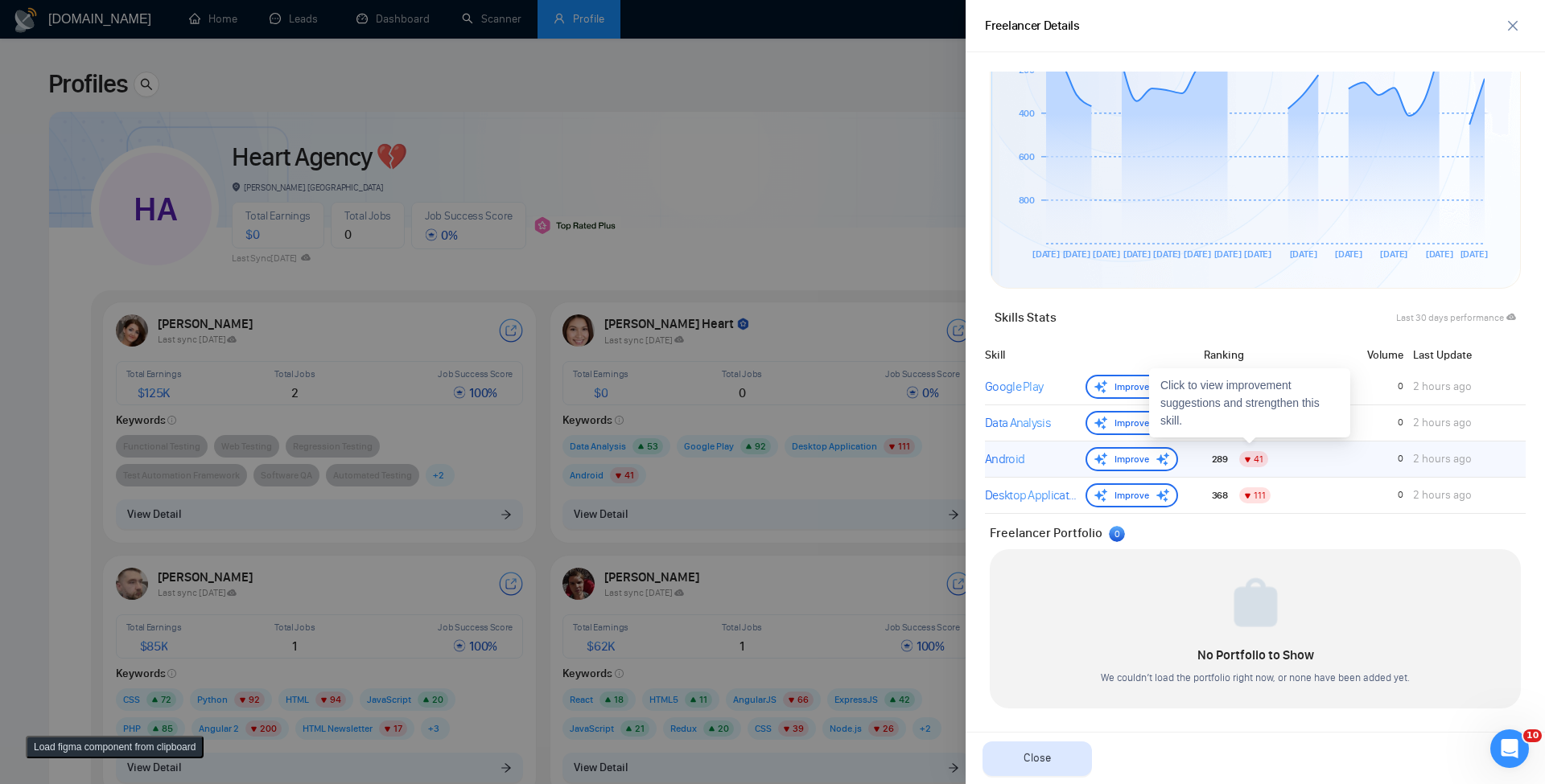
click at [1188, 465] on div "289" at bounding box center [1210, 459] width 45 height 17
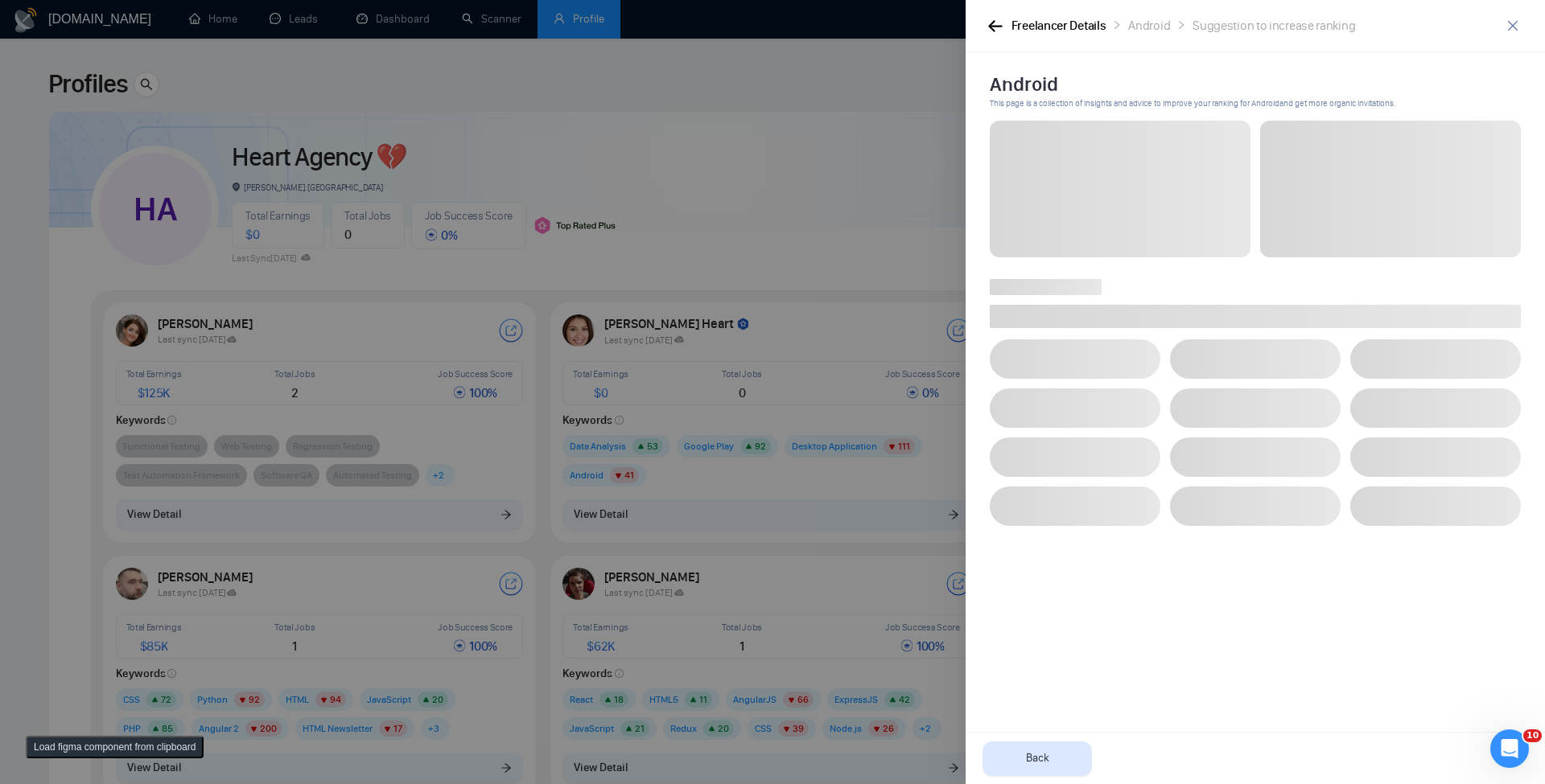
scroll to position [0, 0]
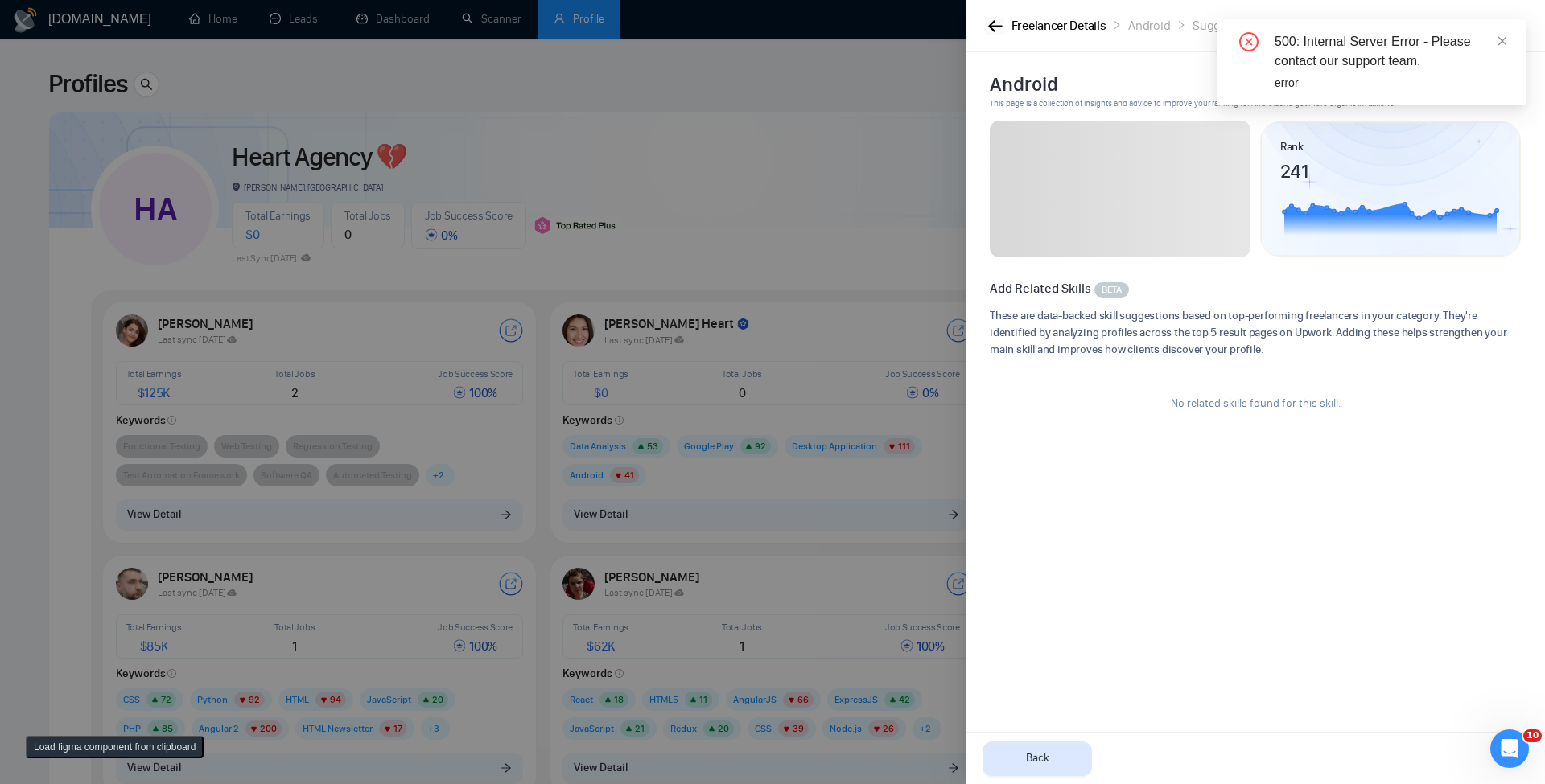
click at [993, 26] on icon "button" at bounding box center [995, 26] width 14 height 12
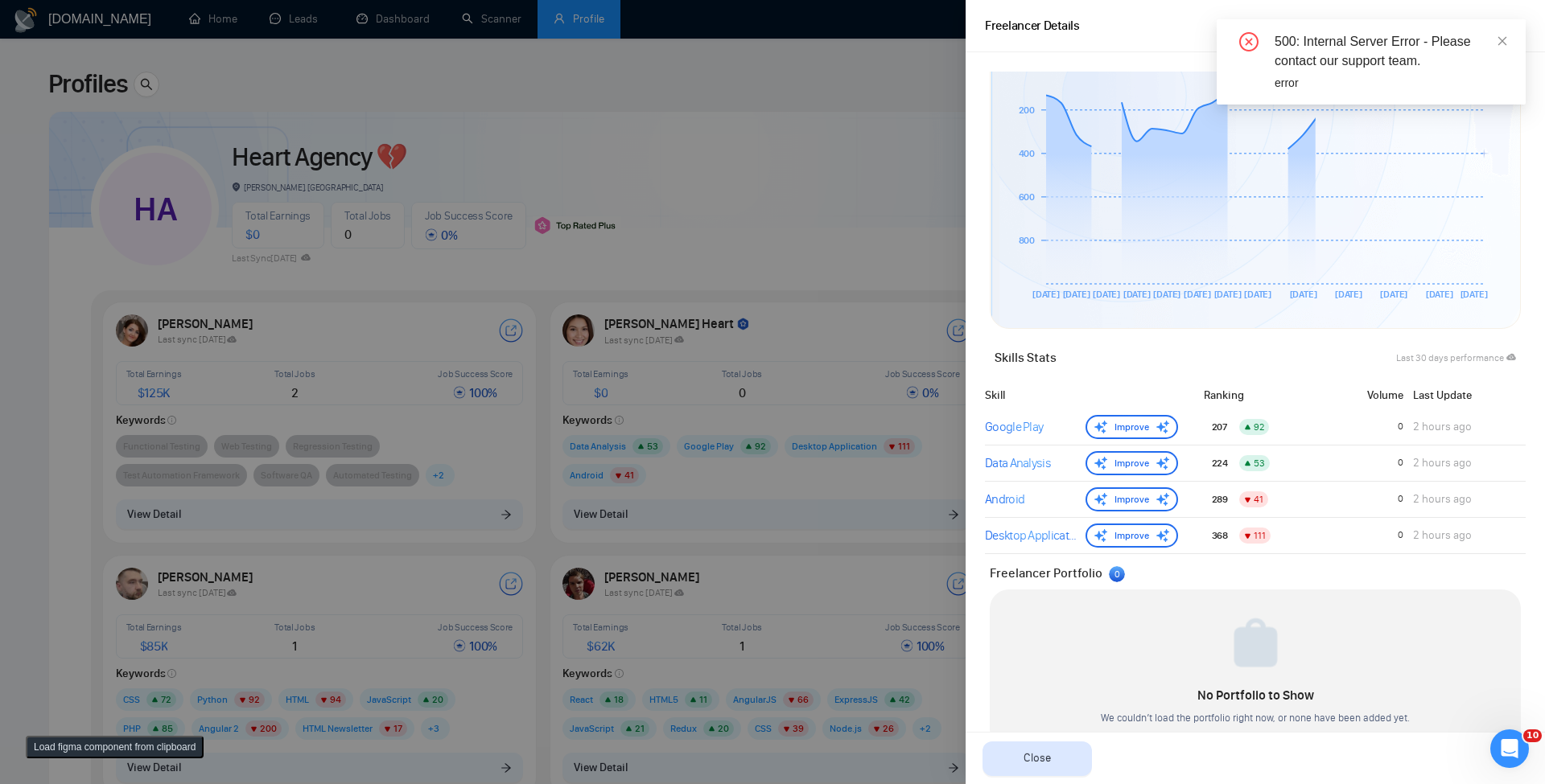
scroll to position [476, 0]
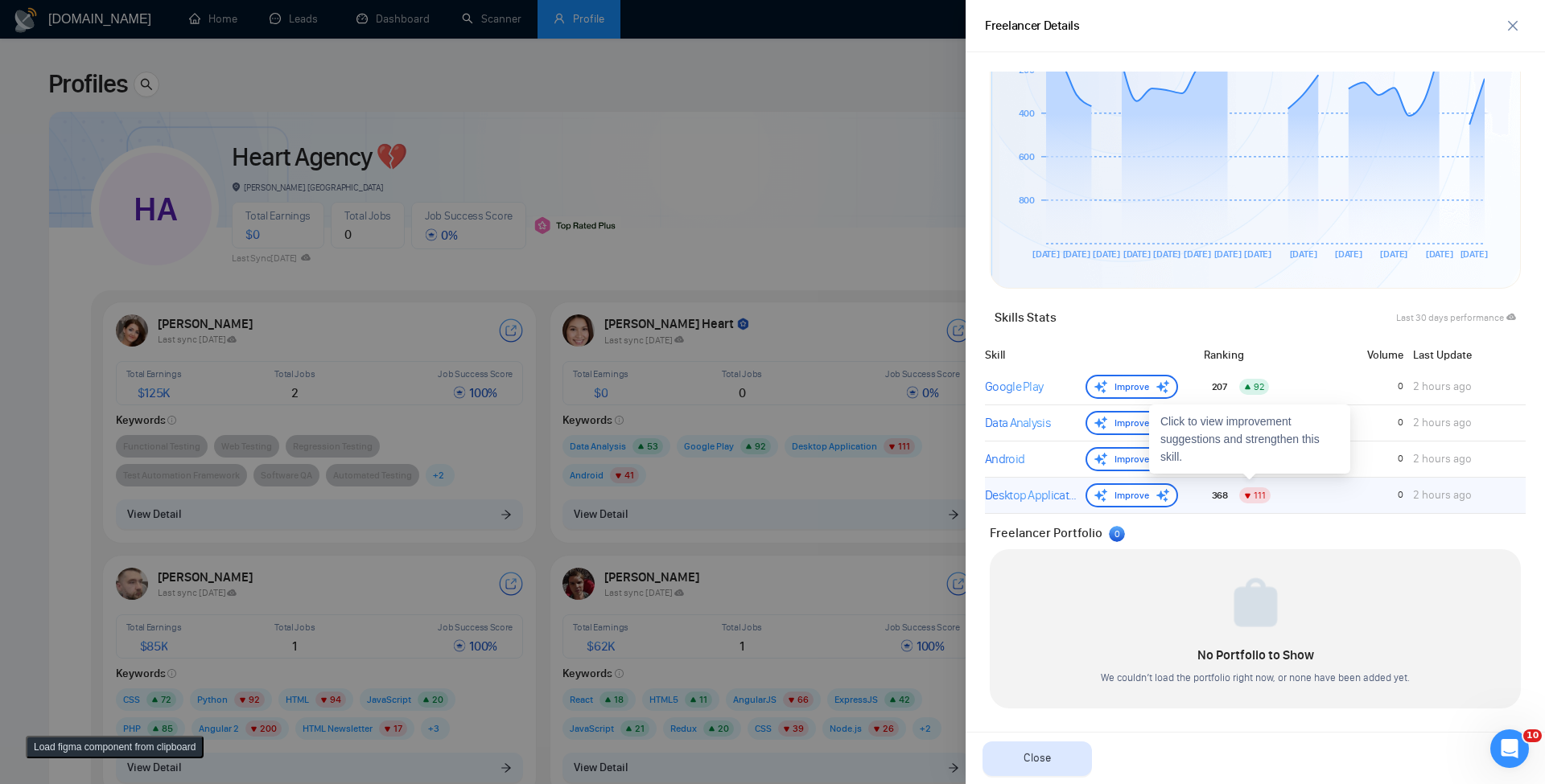
click at [1007, 496] on div "Desktop Application" at bounding box center [1032, 495] width 94 height 19
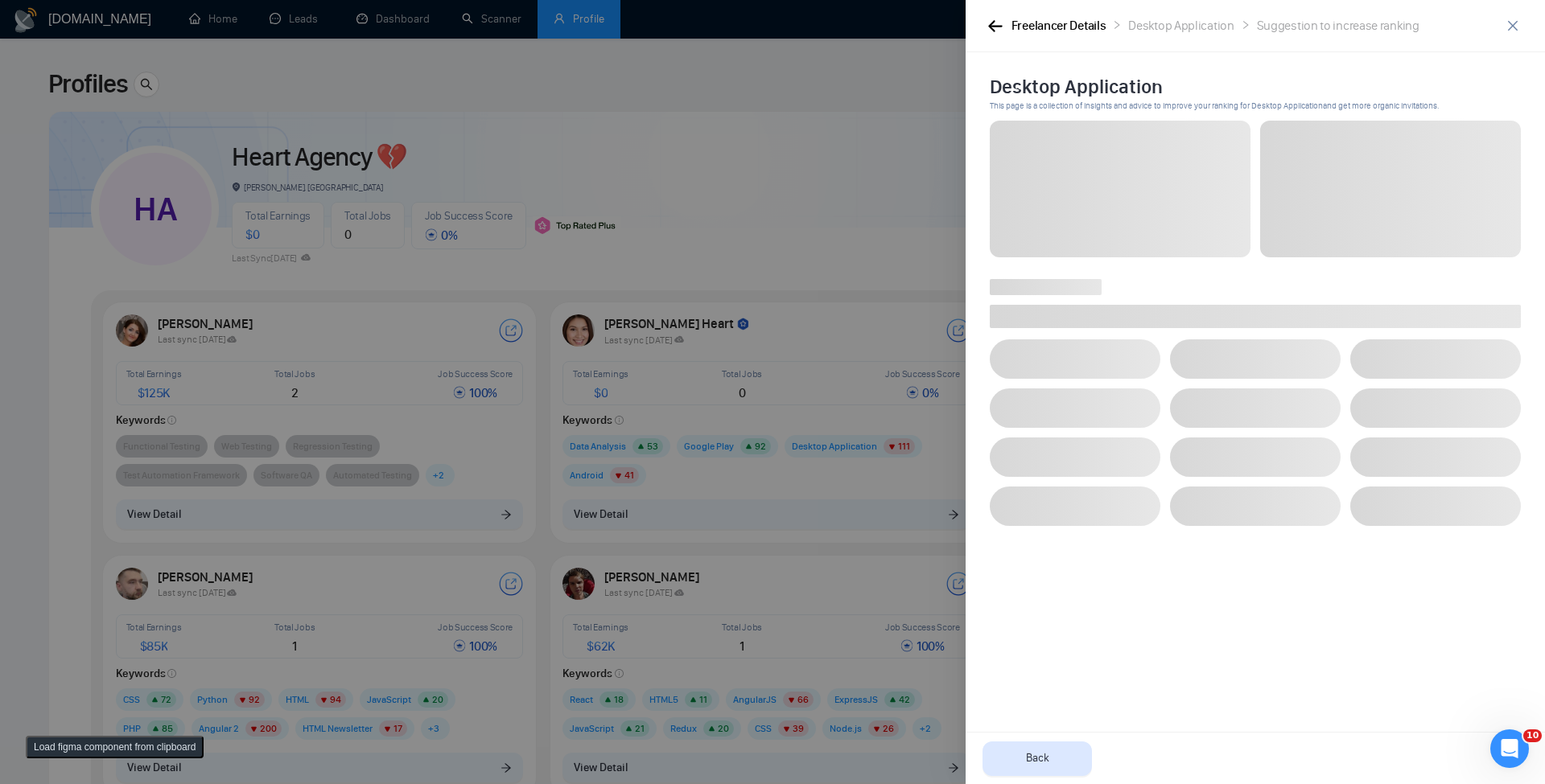
scroll to position [0, 0]
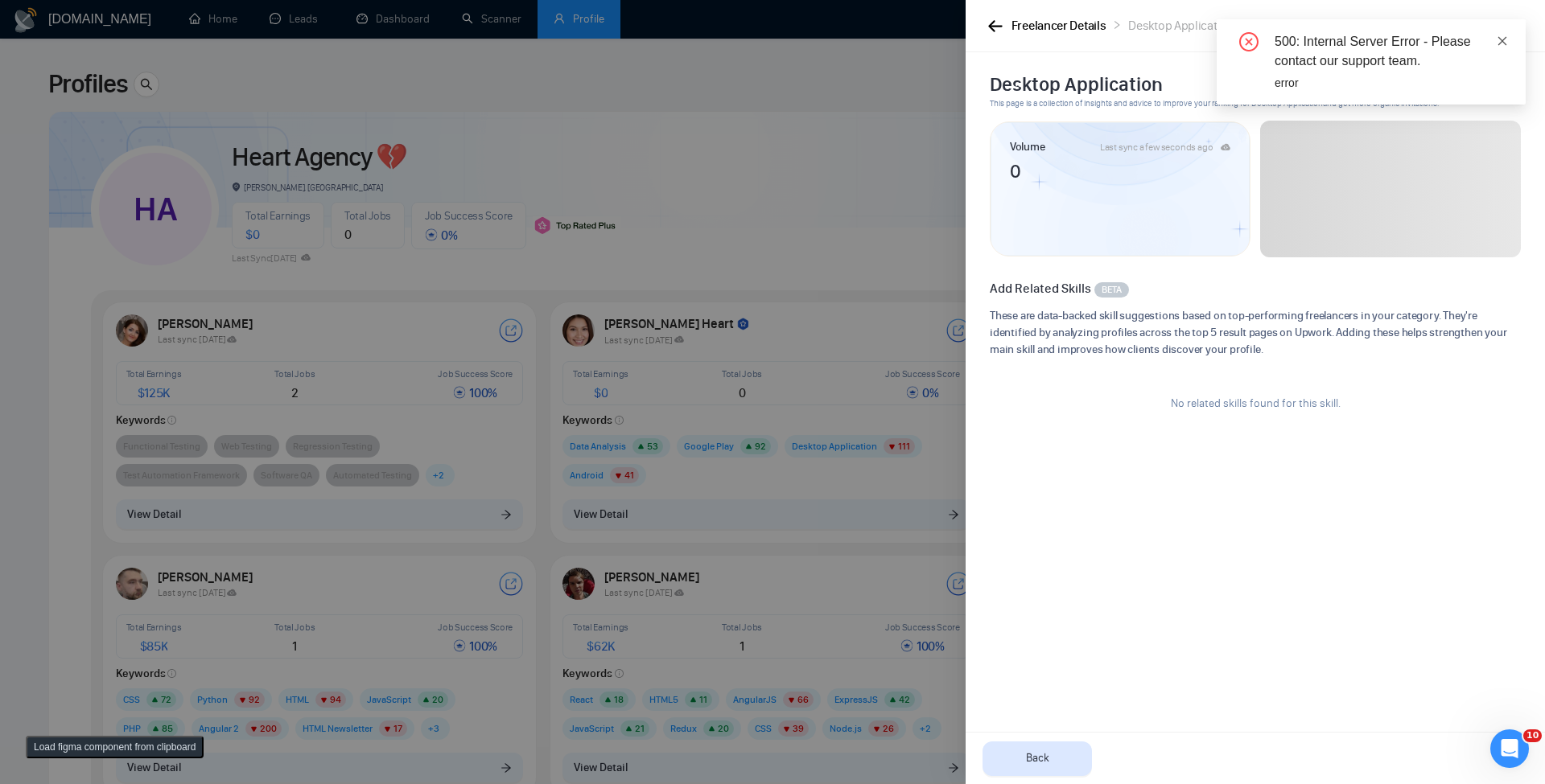
click at [1503, 41] on icon "close" at bounding box center [1503, 40] width 9 height 9
click at [995, 26] on icon "button" at bounding box center [995, 26] width 14 height 12
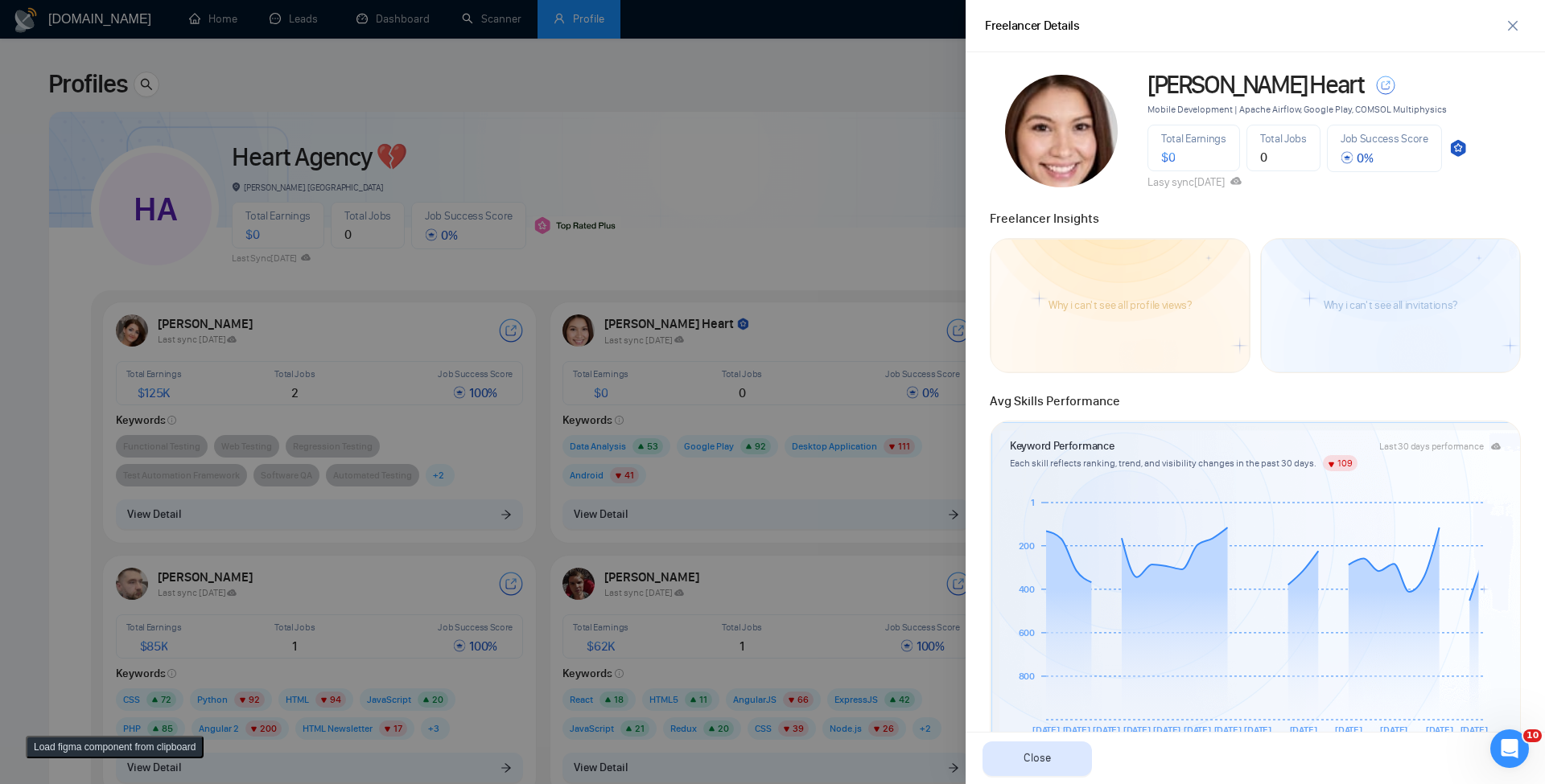
scroll to position [476, 0]
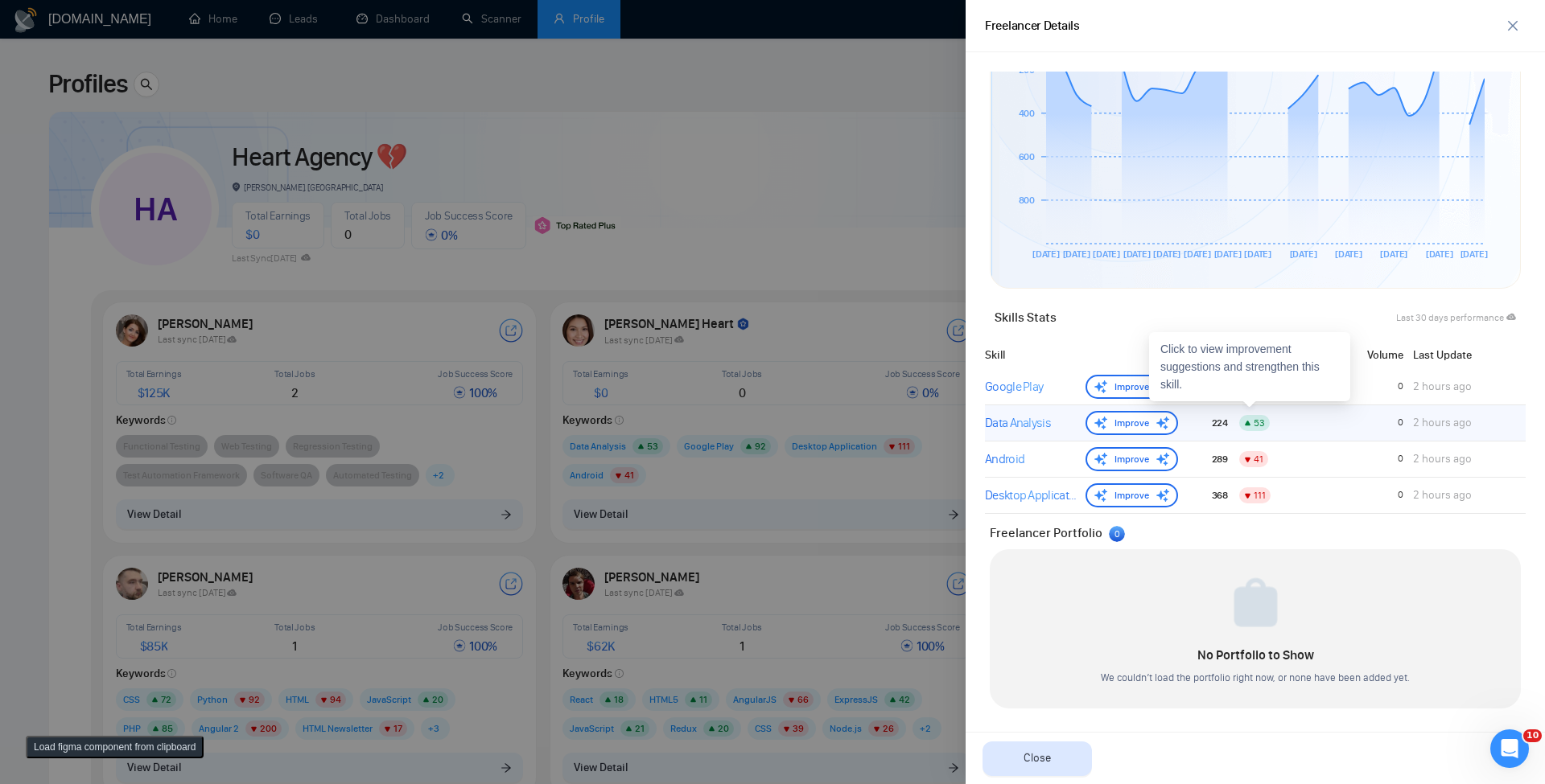
click at [1039, 407] on div "Data Analysis Improve 224 53 0 2 hours ago" at bounding box center [1255, 424] width 541 height 36
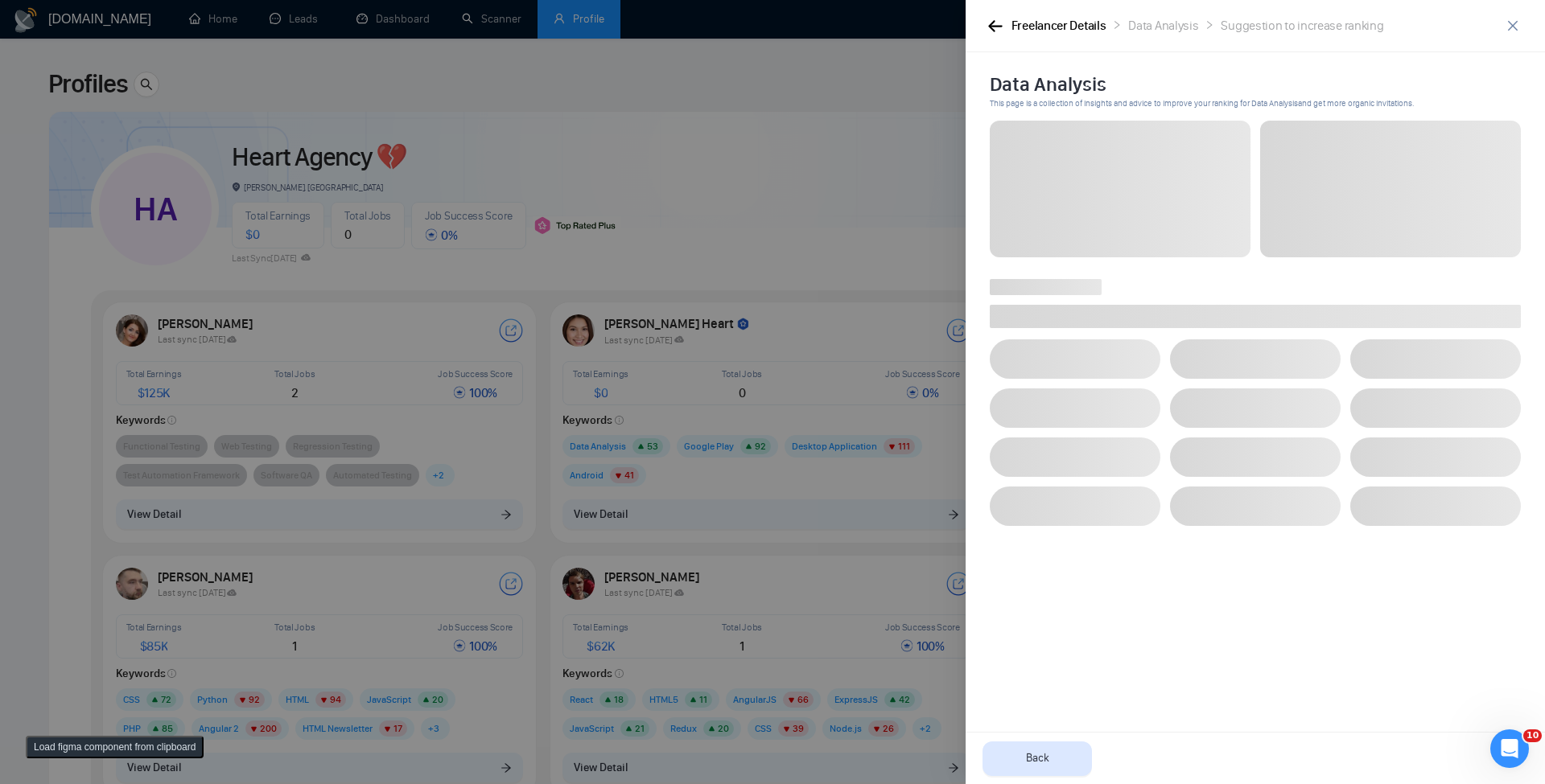
scroll to position [0, 0]
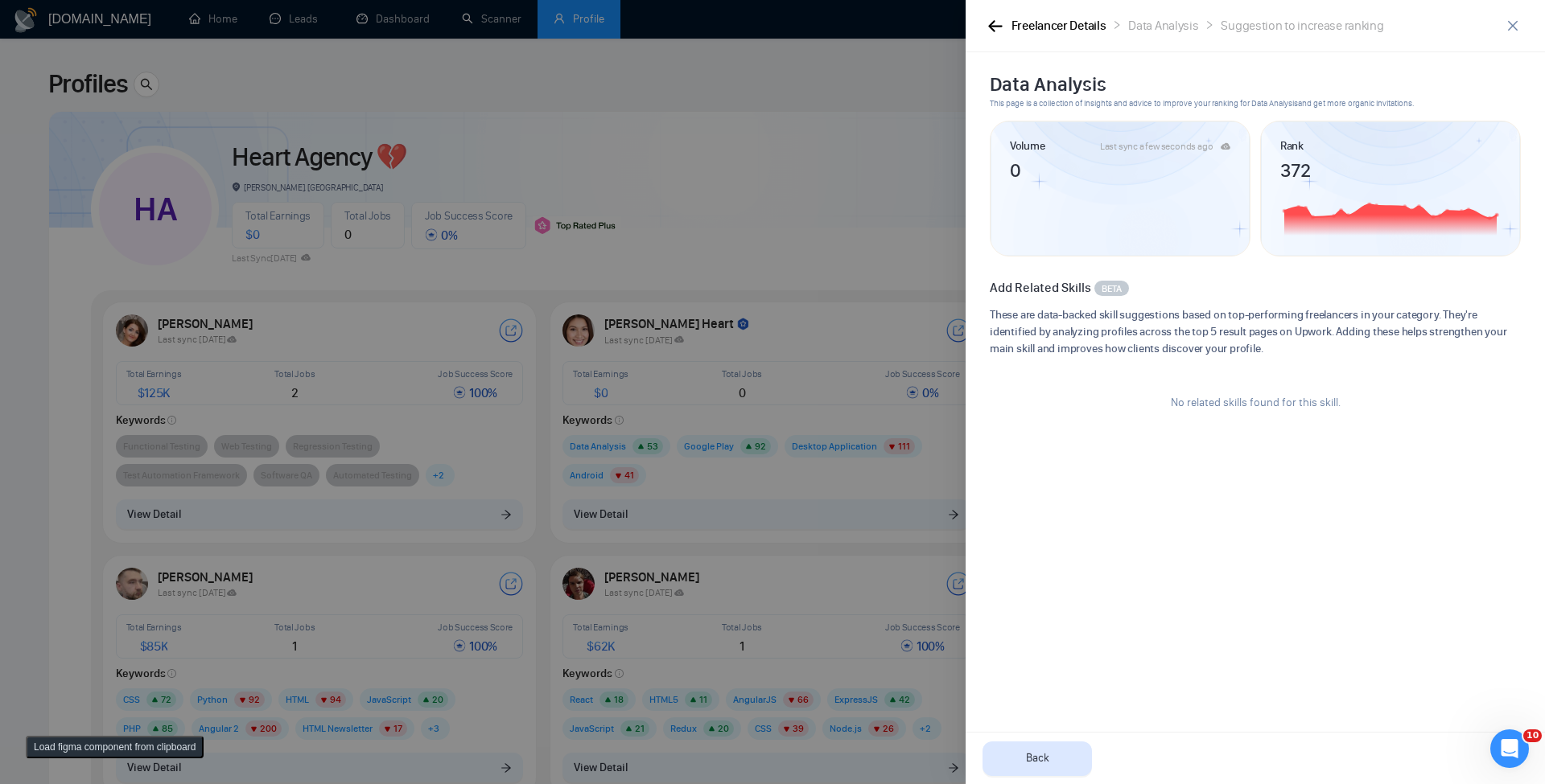
click at [999, 35] on div "Freelancer Details Data Analysis Suggestion to increase ranking" at bounding box center [1243, 26] width 515 height 20
click at [998, 26] on icon "button" at bounding box center [995, 26] width 14 height 12
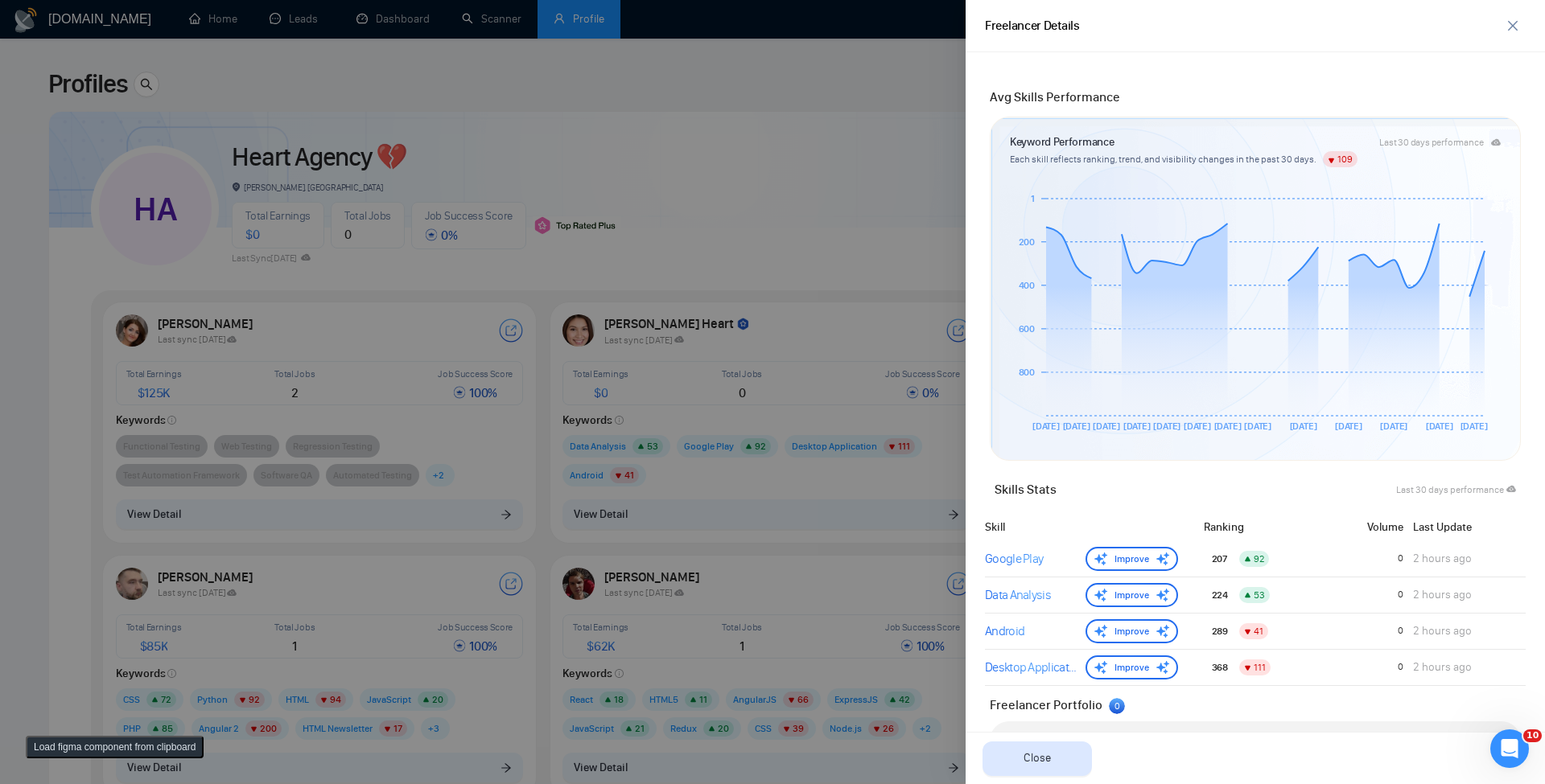
scroll to position [476, 0]
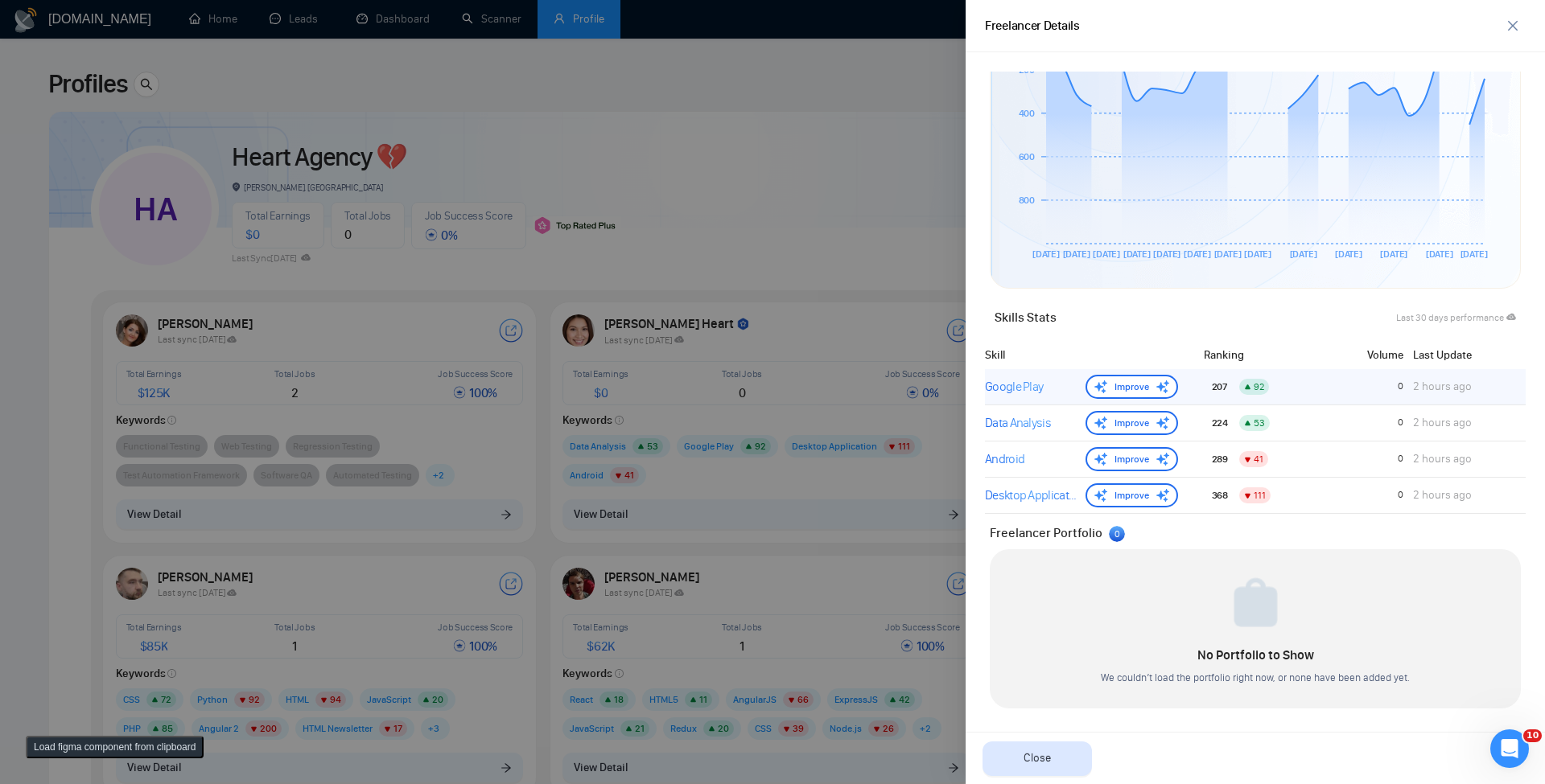
click at [1029, 388] on div "Google Play" at bounding box center [1032, 387] width 94 height 19
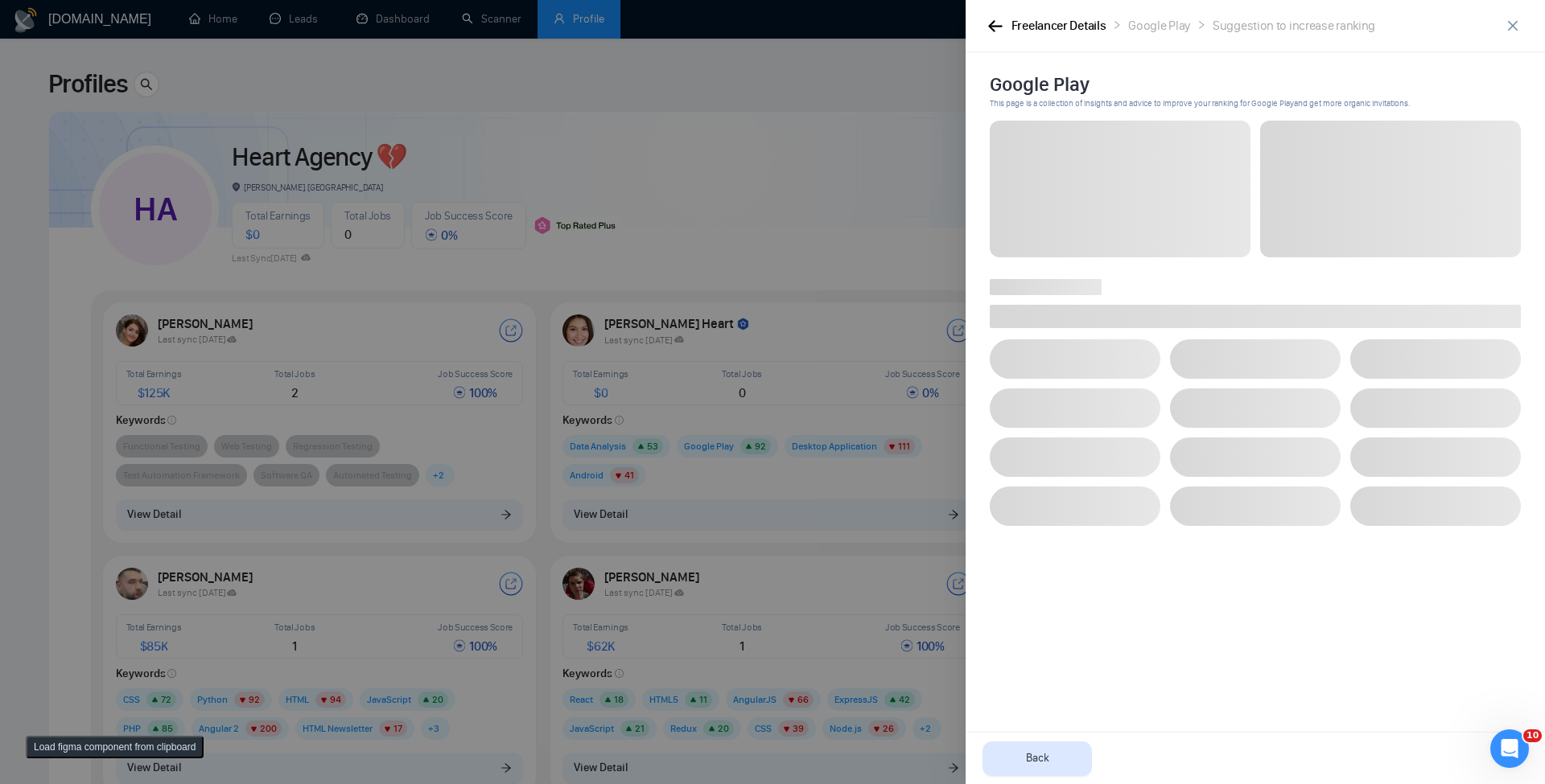
scroll to position [0, 0]
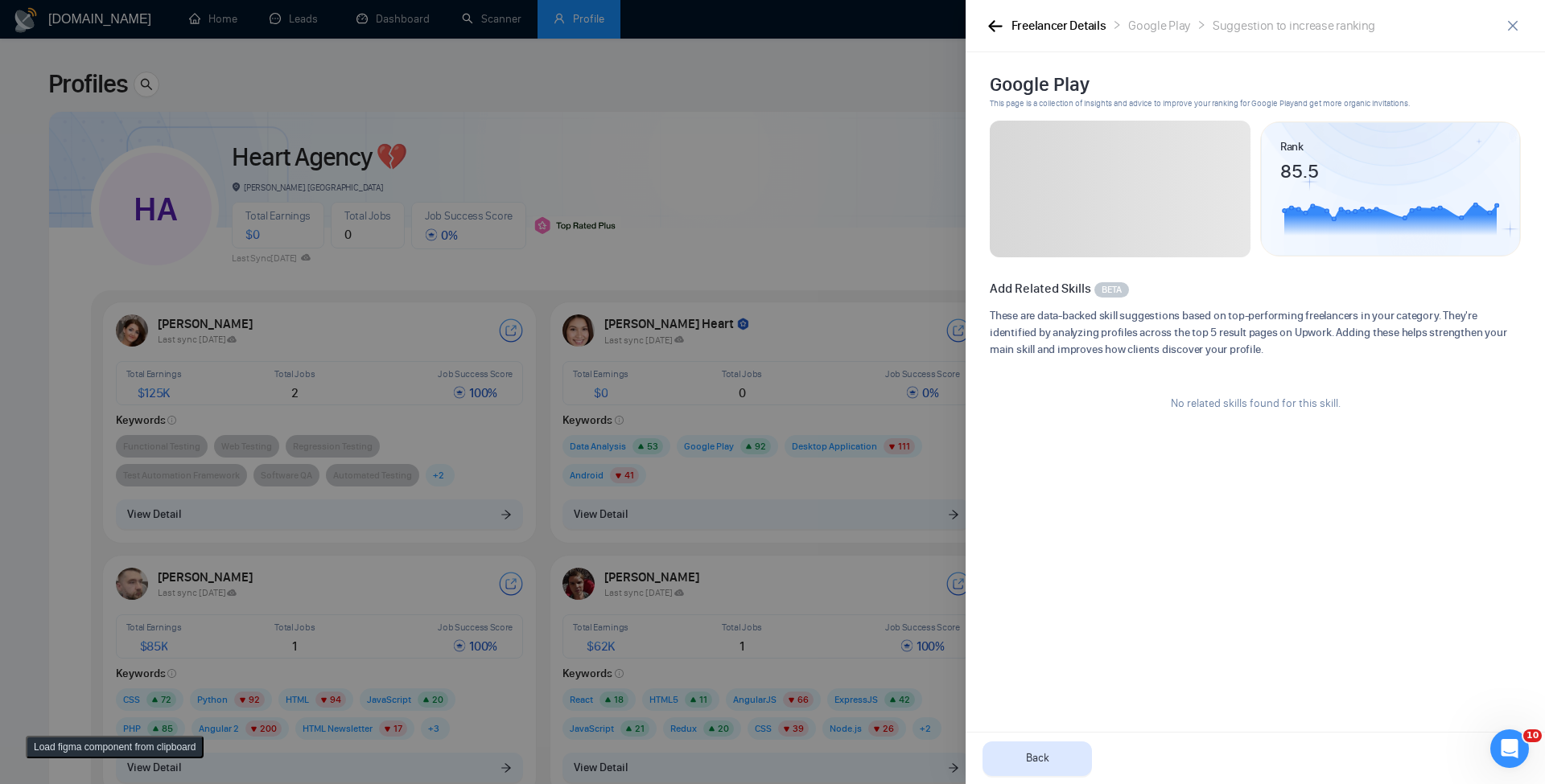
click at [1026, 30] on div "Freelancer Details" at bounding box center [1059, 26] width 95 height 20
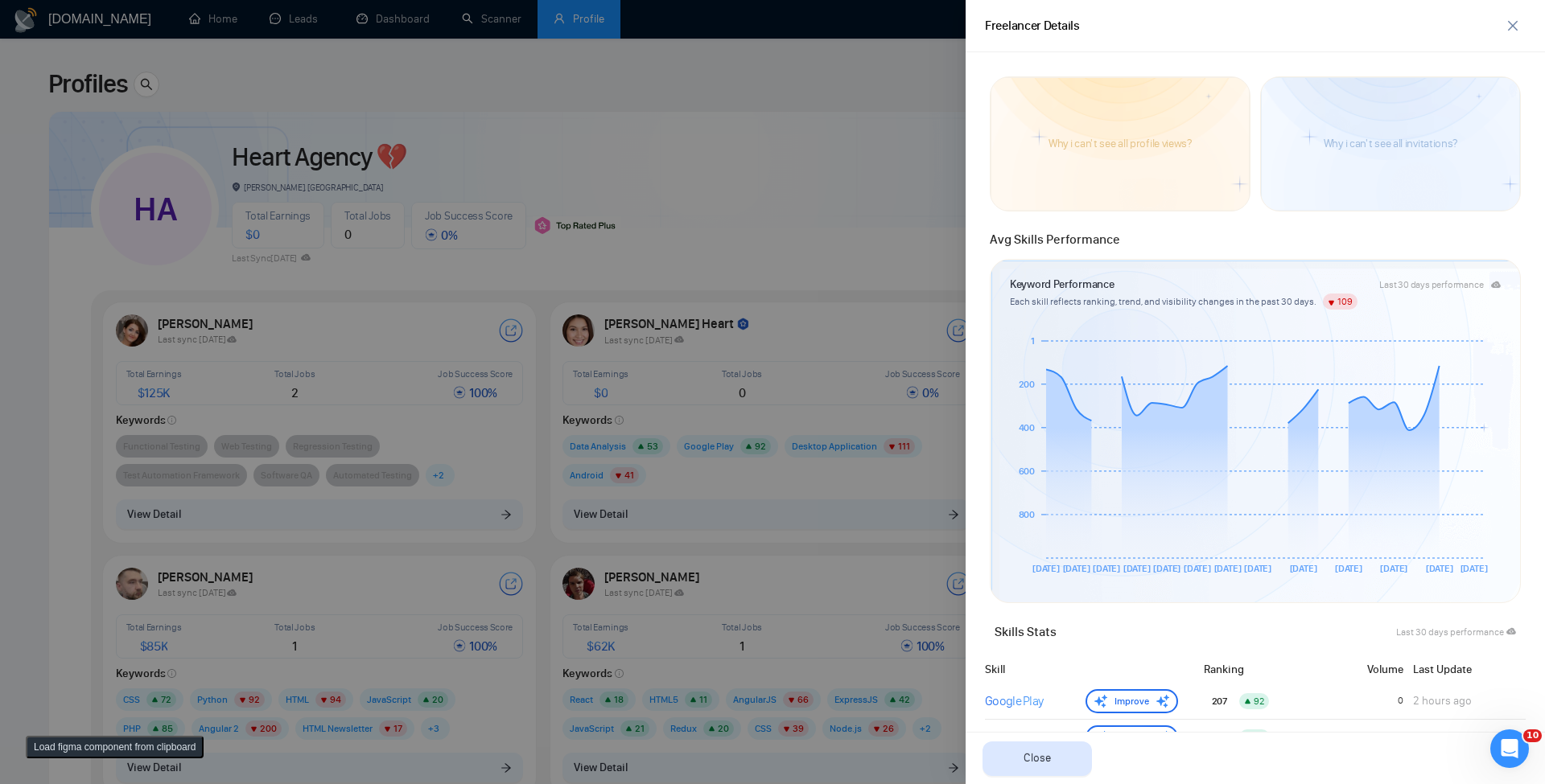
scroll to position [476, 0]
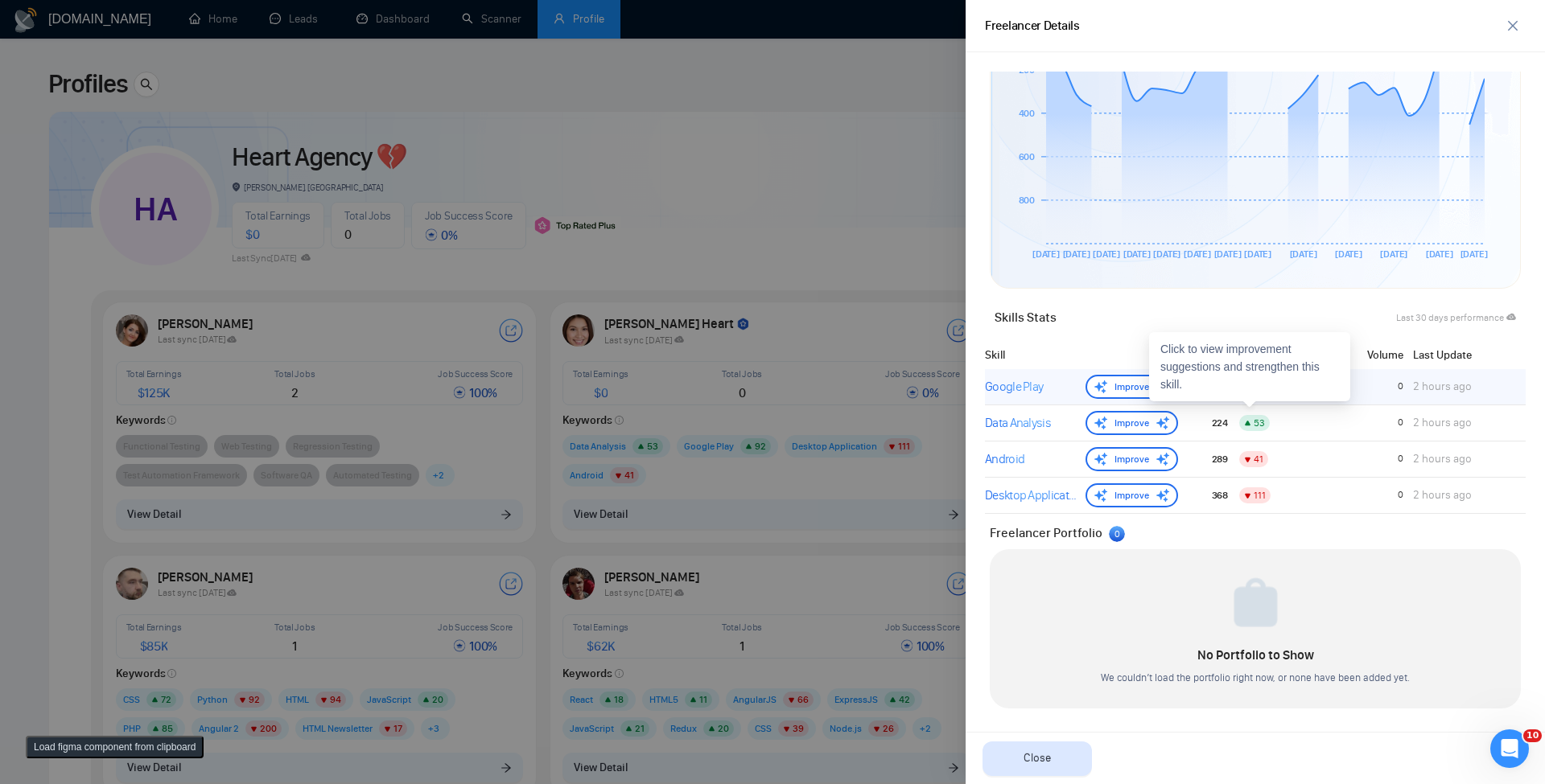
click at [1050, 401] on div "Google Play Improve 207 92 0 2 hours ago" at bounding box center [1255, 387] width 541 height 36
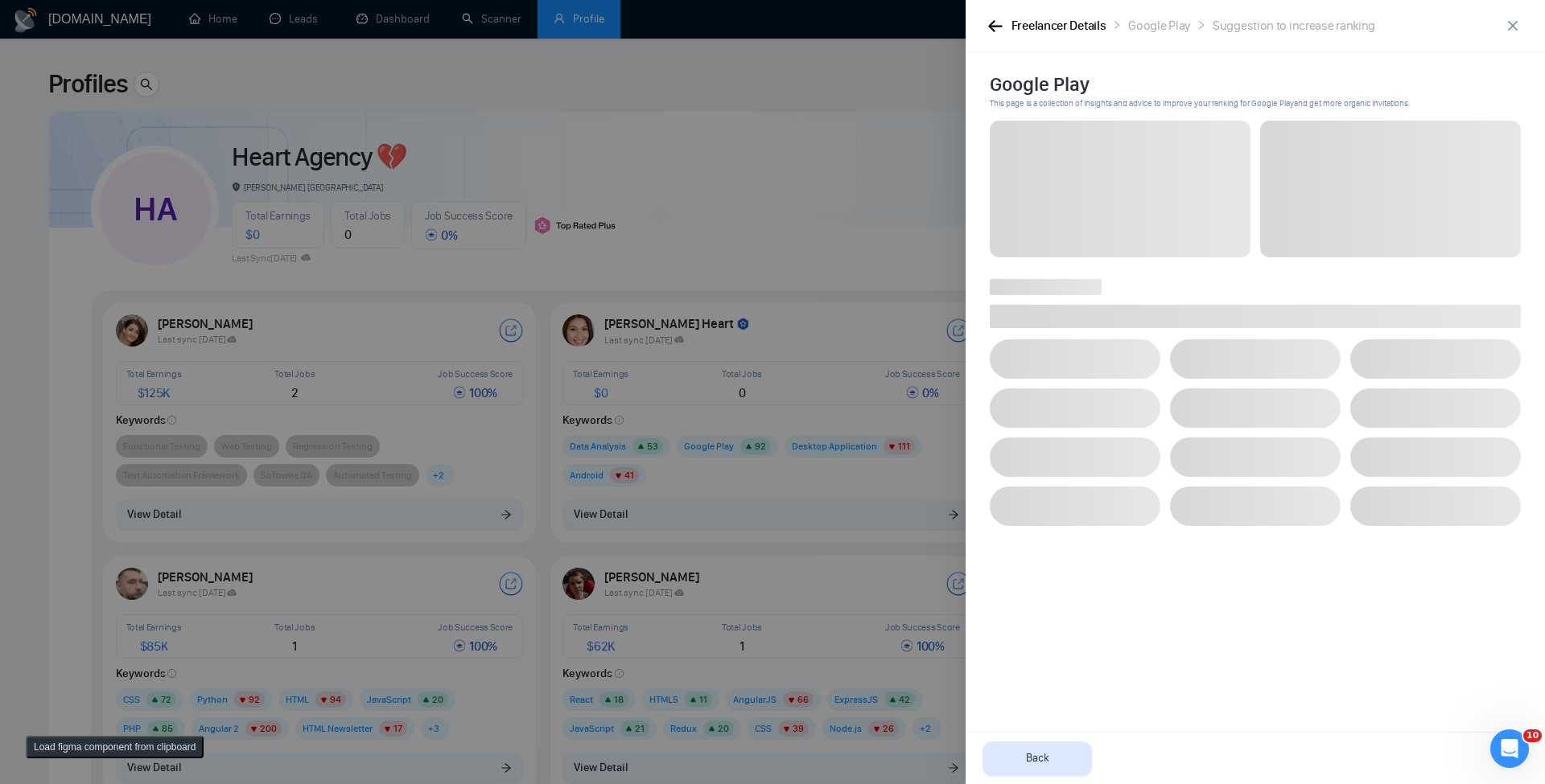
scroll to position [0, 0]
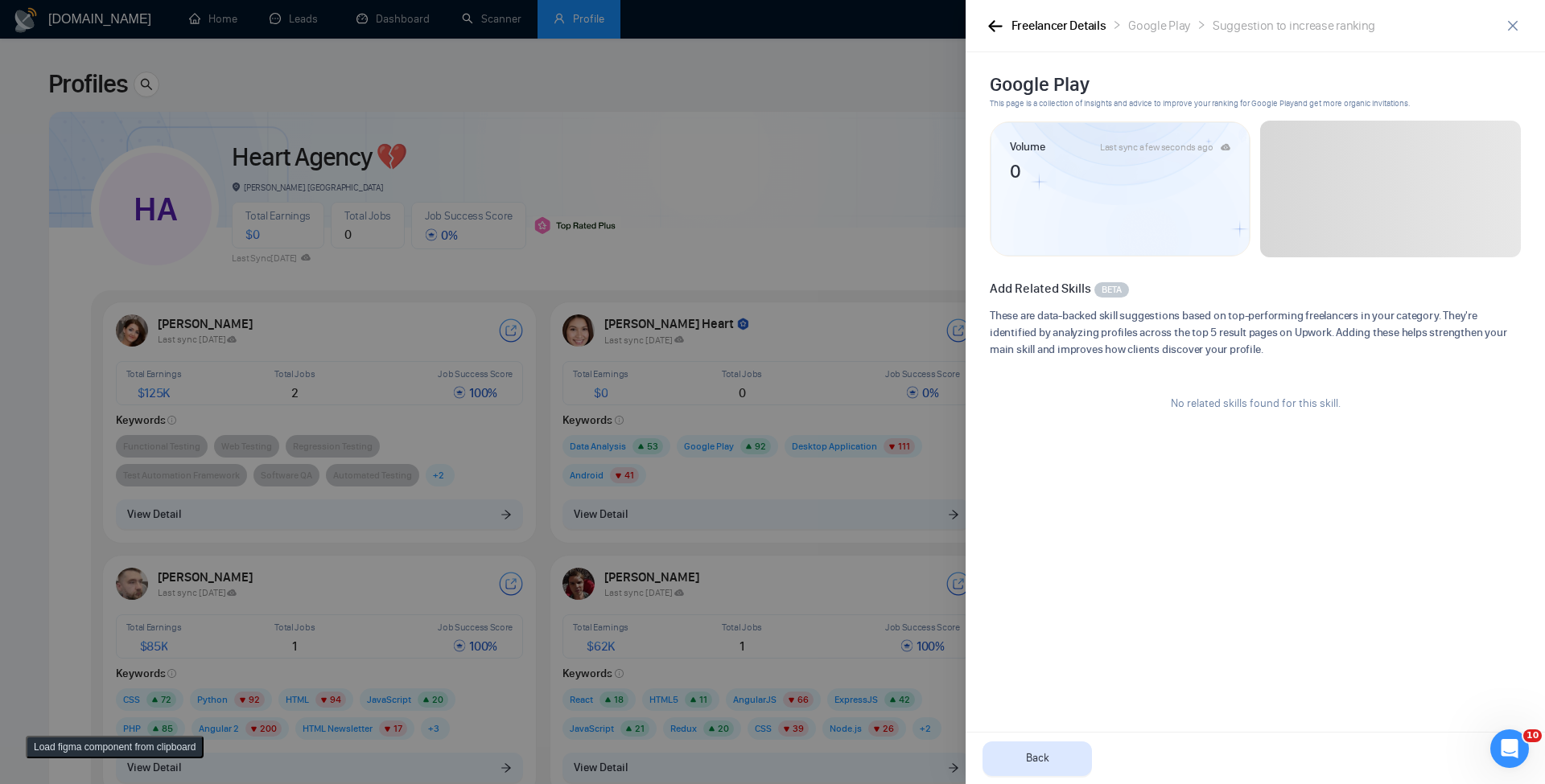
click at [1059, 26] on div "Freelancer Details" at bounding box center [1059, 26] width 95 height 20
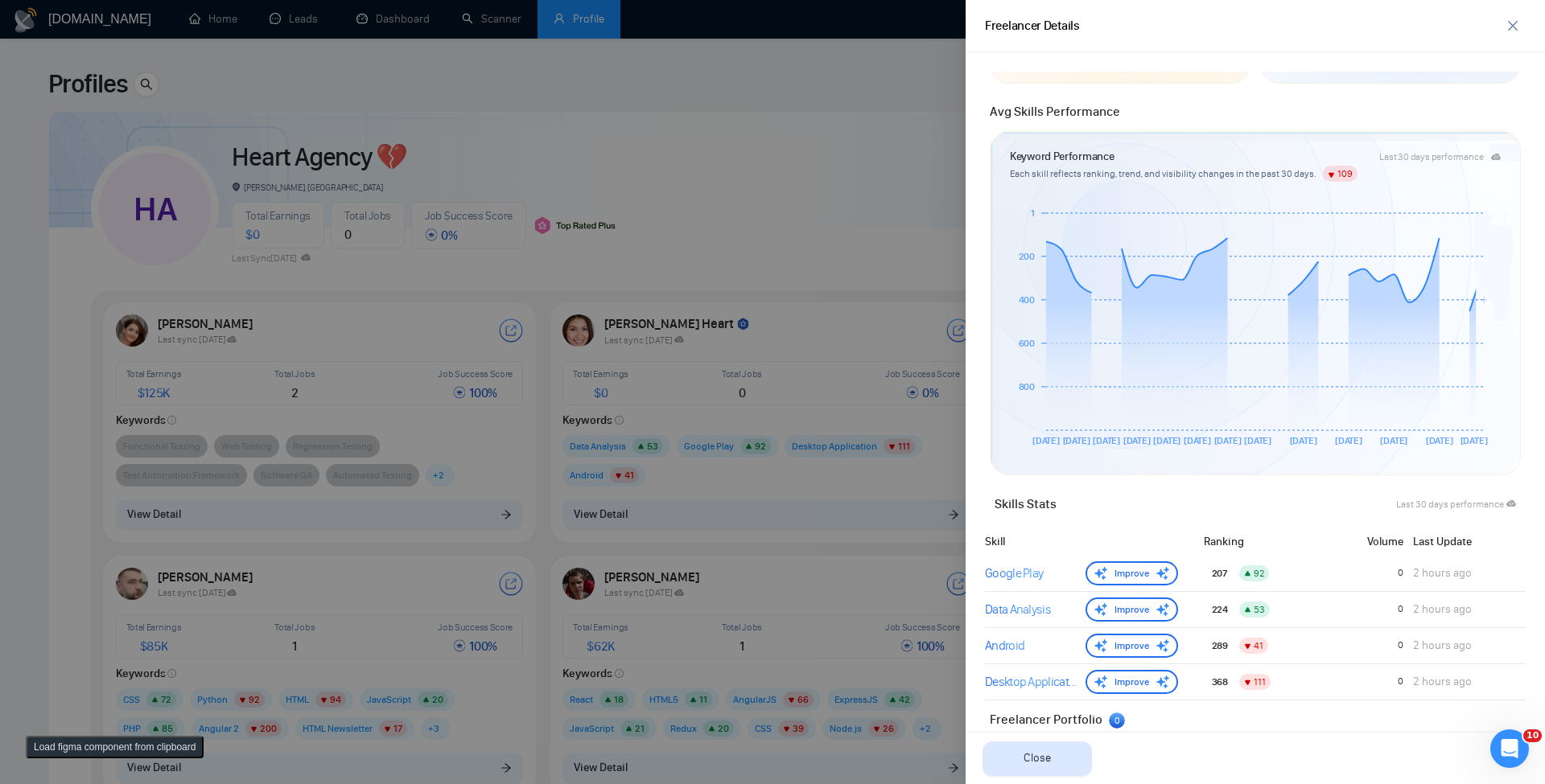
scroll to position [476, 0]
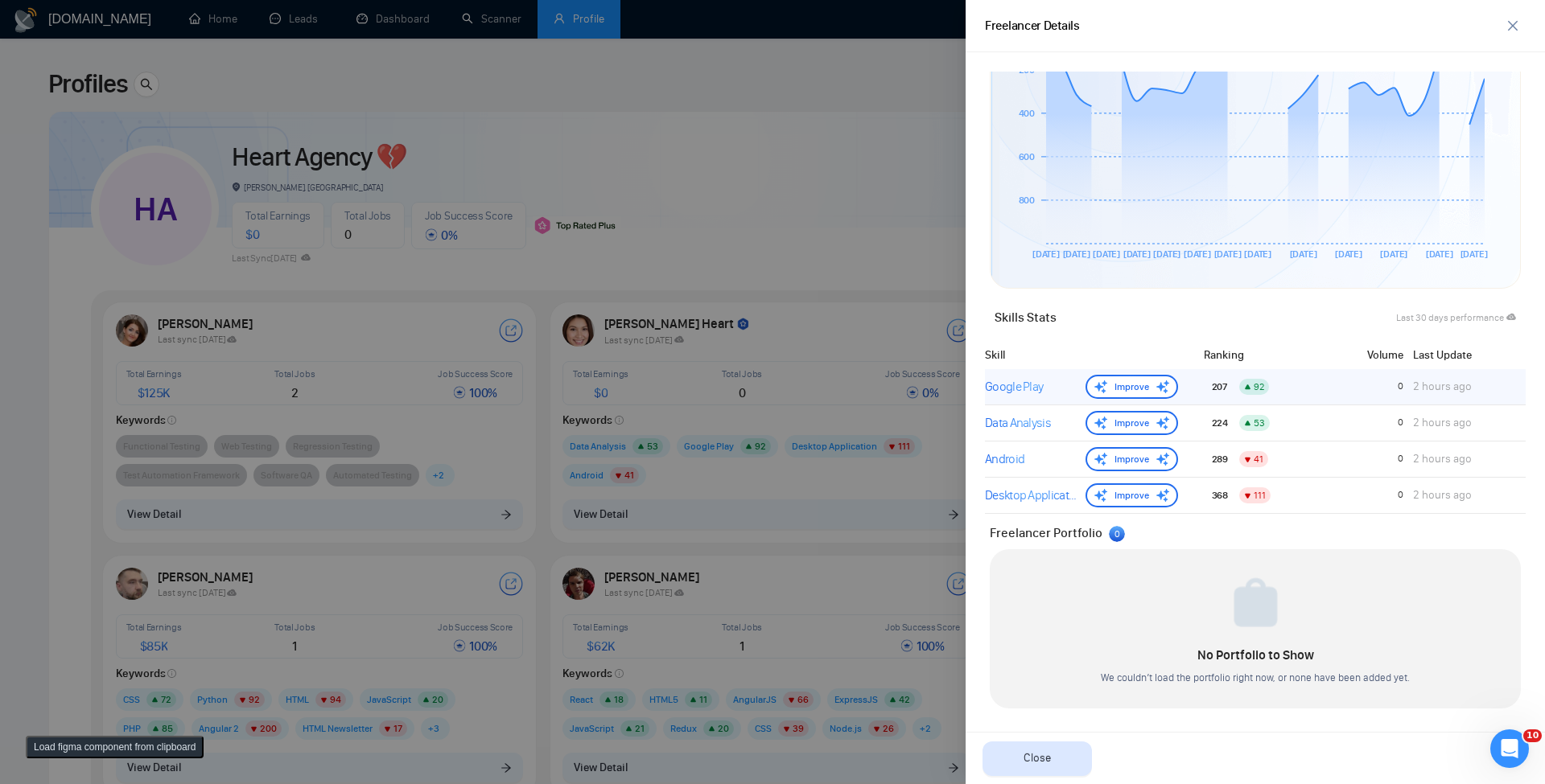
click at [1024, 390] on div "Google Play" at bounding box center [1032, 387] width 94 height 19
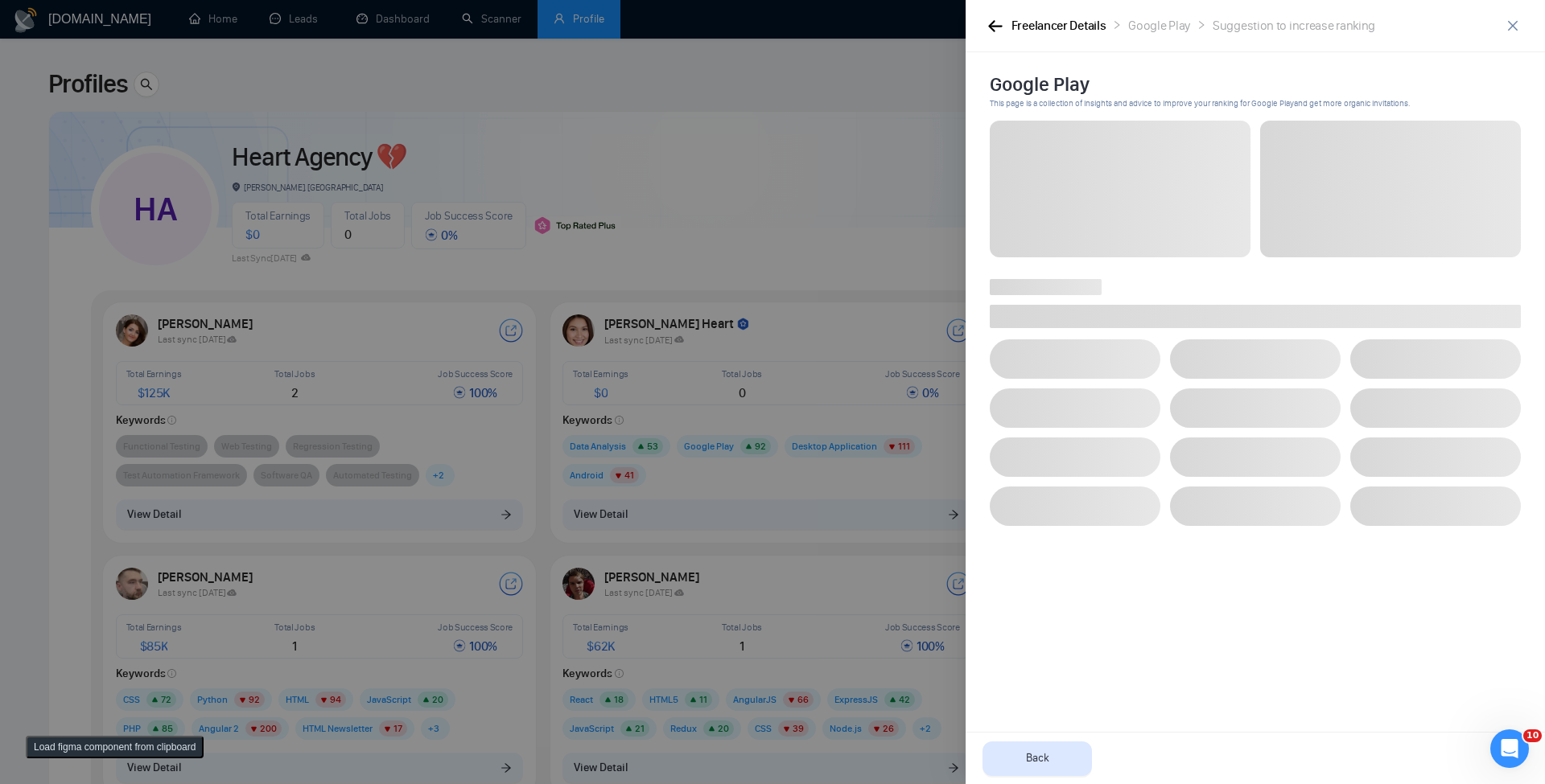
scroll to position [0, 0]
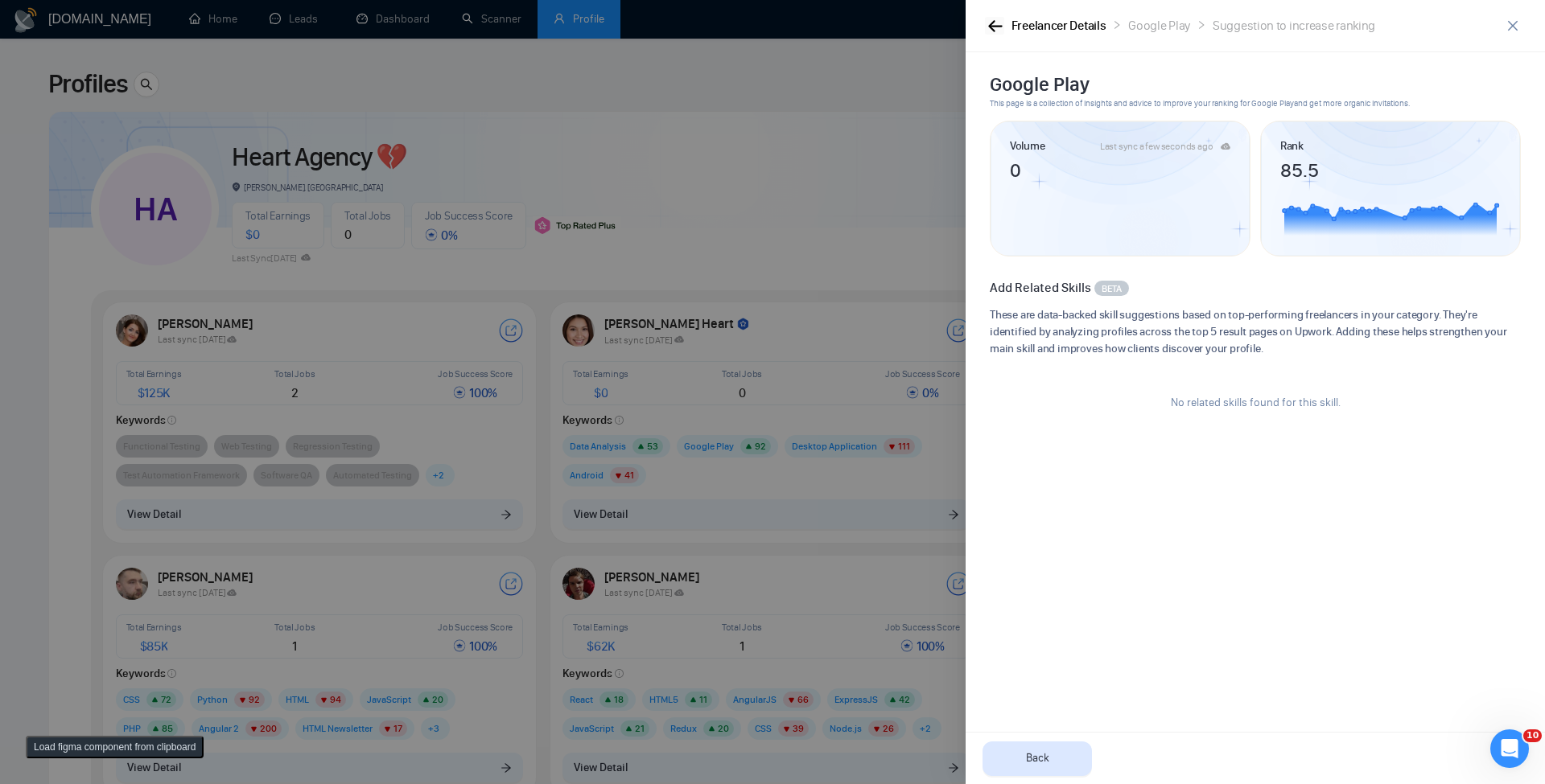
click at [1003, 31] on button "button" at bounding box center [994, 26] width 19 height 18
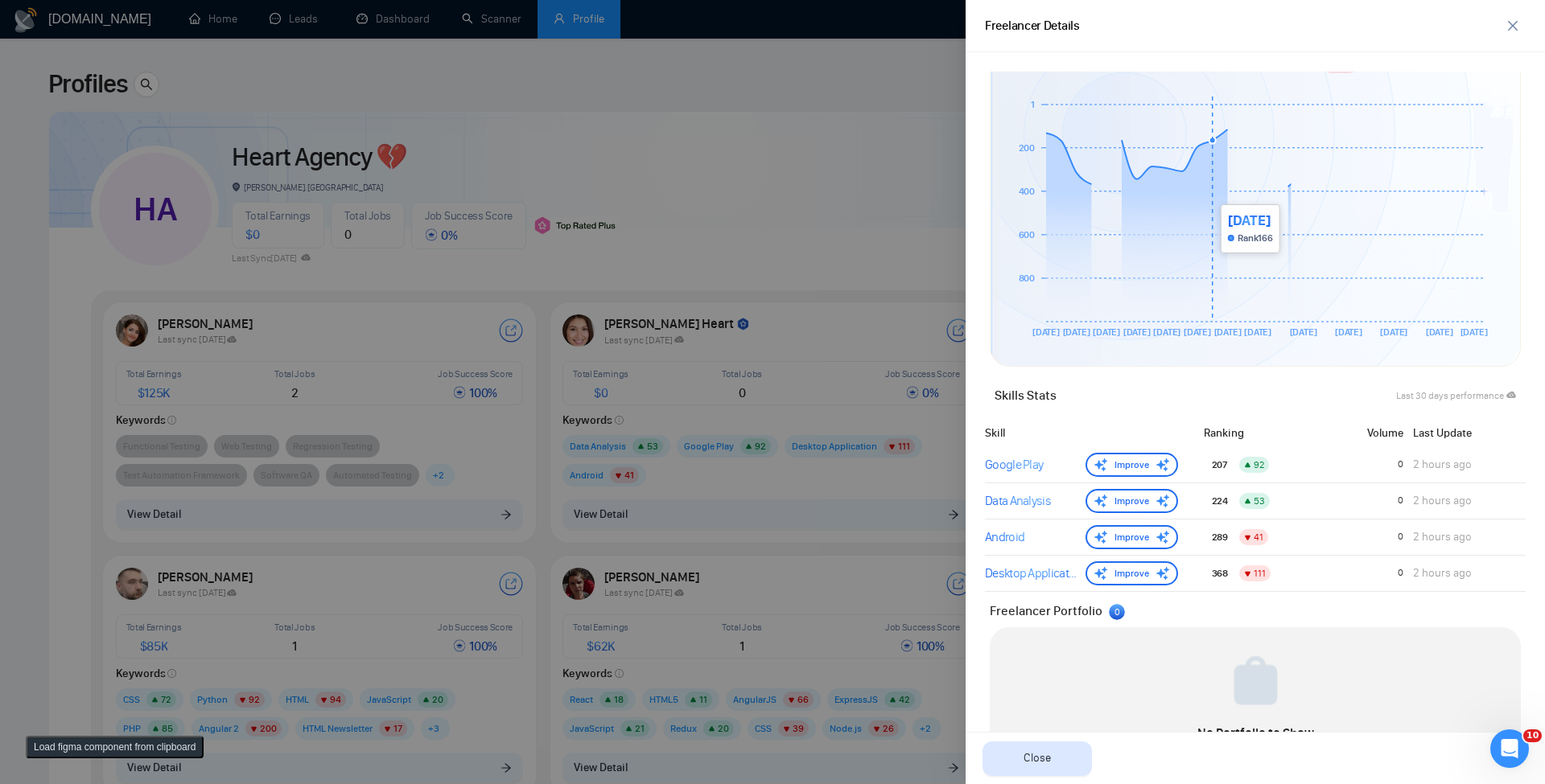
scroll to position [476, 0]
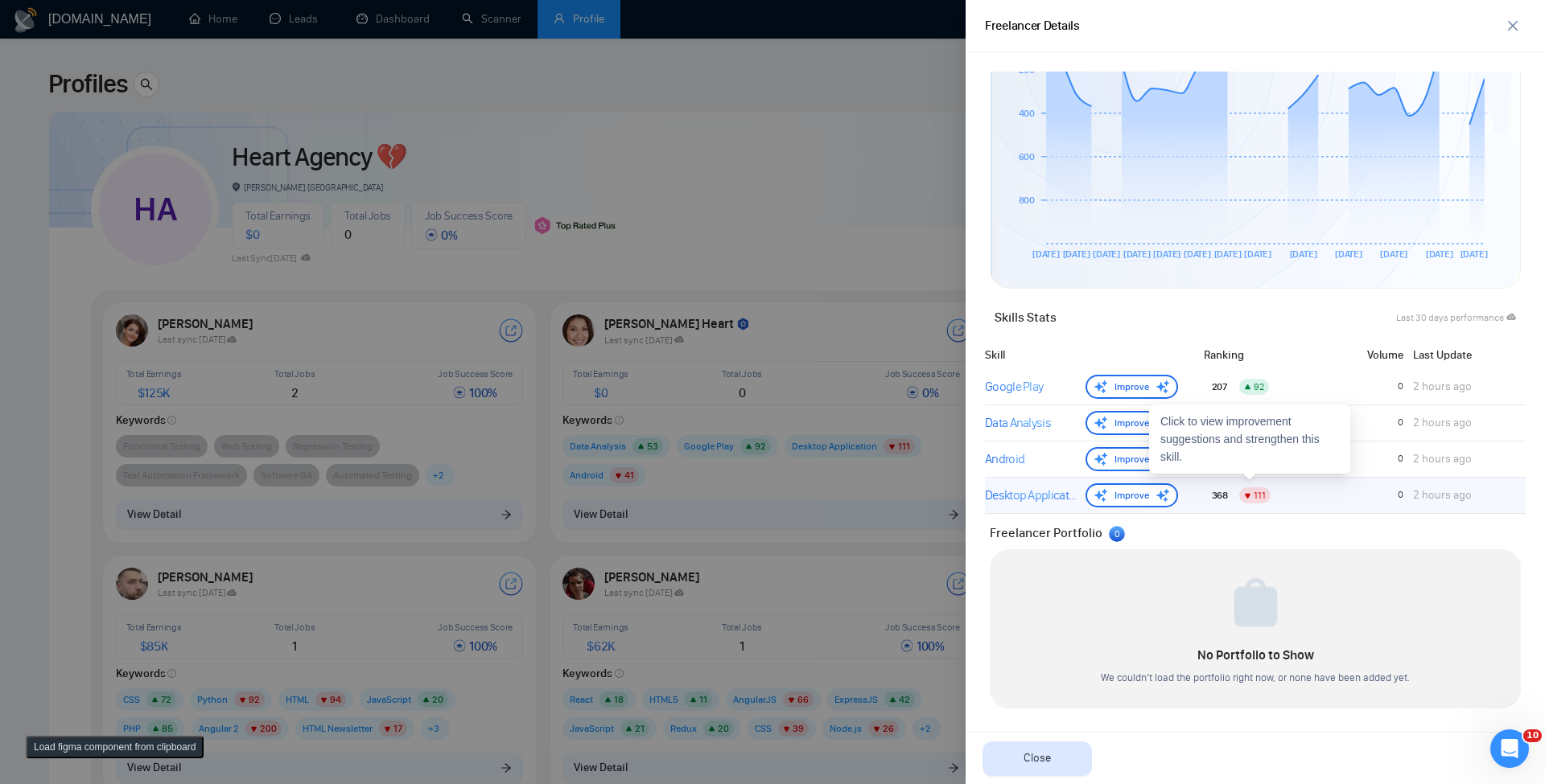
click at [1202, 490] on div "368" at bounding box center [1210, 495] width 45 height 17
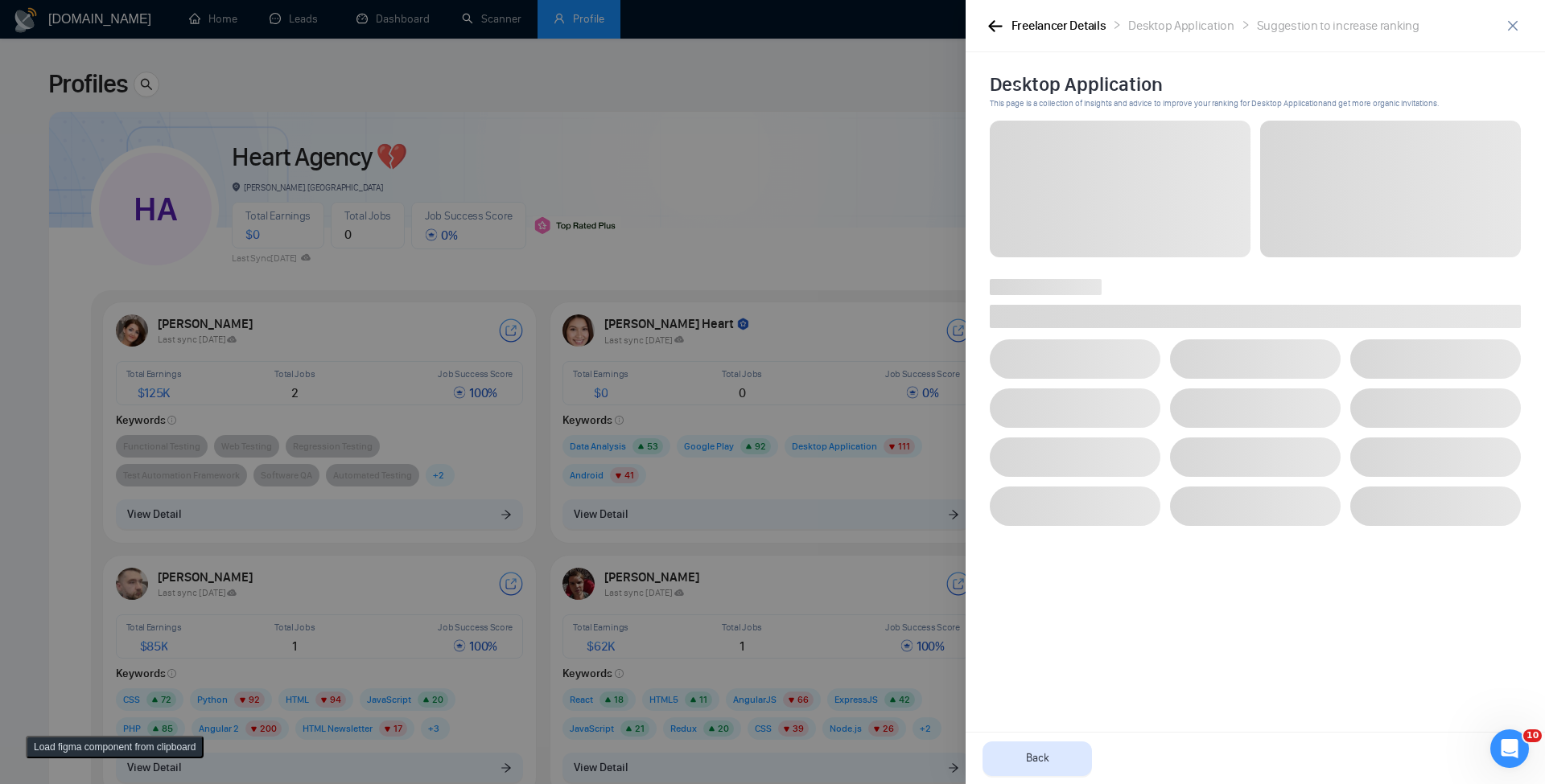
scroll to position [0, 0]
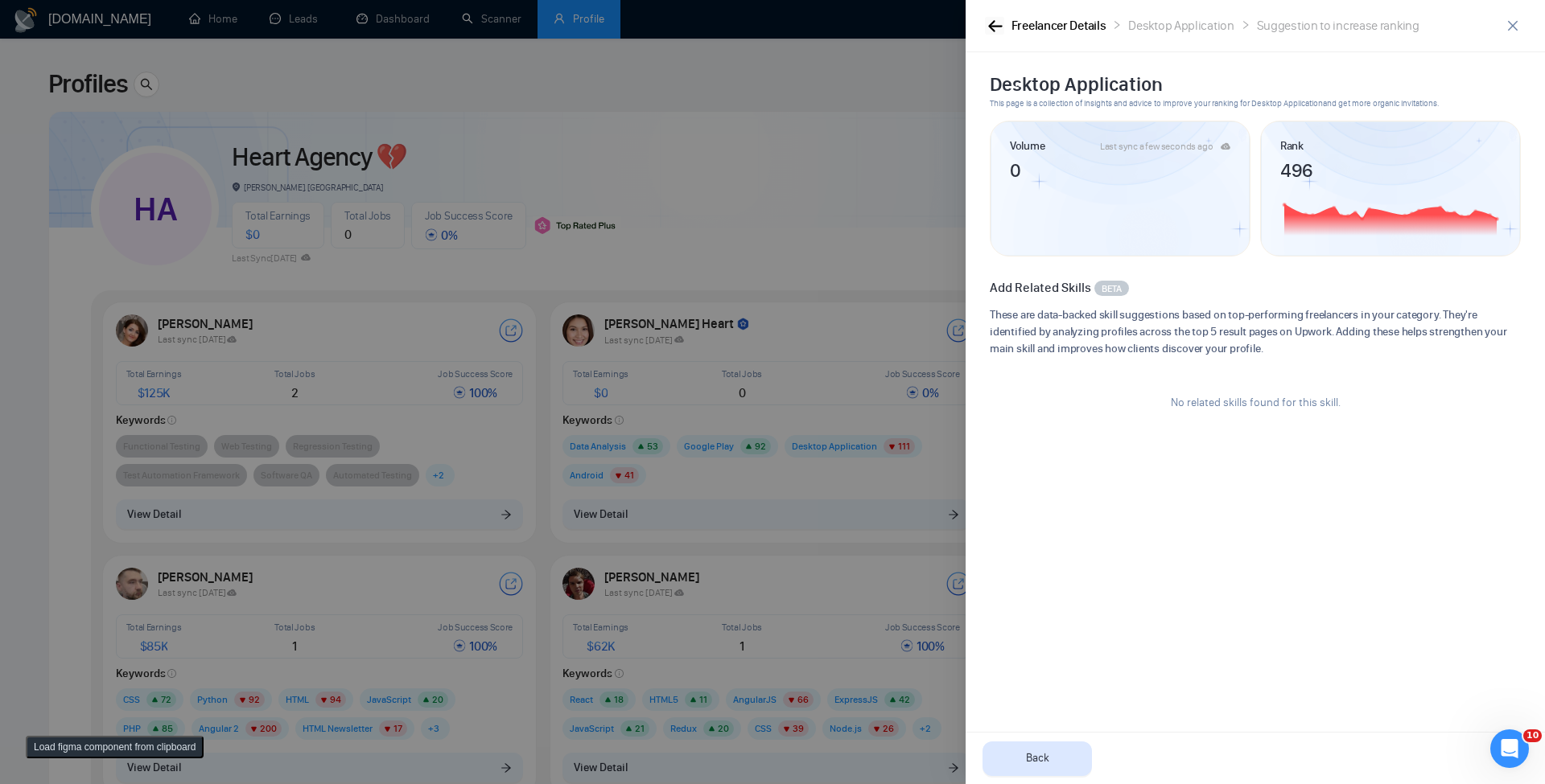
click at [1004, 34] on div "Freelancer Details Desktop Application Suggestion to increase ranking" at bounding box center [1243, 26] width 515 height 20
click at [999, 22] on icon "button" at bounding box center [996, 26] width 15 height 12
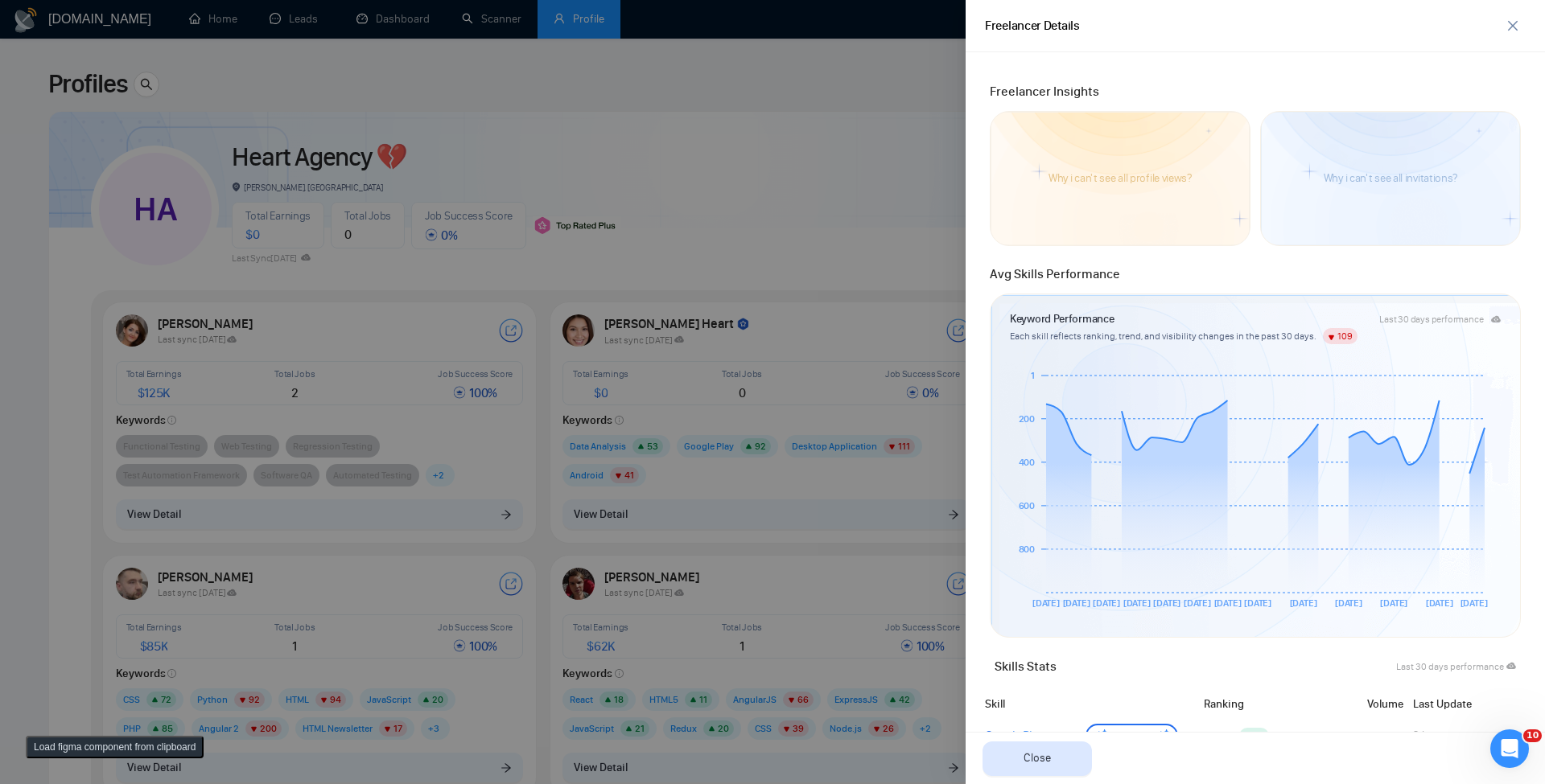
scroll to position [386, 0]
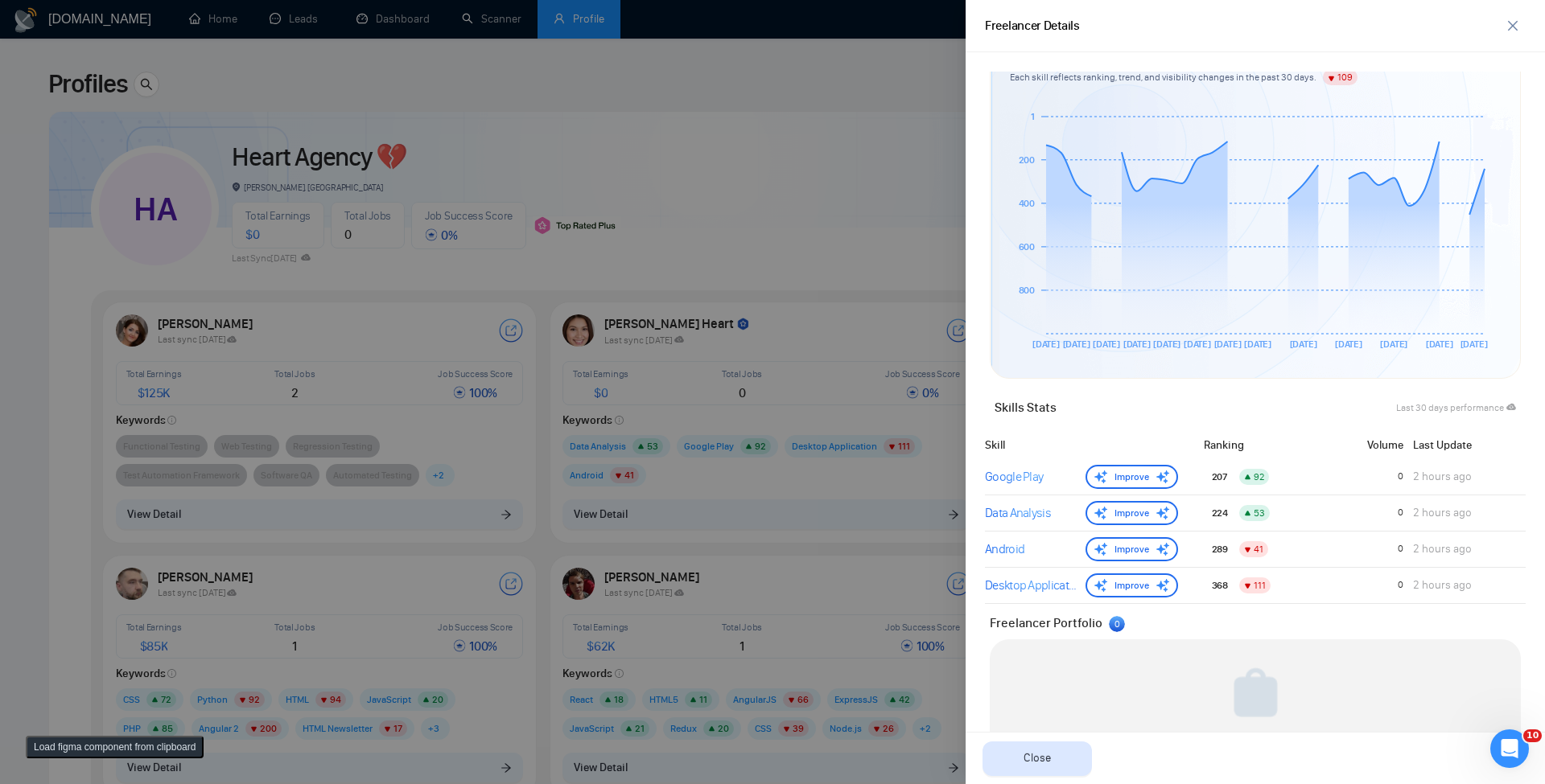
click at [615, 243] on div at bounding box center [772, 392] width 1545 height 784
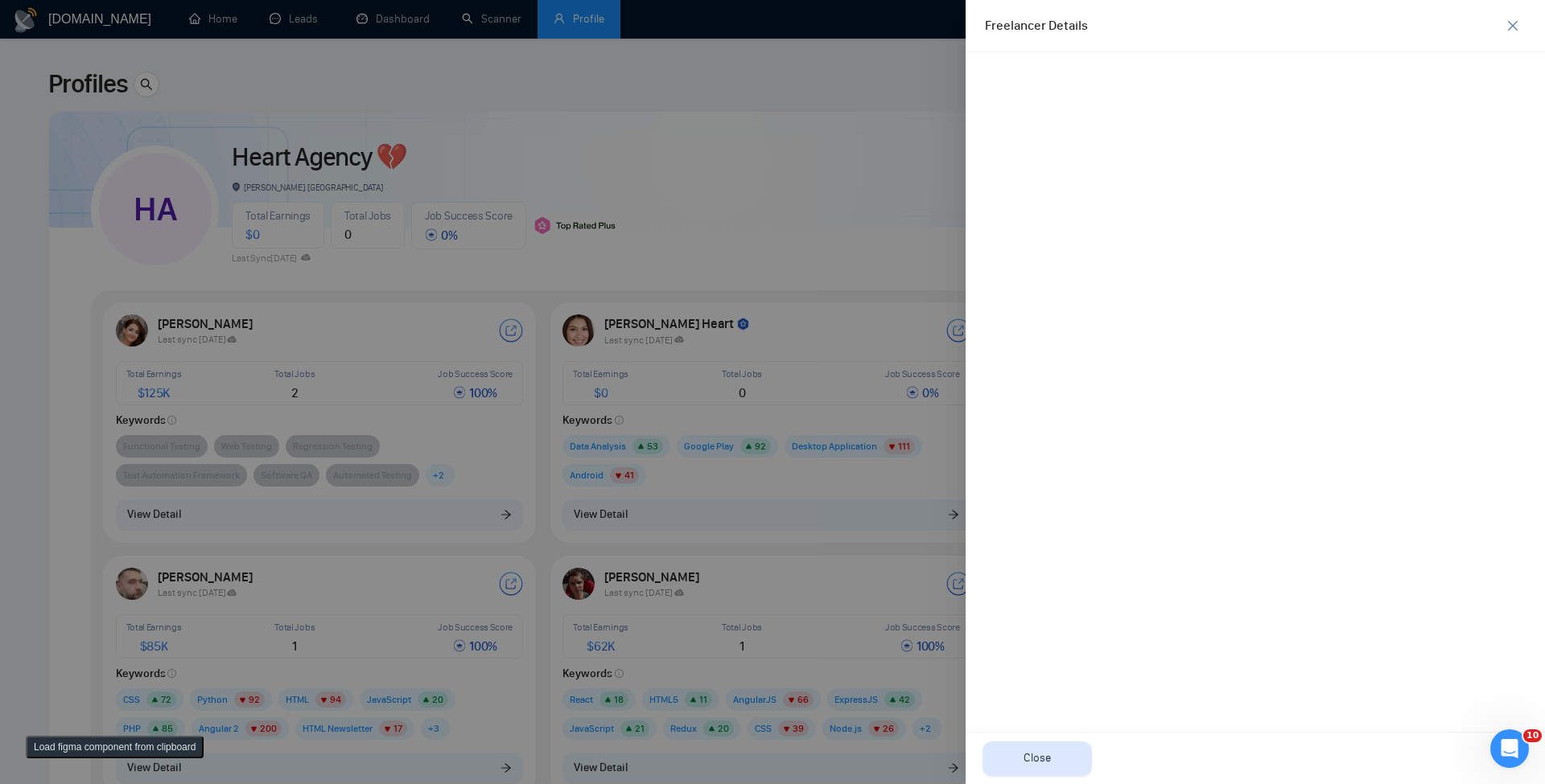
scroll to position [0, 0]
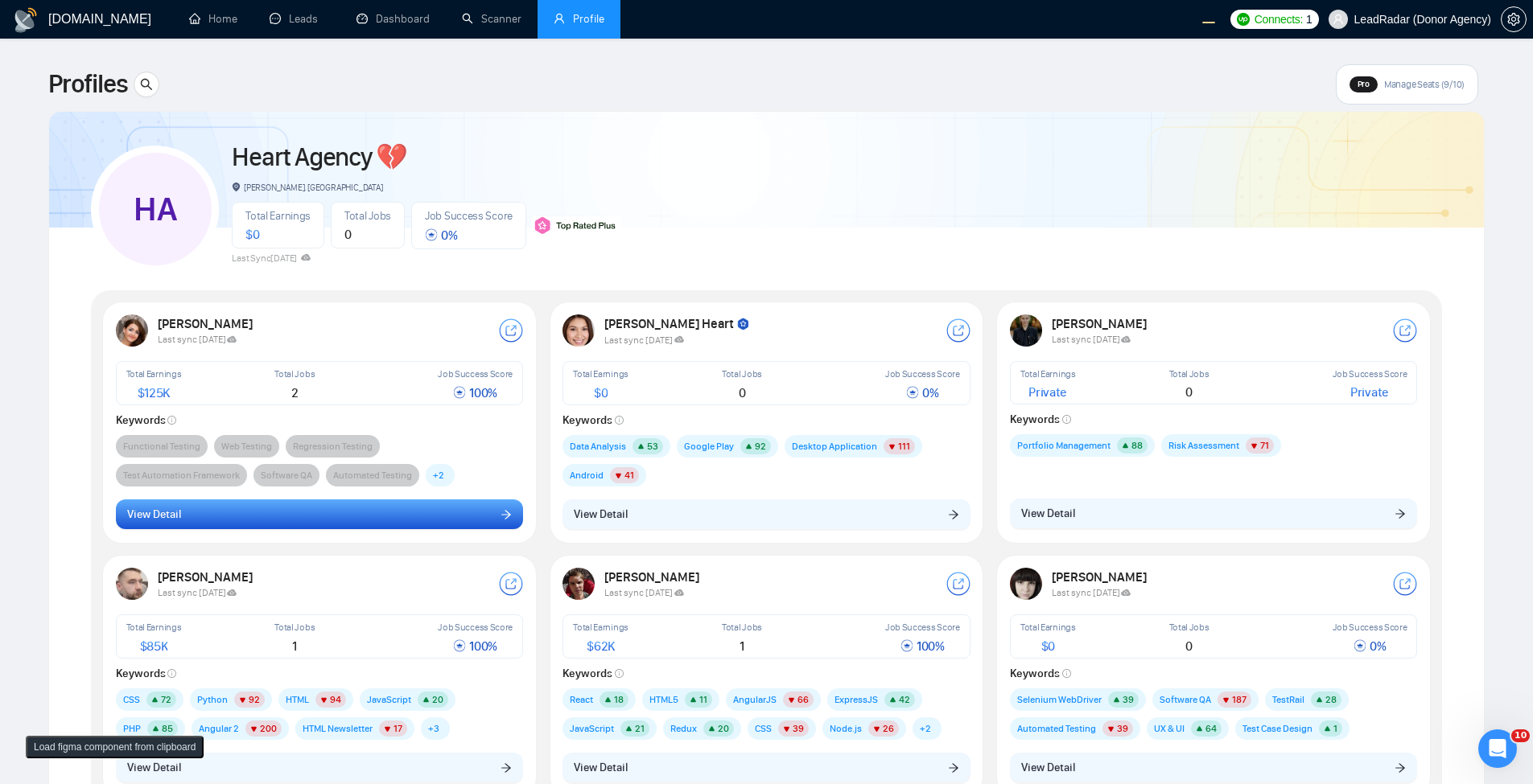
click at [302, 527] on button "View Detail" at bounding box center [320, 514] width 408 height 30
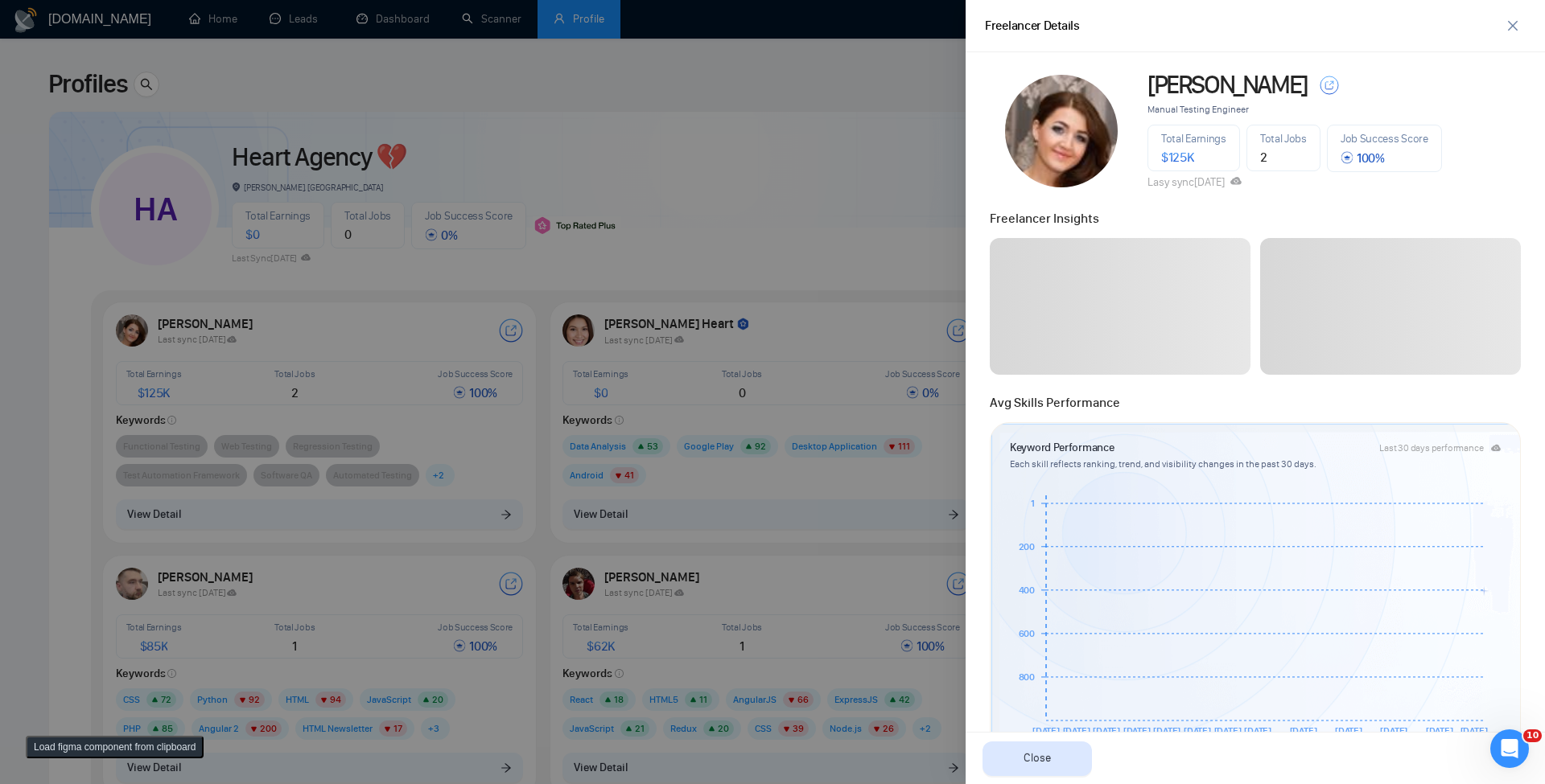
scroll to position [622, 0]
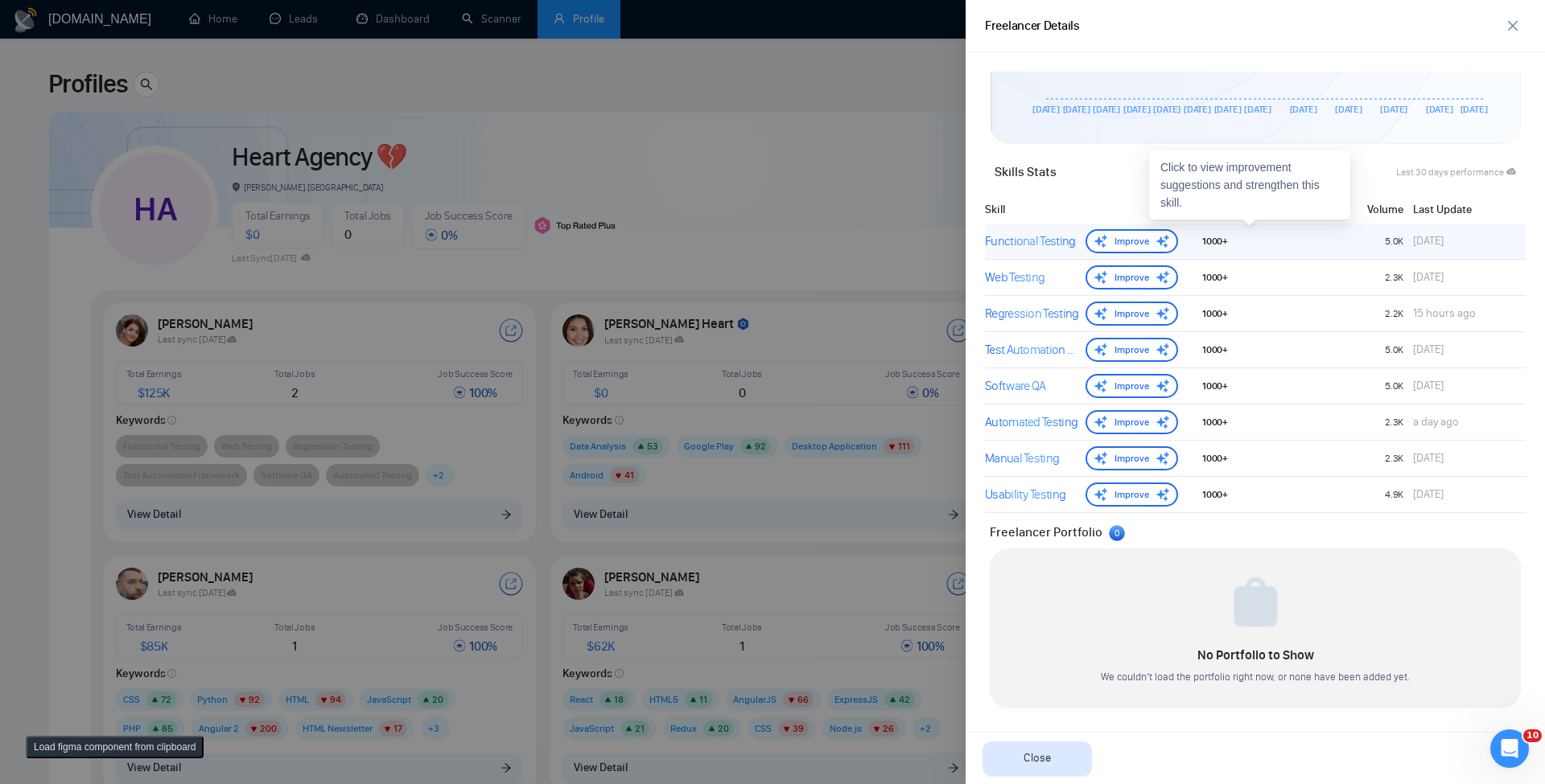
click at [1050, 249] on div "Functional Testing" at bounding box center [1032, 241] width 94 height 19
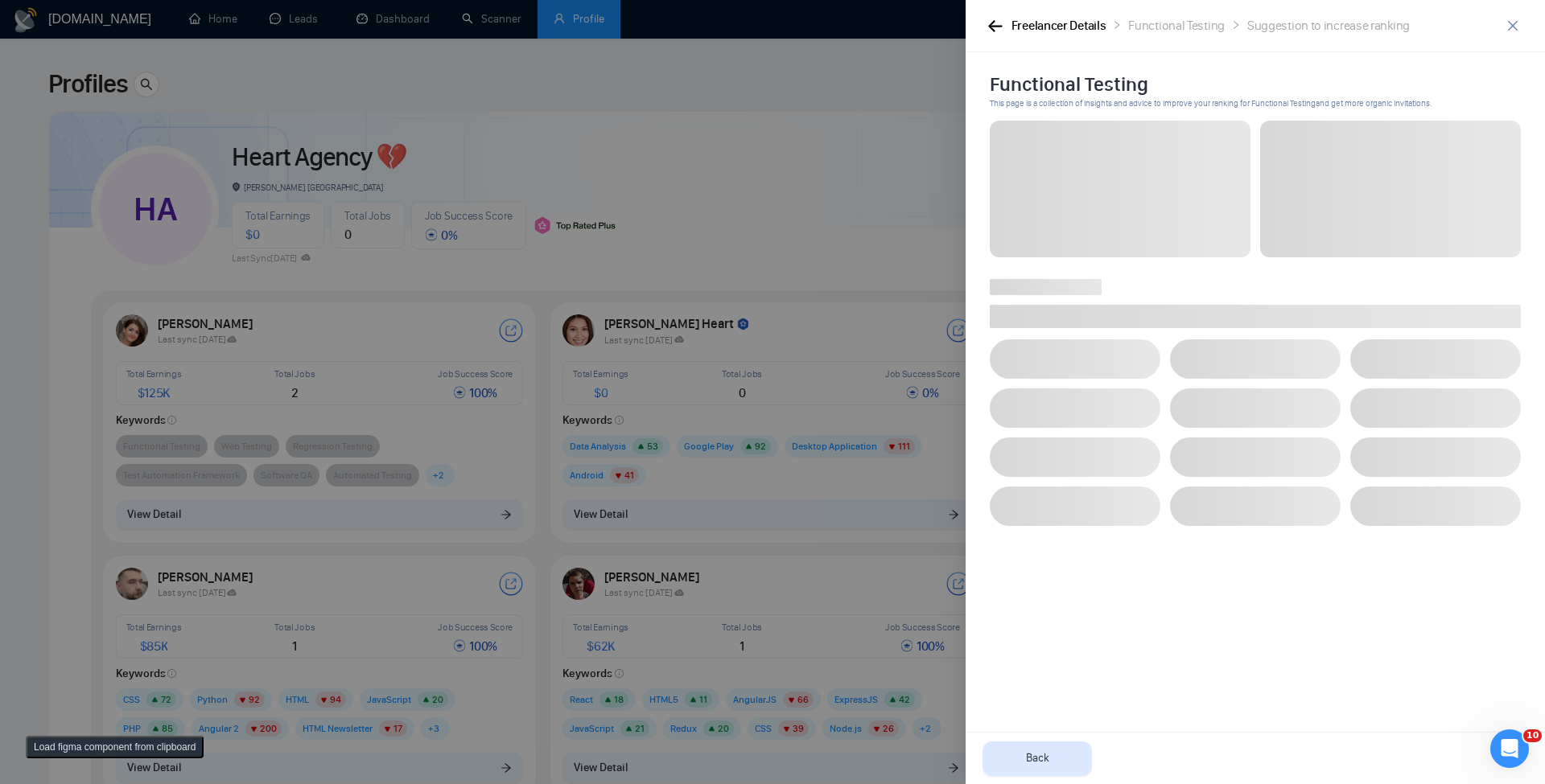
scroll to position [0, 0]
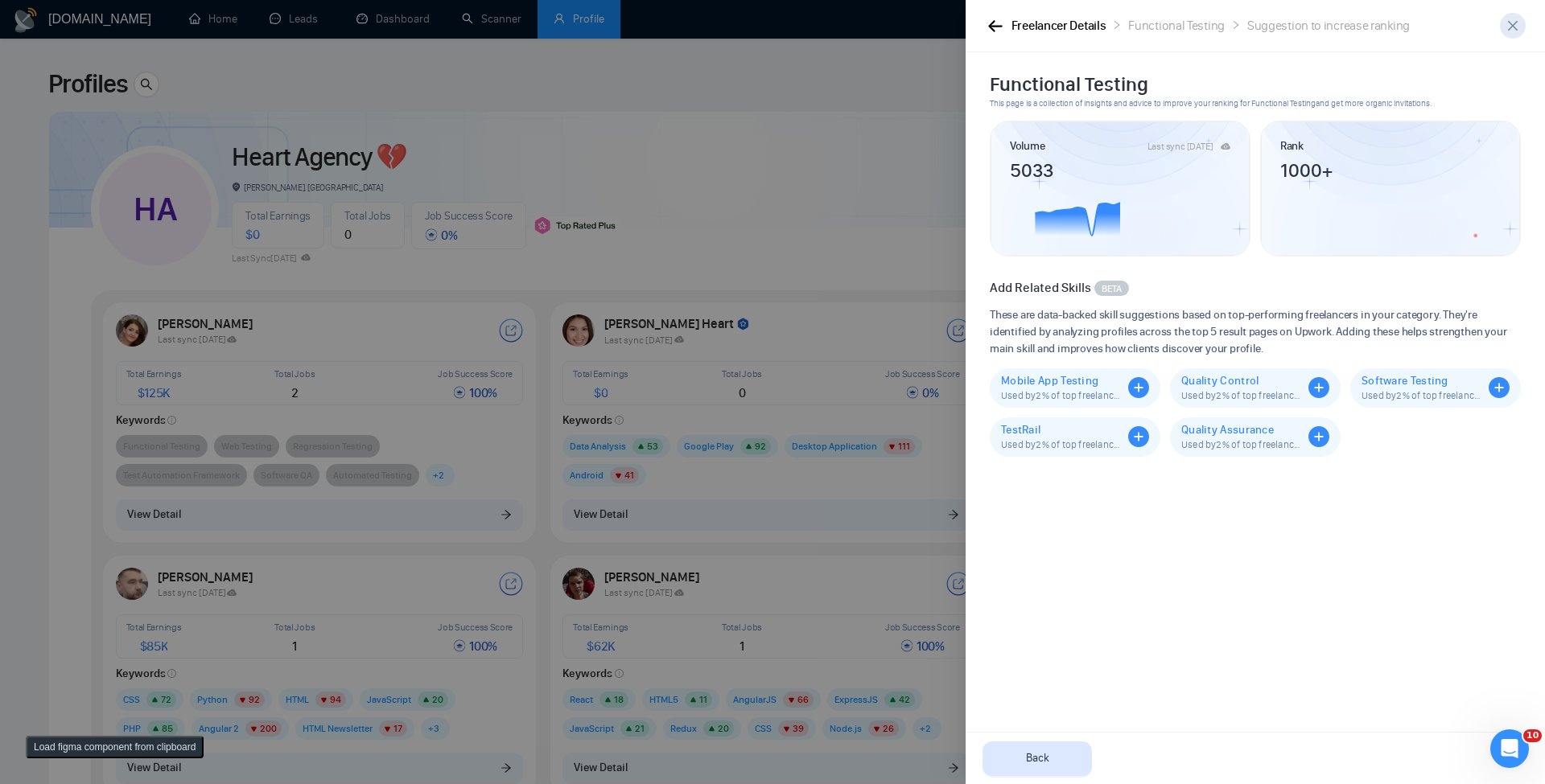
click at [1510, 36] on button "button" at bounding box center [1513, 26] width 26 height 26
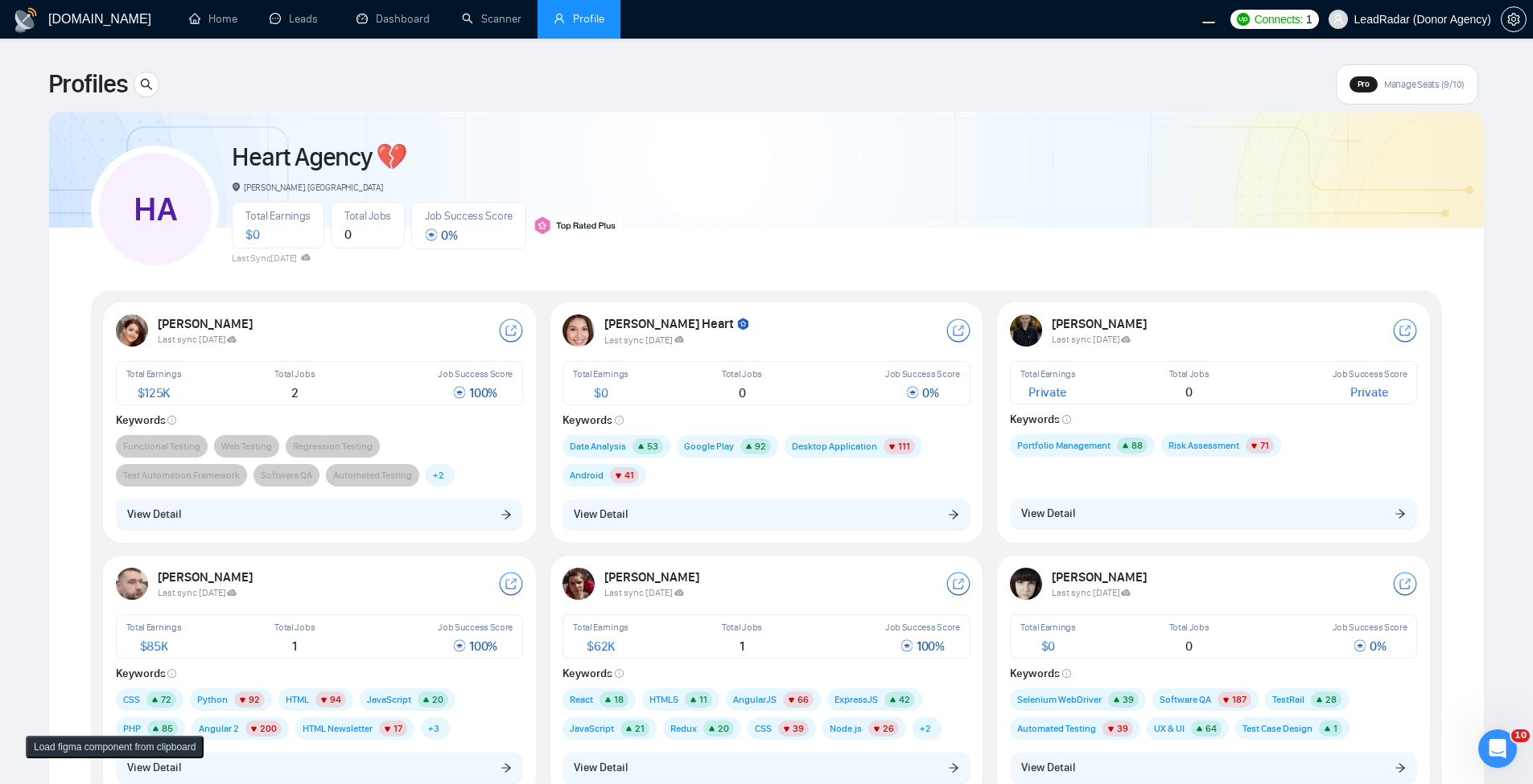
click at [146, 749] on button "Load figma component from clipboard" at bounding box center [114, 747] width 178 height 22
click at [102, 747] on button "Load figma component from clipboard" at bounding box center [114, 747] width 178 height 22
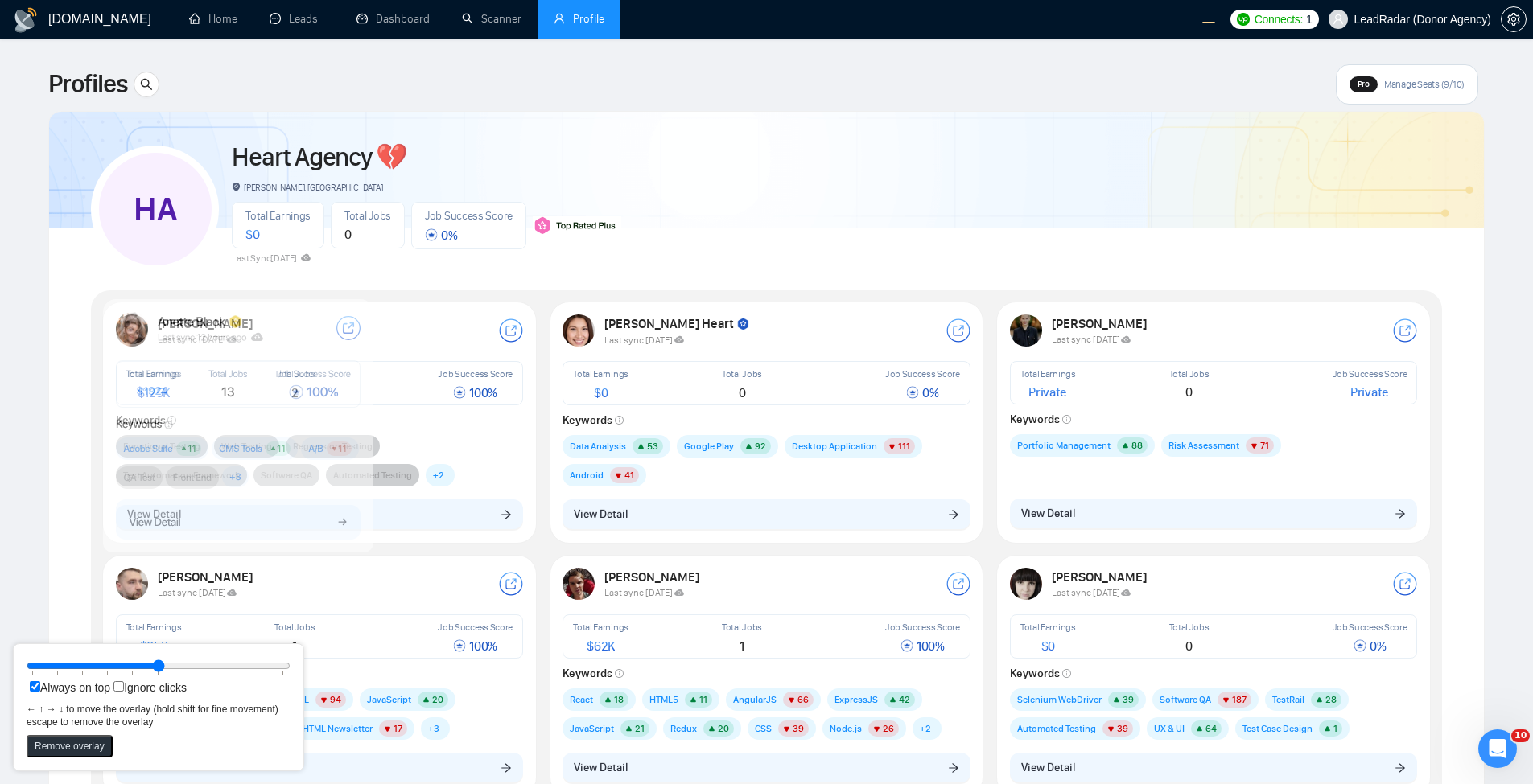
drag, startPoint x: 183, startPoint y: 104, endPoint x: 286, endPoint y: 403, distance: 316.2
click at [286, 403] on icon at bounding box center [239, 384] width 244 height 47
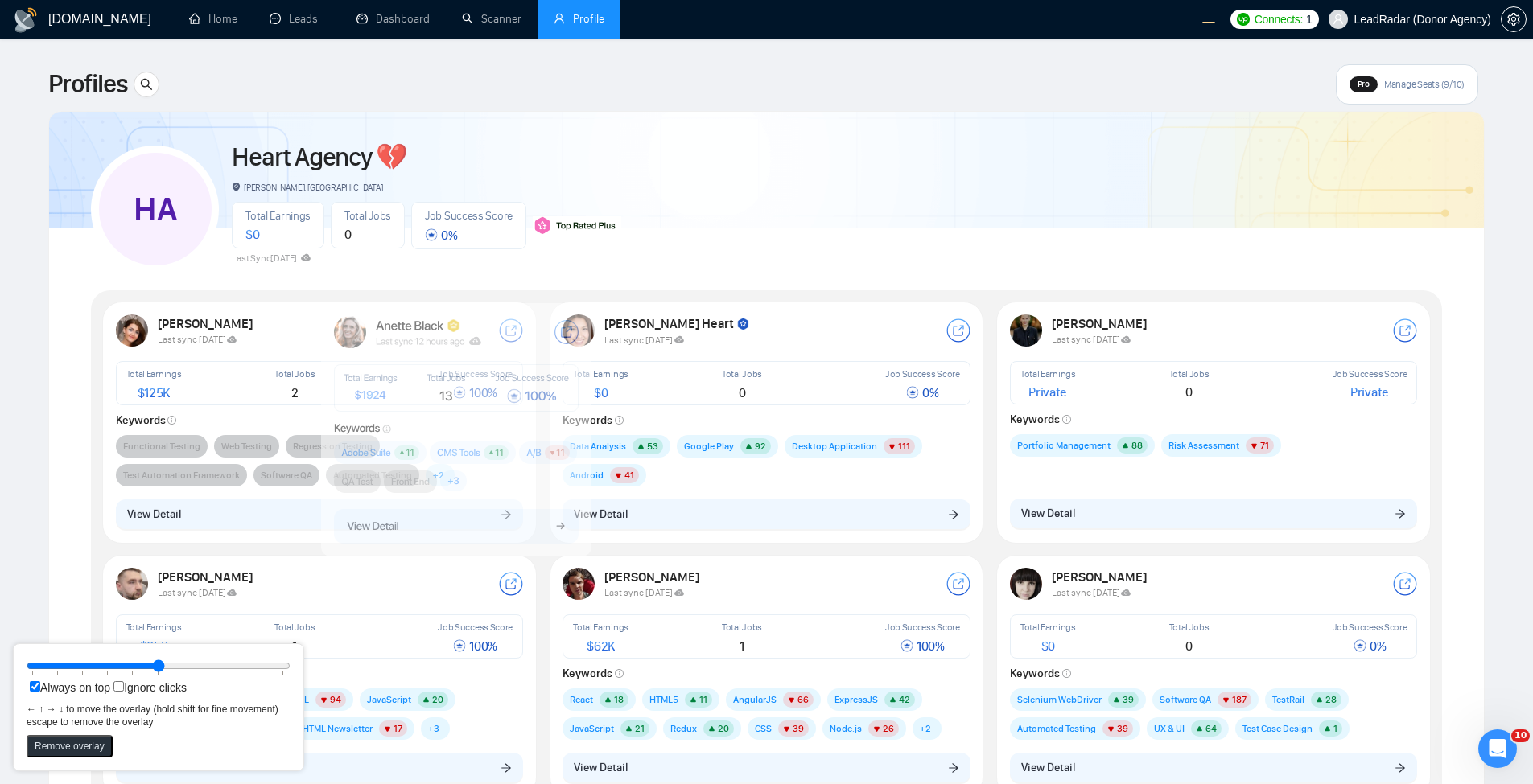
drag, startPoint x: 275, startPoint y: 397, endPoint x: 493, endPoint y: 401, distance: 218.0
click at [493, 401] on icon at bounding box center [457, 388] width 244 height 47
click at [480, 26] on link "Scanner" at bounding box center [491, 19] width 59 height 14
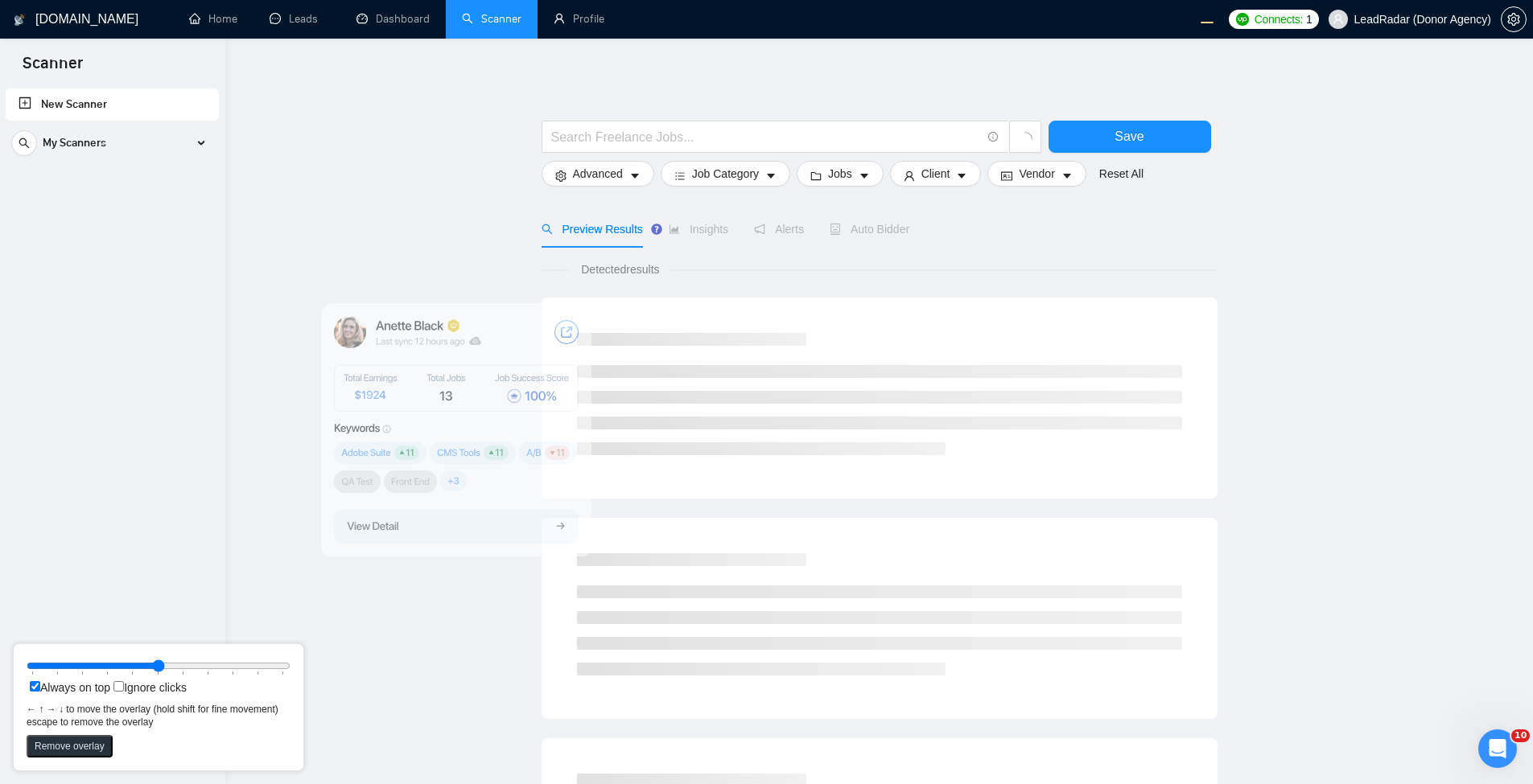
click at [91, 745] on button "Remove overlay" at bounding box center [69, 746] width 86 height 22
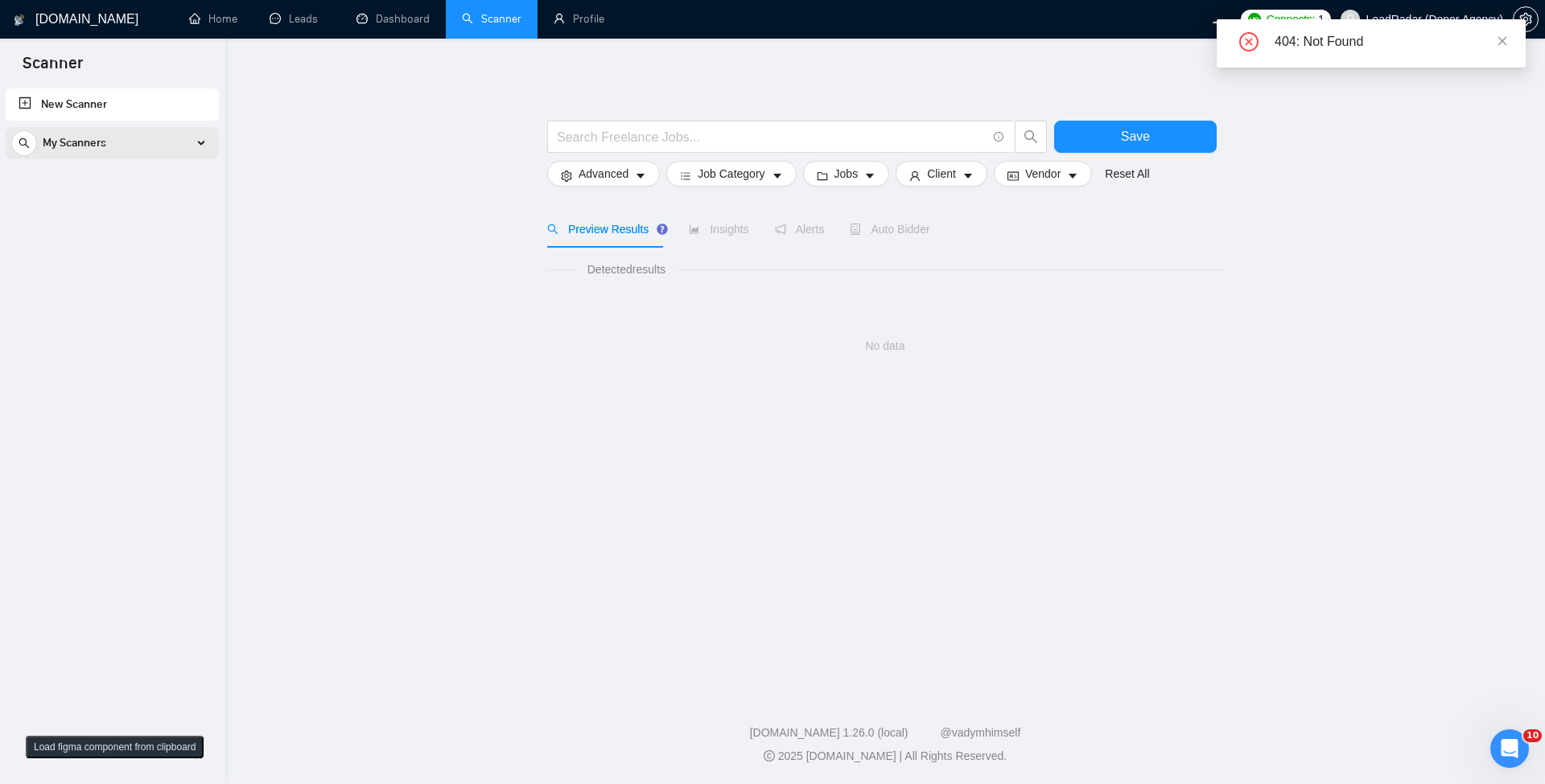
click at [151, 145] on div "My Scanners" at bounding box center [112, 143] width 202 height 32
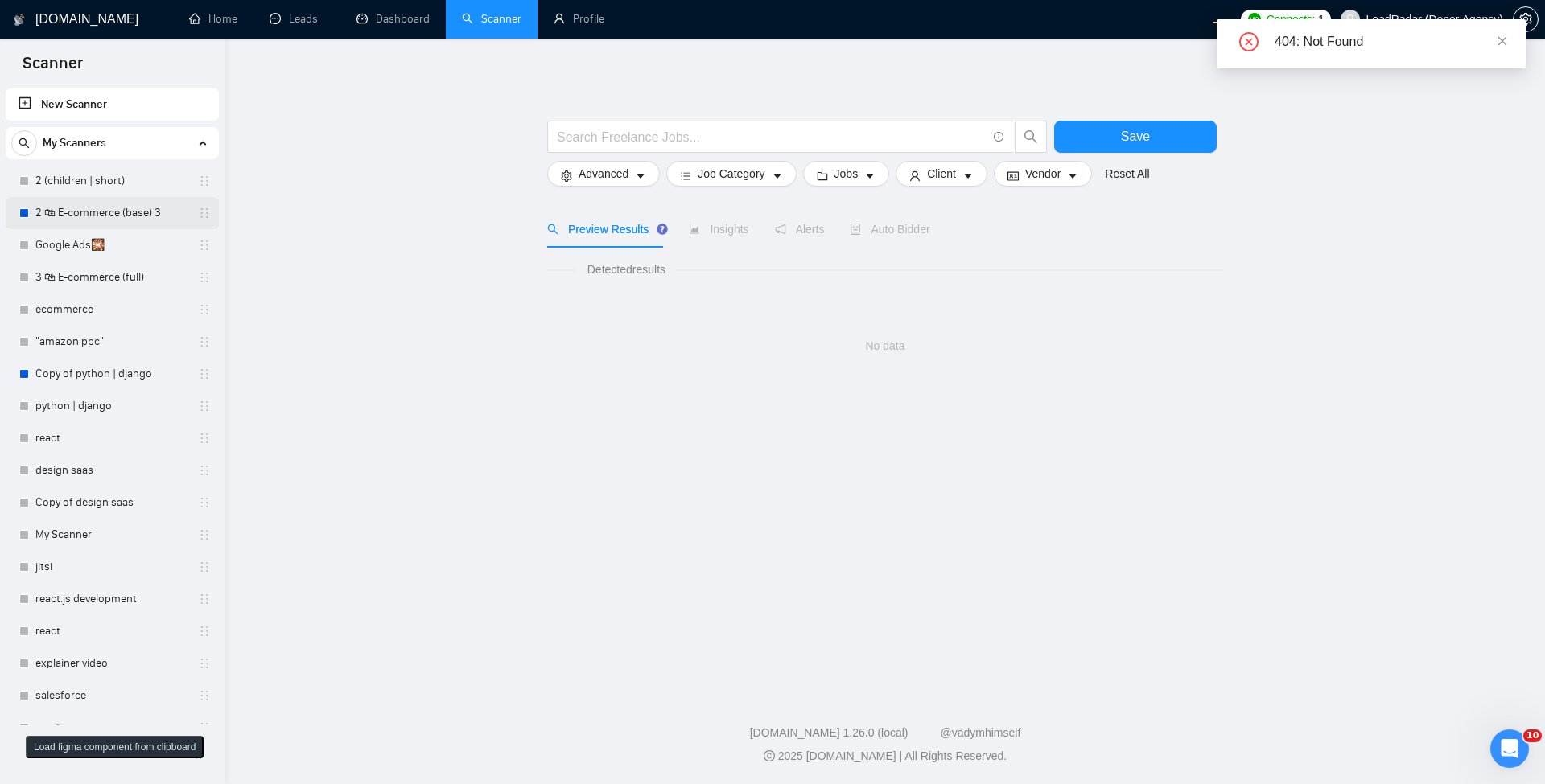
click at [109, 216] on link "2 🛍 E-commerce (base) 3" at bounding box center [112, 213] width 153 height 32
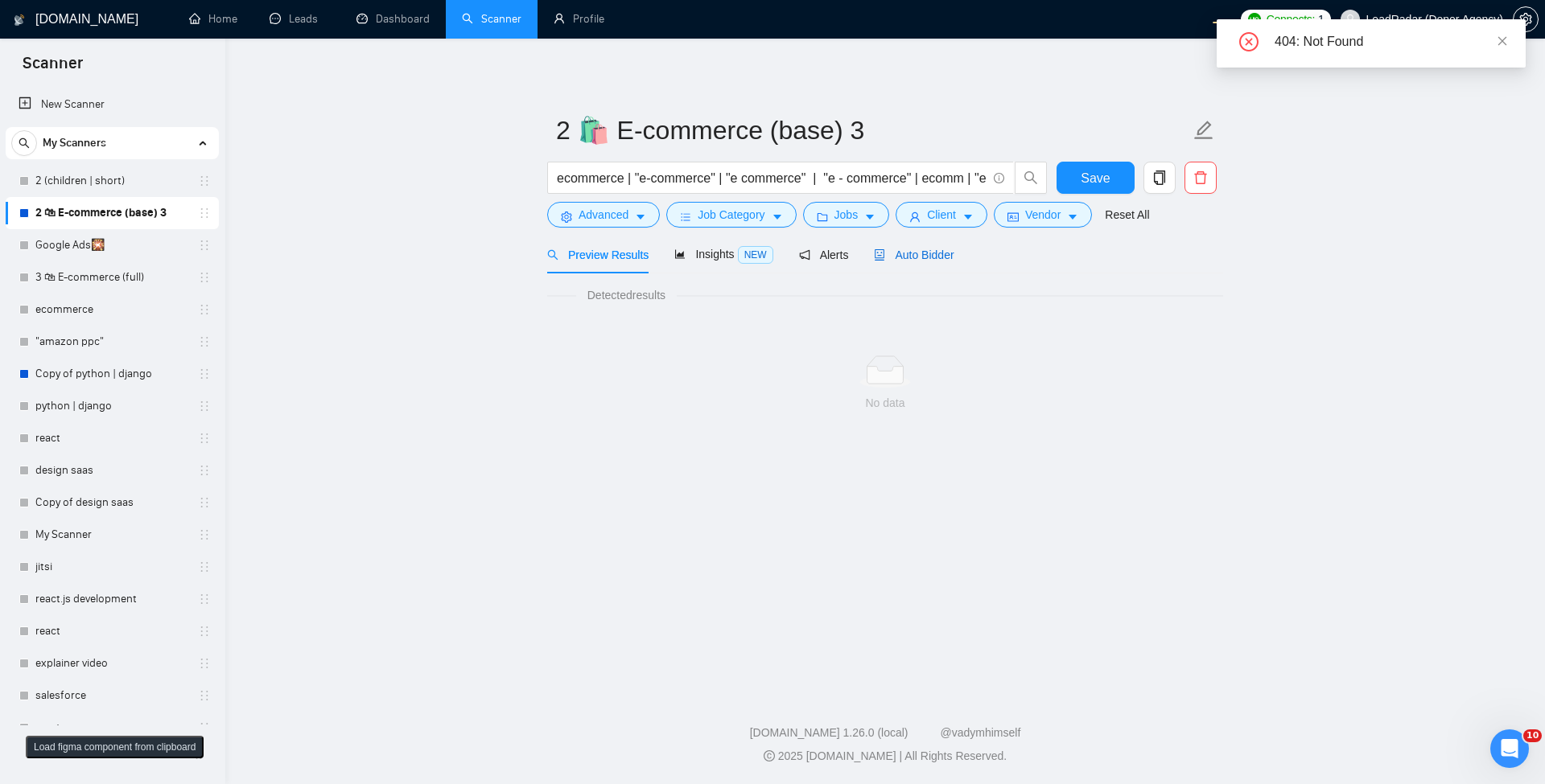
click at [914, 257] on span "Auto Bidder" at bounding box center [914, 255] width 80 height 13
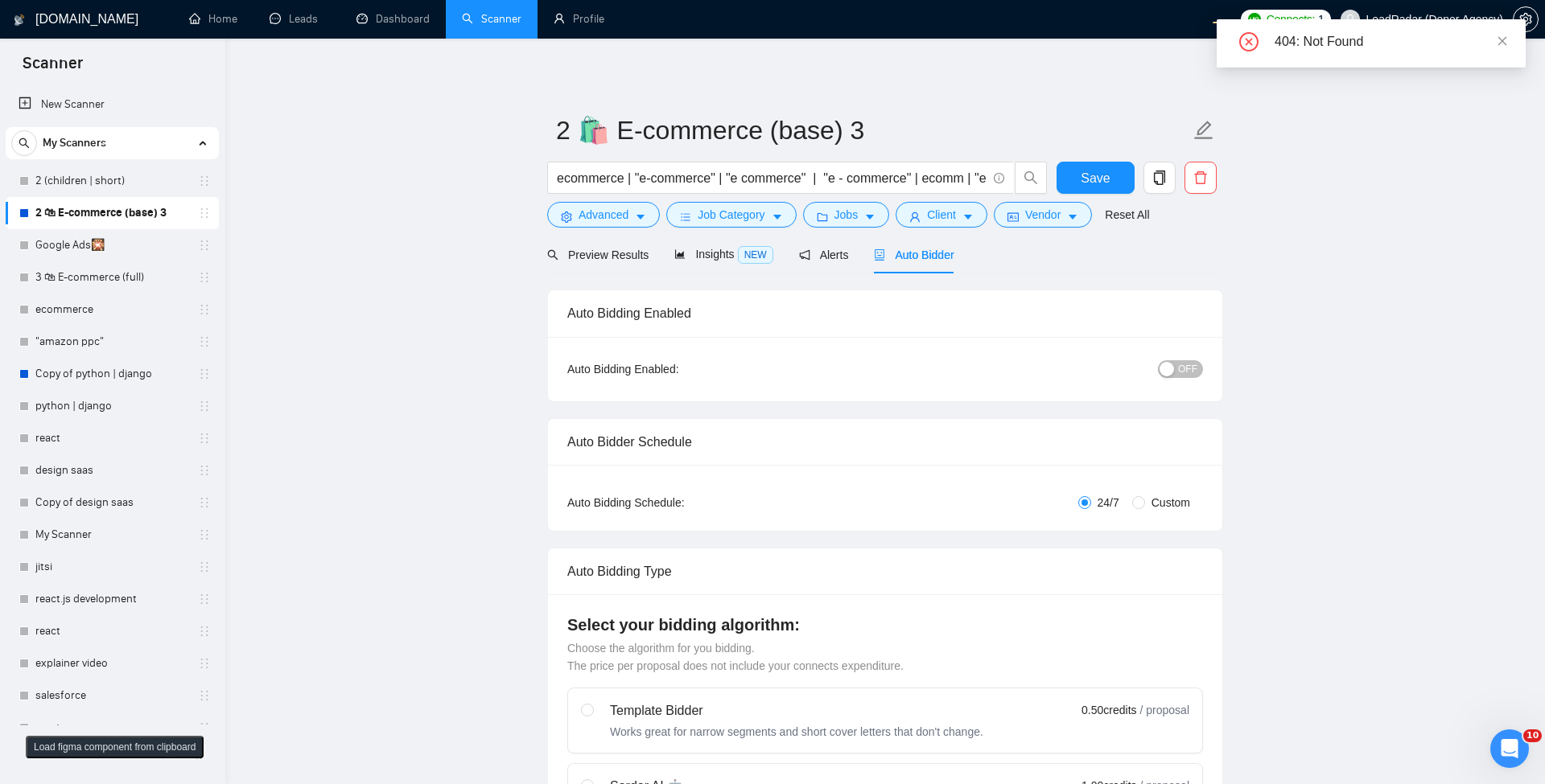
radio input "false"
radio input "true"
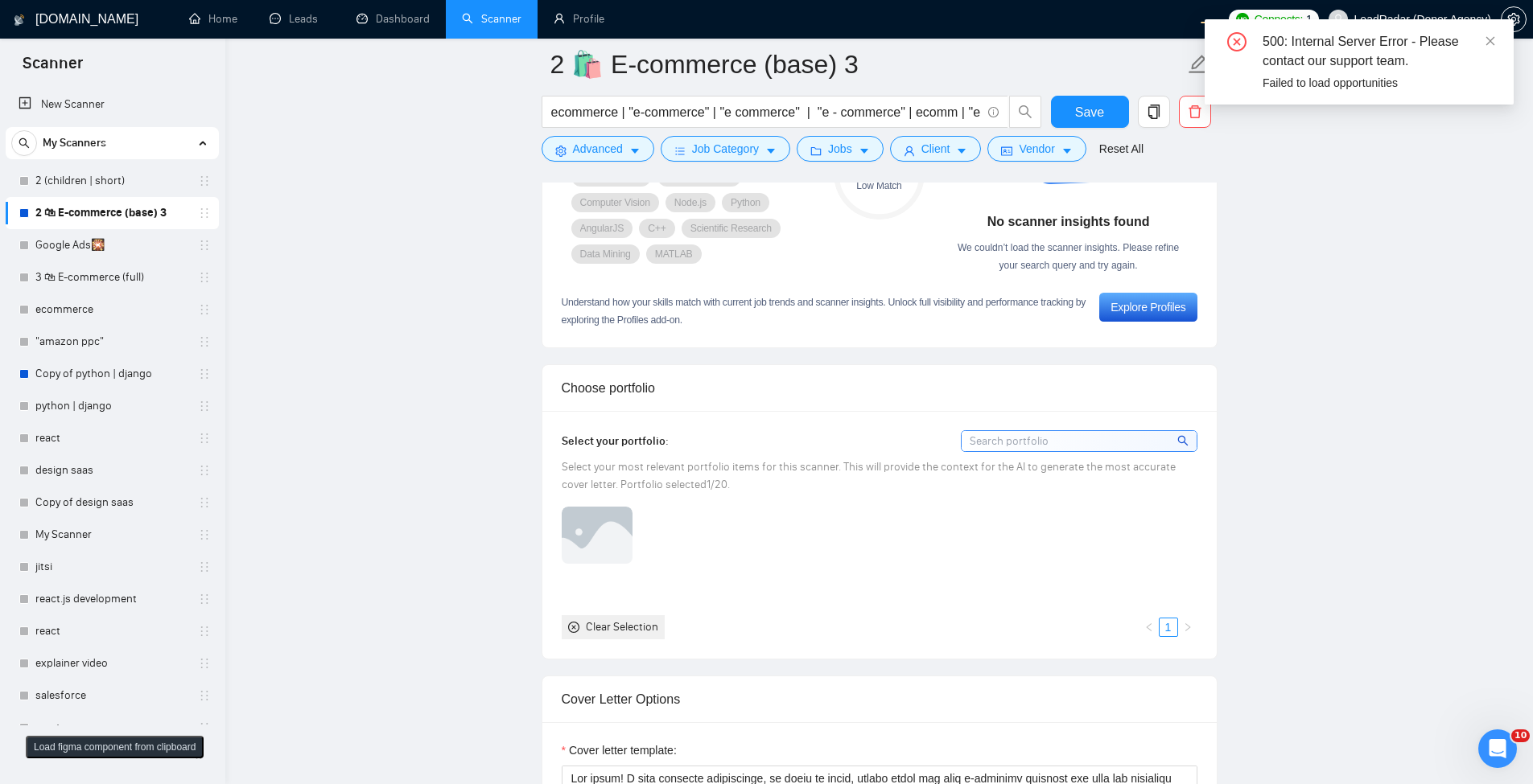
scroll to position [1448, 0]
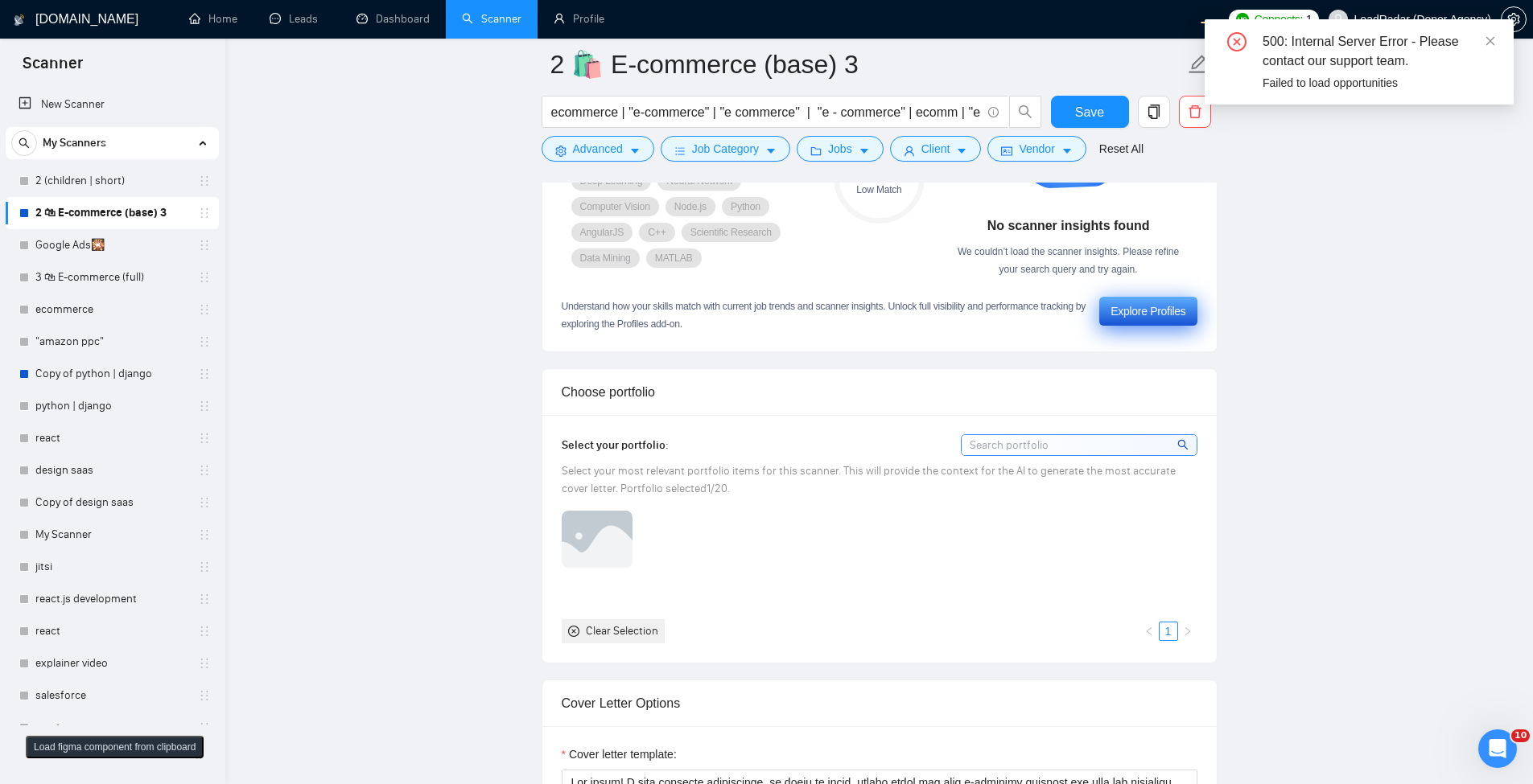
click at [1121, 303] on div "Explore Profiles" at bounding box center [1147, 312] width 75 height 18
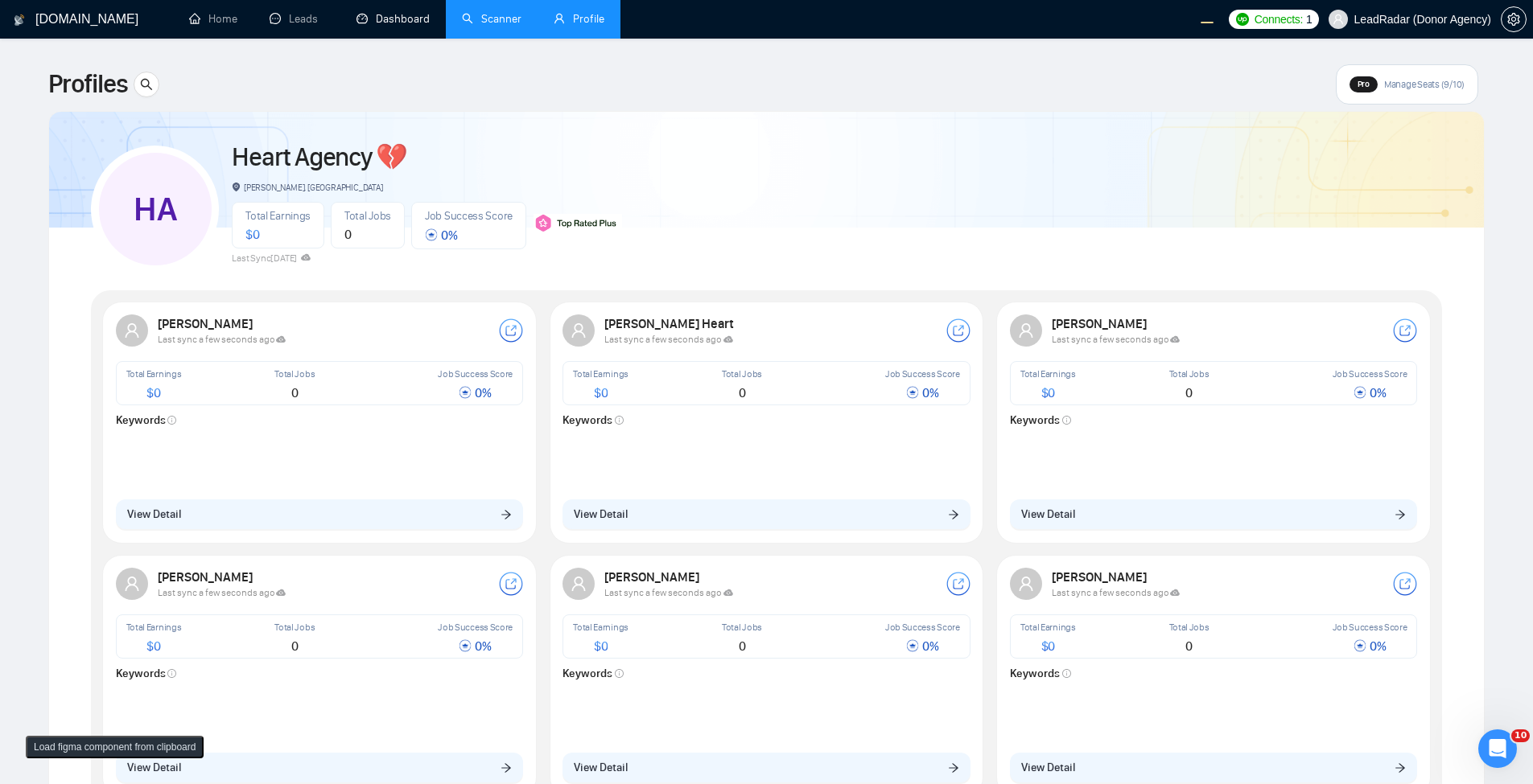
click at [485, 26] on link "Scanner" at bounding box center [491, 19] width 59 height 14
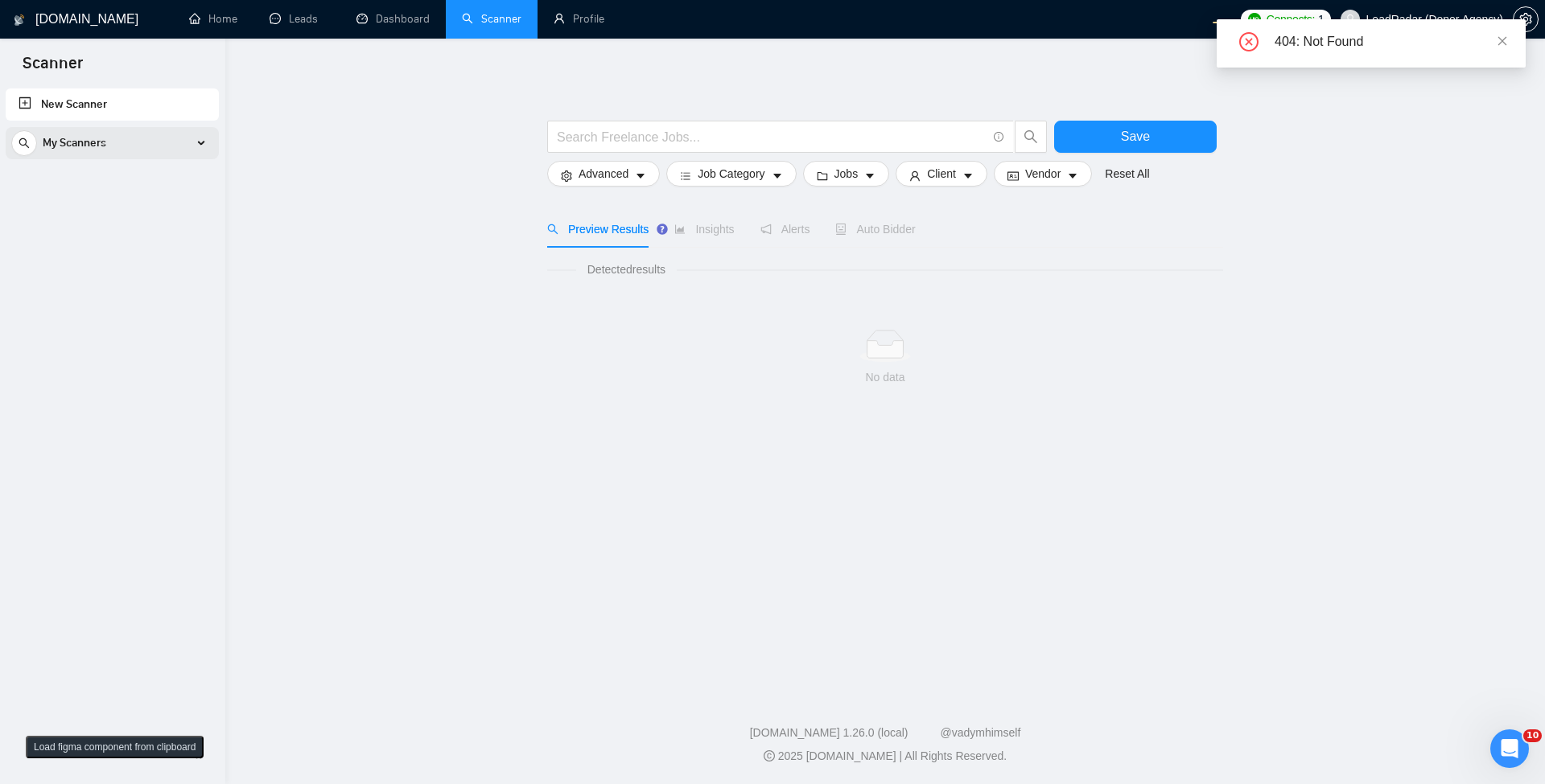
click at [167, 144] on div "My Scanners" at bounding box center [112, 143] width 202 height 32
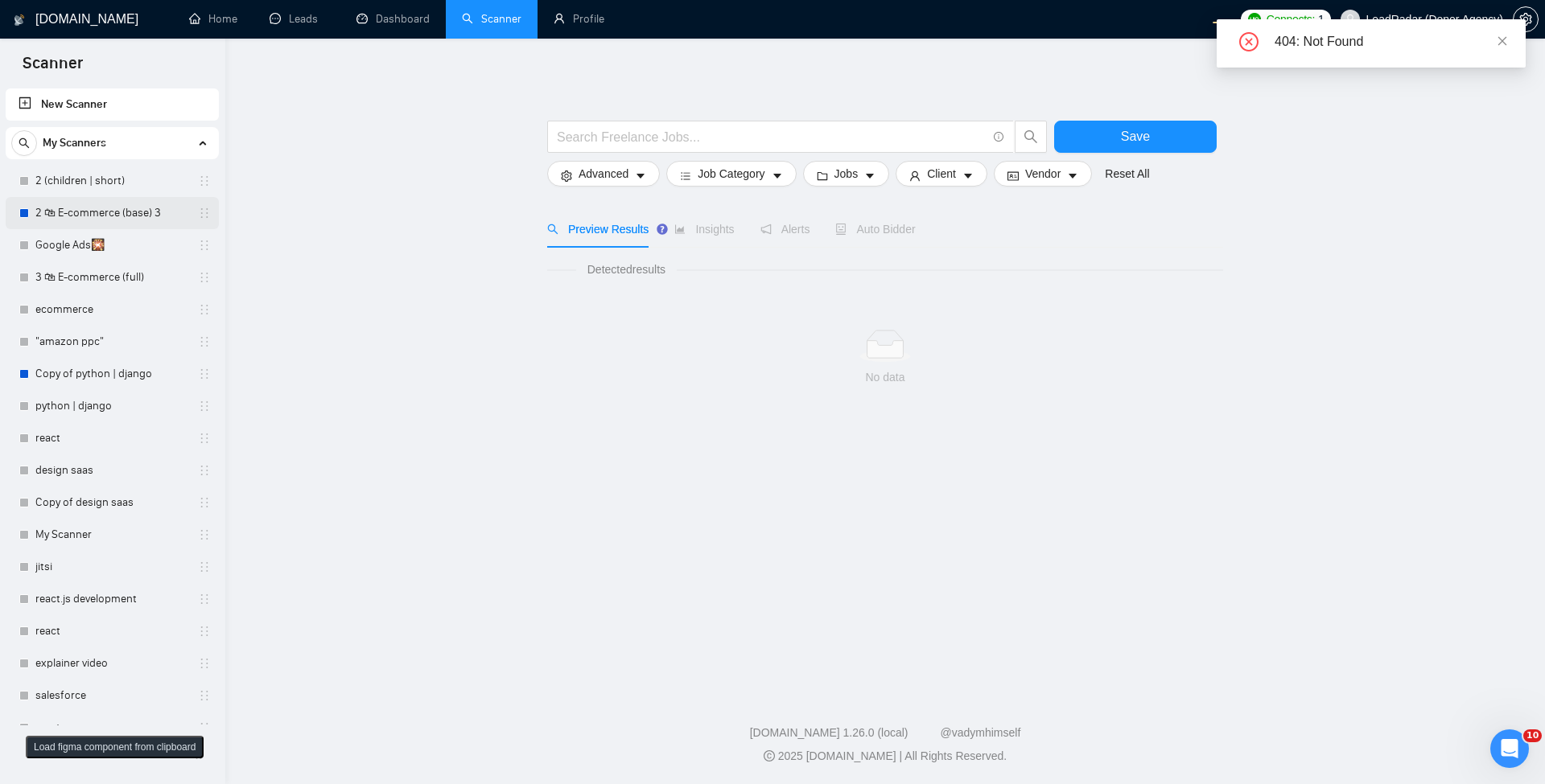
click at [163, 212] on link "2 🛍 E-commerce (base) 3" at bounding box center [112, 213] width 153 height 32
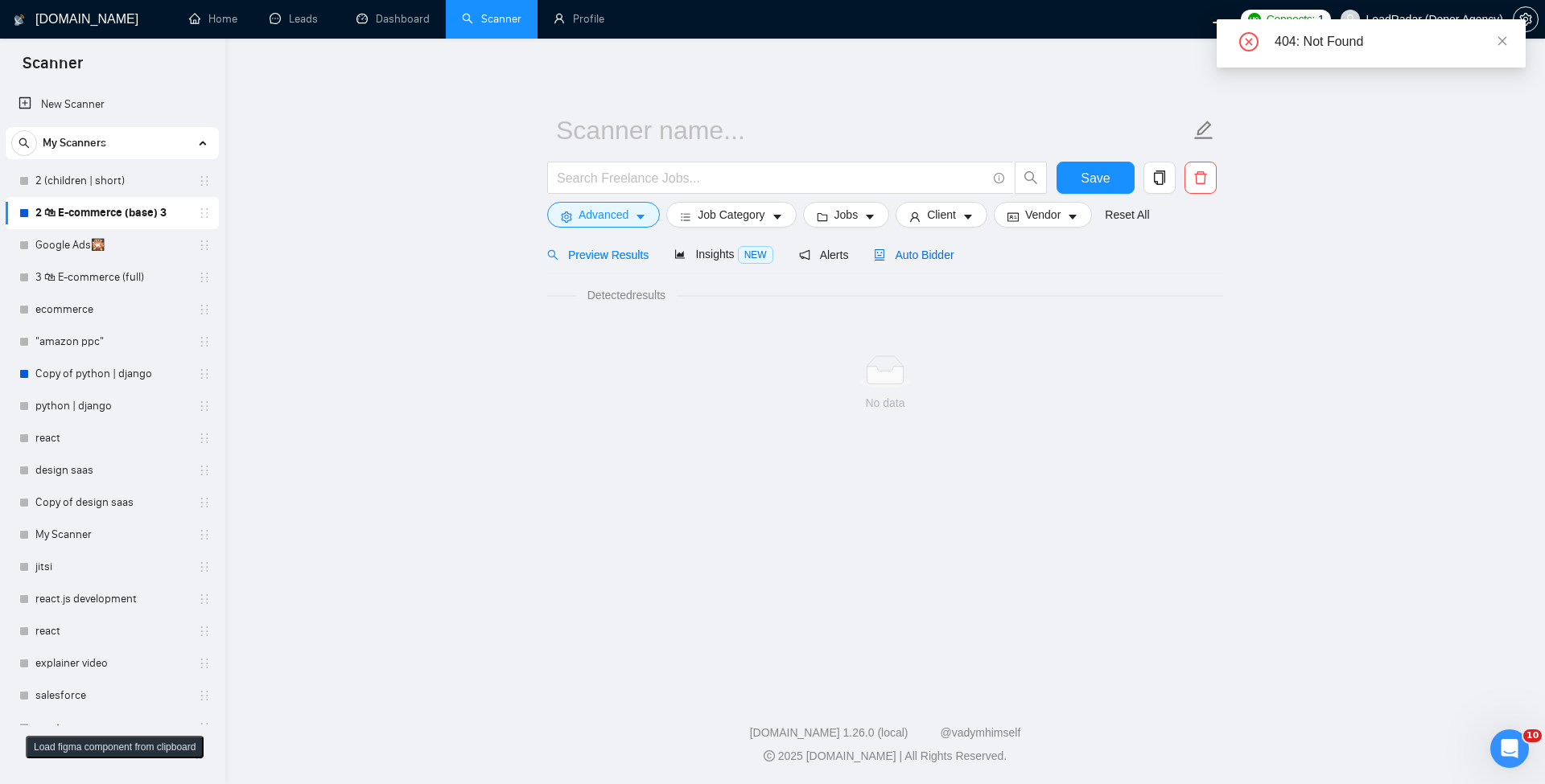
click at [882, 253] on span "Auto Bidder" at bounding box center [914, 255] width 80 height 13
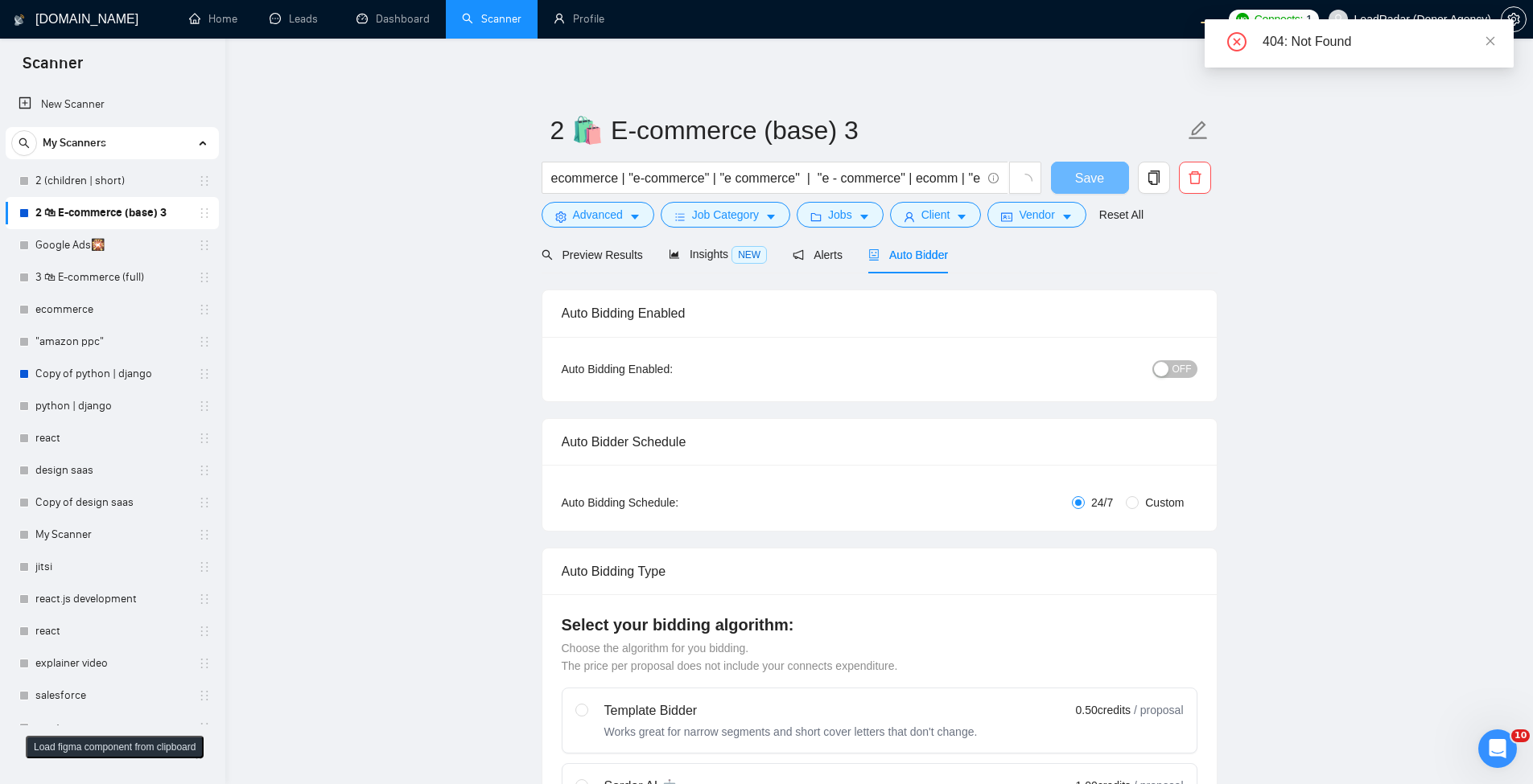
click at [913, 260] on span "Auto Bidder" at bounding box center [908, 255] width 80 height 13
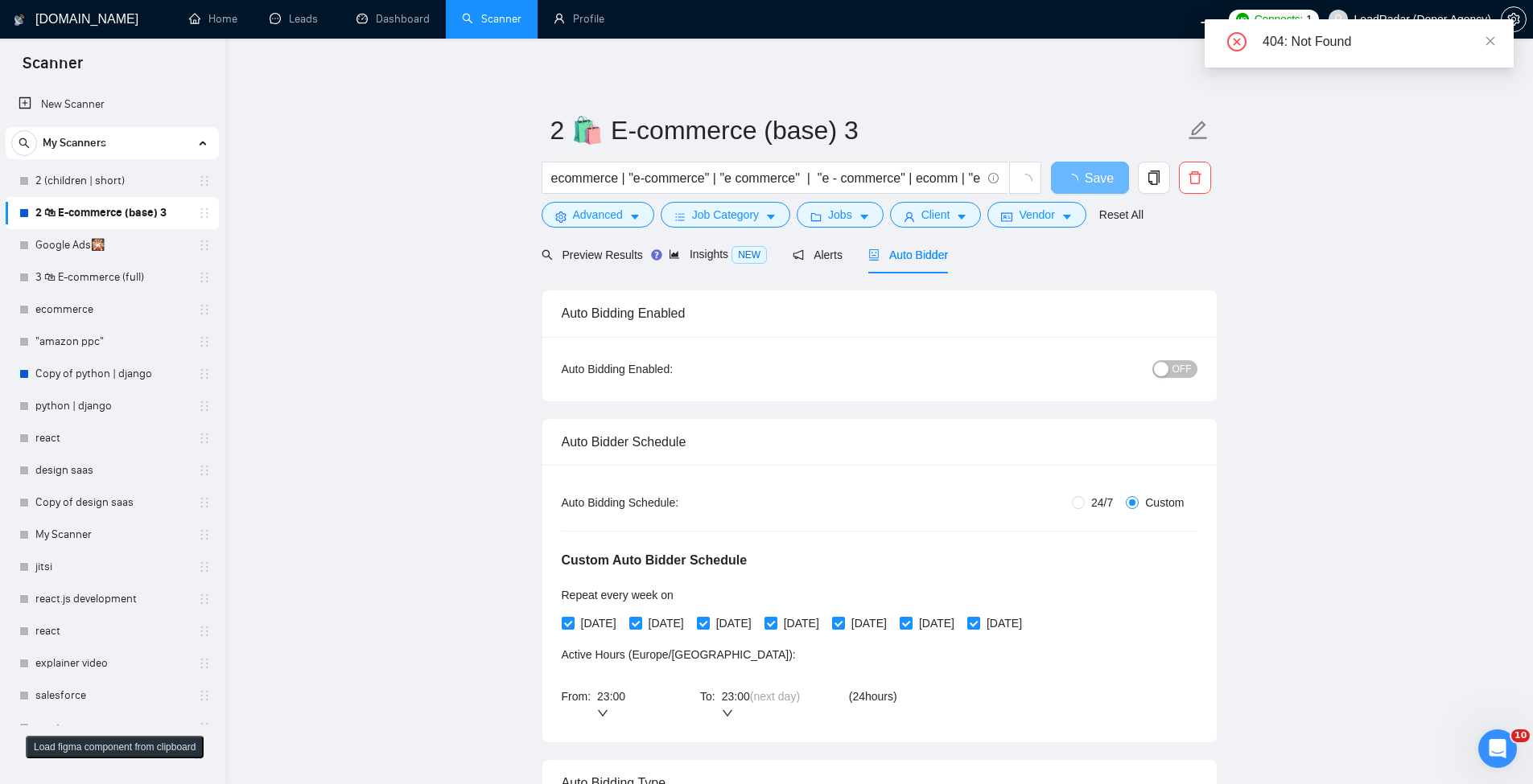
radio input "false"
radio input "true"
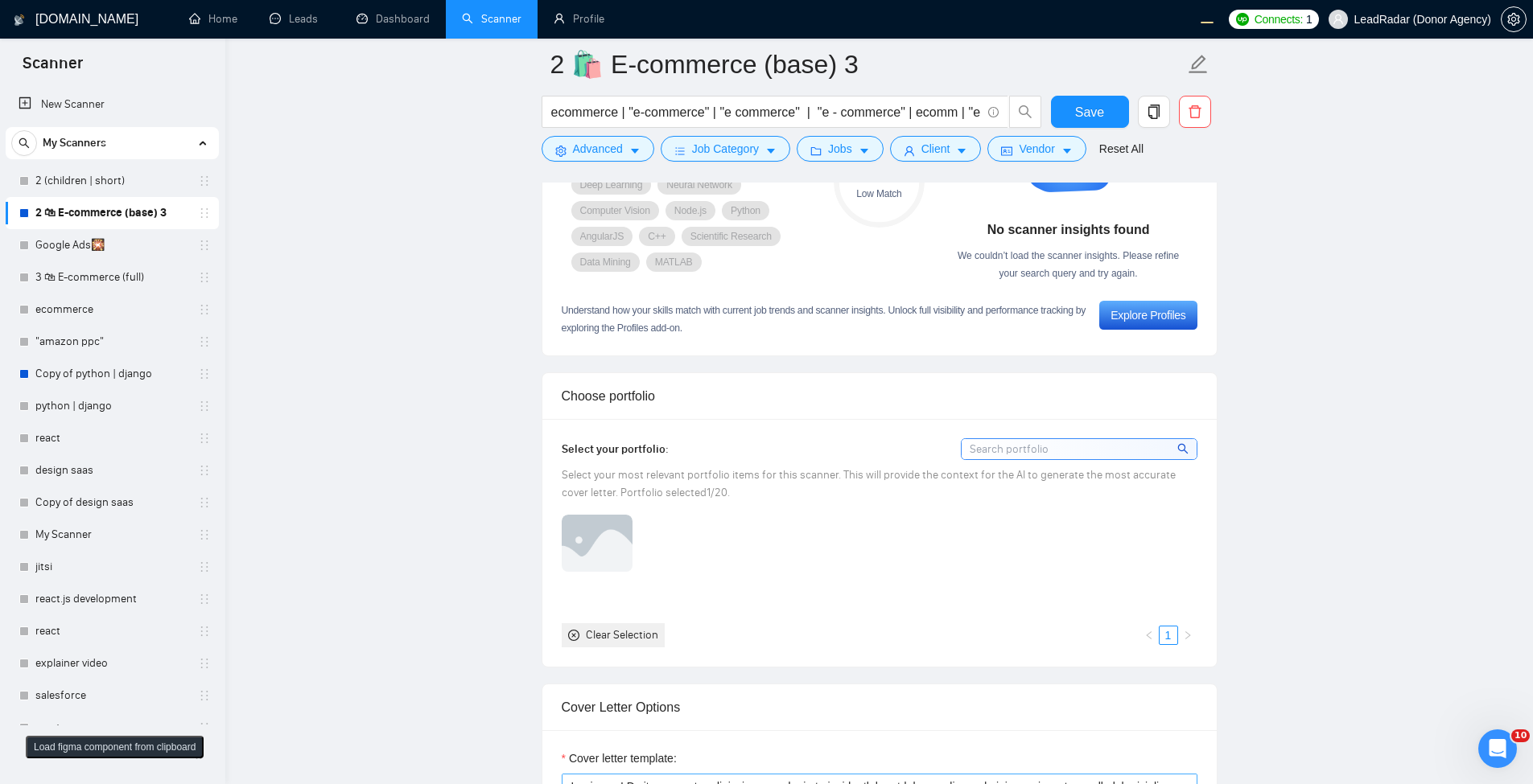
scroll to position [1190, 0]
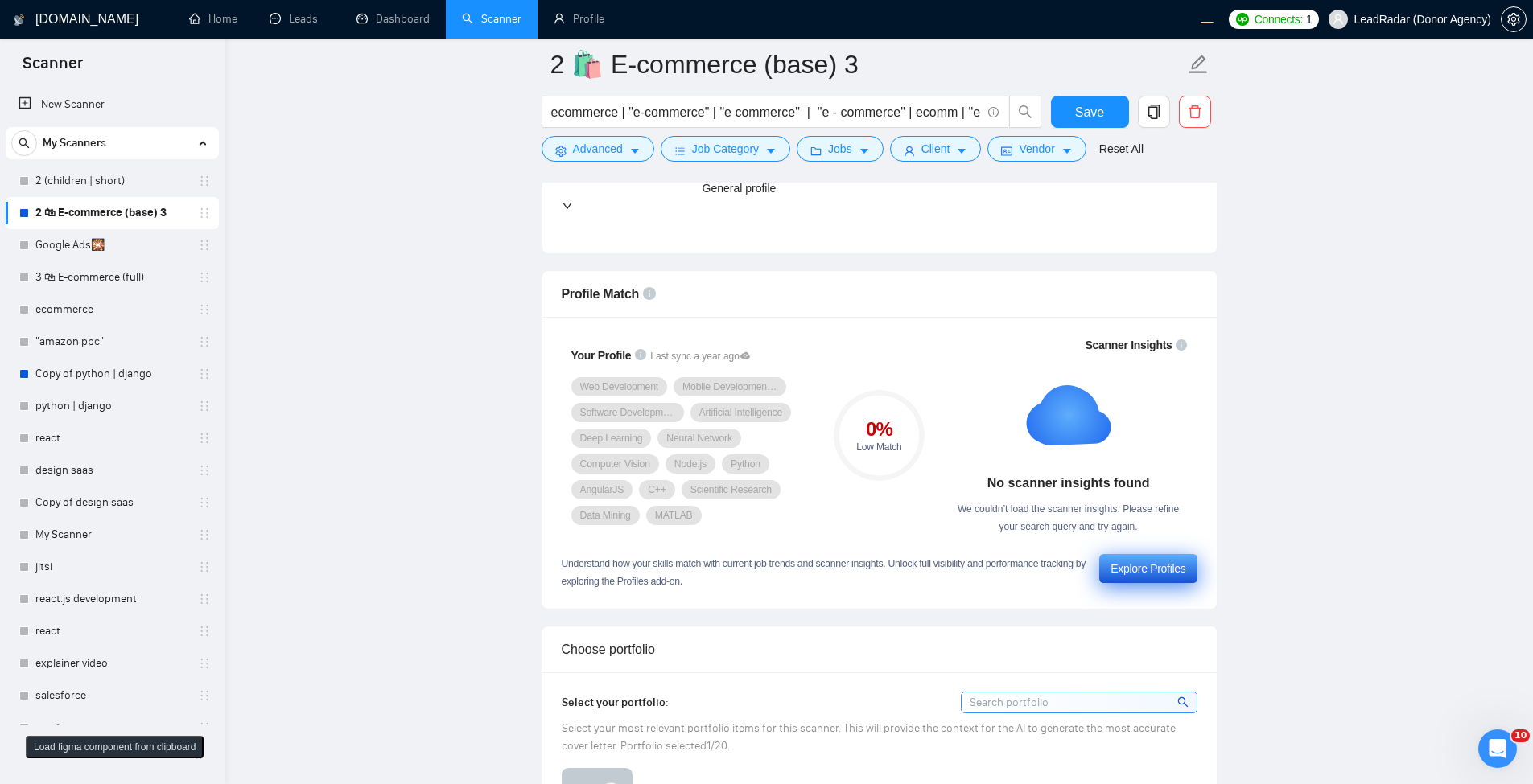
click at [1134, 560] on div "Explore Profiles" at bounding box center [1147, 569] width 75 height 18
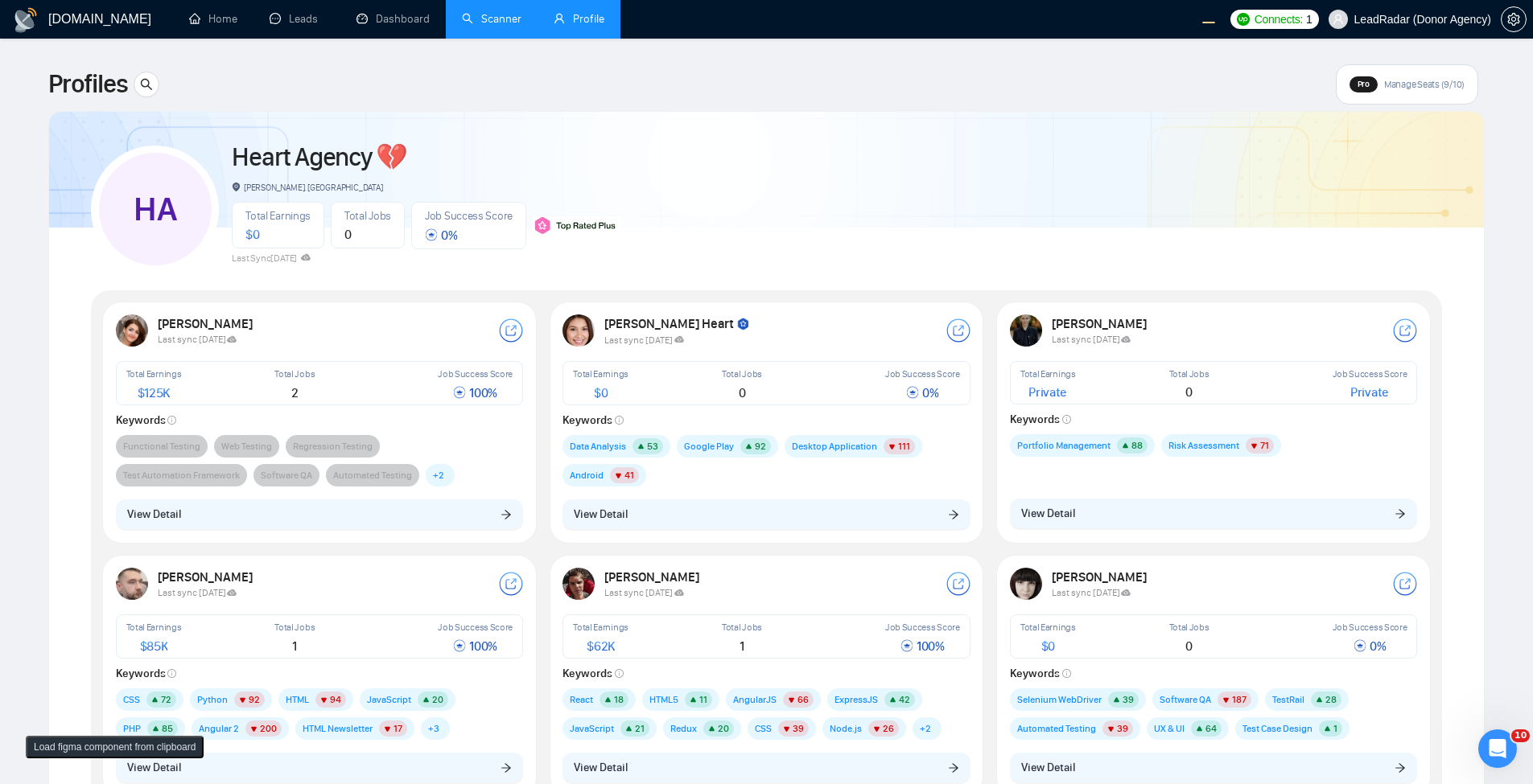
click at [480, 20] on link "Scanner" at bounding box center [491, 19] width 59 height 14
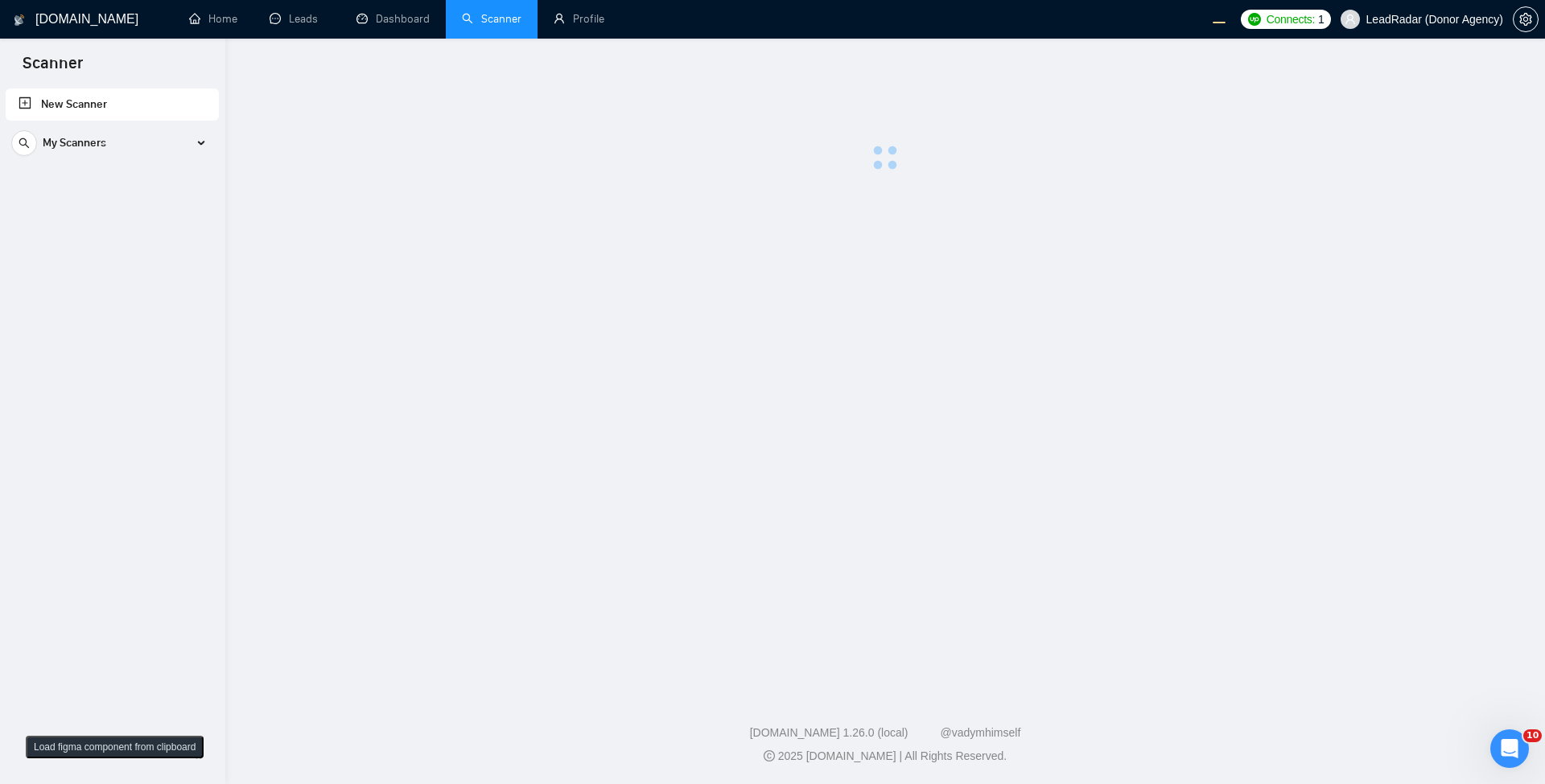
drag, startPoint x: 136, startPoint y: 107, endPoint x: 131, endPoint y: 122, distance: 15.8
click at [134, 108] on link "New Scanner" at bounding box center [112, 104] width 188 height 32
click at [123, 140] on div "My Scanners" at bounding box center [112, 143] width 202 height 32
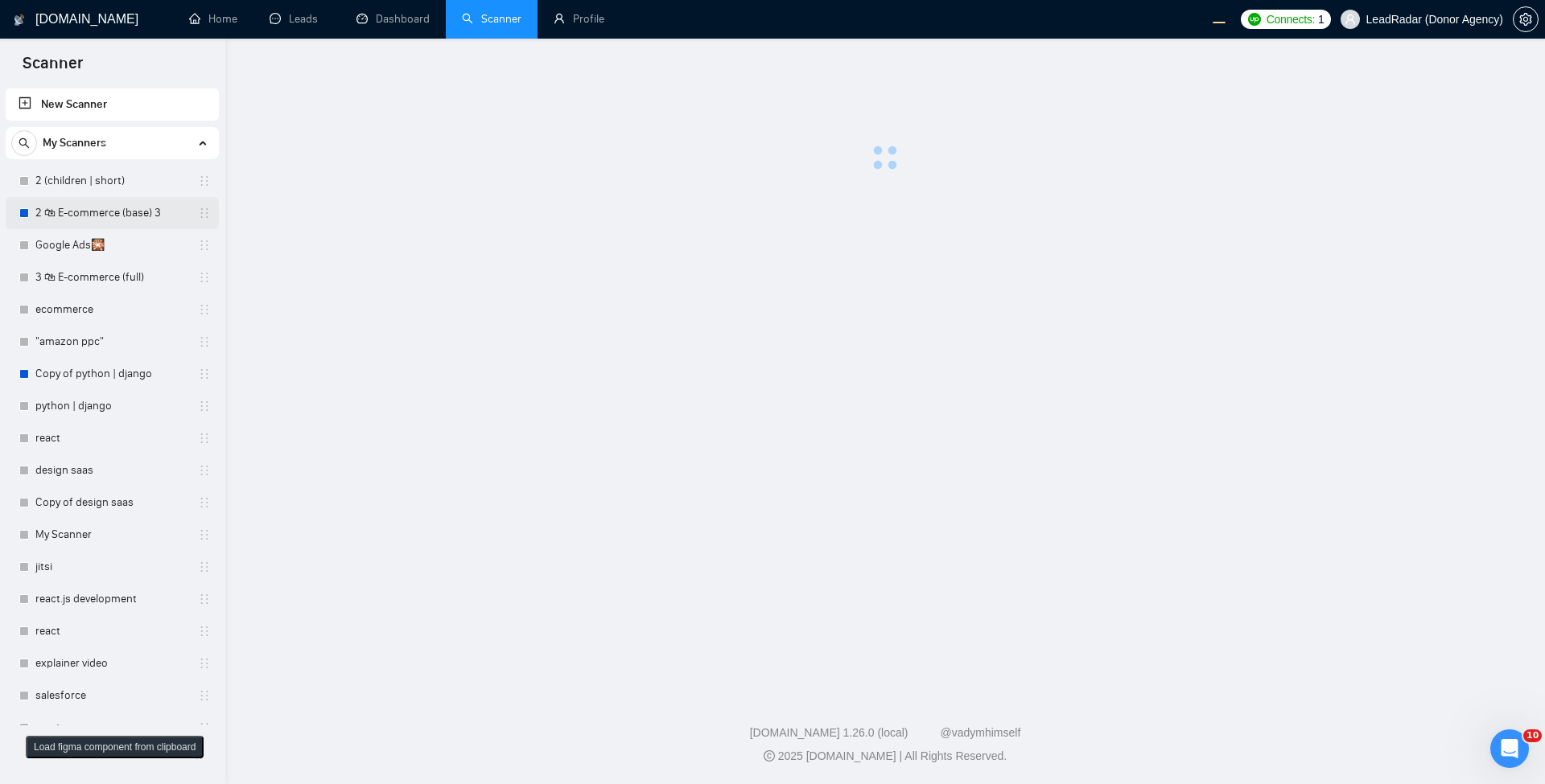
click at [133, 205] on link "2 🛍 E-commerce (base) 3" at bounding box center [112, 213] width 153 height 32
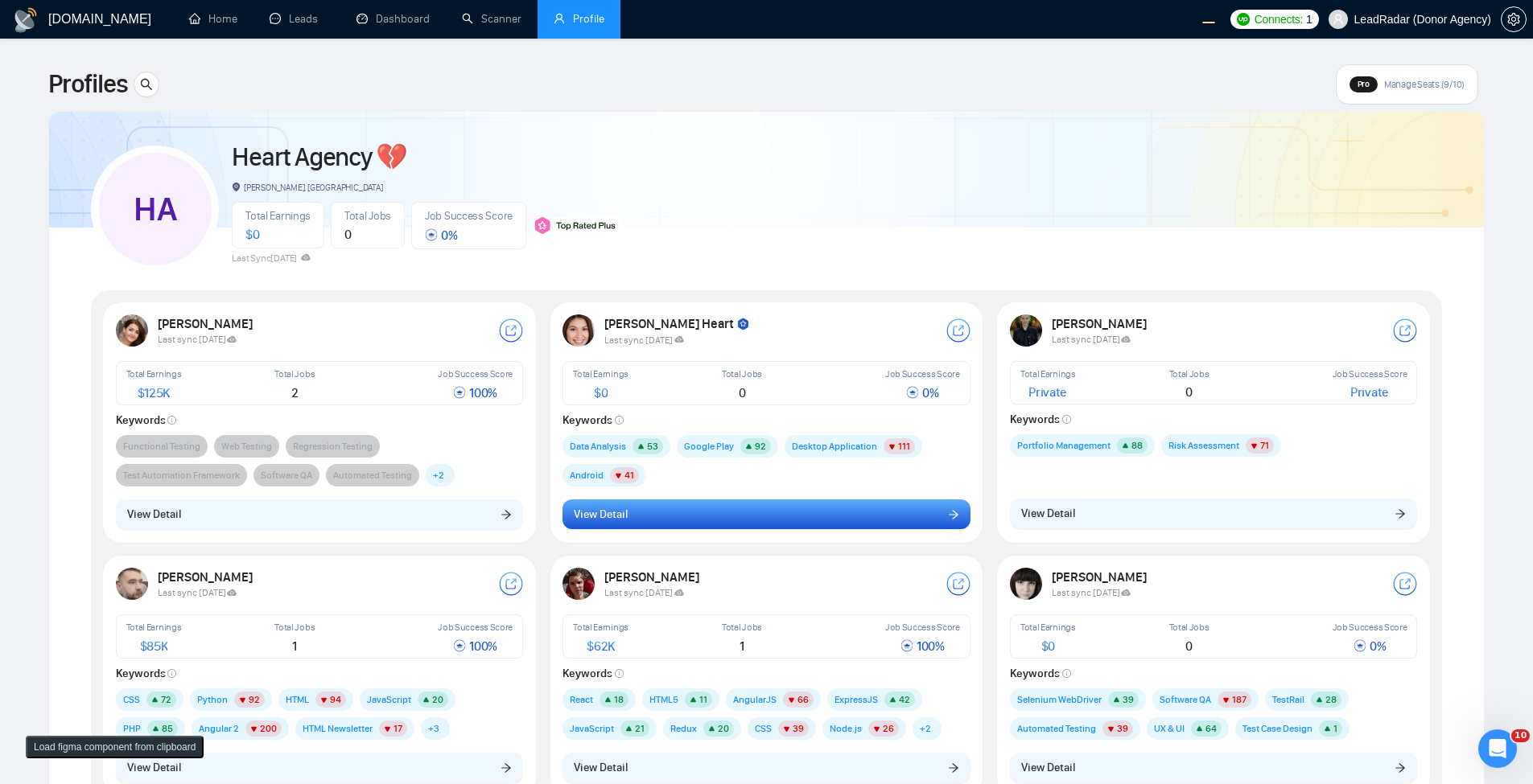
click at [766, 516] on button "View Detail" at bounding box center [767, 514] width 408 height 30
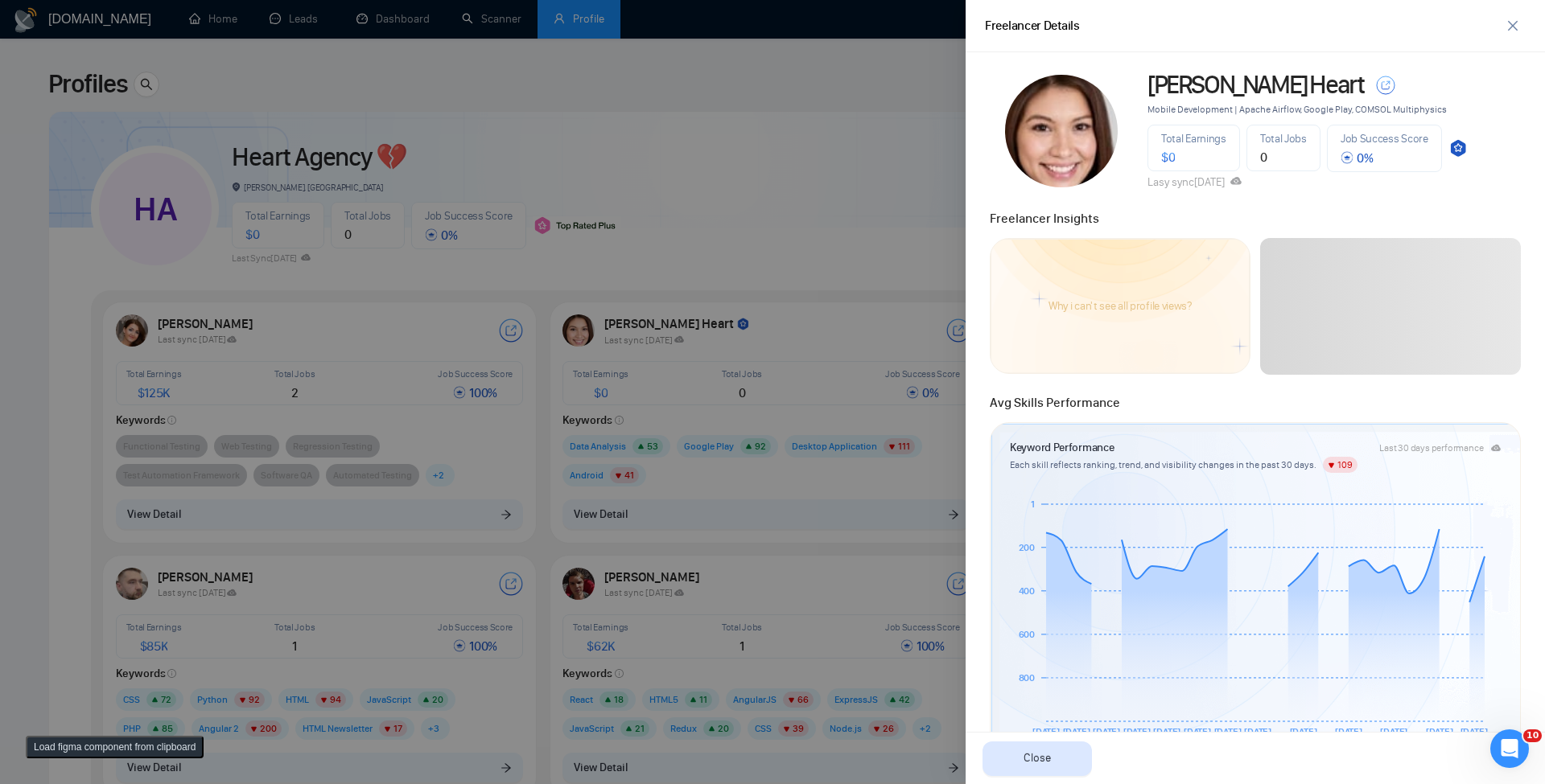
scroll to position [290, 0]
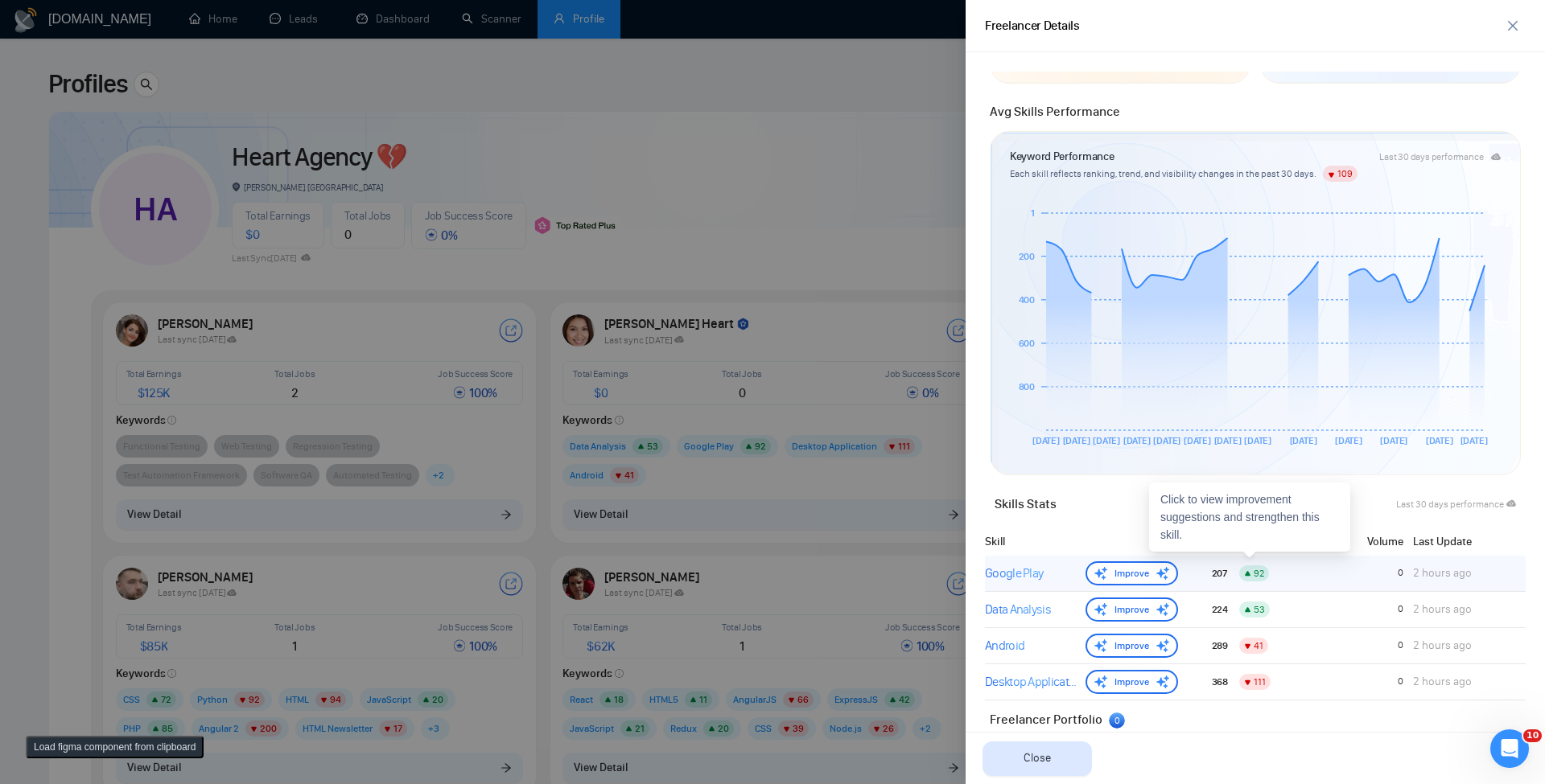
click at [1026, 573] on div "Google Play" at bounding box center [1032, 573] width 94 height 19
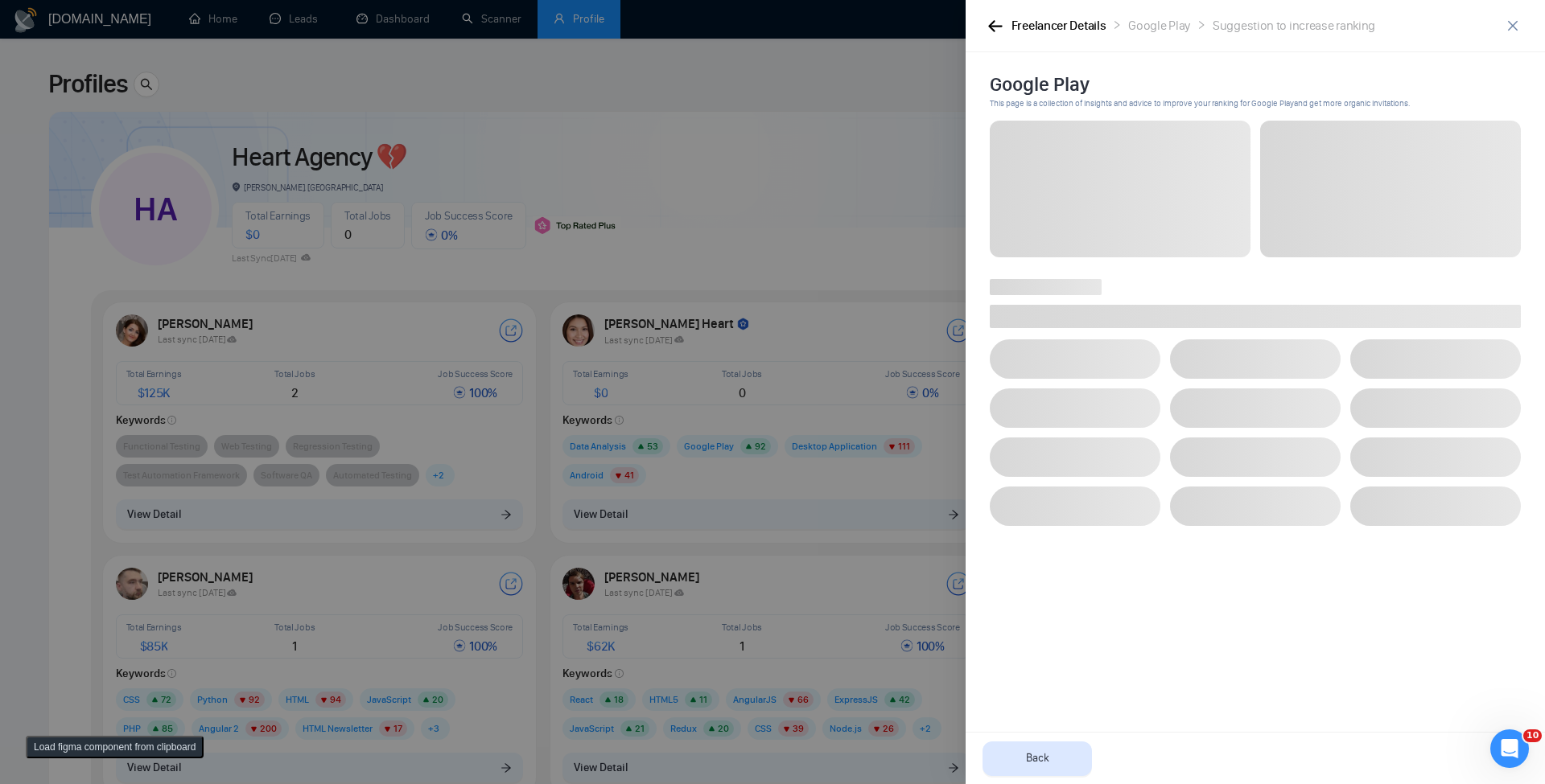
scroll to position [0, 0]
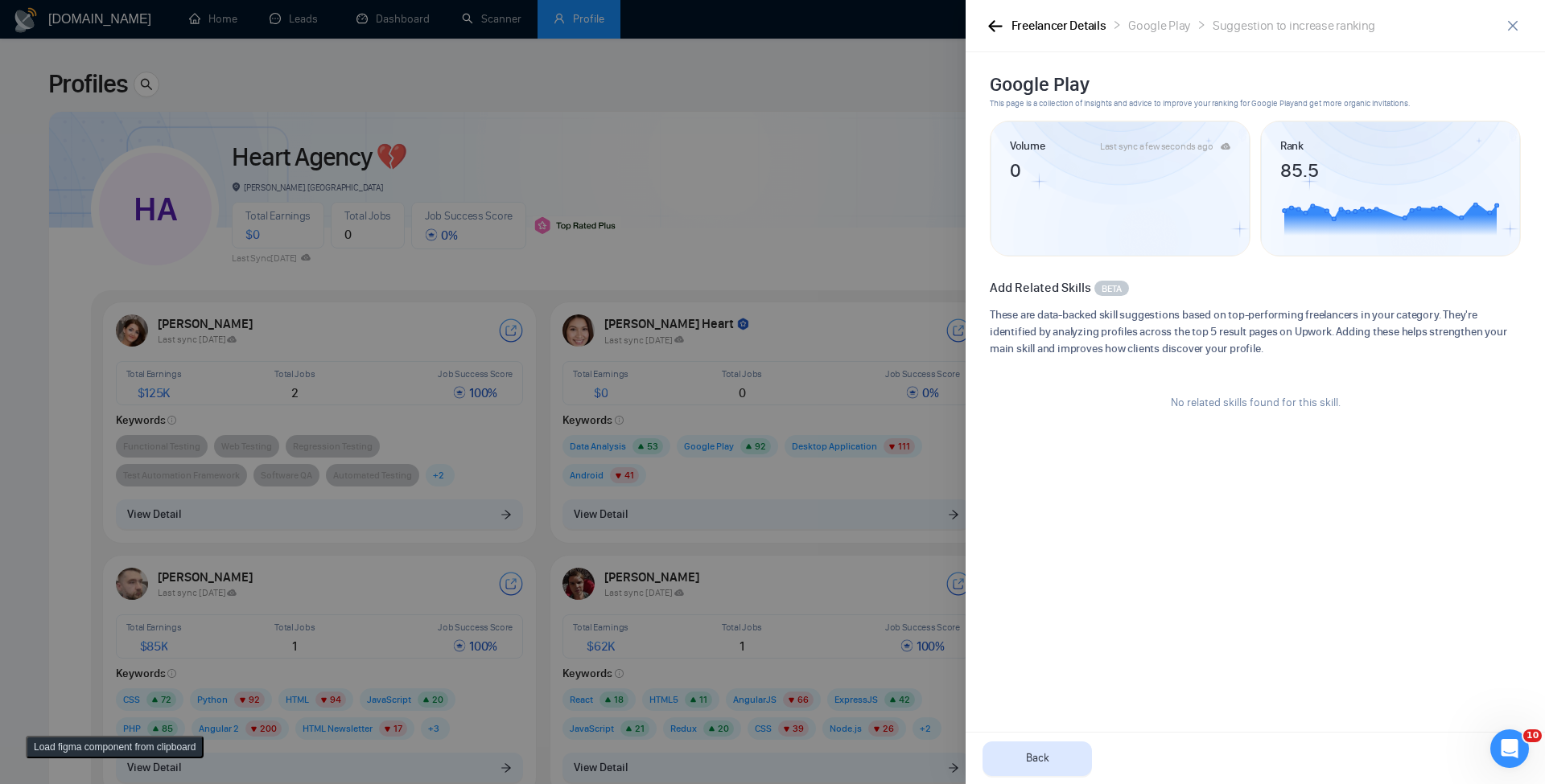
click at [1007, 20] on div "Freelancer Details Google Play Suggestion to increase ranking" at bounding box center [1243, 26] width 515 height 20
click at [1003, 23] on button "button" at bounding box center [994, 26] width 19 height 18
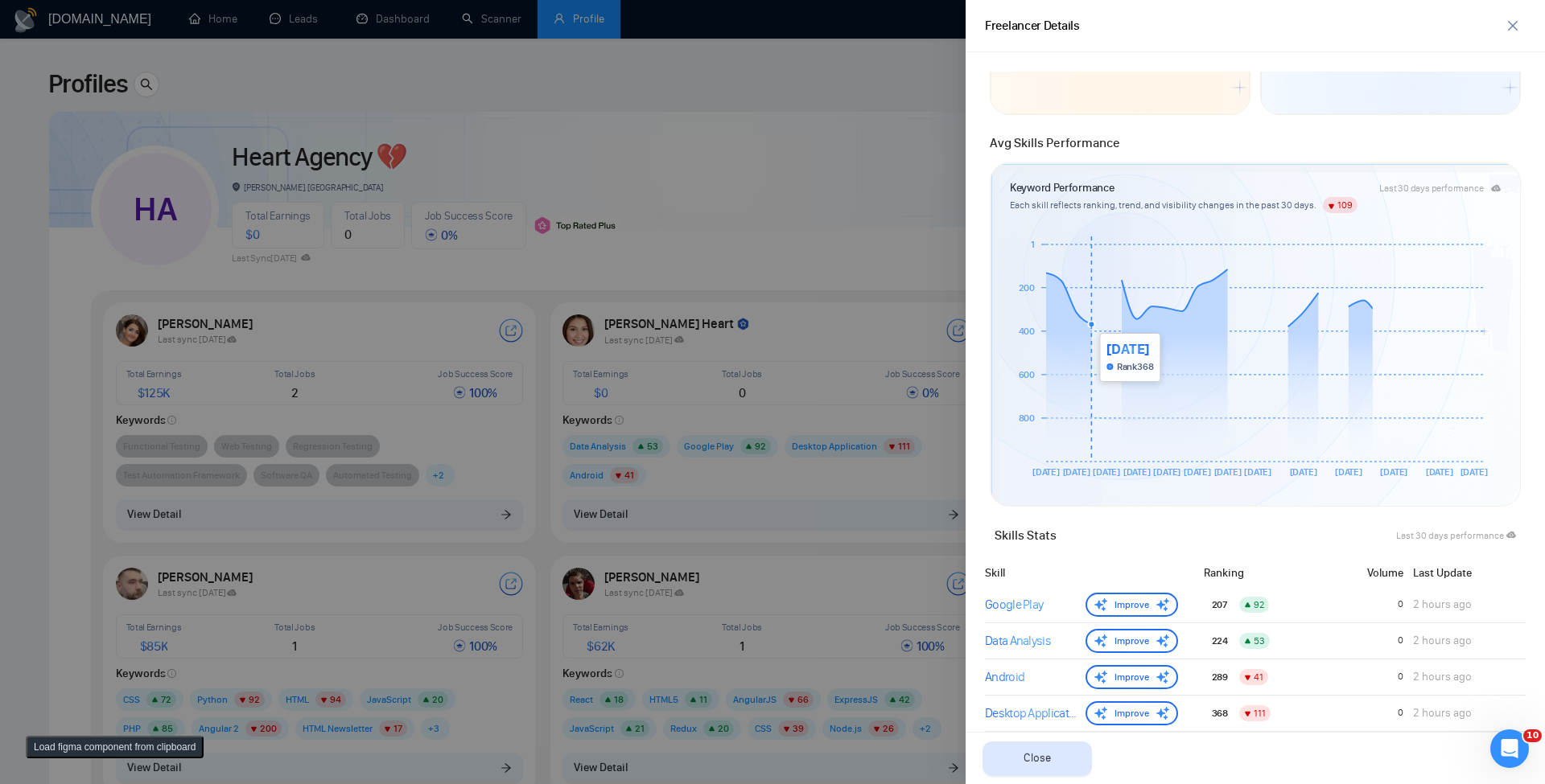
scroll to position [476, 0]
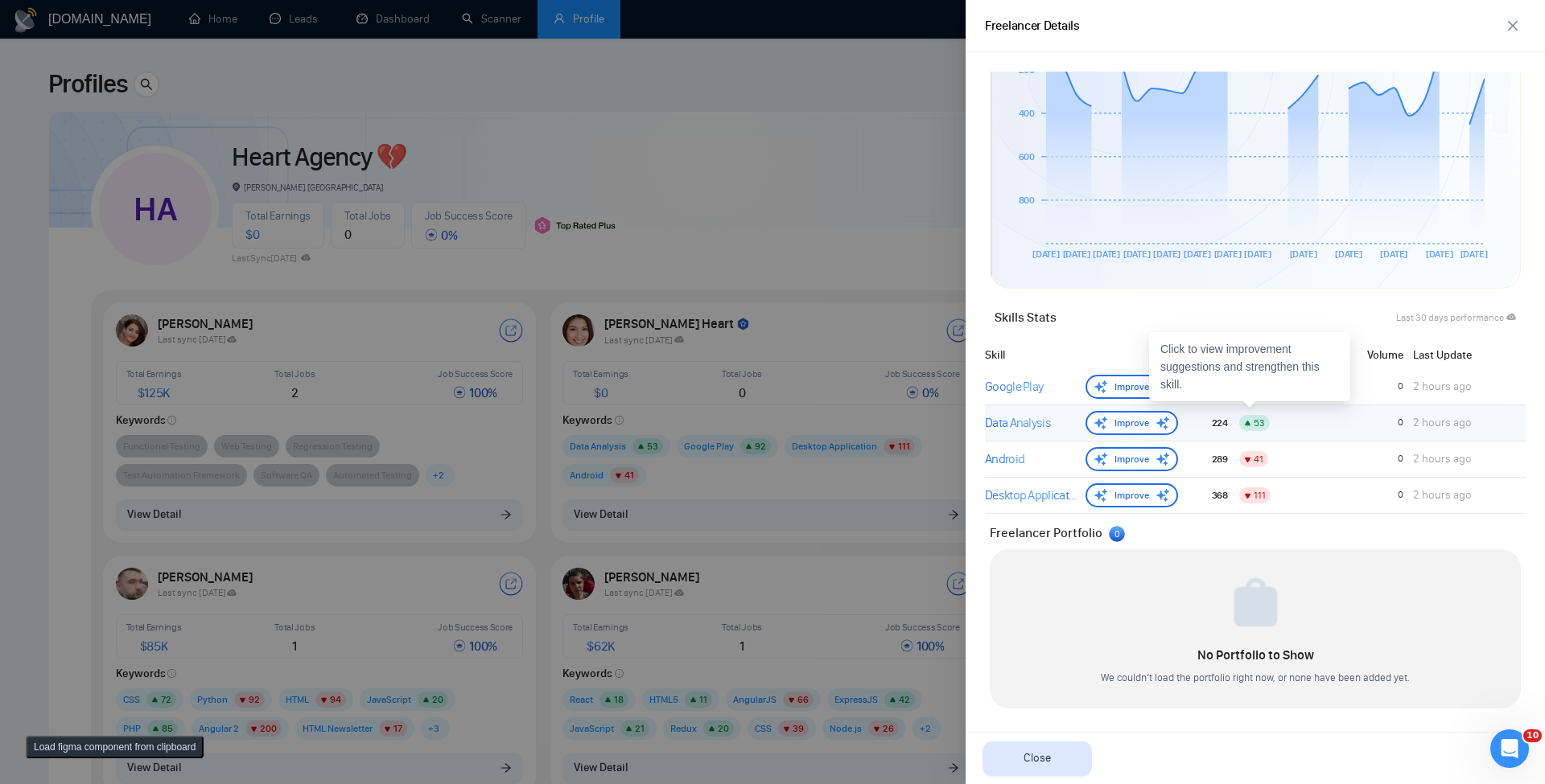
click at [1020, 418] on div "Data Analysis" at bounding box center [1032, 423] width 94 height 19
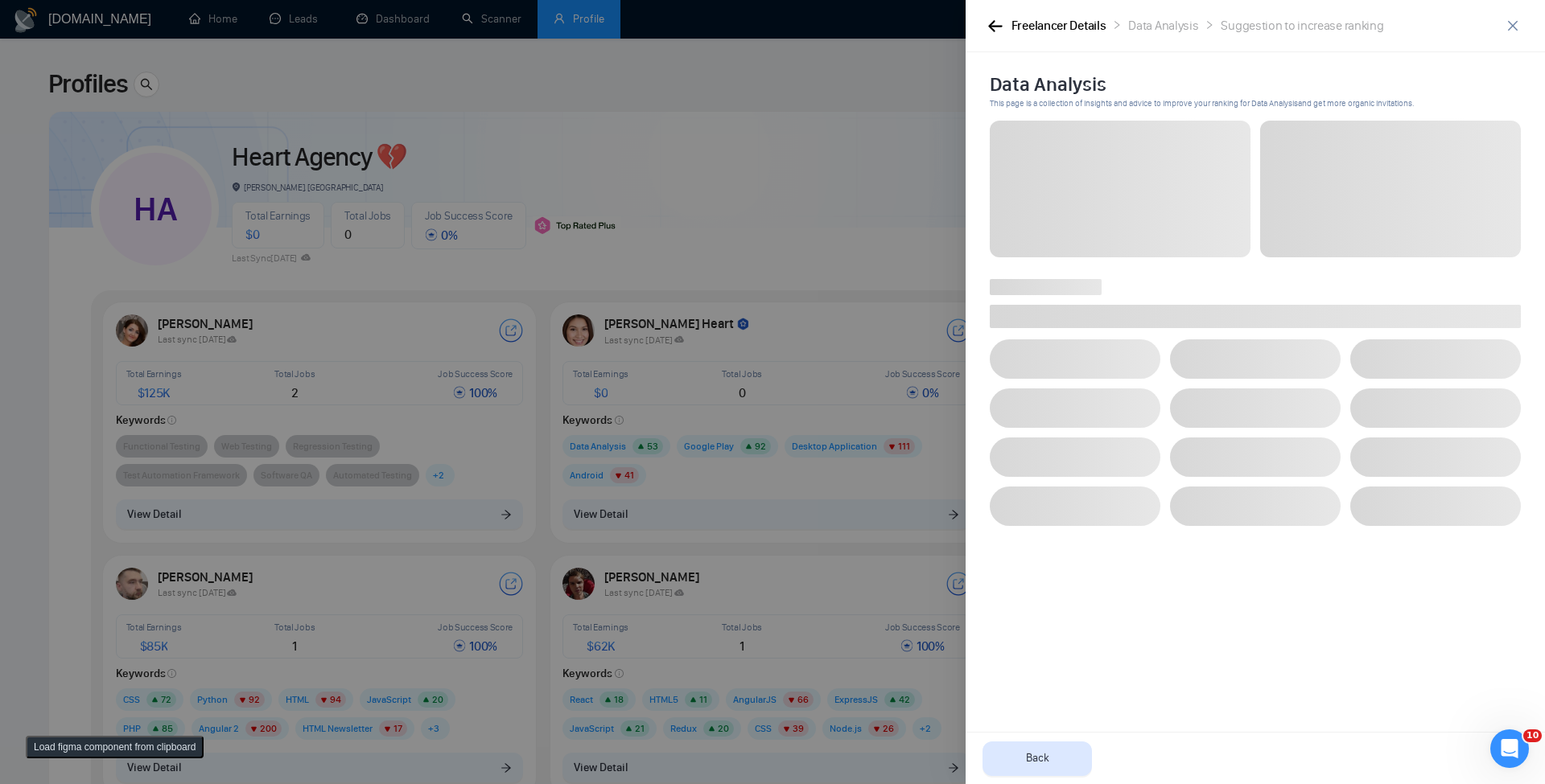
scroll to position [0, 0]
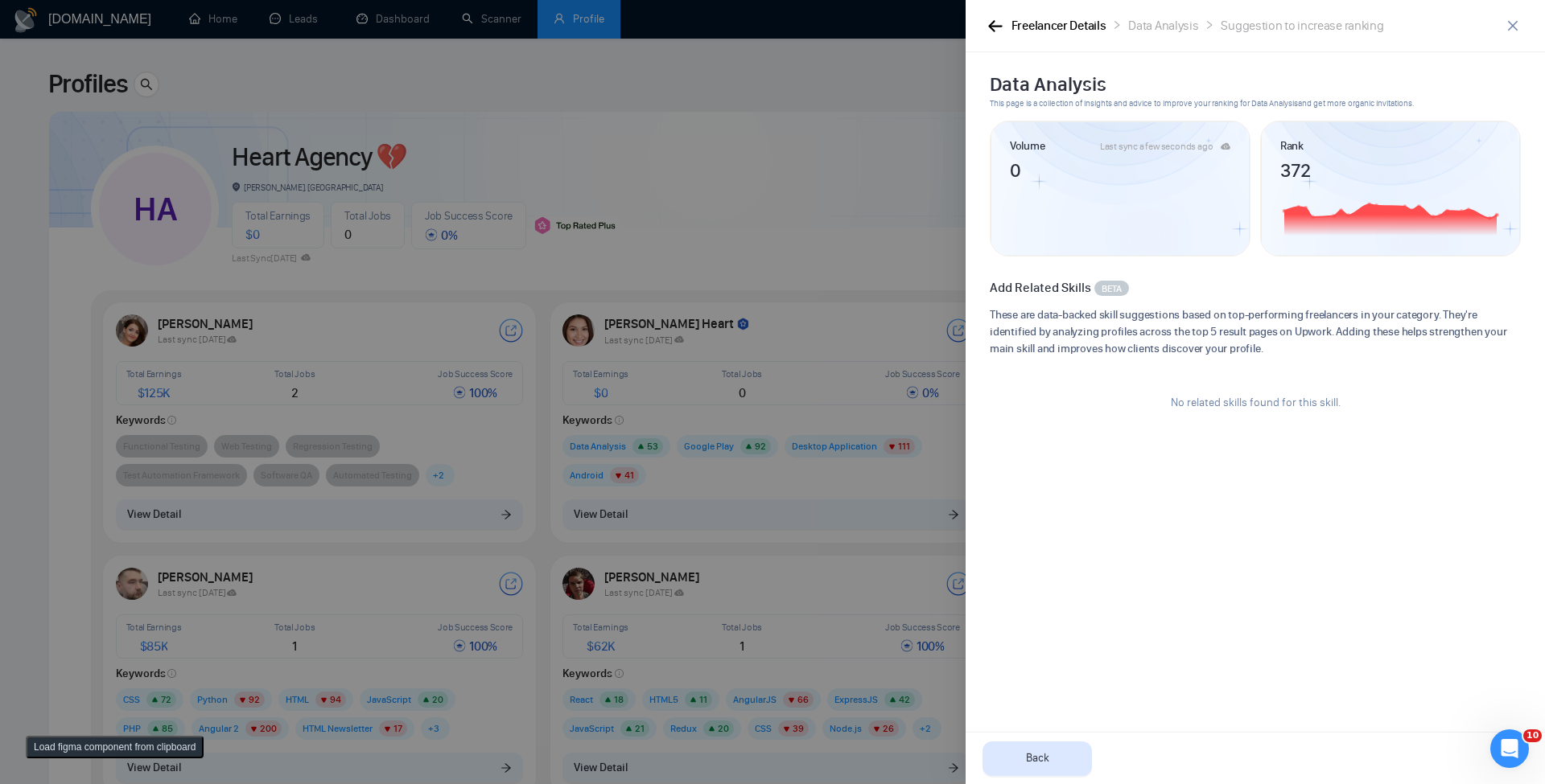
drag, startPoint x: 589, startPoint y: 451, endPoint x: 347, endPoint y: 496, distance: 246.1
click at [589, 452] on div at bounding box center [772, 392] width 1545 height 784
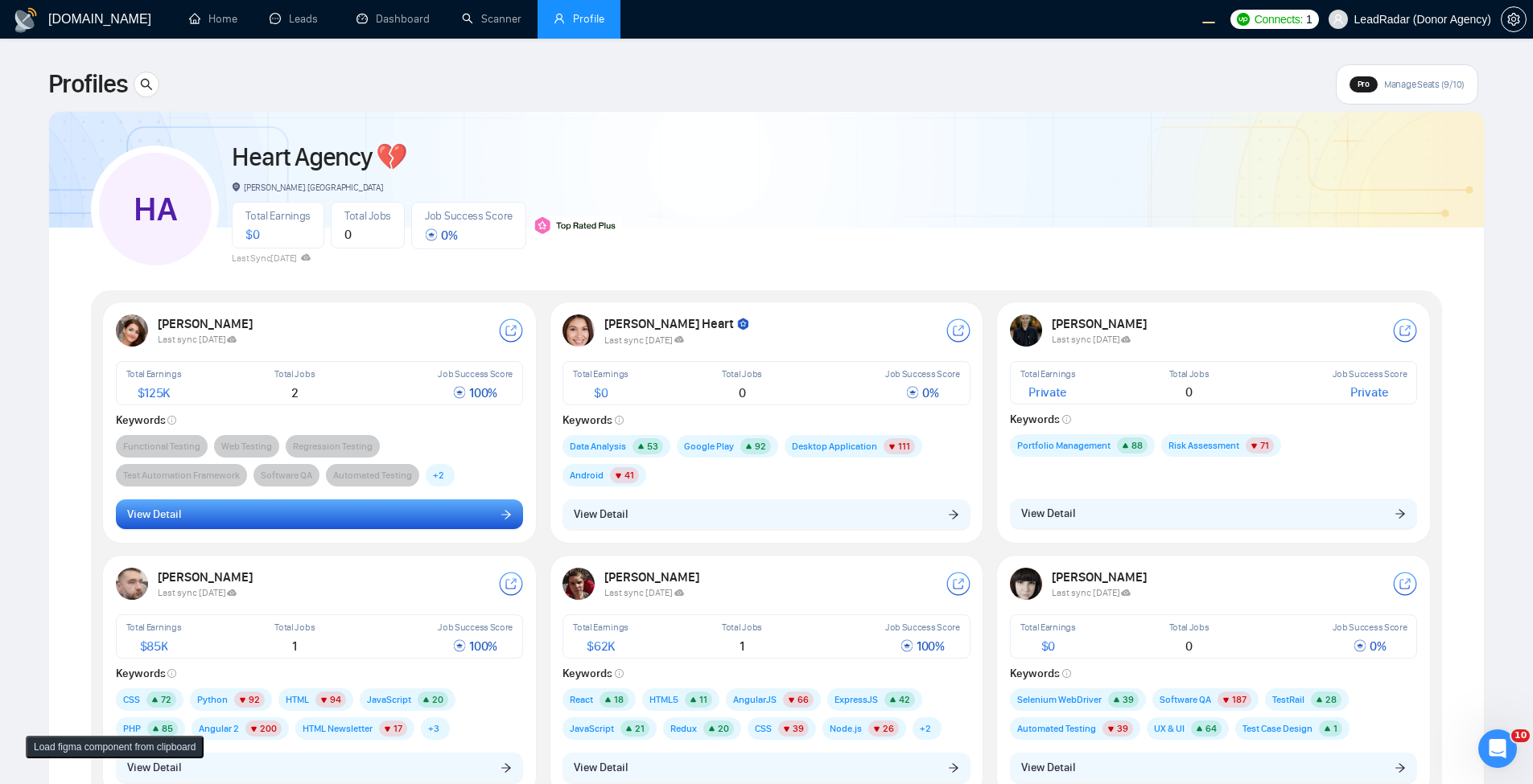
click at [341, 513] on button "View Detail" at bounding box center [320, 514] width 408 height 30
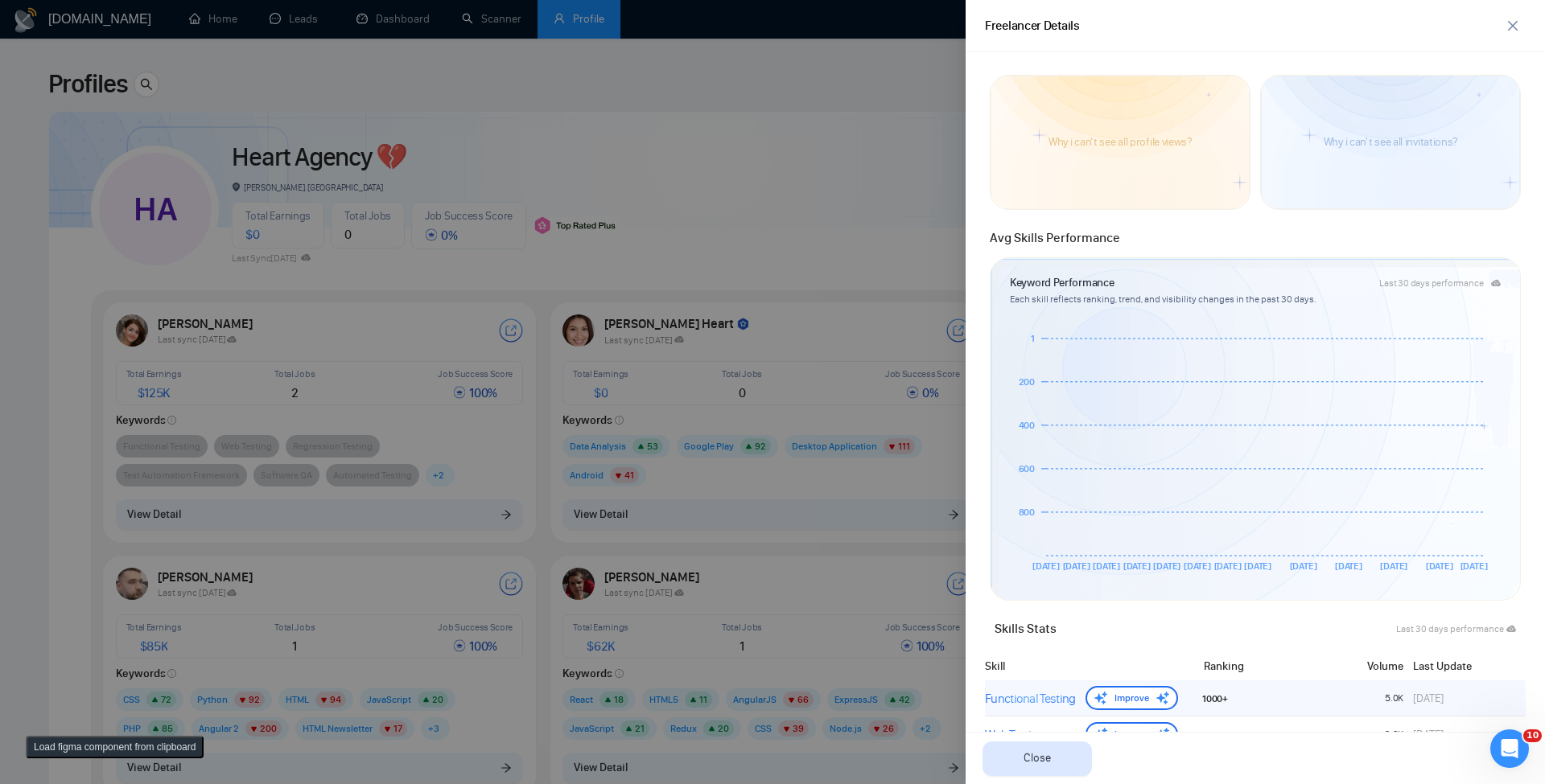
scroll to position [386, 0]
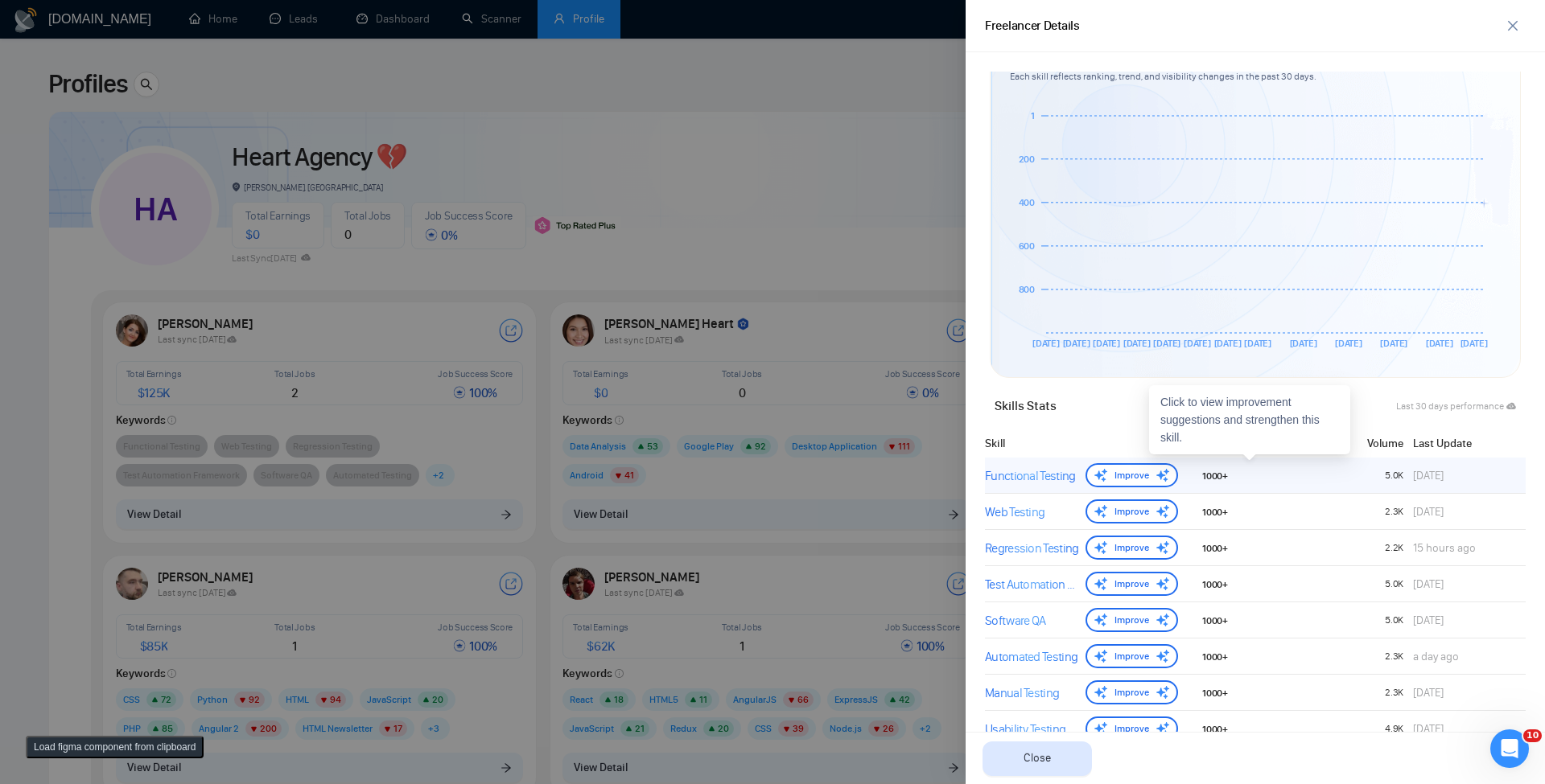
click at [1066, 472] on div "Functional Testing" at bounding box center [1032, 476] width 94 height 19
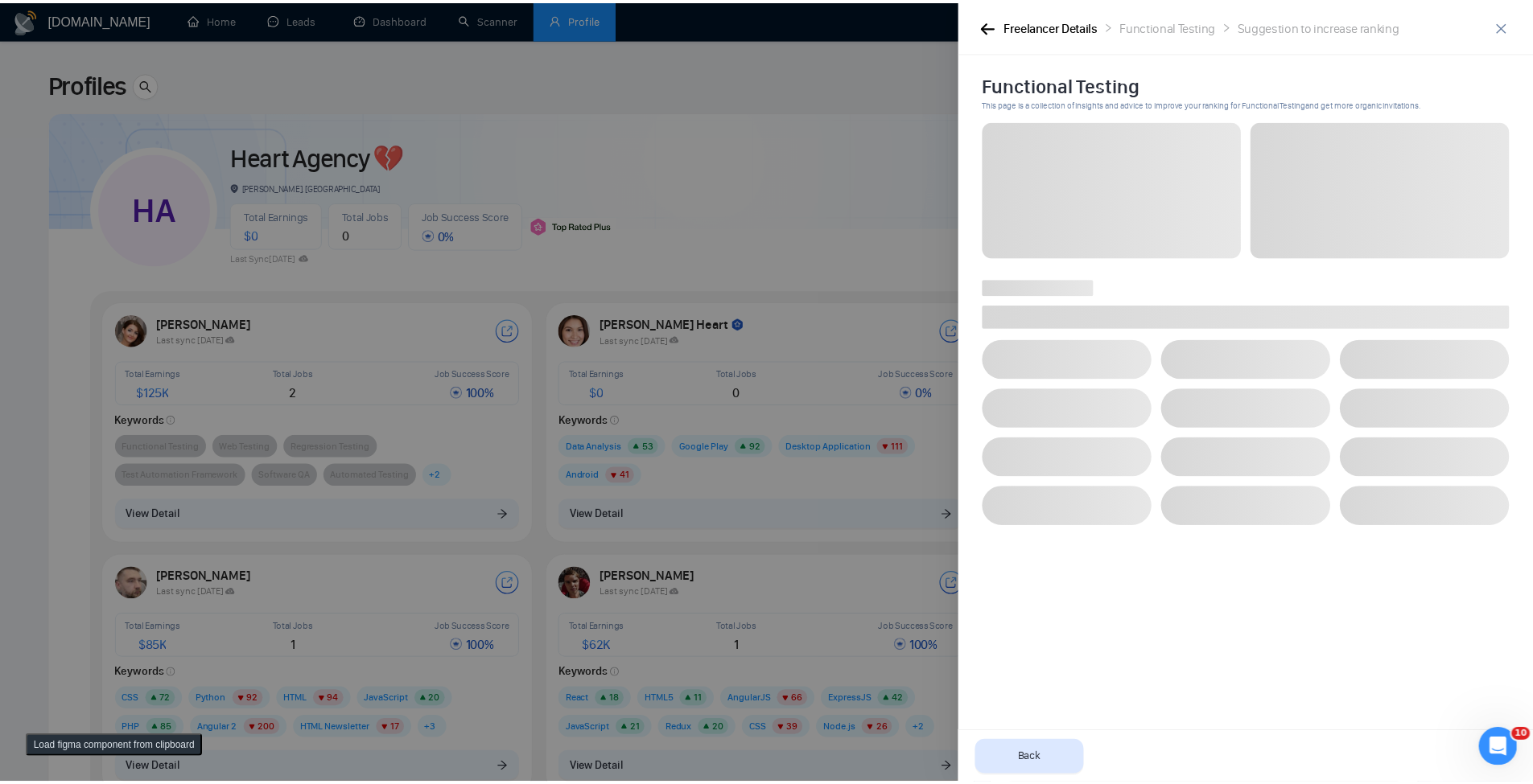
scroll to position [0, 0]
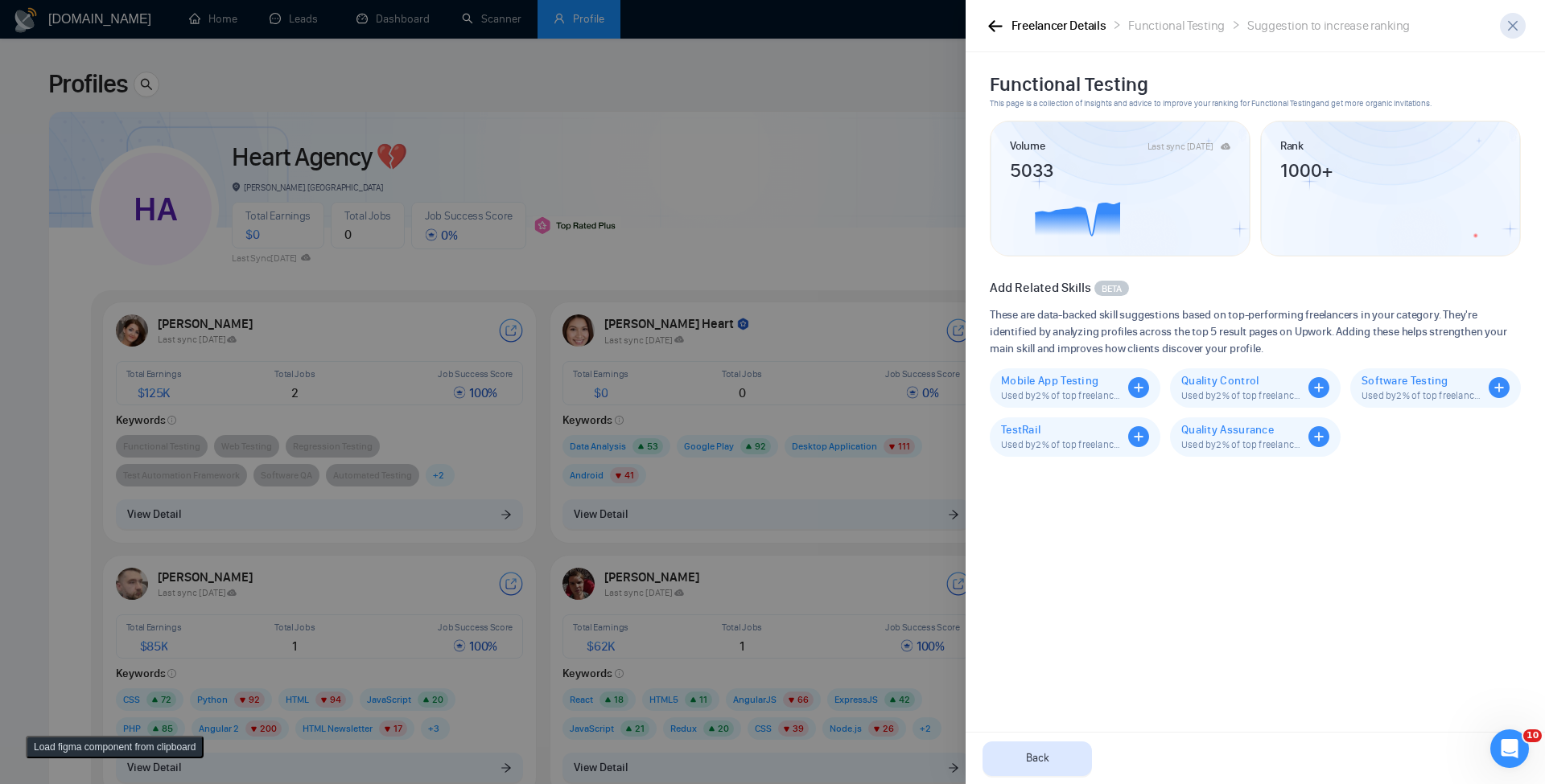
click at [1523, 29] on span "close" at bounding box center [1513, 26] width 24 height 13
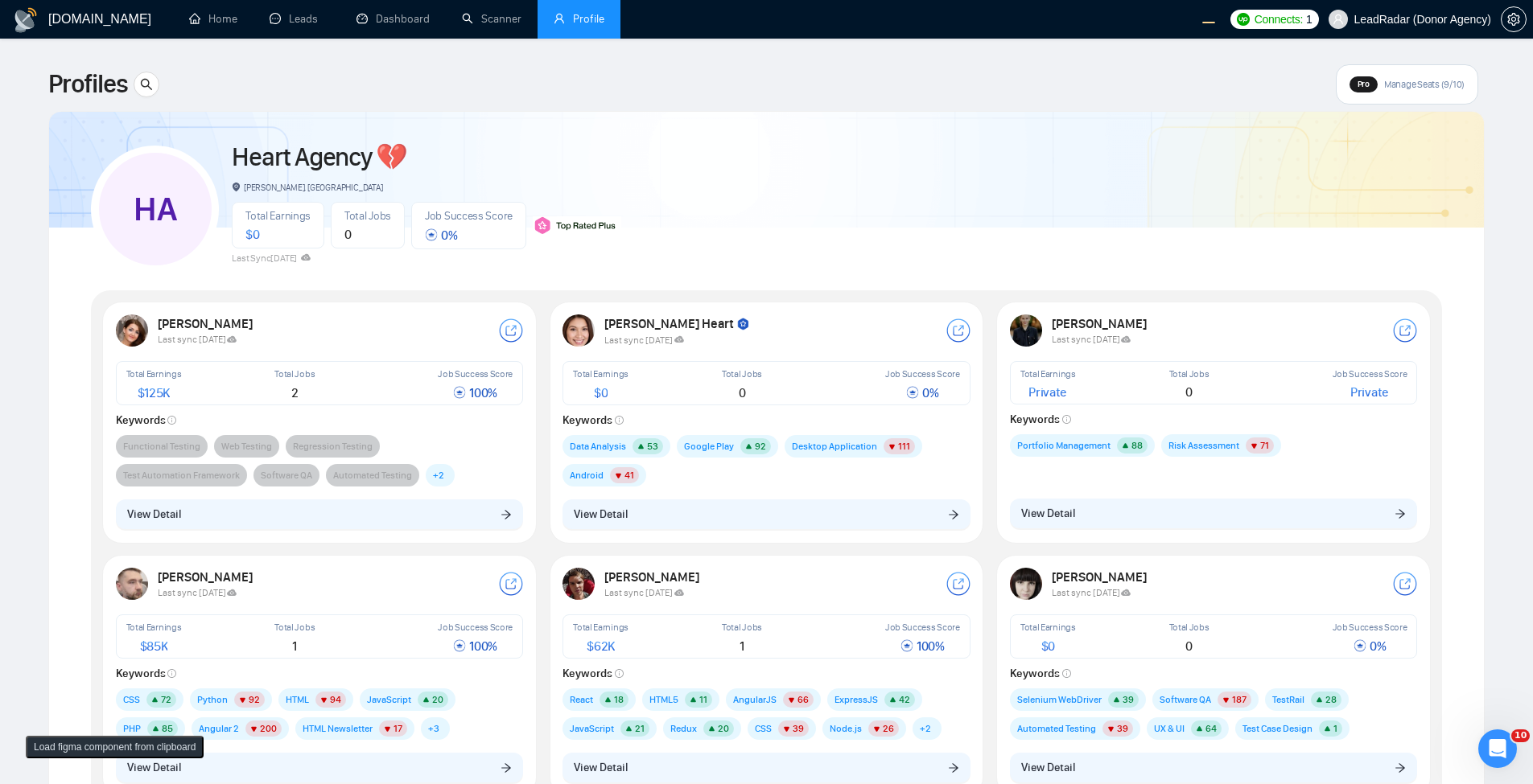
click at [134, 745] on button "Load figma component from clipboard" at bounding box center [114, 747] width 178 height 22
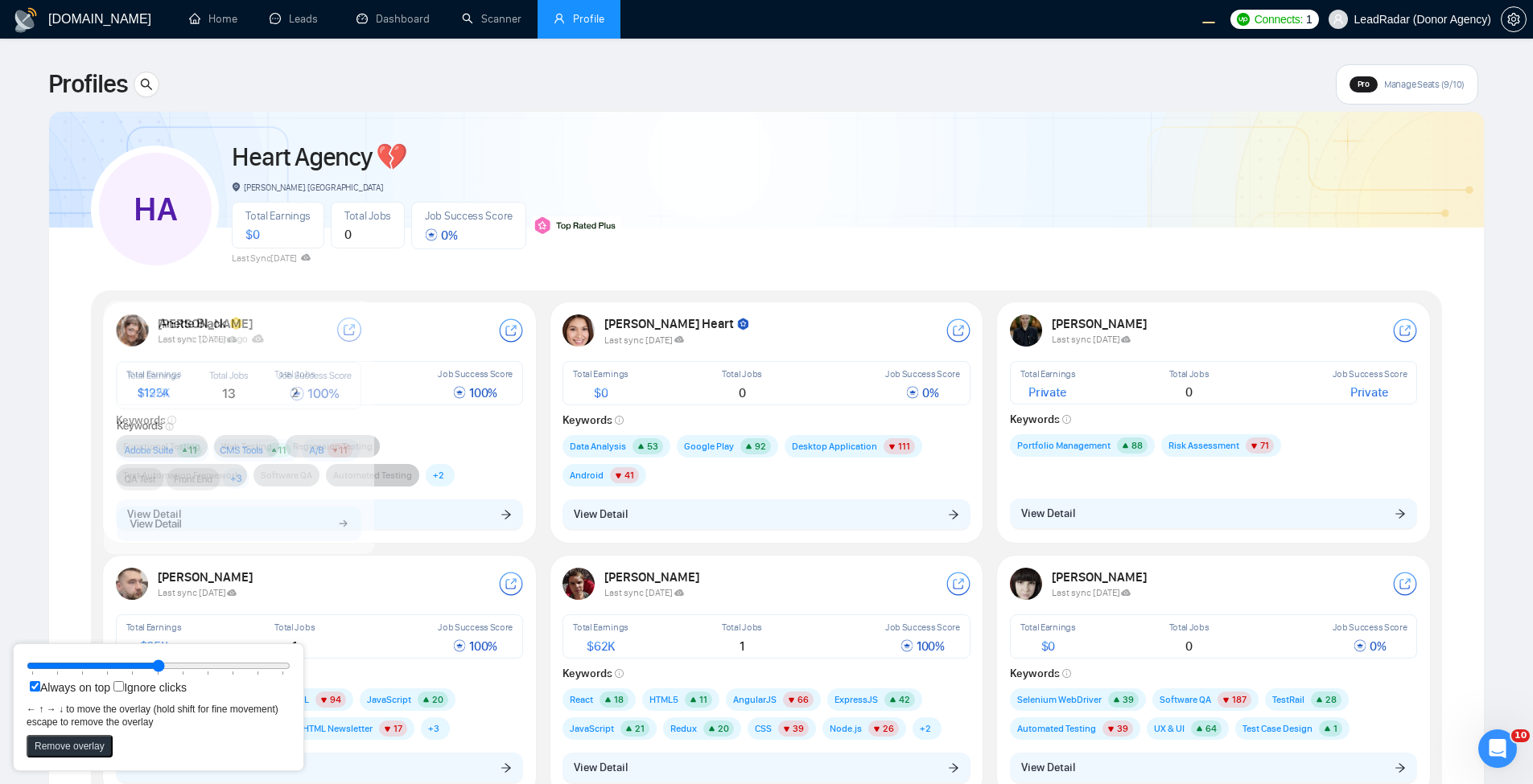
drag, startPoint x: 162, startPoint y: 157, endPoint x: 267, endPoint y: 457, distance: 317.8
click at [267, 457] on rect at bounding box center [255, 450] width 86 height 22
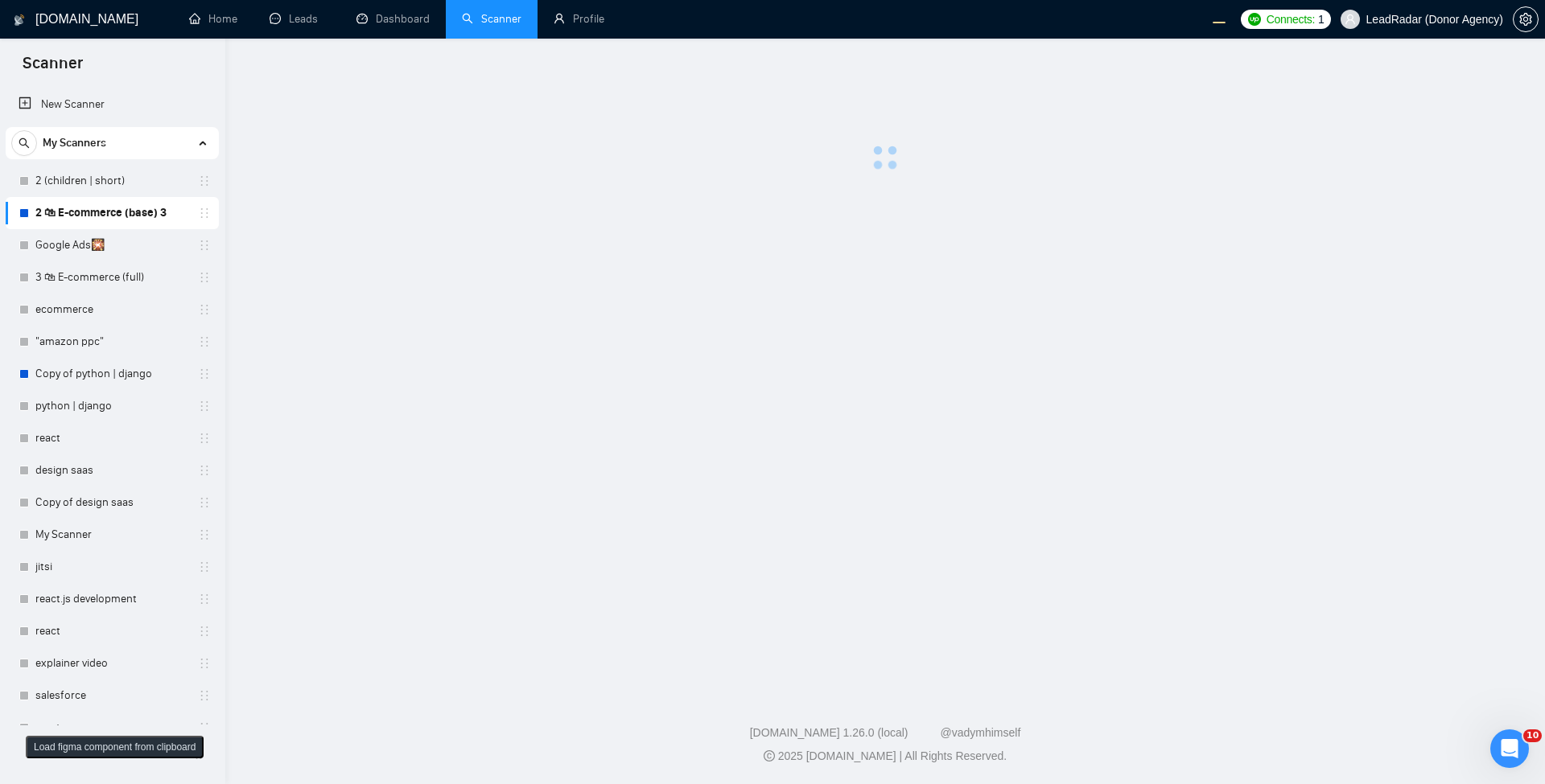
click at [472, 257] on main at bounding box center [885, 362] width 1268 height 596
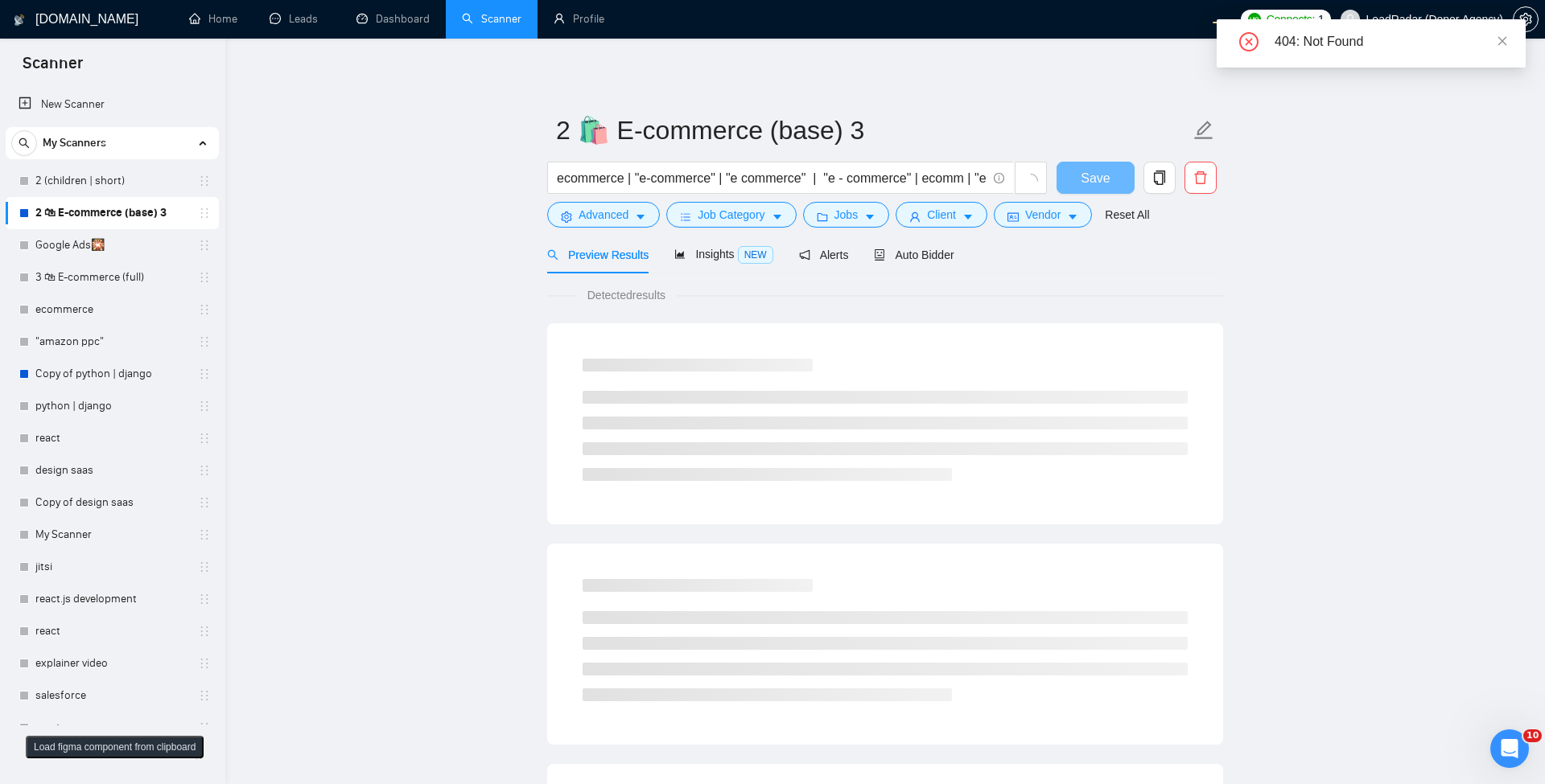
click at [1501, 36] on icon "close" at bounding box center [1503, 41] width 12 height 12
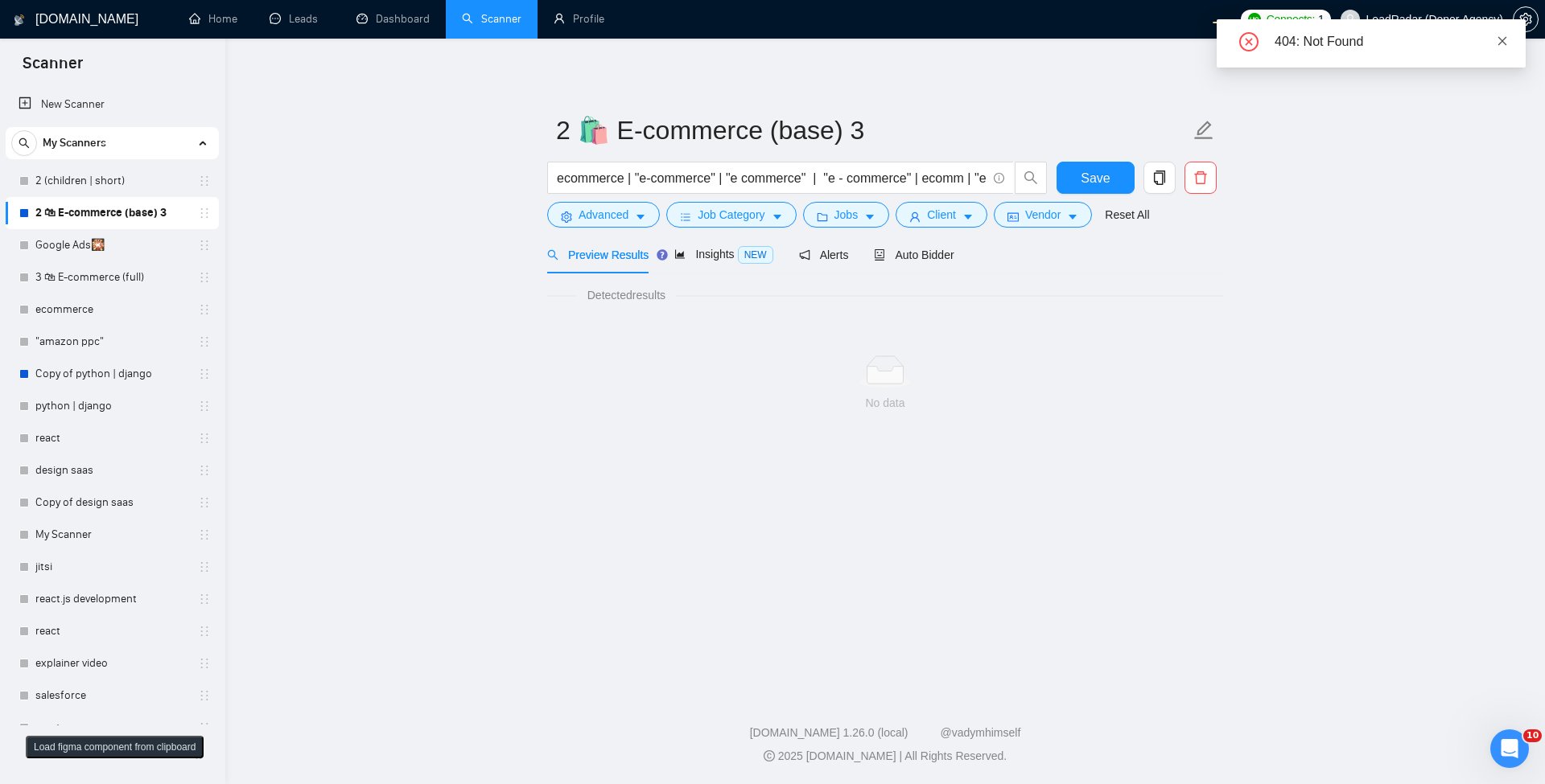
click at [1499, 43] on icon "close" at bounding box center [1503, 41] width 12 height 12
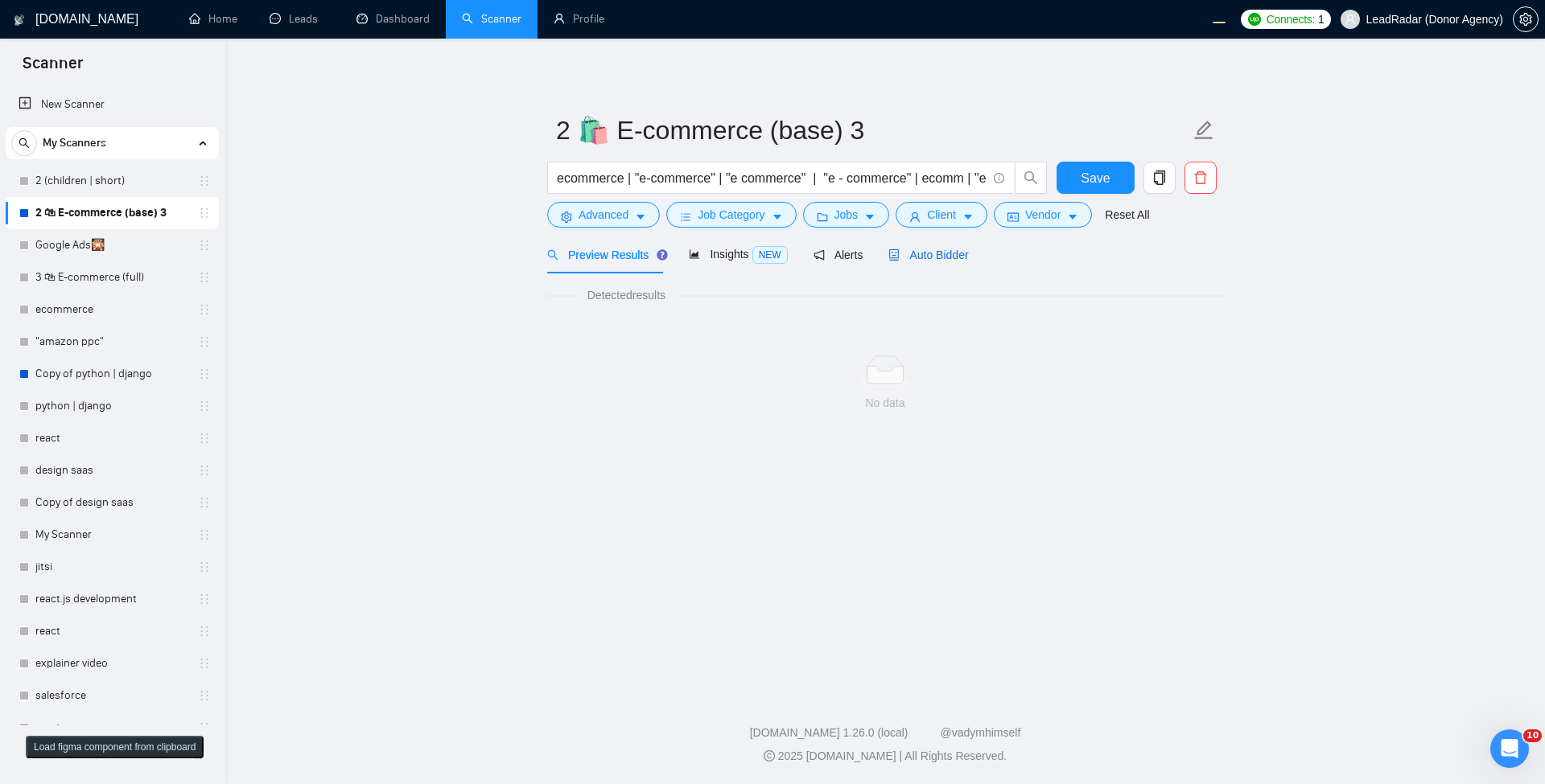
click at [960, 252] on span "Auto Bidder" at bounding box center [928, 255] width 80 height 13
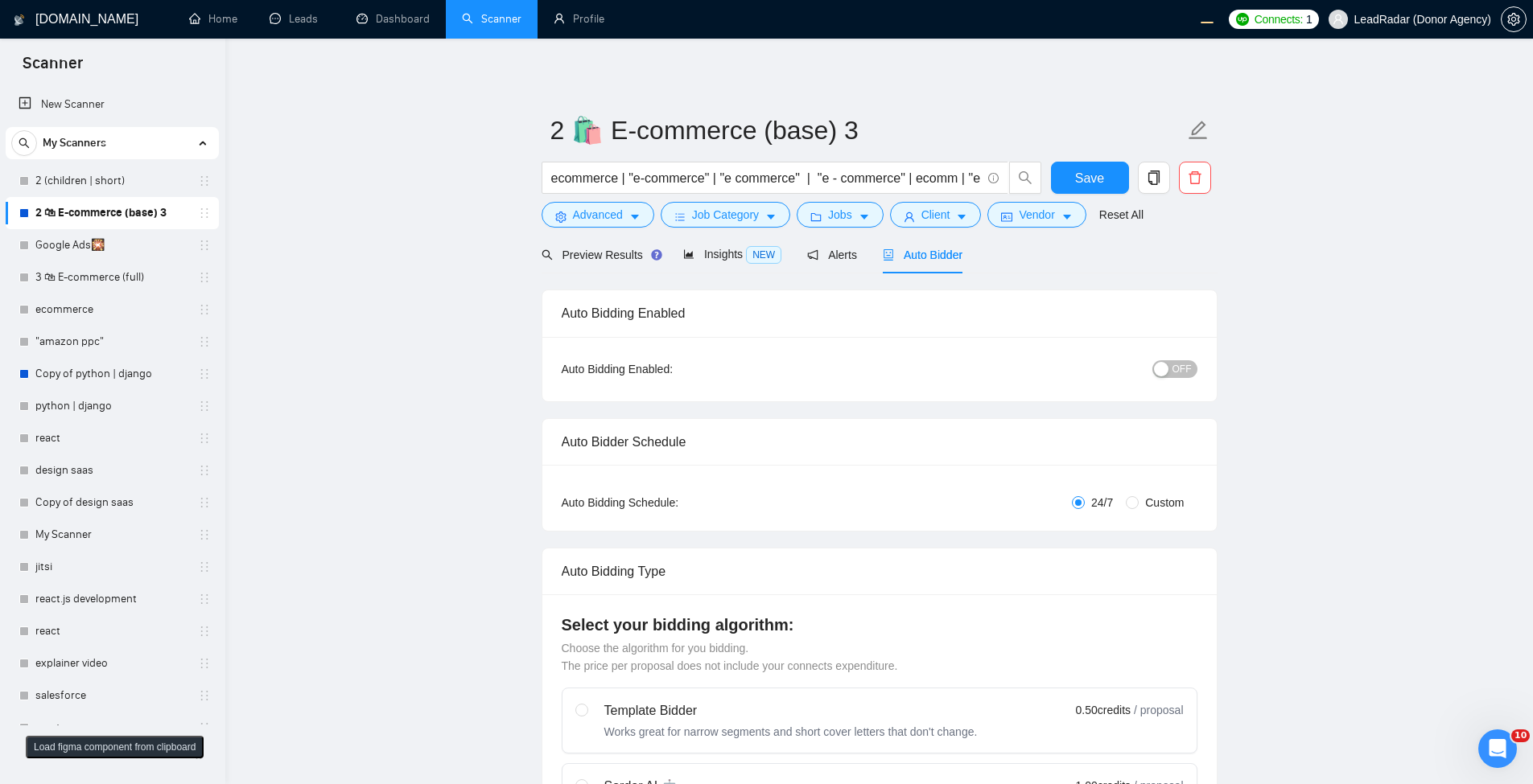
radio input "false"
radio input "true"
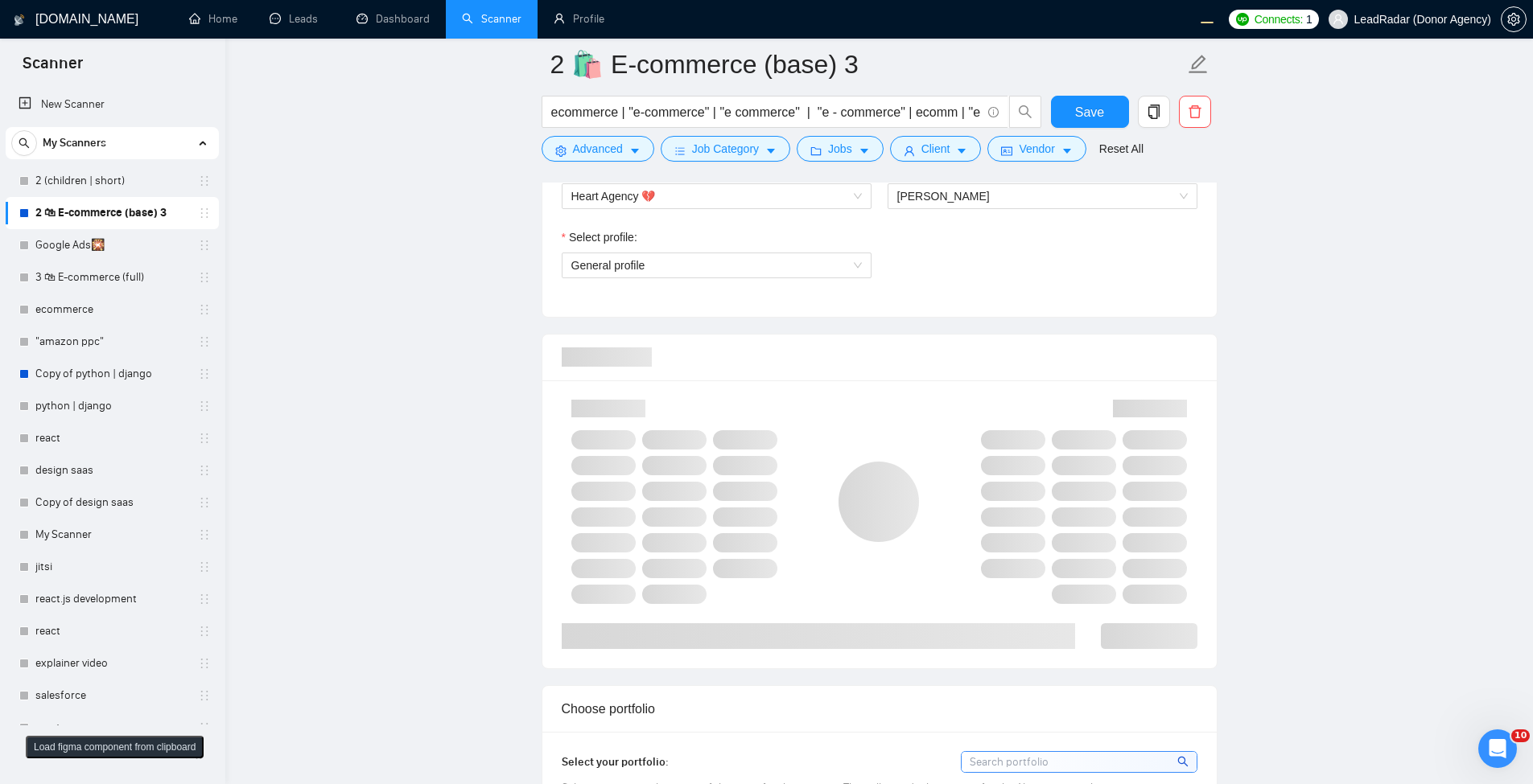
scroll to position [1448, 0]
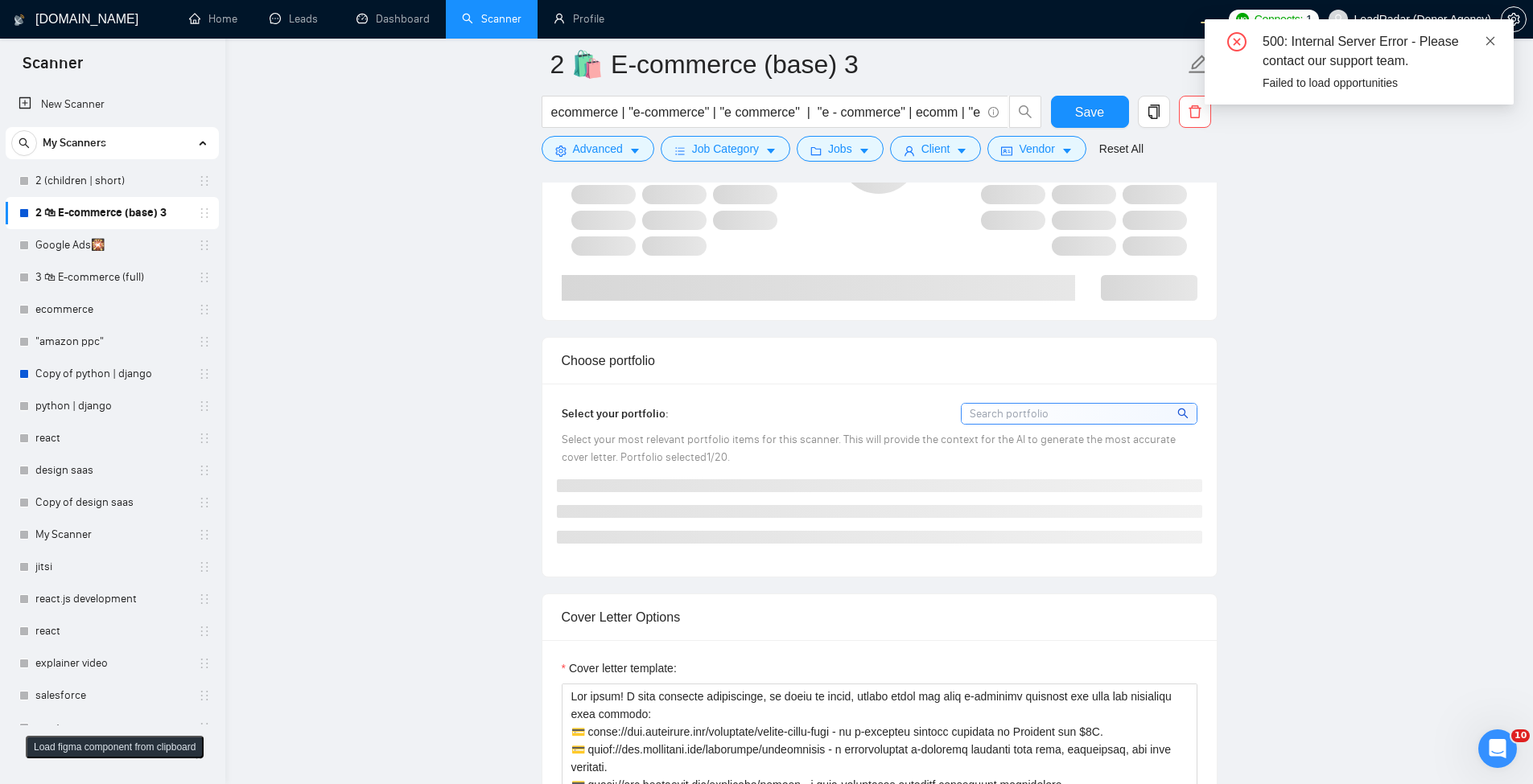
click at [1497, 39] on div "500: Internal Server Error - Please contact our support team. Failed to load op…" at bounding box center [1359, 62] width 309 height 86
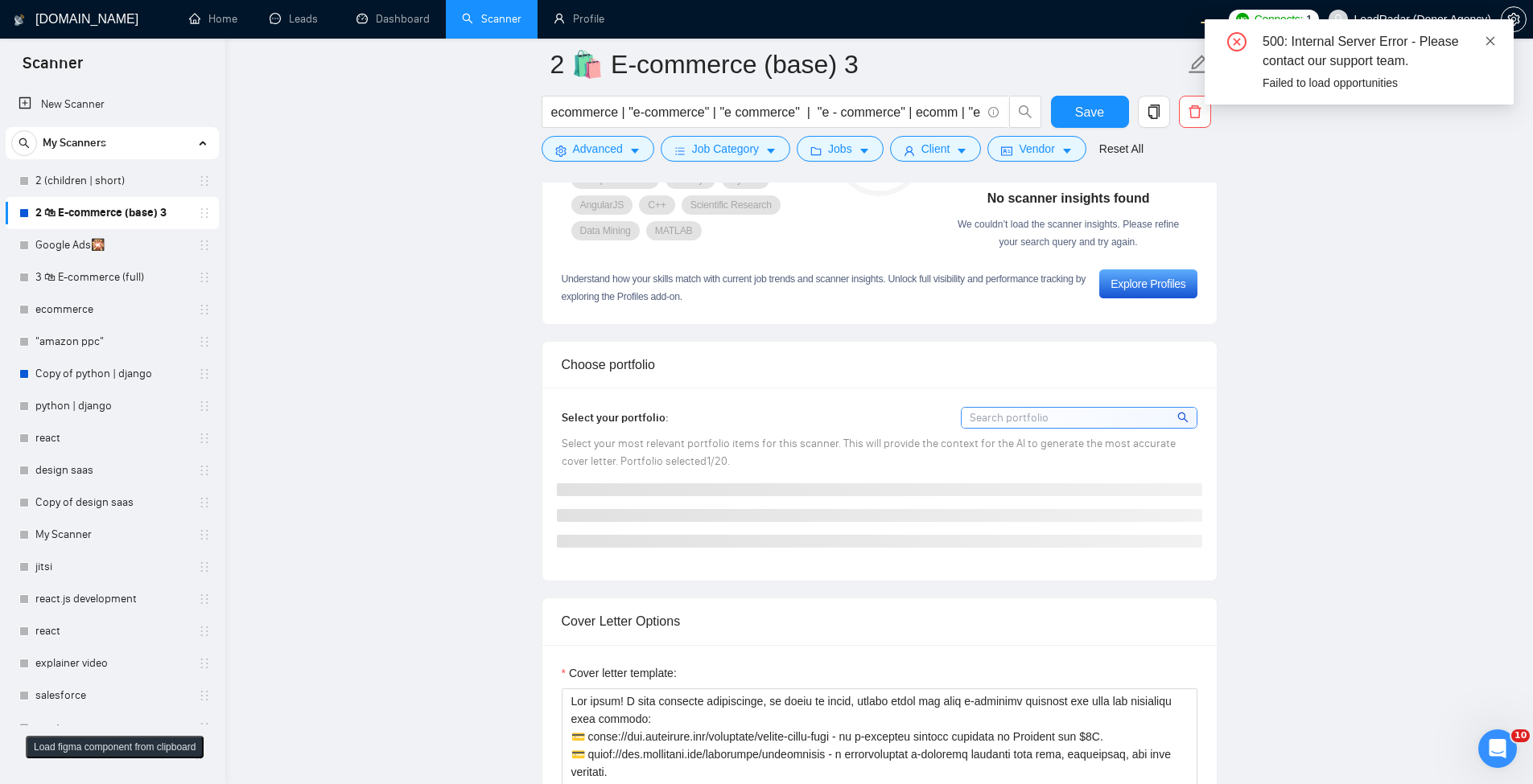
click at [1490, 41] on icon "close" at bounding box center [1490, 40] width 9 height 9
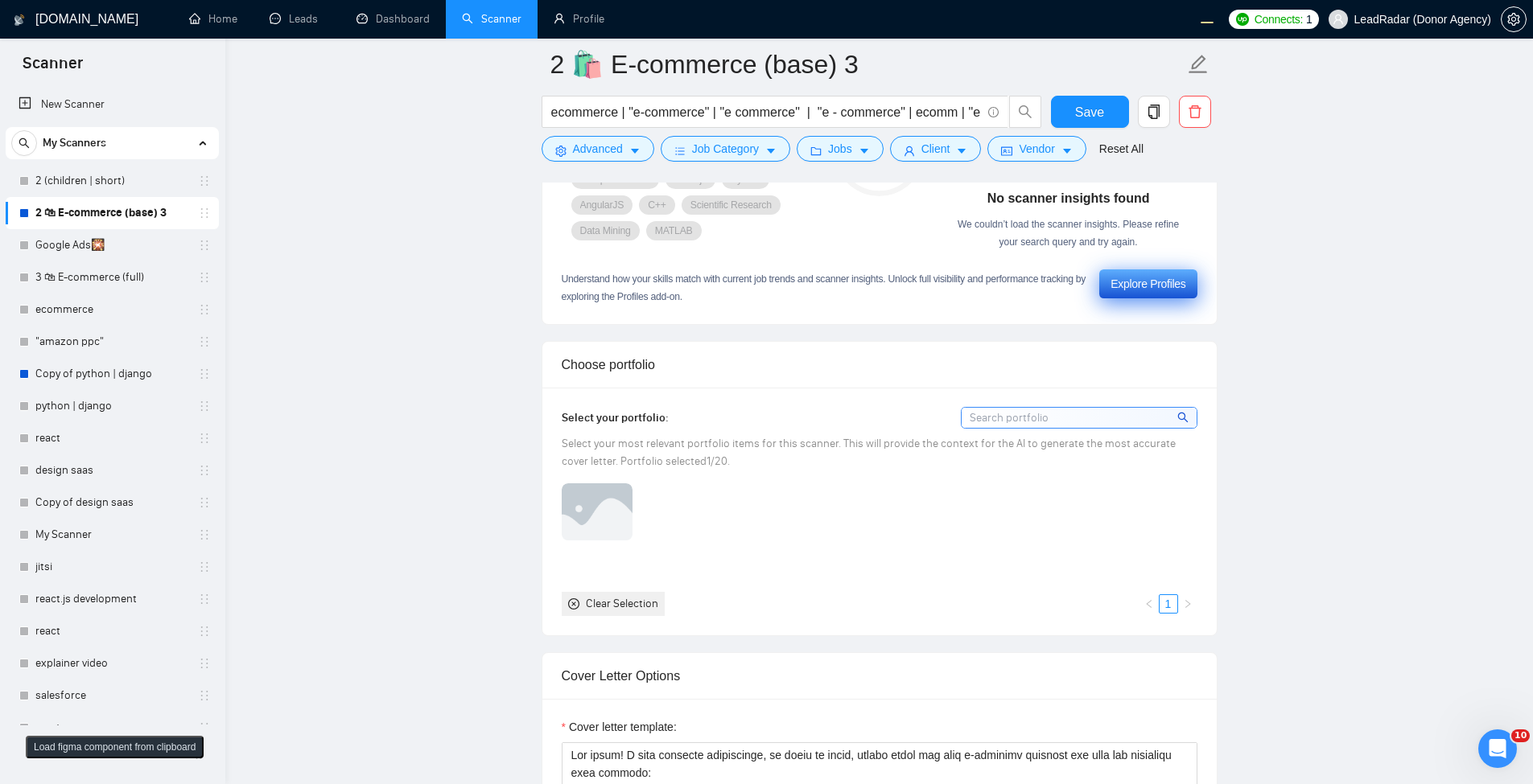
click at [1156, 283] on div "Explore Profiles" at bounding box center [1147, 284] width 75 height 18
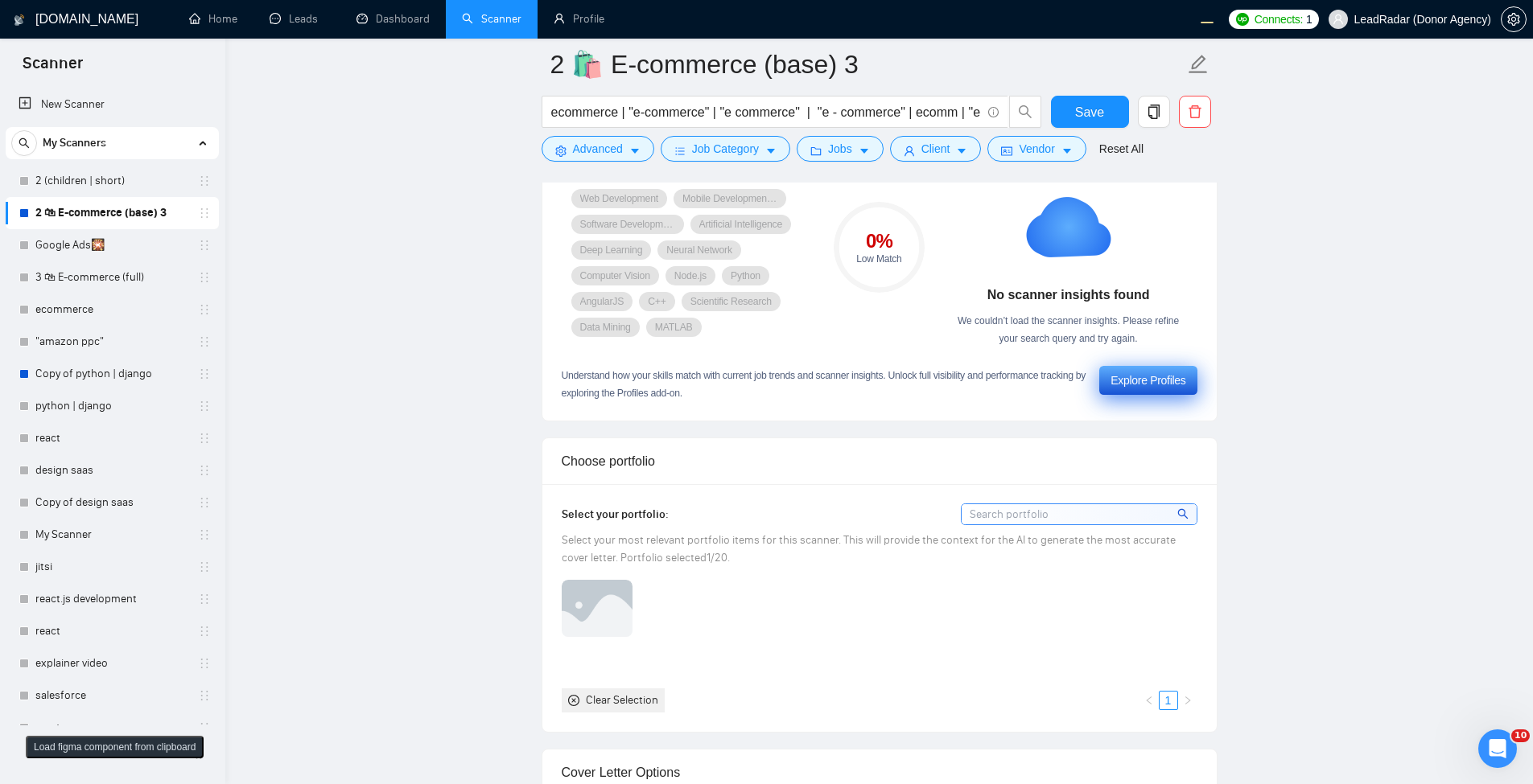
click at [1119, 384] on div "Explore Profiles" at bounding box center [1147, 381] width 75 height 18
